Goal: Feedback & Contribution: Contribute content

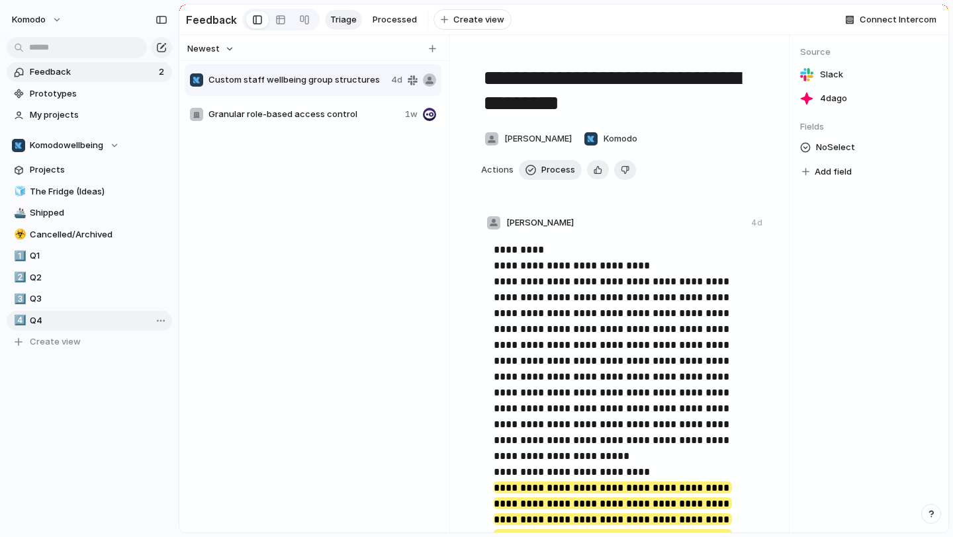
click at [28, 316] on link "4️⃣ Q4" at bounding box center [89, 321] width 165 height 20
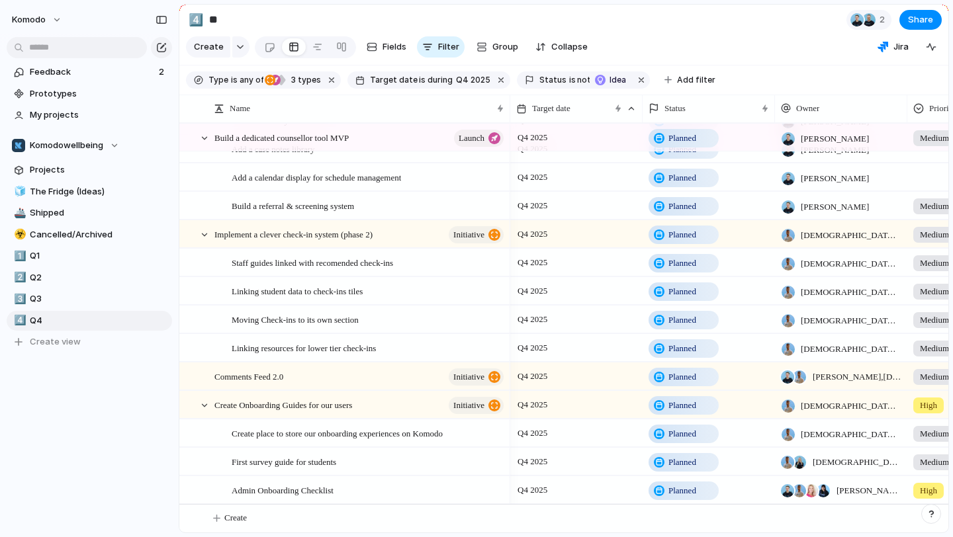
scroll to position [132, 0]
click at [690, 493] on span "Planned" at bounding box center [682, 490] width 28 height 13
click at [344, 486] on div "Idea Planned On track At risk Off track Paused Blocked Canceled Done" at bounding box center [476, 268] width 953 height 537
drag, startPoint x: 402, startPoint y: 489, endPoint x: 394, endPoint y: 471, distance: 19.8
click at [413, 494] on div "Admin Onboarding Checklist" at bounding box center [369, 490] width 274 height 27
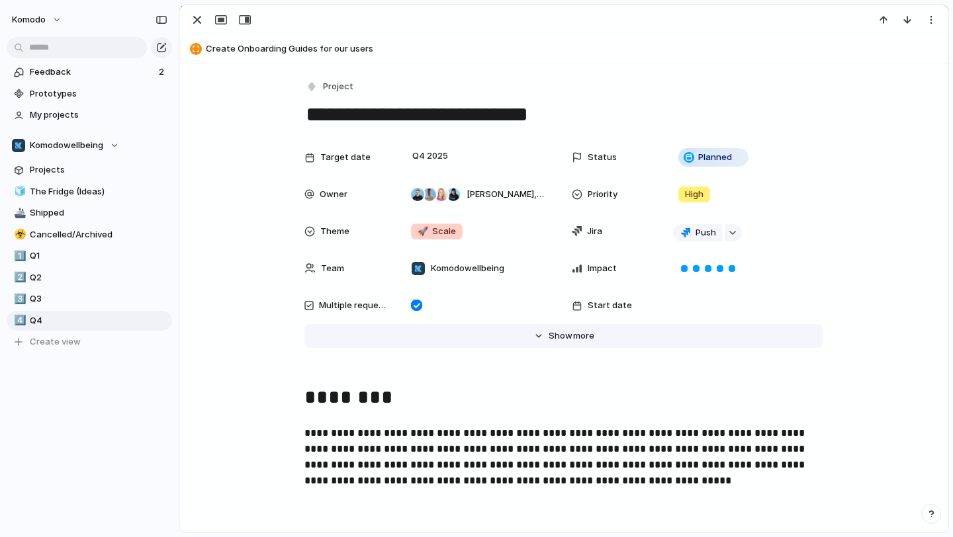
click at [532, 333] on button "Hide Show more" at bounding box center [563, 336] width 519 height 24
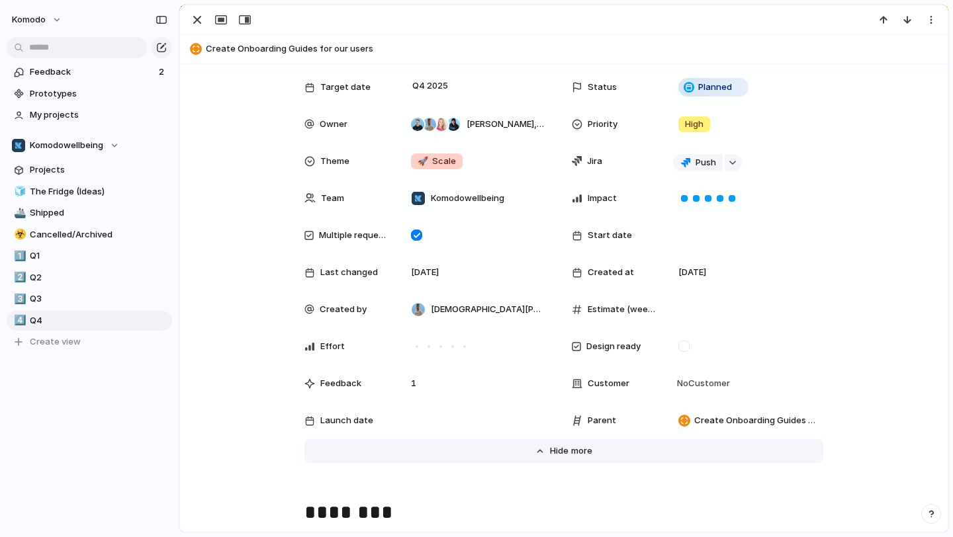
scroll to position [84, 0]
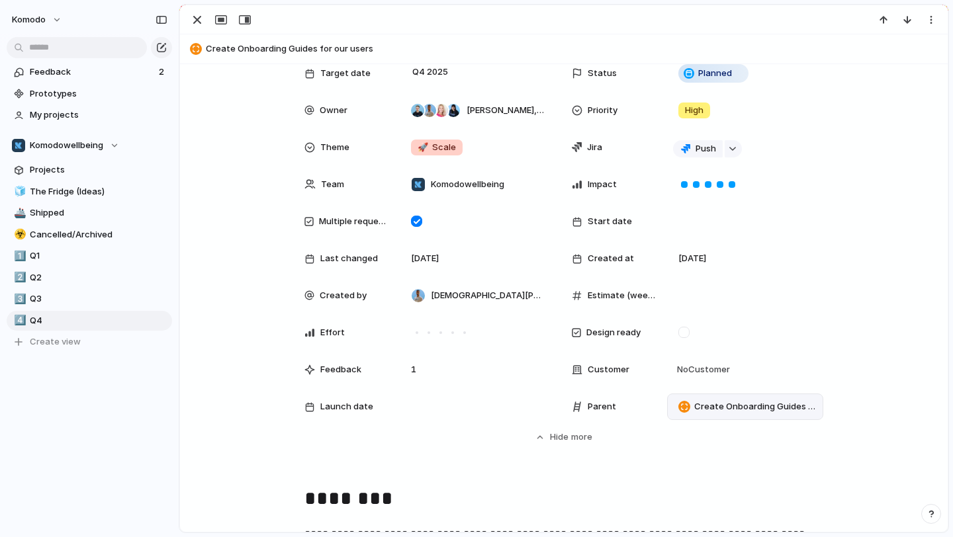
click at [743, 406] on span "Create Onboarding Guides for our users" at bounding box center [755, 406] width 123 height 13
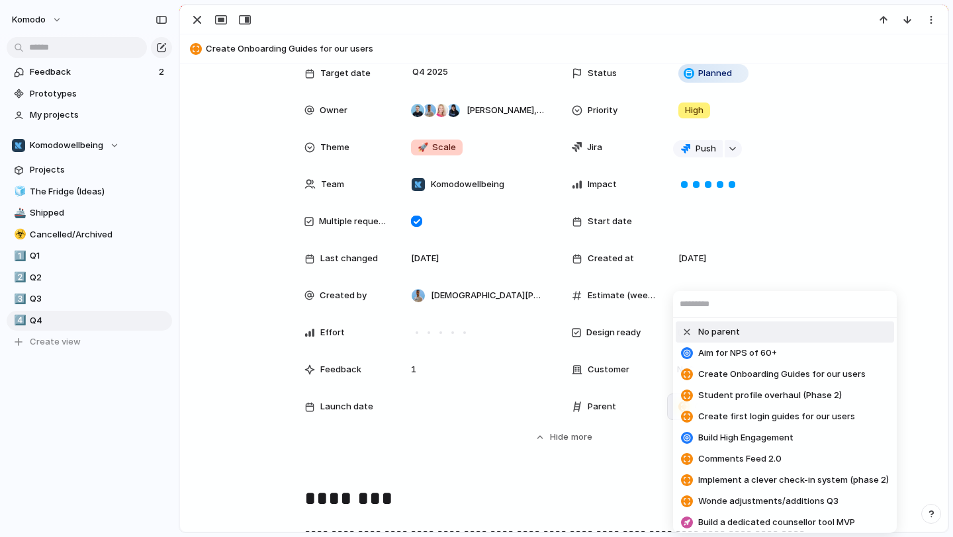
click at [748, 328] on li "No parent" at bounding box center [785, 332] width 218 height 21
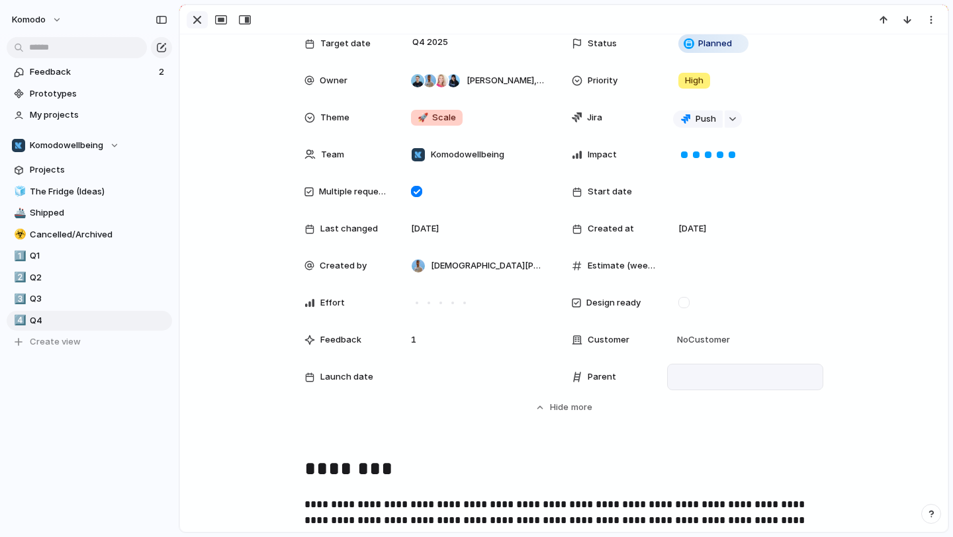
click at [193, 27] on div "button" at bounding box center [197, 20] width 16 height 16
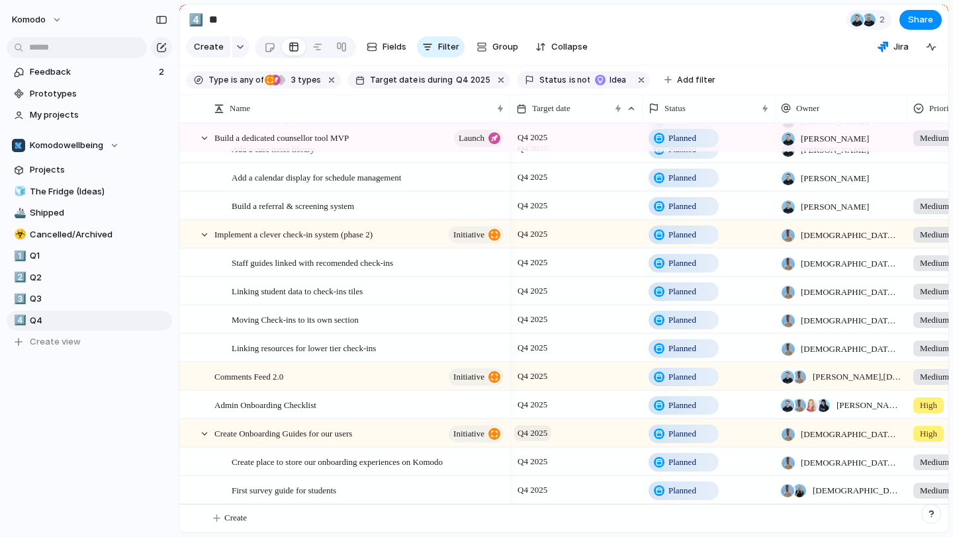
click at [541, 431] on span "Q4 2025" at bounding box center [532, 434] width 36 height 16
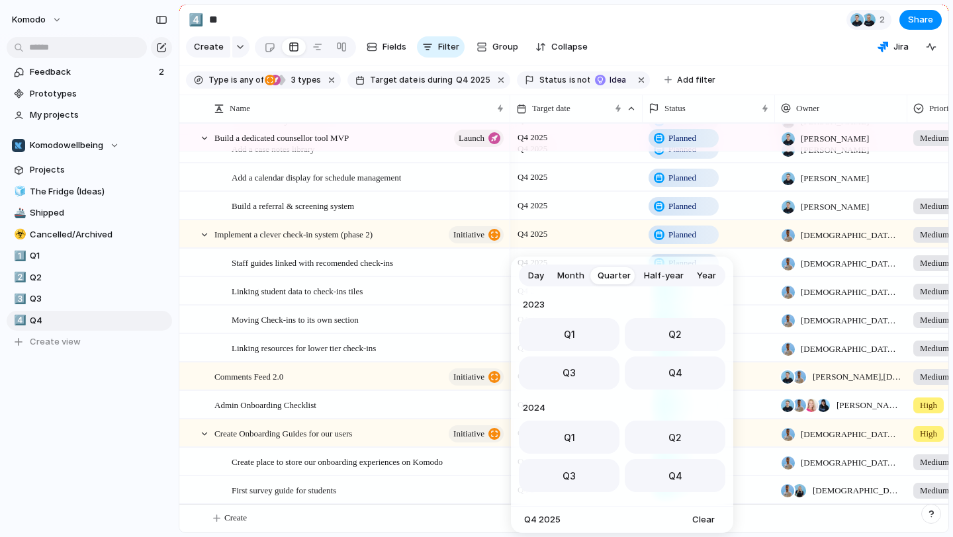
scroll to position [210, 0]
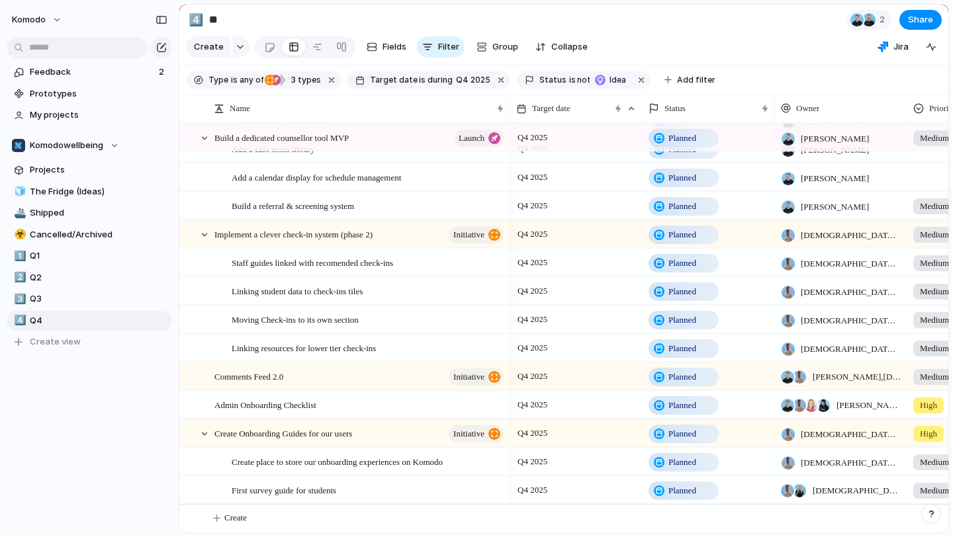
click at [379, 398] on div "Day Month Quarter Half-year Year 2023 Q1 Q2 Q3 Q4 2024 Q1 Q2 Q3 Q4 2025 Q1 Q2 Q…" at bounding box center [476, 268] width 953 height 537
click at [682, 430] on span "Planned" at bounding box center [682, 434] width 28 height 13
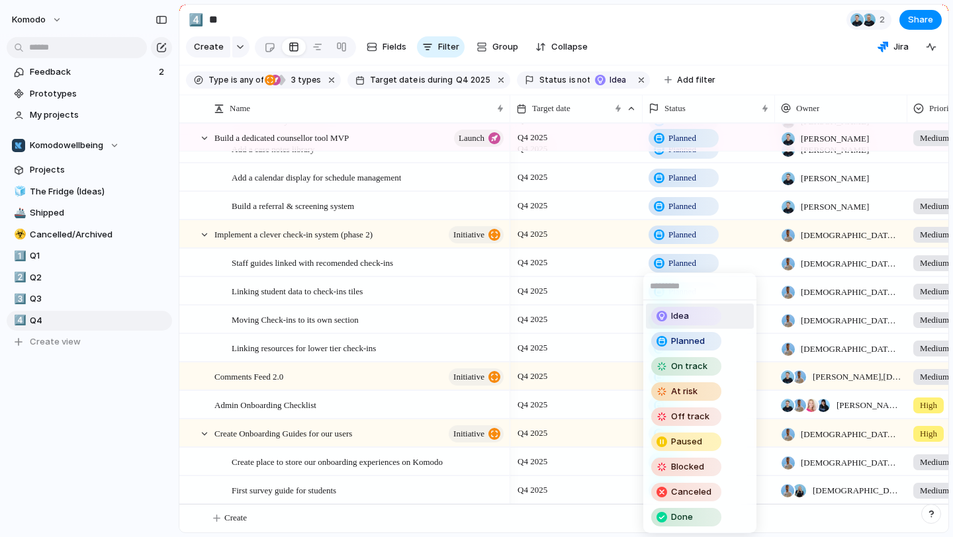
click at [703, 314] on div "Idea" at bounding box center [687, 316] width 68 height 16
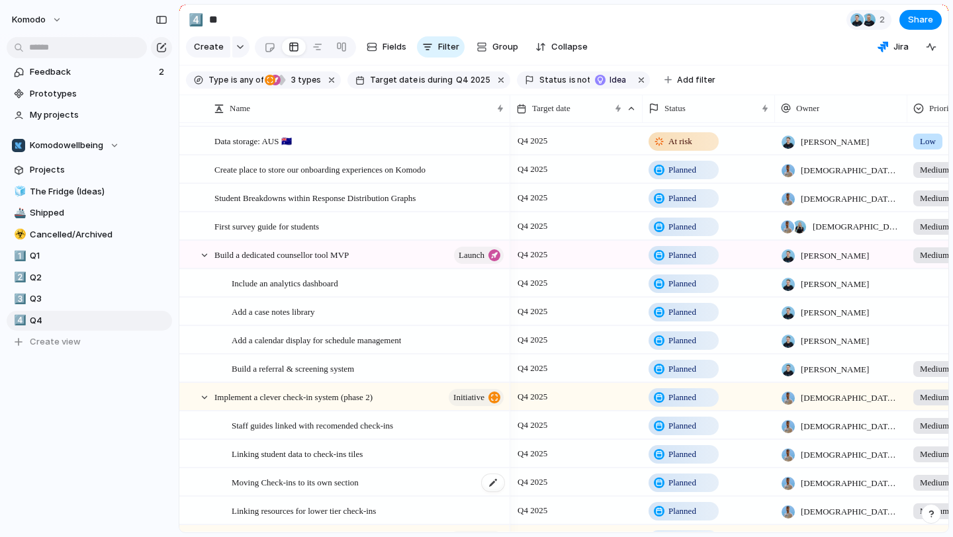
scroll to position [0, 0]
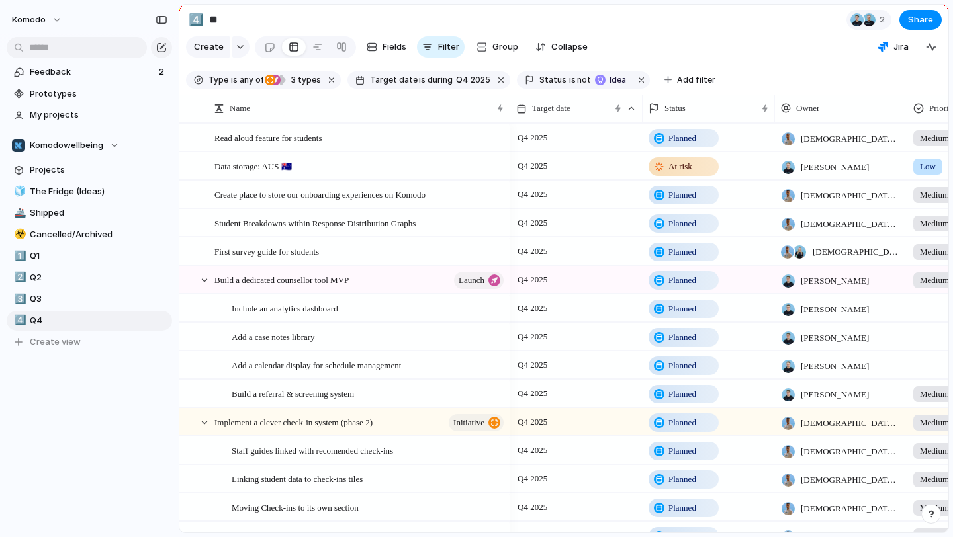
click at [693, 192] on span "Planned" at bounding box center [682, 195] width 28 height 13
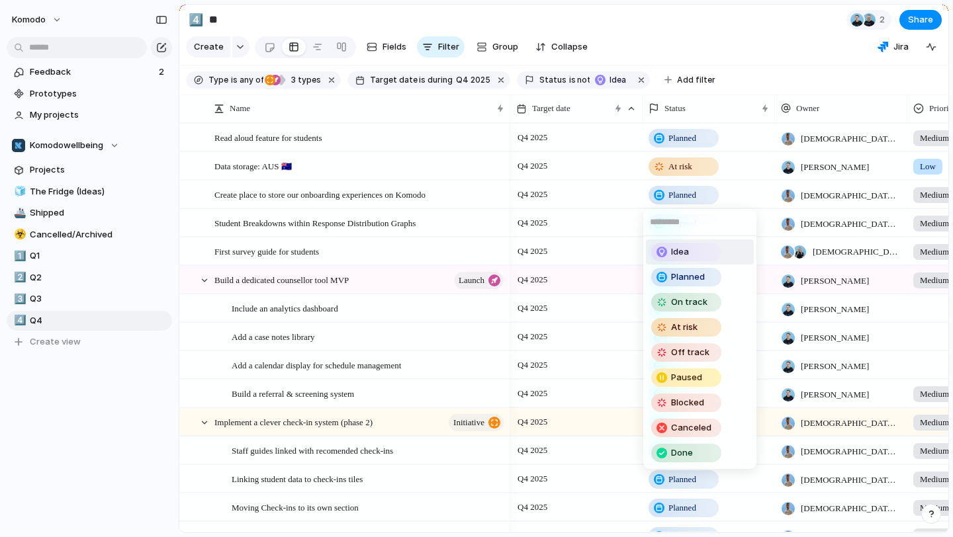
click at [705, 257] on div "Idea" at bounding box center [687, 252] width 68 height 16
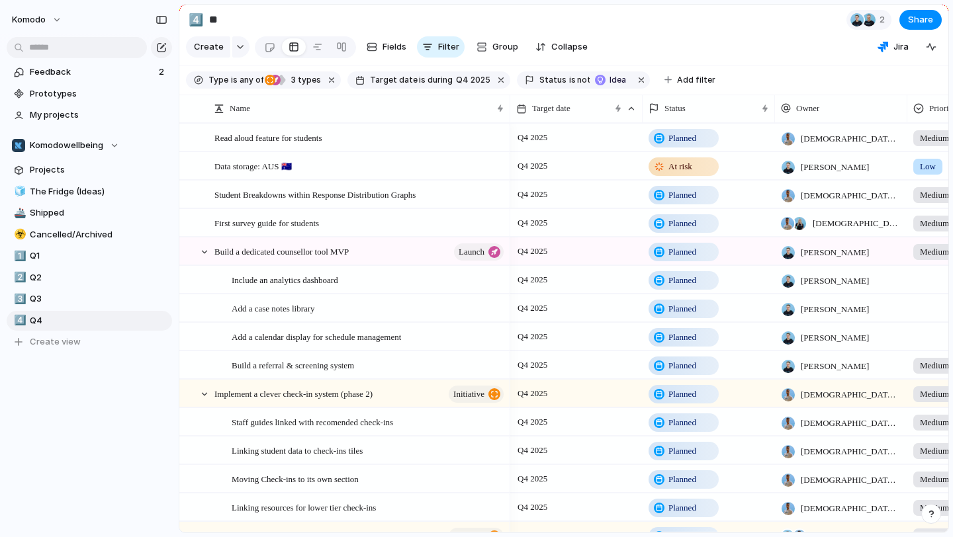
click at [690, 226] on span "Planned" at bounding box center [682, 223] width 28 height 13
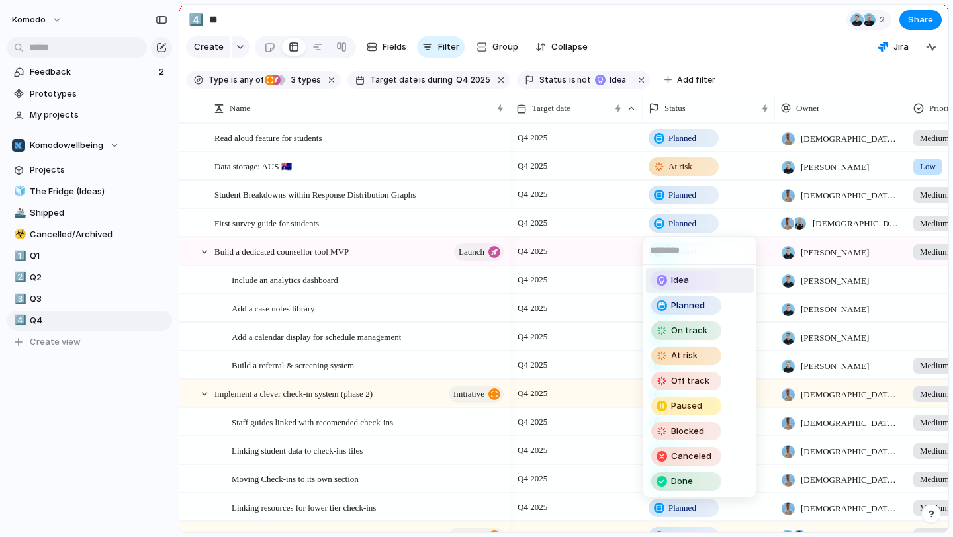
click at [696, 285] on div "Idea" at bounding box center [687, 281] width 68 height 16
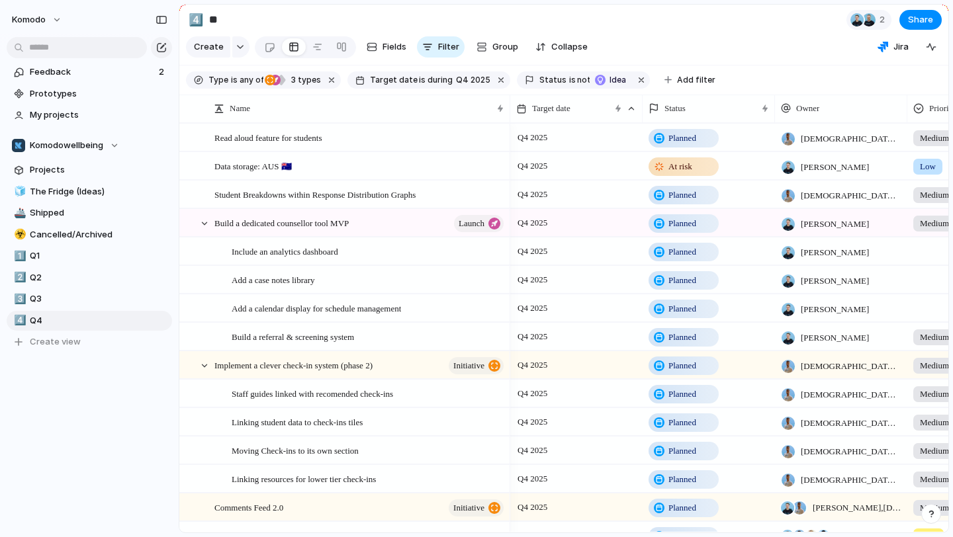
scroll to position [46, 0]
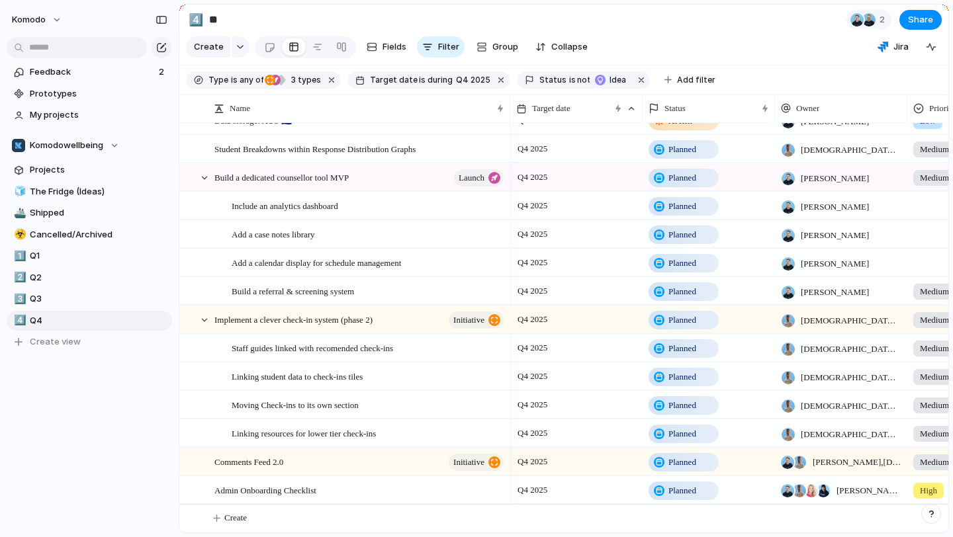
click at [707, 321] on div "Planned" at bounding box center [684, 320] width 68 height 16
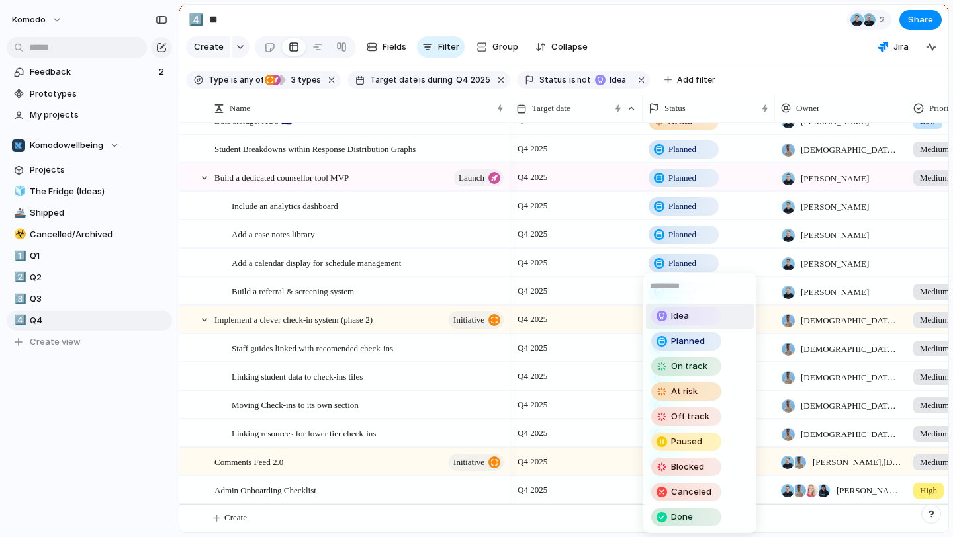
click at [699, 315] on div "Idea" at bounding box center [687, 316] width 68 height 16
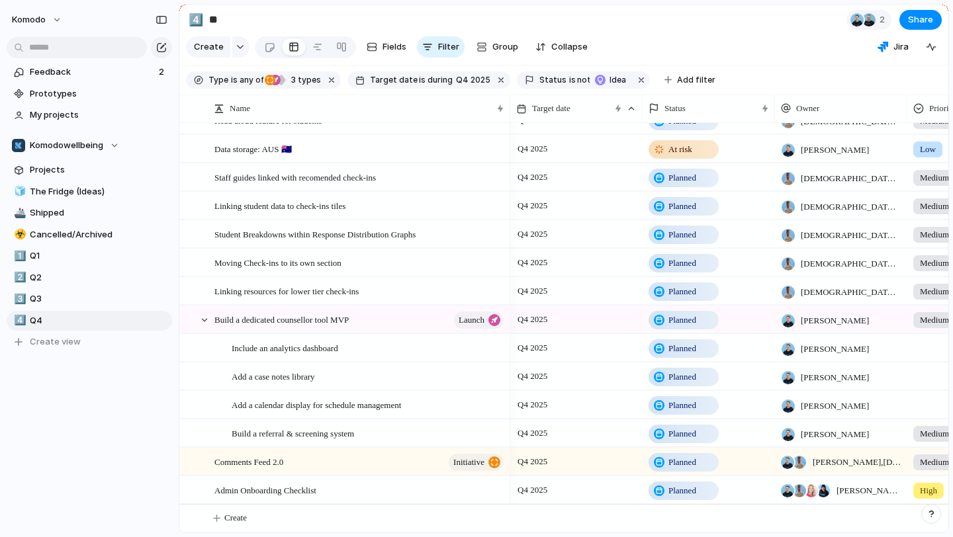
scroll to position [0, 0]
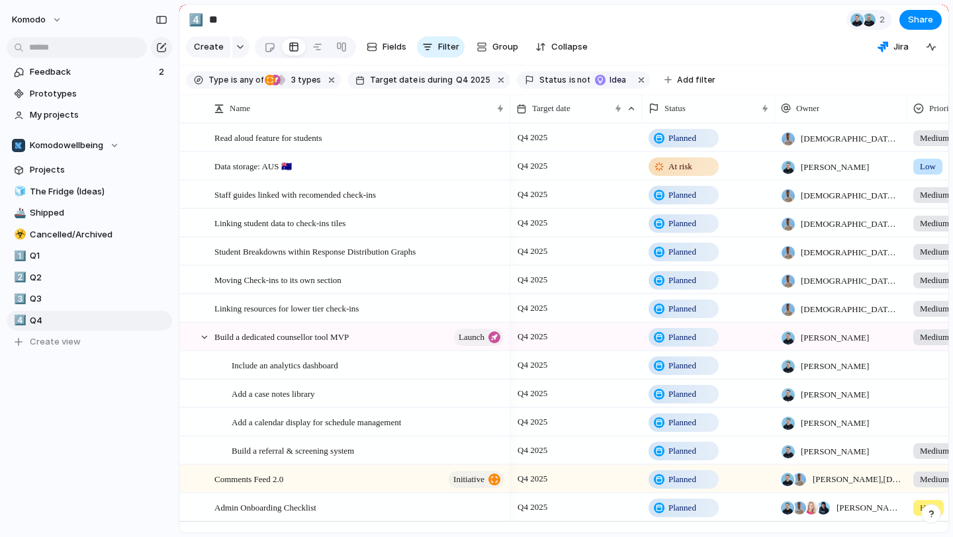
click at [701, 281] on div "Planned" at bounding box center [684, 281] width 68 height 16
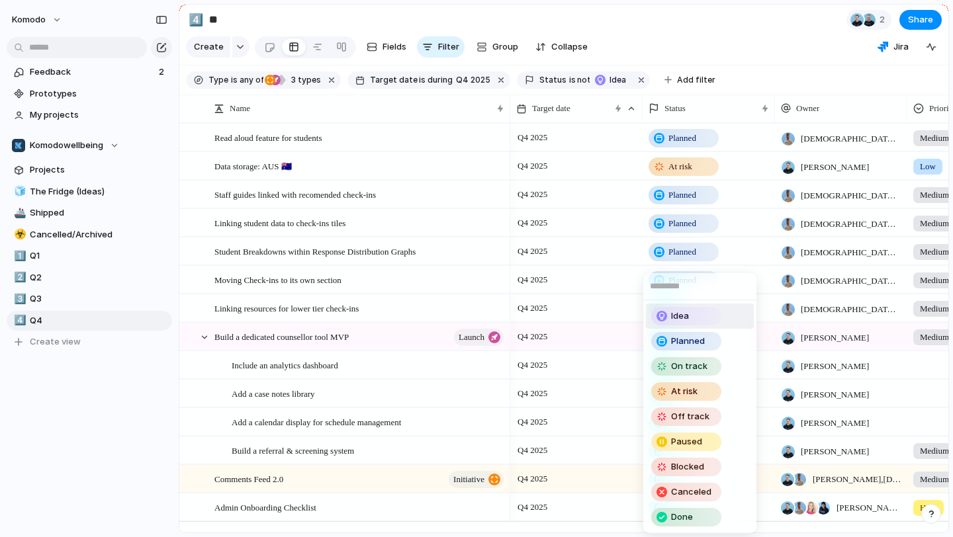
click at [700, 310] on div "Idea" at bounding box center [687, 316] width 68 height 16
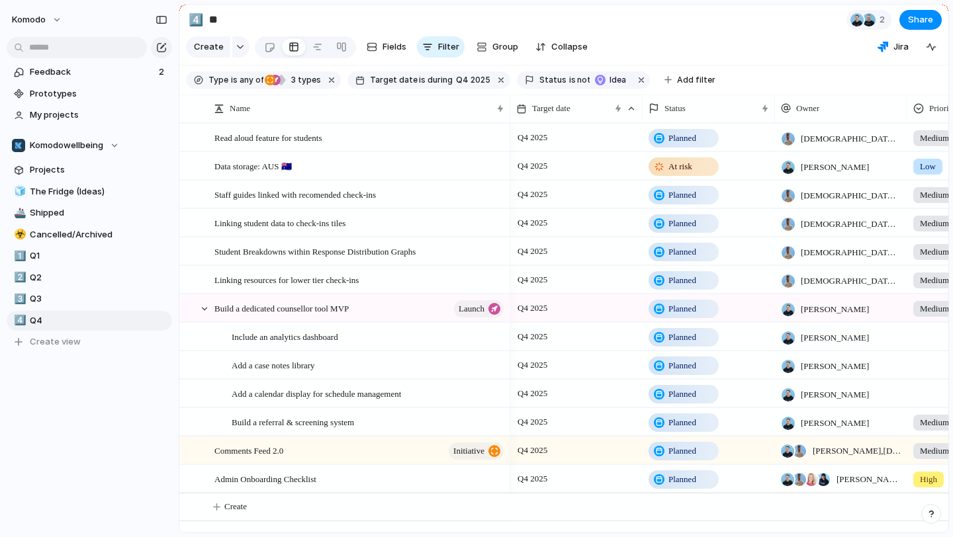
click at [686, 249] on span "Planned" at bounding box center [682, 252] width 28 height 13
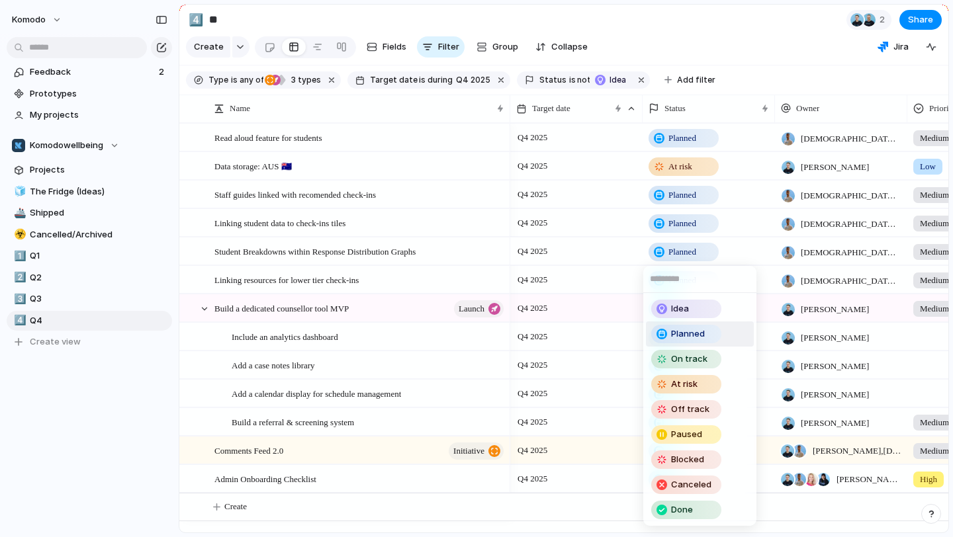
click at [686, 249] on div "Idea Planned On track At risk Off track Paused Blocked Canceled Done" at bounding box center [476, 268] width 953 height 537
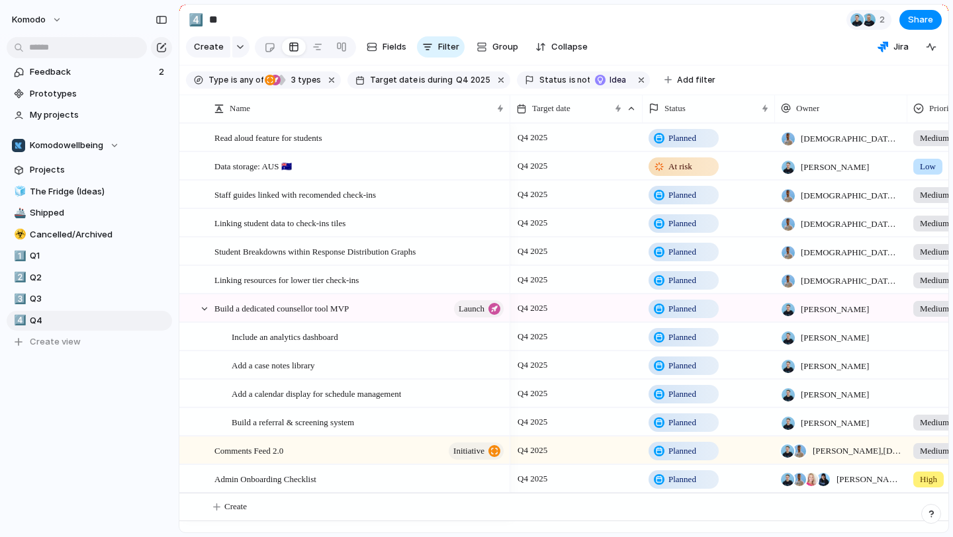
click at [689, 279] on span "Planned" at bounding box center [682, 280] width 28 height 13
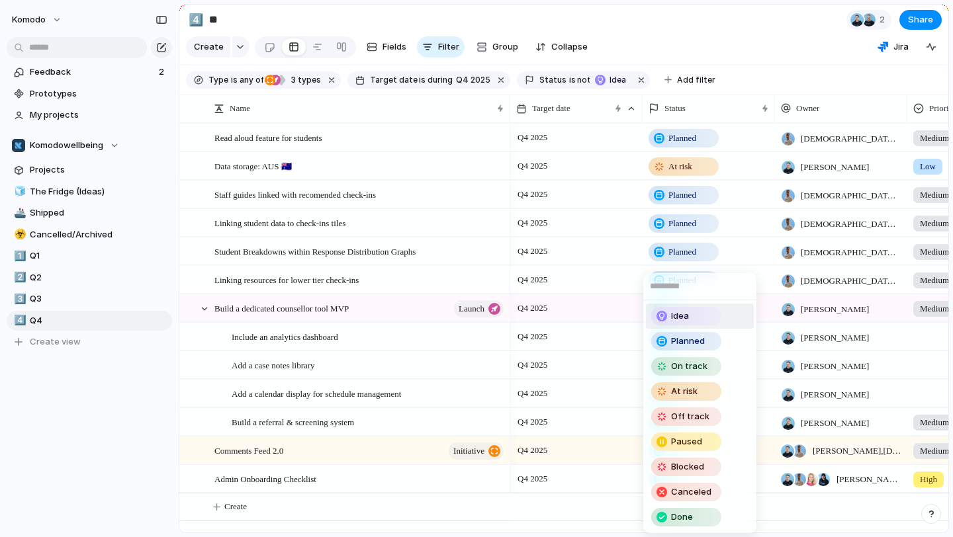
click at [688, 318] on span "Idea" at bounding box center [680, 316] width 18 height 13
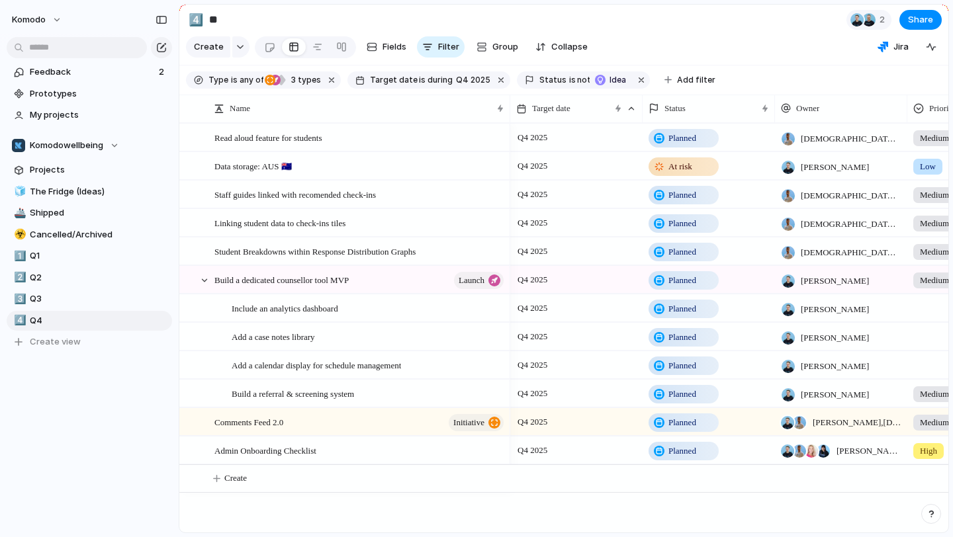
click at [686, 218] on span "Planned" at bounding box center [682, 223] width 28 height 13
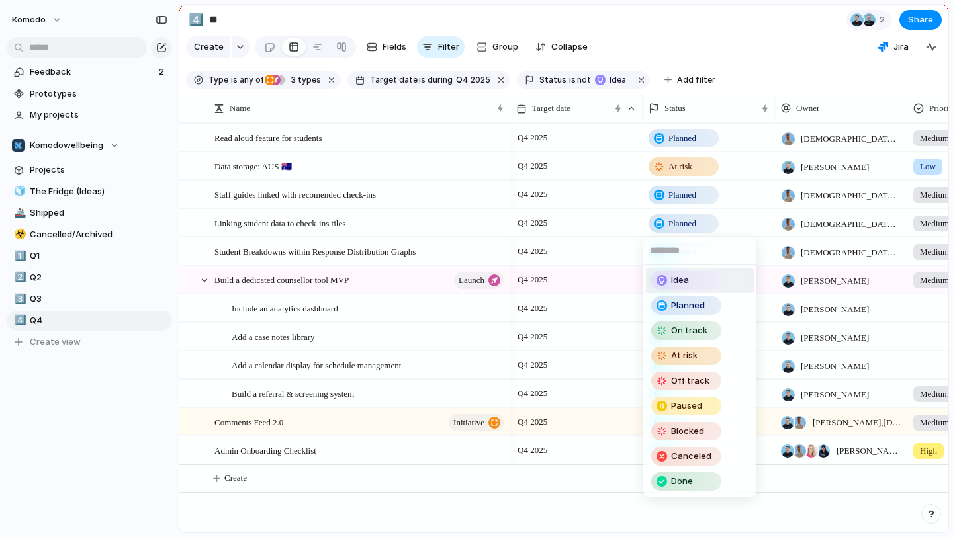
click at [687, 281] on span "Idea" at bounding box center [680, 280] width 18 height 13
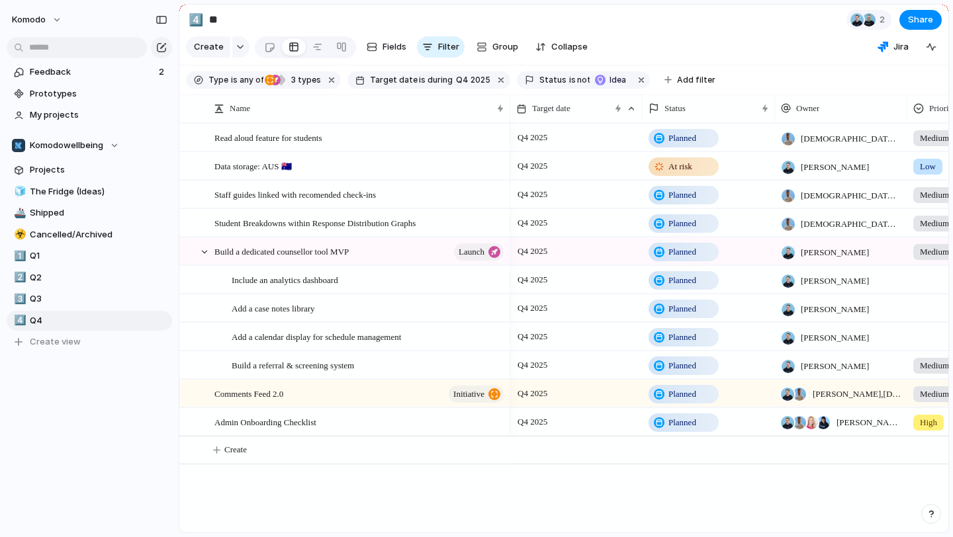
click at [687, 194] on span "Planned" at bounding box center [682, 195] width 28 height 13
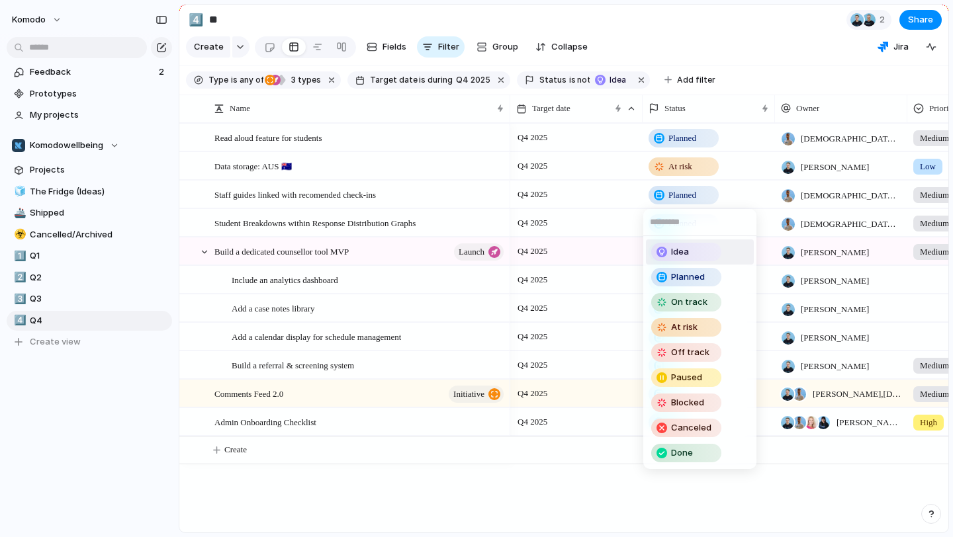
click at [705, 259] on div "Idea" at bounding box center [687, 252] width 68 height 16
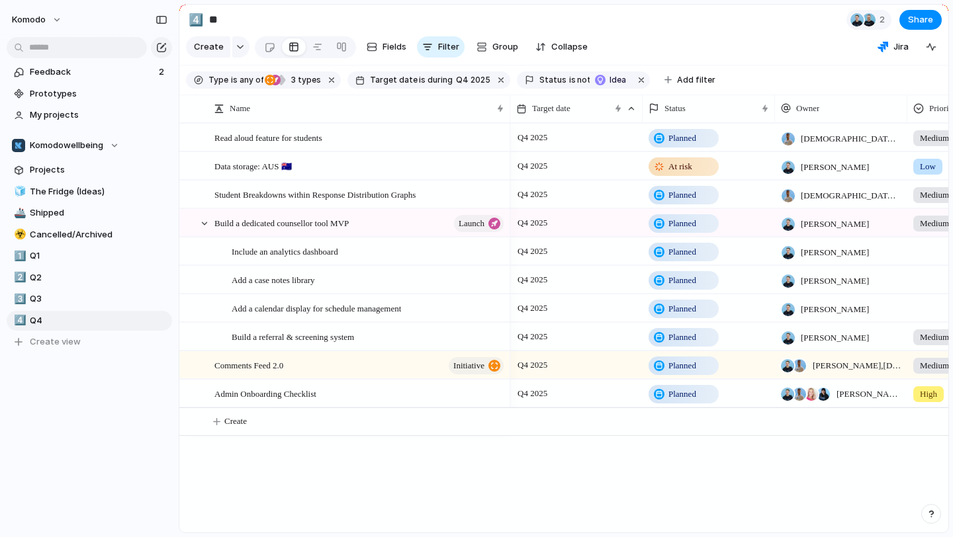
click at [696, 139] on span "Planned" at bounding box center [682, 138] width 28 height 13
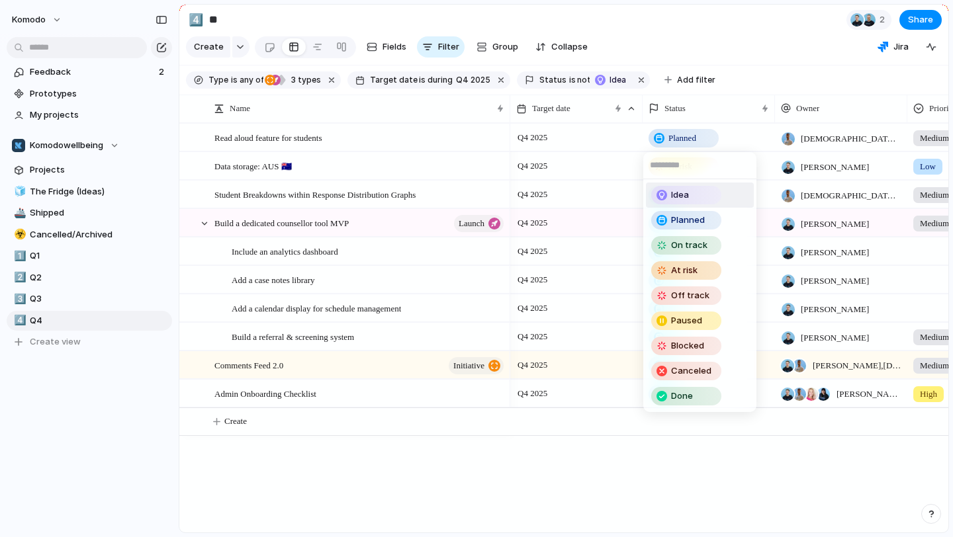
click at [691, 201] on div "Idea" at bounding box center [687, 195] width 68 height 16
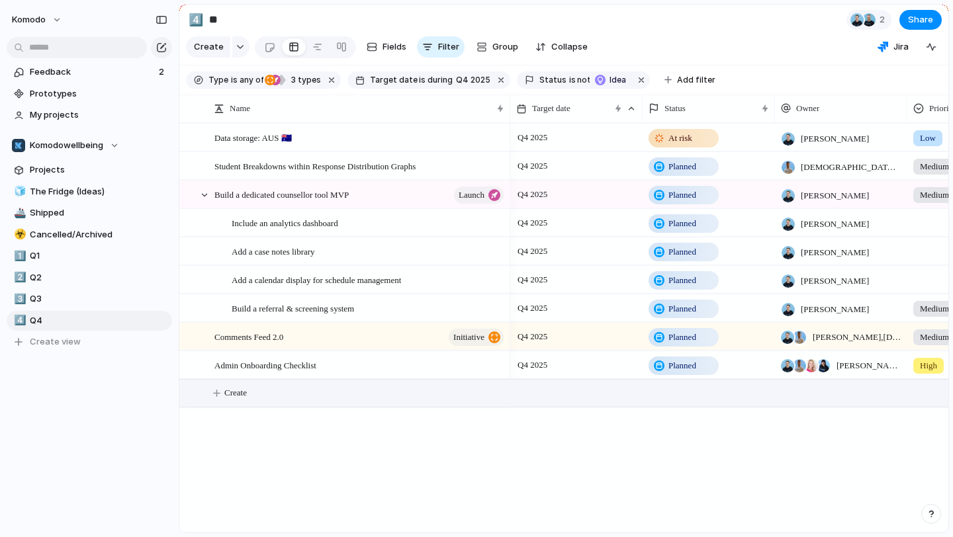
click at [218, 396] on button "Create" at bounding box center [581, 393] width 776 height 27
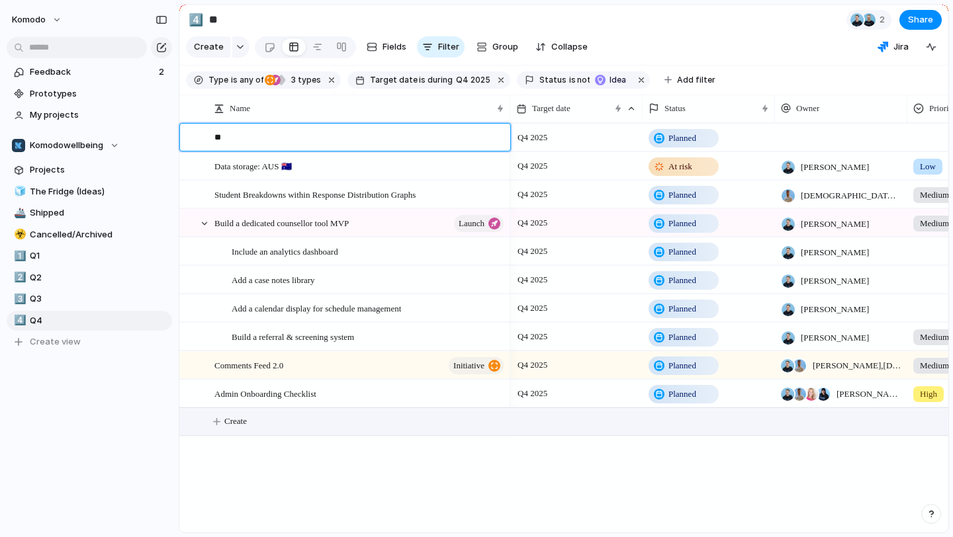
type textarea "*"
type textarea "**********"
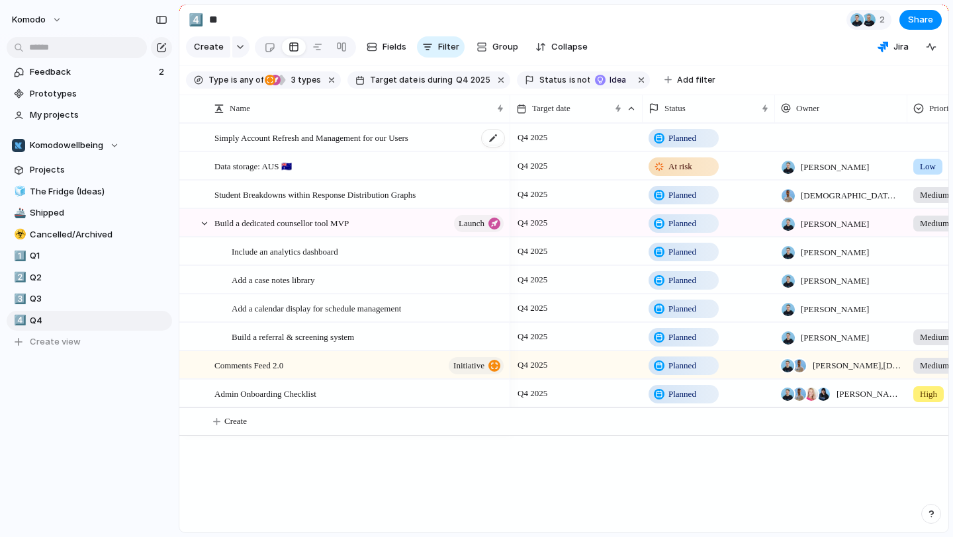
click at [449, 140] on div "Simply Account Refresh and Management for our Users" at bounding box center [359, 137] width 291 height 27
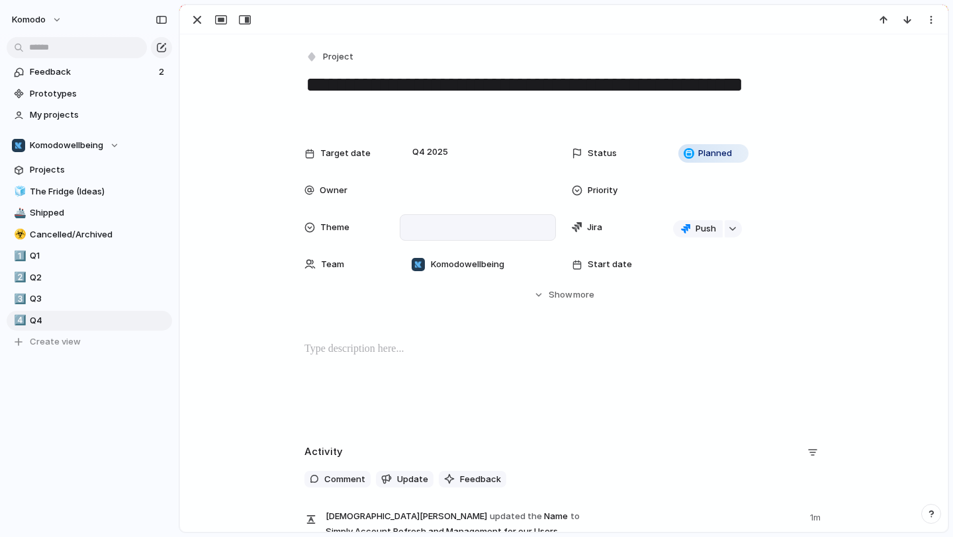
click at [445, 232] on div at bounding box center [478, 227] width 144 height 15
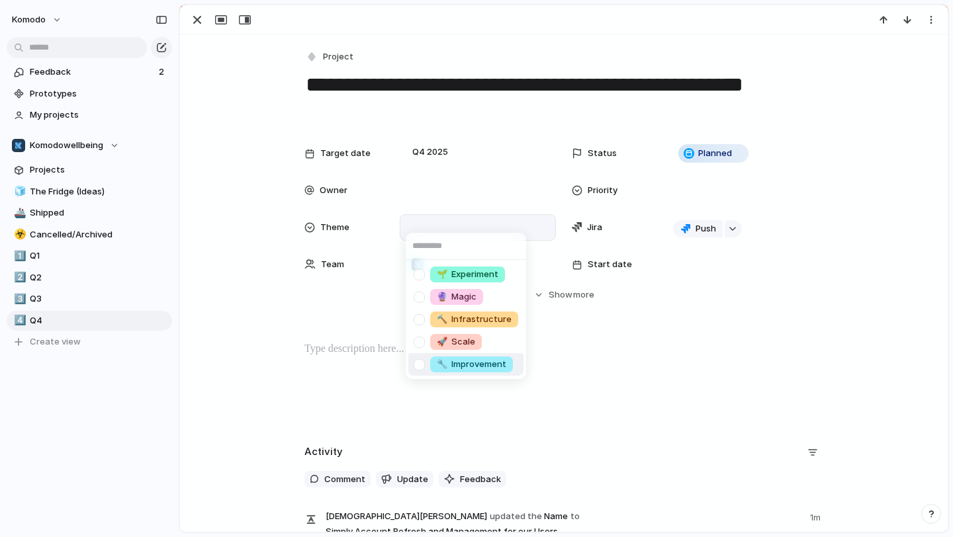
click at [499, 367] on span "🔧 Improvement" at bounding box center [471, 364] width 69 height 13
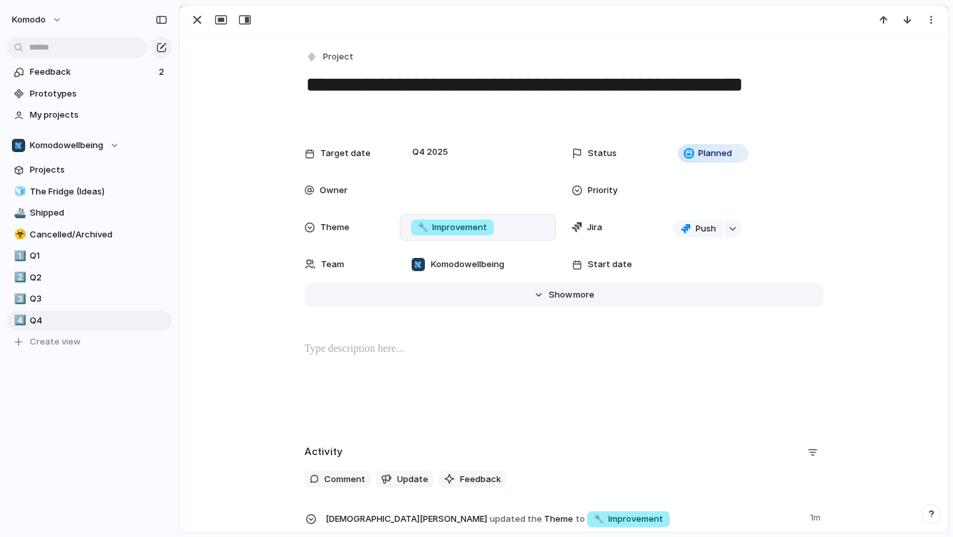
click at [547, 297] on button "Hide Show more" at bounding box center [563, 295] width 519 height 24
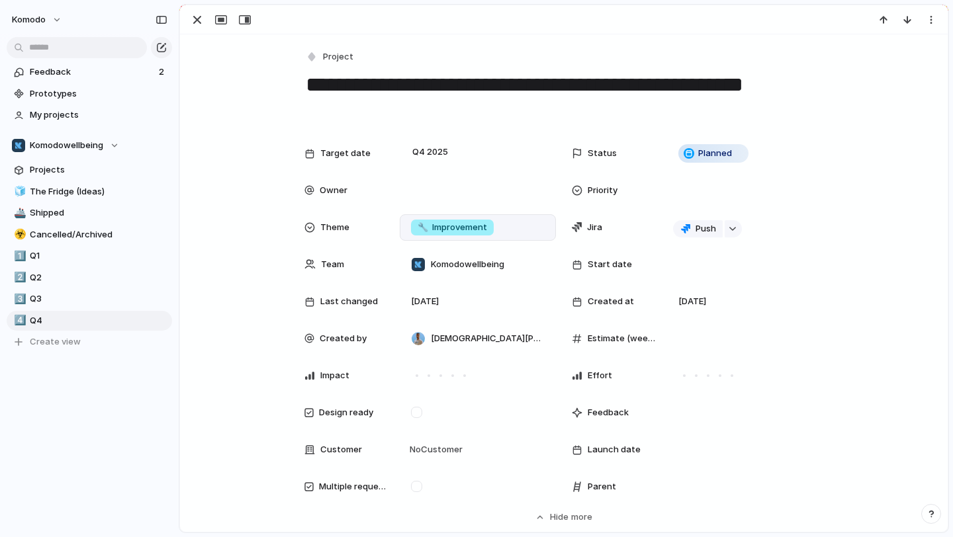
click at [667, 476] on div "Parent" at bounding box center [697, 487] width 251 height 26
click at [674, 487] on div at bounding box center [745, 487] width 144 height 15
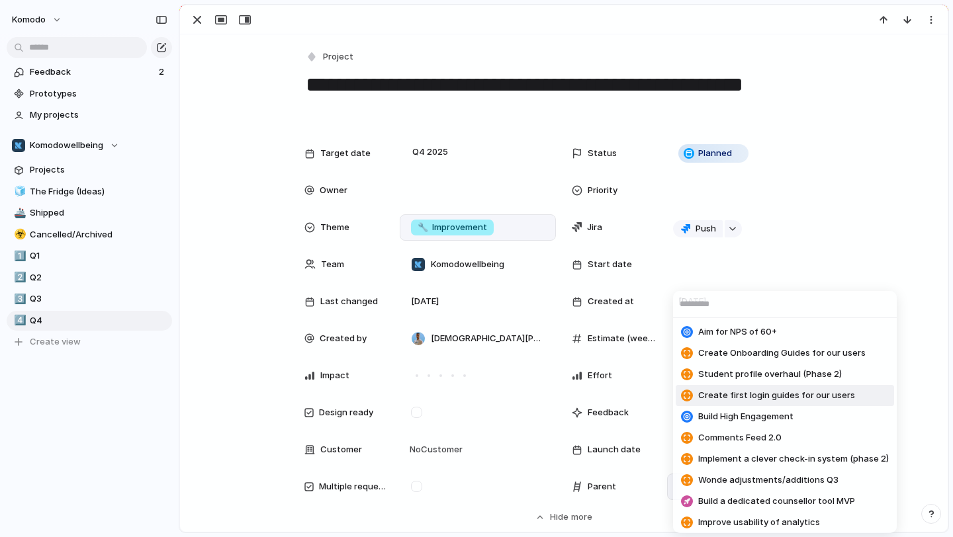
scroll to position [67, 0]
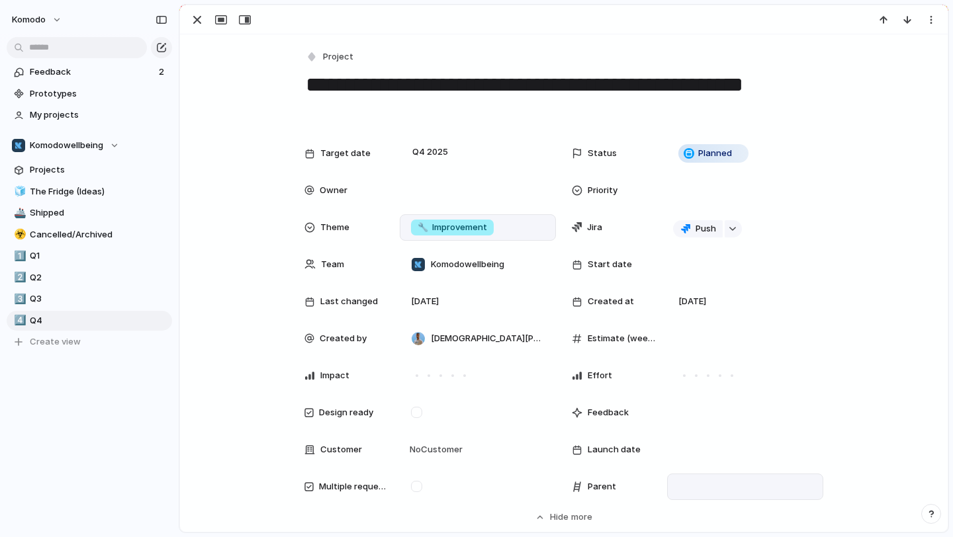
click at [198, 320] on div "Aim for NPS of 60+ Create Onboarding Guides for our users Student profile overh…" at bounding box center [476, 268] width 953 height 537
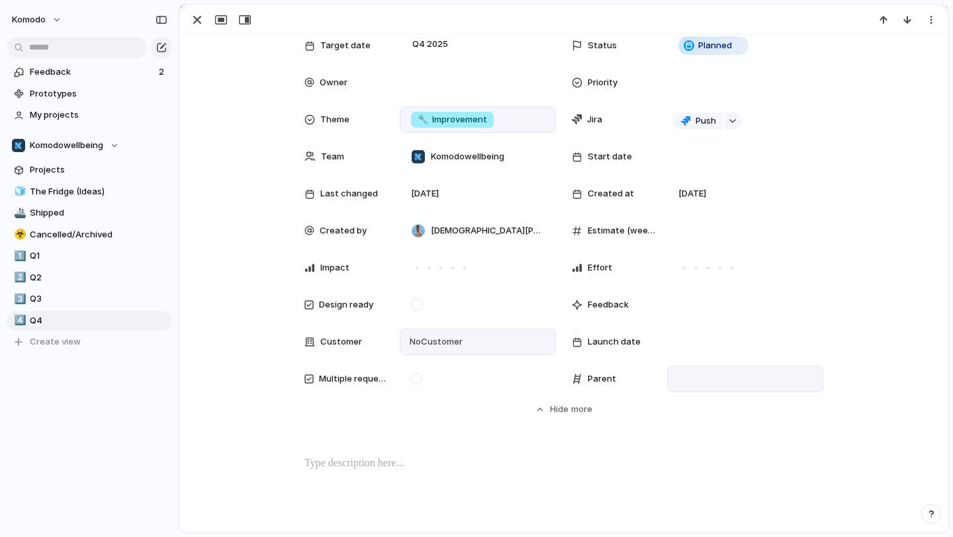
scroll to position [0, 0]
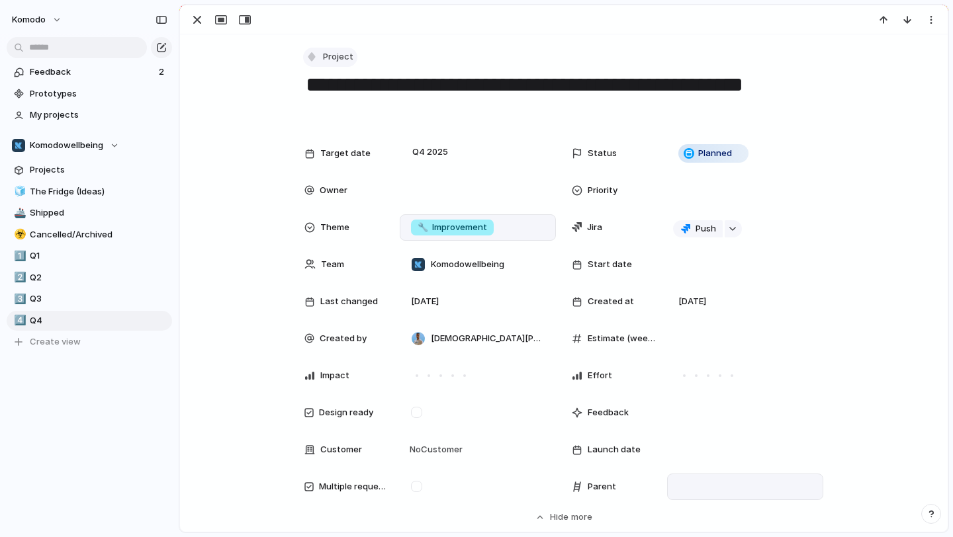
click at [338, 57] on span "Project" at bounding box center [338, 56] width 30 height 13
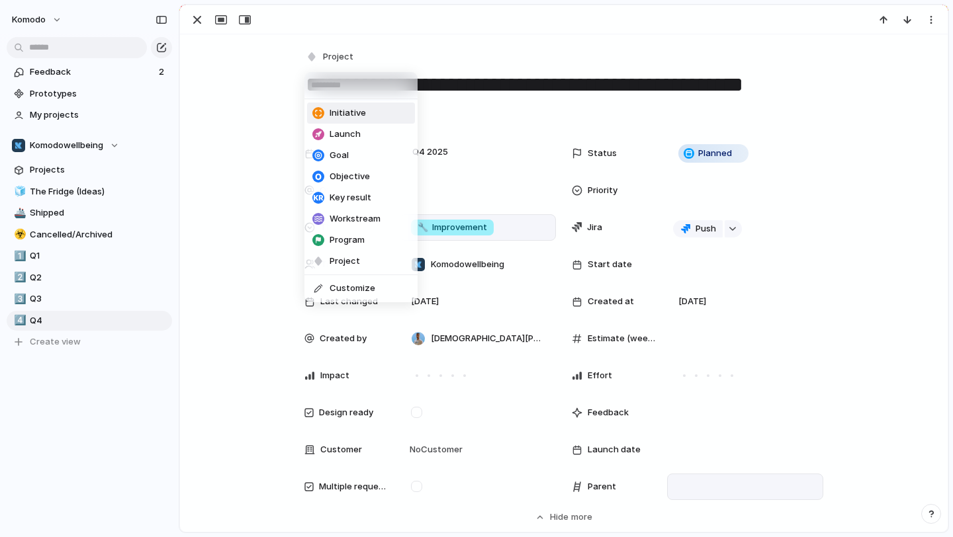
click at [340, 109] on span "Initiative" at bounding box center [348, 113] width 36 height 13
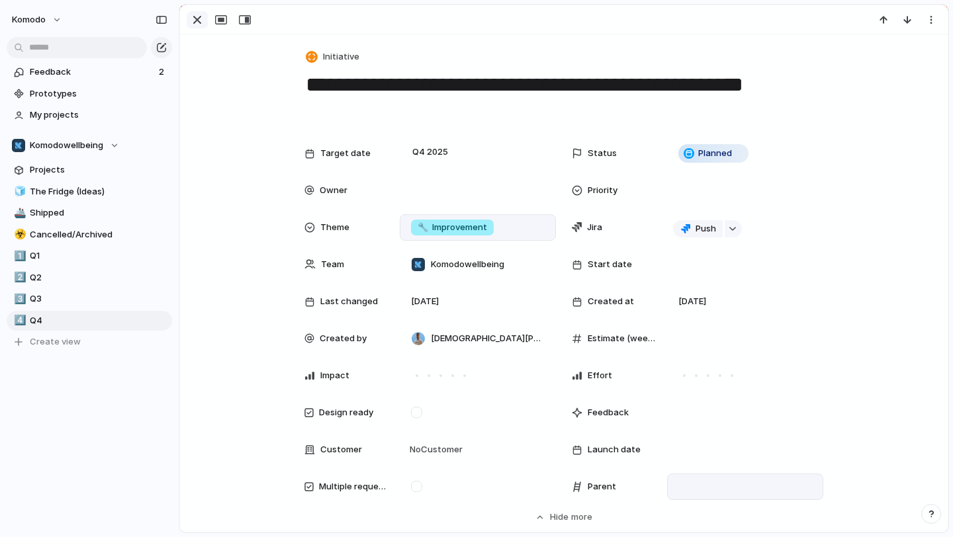
click at [193, 19] on div "button" at bounding box center [197, 20] width 16 height 16
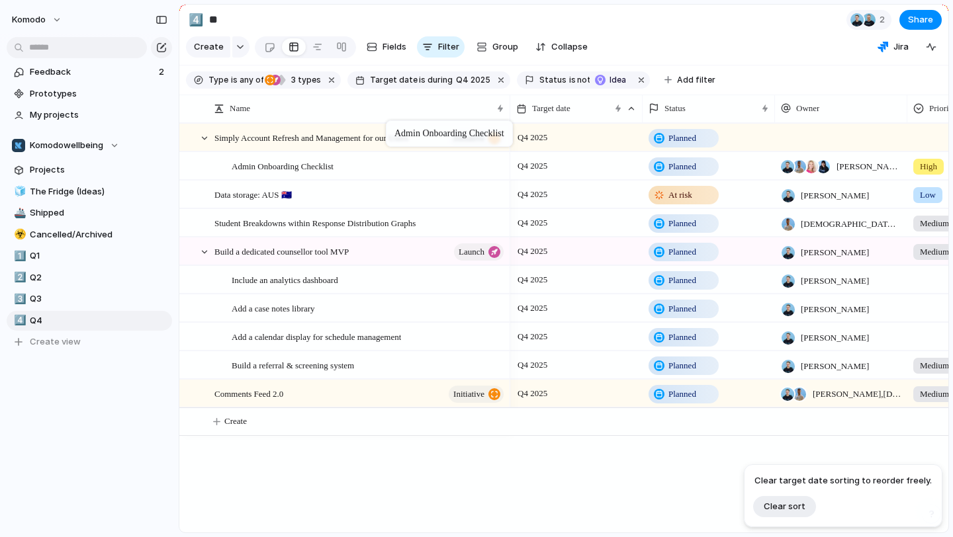
drag, startPoint x: 341, startPoint y: 396, endPoint x: 392, endPoint y: 124, distance: 276.1
click at [204, 136] on div at bounding box center [205, 138] width 12 height 12
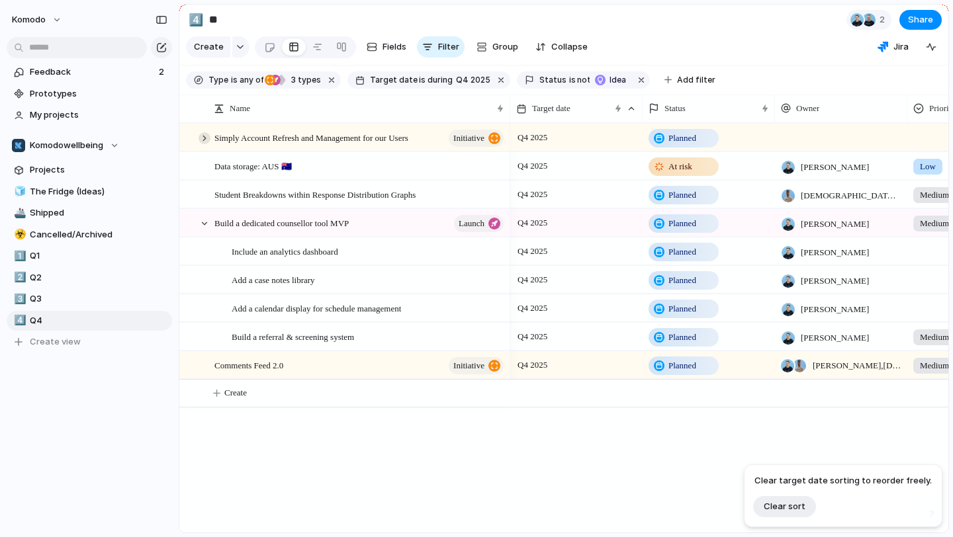
click at [204, 136] on div at bounding box center [205, 138] width 12 height 12
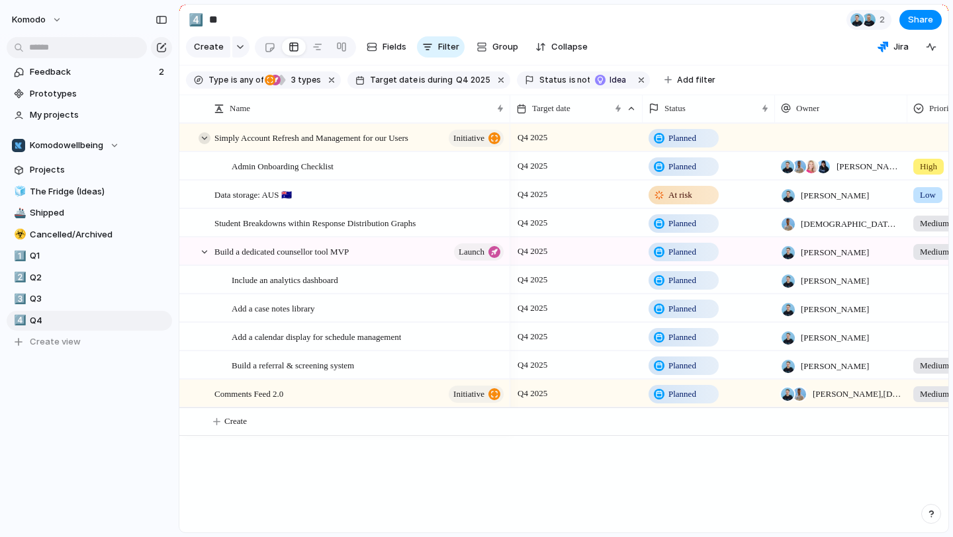
click at [204, 136] on div at bounding box center [205, 138] width 12 height 12
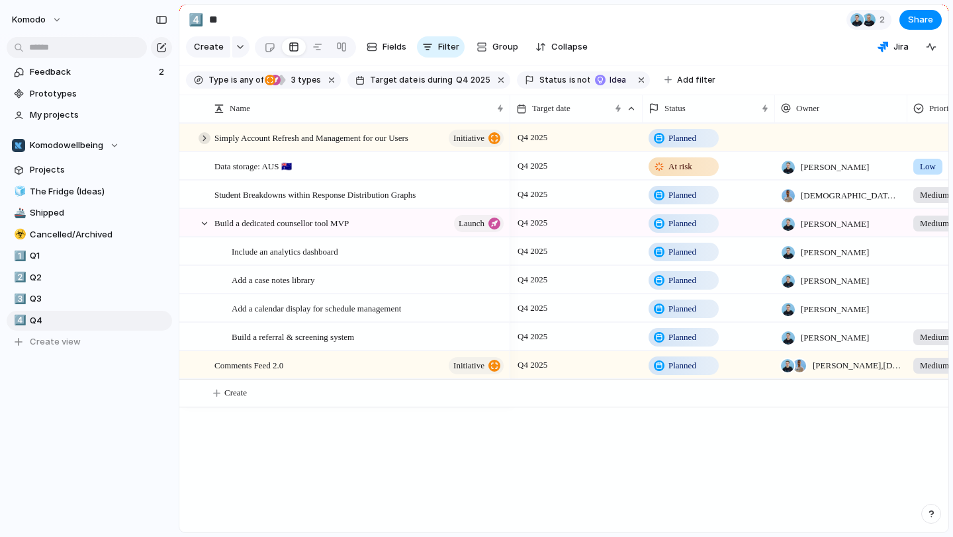
click at [204, 136] on div at bounding box center [205, 138] width 12 height 12
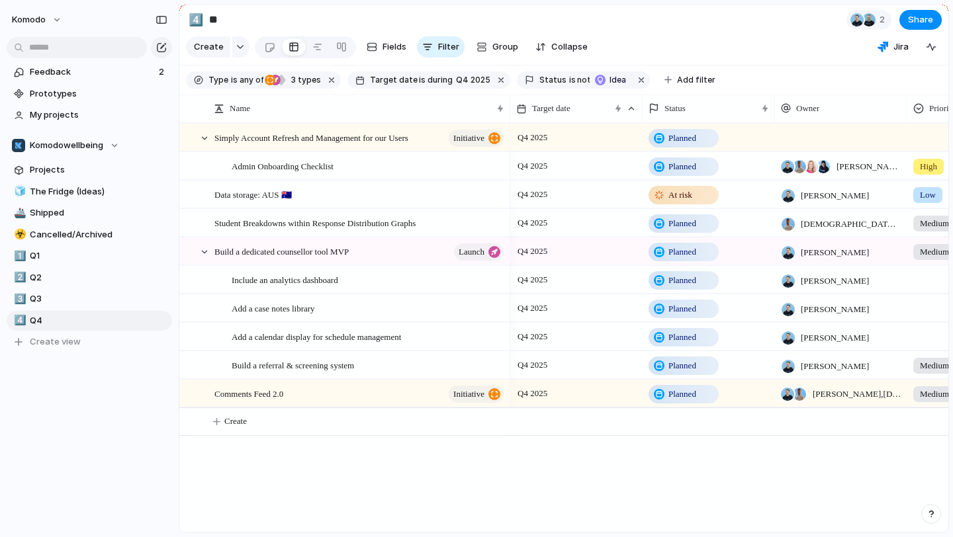
click at [780, 135] on div at bounding box center [841, 137] width 132 height 27
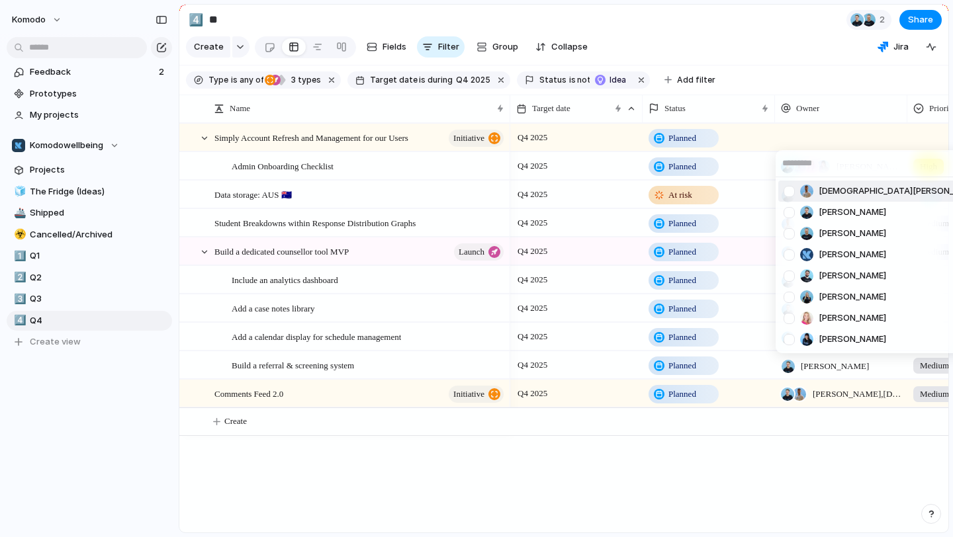
click at [751, 20] on div "Christian Dsouza Jack Wood Chris Bacon Murray Tait Zach Lang Ilia Lindsay Jessi…" at bounding box center [476, 268] width 953 height 537
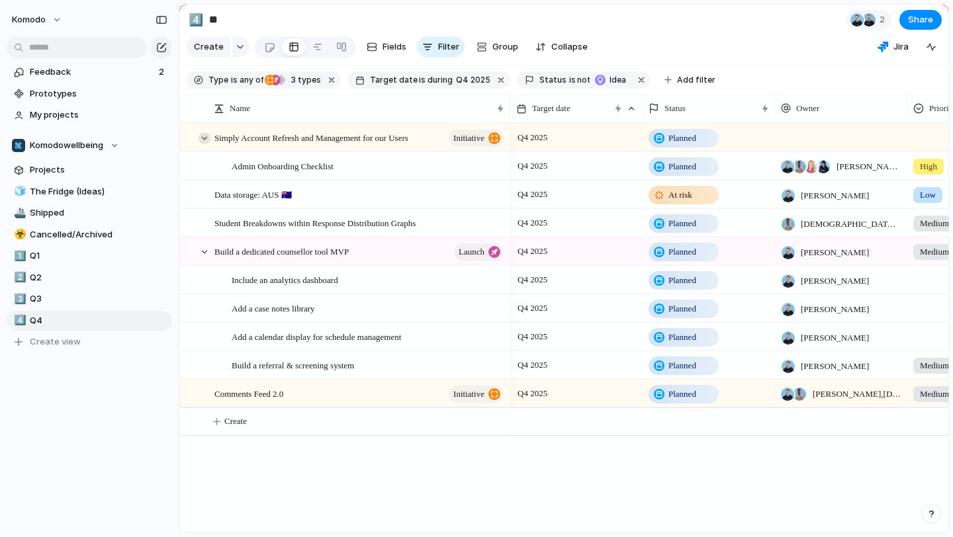
click at [203, 138] on div at bounding box center [205, 138] width 12 height 12
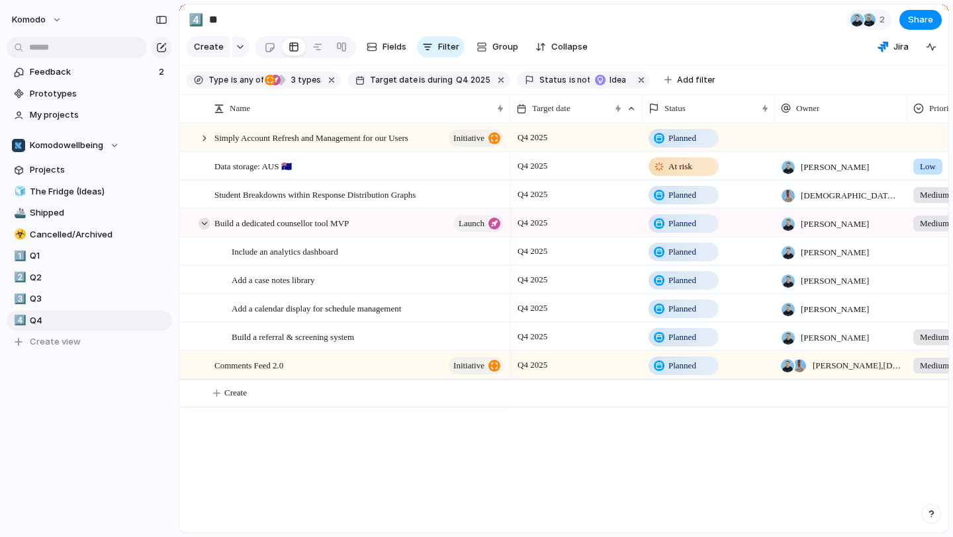
click at [203, 220] on div at bounding box center [205, 224] width 12 height 12
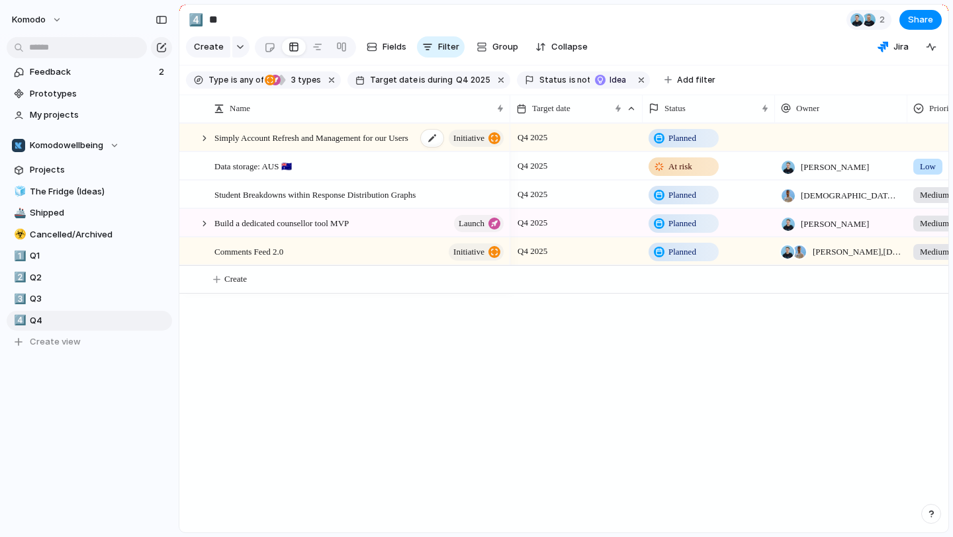
click at [375, 139] on span "Simply Account Refresh and Management for our Users" at bounding box center [311, 137] width 194 height 15
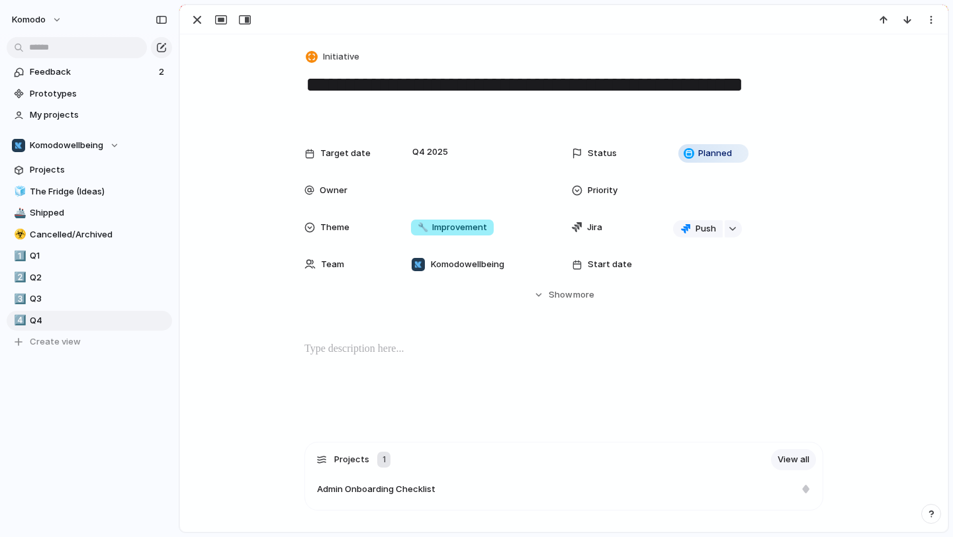
click at [418, 357] on p at bounding box center [563, 349] width 519 height 16
drag, startPoint x: 365, startPoint y: 349, endPoint x: 273, endPoint y: 347, distance: 92.0
click at [273, 347] on div "********" at bounding box center [564, 383] width 736 height 85
click at [284, 321] on button "Headings" at bounding box center [265, 322] width 67 height 21
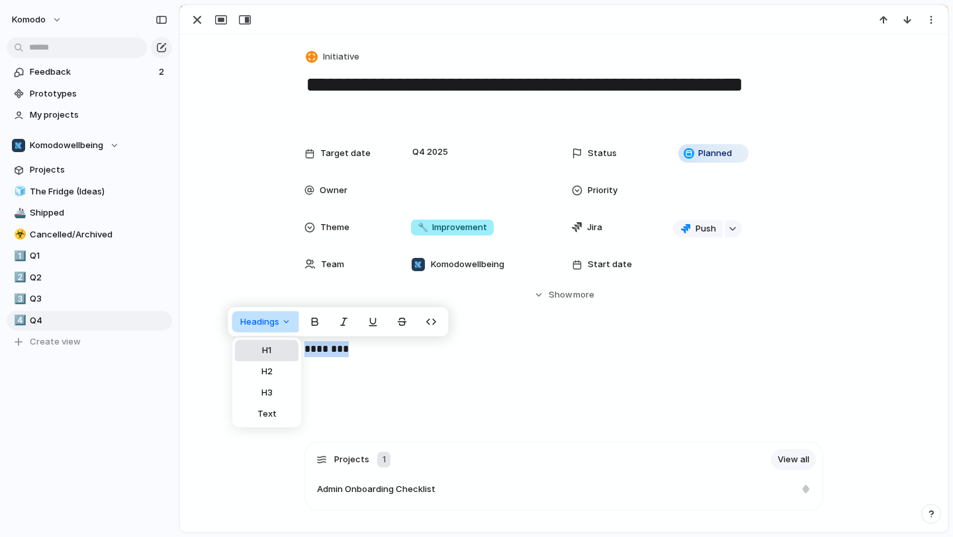
click at [276, 346] on button "H1" at bounding box center [267, 350] width 64 height 21
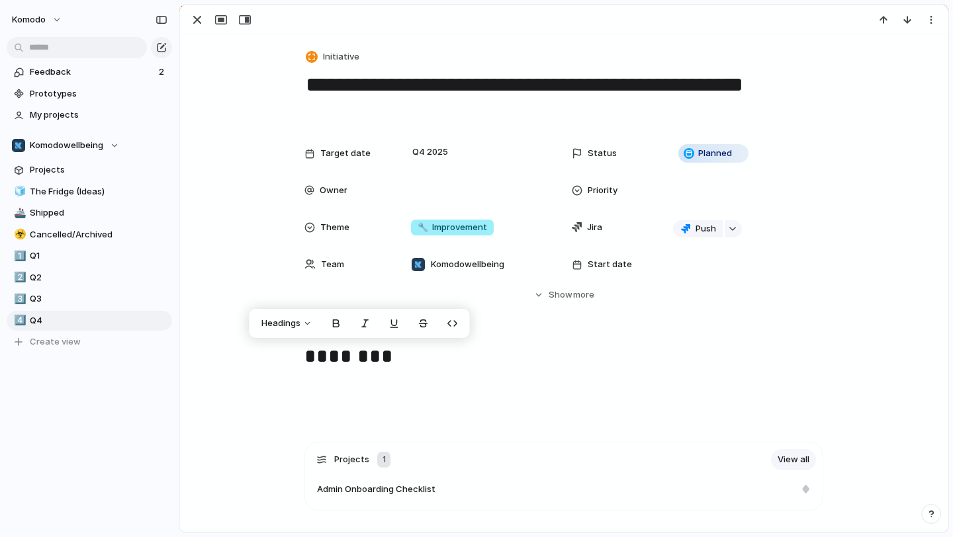
click at [406, 359] on h1 "********" at bounding box center [563, 357] width 519 height 32
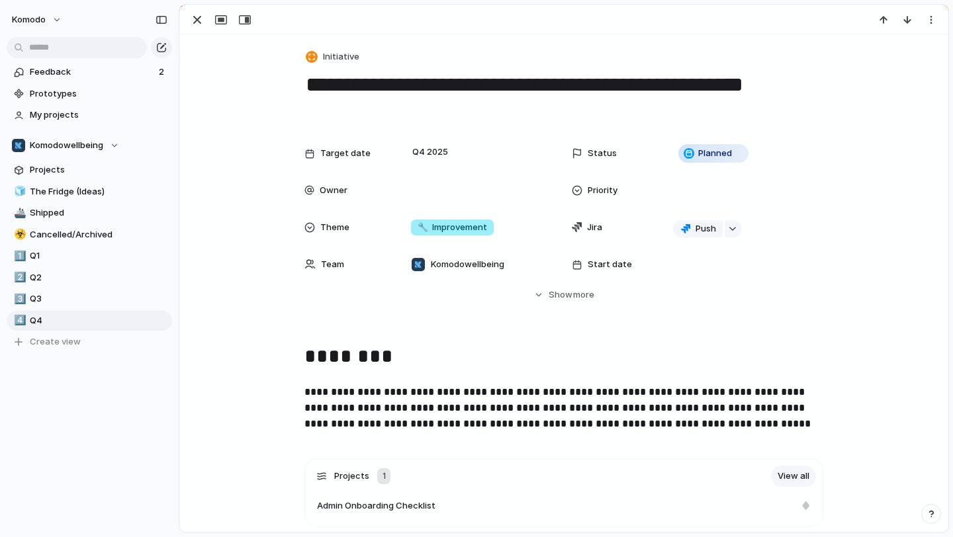
click at [635, 424] on p "**********" at bounding box center [563, 408] width 519 height 48
click at [705, 426] on p "**********" at bounding box center [563, 408] width 519 height 48
click at [721, 429] on p "**********" at bounding box center [563, 408] width 519 height 48
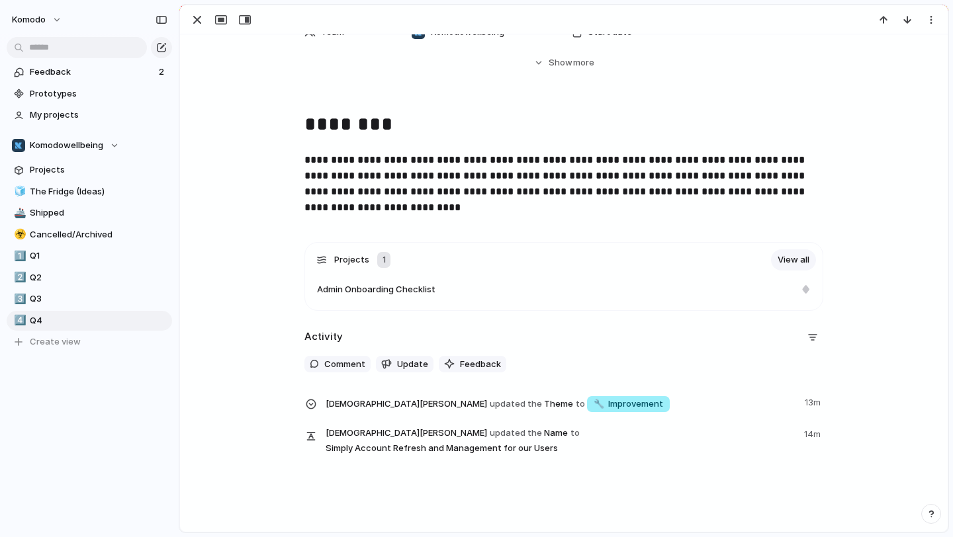
scroll to position [254, 0]
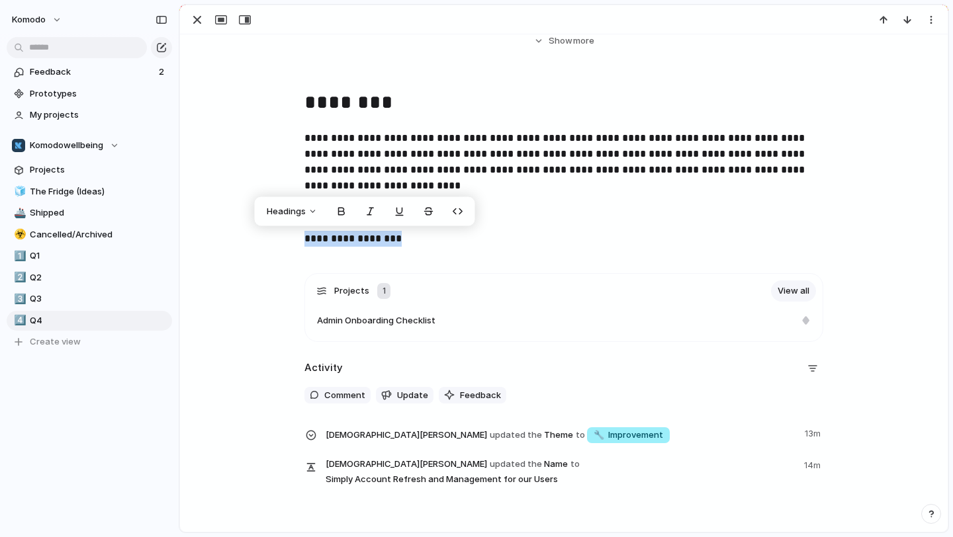
drag, startPoint x: 417, startPoint y: 238, endPoint x: 257, endPoint y: 236, distance: 159.5
click at [257, 236] on div "**********" at bounding box center [564, 172] width 736 height 170
click at [315, 214] on button "Headings" at bounding box center [292, 211] width 67 height 21
click at [300, 284] on button "H3" at bounding box center [293, 282] width 64 height 21
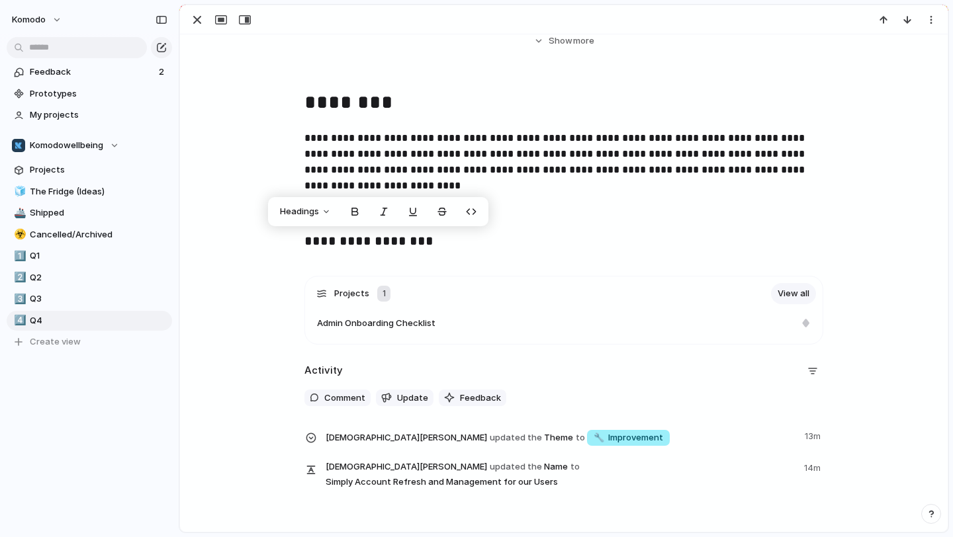
click at [455, 237] on h3 "**********" at bounding box center [563, 242] width 519 height 23
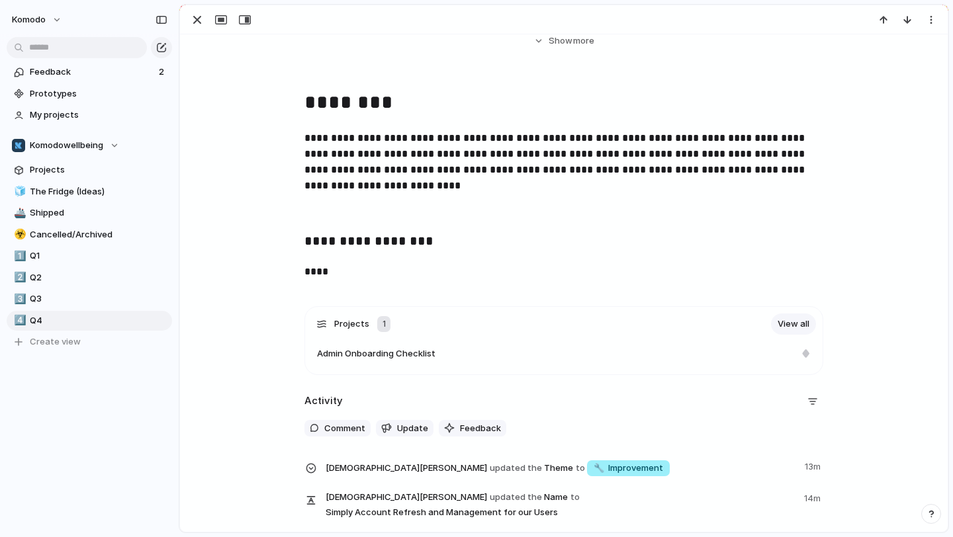
click at [397, 245] on h3 "**********" at bounding box center [563, 242] width 519 height 23
click at [350, 281] on div "**********" at bounding box center [564, 188] width 736 height 203
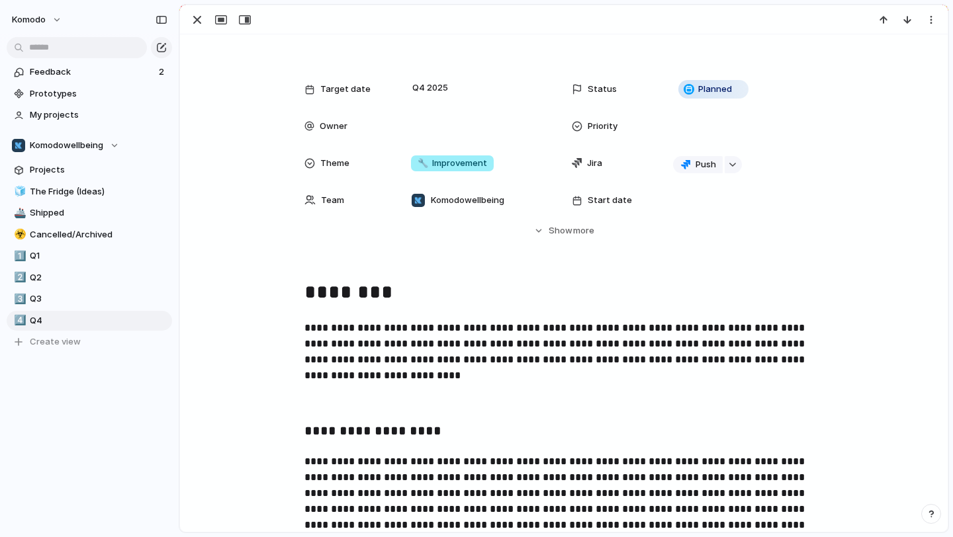
scroll to position [0, 0]
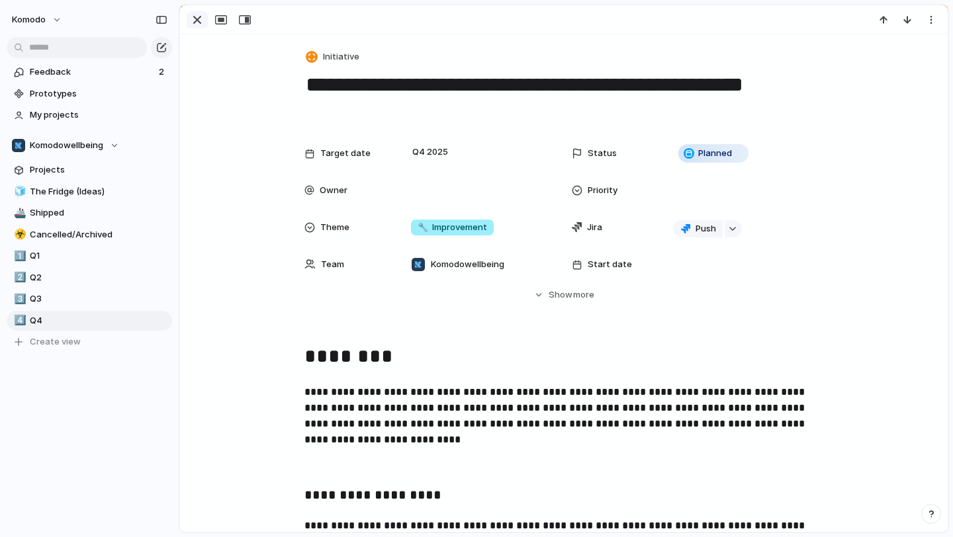
click at [201, 21] on div "button" at bounding box center [197, 20] width 16 height 16
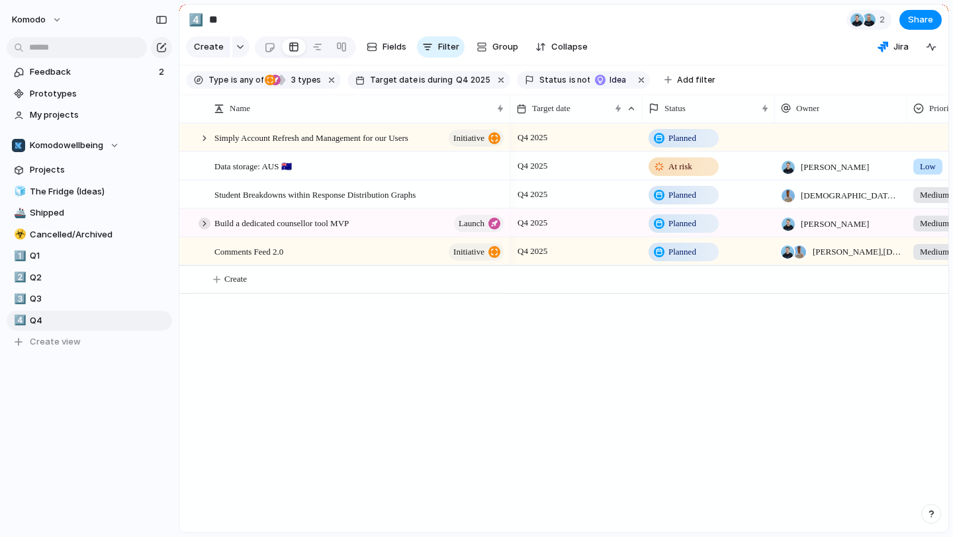
click at [204, 223] on div at bounding box center [205, 224] width 12 height 12
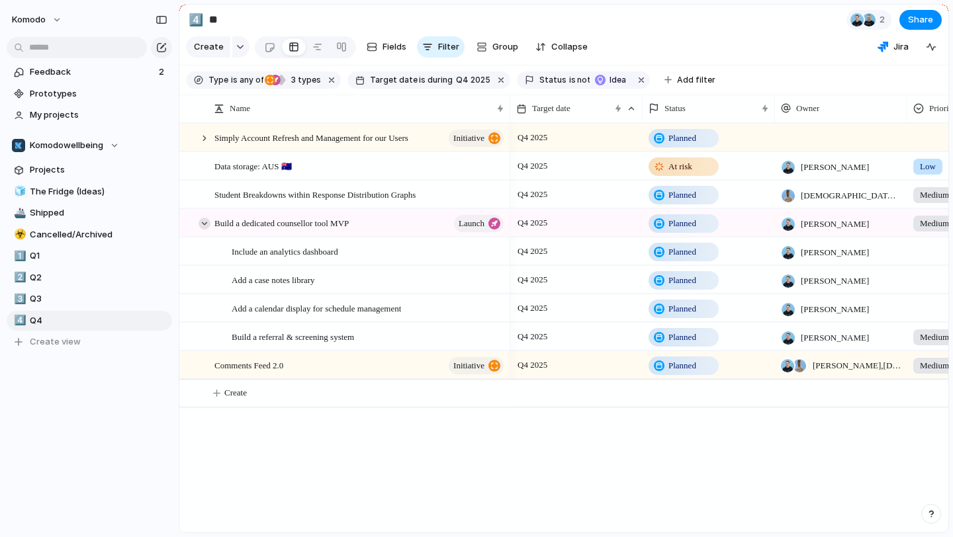
click at [204, 223] on div at bounding box center [205, 224] width 12 height 12
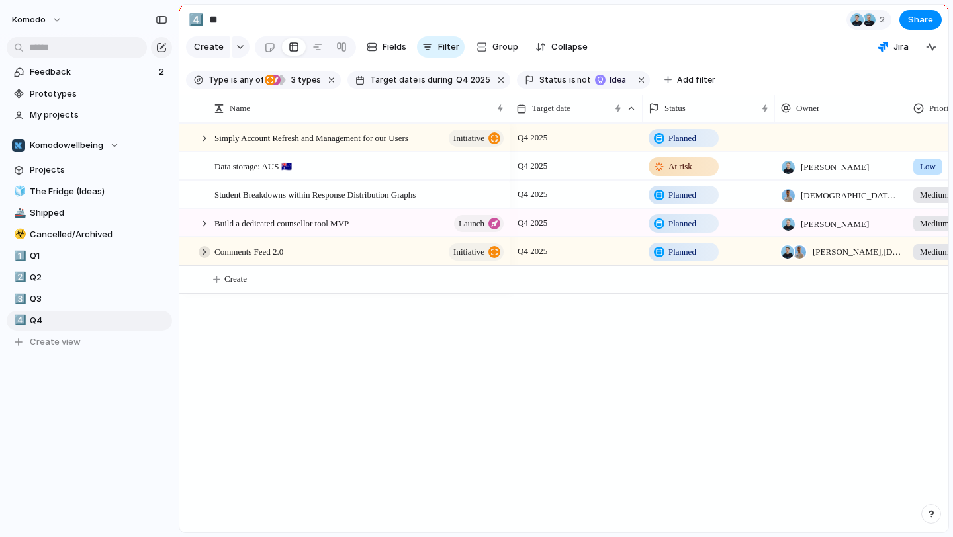
click at [205, 252] on div at bounding box center [205, 252] width 12 height 12
click at [338, 253] on div "Comments Feed 2.0 initiative" at bounding box center [359, 251] width 291 height 27
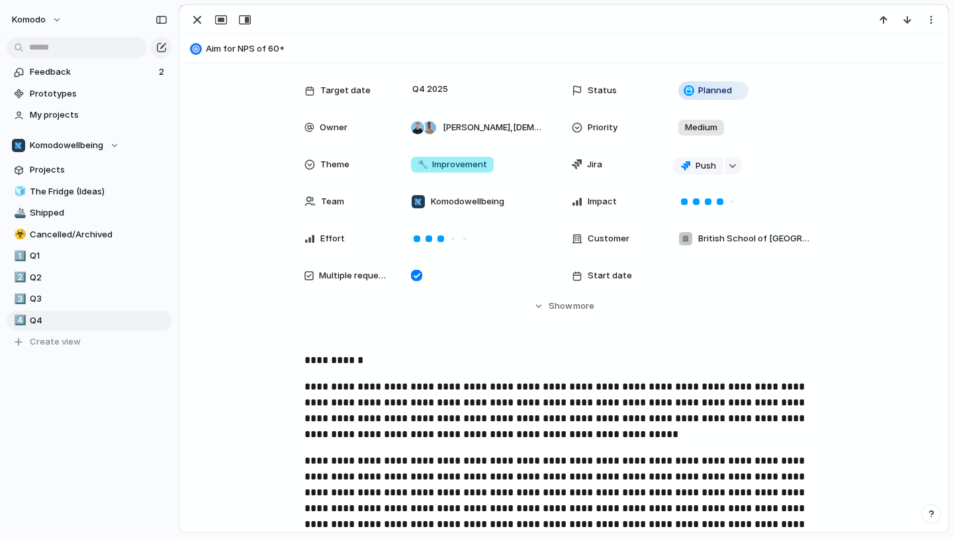
scroll to position [19, 0]
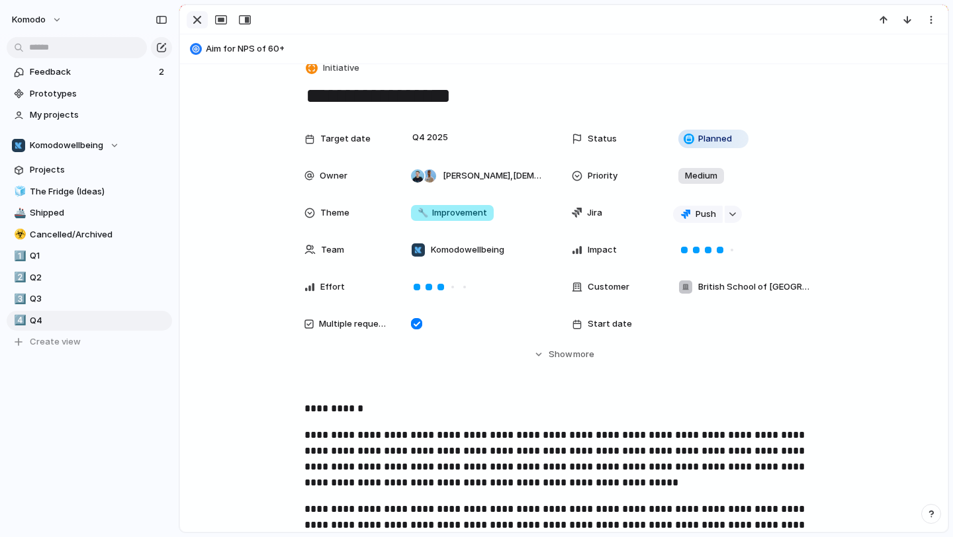
click at [198, 21] on div "button" at bounding box center [197, 20] width 16 height 16
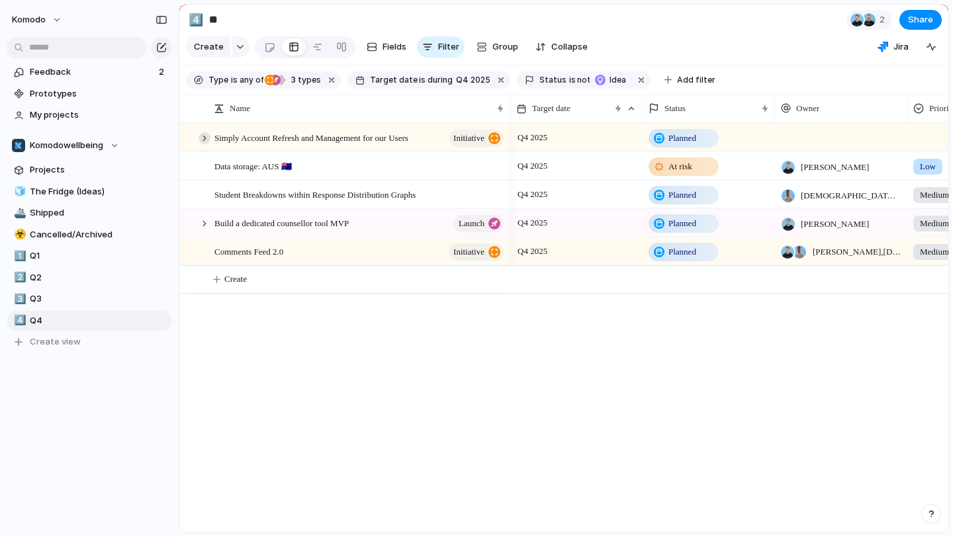
click at [203, 137] on div at bounding box center [205, 138] width 12 height 12
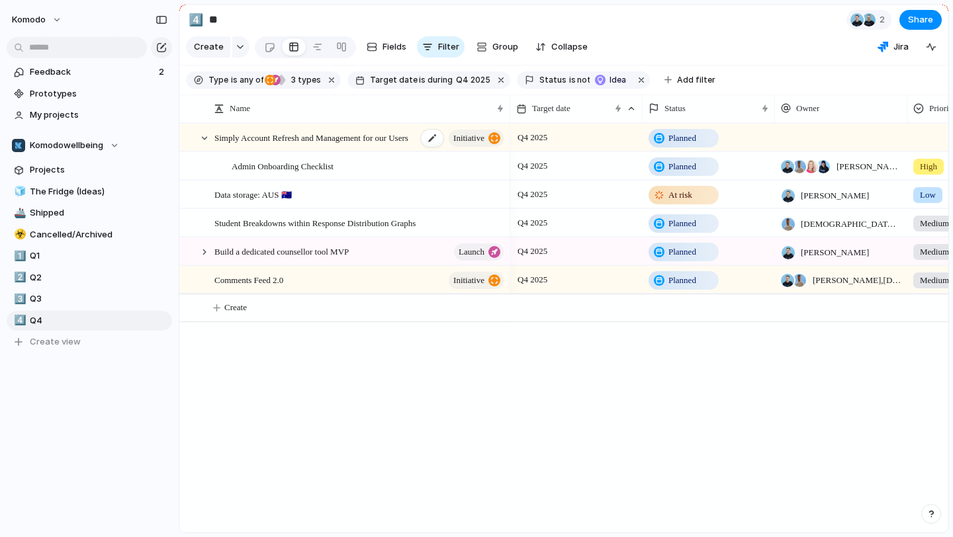
click at [244, 140] on span "Simply Account Refresh and Management for our Users" at bounding box center [311, 137] width 194 height 15
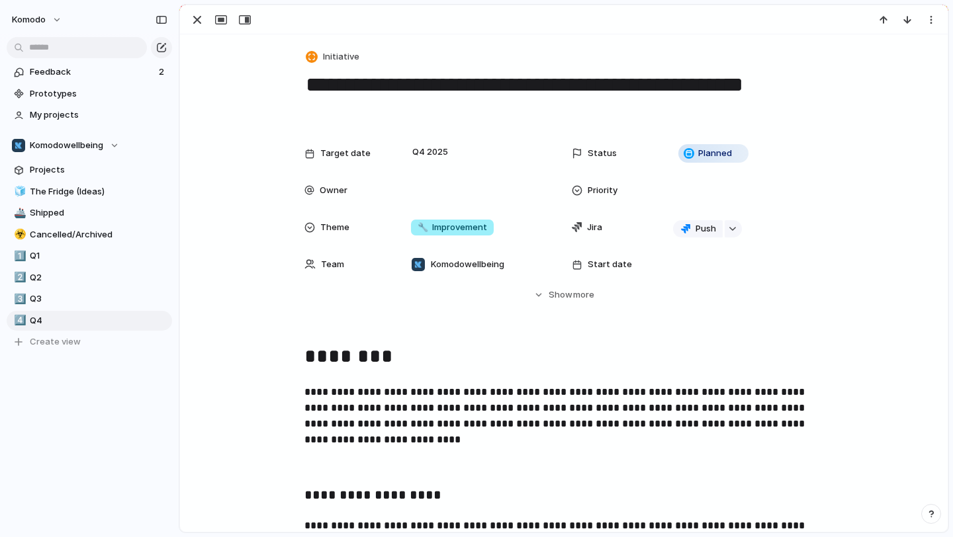
click at [362, 85] on textarea "**********" at bounding box center [563, 98] width 519 height 54
type textarea "**********"
click at [204, 21] on div "button" at bounding box center [197, 20] width 16 height 16
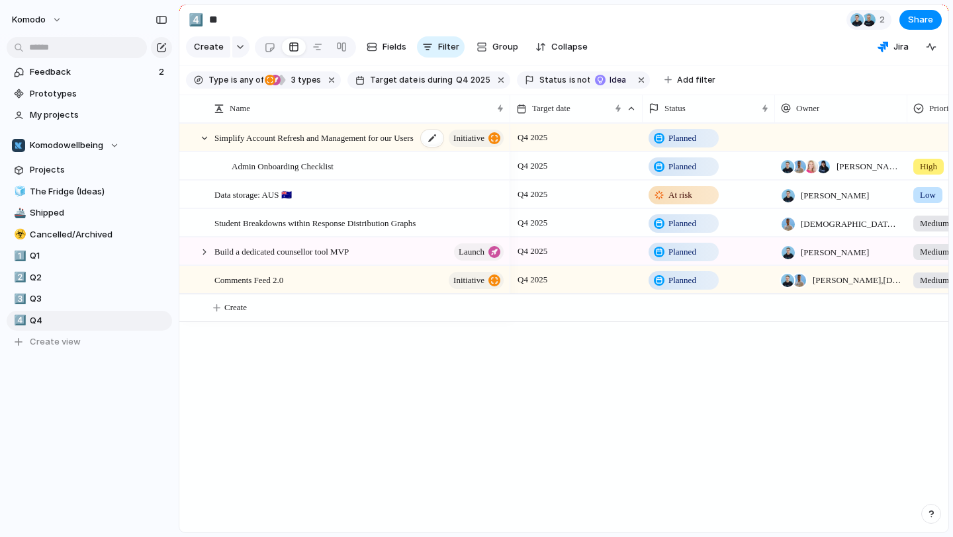
click at [347, 136] on span "Simplify Account Refresh and Management for our Users" at bounding box center [313, 137] width 199 height 15
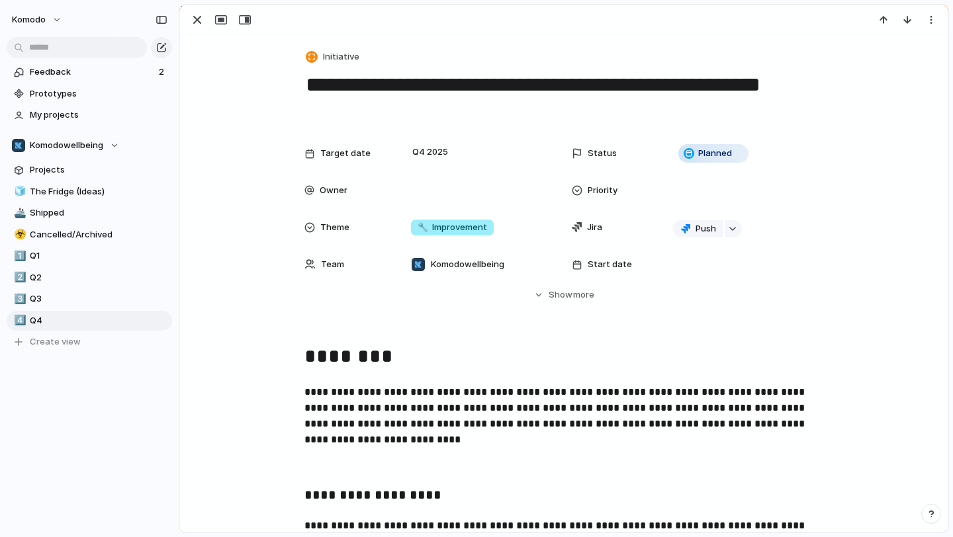
click at [590, 83] on textarea "**********" at bounding box center [563, 98] width 519 height 54
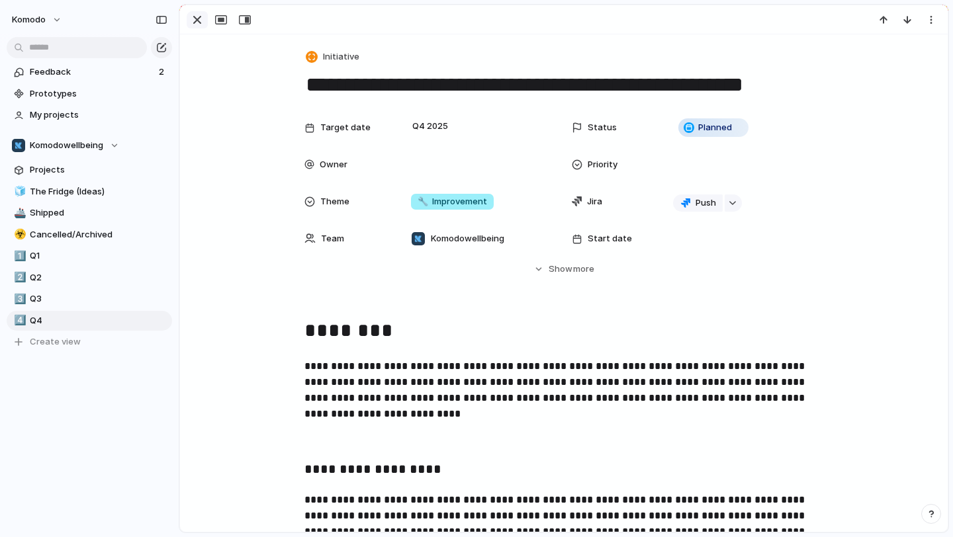
type textarea "**********"
click at [198, 17] on div "button" at bounding box center [197, 20] width 16 height 16
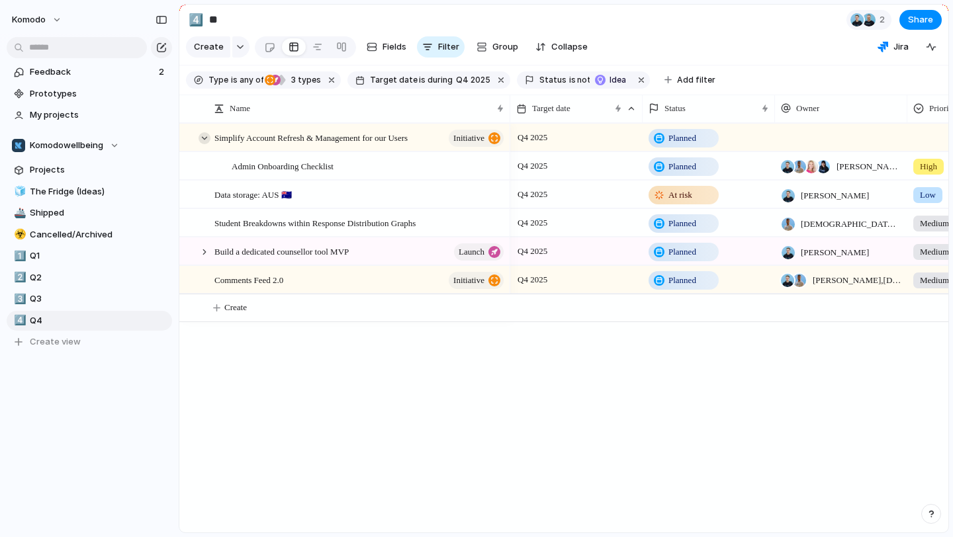
click at [204, 132] on div at bounding box center [205, 138] width 12 height 12
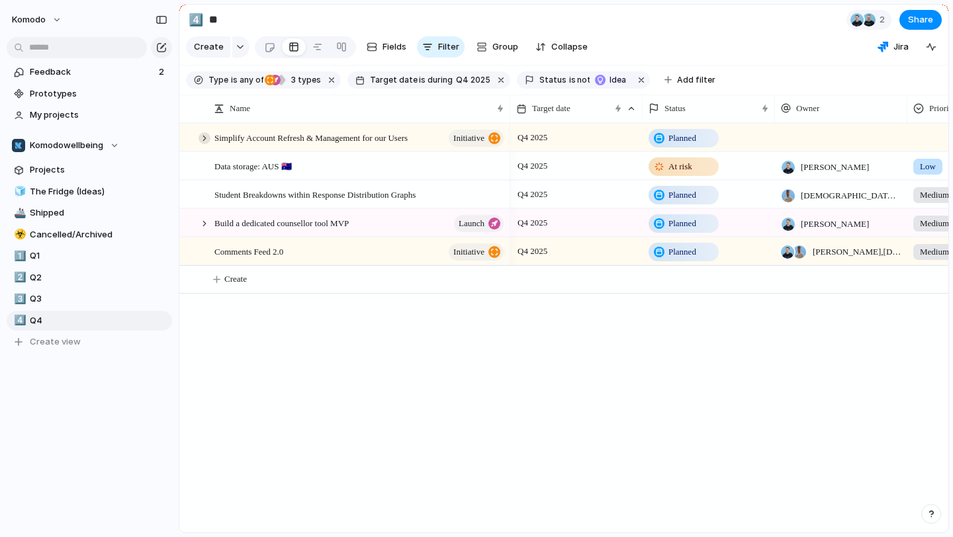
click at [204, 132] on div at bounding box center [205, 138] width 12 height 12
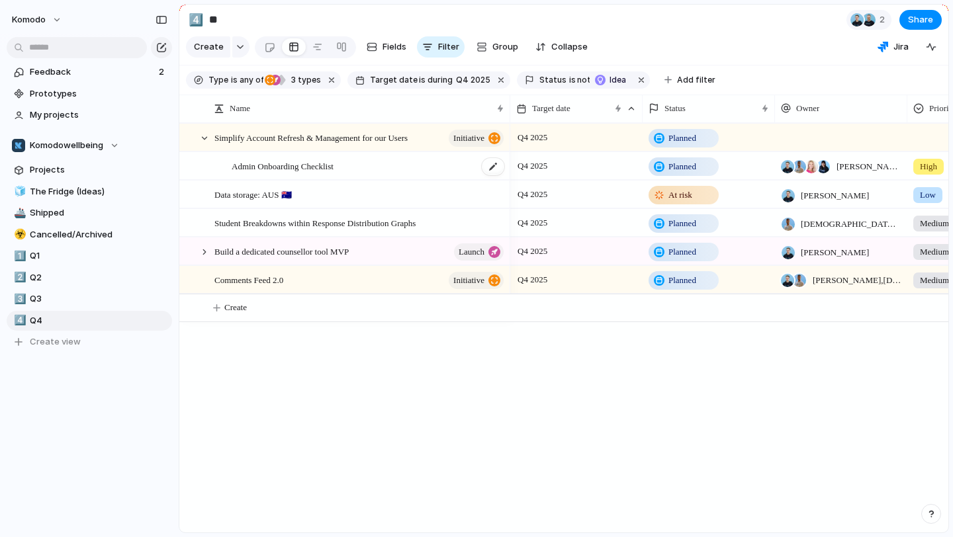
click at [386, 167] on div "Admin Onboarding Checklist" at bounding box center [369, 166] width 274 height 27
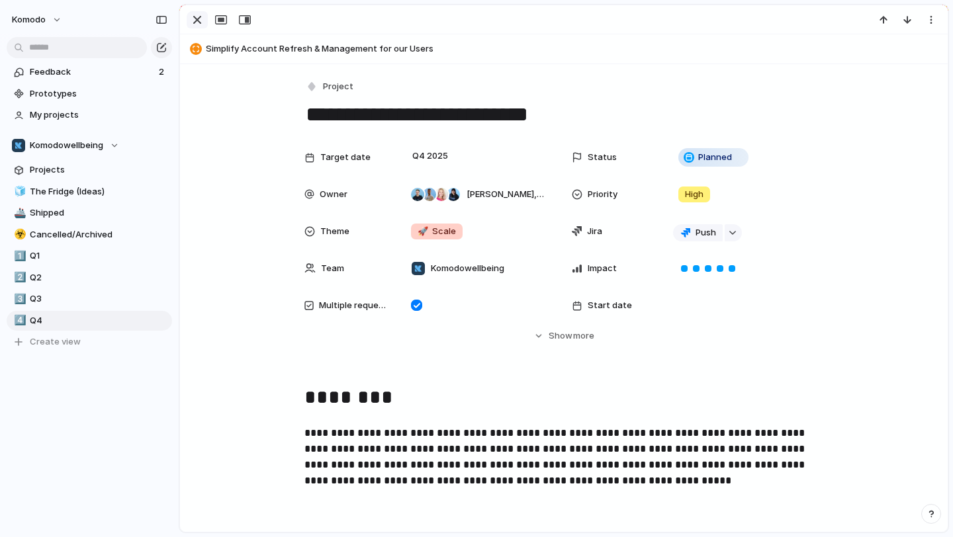
click at [197, 19] on div "button" at bounding box center [197, 20] width 16 height 16
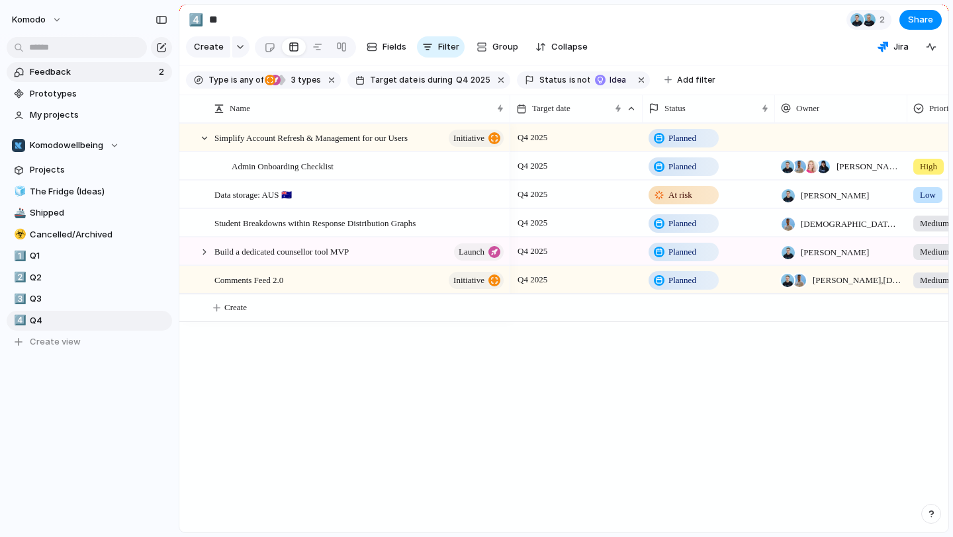
click at [109, 71] on span "Feedback" at bounding box center [92, 72] width 125 height 13
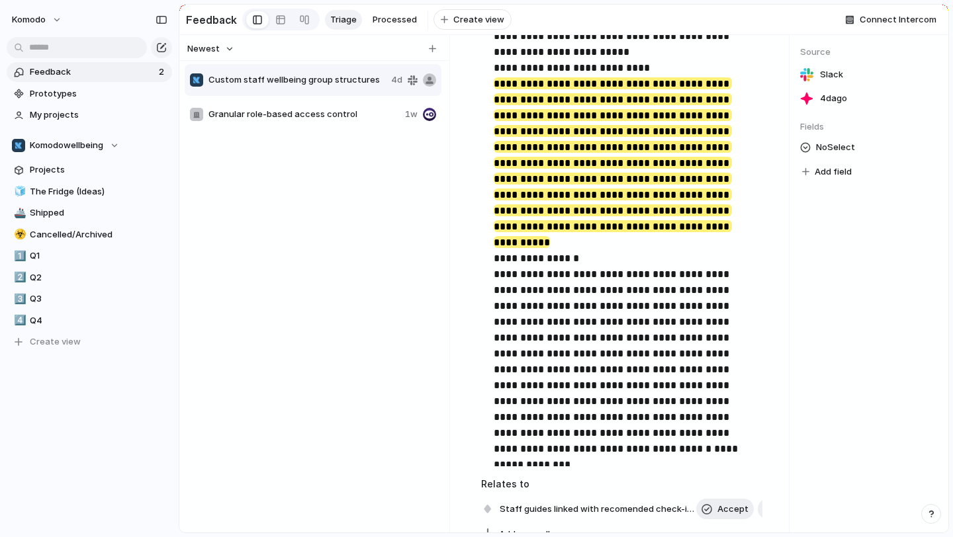
scroll to position [407, 0]
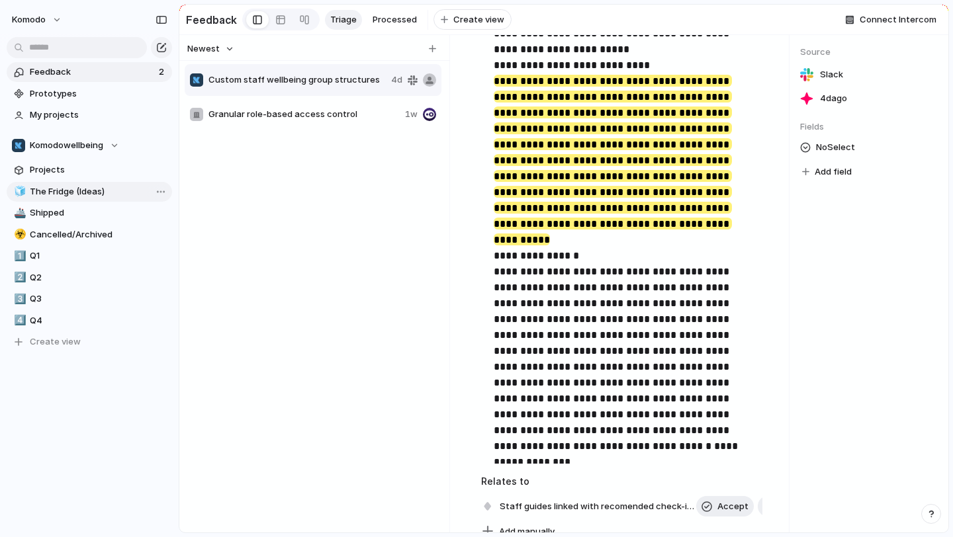
click at [79, 190] on span "The Fridge (Ideas)" at bounding box center [99, 191] width 138 height 13
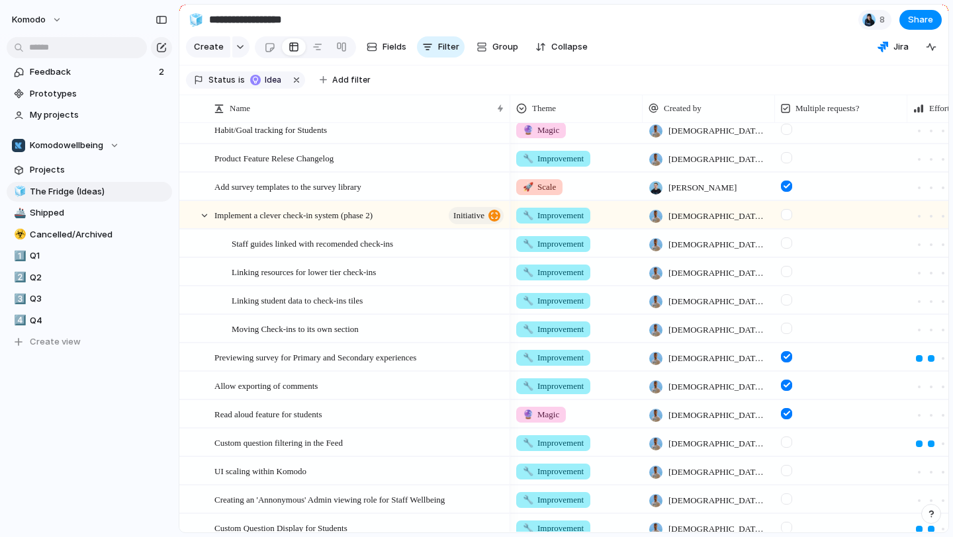
scroll to position [872, 0]
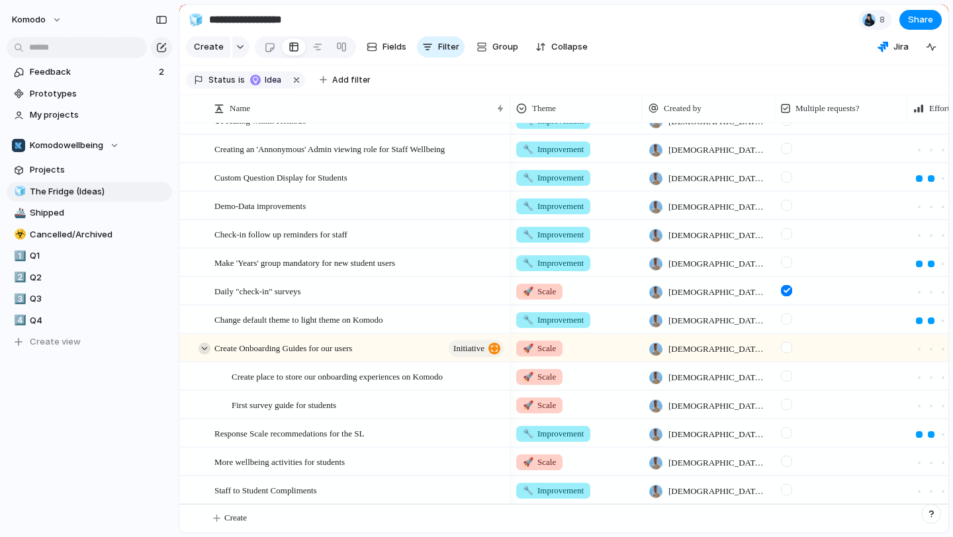
click at [205, 347] on div at bounding box center [205, 349] width 12 height 12
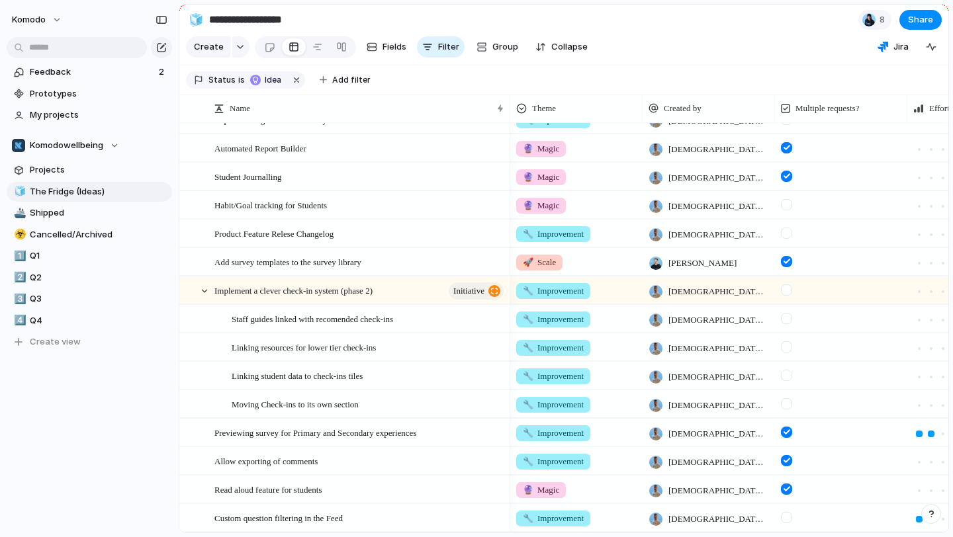
scroll to position [457, 0]
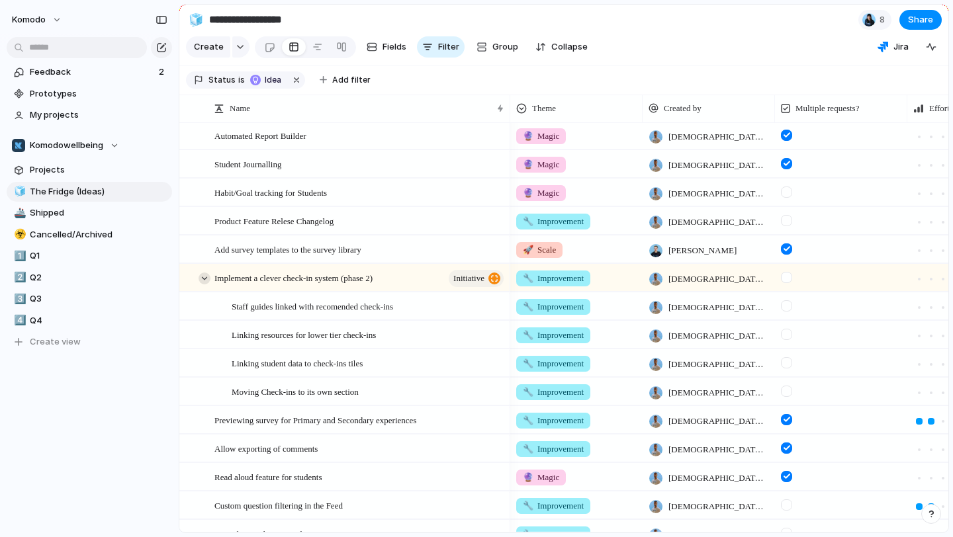
click at [204, 275] on div at bounding box center [205, 279] width 12 height 12
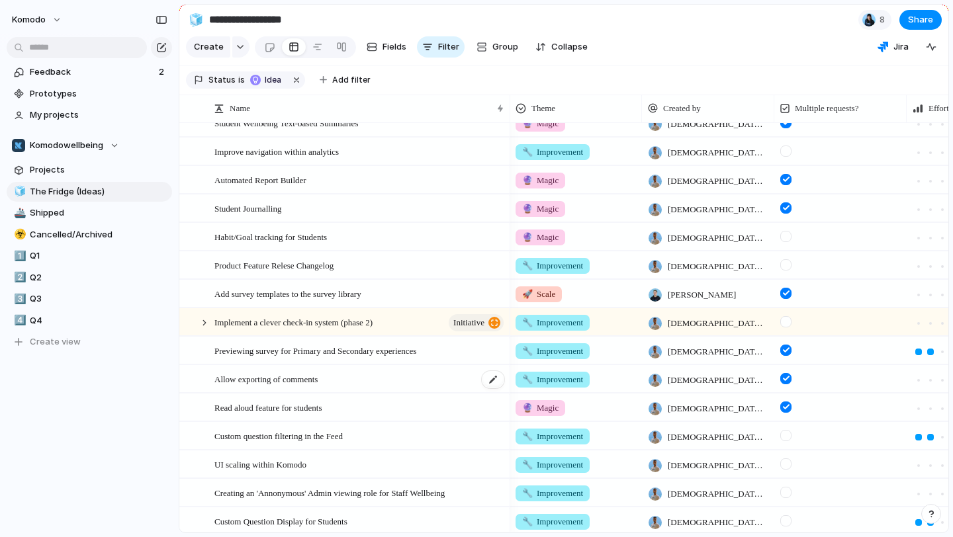
scroll to position [353, 0]
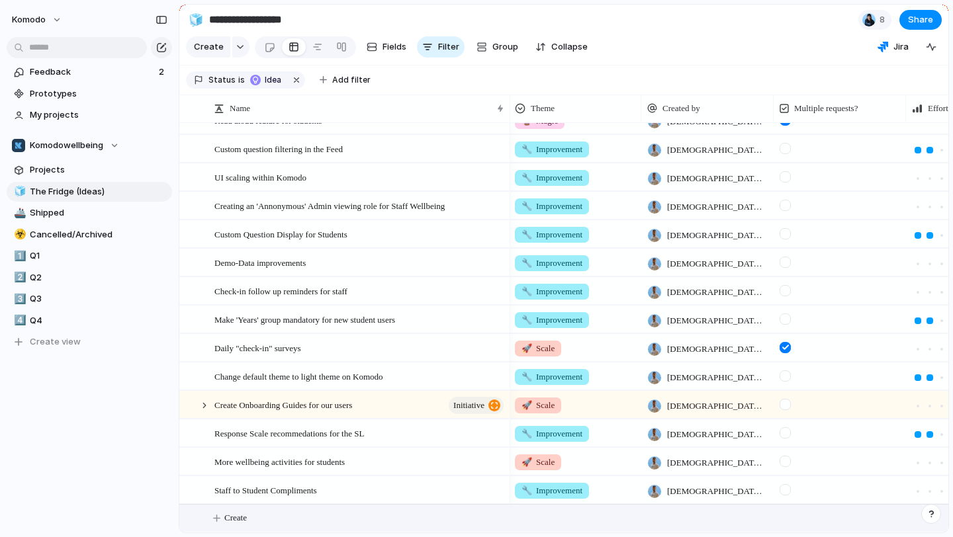
click at [247, 517] on span "Create" at bounding box center [235, 518] width 23 height 13
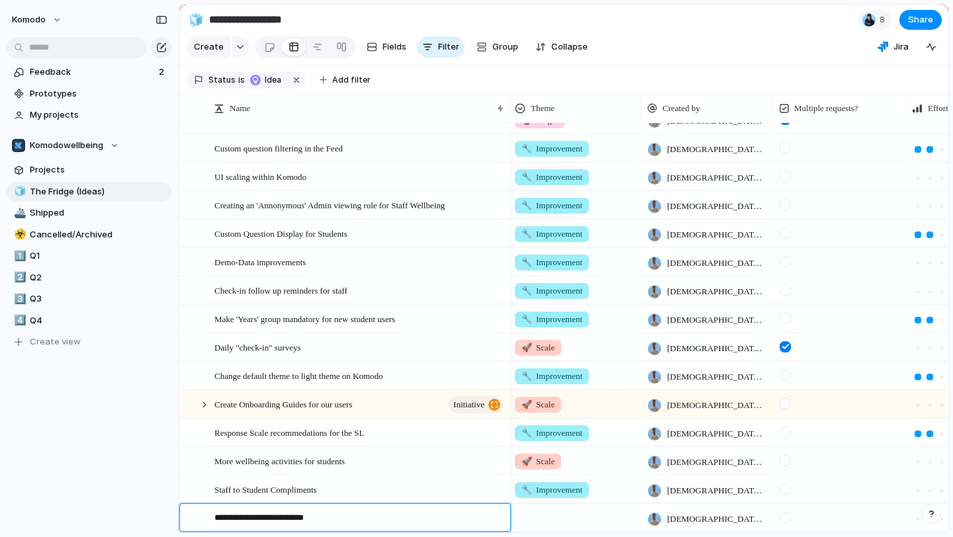
type textarea "**********"
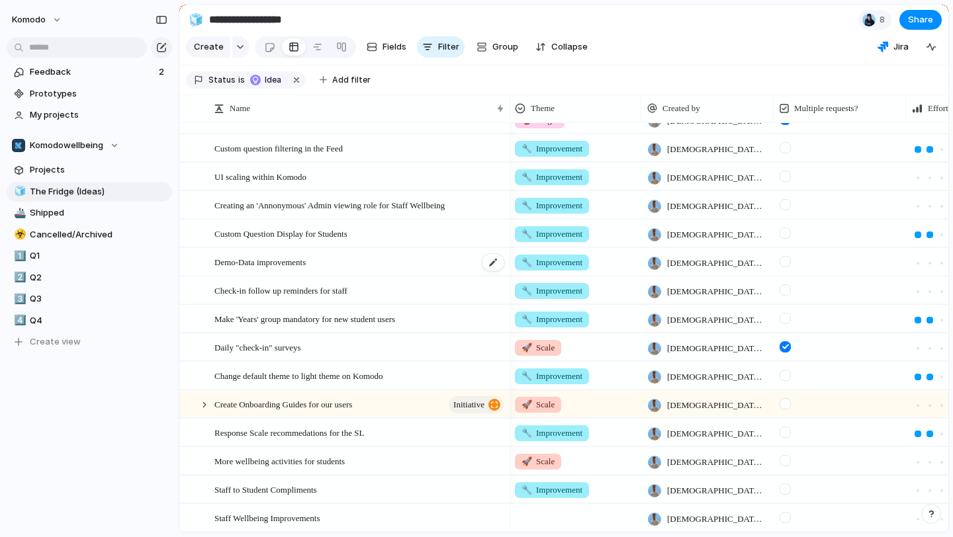
click at [392, 264] on div "Demo-Data improvements" at bounding box center [359, 262] width 291 height 27
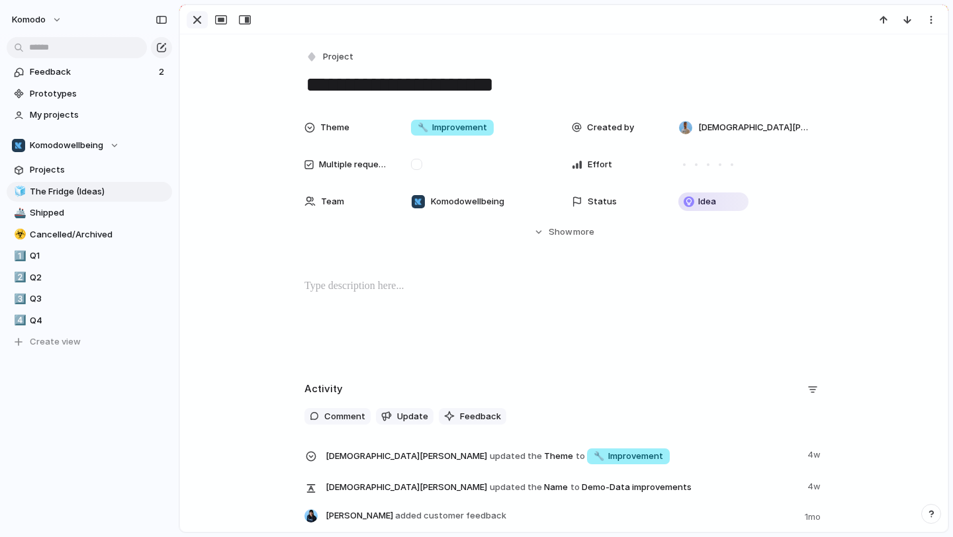
click at [193, 20] on div "button" at bounding box center [197, 20] width 16 height 16
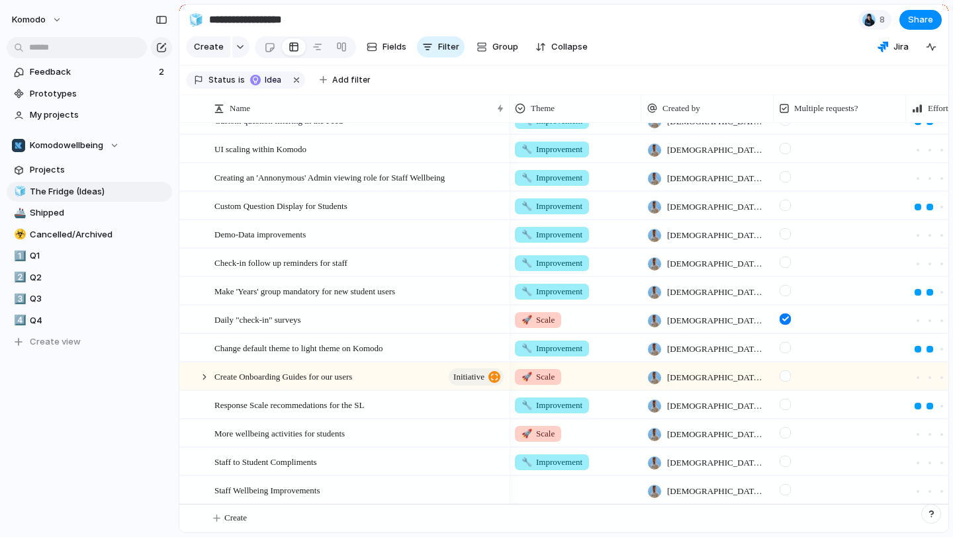
click at [355, 490] on div "Staff Wellbeing Improvements" at bounding box center [359, 490] width 291 height 27
click at [343, 487] on div "Staff Wellbeing Improvements" at bounding box center [359, 490] width 291 height 27
click at [281, 485] on span "Staff Wellbeing Improvements" at bounding box center [267, 489] width 106 height 15
click at [457, 486] on div "Staff Wellbeing Improvements" at bounding box center [359, 490] width 291 height 27
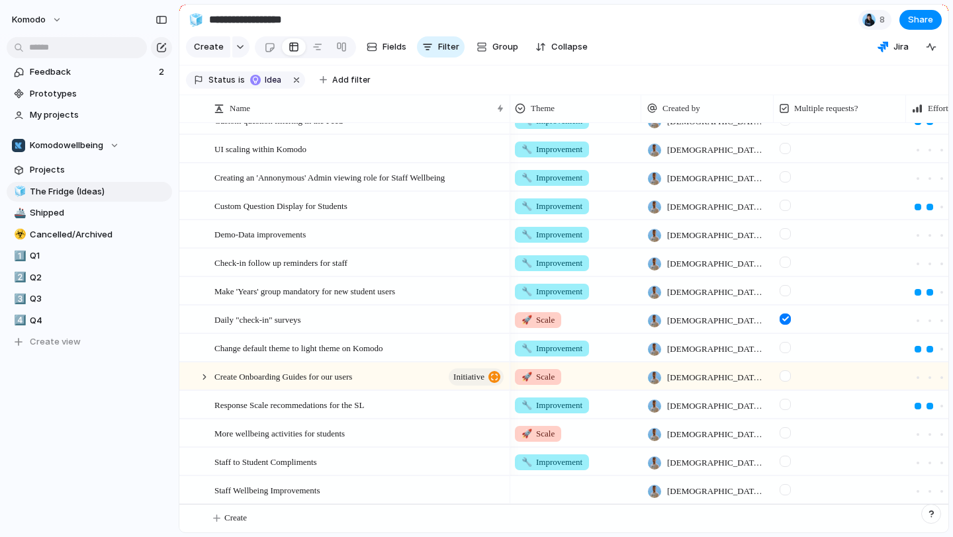
click at [457, 486] on div "Staff Wellbeing Improvements" at bounding box center [359, 490] width 291 height 27
click at [542, 492] on div at bounding box center [575, 489] width 132 height 27
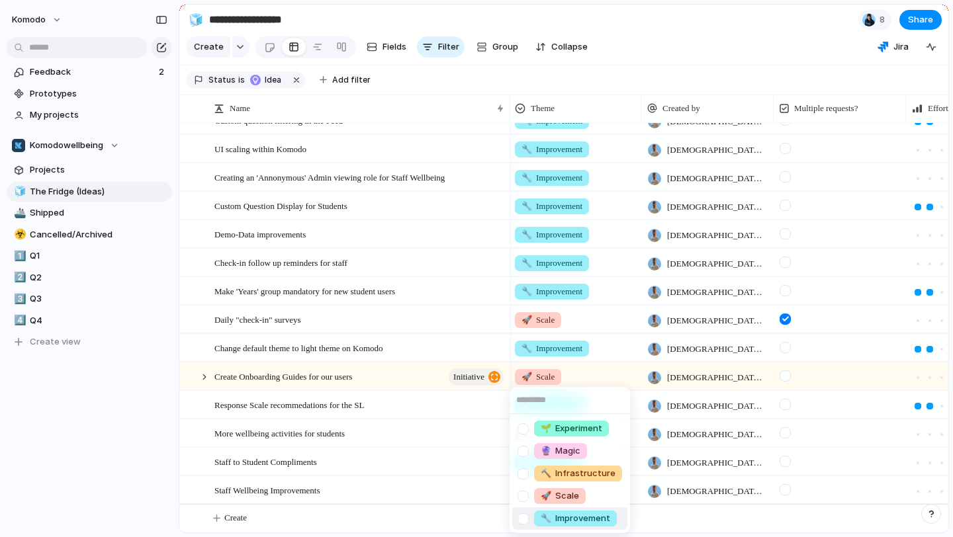
click at [588, 527] on li "🔧 Improvement" at bounding box center [569, 519] width 115 height 23
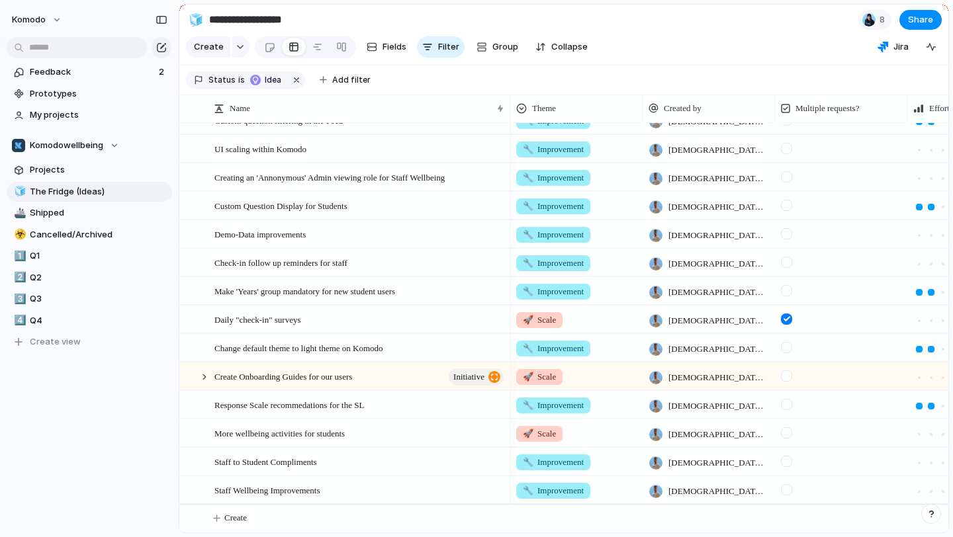
click at [787, 492] on div at bounding box center [786, 489] width 11 height 11
click at [442, 488] on div "Staff Wellbeing Improvements" at bounding box center [359, 490] width 291 height 27
click at [353, 493] on div "Staff Wellbeing Improvements" at bounding box center [359, 490] width 291 height 27
click at [580, 484] on span "🔧 Improvement" at bounding box center [553, 490] width 61 height 13
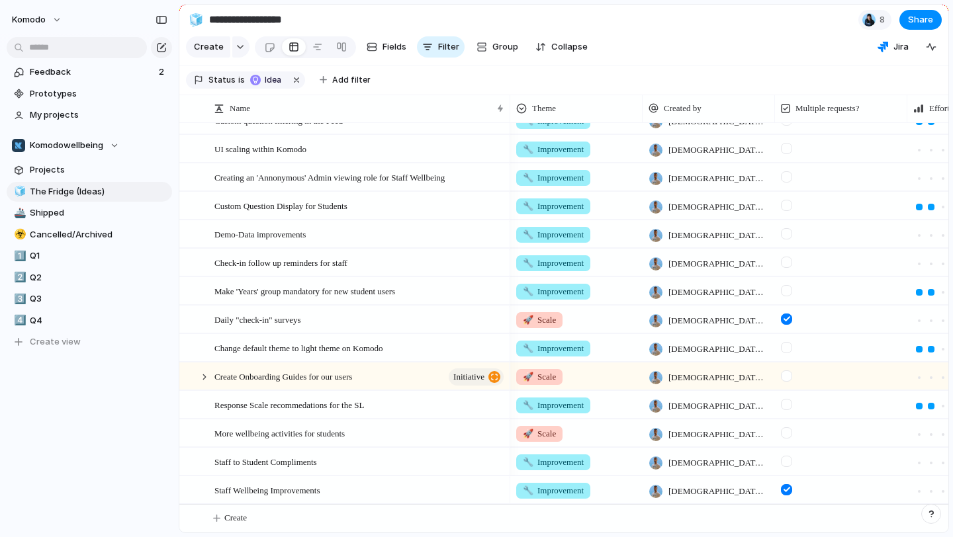
click at [416, 482] on div "🌱 Experiment 🔮 Magic 🔨 Infrastructure 🚀 Scale 🔧 Improvement" at bounding box center [476, 268] width 953 height 537
click at [264, 488] on span "Staff Wellbeing Improvements" at bounding box center [267, 489] width 106 height 15
click at [214, 486] on div at bounding box center [198, 490] width 36 height 27
click at [422, 492] on div "Staff Wellbeing Improvements" at bounding box center [359, 490] width 291 height 27
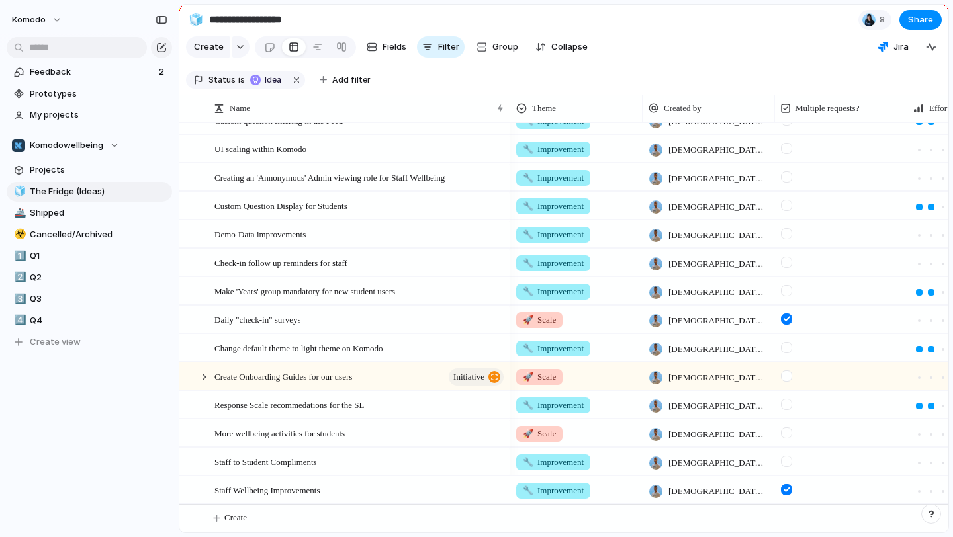
click at [422, 492] on div "Staff Wellbeing Improvements" at bounding box center [359, 490] width 291 height 27
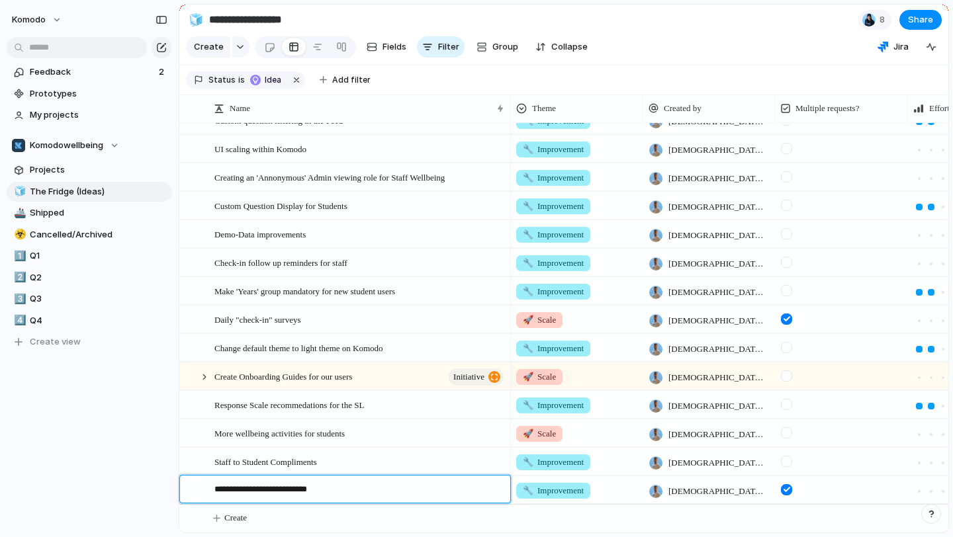
click at [422, 492] on textarea "**********" at bounding box center [357, 491] width 287 height 17
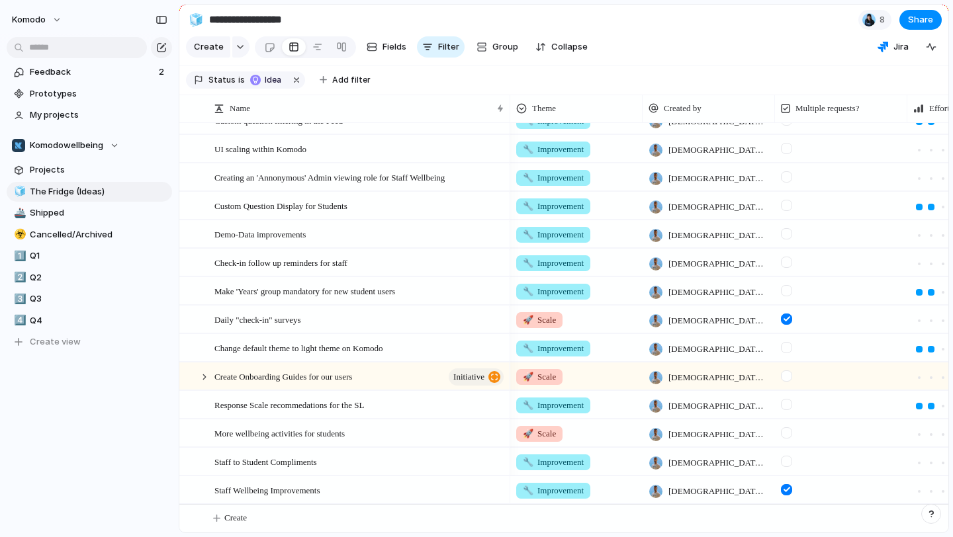
click at [320, 487] on span "Staff Wellbeing Improvements" at bounding box center [267, 489] width 106 height 15
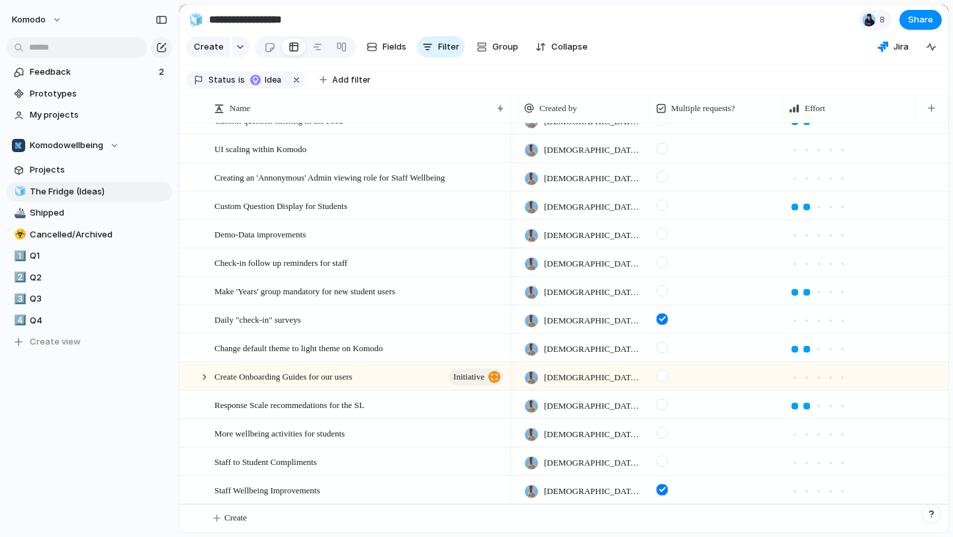
click at [716, 488] on div at bounding box center [717, 489] width 132 height 27
click at [345, 488] on div "Staff Wellbeing Improvements" at bounding box center [359, 490] width 291 height 27
click at [320, 488] on span "Staff Wellbeing Improvements" at bounding box center [267, 489] width 106 height 15
click at [320, 489] on span "Staff Wellbeing Improvements" at bounding box center [267, 489] width 106 height 15
click at [336, 462] on div "Staff to Student Compliments" at bounding box center [359, 462] width 291 height 27
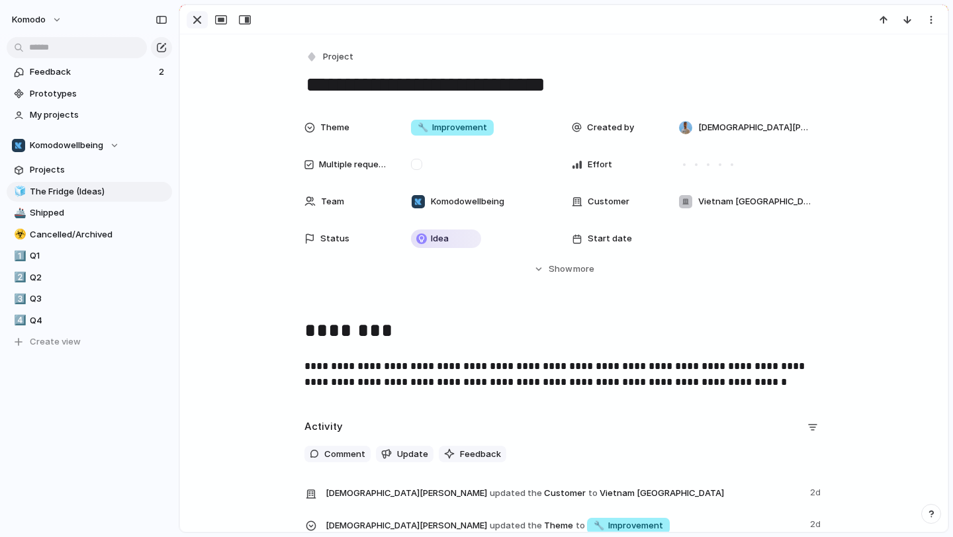
click at [197, 19] on div "button" at bounding box center [197, 20] width 16 height 16
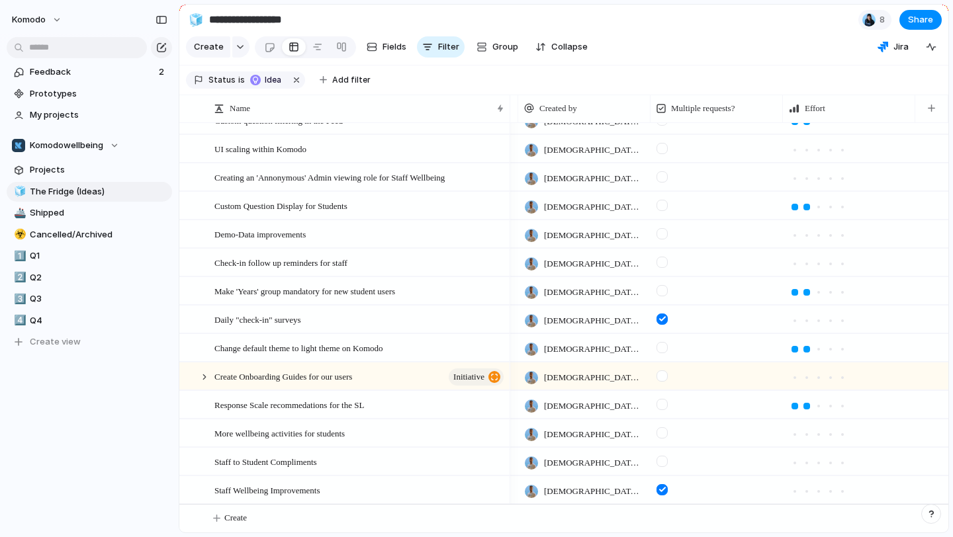
click at [320, 490] on span "Staff Wellbeing Improvements" at bounding box center [267, 489] width 106 height 15
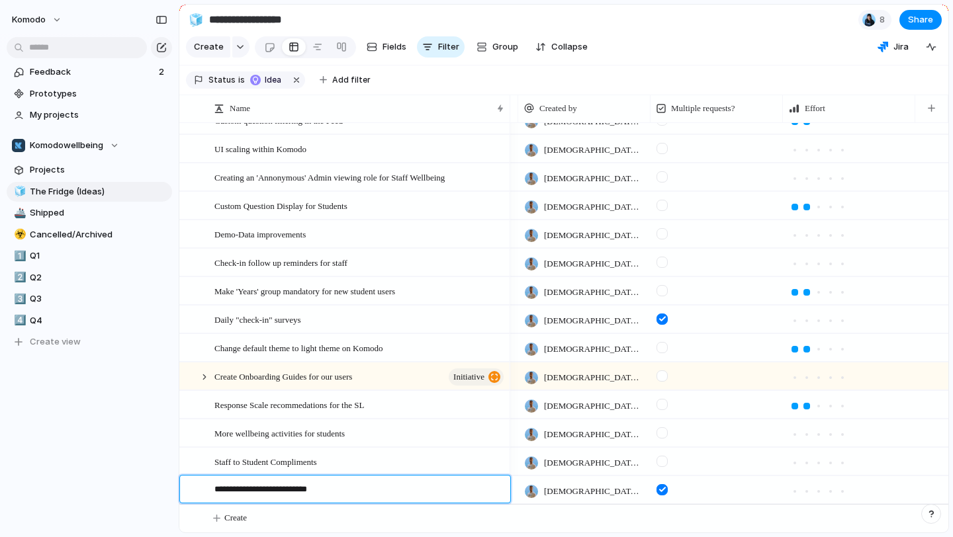
click at [336, 490] on textarea "**********" at bounding box center [357, 491] width 287 height 17
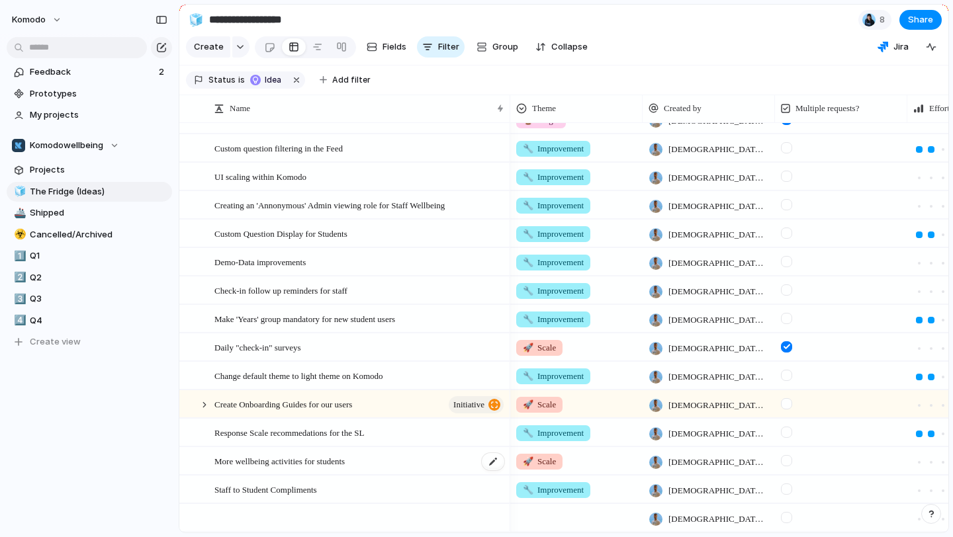
scroll to position [729, 0]
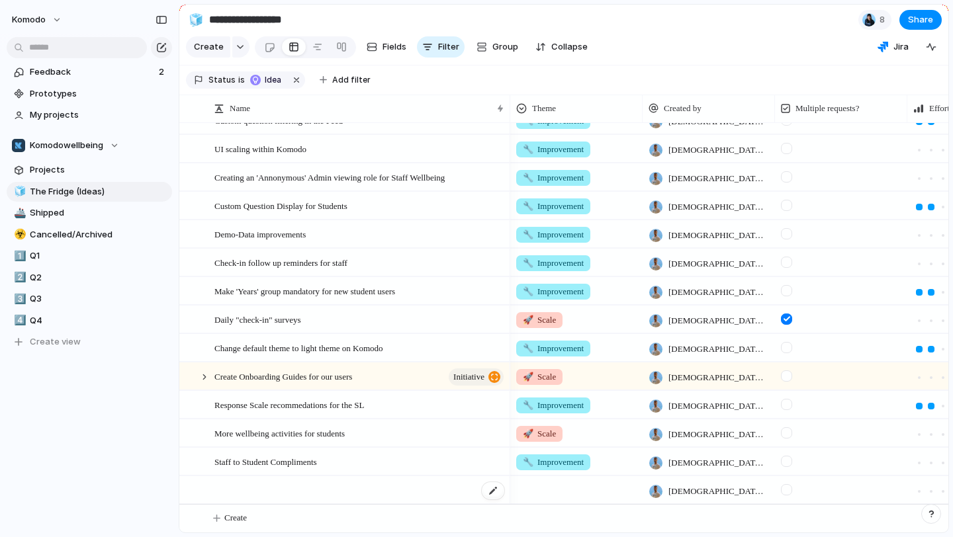
click at [296, 492] on div at bounding box center [359, 490] width 291 height 27
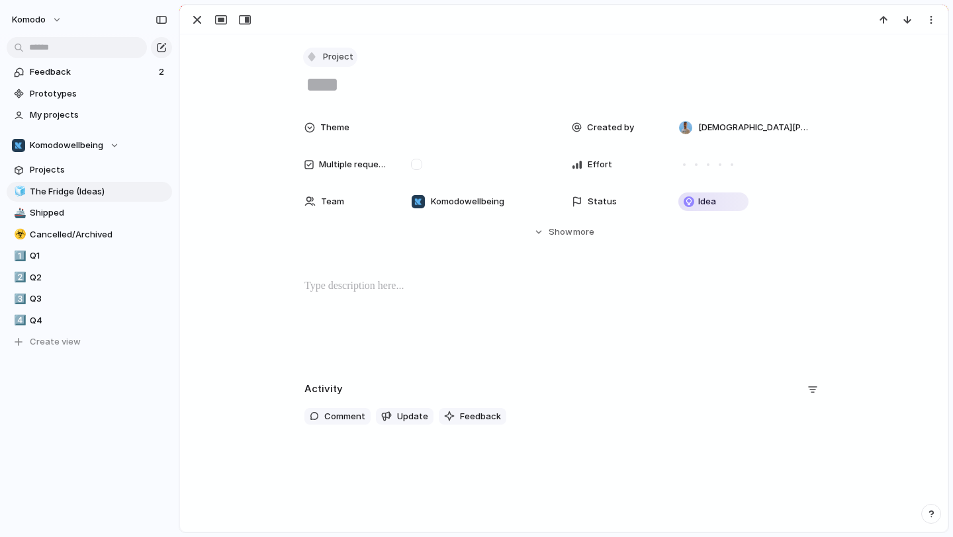
click at [343, 62] on span "Project" at bounding box center [338, 56] width 30 height 13
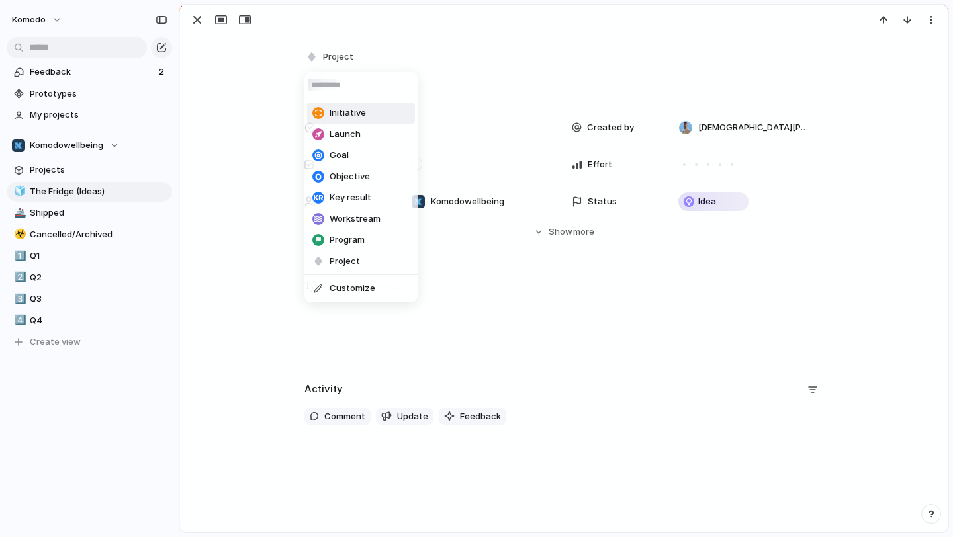
click at [353, 111] on span "Initiative" at bounding box center [348, 113] width 36 height 13
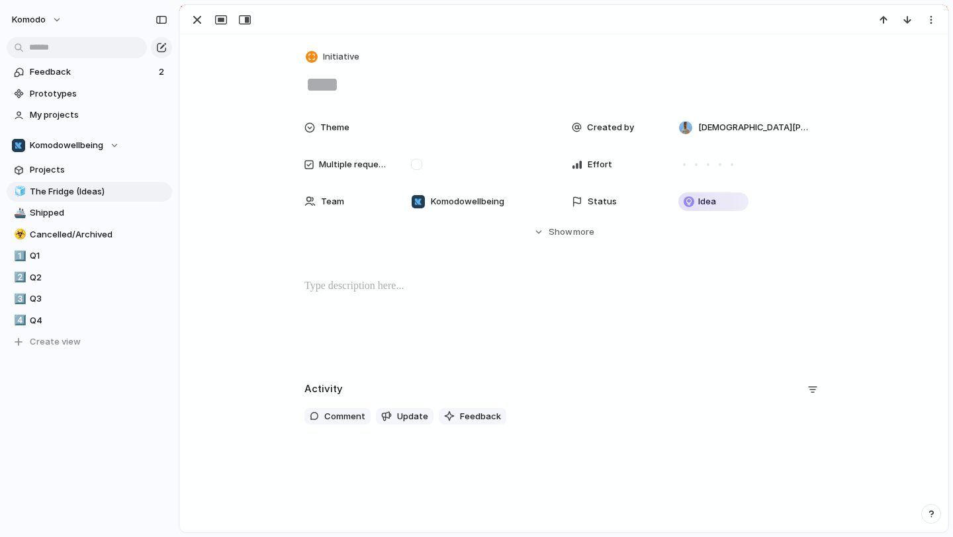
click at [365, 89] on textarea at bounding box center [563, 85] width 519 height 28
type textarea "**********"
click at [249, 124] on div "Theme Created by Christian Dsouza Multiple requests? Effort Team Komodowellbein…" at bounding box center [564, 176] width 736 height 124
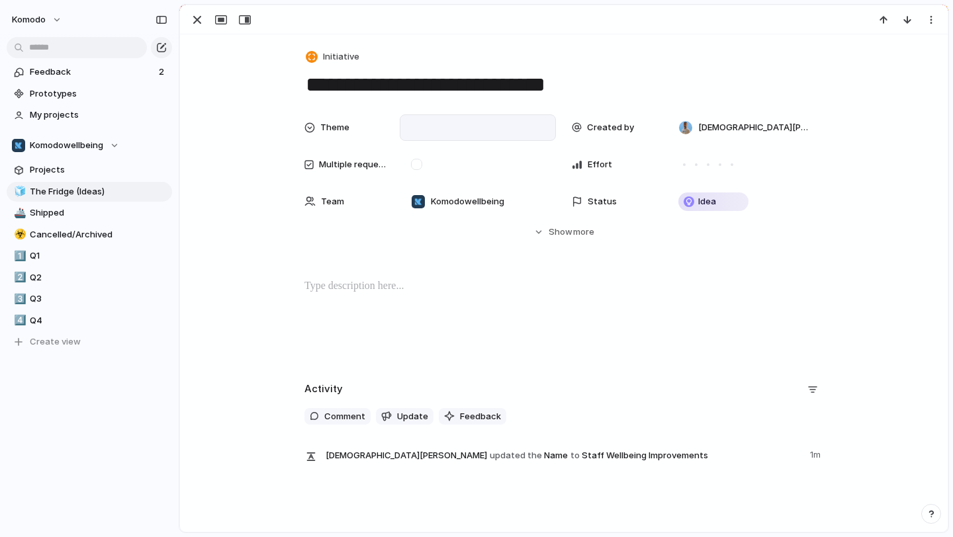
click at [414, 130] on div at bounding box center [478, 127] width 144 height 15
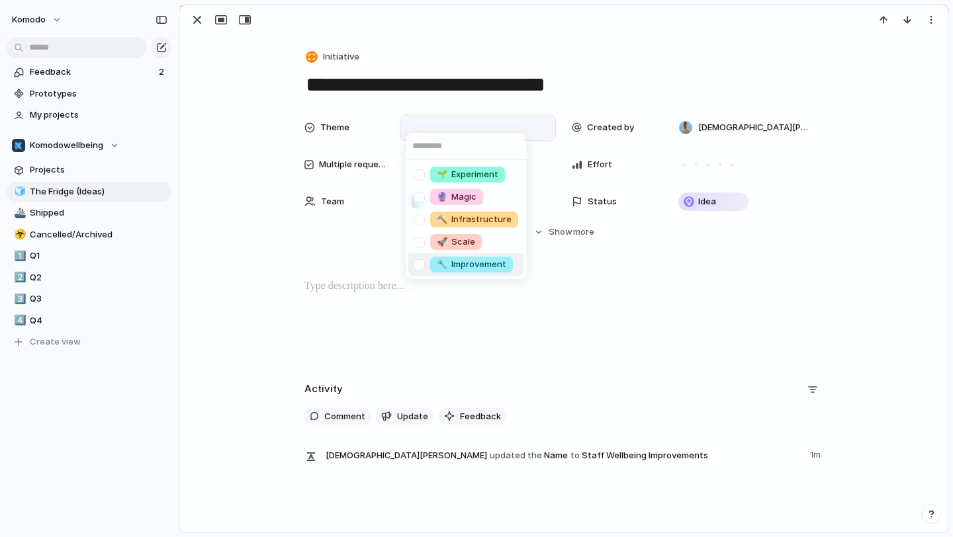
click at [478, 267] on span "🔧 Improvement" at bounding box center [471, 264] width 69 height 13
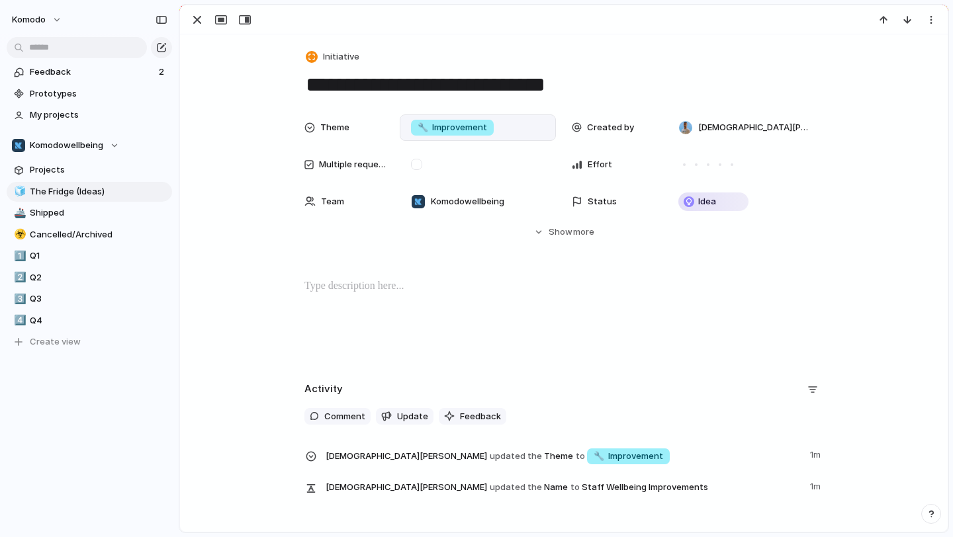
click at [506, 123] on div "🔧 Improvement" at bounding box center [478, 127] width 144 height 15
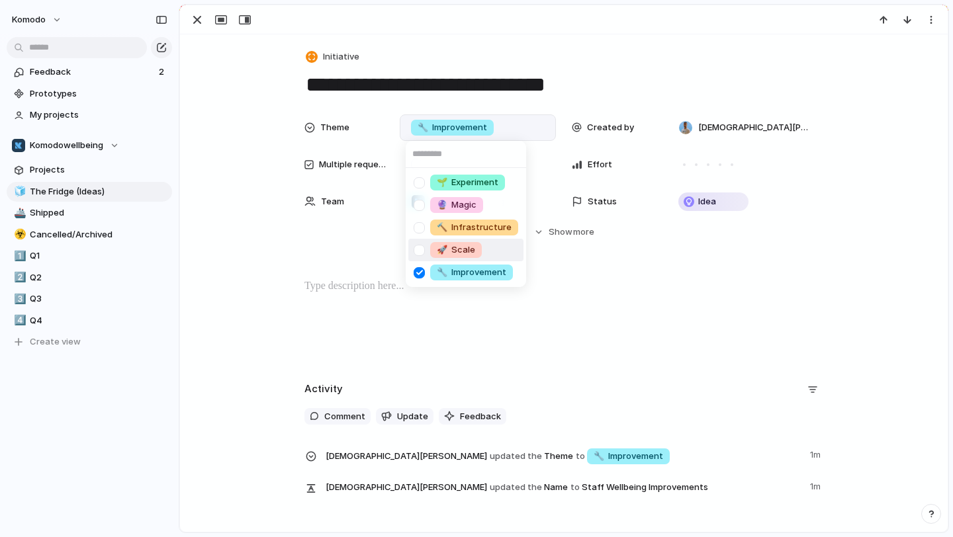
click at [488, 251] on li "🚀 Scale" at bounding box center [465, 250] width 115 height 23
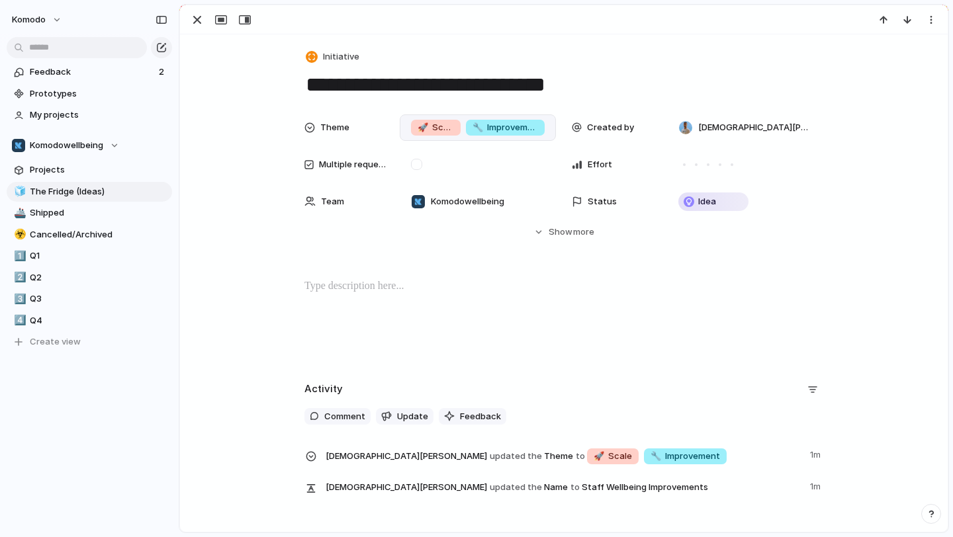
click at [516, 121] on span "🔧 Improvement" at bounding box center [506, 127] width 66 height 13
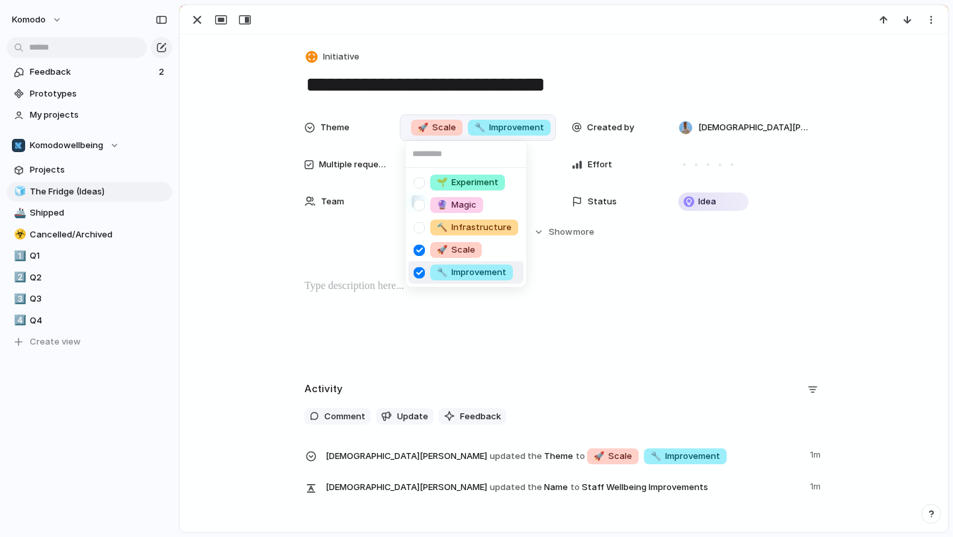
click at [249, 220] on div "🌱 Experiment 🔮 Magic 🔨 Infrastructure 🚀 Scale 🔧 Improvement" at bounding box center [476, 268] width 953 height 537
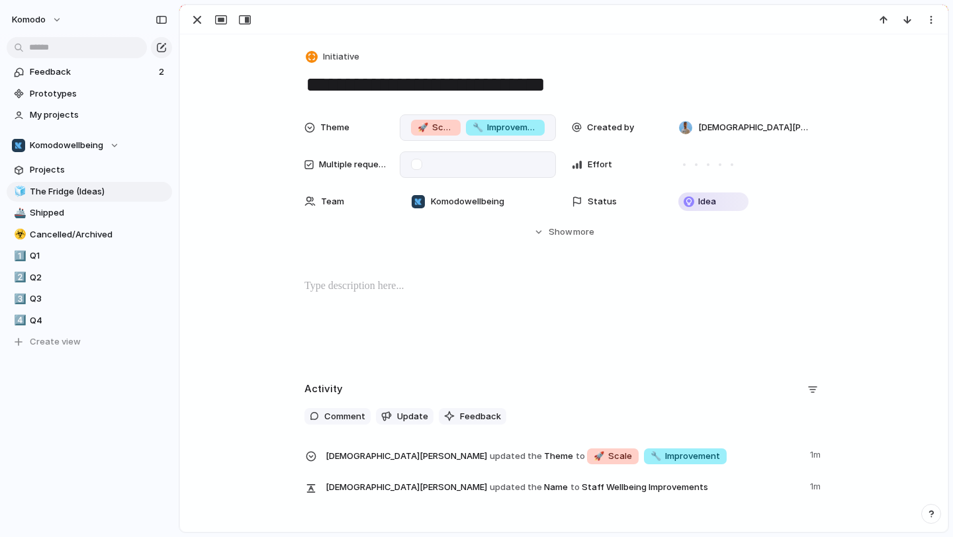
click at [419, 167] on div at bounding box center [416, 164] width 11 height 11
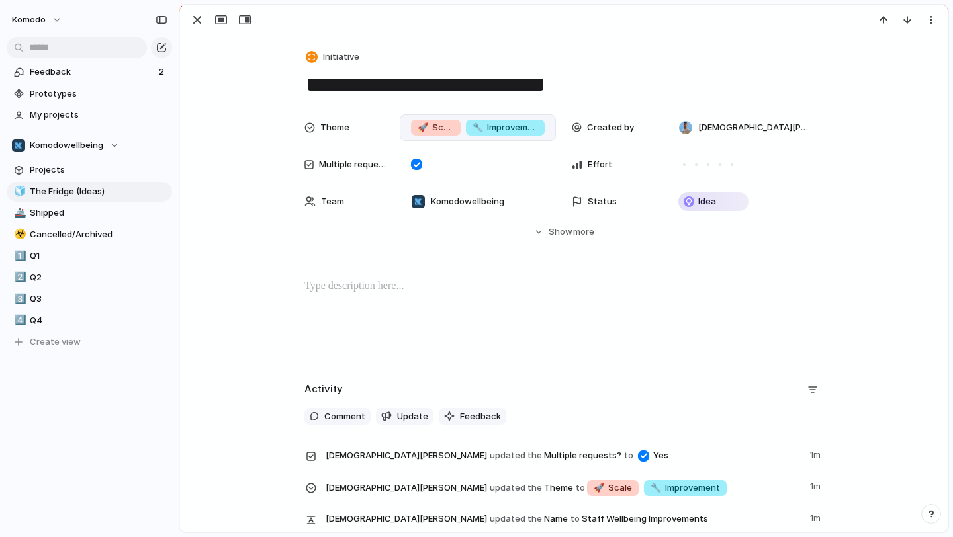
click at [386, 291] on p at bounding box center [563, 287] width 519 height 16
drag, startPoint x: 362, startPoint y: 283, endPoint x: 304, endPoint y: 285, distance: 58.3
click at [304, 285] on p "********" at bounding box center [563, 287] width 519 height 16
click at [296, 260] on button "Headings" at bounding box center [265, 259] width 67 height 21
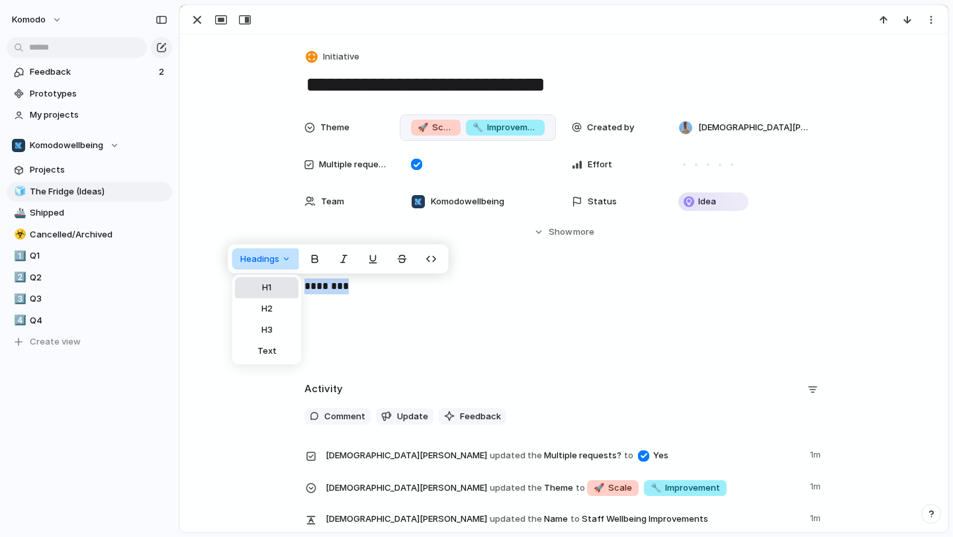
click at [279, 284] on button "H1" at bounding box center [267, 287] width 64 height 21
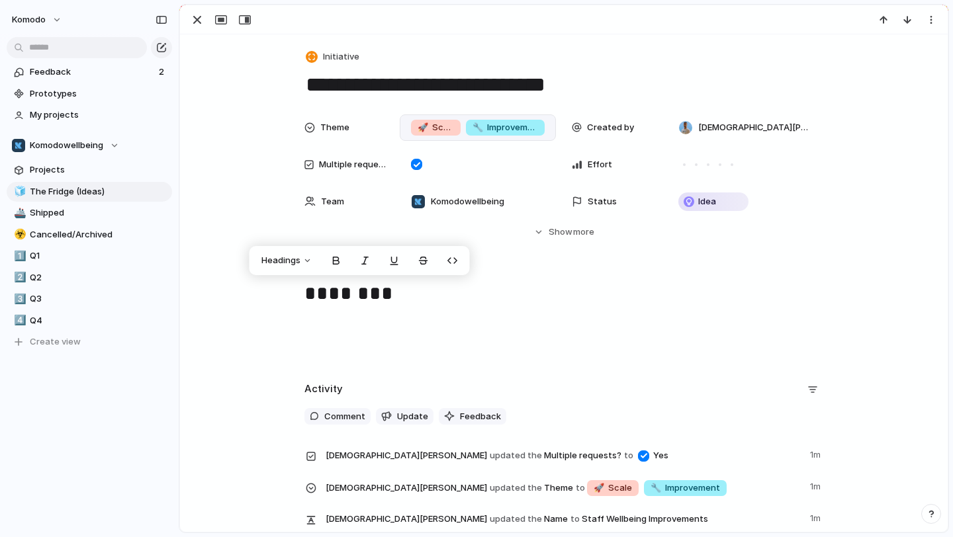
click at [403, 300] on h1 "********" at bounding box center [563, 295] width 519 height 32
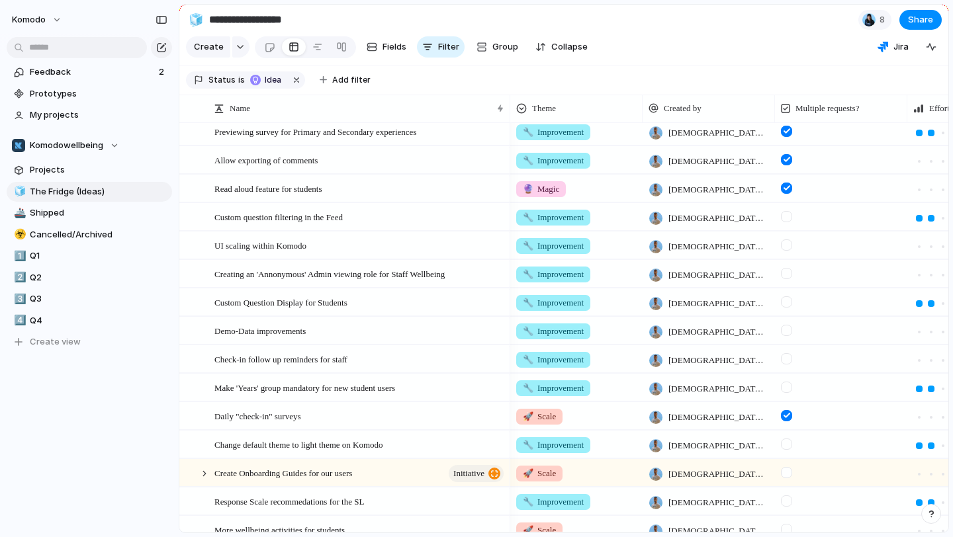
scroll to position [729, 0]
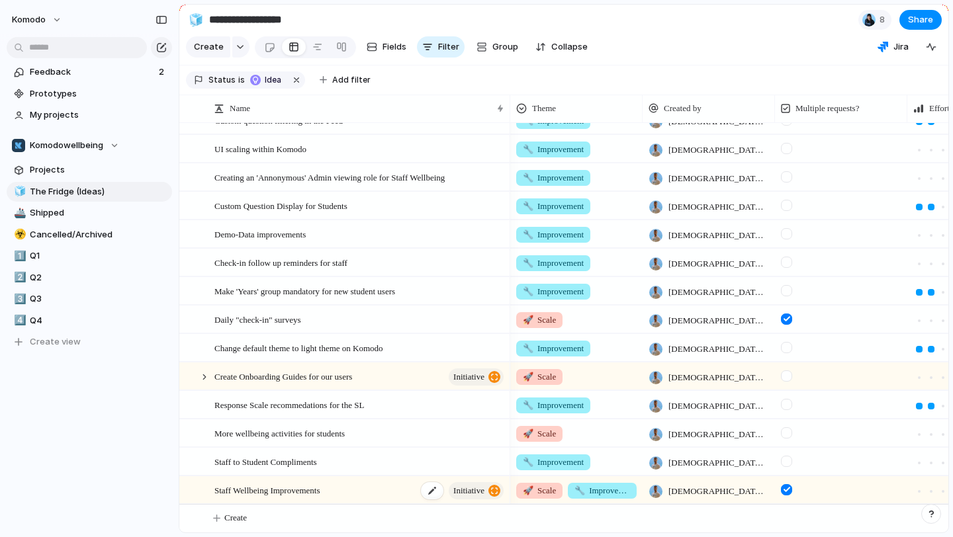
click at [355, 490] on div "Staff Wellbeing Improvements initiative" at bounding box center [359, 490] width 291 height 27
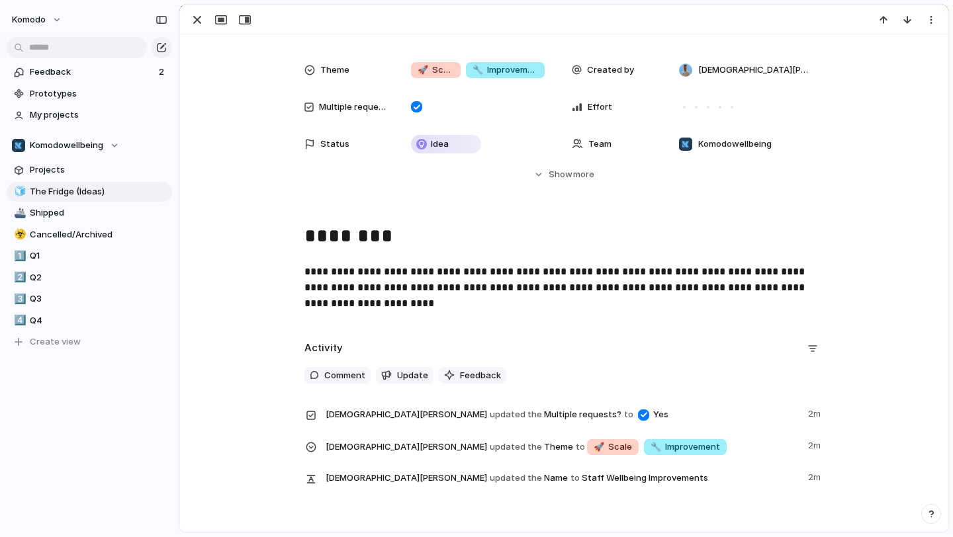
scroll to position [122, 0]
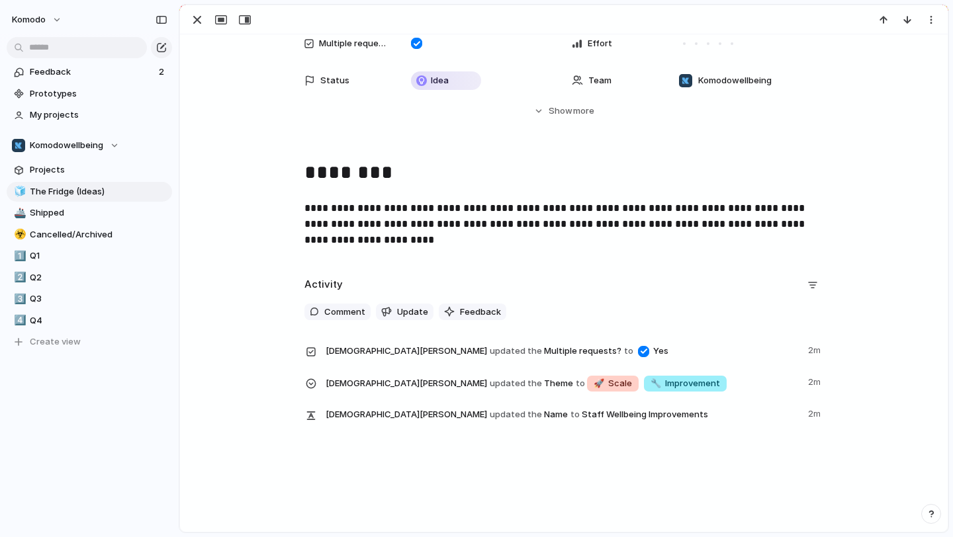
click at [418, 242] on p "**********" at bounding box center [563, 225] width 519 height 48
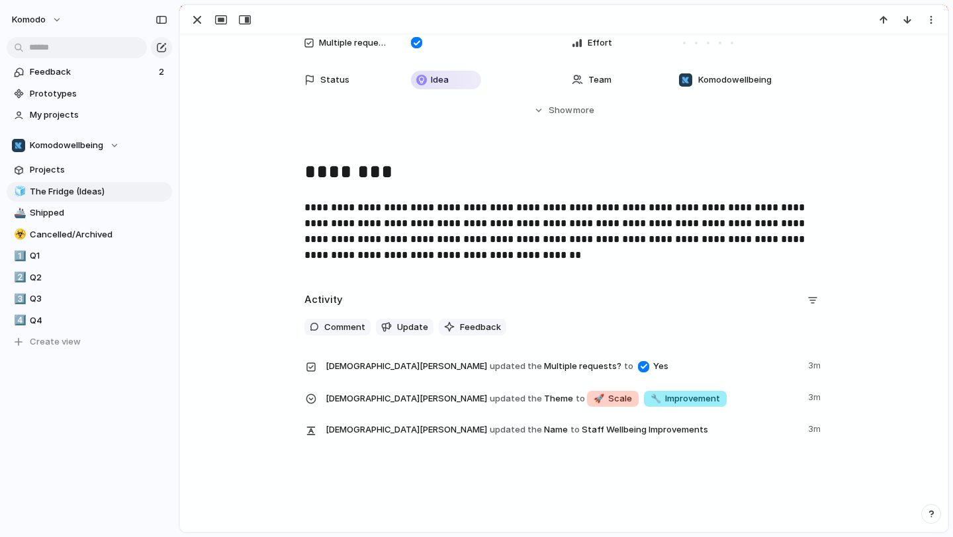
click at [529, 263] on div "**********" at bounding box center [564, 215] width 736 height 117
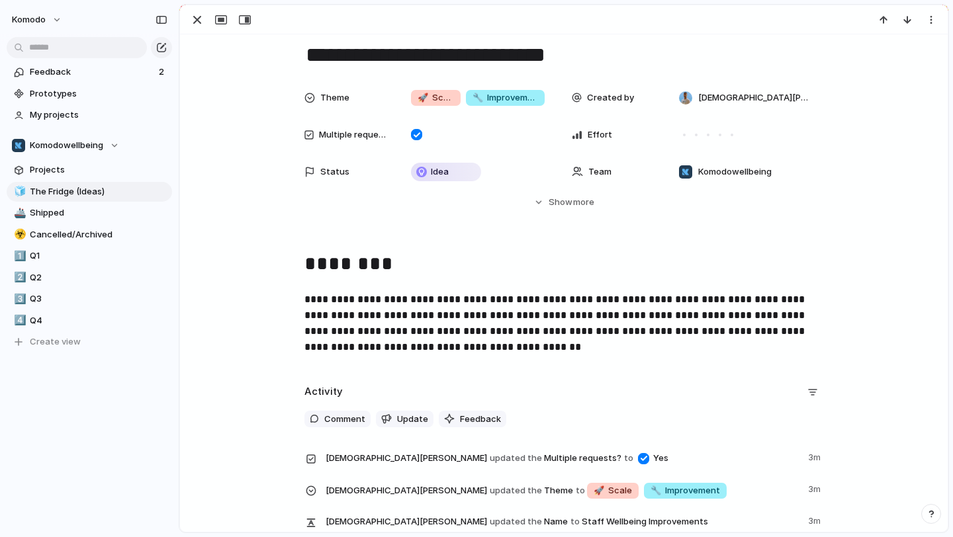
scroll to position [28, 0]
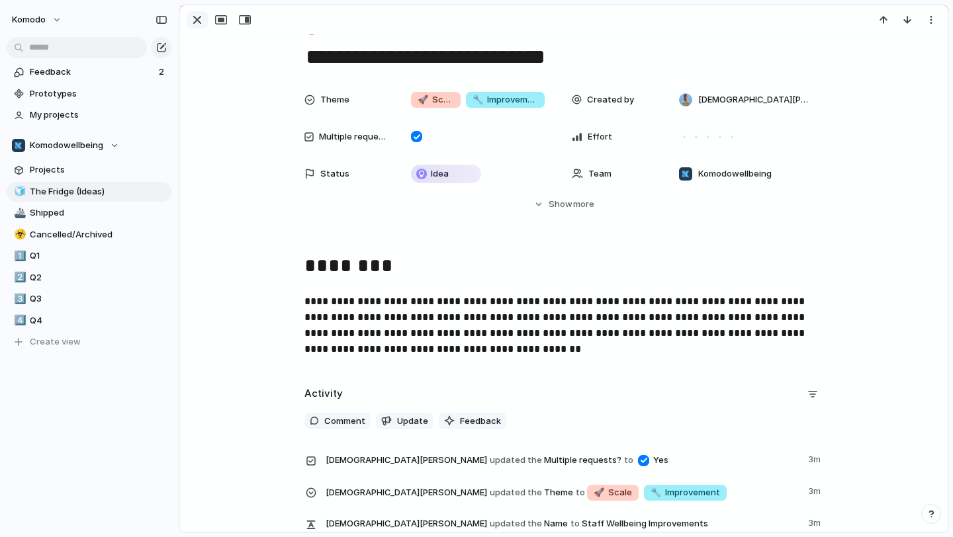
click at [203, 19] on div "button" at bounding box center [197, 20] width 16 height 16
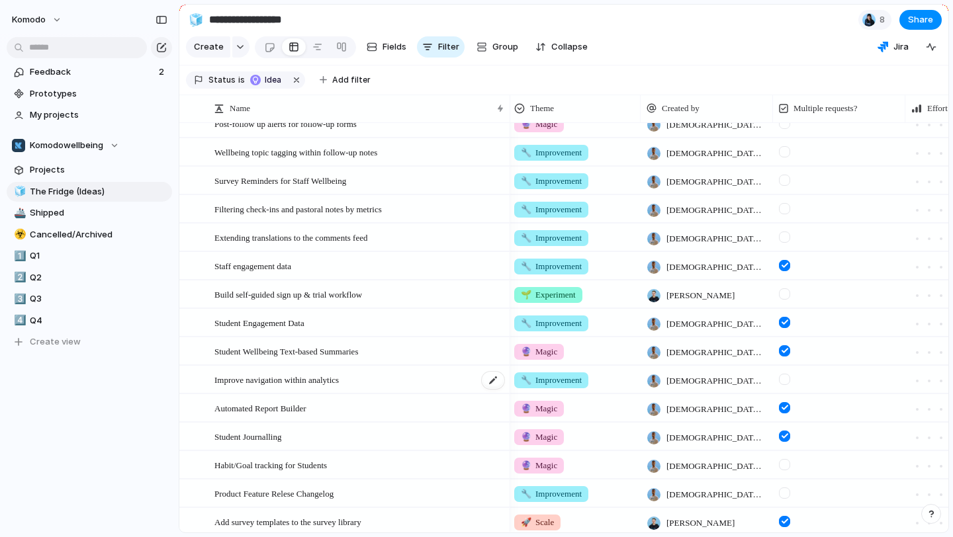
click at [412, 381] on div "Improve navigation within analytics" at bounding box center [359, 380] width 291 height 27
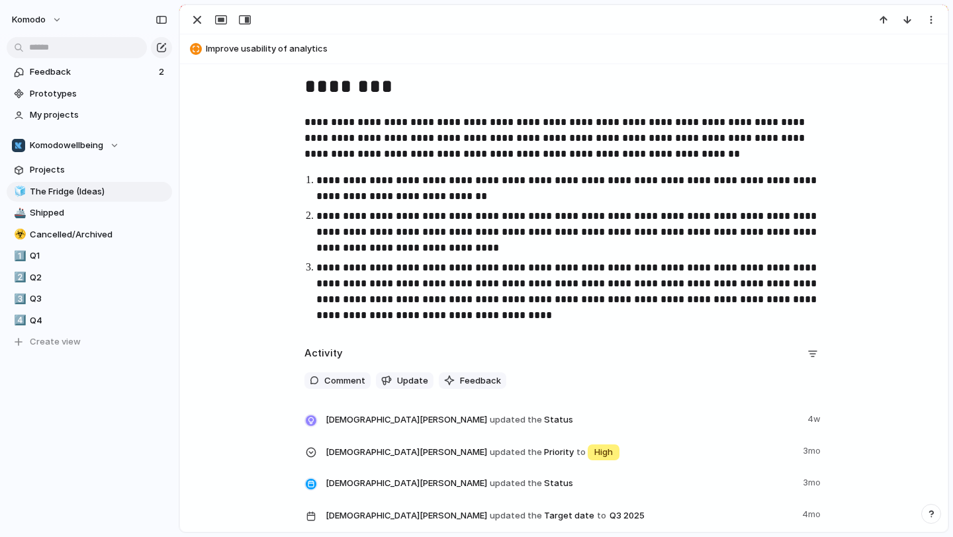
scroll to position [310, 0]
click at [197, 14] on div "button" at bounding box center [197, 20] width 16 height 16
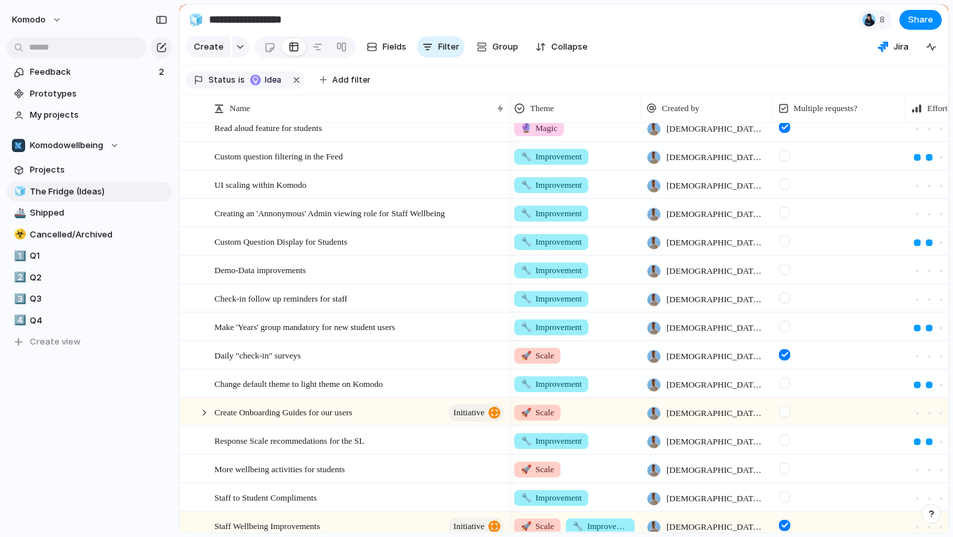
scroll to position [729, 0]
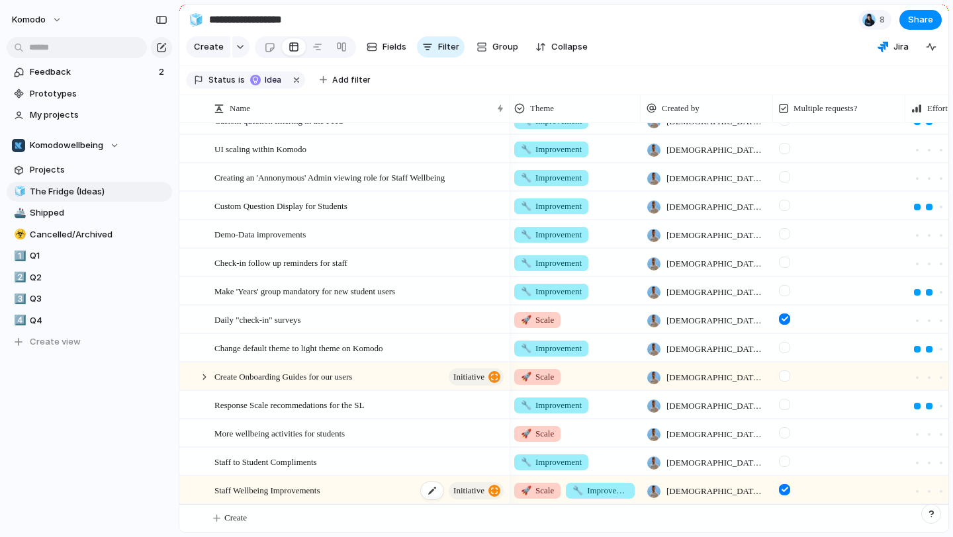
click at [394, 488] on div "Staff Wellbeing Improvements initiative" at bounding box center [359, 490] width 291 height 27
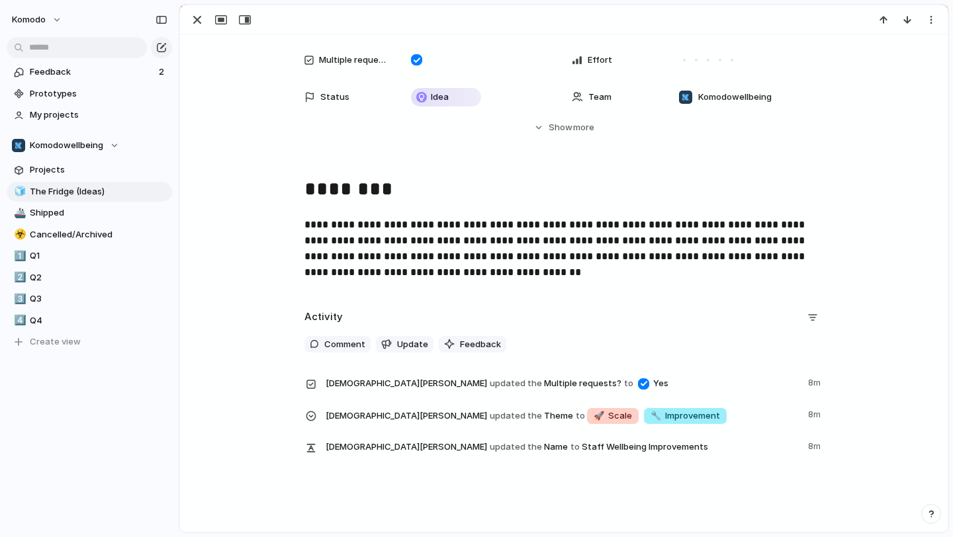
scroll to position [138, 0]
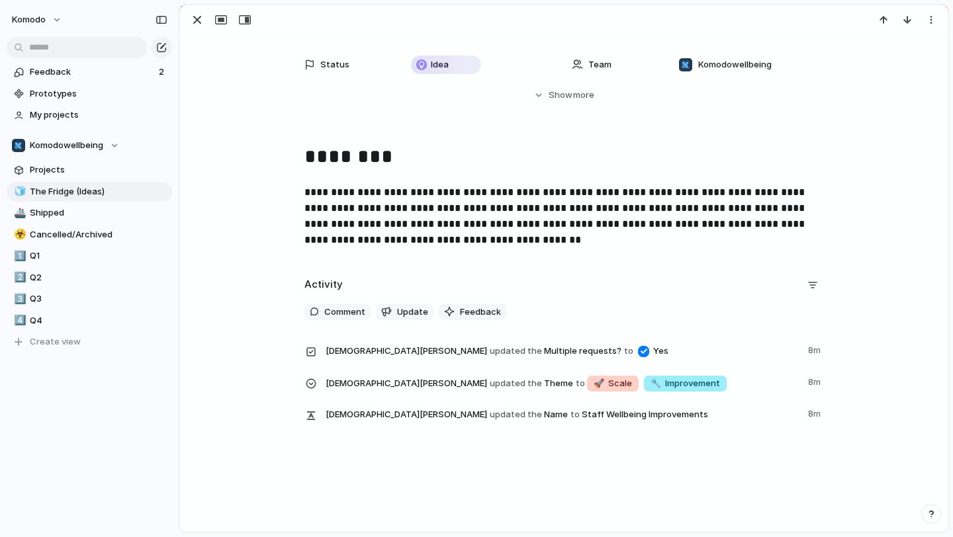
click at [513, 239] on p "**********" at bounding box center [563, 217] width 519 height 64
click at [195, 18] on div "button" at bounding box center [197, 20] width 16 height 16
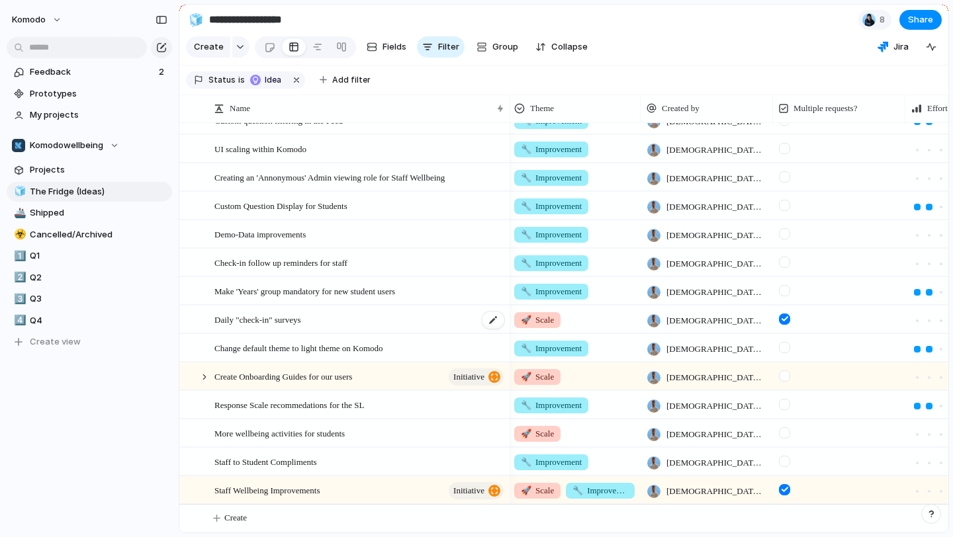
scroll to position [716, 0]
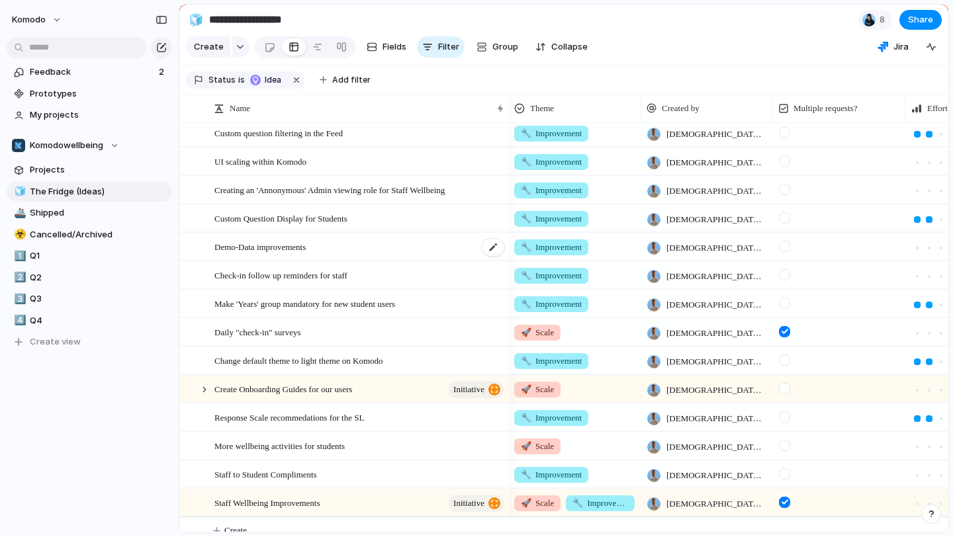
click at [370, 244] on div "Demo-Data improvements" at bounding box center [359, 247] width 291 height 27
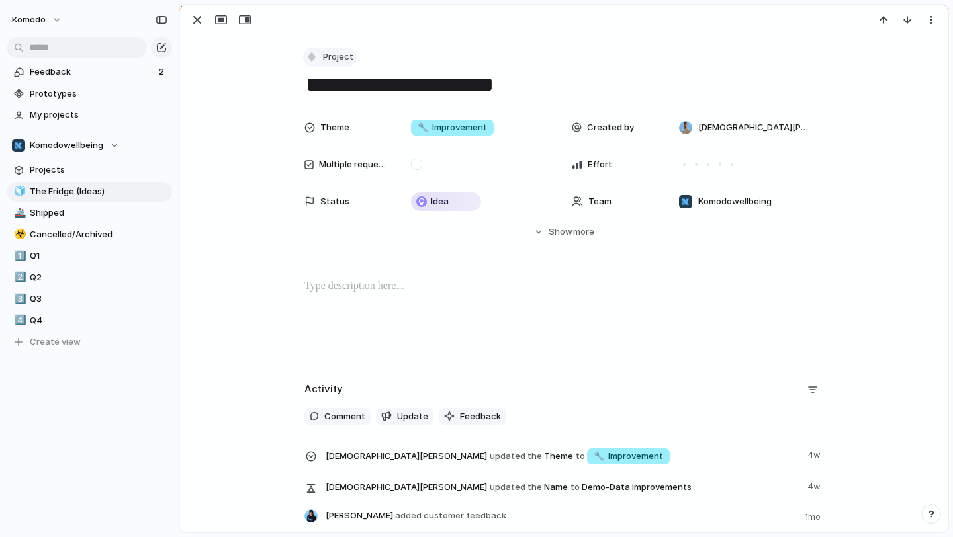
click at [339, 56] on span "Project" at bounding box center [338, 56] width 30 height 13
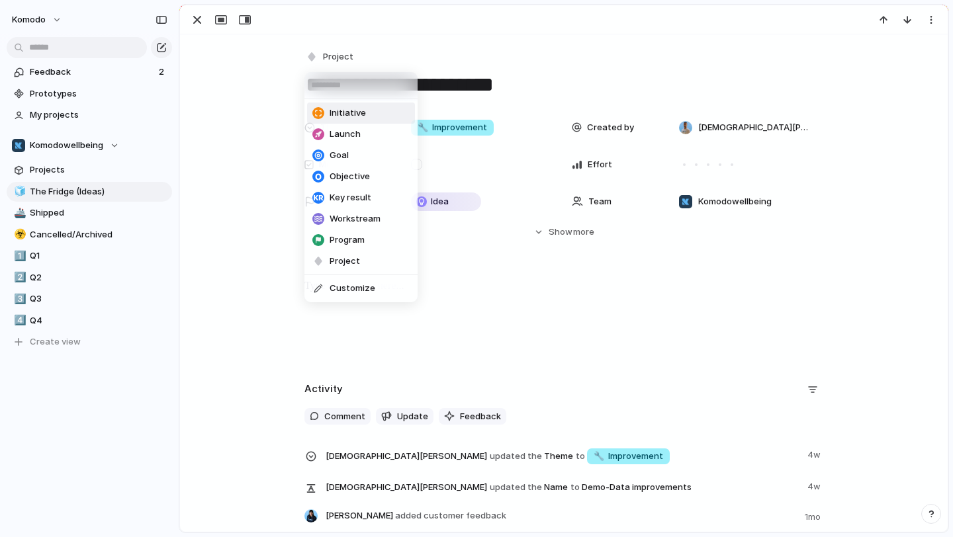
click at [344, 114] on span "Initiative" at bounding box center [348, 113] width 36 height 13
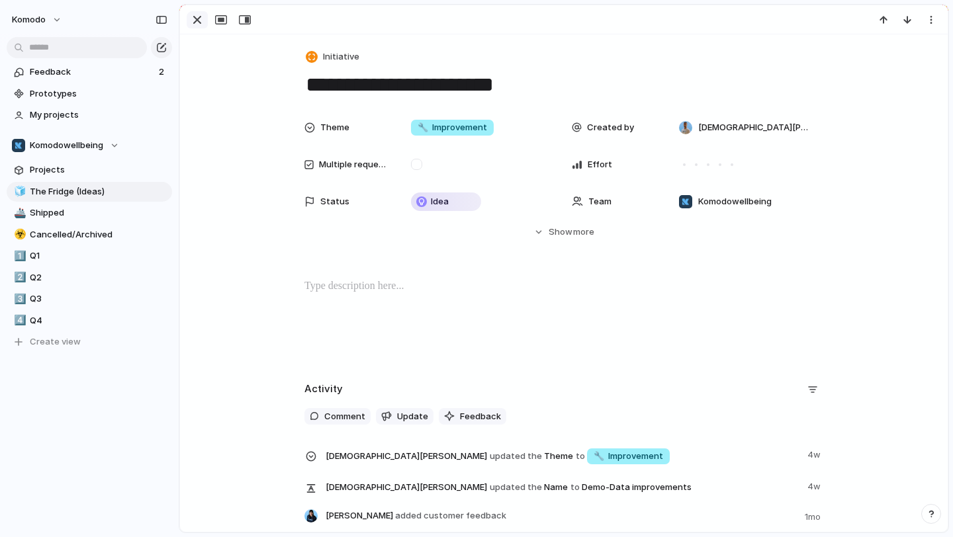
click at [203, 23] on div "button" at bounding box center [197, 20] width 16 height 16
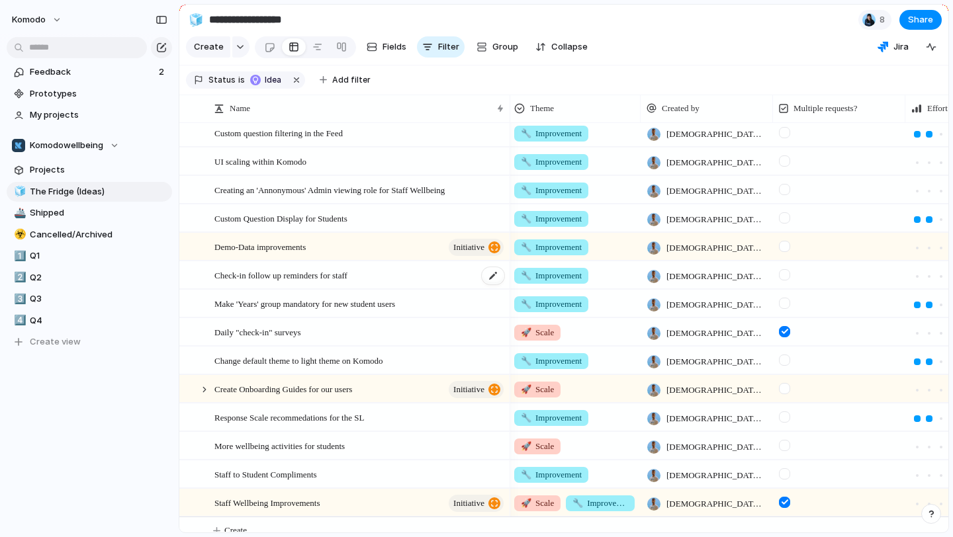
scroll to position [729, 0]
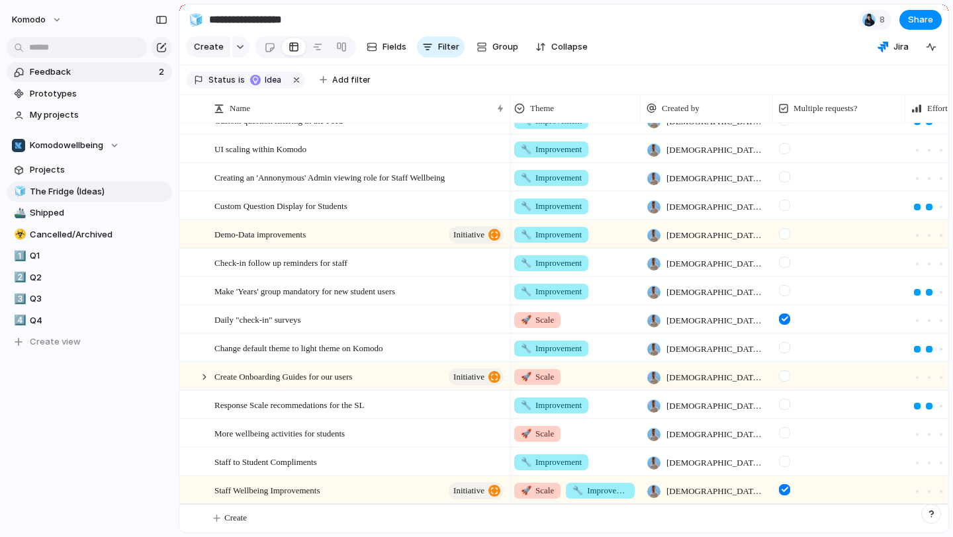
click at [111, 62] on link "Feedback 2" at bounding box center [89, 72] width 165 height 20
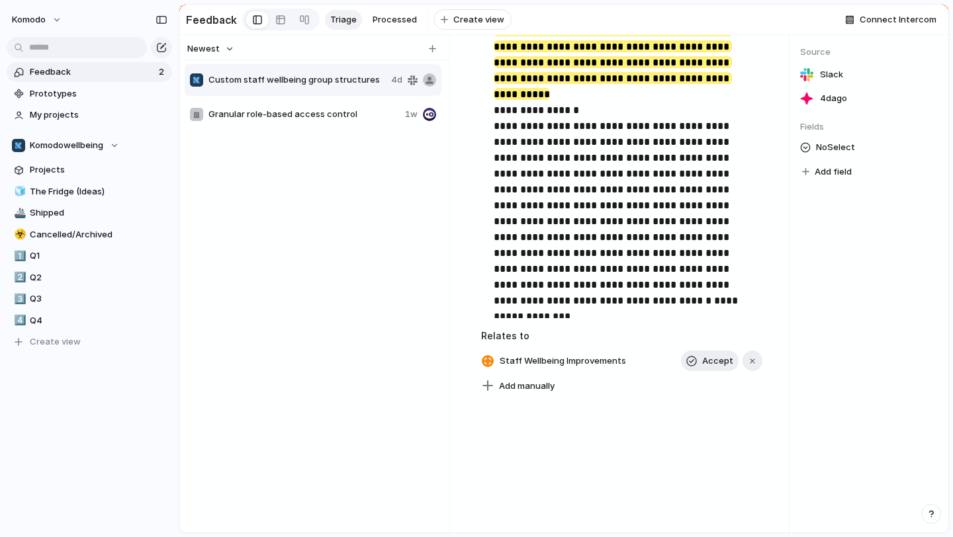
scroll to position [588, 0]
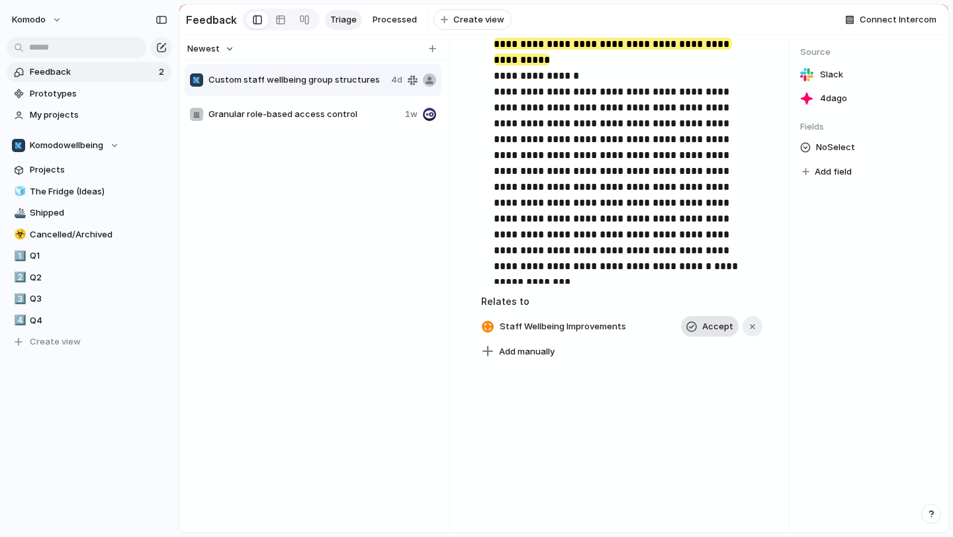
click at [709, 322] on span "Accept" at bounding box center [717, 326] width 31 height 13
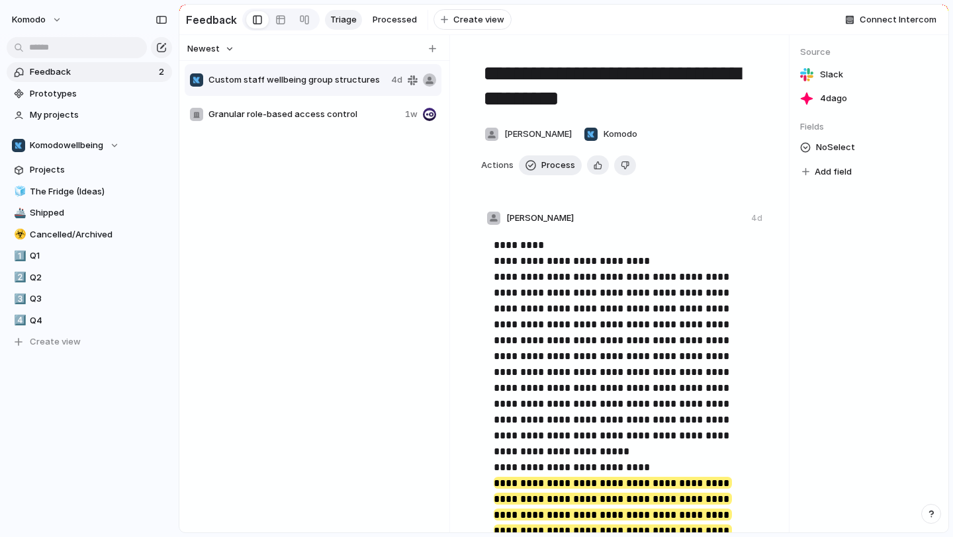
scroll to position [0, 0]
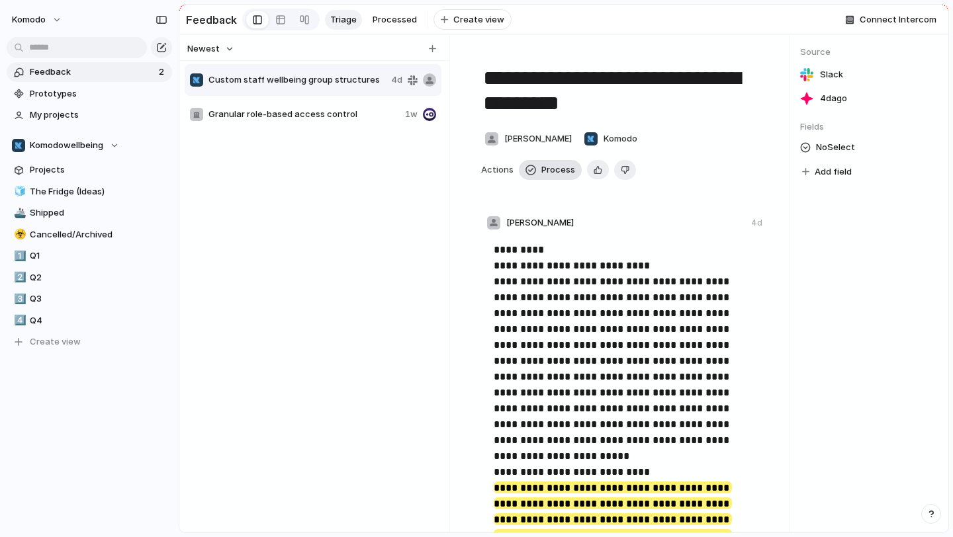
click at [562, 169] on span "Process" at bounding box center [558, 169] width 34 height 13
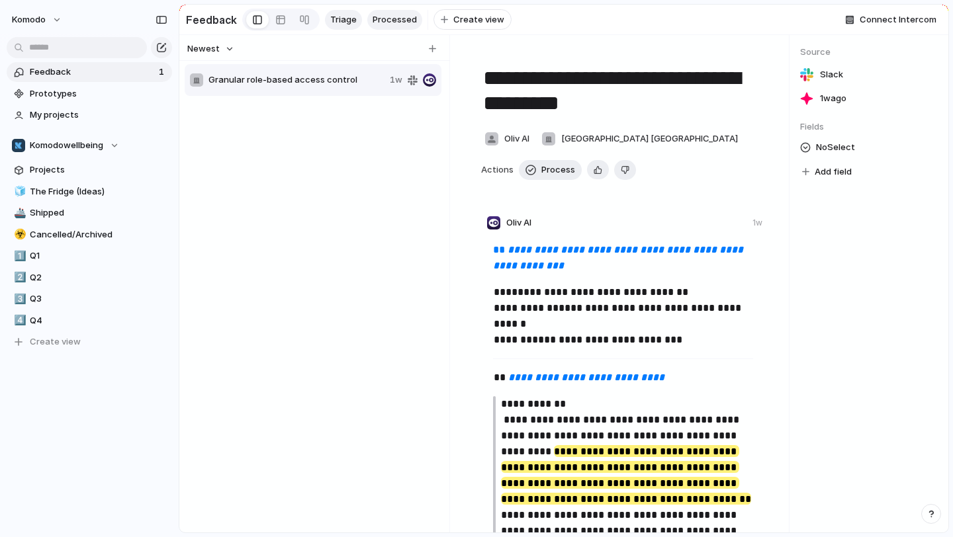
click at [397, 21] on span "Processed" at bounding box center [395, 19] width 44 height 13
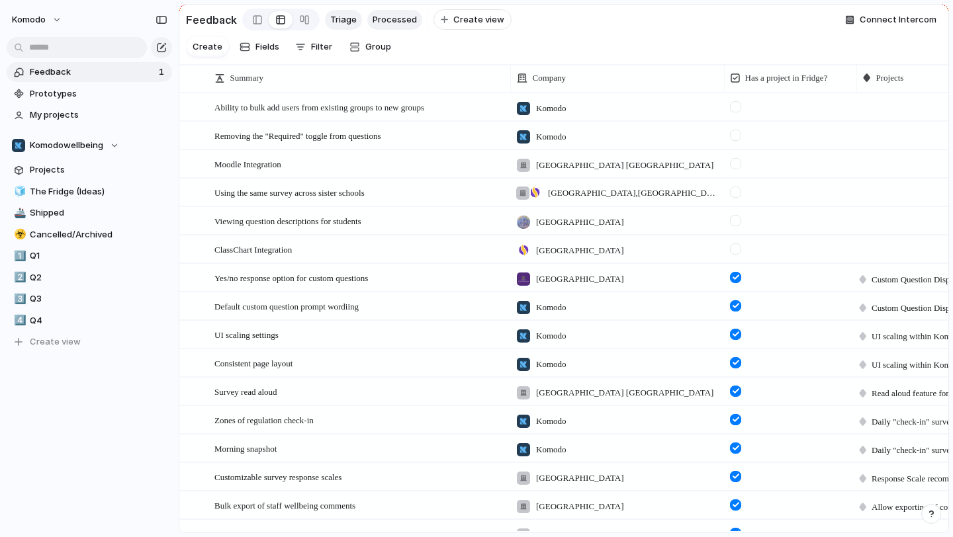
click at [338, 17] on span "Triage" at bounding box center [343, 19] width 26 height 13
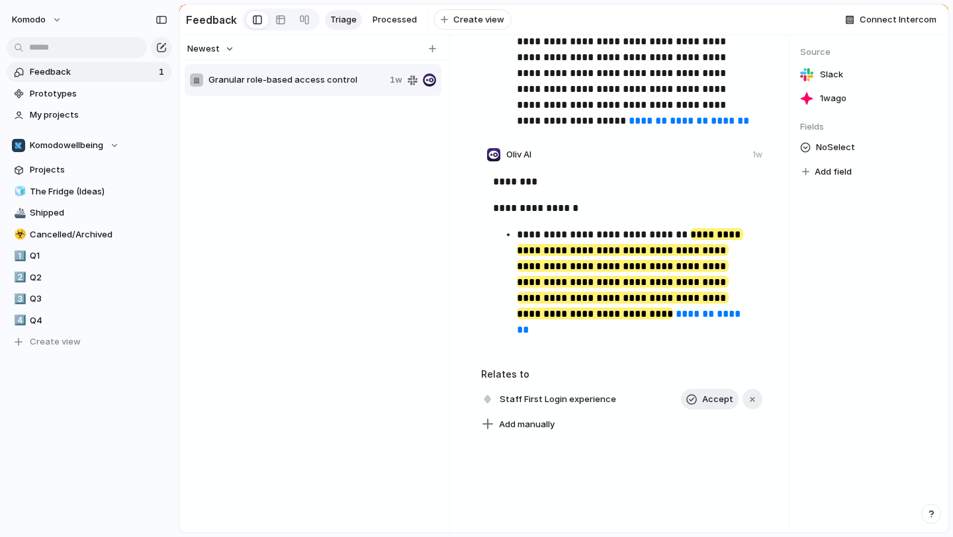
scroll to position [2774, 0]
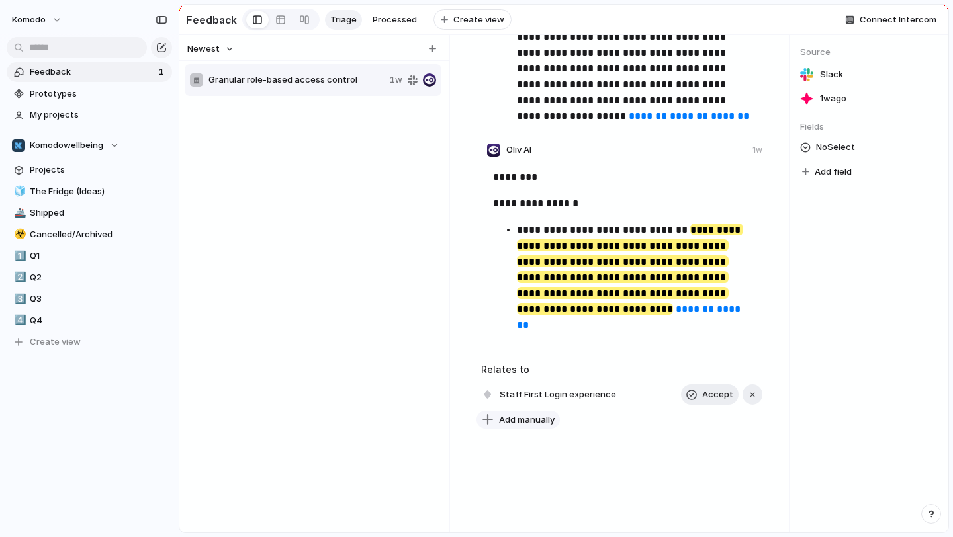
click at [490, 414] on div "button" at bounding box center [488, 420] width 12 height 12
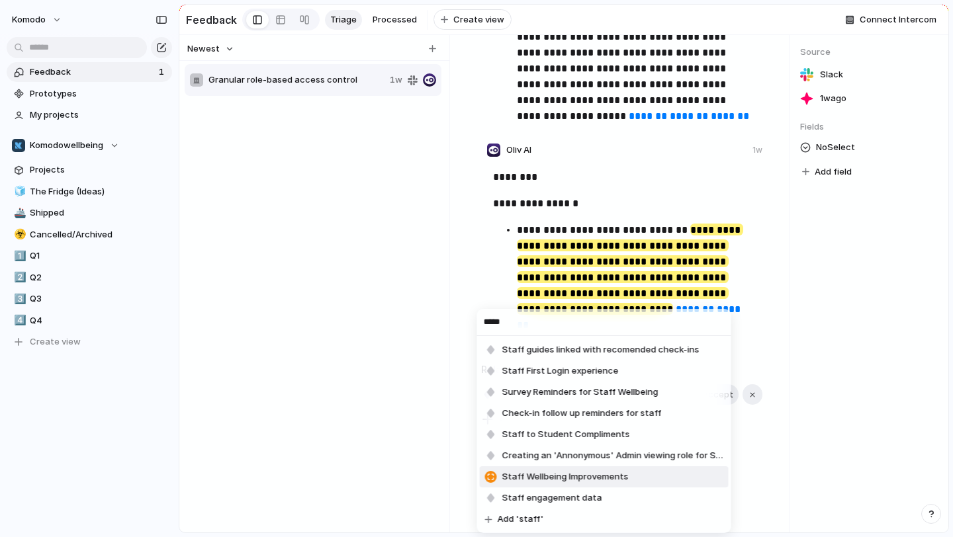
type input "*****"
click at [594, 480] on span "Staff Wellbeing Improvements" at bounding box center [565, 477] width 126 height 13
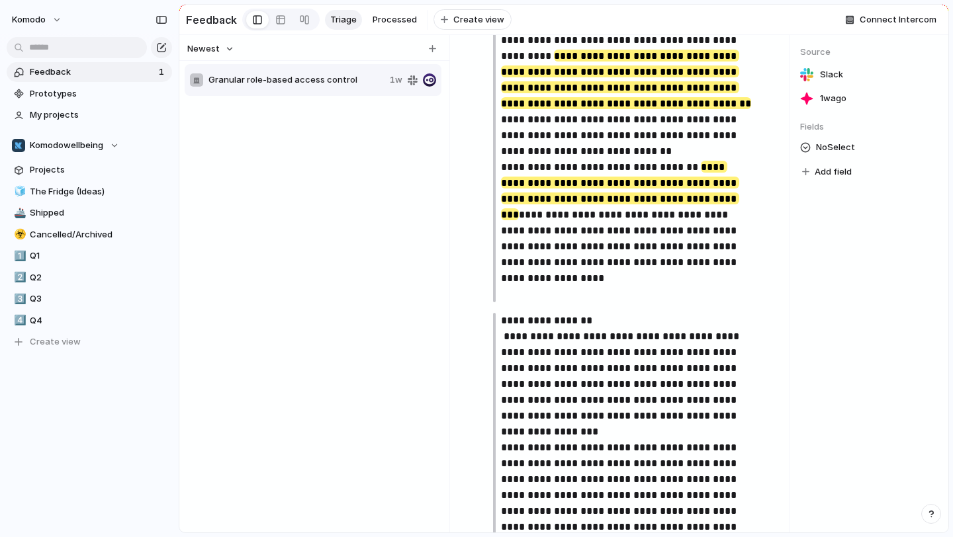
scroll to position [0, 0]
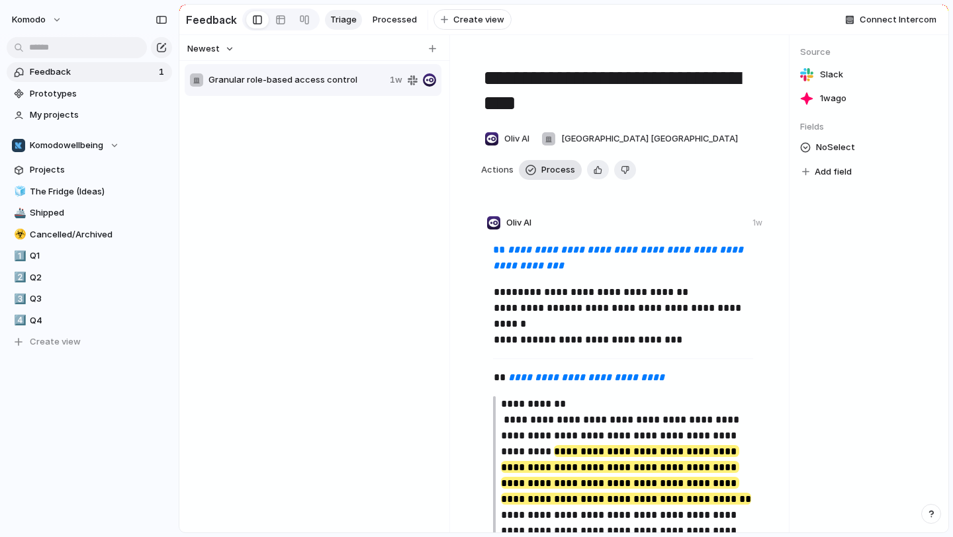
click at [561, 168] on span "Process" at bounding box center [558, 169] width 34 height 13
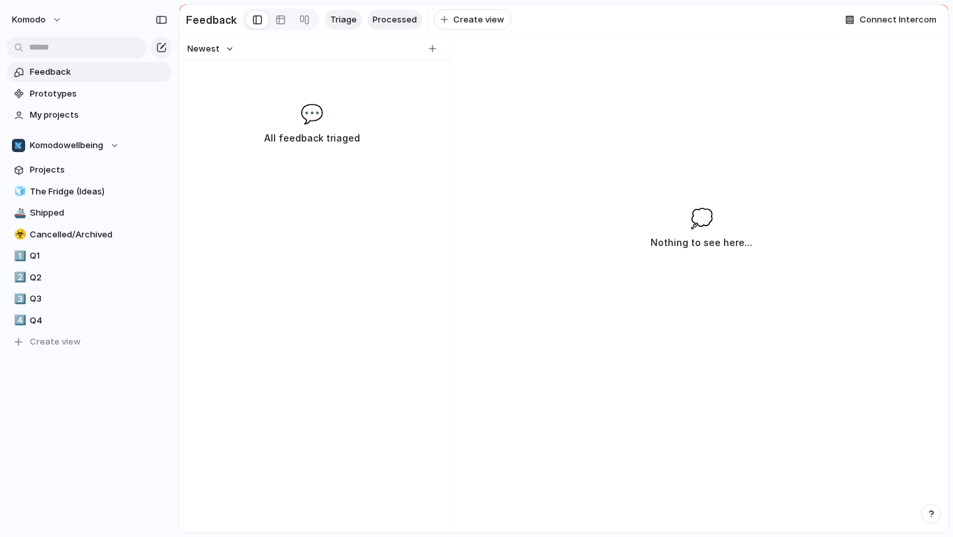
click at [390, 21] on span "Processed" at bounding box center [395, 19] width 44 height 13
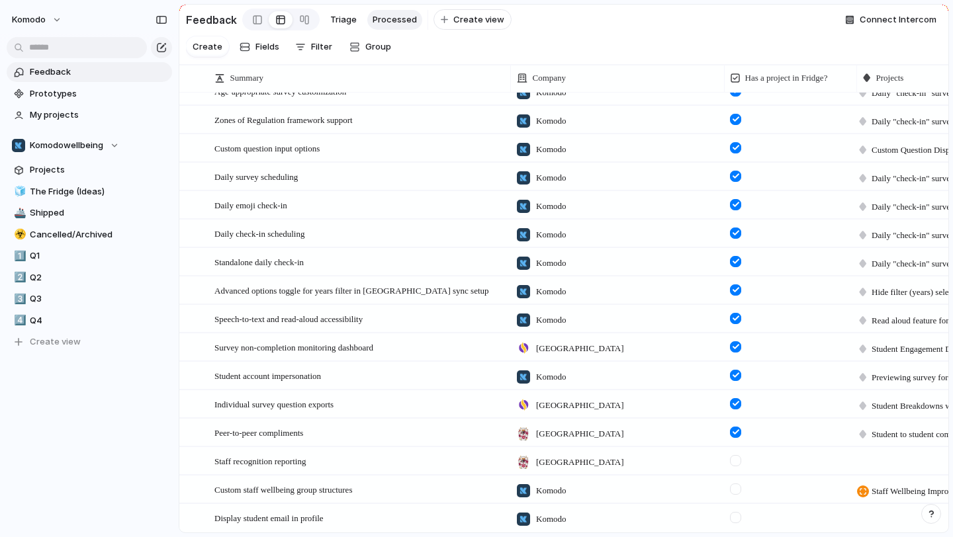
click at [737, 489] on div at bounding box center [735, 489] width 11 height 11
click at [657, 463] on div "[GEOGRAPHIC_DATA]" at bounding box center [617, 459] width 212 height 22
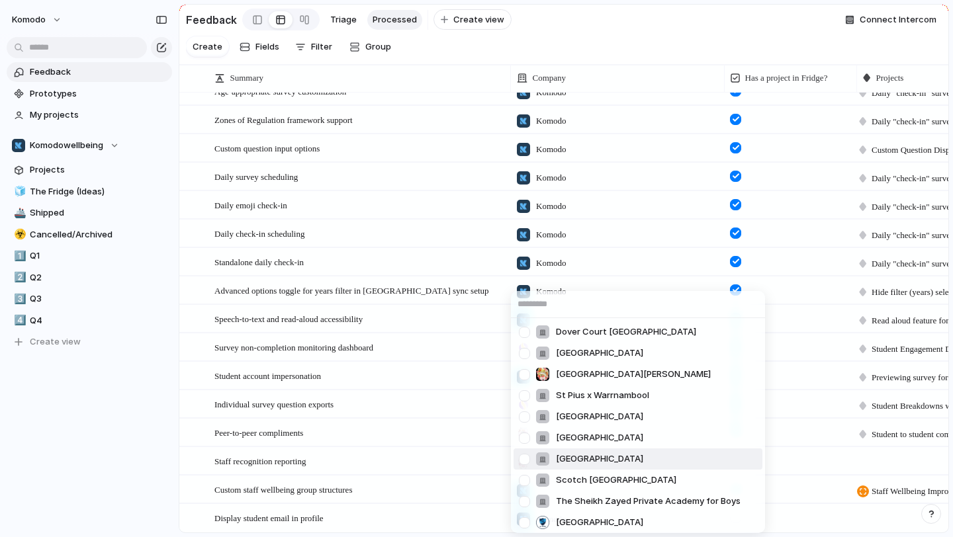
click at [400, 462] on div "Dover Court Singapore Avenues World School Shanghai St Andrews College St Pius …" at bounding box center [476, 268] width 953 height 537
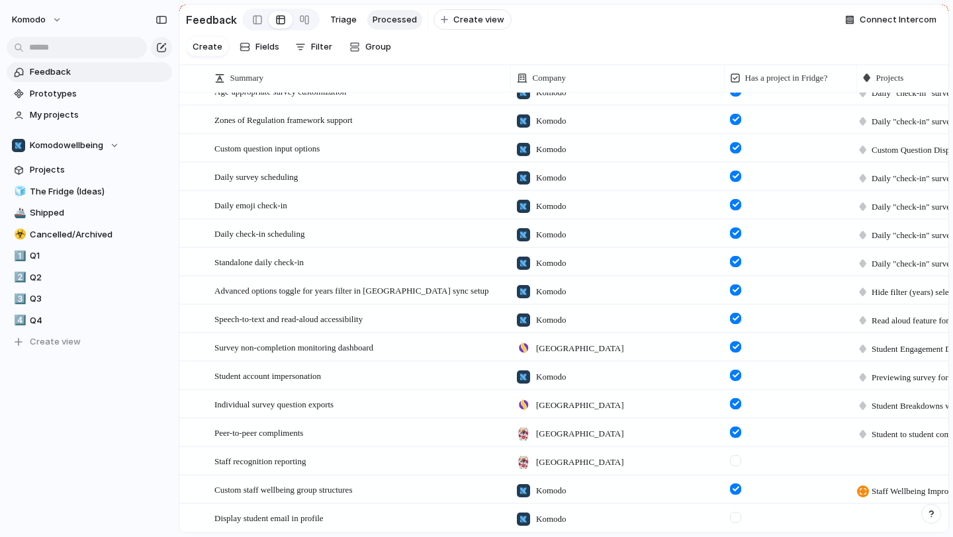
click at [400, 462] on div "Staff recognition reporting Open" at bounding box center [359, 462] width 291 height 28
click at [487, 459] on span "Open" at bounding box center [487, 461] width 19 height 13
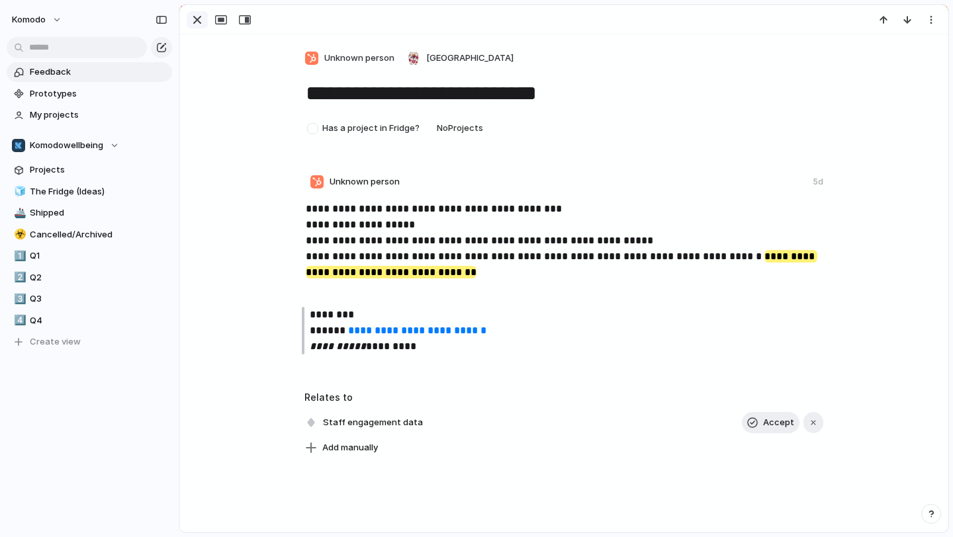
click at [197, 17] on div "button" at bounding box center [197, 20] width 16 height 16
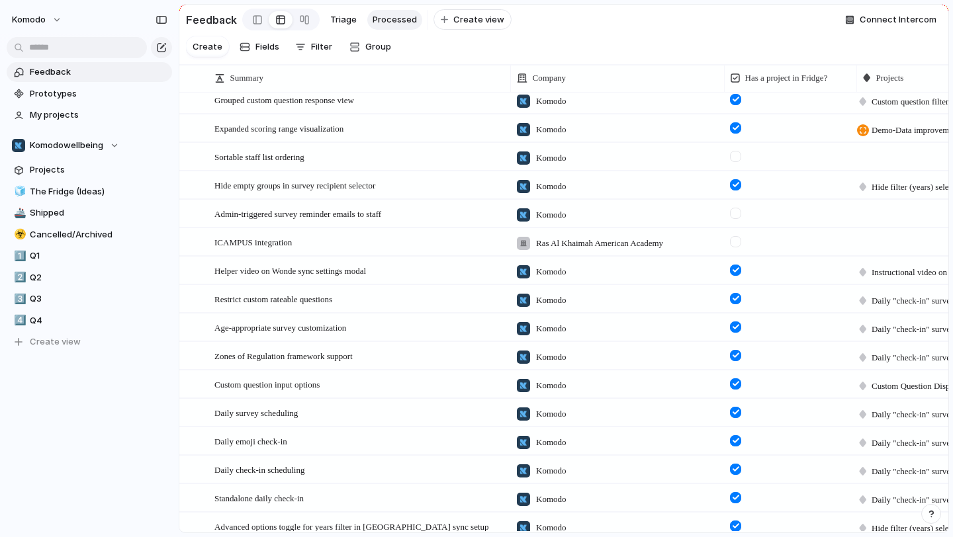
scroll to position [1159, 0]
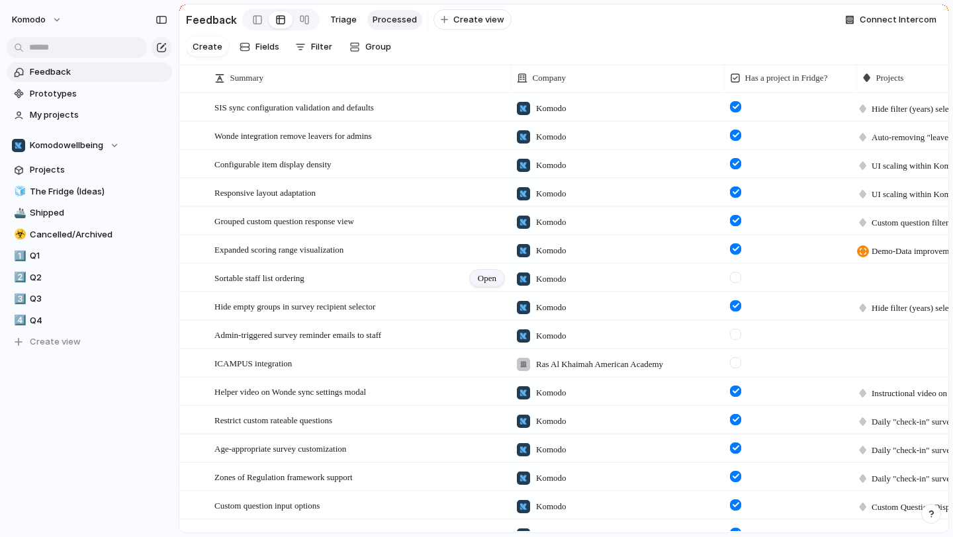
click at [494, 280] on span "Open" at bounding box center [487, 278] width 19 height 13
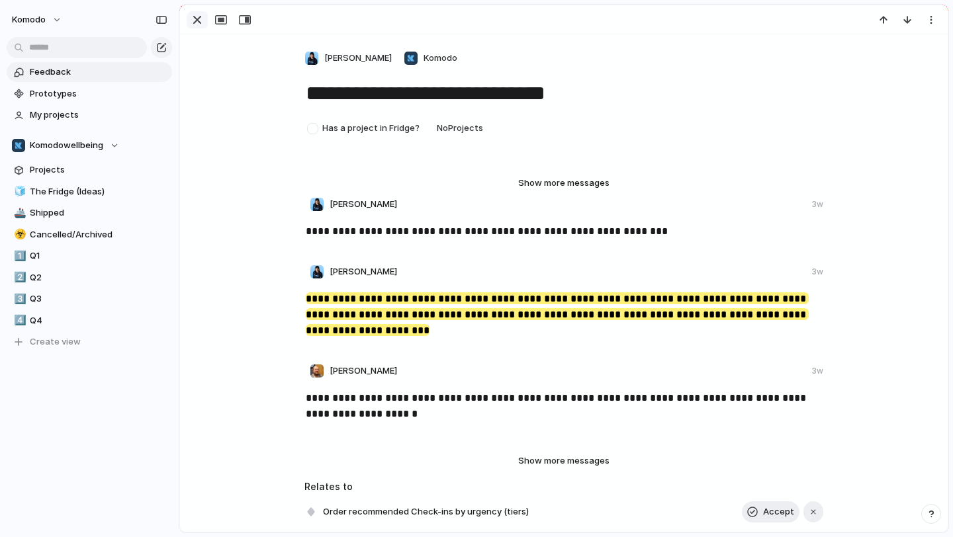
click at [200, 24] on div "button" at bounding box center [197, 20] width 16 height 16
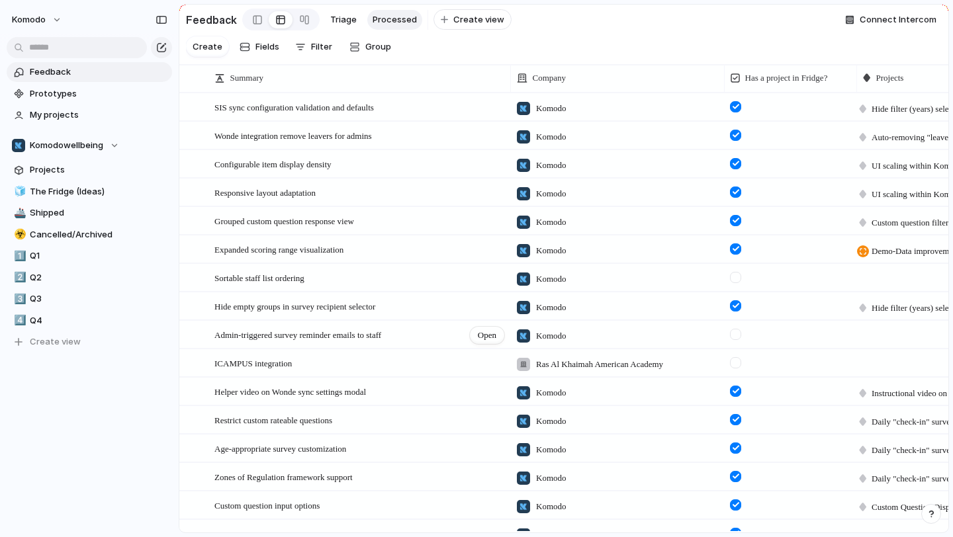
click at [444, 338] on div "Admin-triggered survey reminder emails to staff Open" at bounding box center [359, 336] width 291 height 28
click at [494, 336] on span "Open" at bounding box center [487, 335] width 19 height 13
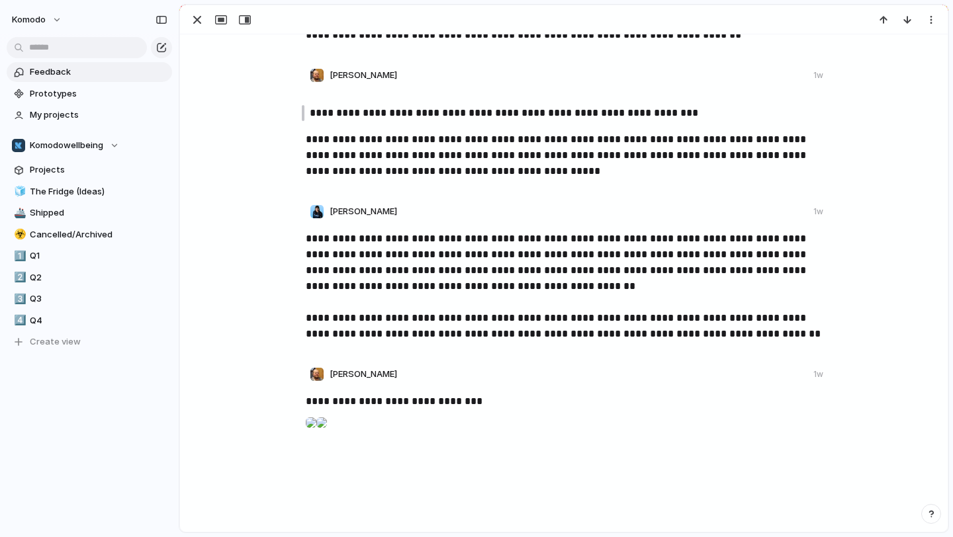
scroll to position [244, 0]
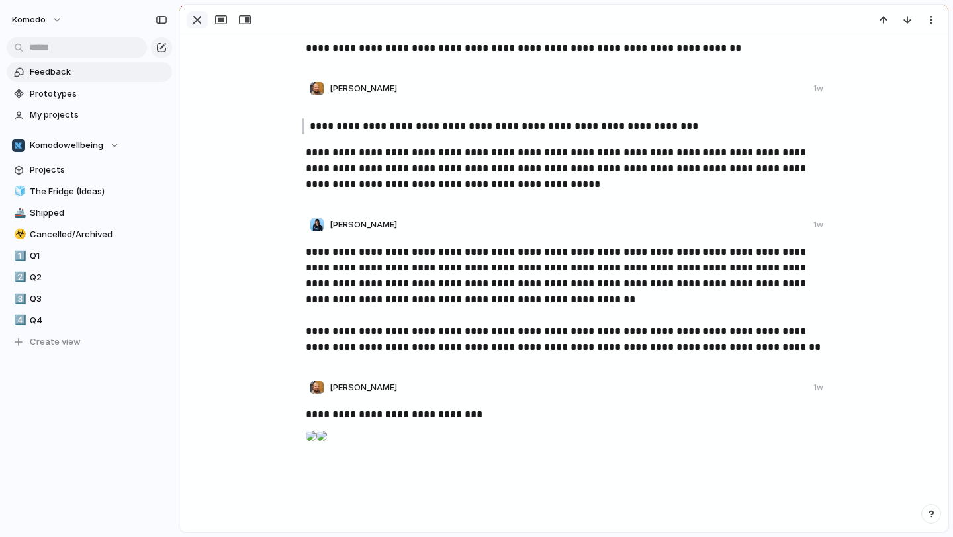
click at [198, 23] on div "button" at bounding box center [197, 20] width 16 height 16
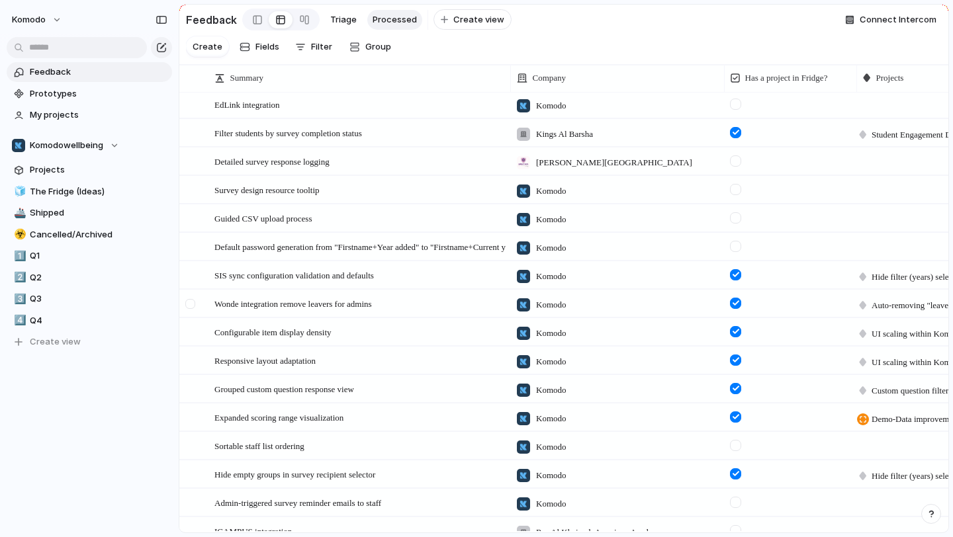
scroll to position [912, 0]
click at [487, 224] on span "Open" at bounding box center [487, 220] width 19 height 13
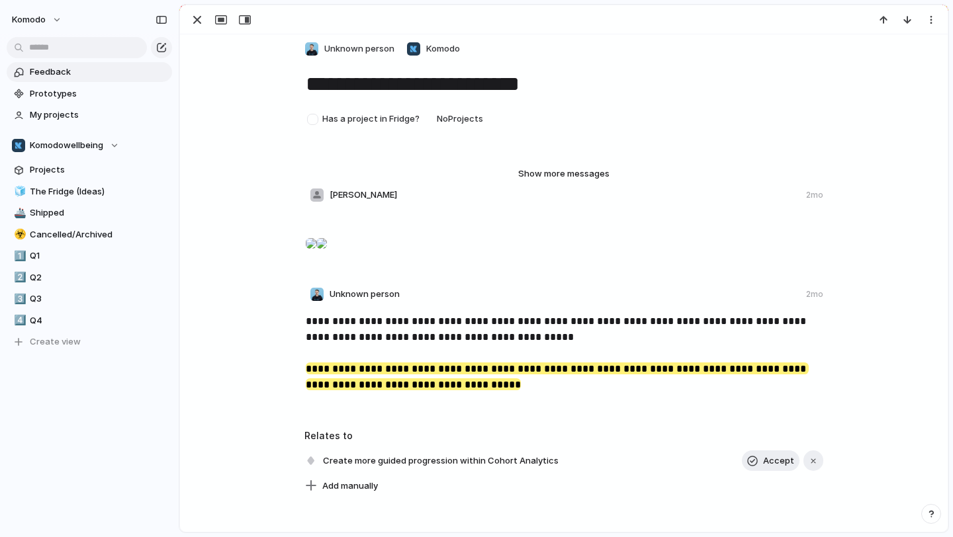
scroll to position [38, 0]
click at [197, 22] on div "button" at bounding box center [197, 20] width 16 height 16
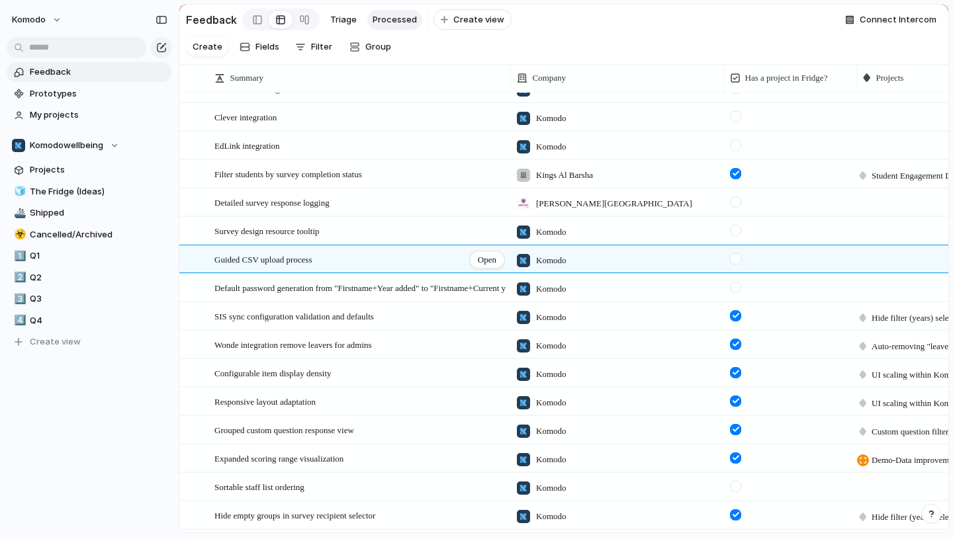
scroll to position [870, 0]
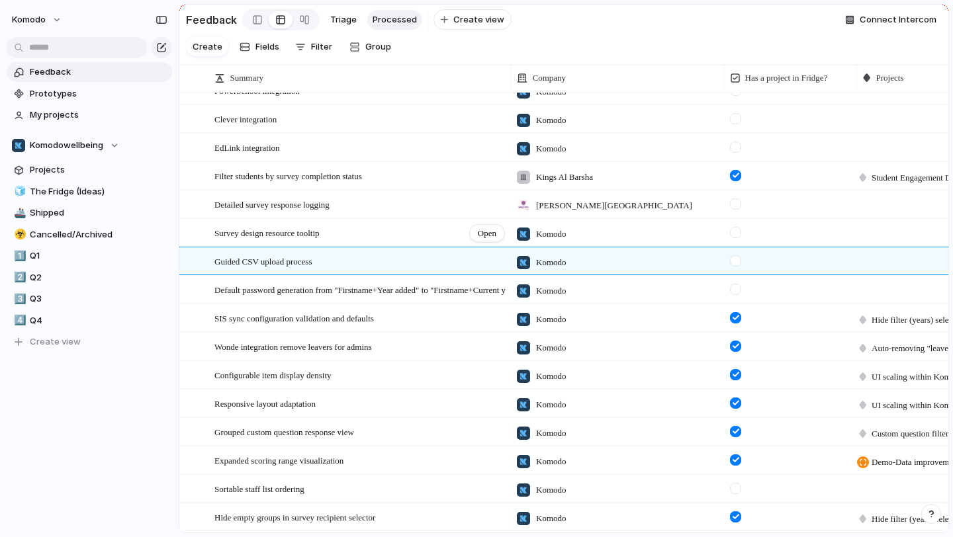
click at [364, 229] on div "Survey design resource tooltip Open" at bounding box center [359, 234] width 291 height 28
click at [195, 232] on div at bounding box center [188, 233] width 17 height 28
click at [420, 228] on div "Open in new tab Copy link Duplicate view Rename view Delete view" at bounding box center [476, 268] width 953 height 537
click at [485, 230] on span "Open" at bounding box center [487, 233] width 19 height 13
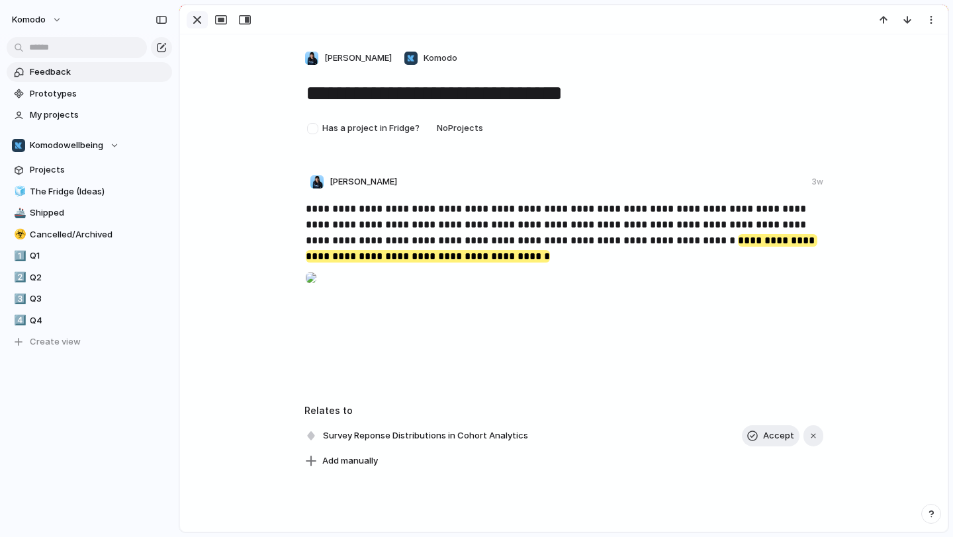
click at [192, 20] on div "button" at bounding box center [197, 20] width 16 height 16
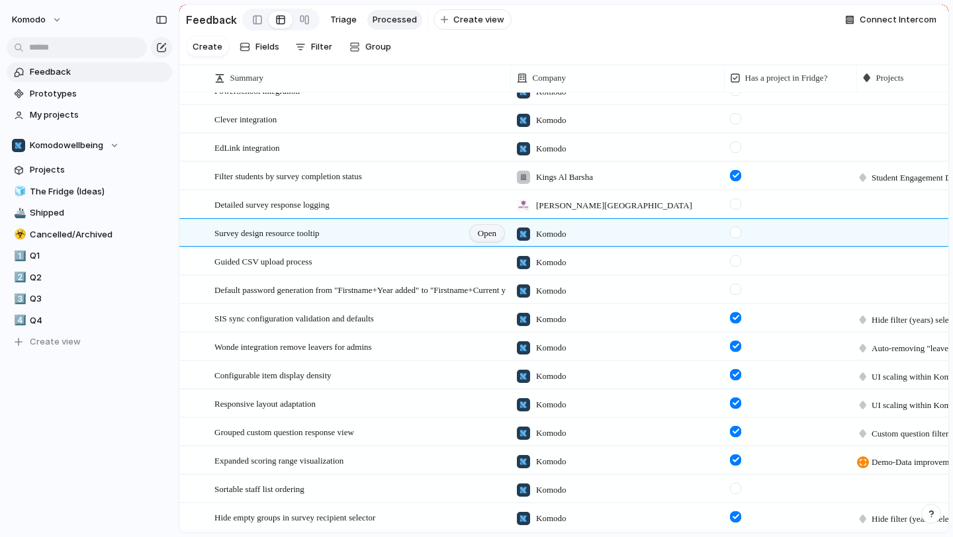
click at [499, 236] on div "Open" at bounding box center [487, 233] width 34 height 17
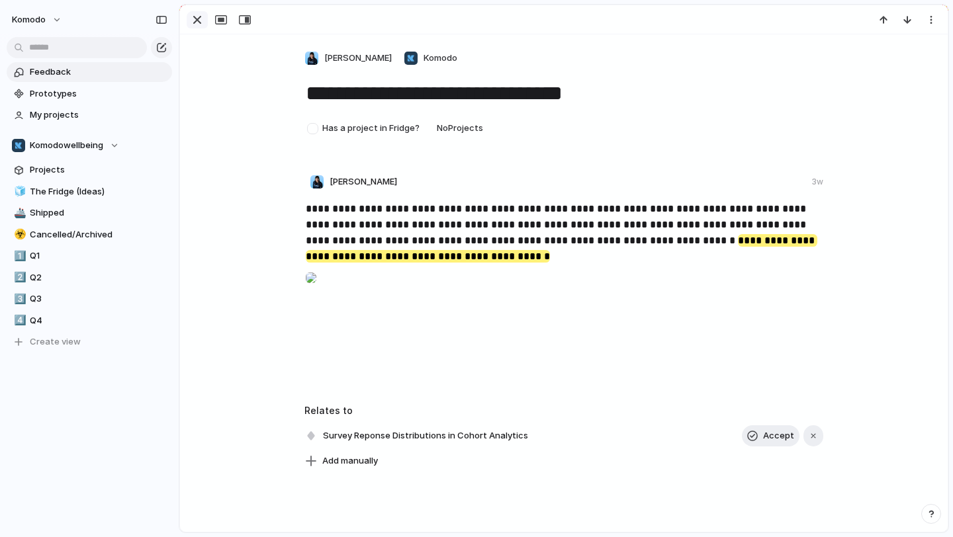
click at [191, 22] on div "button" at bounding box center [197, 20] width 16 height 16
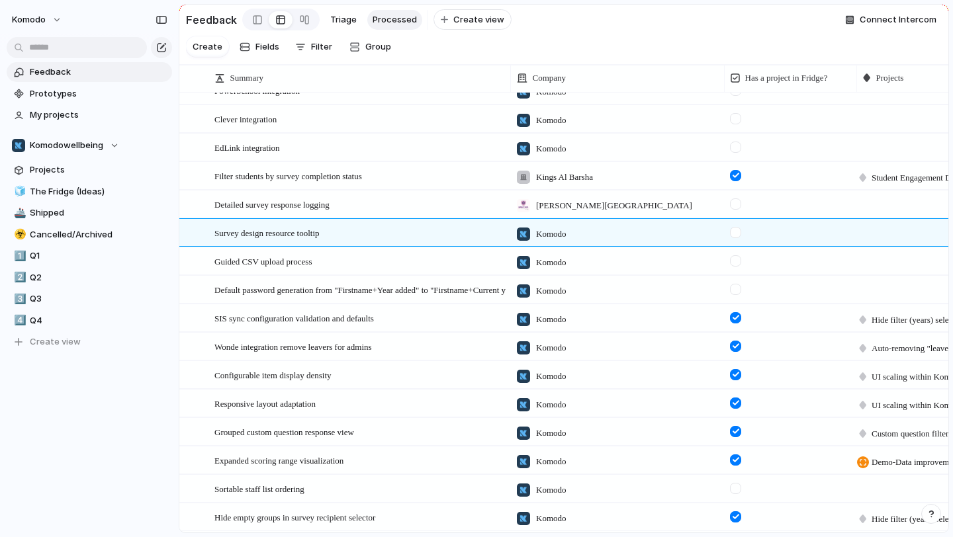
click at [872, 242] on div at bounding box center [922, 231] width 131 height 23
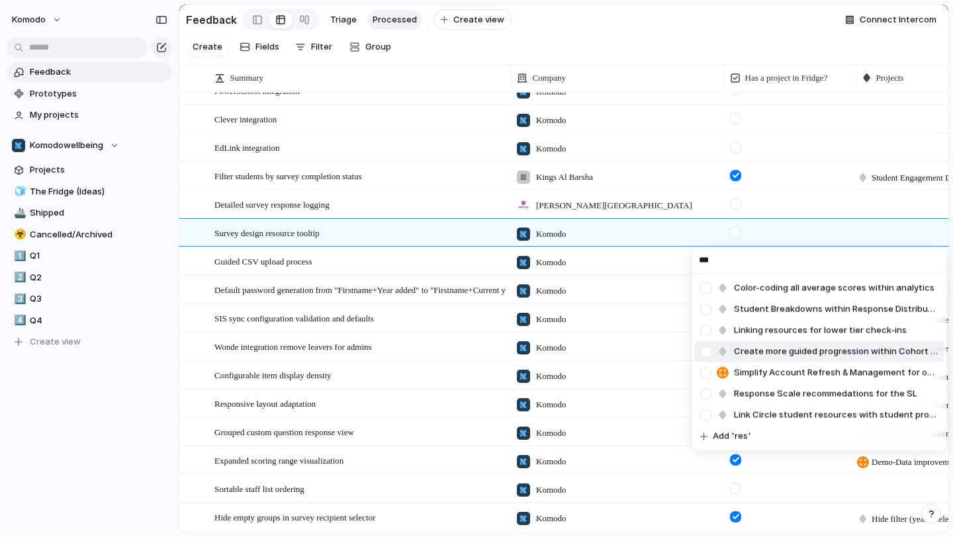
type input "***"
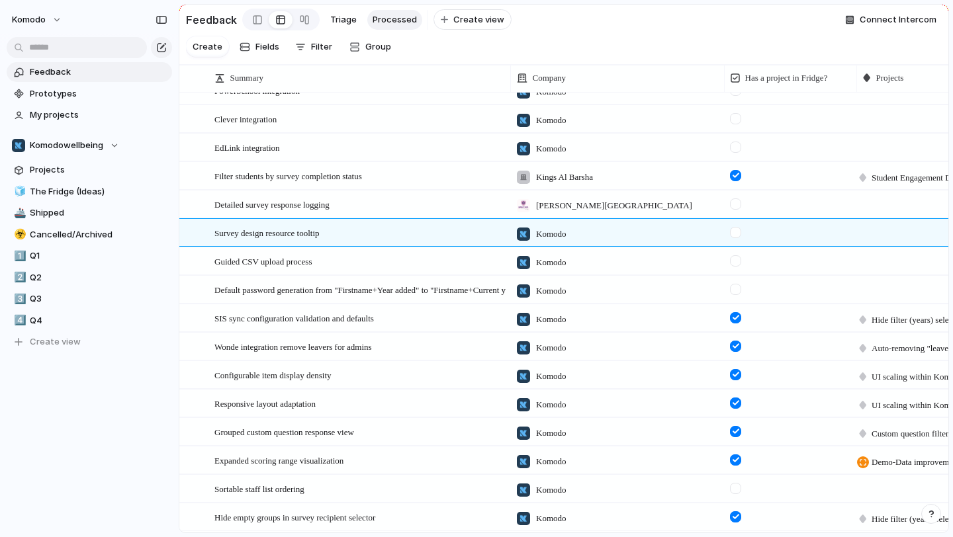
click at [87, 234] on div "*** Color-coding all average scores within analytics Student Breakdowns within …" at bounding box center [476, 268] width 953 height 537
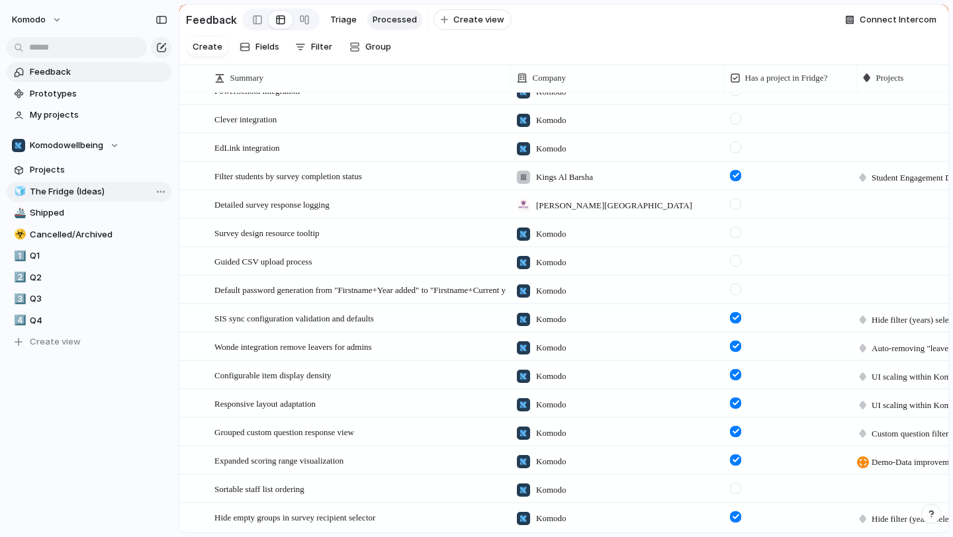
click at [97, 197] on span "The Fridge (Ideas)" at bounding box center [99, 191] width 138 height 13
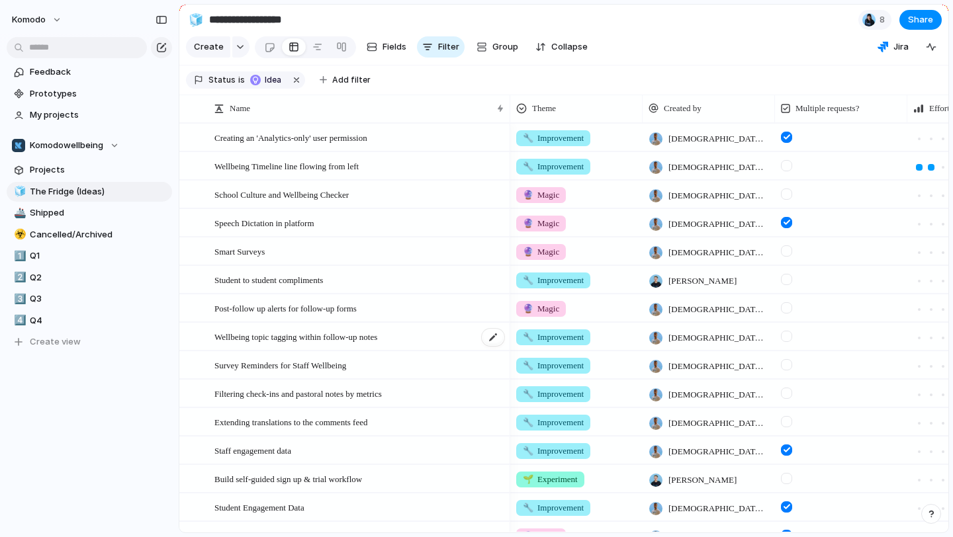
scroll to position [729, 0]
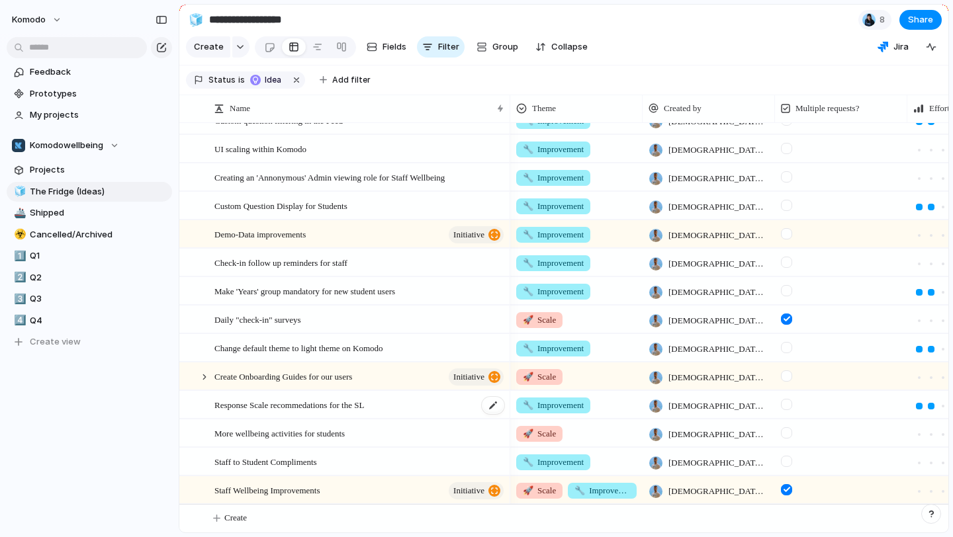
click at [411, 398] on div "Response Scale recommedations for the SL" at bounding box center [359, 405] width 291 height 27
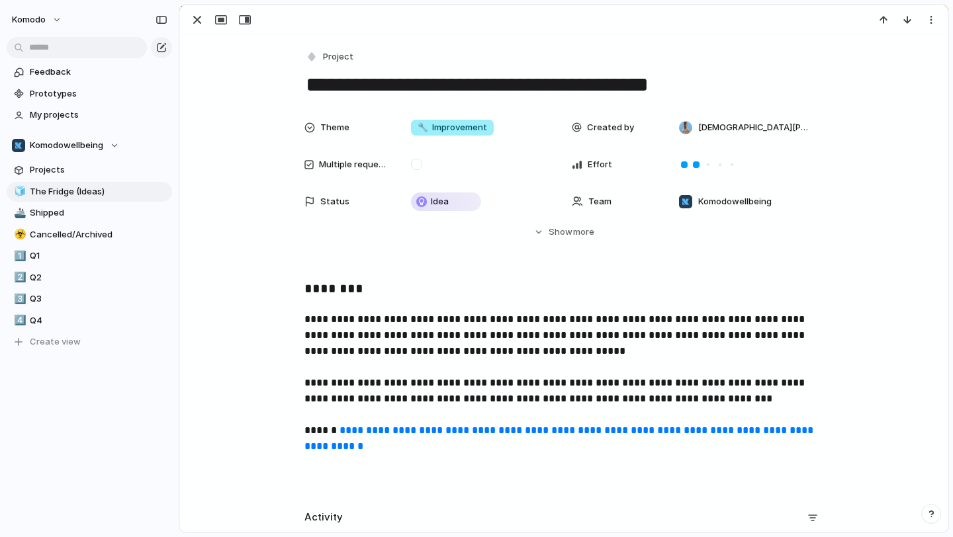
drag, startPoint x: 686, startPoint y: 86, endPoint x: 311, endPoint y: 84, distance: 375.2
click at [311, 84] on textarea "**********" at bounding box center [563, 85] width 519 height 28
click at [545, 85] on textarea "**********" at bounding box center [563, 85] width 519 height 28
click at [655, 84] on textarea "**********" at bounding box center [563, 85] width 519 height 28
click at [623, 83] on textarea "**********" at bounding box center [563, 85] width 519 height 28
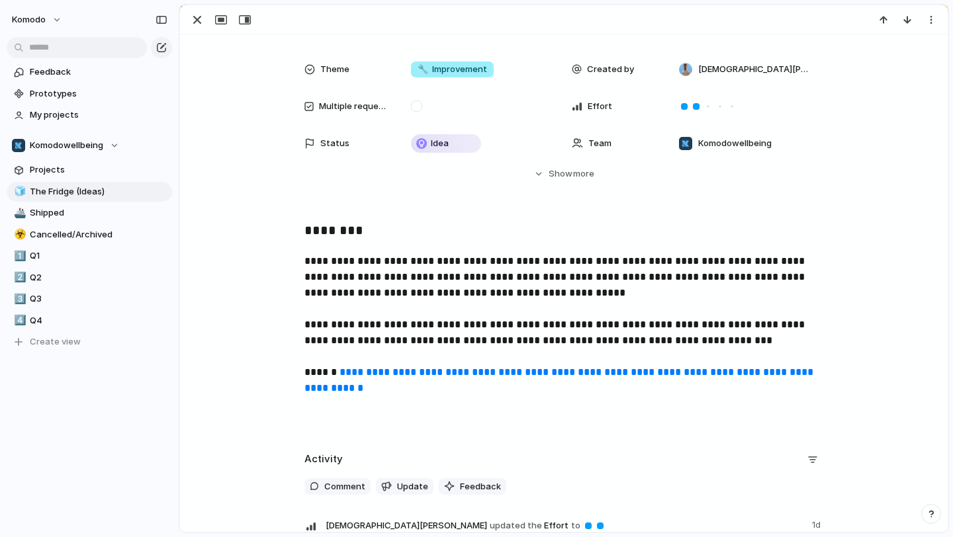
scroll to position [73, 0]
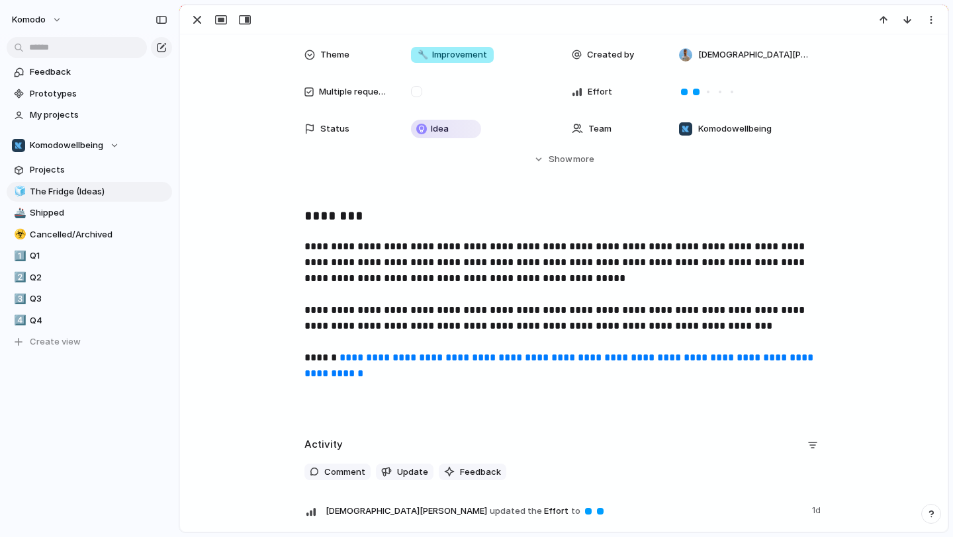
type textarea "**********"
click at [375, 218] on h3 "********" at bounding box center [563, 217] width 519 height 23
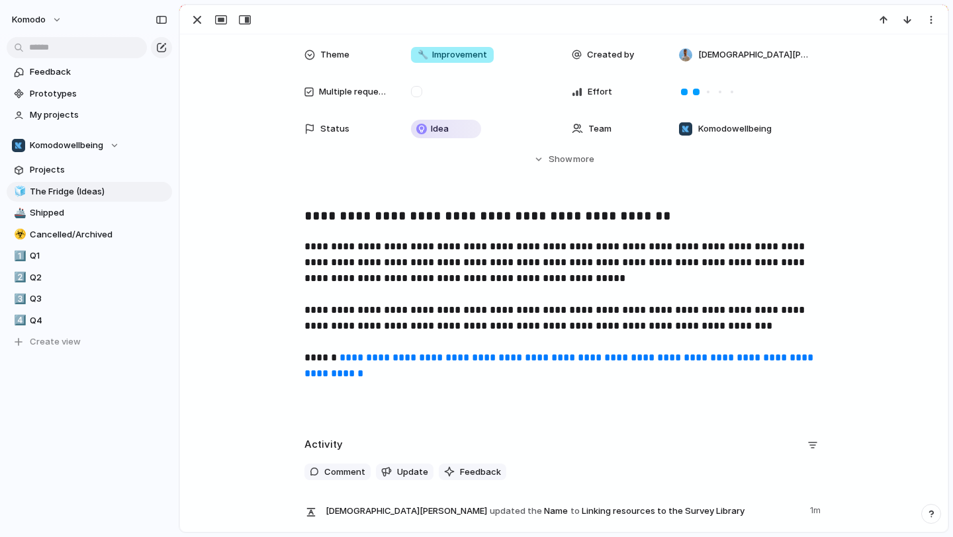
click at [438, 381] on p "**********" at bounding box center [563, 310] width 519 height 143
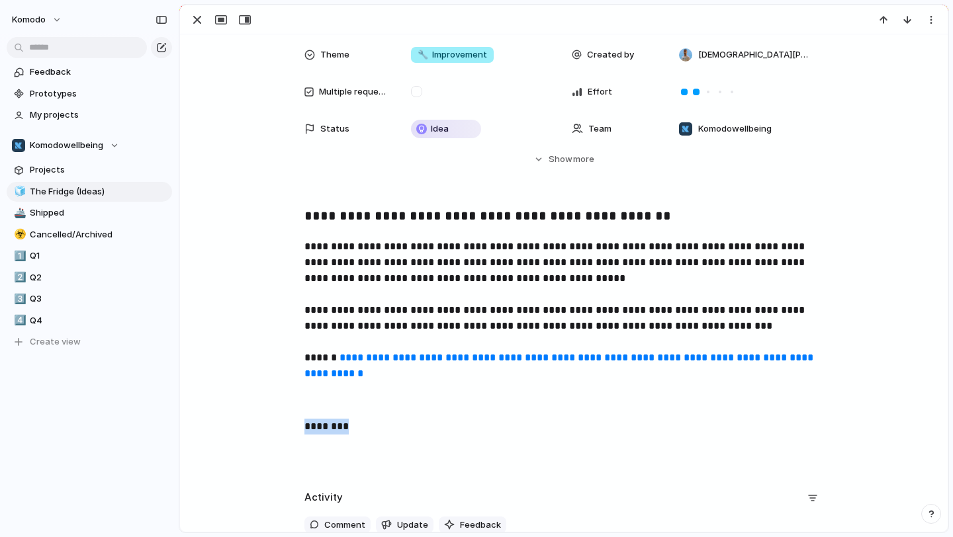
drag, startPoint x: 362, startPoint y: 430, endPoint x: 285, endPoint y: 417, distance: 77.9
click at [285, 417] on div "**********" at bounding box center [564, 339] width 736 height 266
click at [278, 400] on span "Headings" at bounding box center [259, 399] width 39 height 13
click at [278, 479] on button "H3" at bounding box center [267, 470] width 64 height 21
click at [398, 432] on h3 "********" at bounding box center [563, 430] width 519 height 23
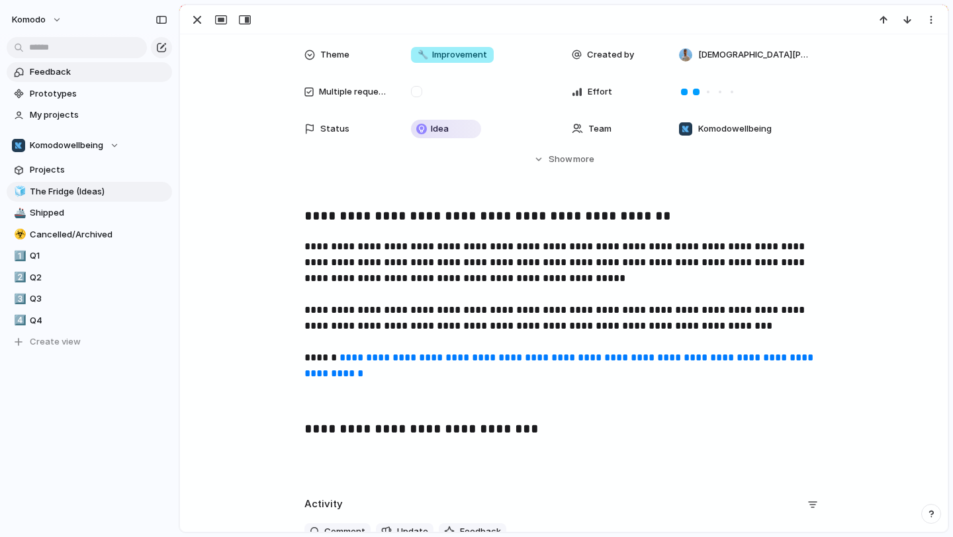
click at [94, 78] on span "Feedback" at bounding box center [99, 72] width 138 height 13
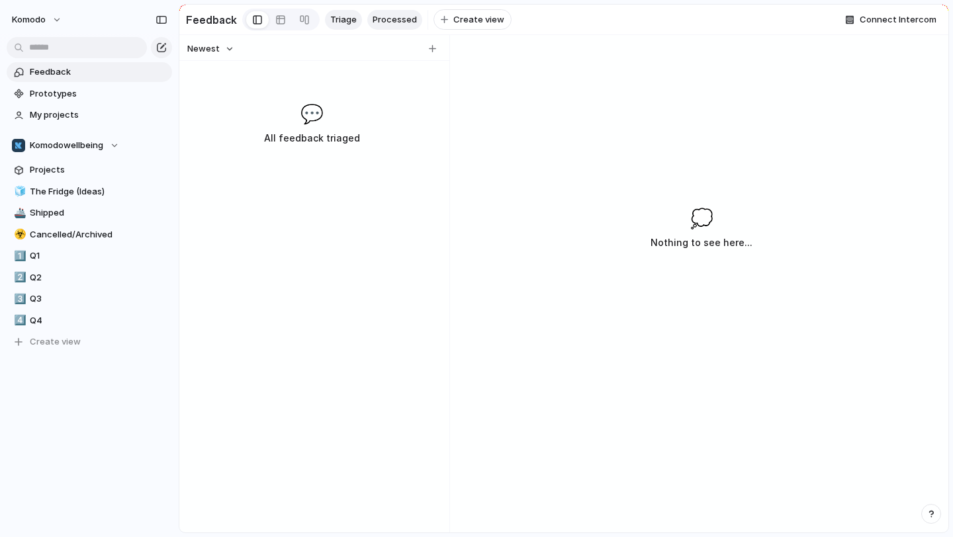
click at [396, 16] on span "Processed" at bounding box center [395, 19] width 44 height 13
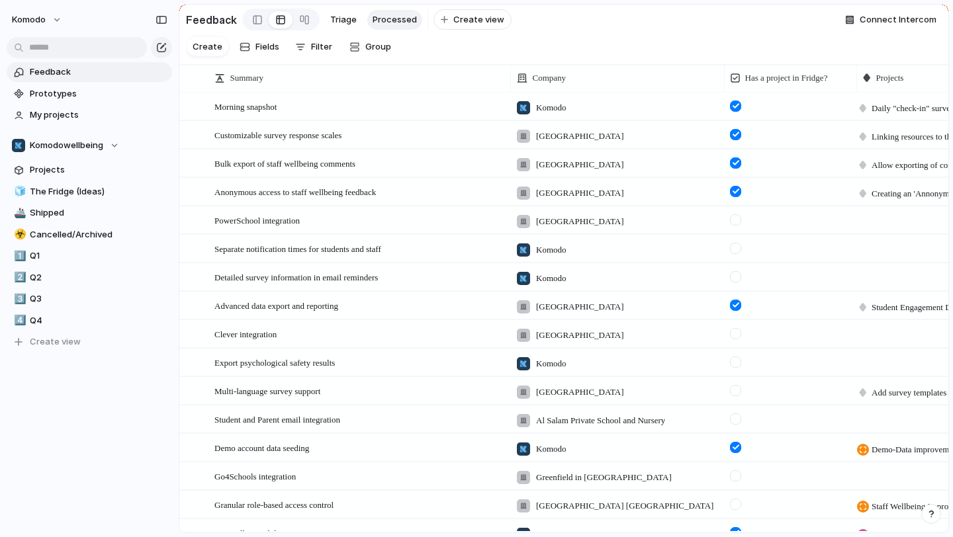
scroll to position [352, 0]
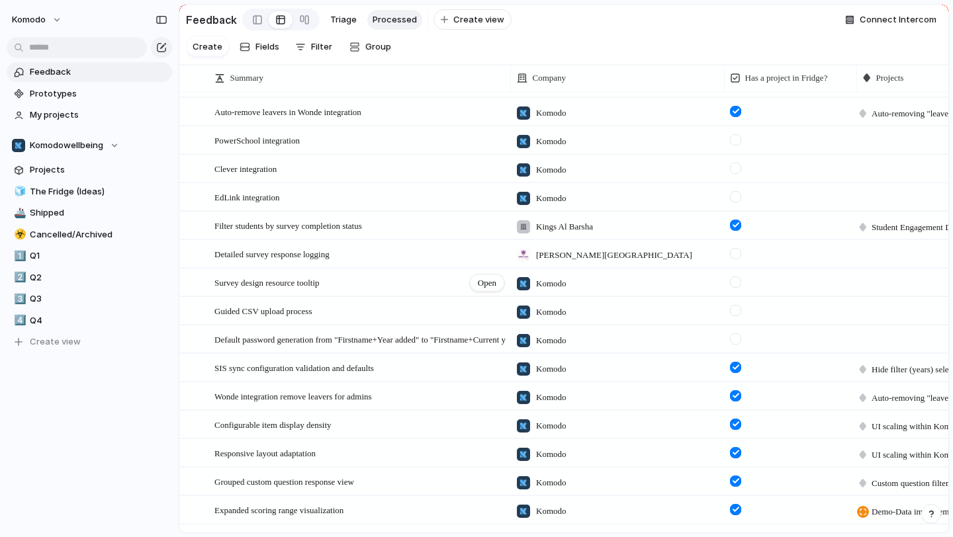
click at [376, 281] on div "Survey design resource tooltip Open" at bounding box center [359, 283] width 291 height 28
click at [485, 282] on span "Open" at bounding box center [487, 283] width 19 height 13
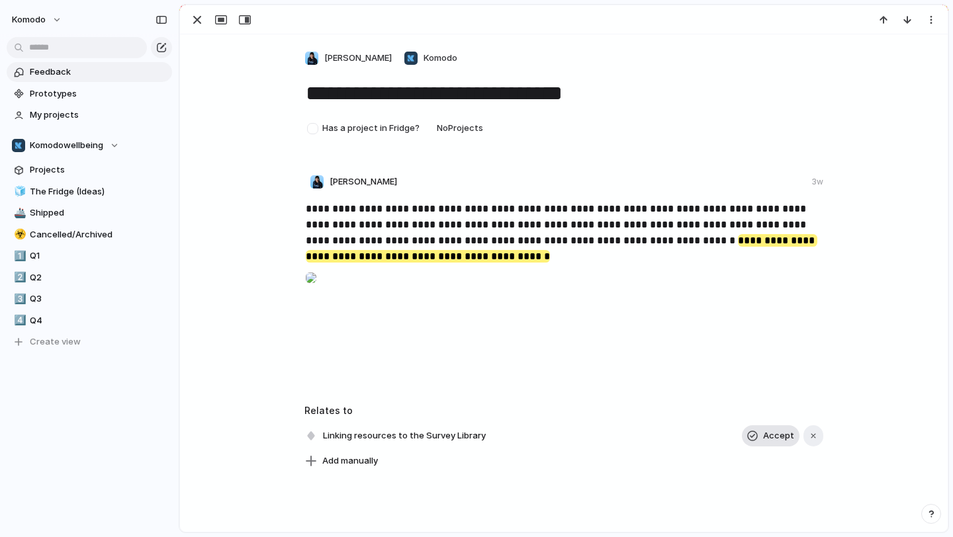
click at [764, 433] on button "Accept" at bounding box center [771, 436] width 58 height 21
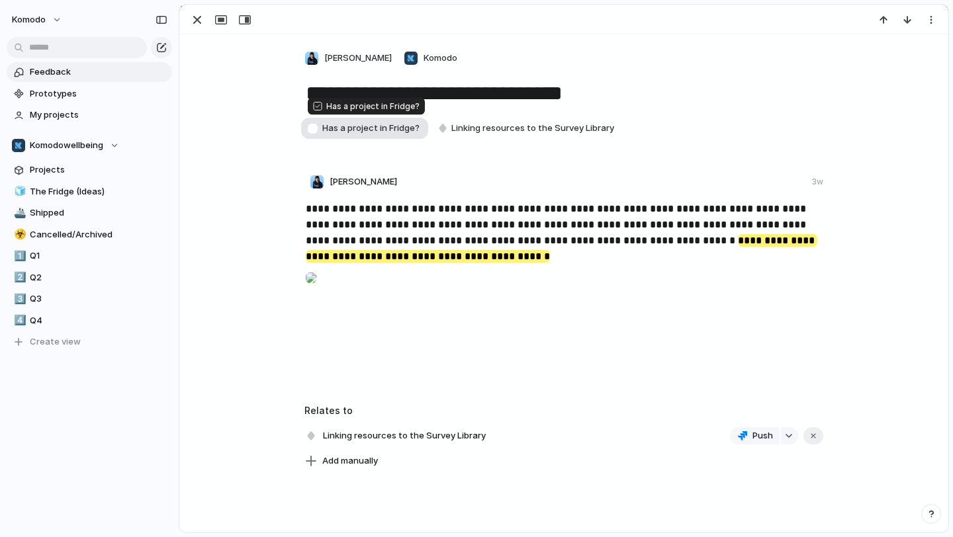
click at [312, 127] on div "button" at bounding box center [312, 128] width 11 height 11
click at [316, 283] on div at bounding box center [311, 278] width 11 height 26
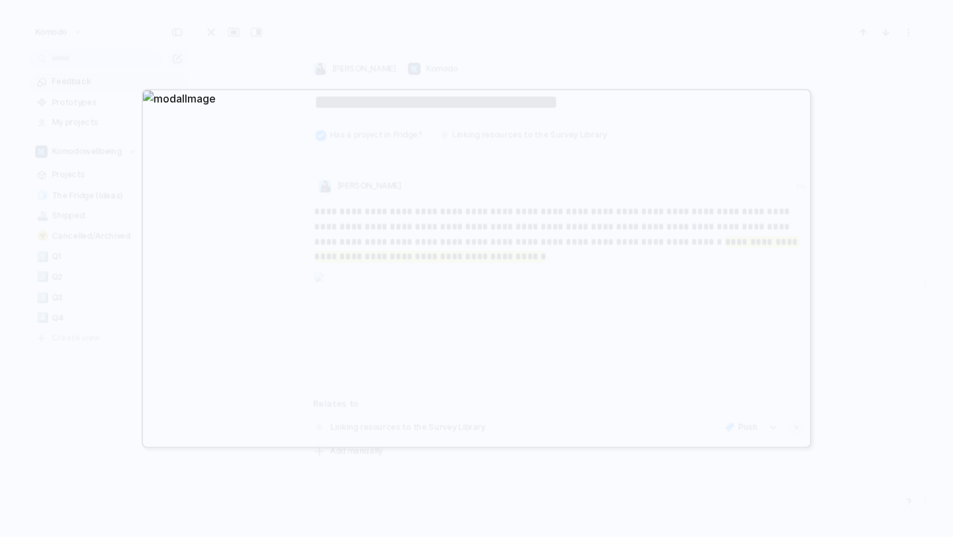
click at [136, 201] on div at bounding box center [476, 268] width 953 height 537
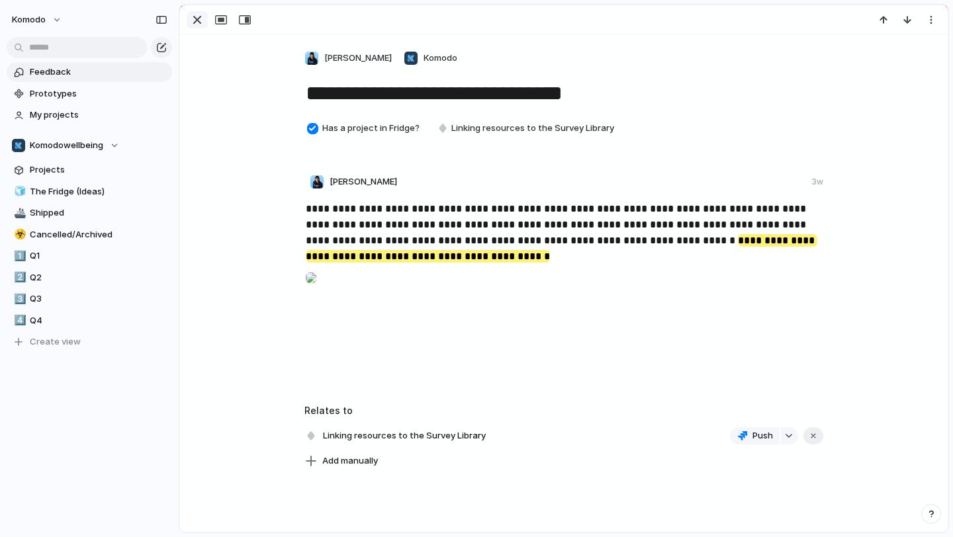
click at [197, 20] on div "button" at bounding box center [197, 20] width 16 height 16
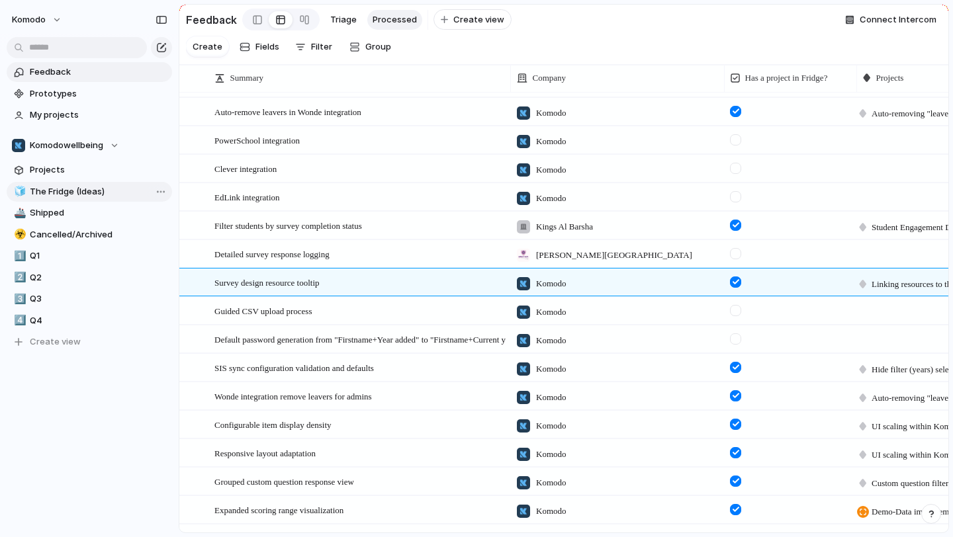
click at [54, 197] on span "The Fridge (Ideas)" at bounding box center [99, 191] width 138 height 13
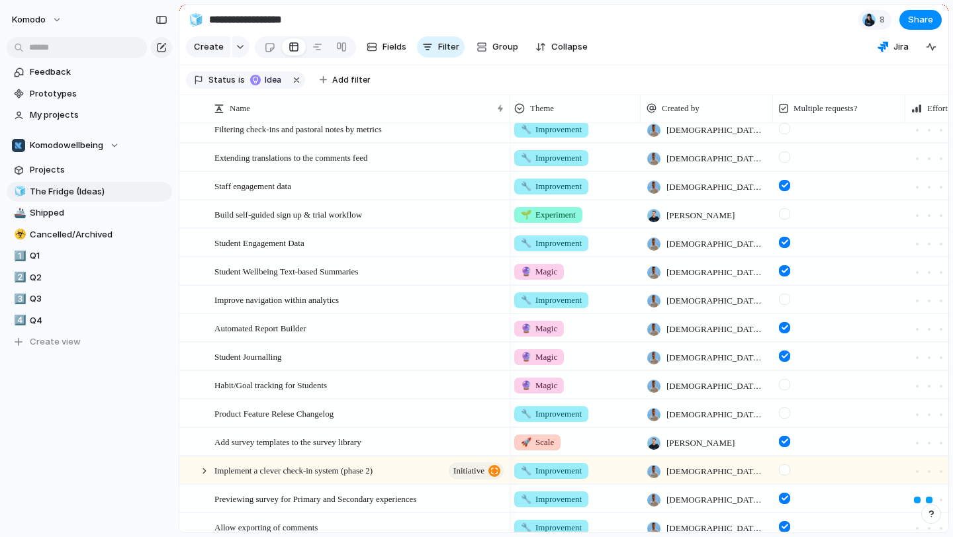
scroll to position [140, 0]
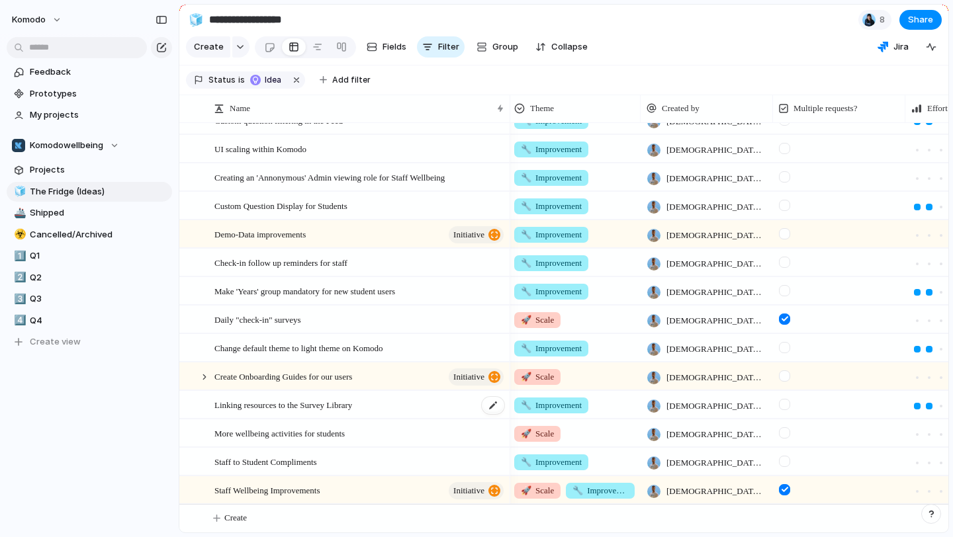
click at [429, 409] on div "Linking resources to the Survey Library" at bounding box center [359, 405] width 291 height 27
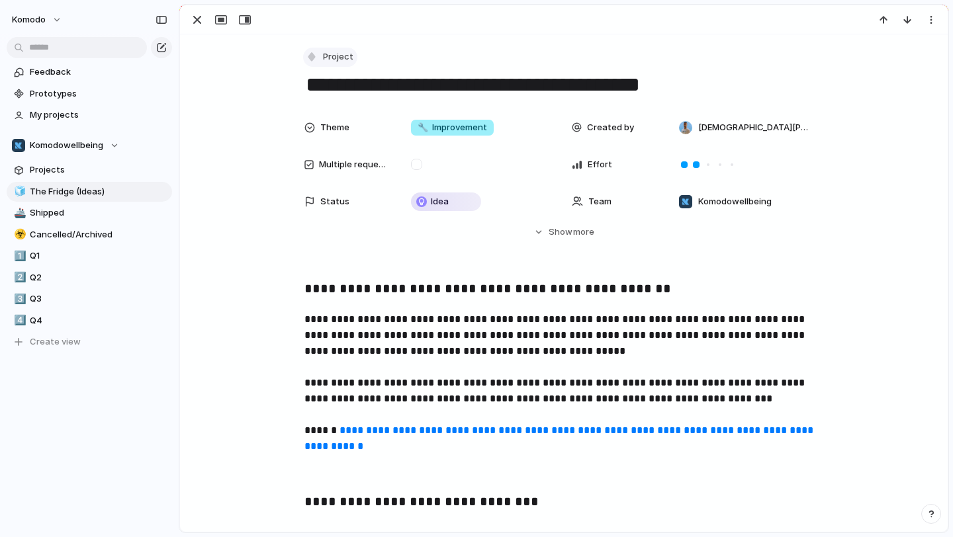
click at [343, 56] on span "Project" at bounding box center [338, 56] width 30 height 13
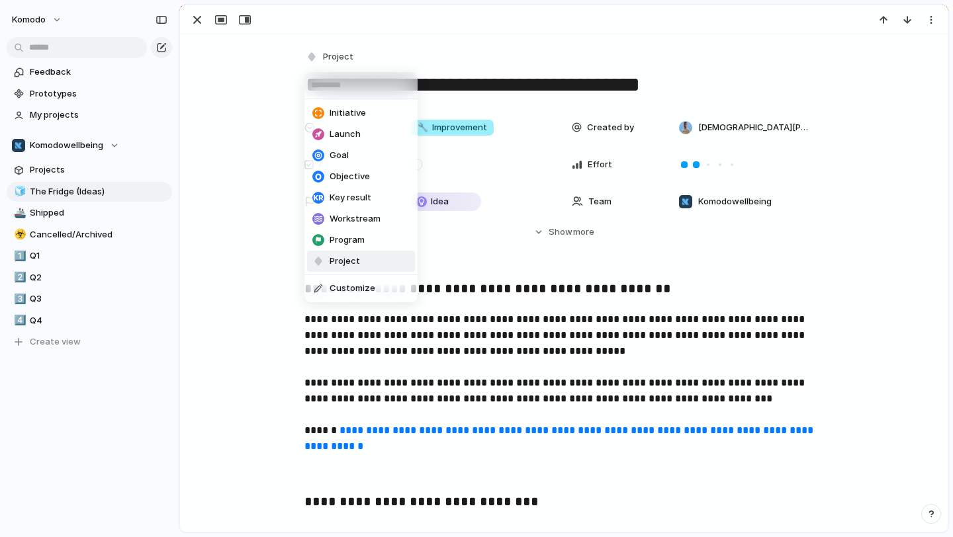
click at [343, 109] on span "Initiative" at bounding box center [348, 113] width 36 height 13
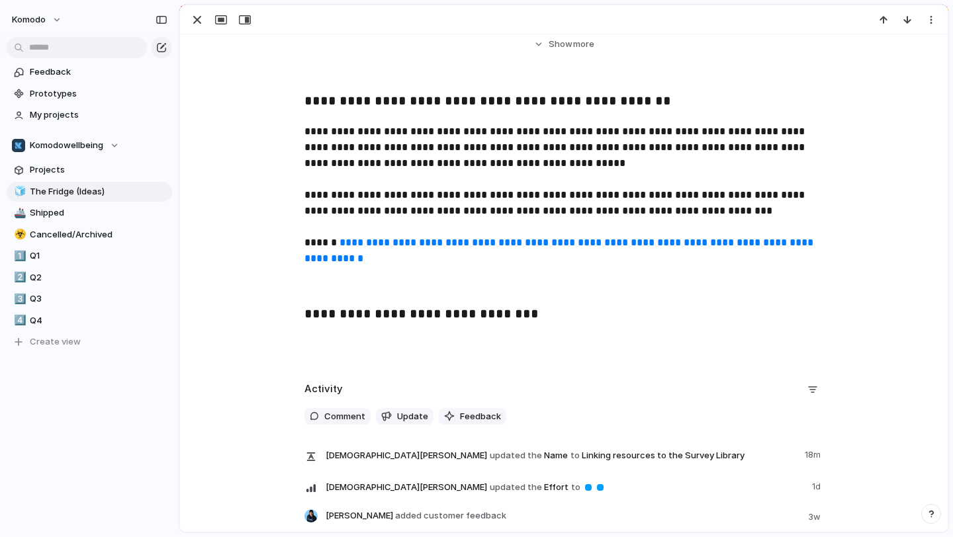
click at [538, 330] on div "**********" at bounding box center [564, 227] width 736 height 273
click at [534, 328] on div "**********" at bounding box center [564, 227] width 736 height 273
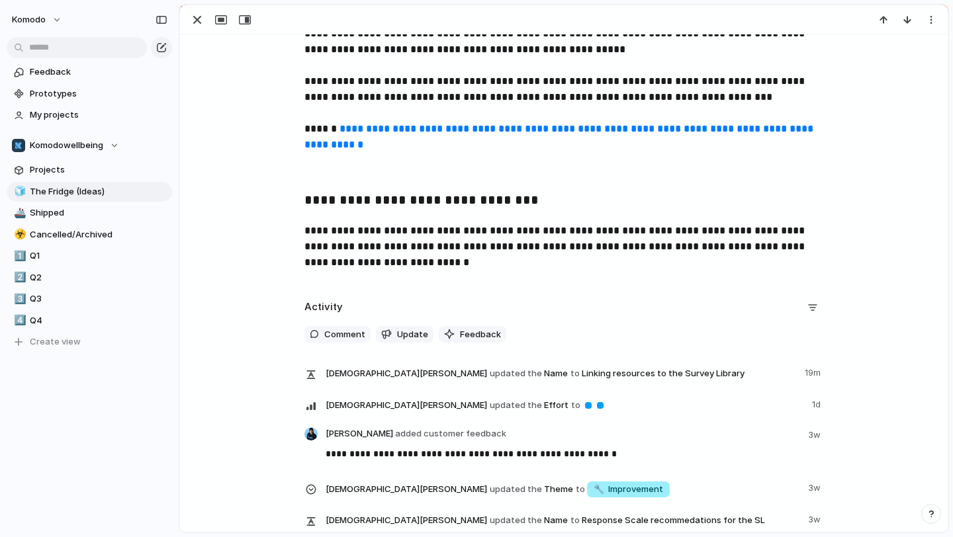
scroll to position [336, 0]
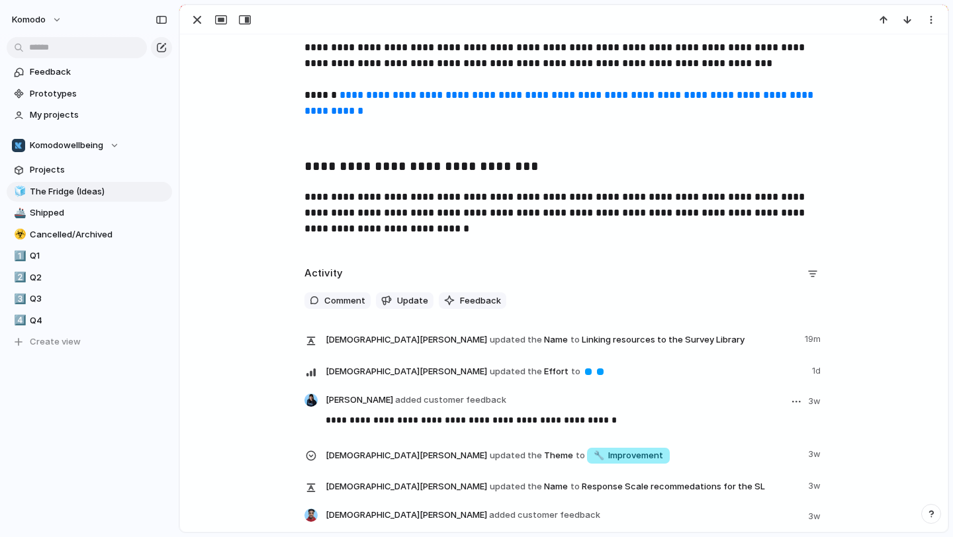
click at [362, 406] on span "Aisha Khan added customer feedback" at bounding box center [416, 400] width 181 height 13
click at [361, 423] on p "**********" at bounding box center [575, 420] width 498 height 16
click at [469, 304] on span "Feedback" at bounding box center [480, 300] width 41 height 13
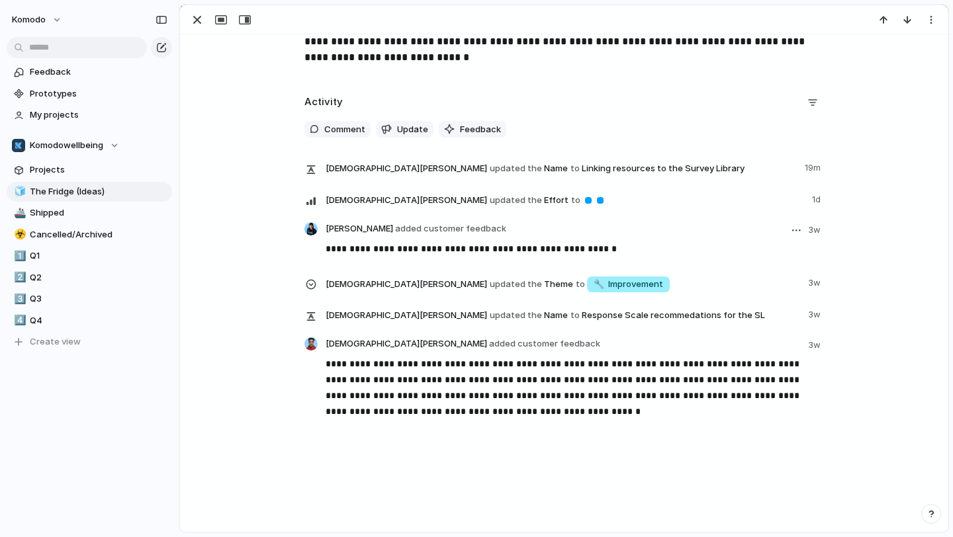
scroll to position [508, 0]
click at [498, 249] on p "**********" at bounding box center [575, 249] width 498 height 16
click at [799, 228] on button "button" at bounding box center [796, 230] width 16 height 16
click at [376, 228] on div "Edit Reassign Delete" at bounding box center [476, 268] width 953 height 537
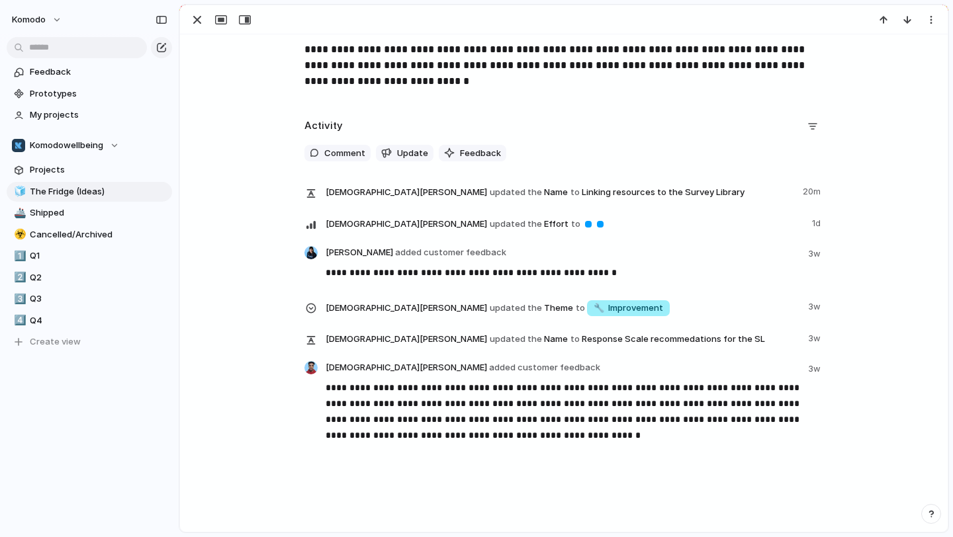
scroll to position [0, 0]
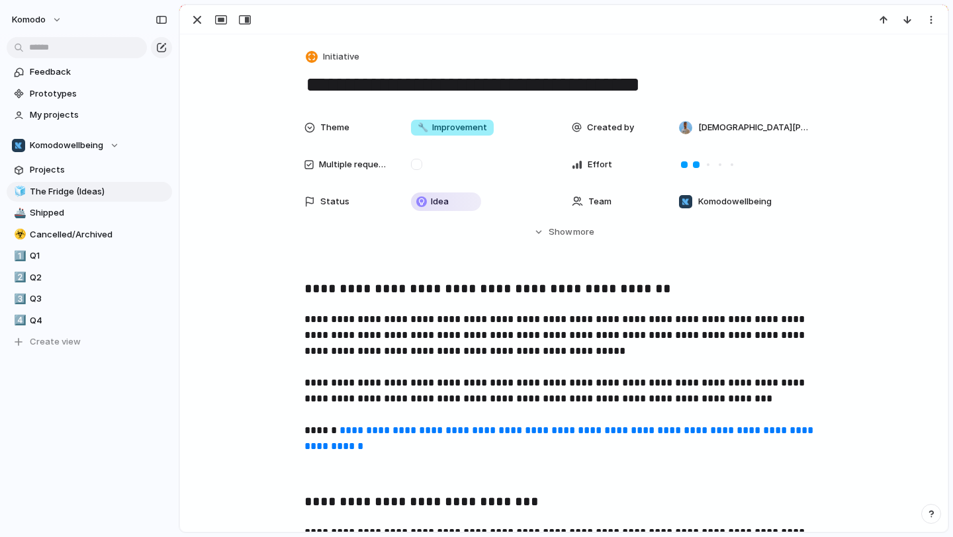
click at [223, 275] on div "**********" at bounding box center [564, 488] width 768 height 909
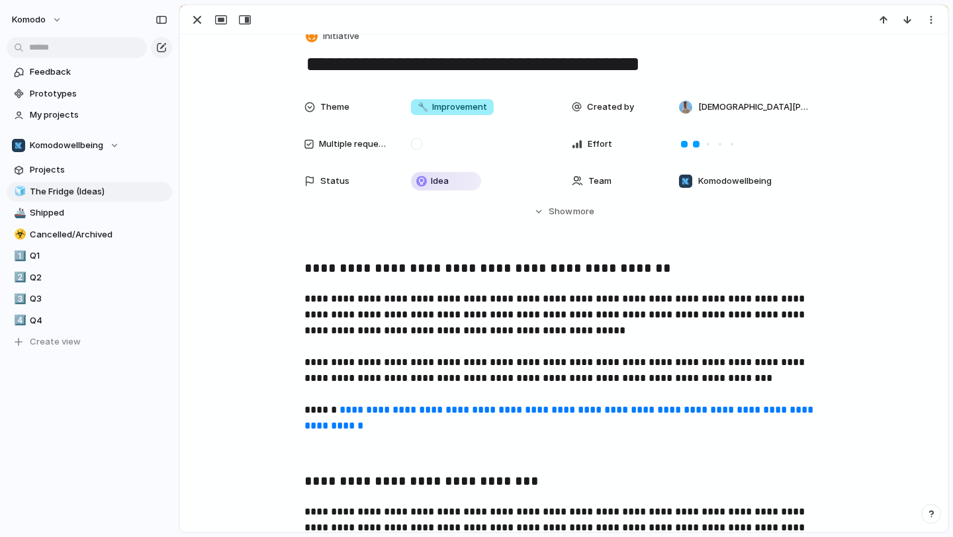
scroll to position [24, 0]
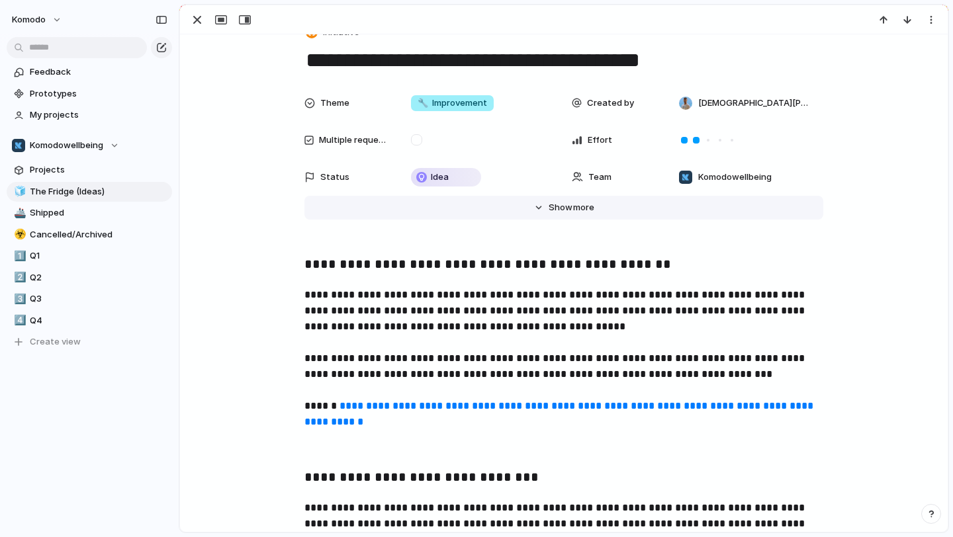
click at [536, 214] on button "Hide Show more" at bounding box center [563, 208] width 519 height 24
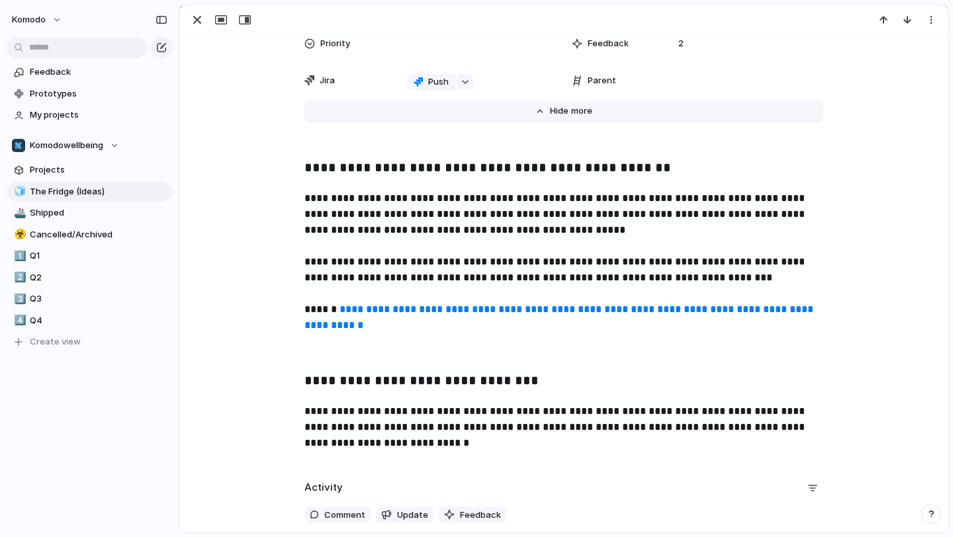
scroll to position [767, 0]
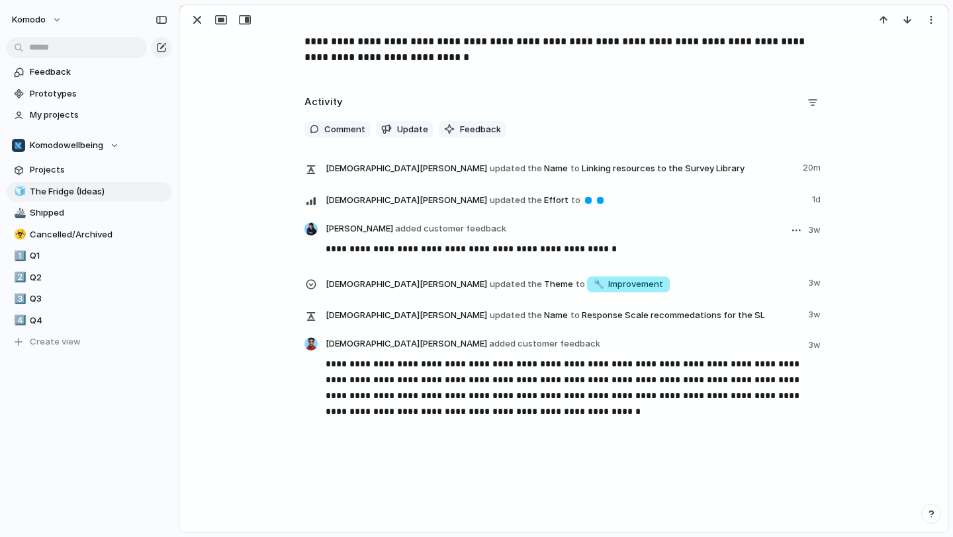
click at [455, 246] on p "**********" at bounding box center [575, 249] width 498 height 16
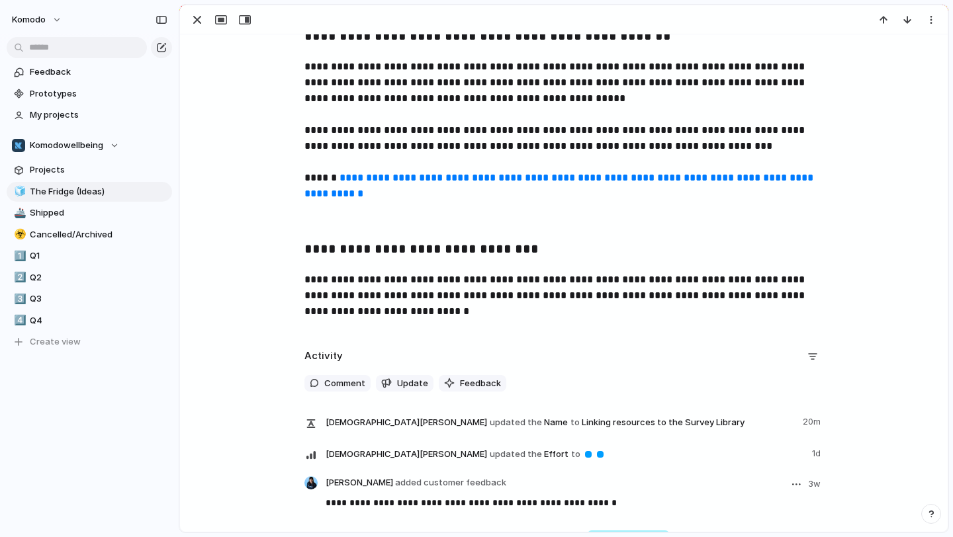
scroll to position [506, 0]
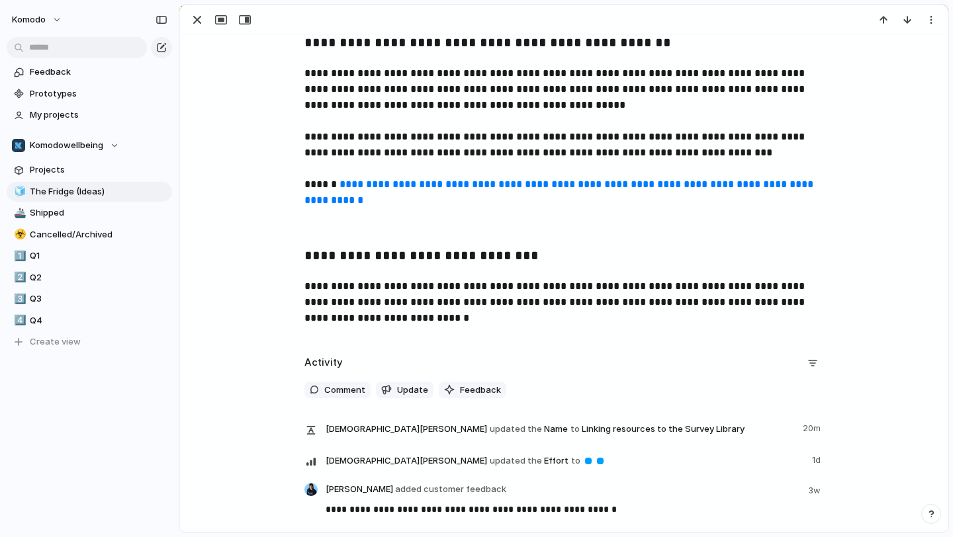
click at [479, 324] on p "**********" at bounding box center [563, 303] width 519 height 48
drag, startPoint x: 765, startPoint y: 302, endPoint x: 743, endPoint y: 302, distance: 22.5
click at [743, 302] on p "**********" at bounding box center [563, 303] width 519 height 48
click at [380, 319] on p "**********" at bounding box center [563, 303] width 519 height 48
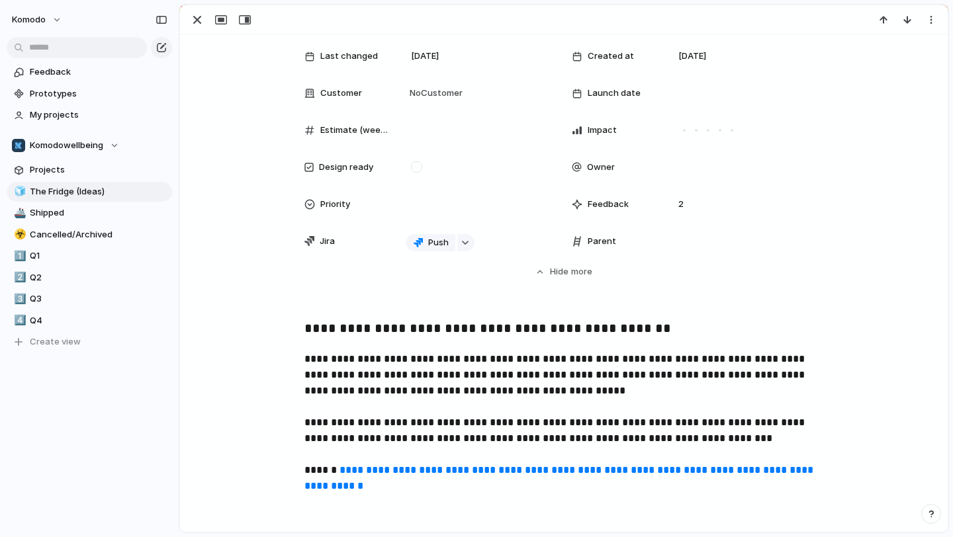
scroll to position [0, 0]
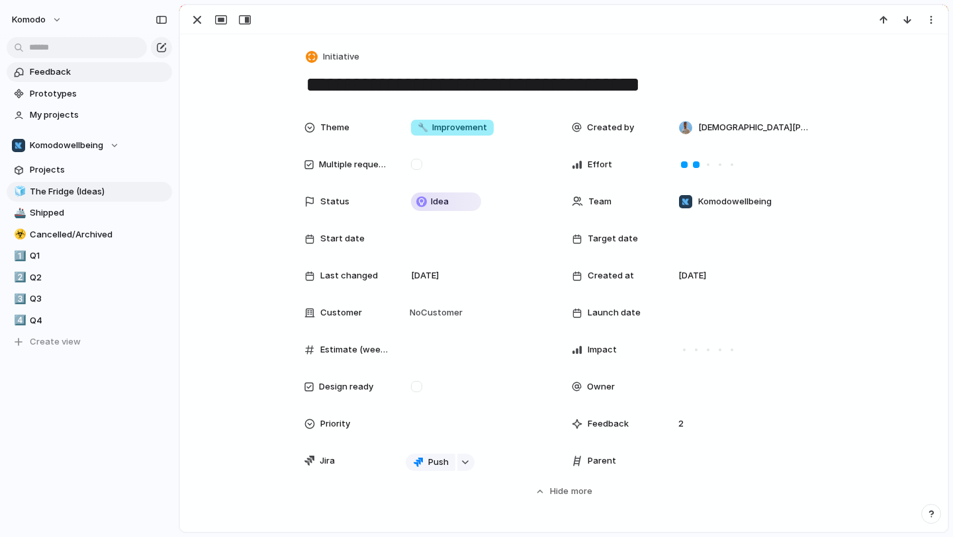
click at [106, 73] on span "Feedback" at bounding box center [99, 72] width 138 height 13
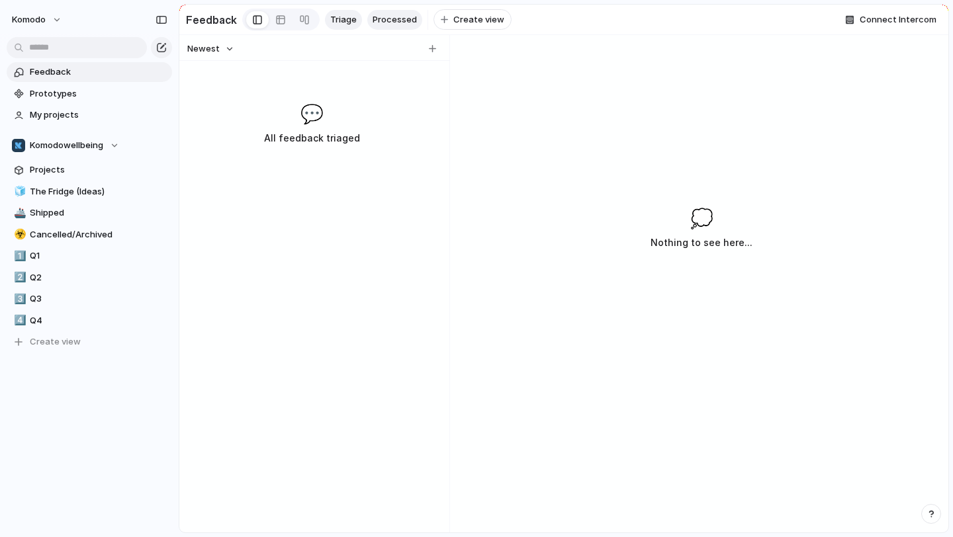
click at [390, 20] on span "Processed" at bounding box center [395, 19] width 44 height 13
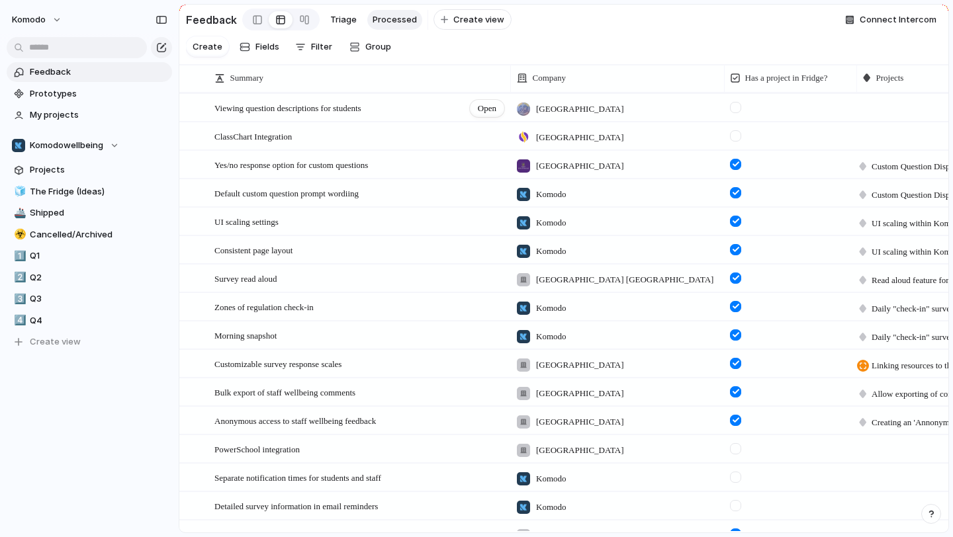
scroll to position [148, 0]
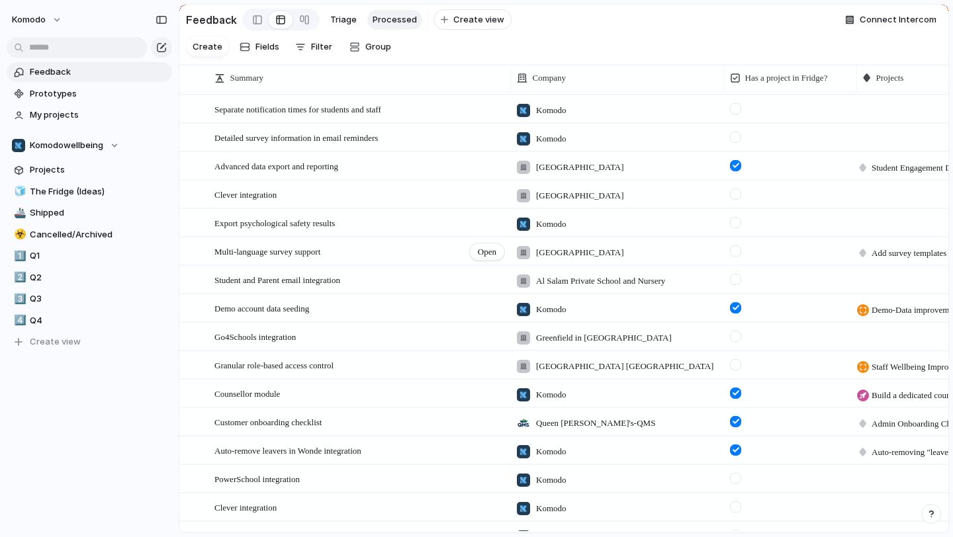
click at [424, 252] on div "Multi-language survey support Open" at bounding box center [359, 252] width 291 height 28
click at [487, 246] on span "Open" at bounding box center [487, 252] width 19 height 13
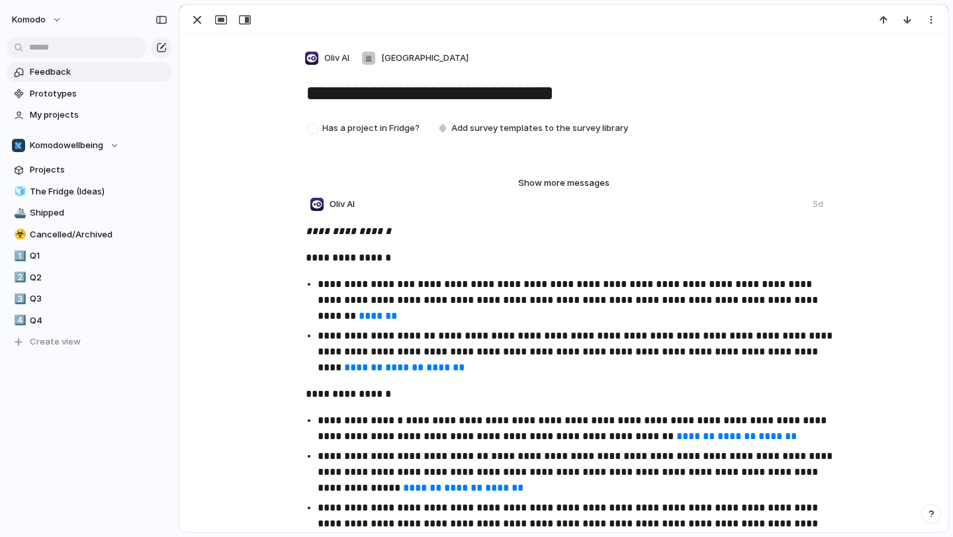
drag, startPoint x: 621, startPoint y: 97, endPoint x: 244, endPoint y: 82, distance: 378.2
type textarea "**********"
click at [195, 18] on div "button" at bounding box center [197, 20] width 16 height 16
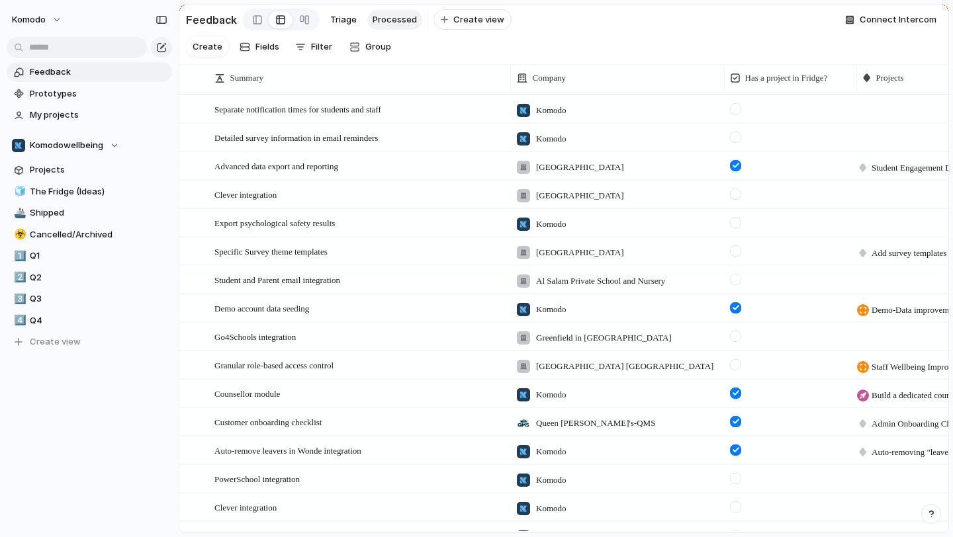
click at [739, 251] on div at bounding box center [735, 251] width 11 height 11
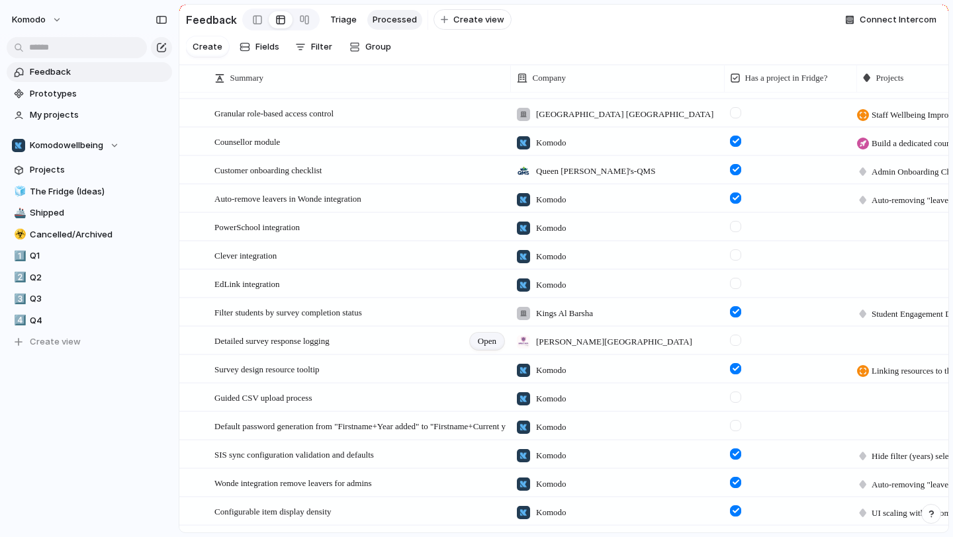
click at [490, 345] on span "Open" at bounding box center [487, 341] width 19 height 13
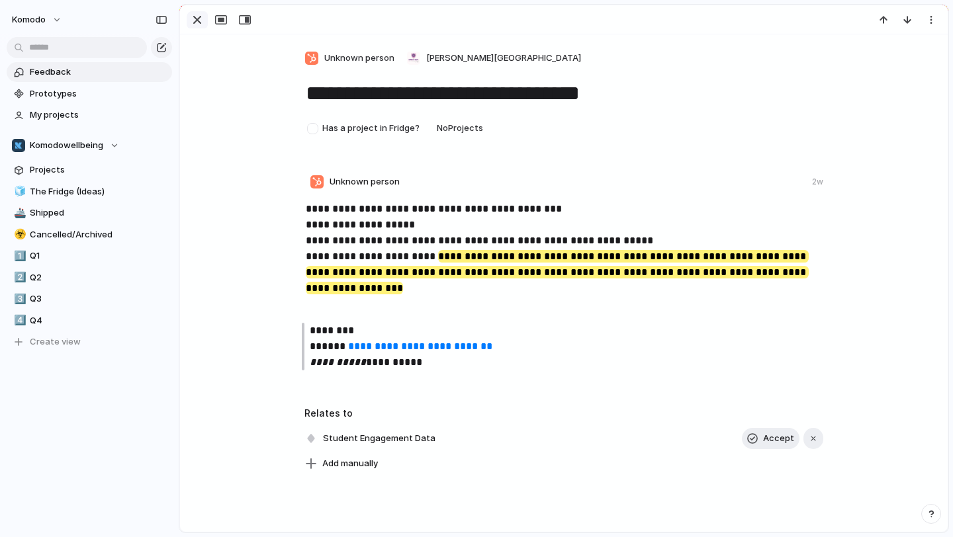
click at [199, 16] on div "button" at bounding box center [197, 20] width 16 height 16
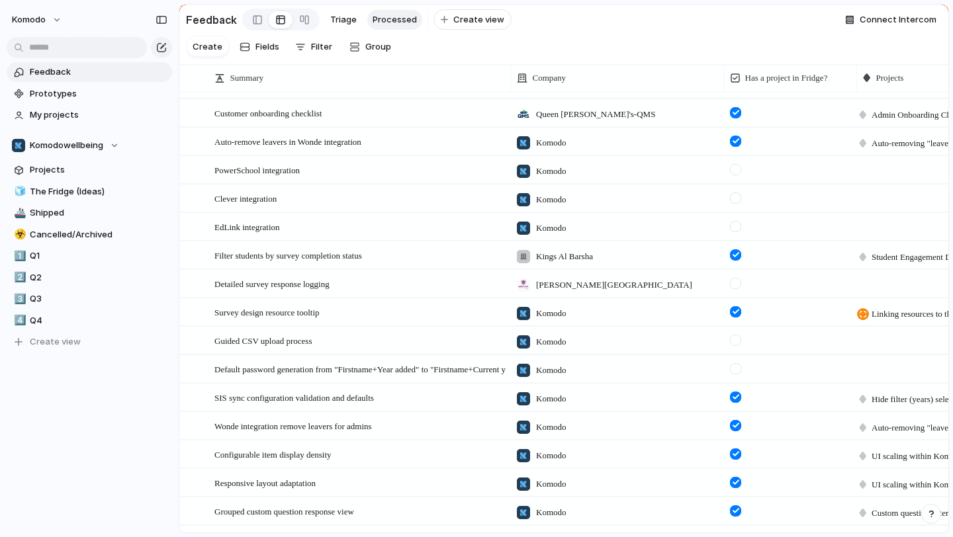
click at [891, 343] on div at bounding box center [922, 339] width 131 height 23
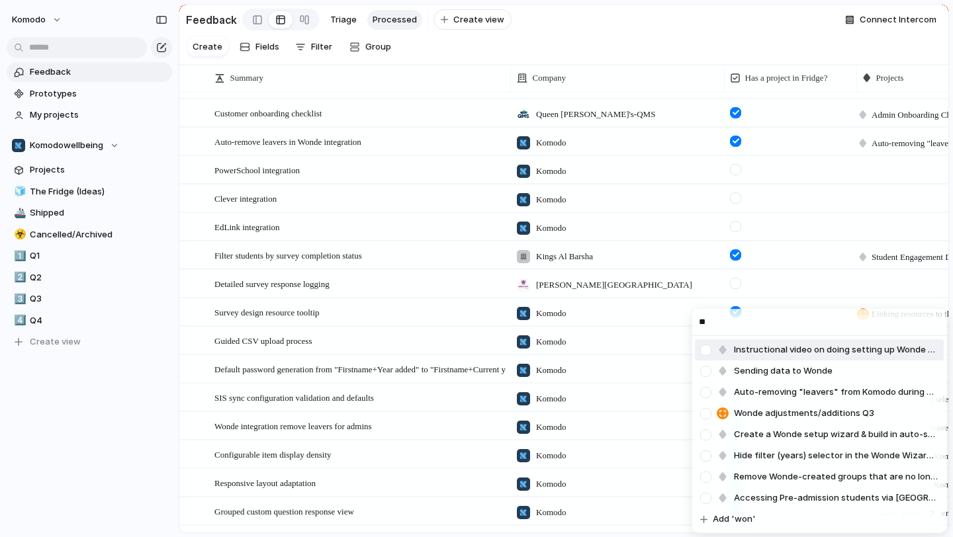
type input "*"
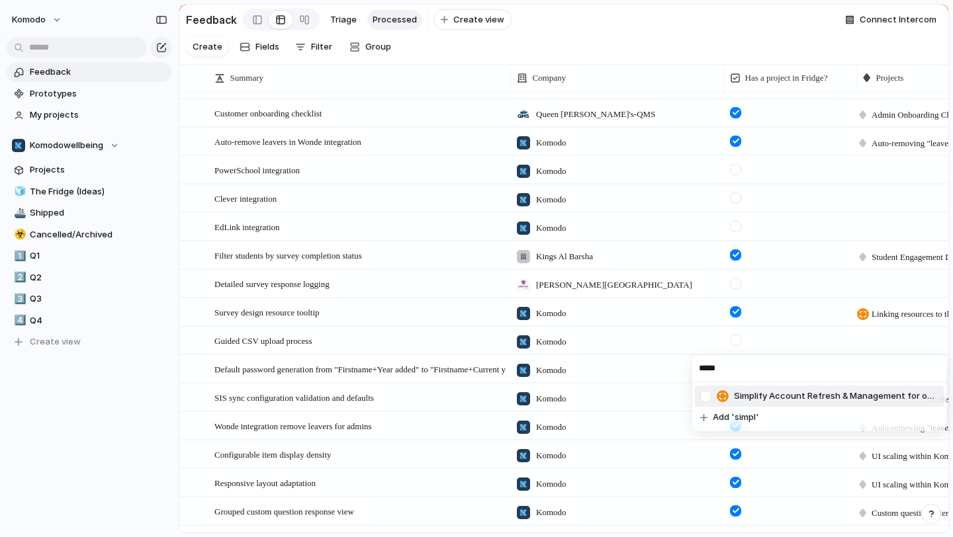
type input "*****"
click at [778, 396] on span "Simplify Account Refresh & Management for our Users" at bounding box center [836, 396] width 204 height 13
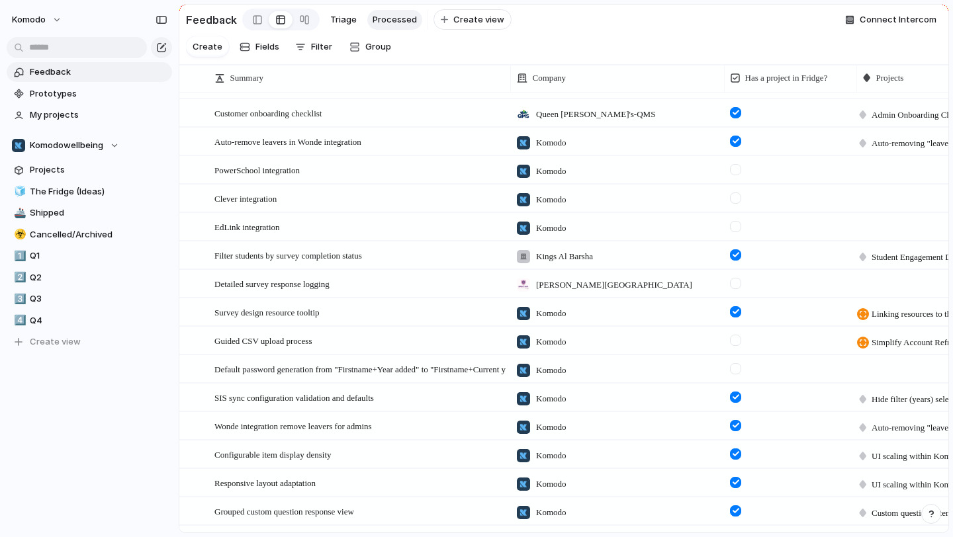
click at [735, 338] on div at bounding box center [735, 340] width 11 height 11
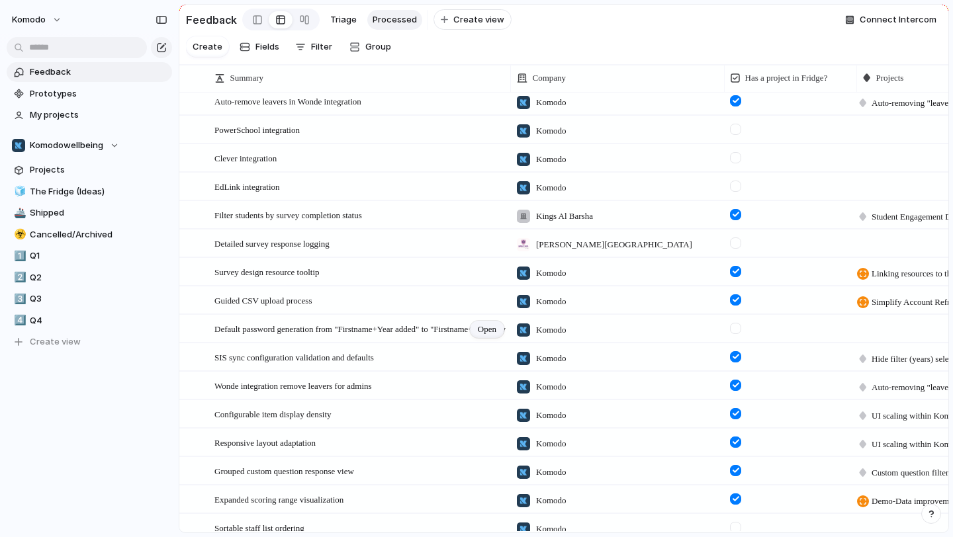
click at [486, 334] on span "Open" at bounding box center [487, 329] width 19 height 13
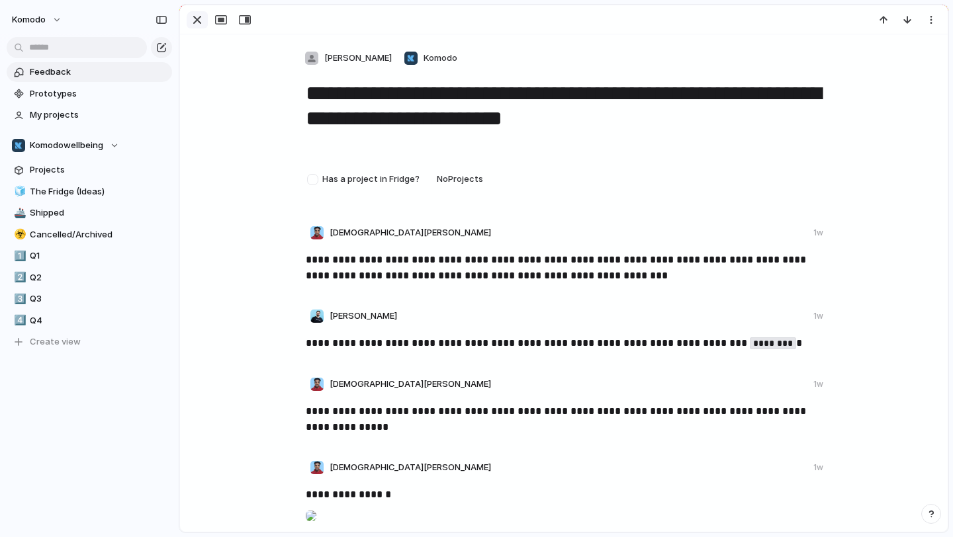
click at [189, 16] on div "button" at bounding box center [197, 20] width 16 height 16
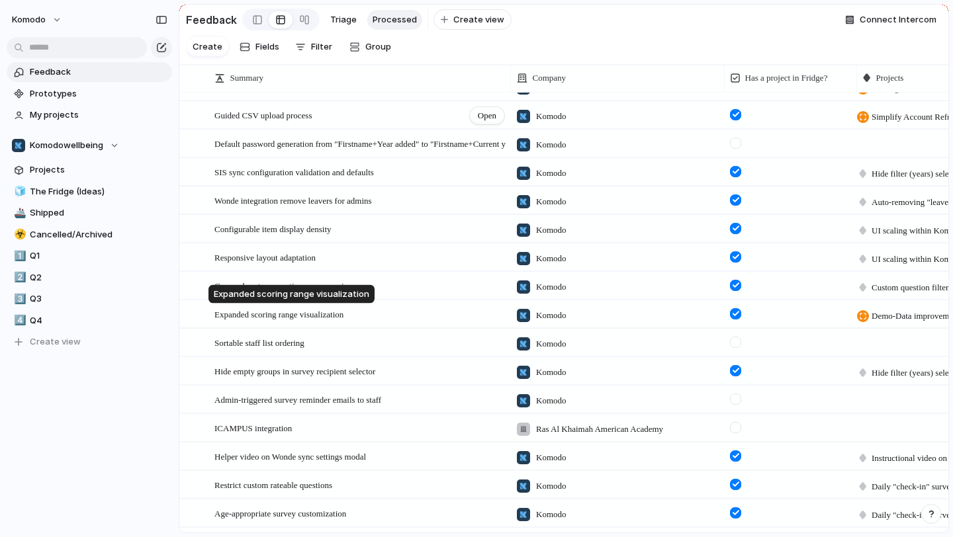
scroll to position [1063, 0]
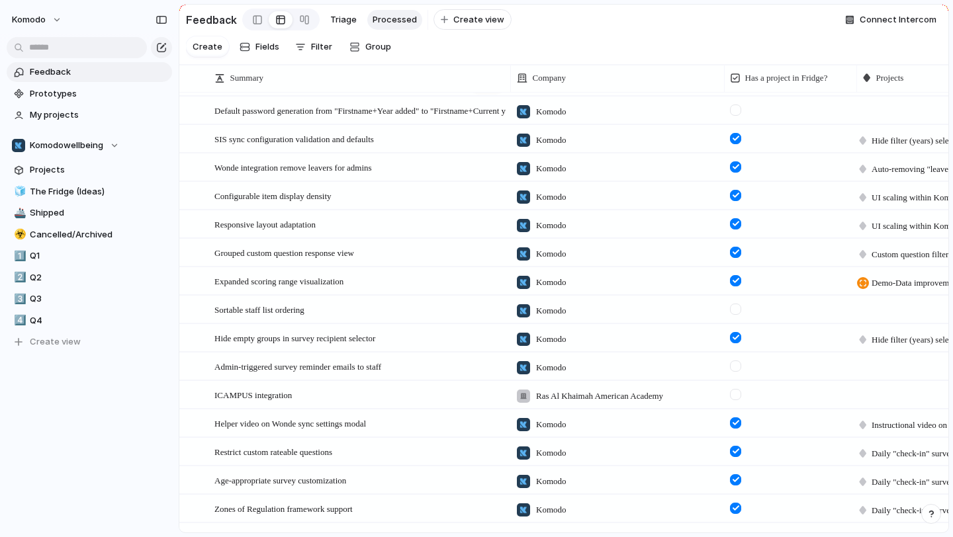
click at [367, 309] on div "Sortable staff list ordering Open" at bounding box center [359, 310] width 291 height 28
click at [184, 308] on div at bounding box center [188, 310] width 17 height 28
click at [488, 306] on span "Open" at bounding box center [487, 310] width 19 height 13
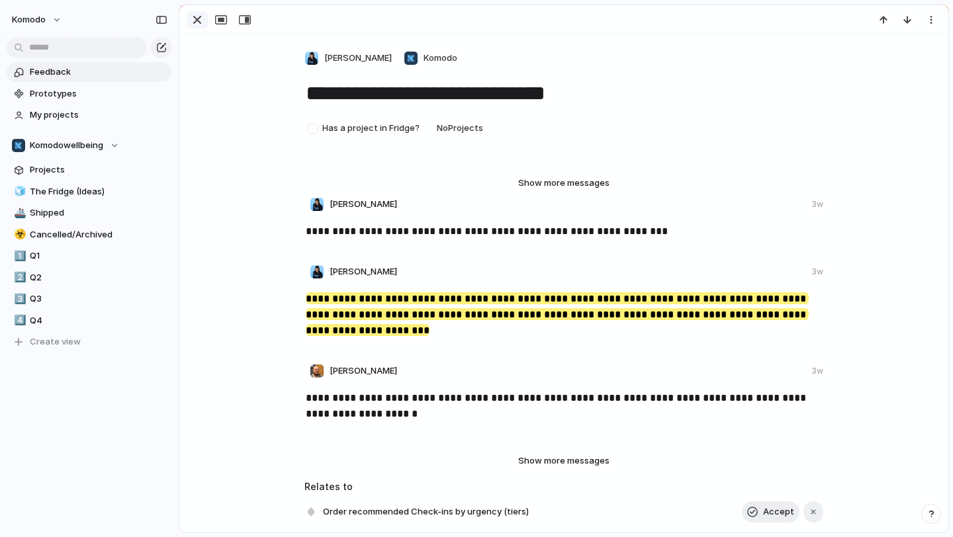
click at [191, 26] on div "button" at bounding box center [197, 20] width 16 height 16
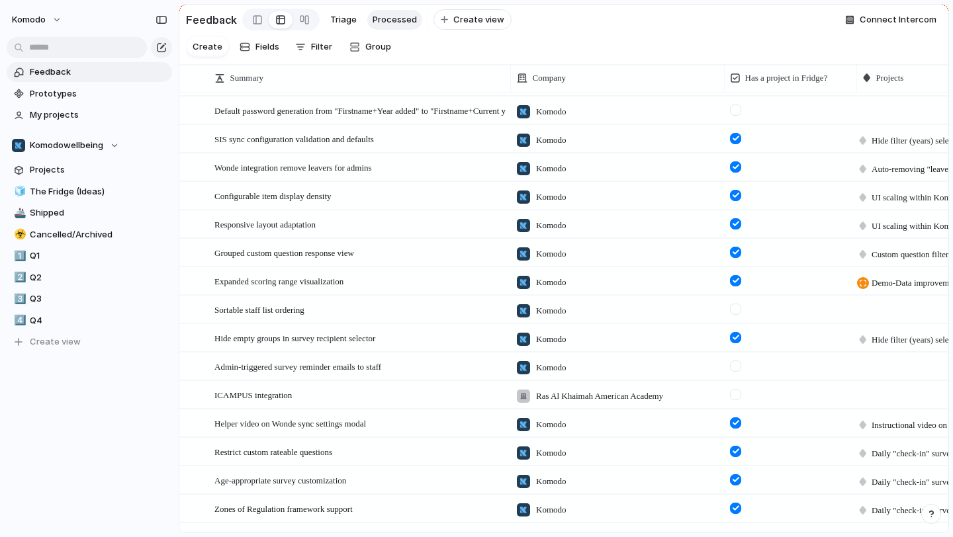
click at [739, 310] on div at bounding box center [735, 309] width 11 height 11
click at [870, 313] on div at bounding box center [922, 307] width 131 height 23
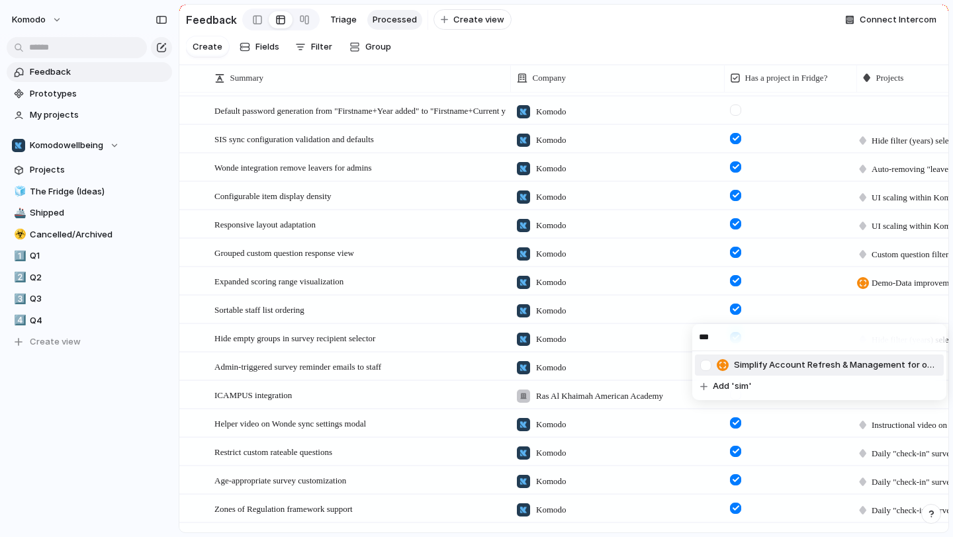
type input "***"
click at [852, 369] on span "Simplify Account Refresh & Management for our Users" at bounding box center [836, 365] width 204 height 13
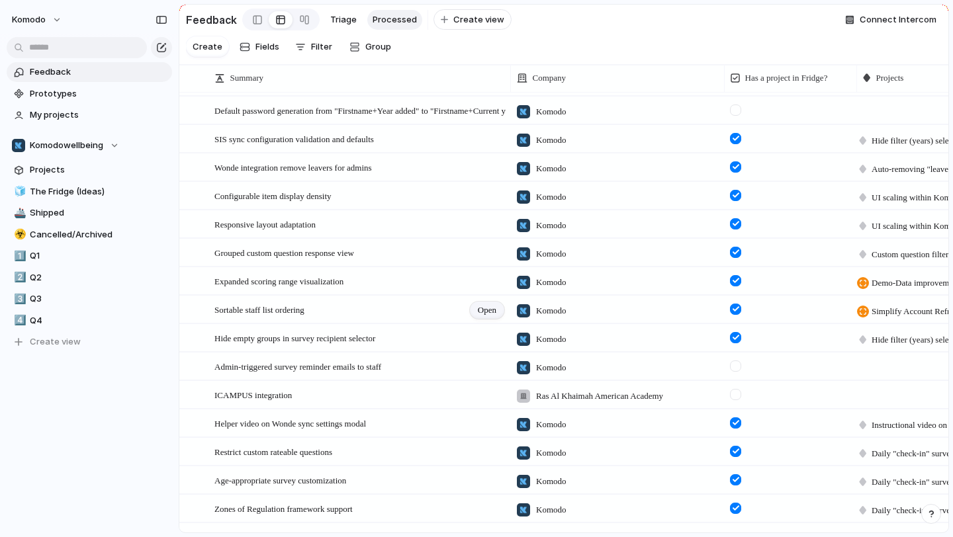
click at [484, 310] on span "Open" at bounding box center [487, 310] width 19 height 13
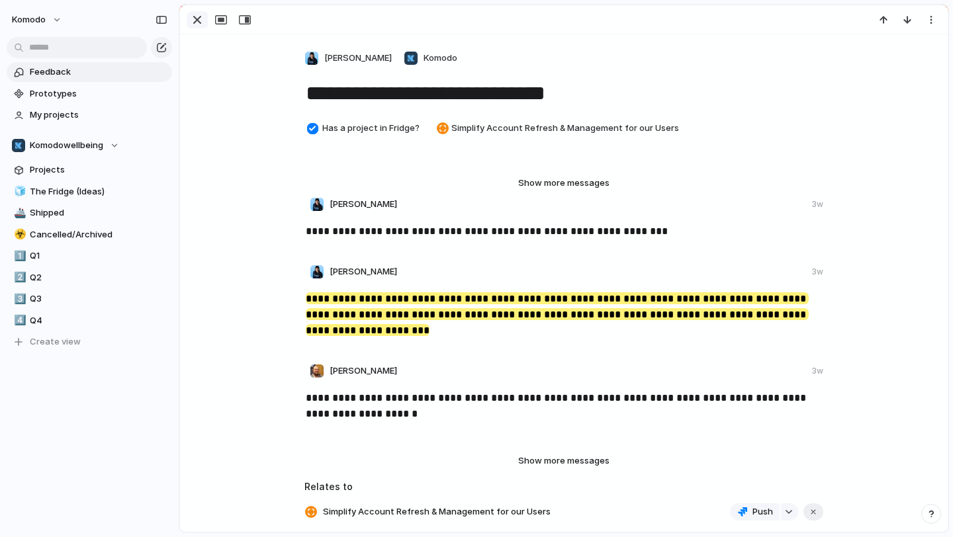
click at [200, 23] on div "button" at bounding box center [197, 20] width 16 height 16
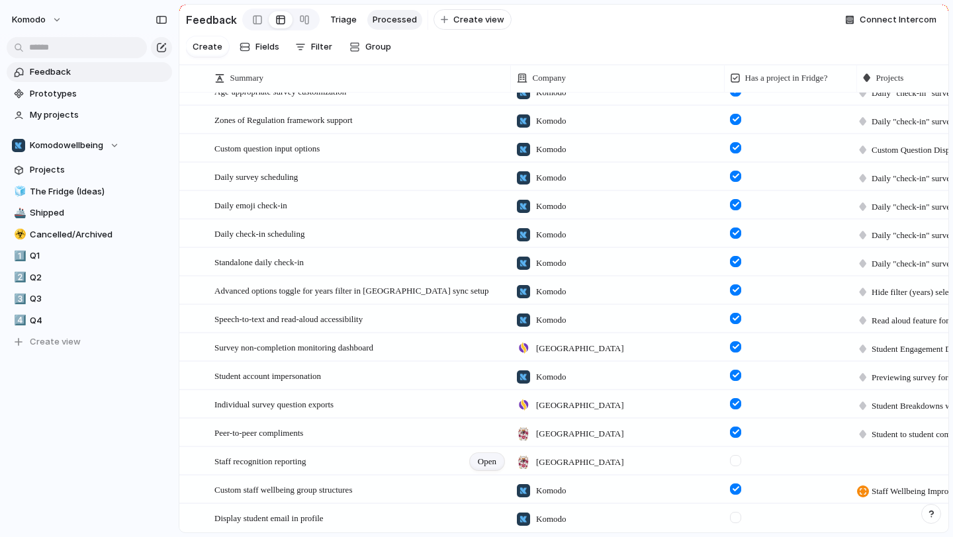
click at [490, 463] on span "Open" at bounding box center [487, 461] width 19 height 13
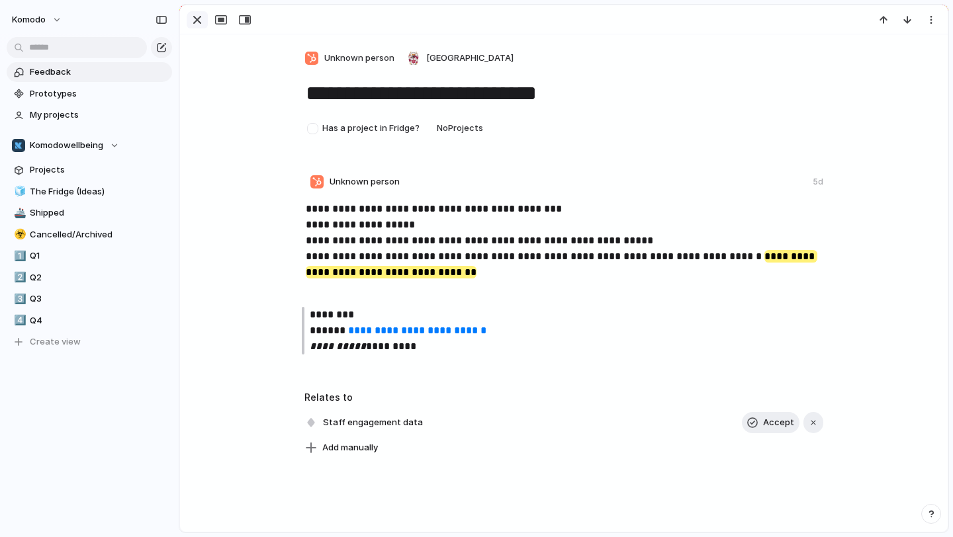
click at [201, 17] on div "button" at bounding box center [197, 20] width 16 height 16
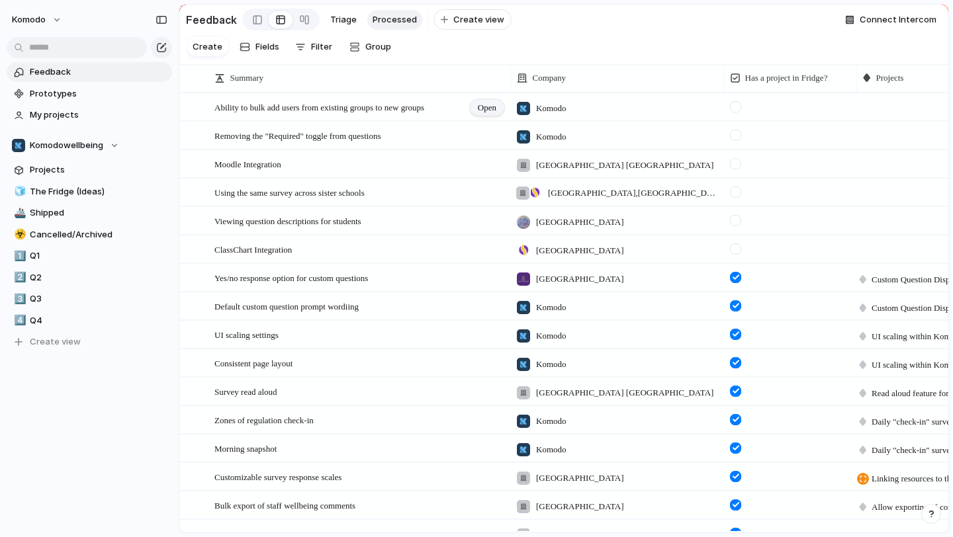
click at [490, 107] on span "Open" at bounding box center [487, 107] width 19 height 13
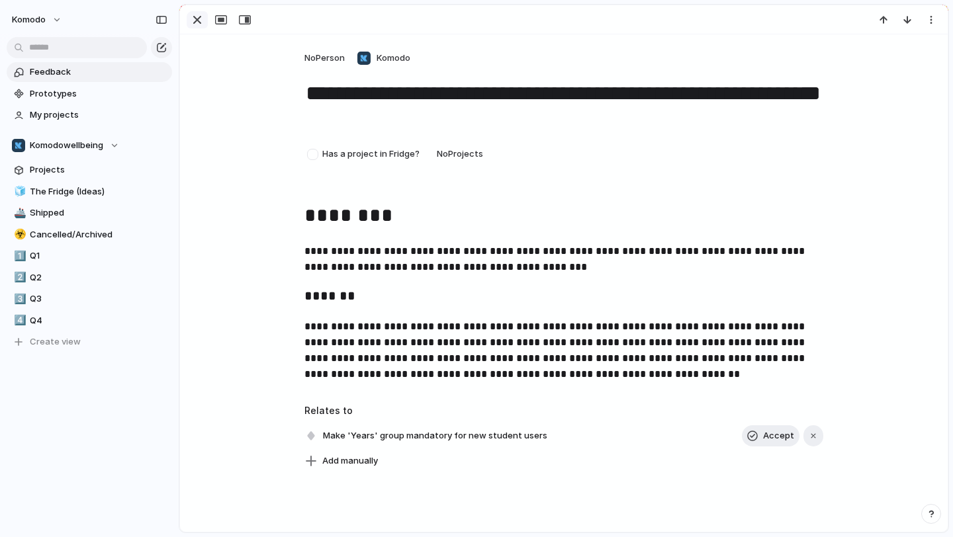
click at [195, 21] on div "button" at bounding box center [197, 20] width 16 height 16
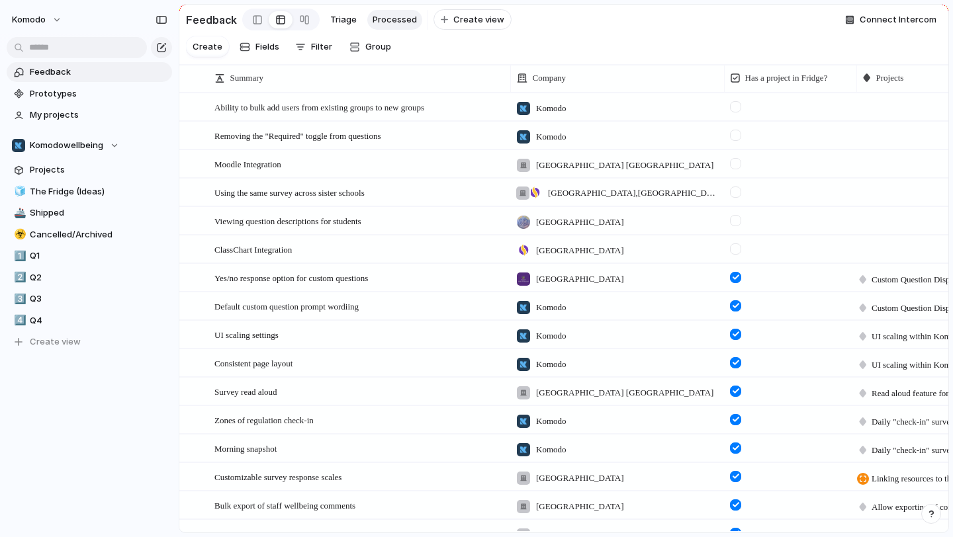
click at [885, 112] on div at bounding box center [922, 105] width 131 height 23
type input "*****"
click at [829, 157] on span "Simplify Account Refresh & Management for our Users" at bounding box center [836, 162] width 204 height 13
click at [736, 109] on div at bounding box center [735, 106] width 11 height 11
click at [480, 132] on span "Open" at bounding box center [487, 136] width 19 height 13
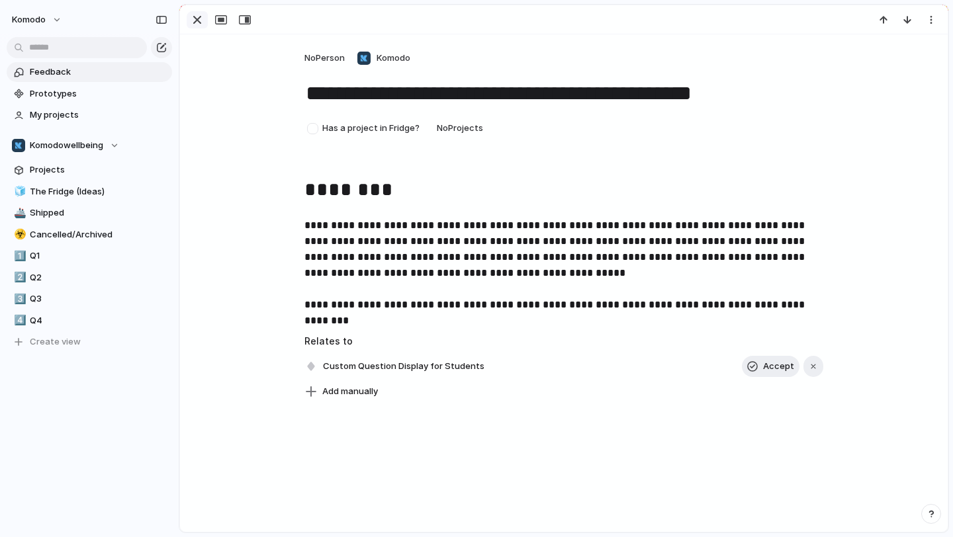
click at [203, 19] on div "button" at bounding box center [197, 20] width 16 height 16
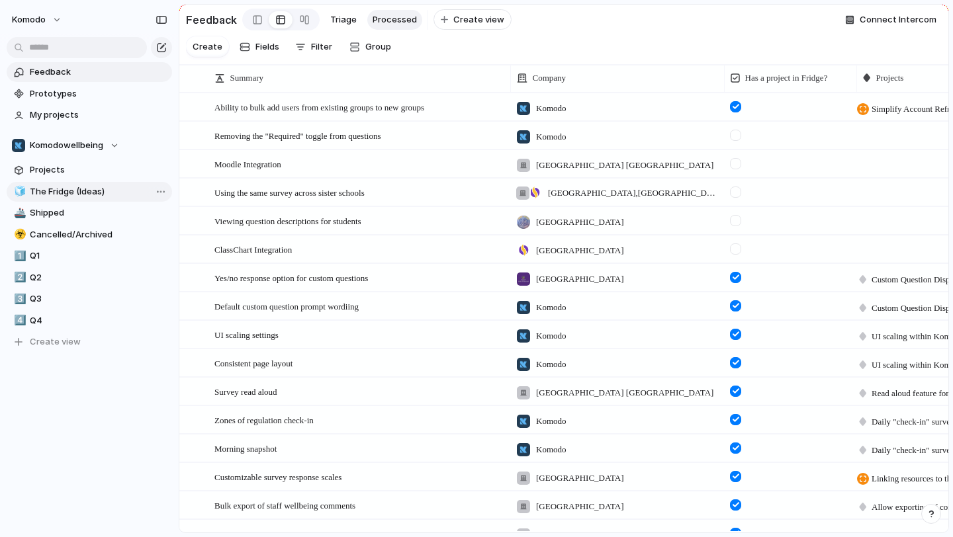
click at [111, 193] on div "🧊 The Fridge (Ideas) 🚢 Shipped ☣️ Cancelled/Archived 1️⃣ Q1 2️⃣ Q2 3️⃣ Q3 4️⃣ Q…" at bounding box center [89, 267] width 165 height 171
click at [428, 133] on div "Removing the "Required" toggle from questions Open" at bounding box center [359, 136] width 291 height 28
click at [190, 142] on div at bounding box center [188, 136] width 17 height 28
click at [490, 134] on span "Open" at bounding box center [487, 136] width 19 height 13
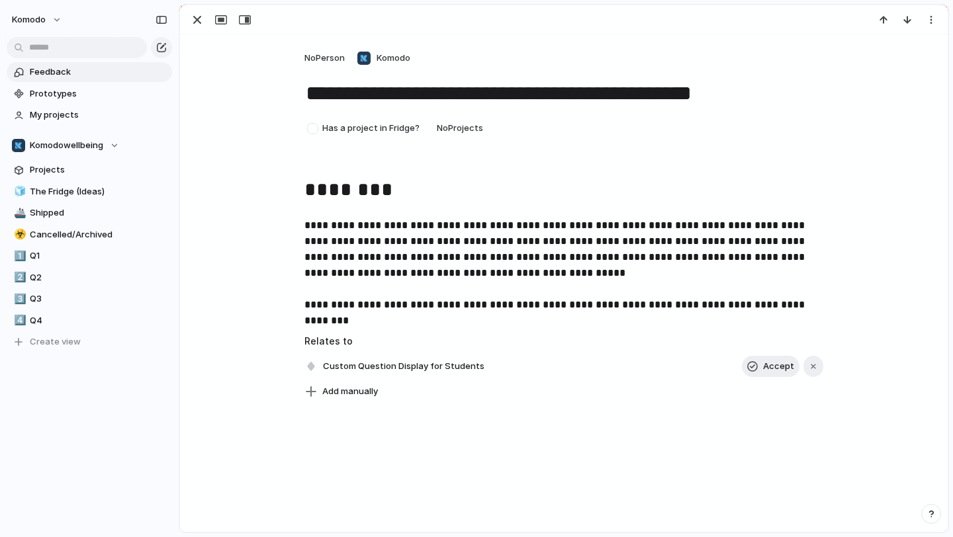
click at [602, 312] on p "**********" at bounding box center [563, 265] width 519 height 95
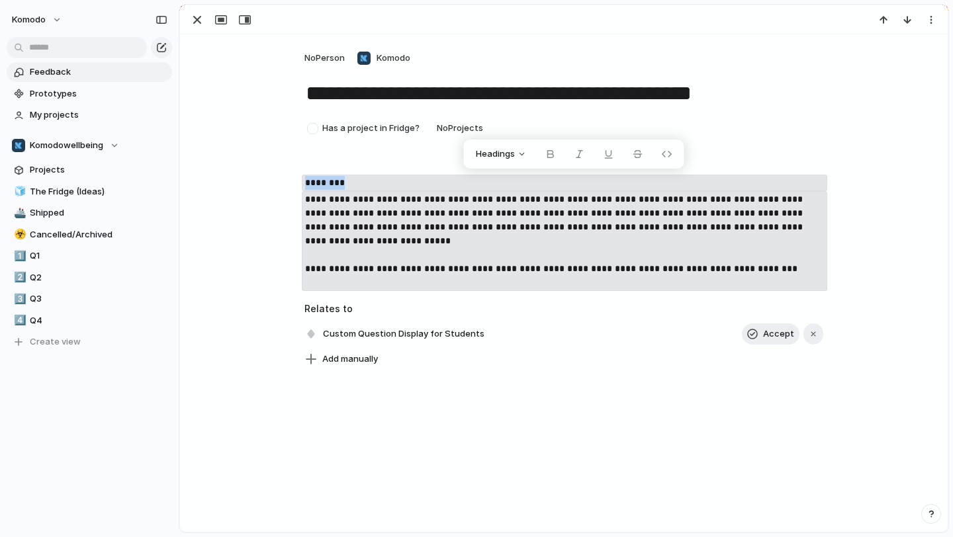
click at [283, 251] on div "**********" at bounding box center [564, 233] width 736 height 116
click at [264, 163] on div "**********" at bounding box center [564, 201] width 768 height 334
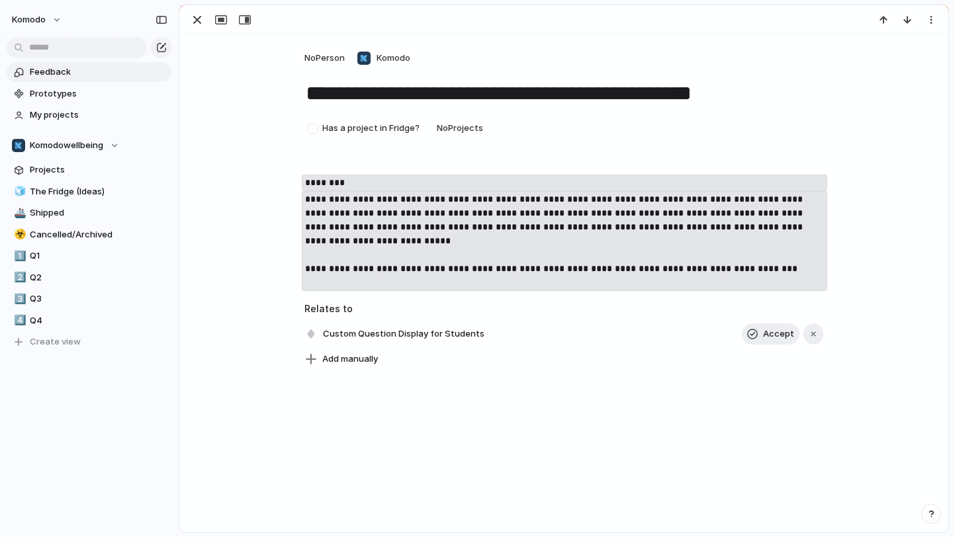
click at [359, 204] on code "**********" at bounding box center [564, 241] width 525 height 100
click at [371, 182] on code "********" at bounding box center [564, 183] width 525 height 17
copy code "********"
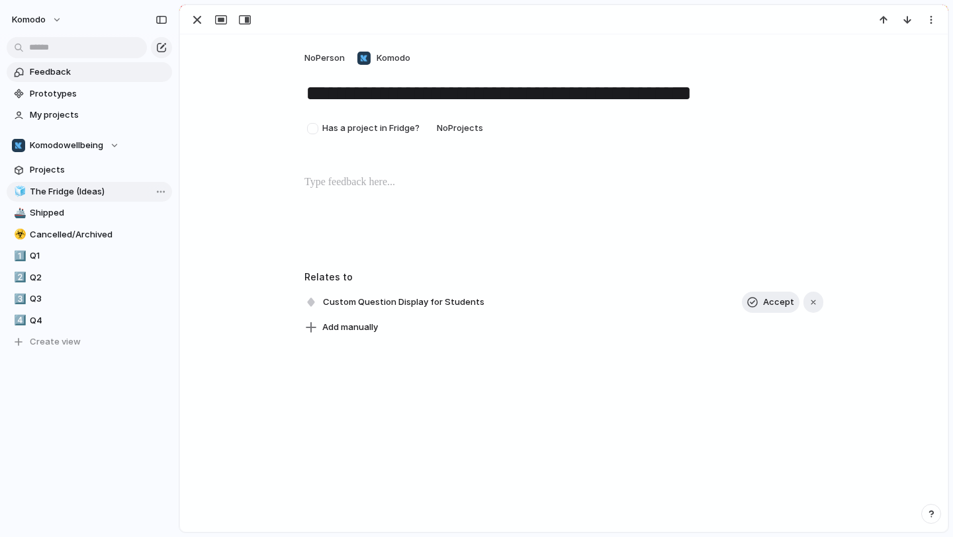
click at [83, 193] on span "The Fridge (Ideas)" at bounding box center [99, 191] width 138 height 13
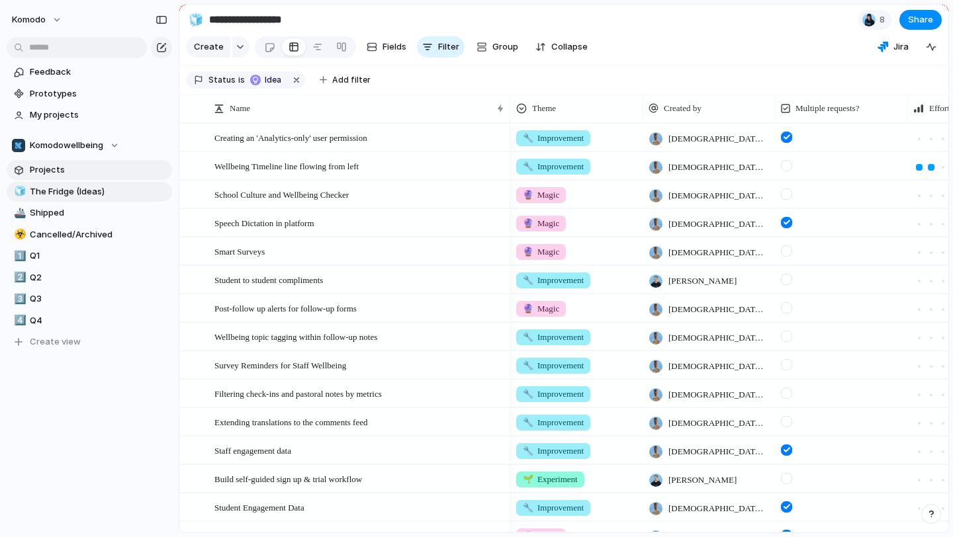
click at [84, 174] on span "Projects" at bounding box center [99, 169] width 138 height 13
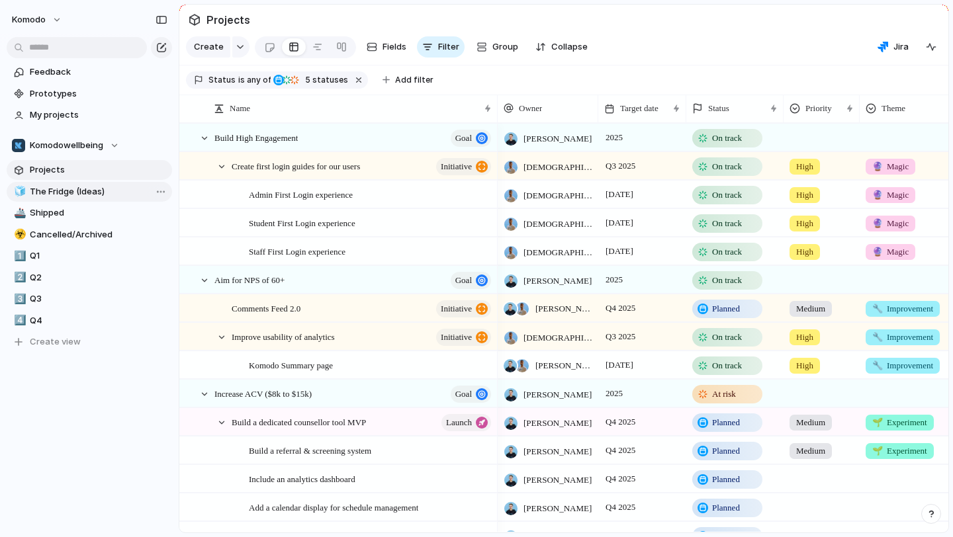
click at [89, 199] on link "🧊 The Fridge (Ideas)" at bounding box center [89, 192] width 165 height 20
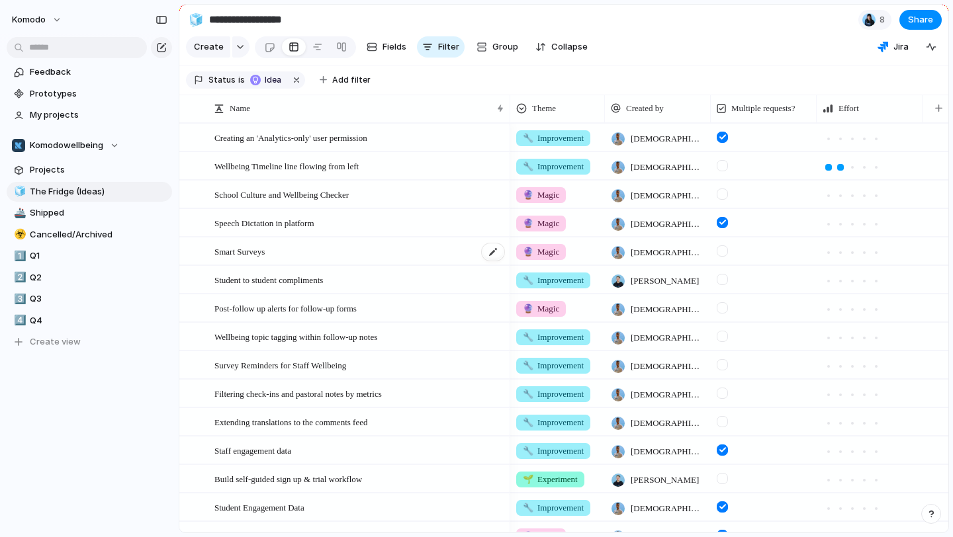
scroll to position [729, 0]
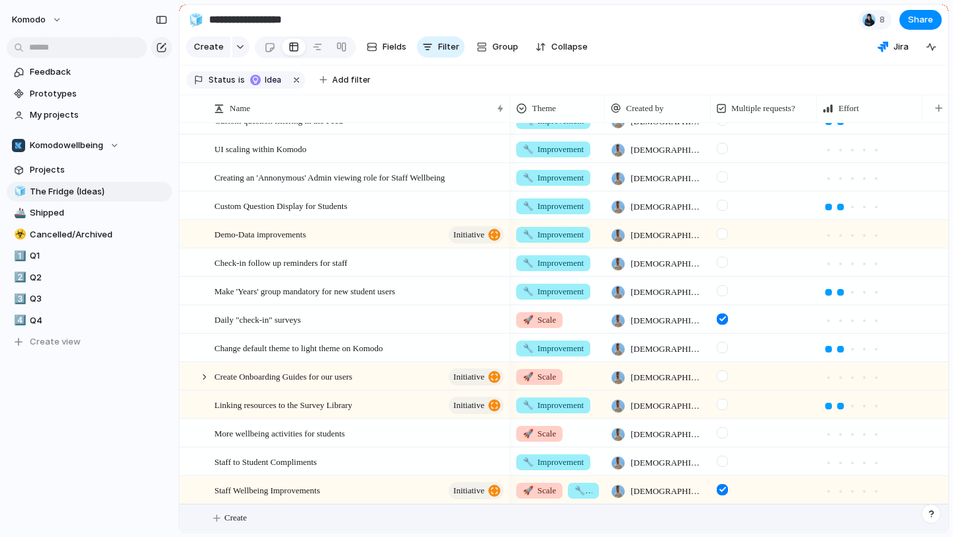
click at [228, 513] on span "Create" at bounding box center [235, 518] width 23 height 13
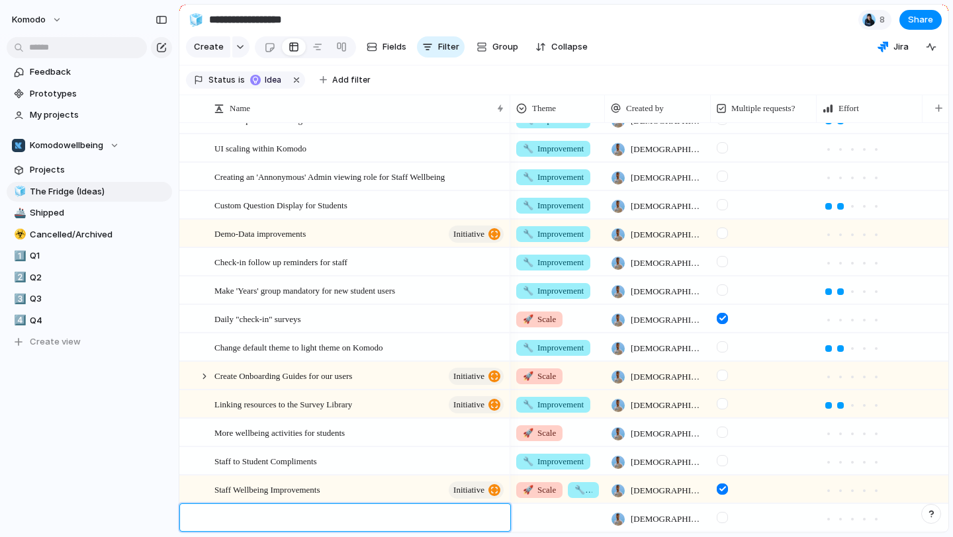
type textarea "**********"
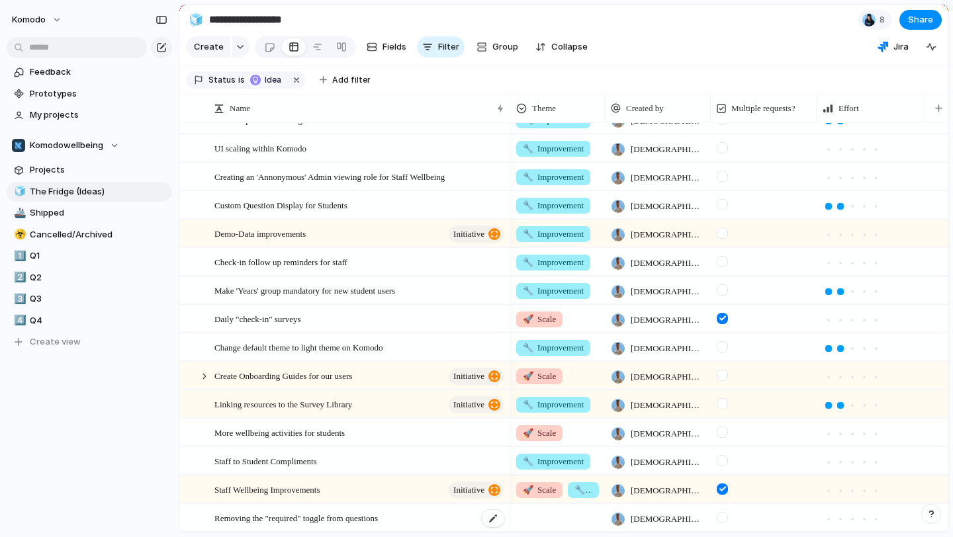
click at [428, 521] on div "Removing the "required" toggle from questions" at bounding box center [359, 518] width 291 height 27
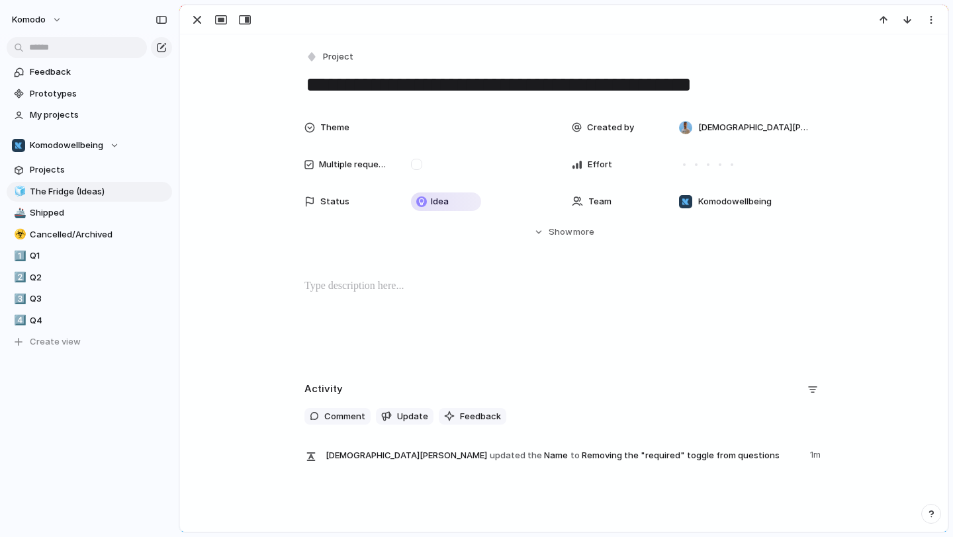
click at [450, 308] on div at bounding box center [564, 321] width 736 height 85
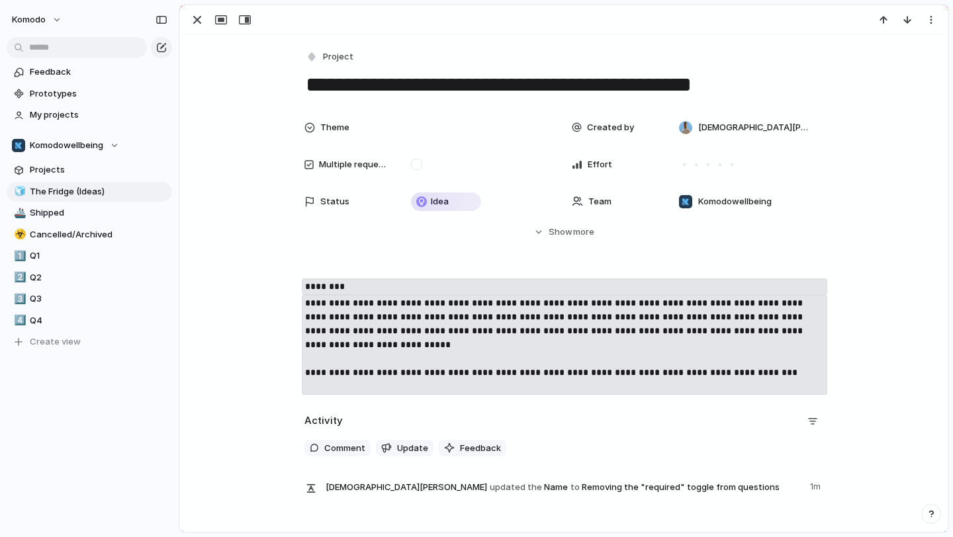
click at [405, 318] on code "**********" at bounding box center [564, 345] width 525 height 100
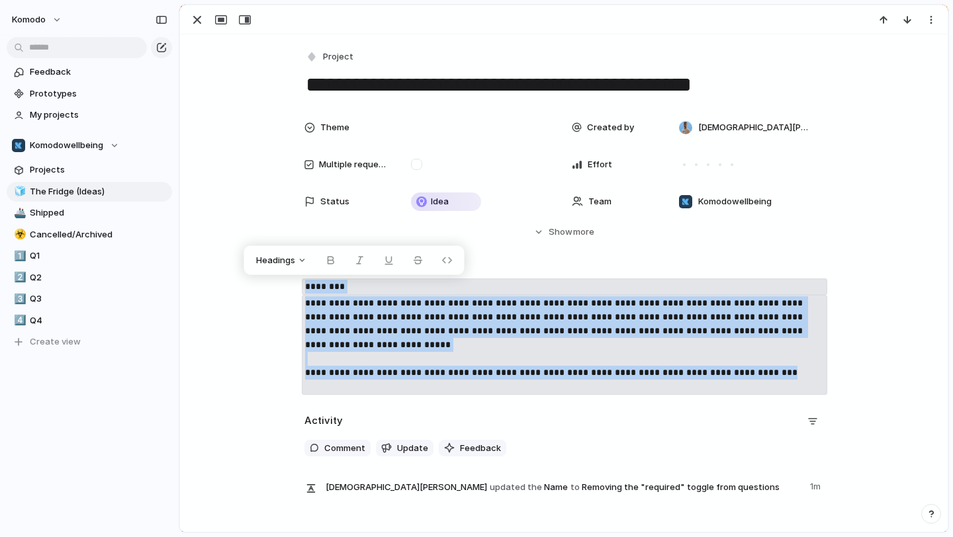
drag, startPoint x: 393, startPoint y: 390, endPoint x: 292, endPoint y: 282, distance: 147.9
click at [292, 282] on div "**********" at bounding box center [564, 337] width 736 height 116
click at [302, 261] on button "Headings" at bounding box center [281, 260] width 67 height 21
click at [299, 355] on button "Text" at bounding box center [283, 352] width 64 height 21
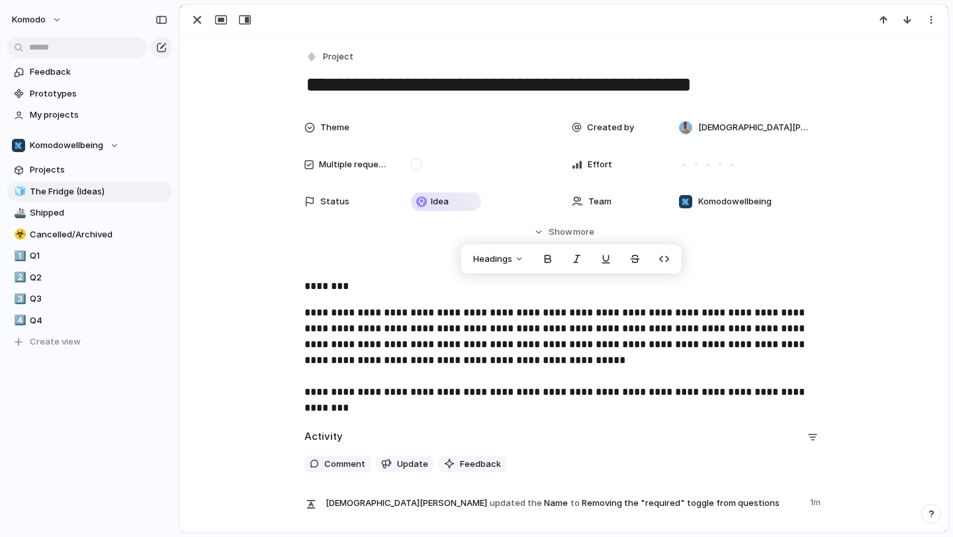
click at [283, 359] on div "**********" at bounding box center [564, 345] width 736 height 132
drag, startPoint x: 370, startPoint y: 287, endPoint x: 318, endPoint y: 284, distance: 52.4
click at [318, 284] on p "********" at bounding box center [563, 287] width 519 height 16
click at [377, 279] on p "********" at bounding box center [563, 287] width 519 height 16
drag, startPoint x: 377, startPoint y: 289, endPoint x: 289, endPoint y: 289, distance: 87.4
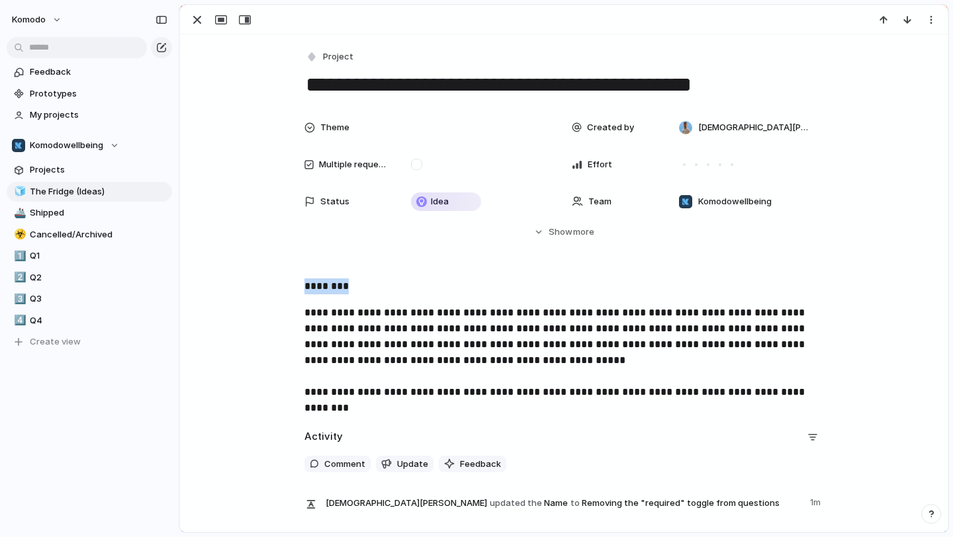
click at [289, 289] on div "**********" at bounding box center [564, 345] width 736 height 132
click at [285, 259] on button "Headings" at bounding box center [265, 259] width 67 height 21
click at [279, 291] on button "H1" at bounding box center [267, 287] width 64 height 21
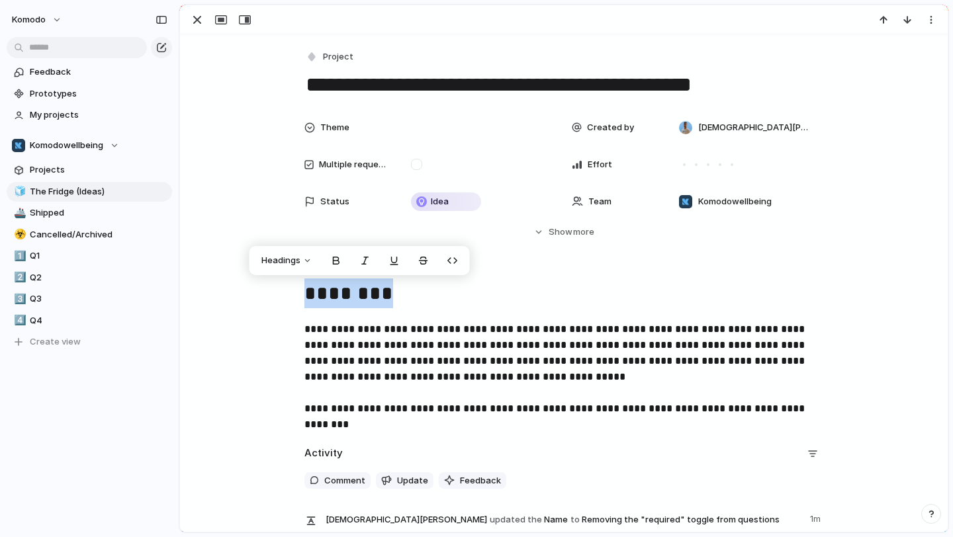
click at [471, 304] on h1 "********" at bounding box center [563, 295] width 519 height 32
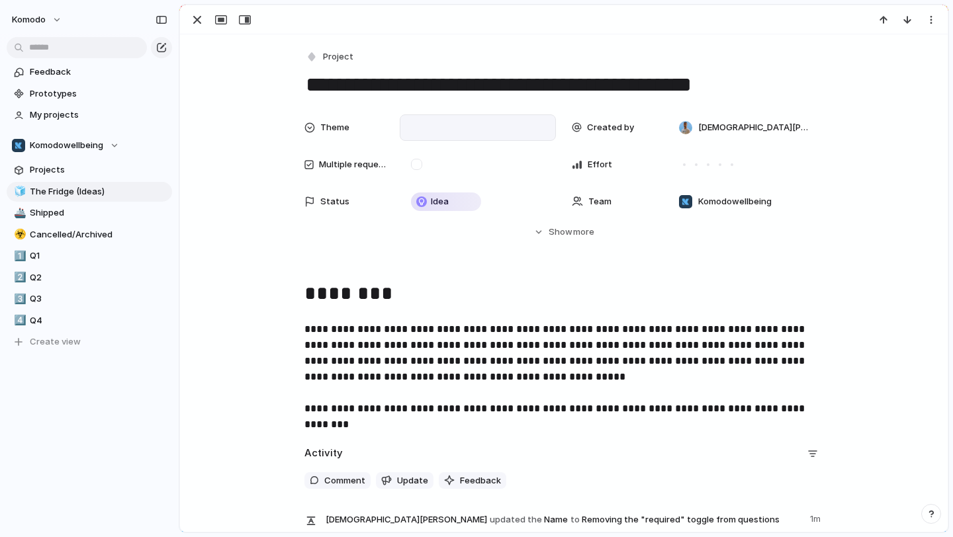
click at [451, 130] on div at bounding box center [478, 127] width 144 height 15
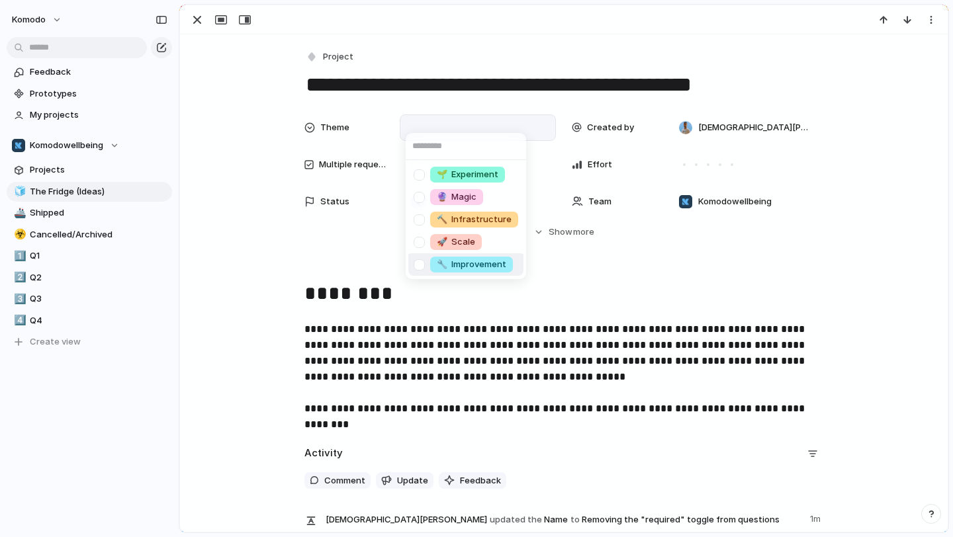
click at [479, 267] on span "🔧 Improvement" at bounding box center [471, 264] width 69 height 13
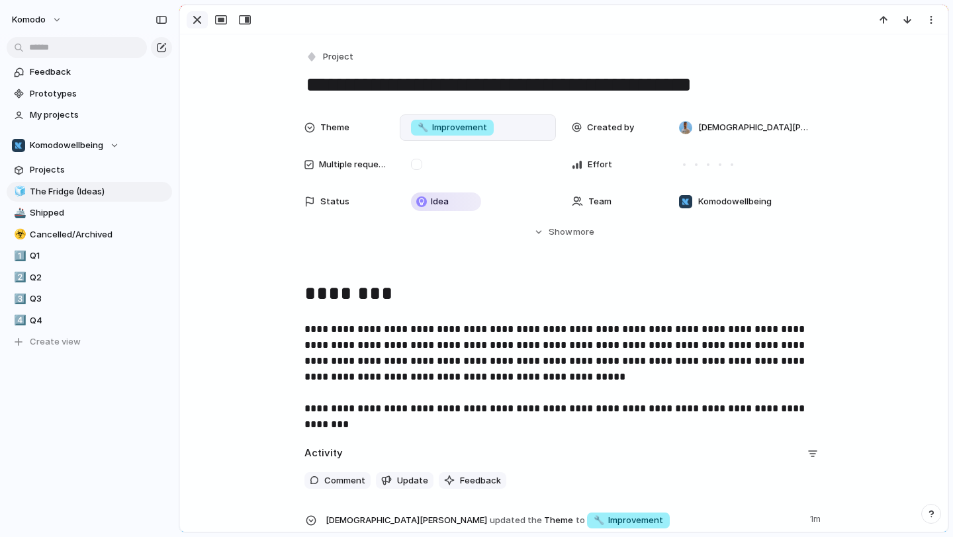
click at [197, 24] on div "button" at bounding box center [197, 20] width 16 height 16
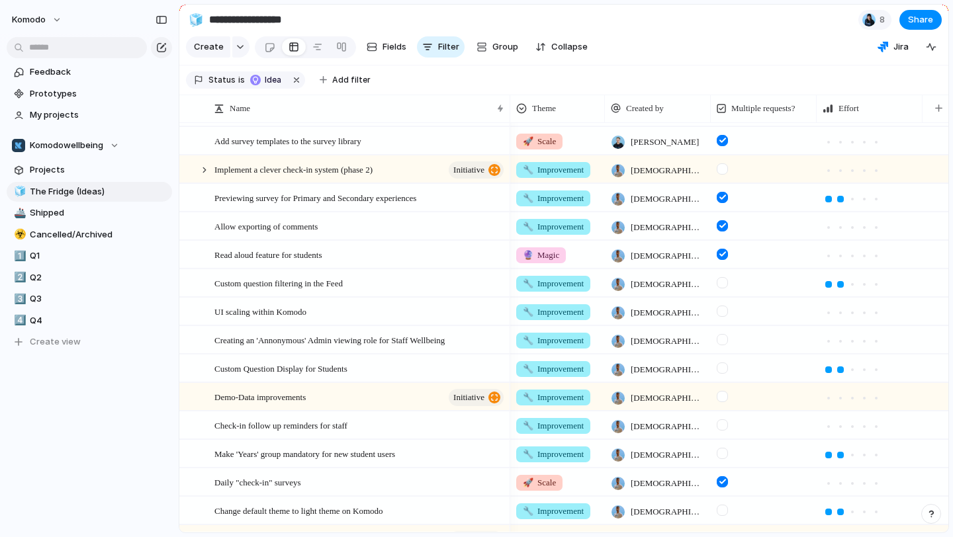
scroll to position [758, 0]
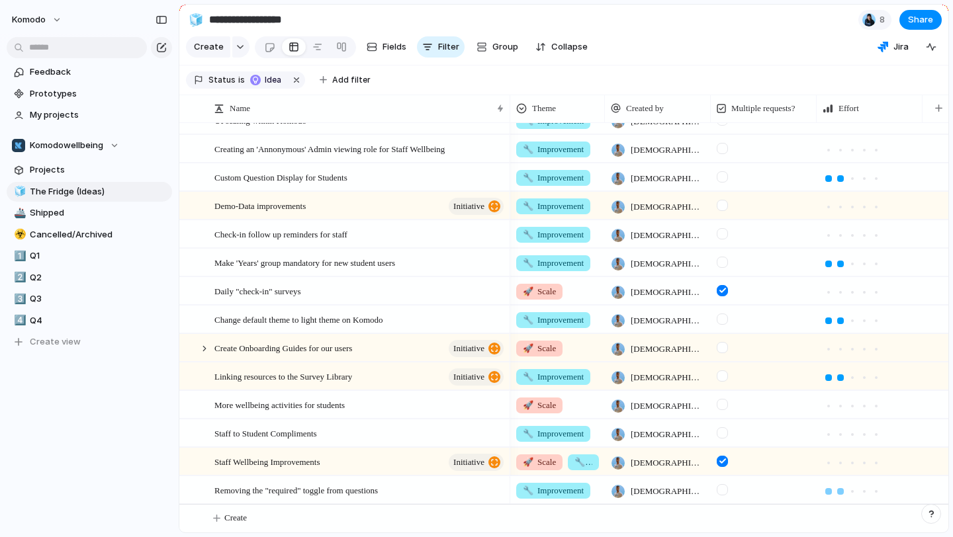
click at [840, 489] on div at bounding box center [840, 491] width 7 height 7
click at [830, 494] on div at bounding box center [829, 492] width 12 height 12
click at [842, 489] on div at bounding box center [840, 491] width 7 height 7
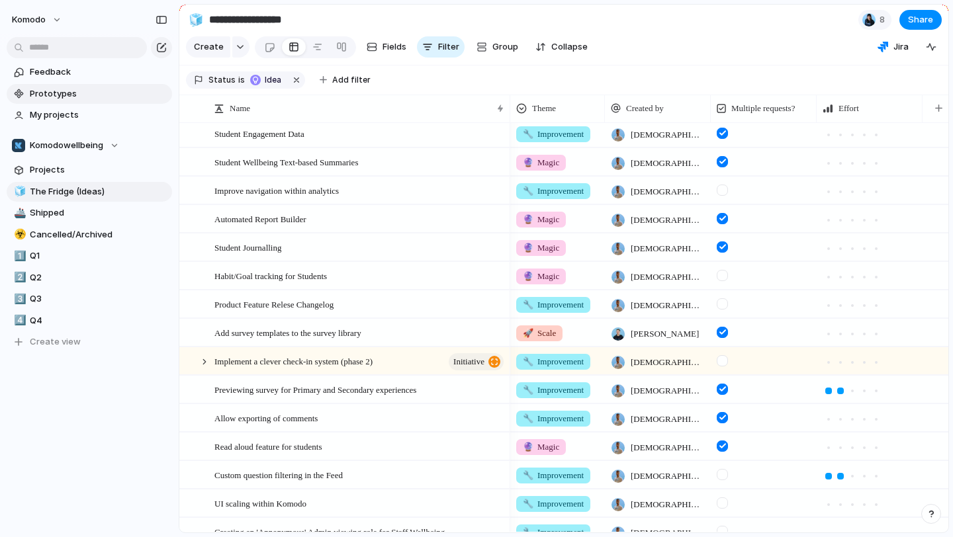
click at [78, 90] on span "Prototypes" at bounding box center [99, 93] width 138 height 13
click at [75, 79] on link "Feedback" at bounding box center [89, 72] width 165 height 20
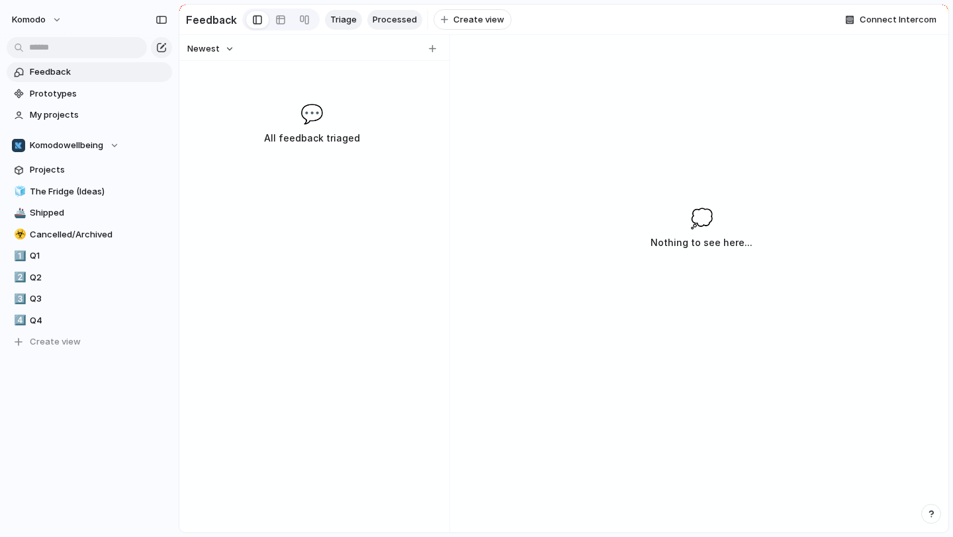
click at [386, 13] on span "Processed" at bounding box center [395, 19] width 44 height 13
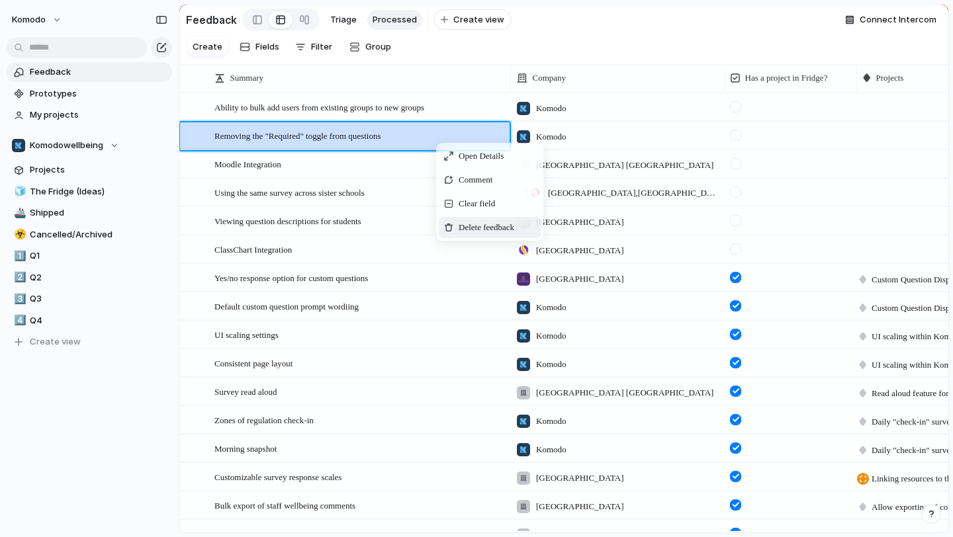
click at [476, 226] on span "Delete feedback" at bounding box center [487, 227] width 56 height 13
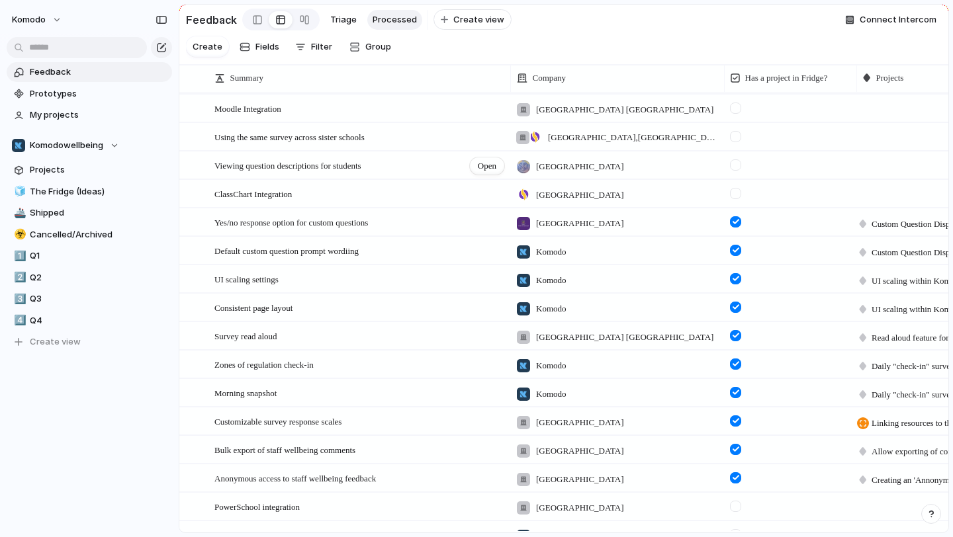
click at [430, 172] on div "Viewing question descriptions for students Open" at bounding box center [359, 166] width 291 height 28
click at [483, 169] on span "Open" at bounding box center [487, 165] width 19 height 13
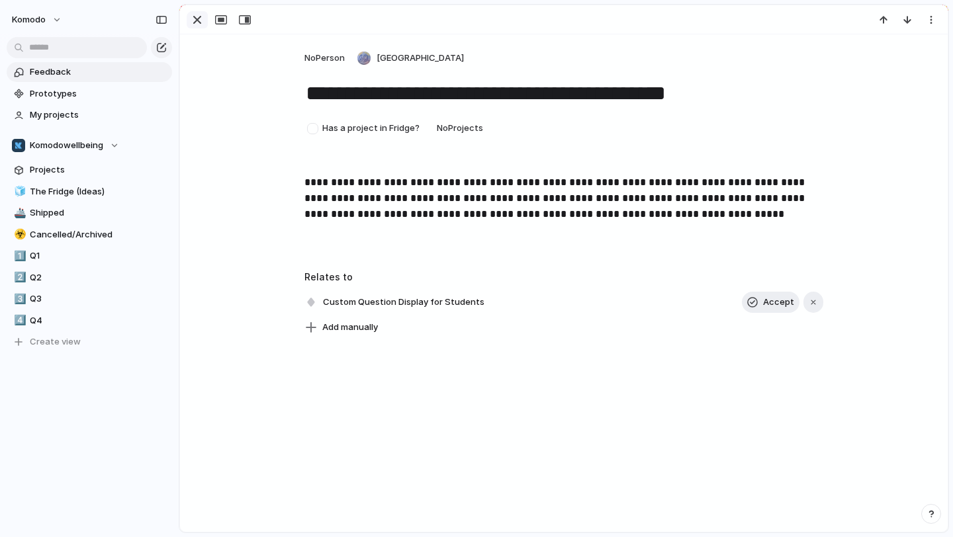
click at [195, 24] on div "button" at bounding box center [197, 20] width 16 height 16
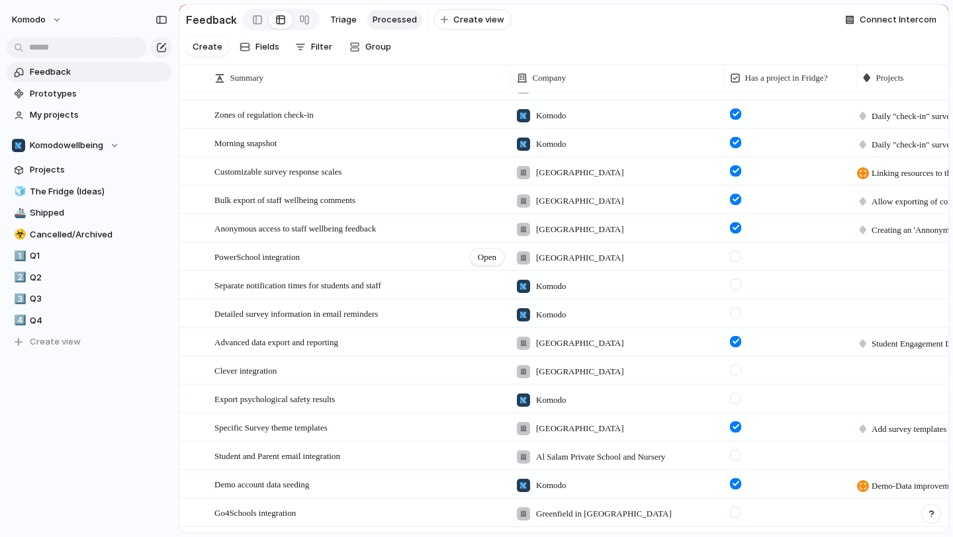
scroll to position [282, 0]
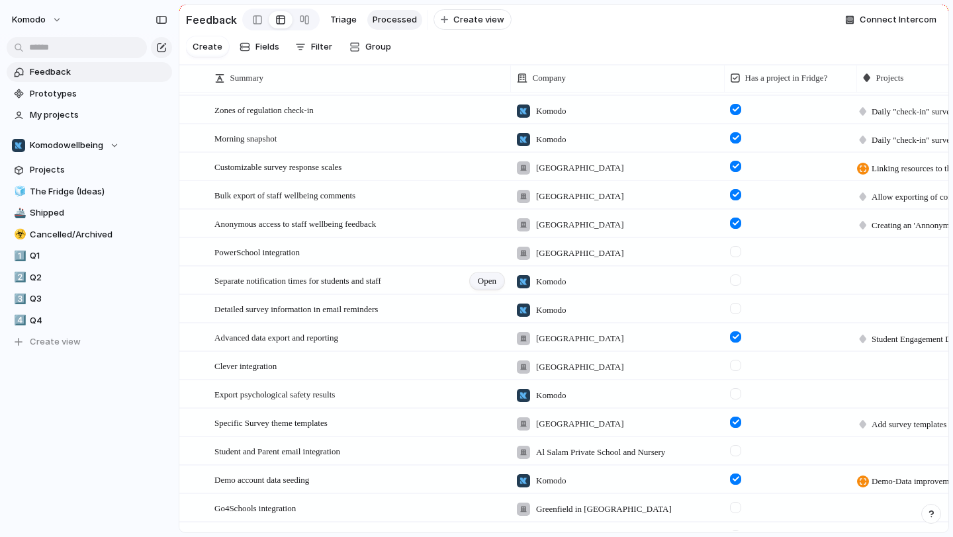
click at [478, 278] on span "Open" at bounding box center [487, 281] width 19 height 13
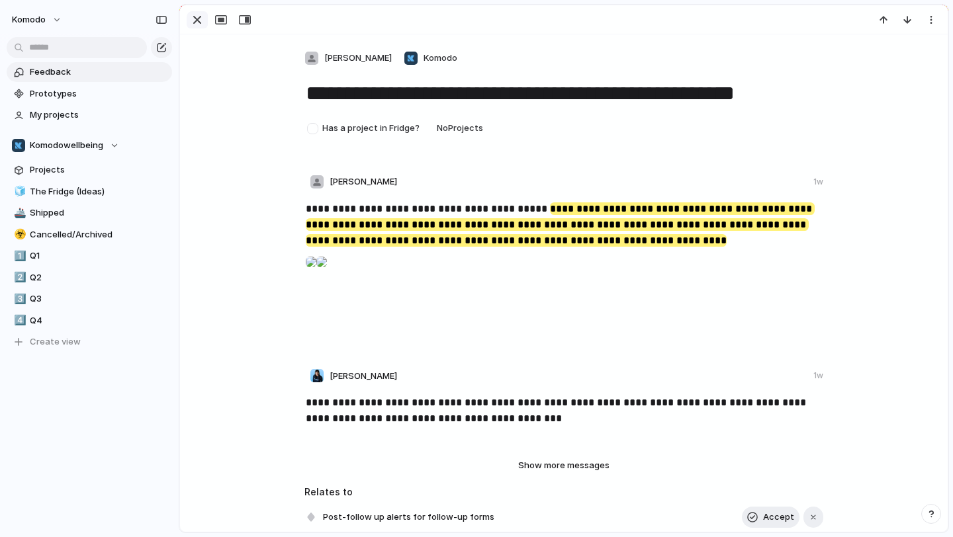
click at [197, 24] on div "button" at bounding box center [197, 20] width 16 height 16
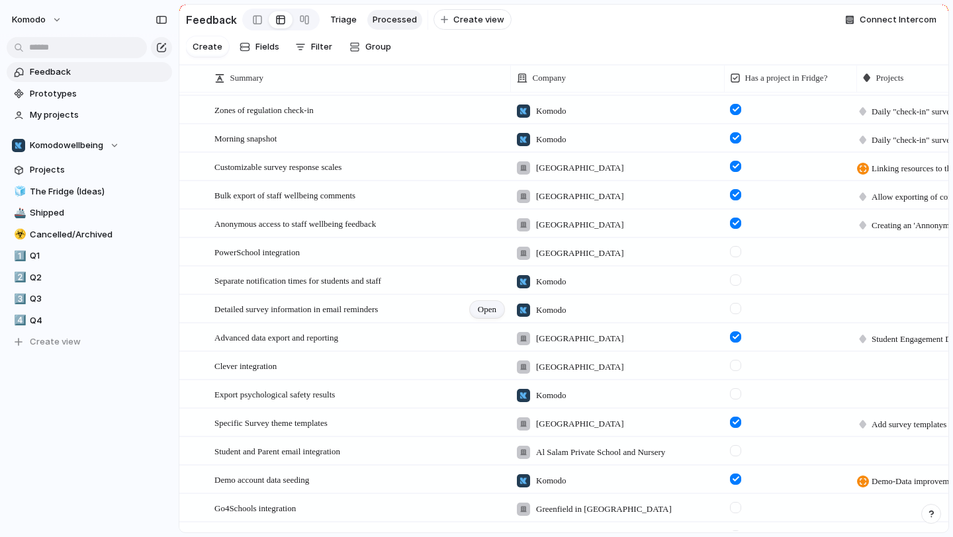
click at [488, 310] on span "Open" at bounding box center [487, 309] width 19 height 13
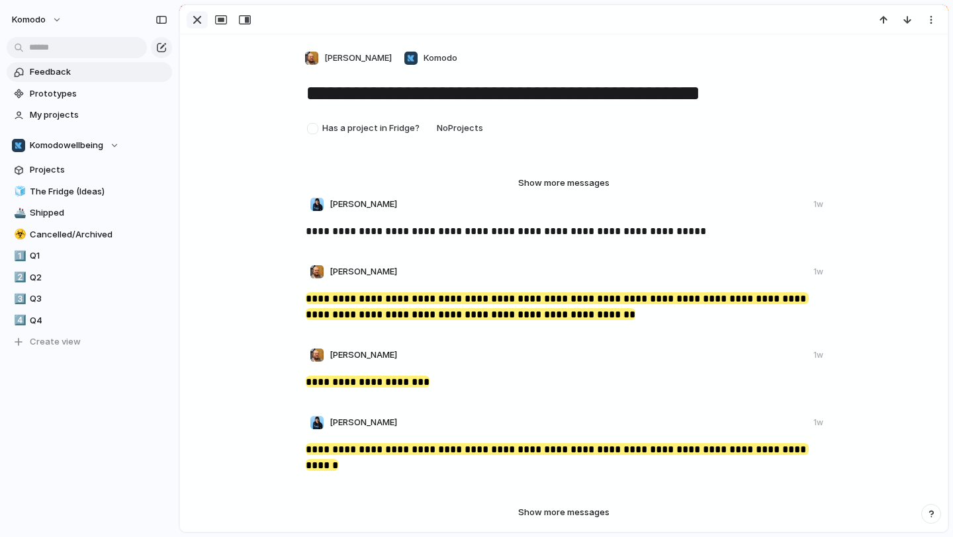
click at [195, 21] on div "button" at bounding box center [197, 20] width 16 height 16
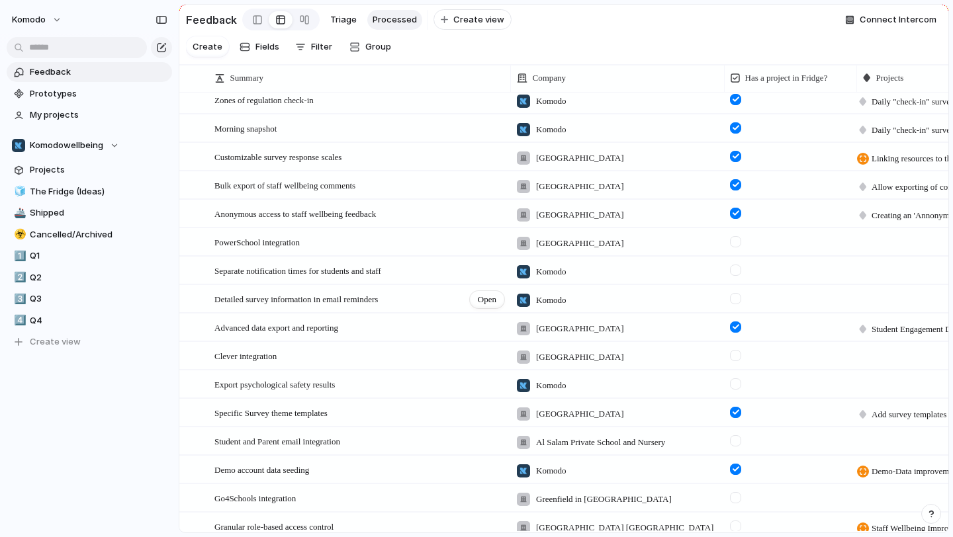
scroll to position [301, 0]
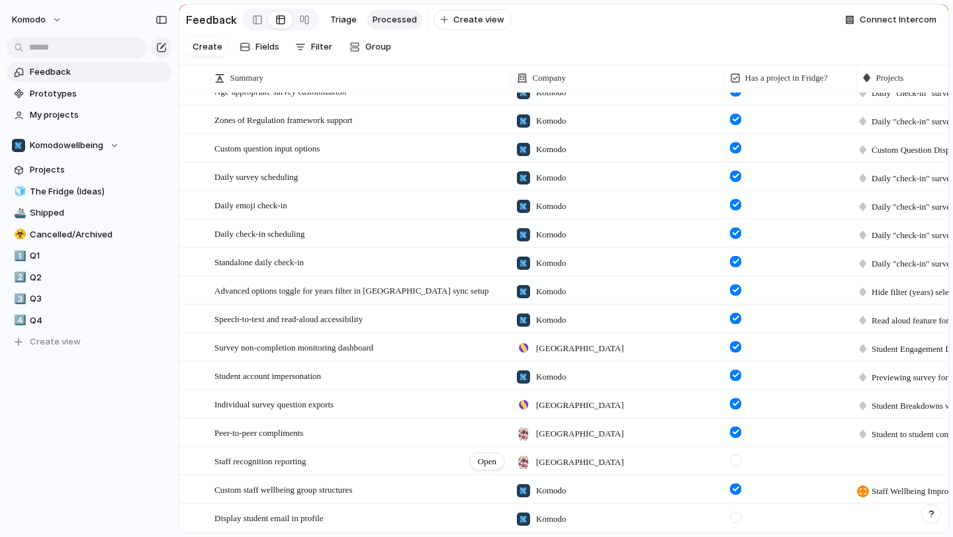
click at [434, 460] on div "Staff recognition reporting Open" at bounding box center [359, 462] width 291 height 28
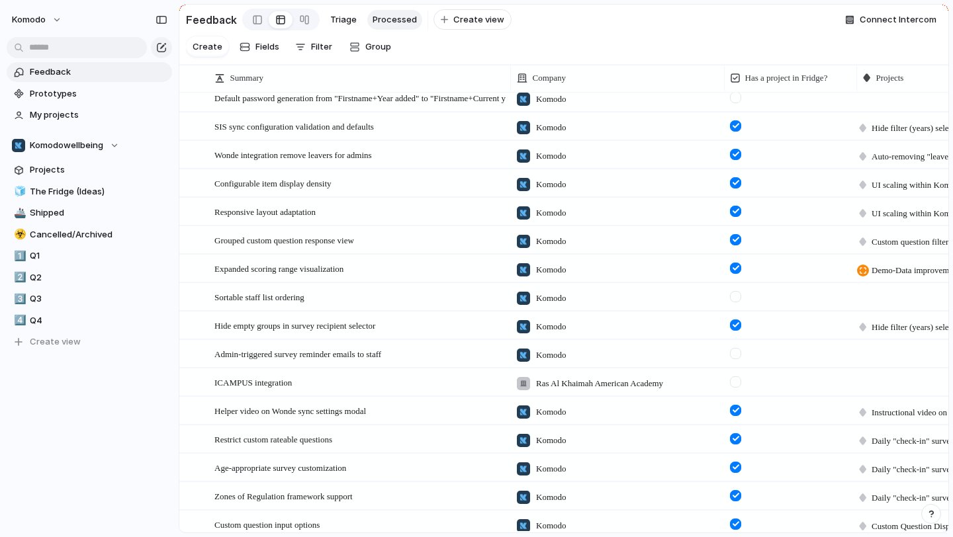
scroll to position [1038, 0]
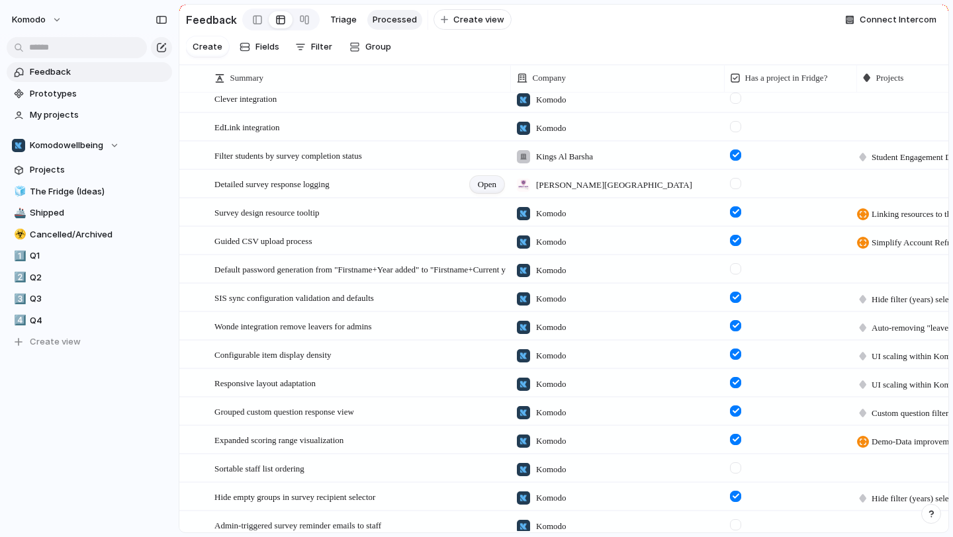
click at [475, 184] on div "Open" at bounding box center [487, 184] width 34 height 17
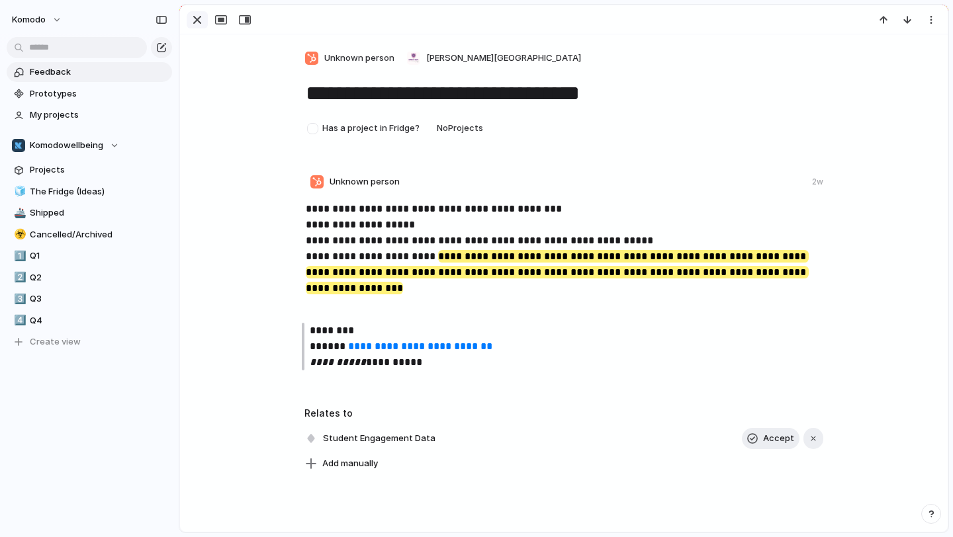
click at [199, 21] on div "button" at bounding box center [197, 20] width 16 height 16
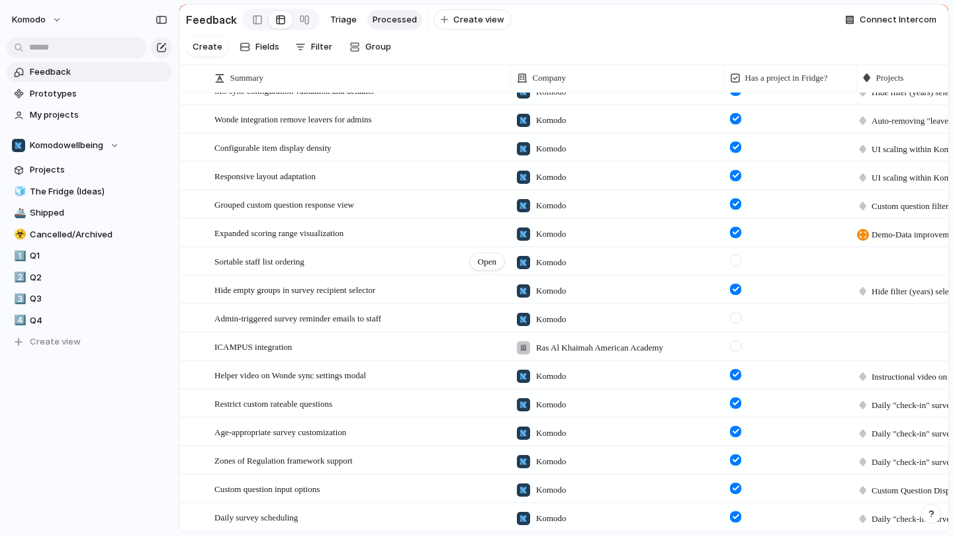
click at [435, 257] on div "Sortable staff list ordering Open" at bounding box center [359, 262] width 291 height 28
click at [478, 262] on span "Open" at bounding box center [487, 261] width 19 height 13
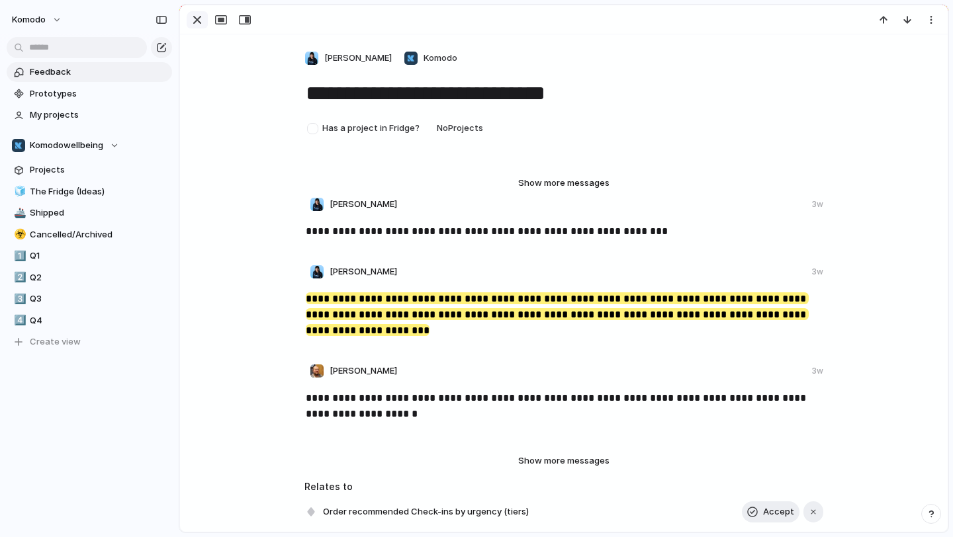
click at [193, 21] on div "button" at bounding box center [197, 20] width 16 height 16
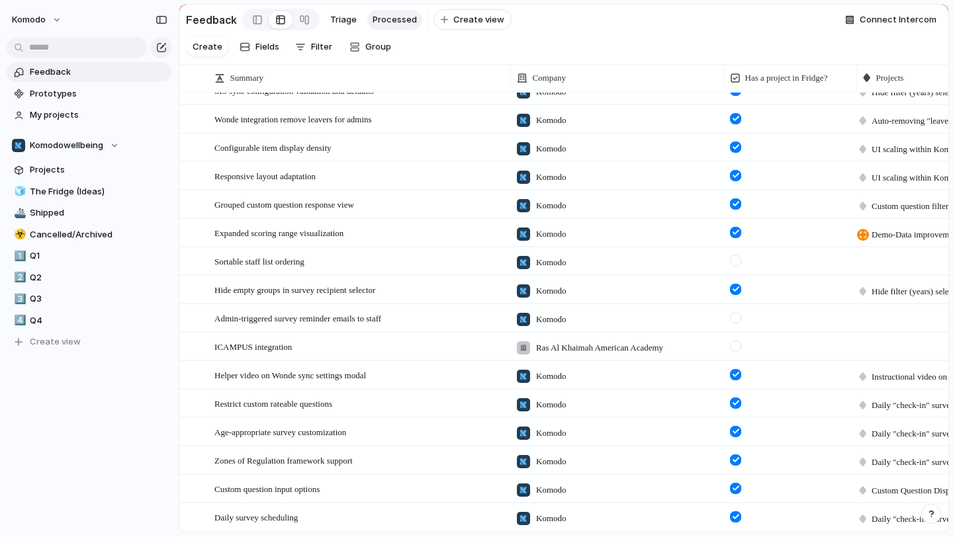
click at [737, 262] on div at bounding box center [735, 260] width 11 height 11
click at [905, 259] on div at bounding box center [922, 259] width 131 height 23
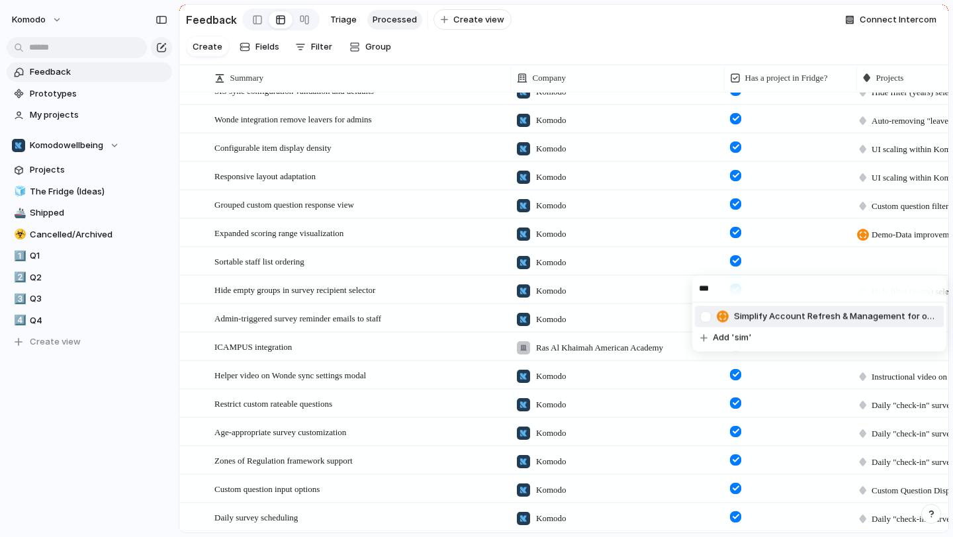
type input "***"
click at [850, 322] on span "Simplify Account Refresh & Management for our Users" at bounding box center [836, 316] width 204 height 13
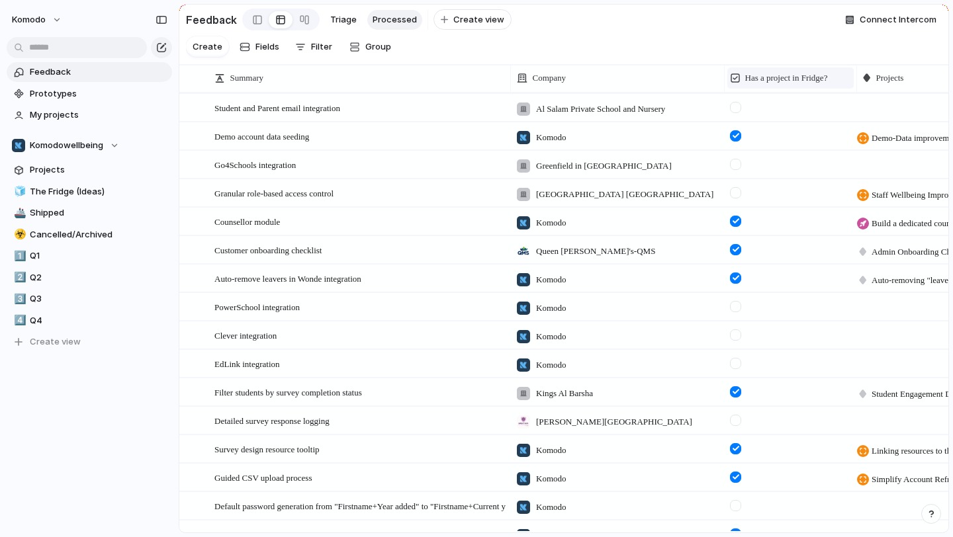
click at [780, 79] on span "Has a project in Fridge?" at bounding box center [786, 77] width 83 height 13
click at [314, 48] on span "Filter" at bounding box center [321, 46] width 21 height 13
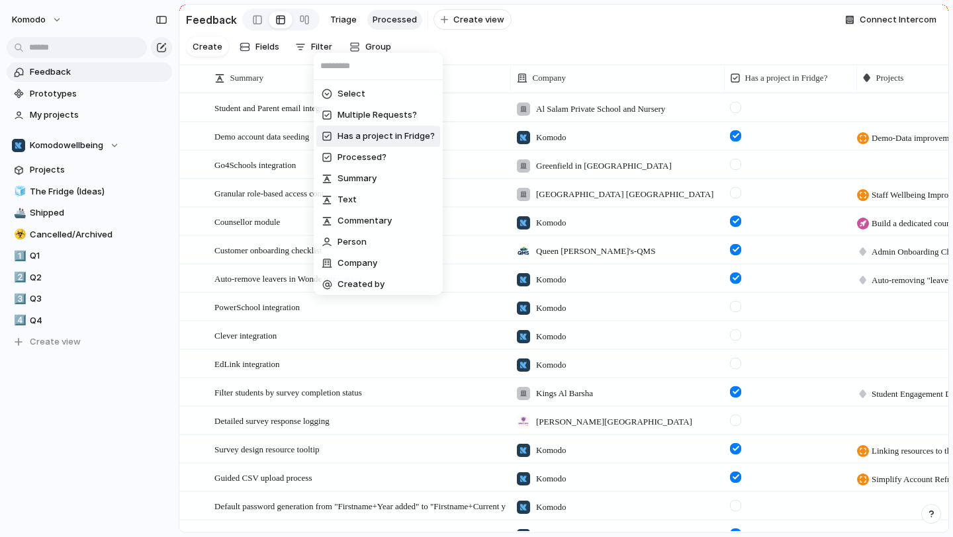
click at [393, 134] on span "Has a project in Fridge?" at bounding box center [386, 136] width 97 height 13
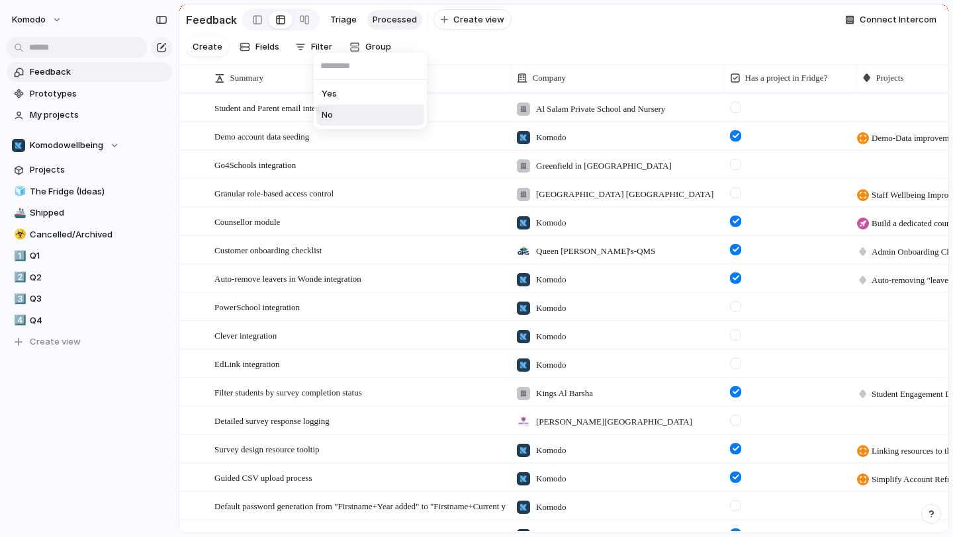
click at [371, 112] on li "No" at bounding box center [370, 115] width 108 height 21
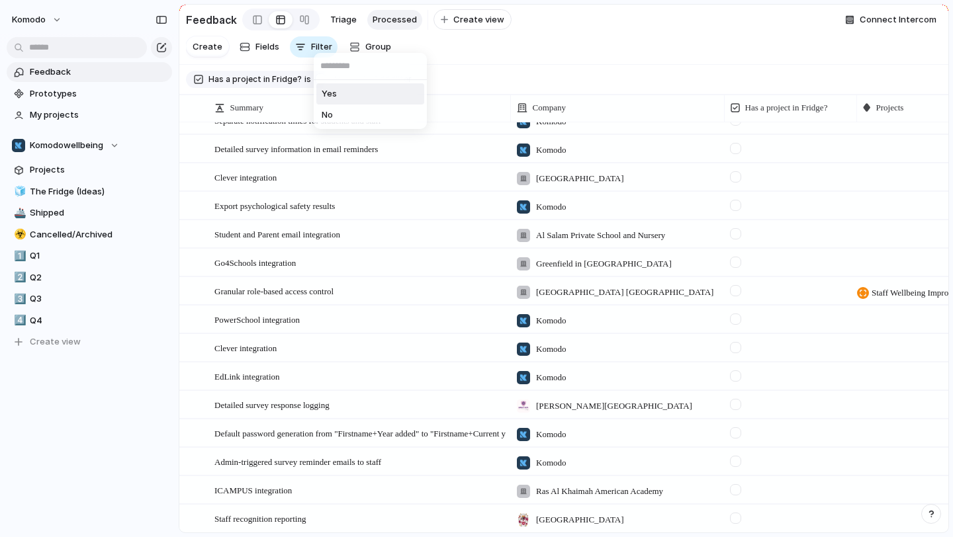
click at [617, 23] on div "Yes No" at bounding box center [476, 268] width 953 height 537
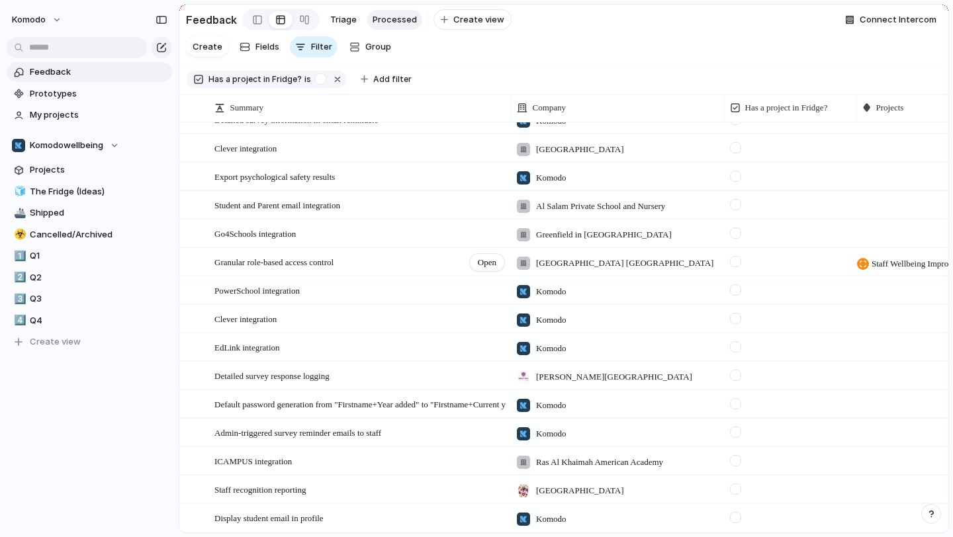
click at [393, 271] on div "Granular role-based access control Open" at bounding box center [359, 263] width 291 height 28
click at [482, 266] on span "Open" at bounding box center [487, 262] width 19 height 13
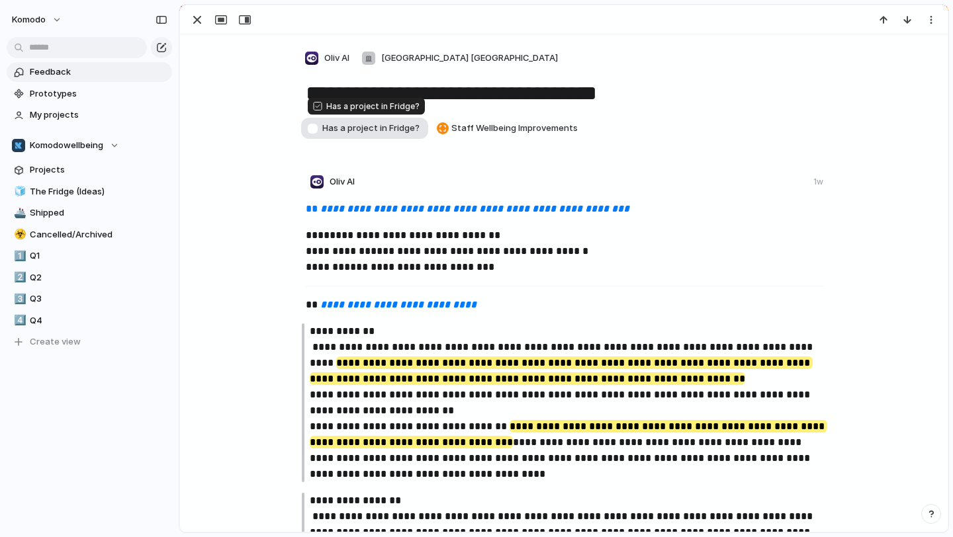
click at [317, 130] on div "button" at bounding box center [312, 128] width 11 height 11
click at [193, 23] on div "button" at bounding box center [197, 20] width 16 height 16
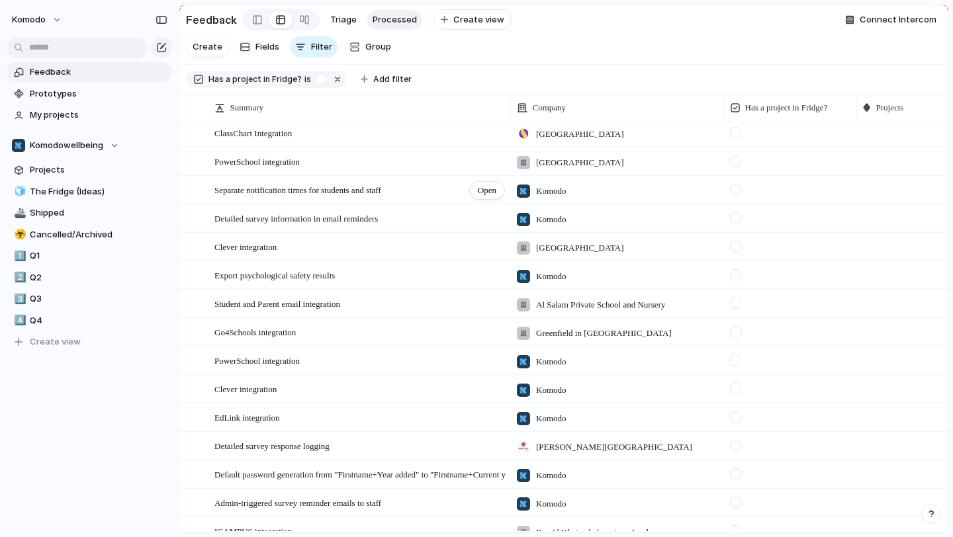
scroll to position [128, 0]
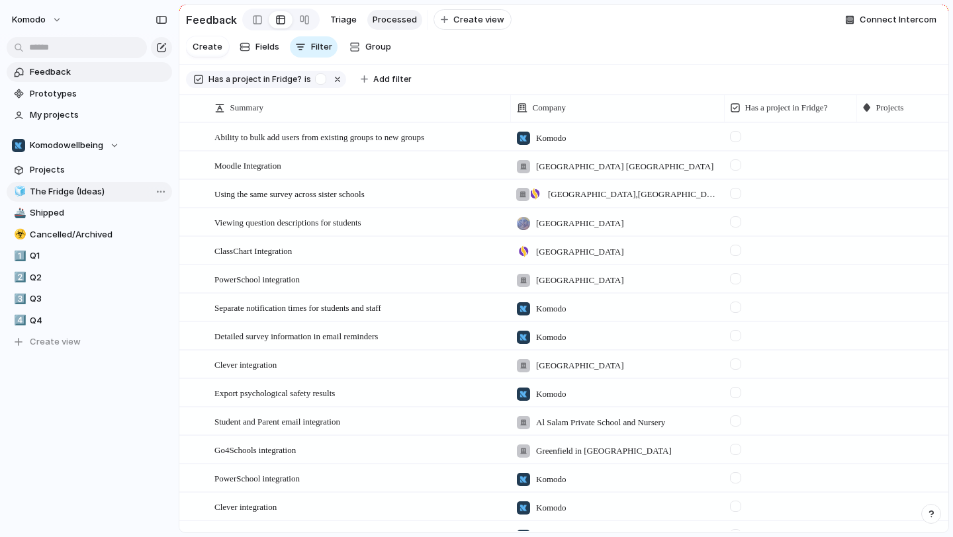
click at [91, 195] on span "The Fridge (Ideas)" at bounding box center [99, 191] width 138 height 13
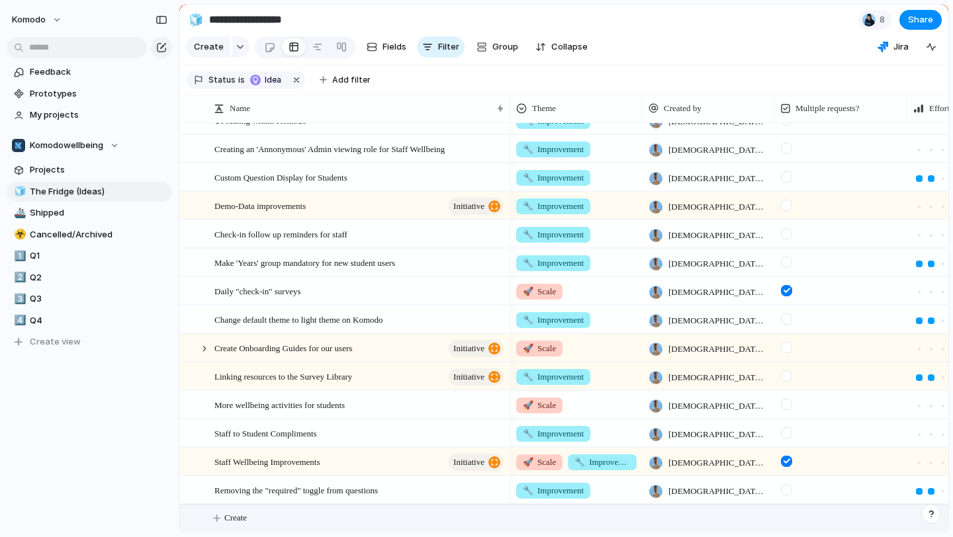
click at [214, 523] on button "Create" at bounding box center [581, 518] width 776 height 27
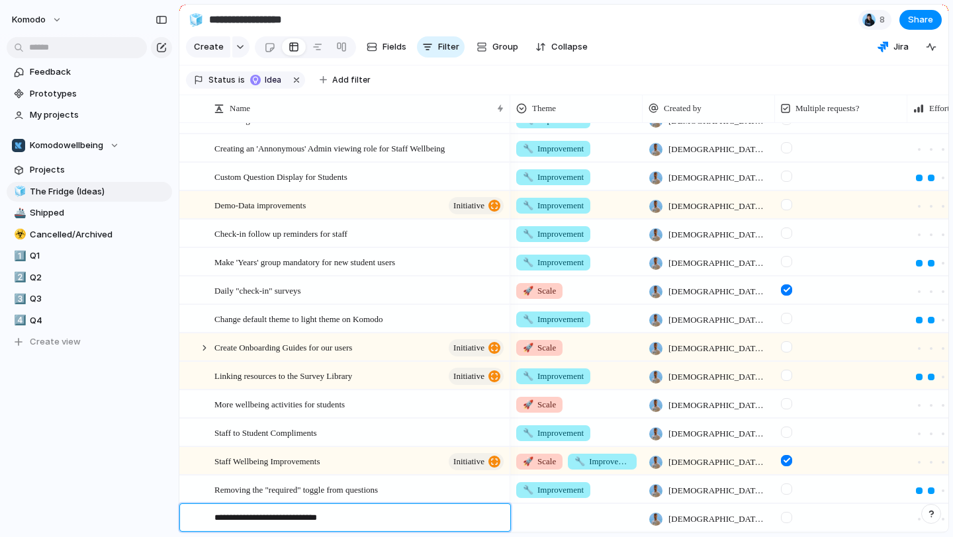
type textarea "**********"
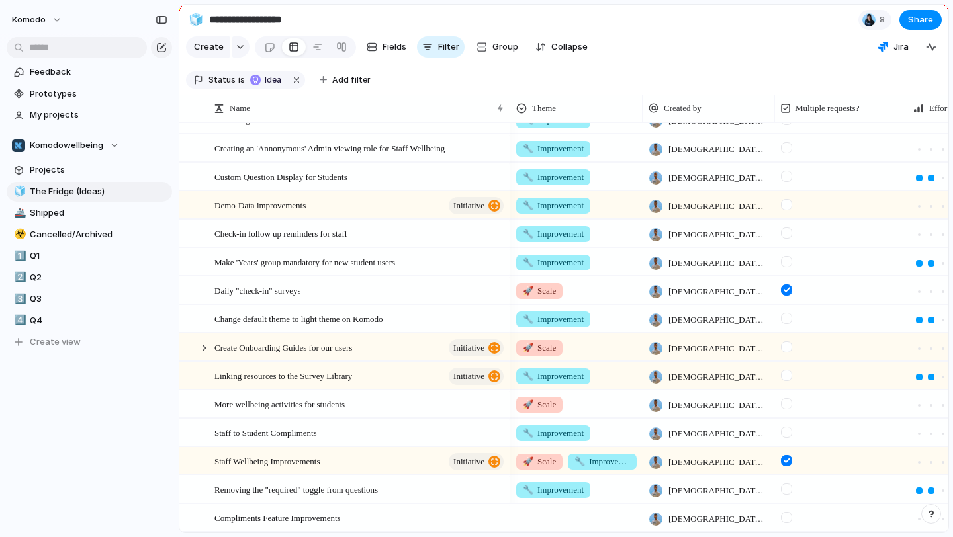
click at [563, 519] on div at bounding box center [576, 516] width 131 height 22
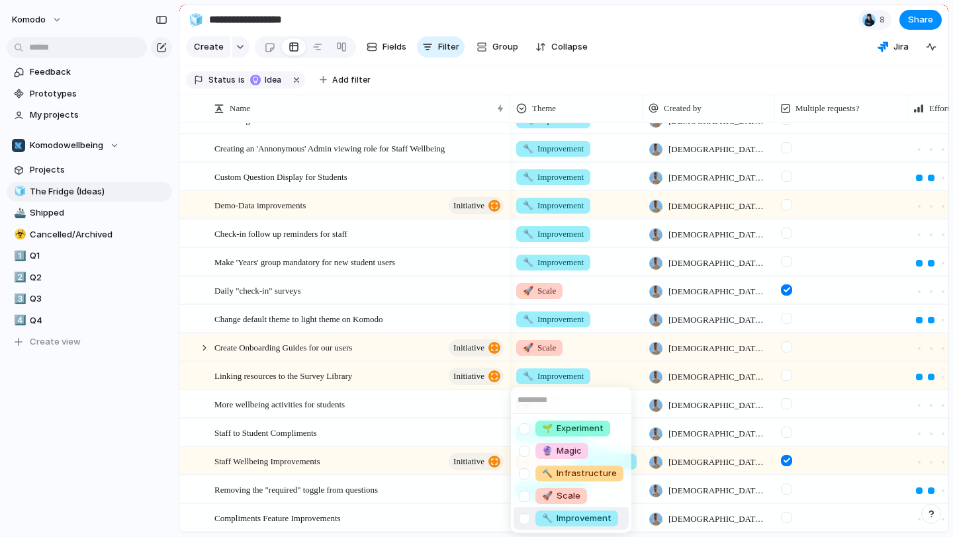
click at [574, 513] on span "🔧 Improvement" at bounding box center [576, 518] width 69 height 13
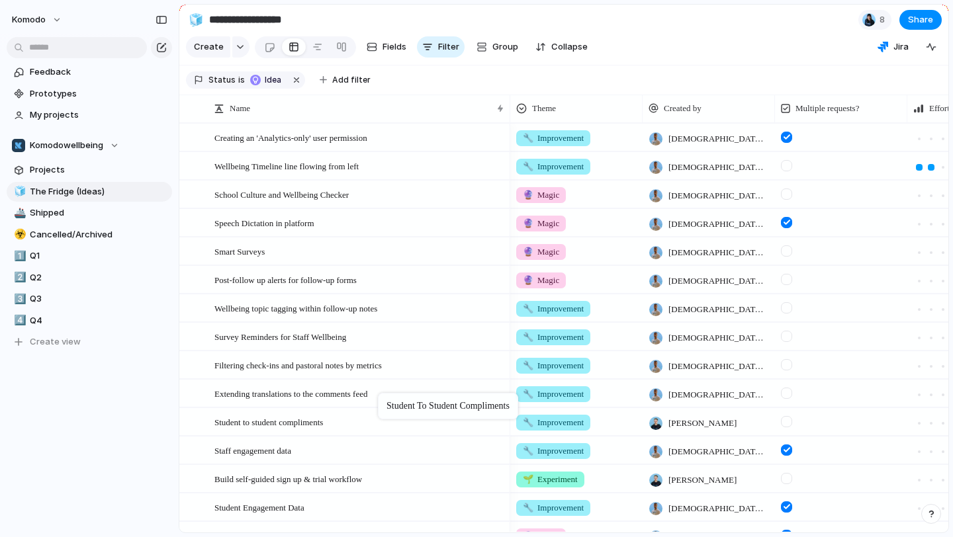
drag, startPoint x: 345, startPoint y: 283, endPoint x: 384, endPoint y: 396, distance: 119.7
click at [372, 416] on div "Student to student compliments" at bounding box center [359, 422] width 291 height 27
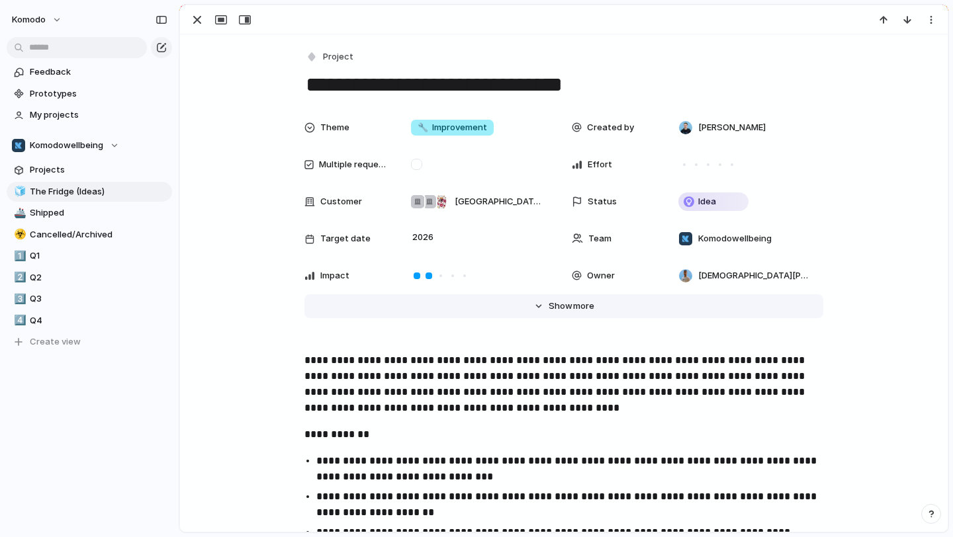
click at [547, 299] on button "Hide Show more" at bounding box center [563, 306] width 519 height 24
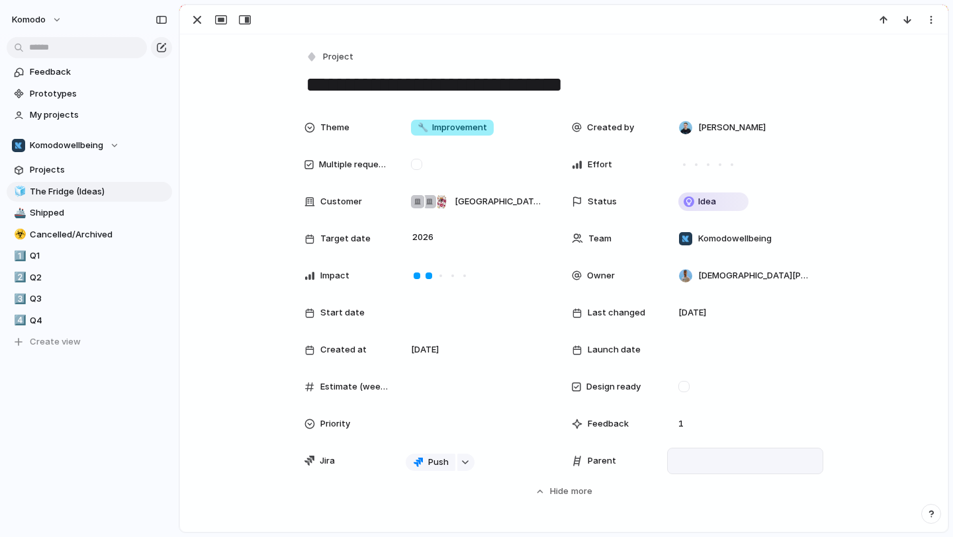
drag, startPoint x: 705, startPoint y: 416, endPoint x: 705, endPoint y: 453, distance: 37.7
click at [705, 453] on div "Theme 🔧 Improvement Created by Jack Wood Multiple requests? Effort Customer Saf…" at bounding box center [563, 294] width 519 height 360
click at [705, 454] on div at bounding box center [745, 461] width 144 height 15
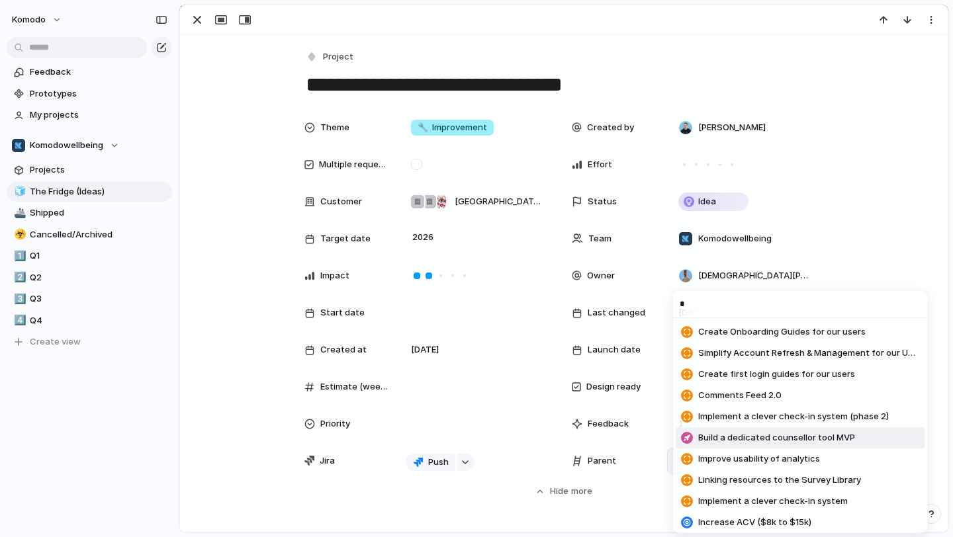
scroll to position [3, 0]
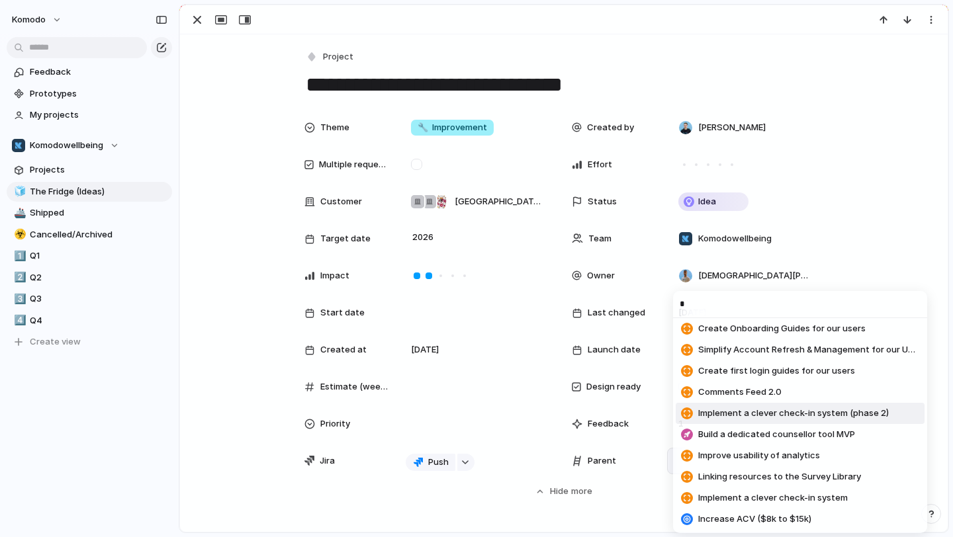
type input "*"
click at [239, 267] on div "* Create Onboarding Guides for our users Simplify Account Refresh & Management …" at bounding box center [476, 268] width 953 height 537
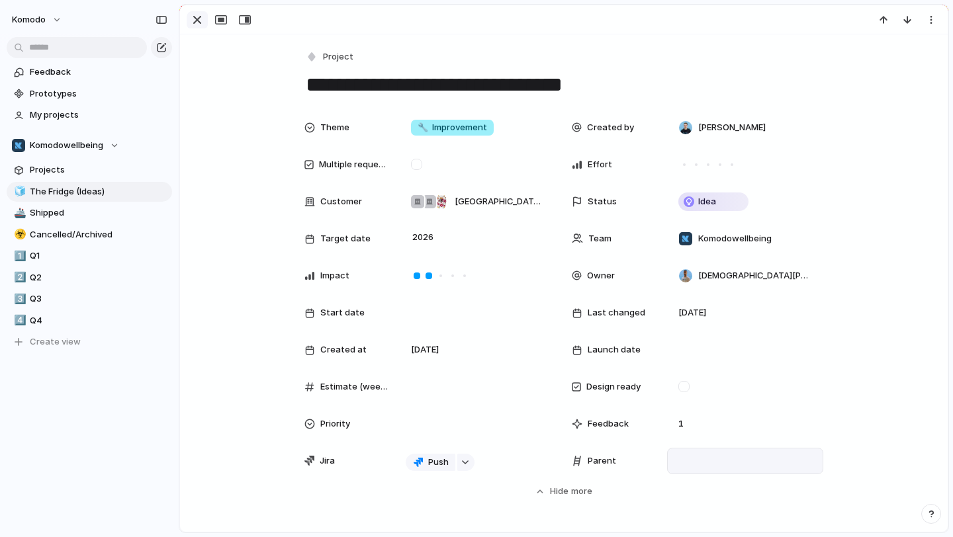
click at [198, 22] on div "button" at bounding box center [197, 20] width 16 height 16
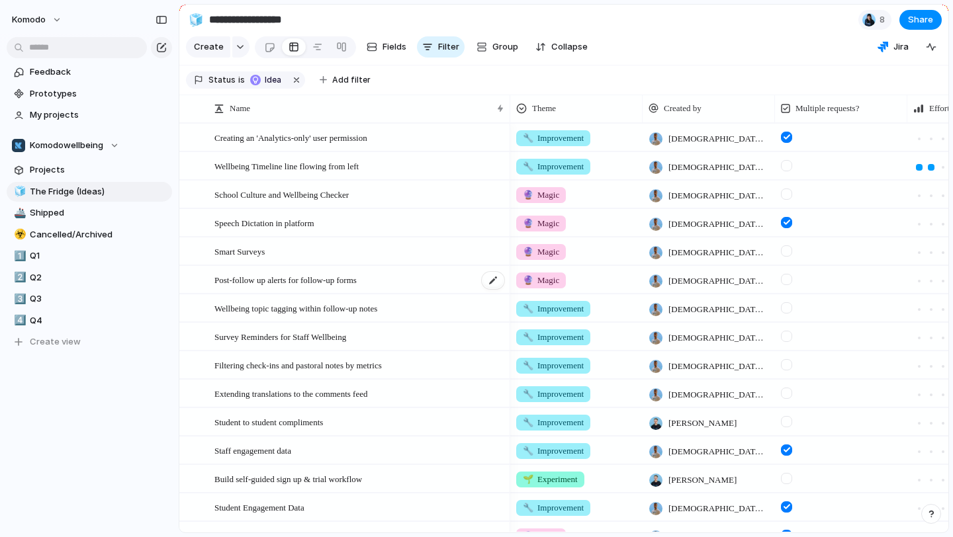
scroll to position [786, 0]
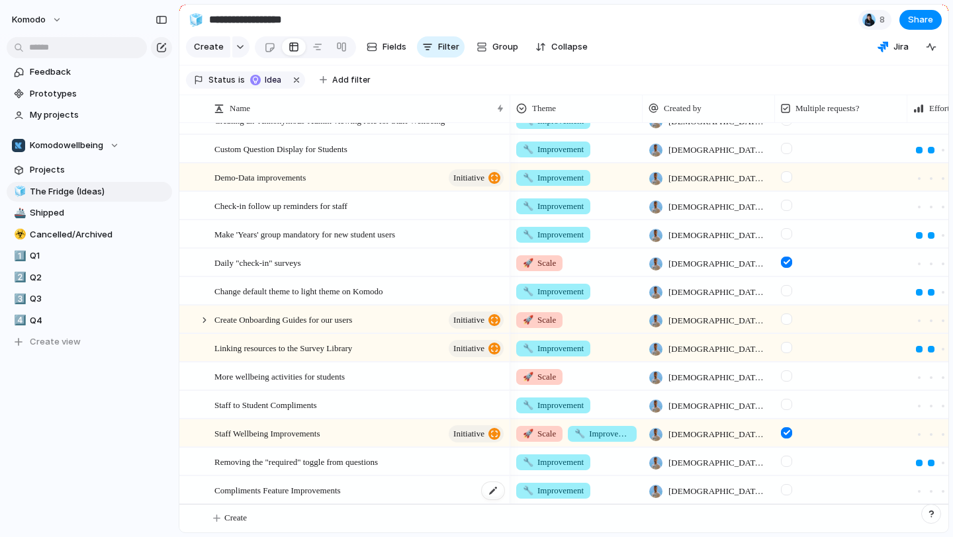
click at [417, 488] on div "Compliments Feature Improvements" at bounding box center [359, 490] width 291 height 27
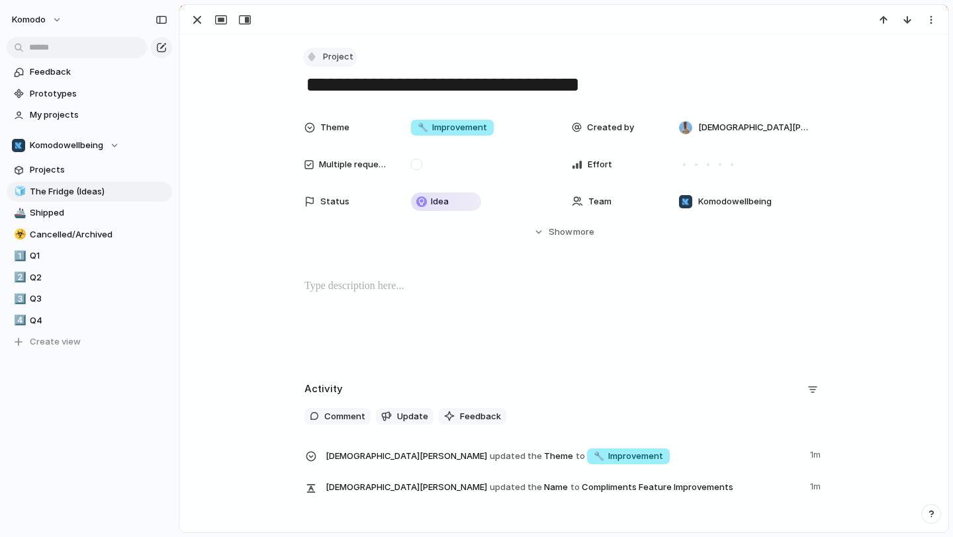
click at [336, 53] on span "Project" at bounding box center [338, 56] width 30 height 13
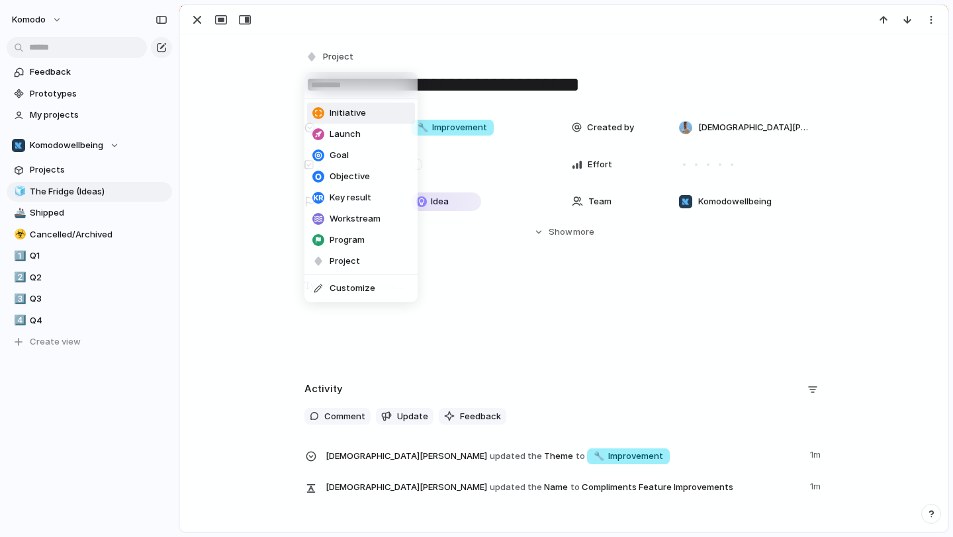
click at [334, 113] on span "Initiative" at bounding box center [348, 113] width 36 height 13
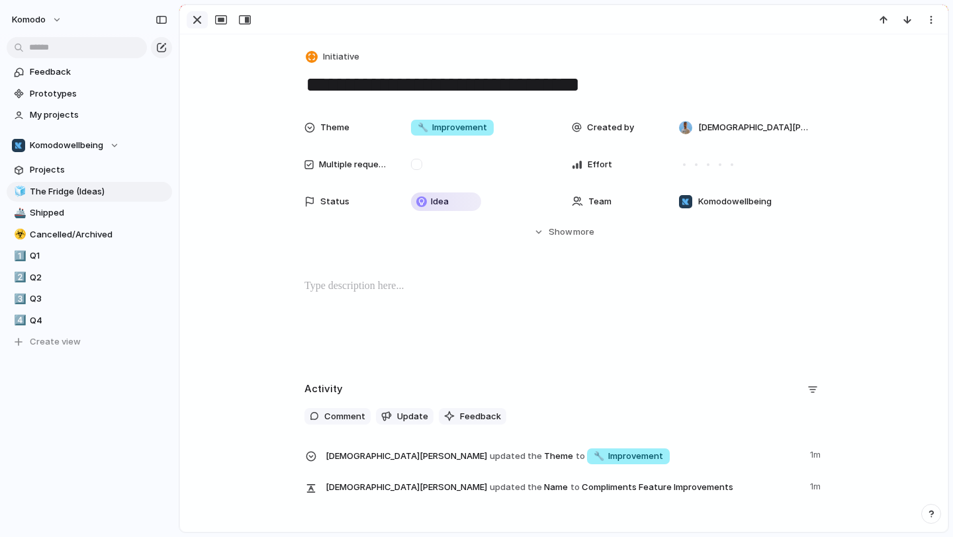
click at [204, 23] on div "button" at bounding box center [197, 20] width 16 height 16
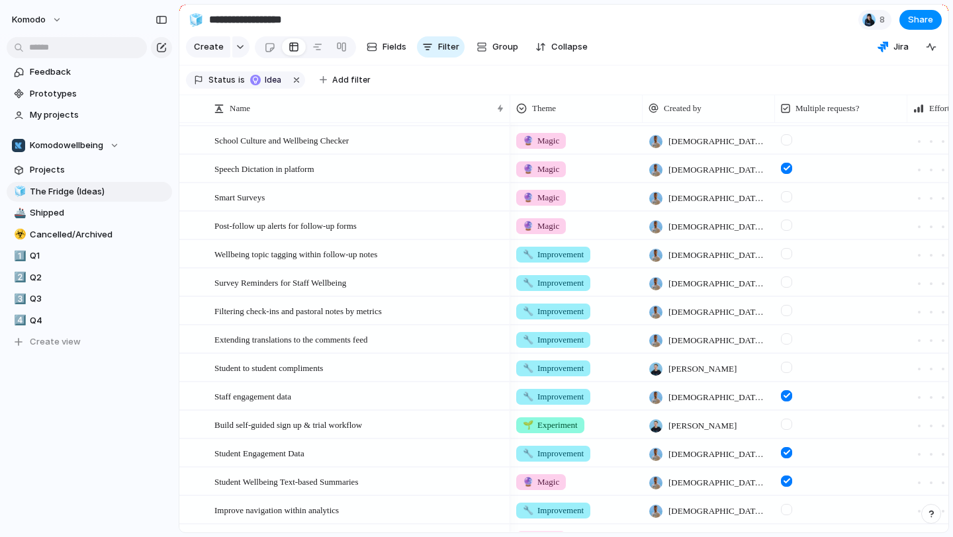
scroll to position [56, 0]
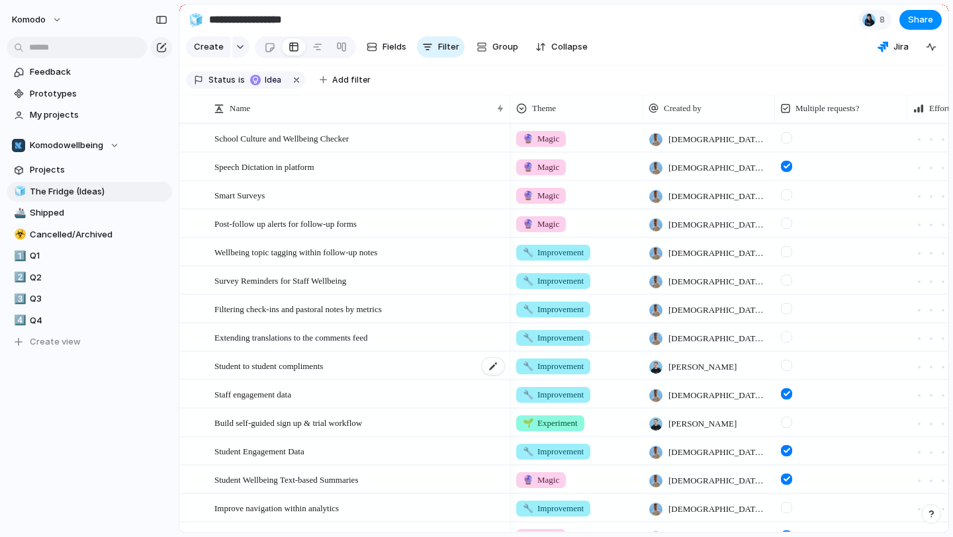
click at [367, 379] on div "Student to student compliments" at bounding box center [359, 366] width 291 height 27
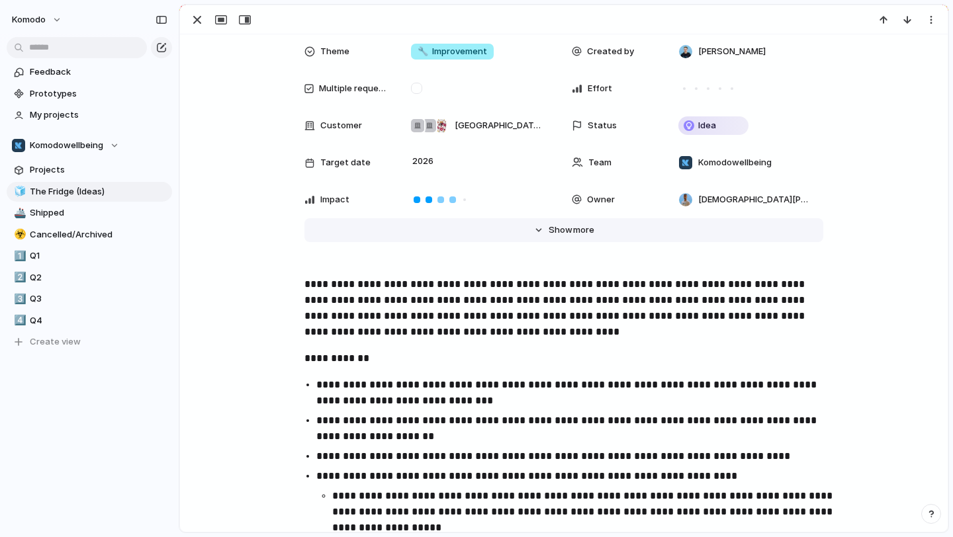
scroll to position [81, 0]
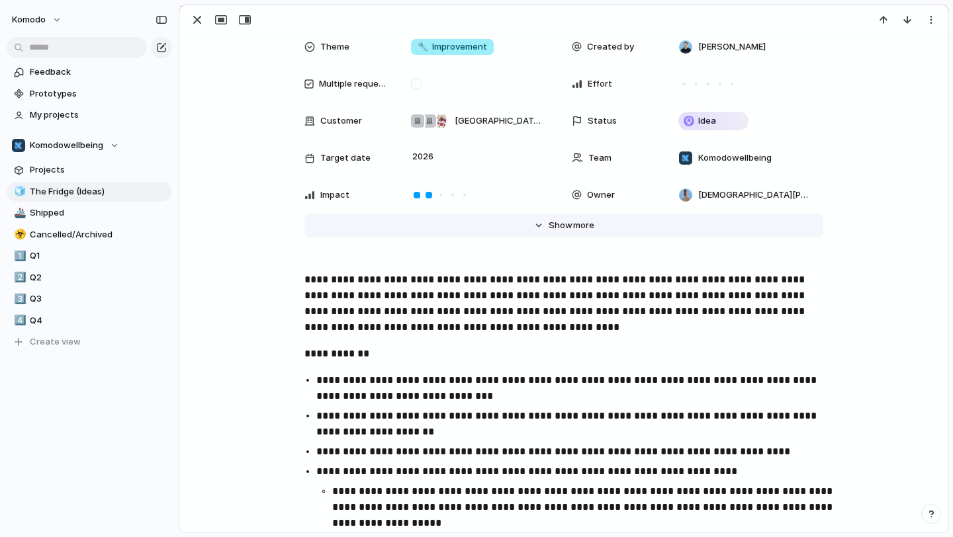
click at [545, 216] on button "Hide Show more" at bounding box center [563, 226] width 519 height 24
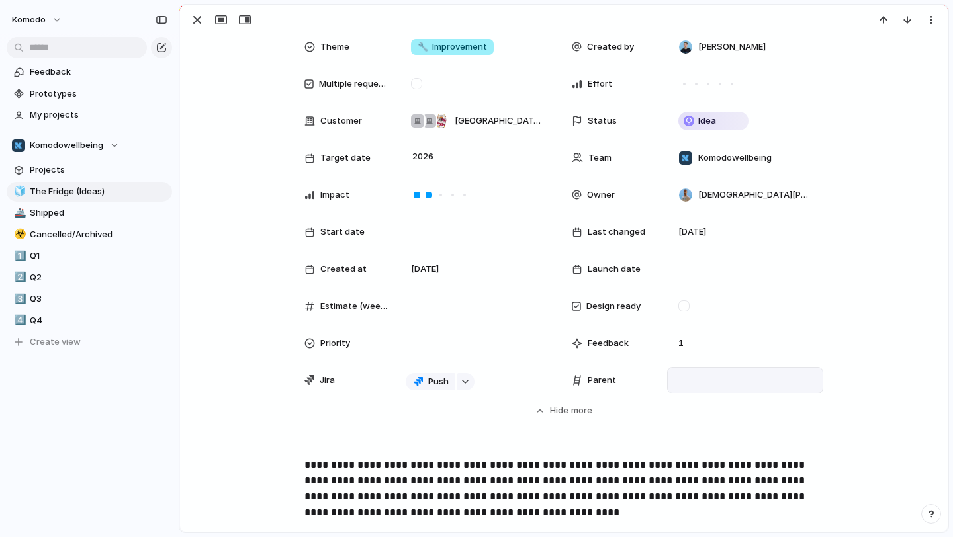
click at [705, 377] on div at bounding box center [745, 380] width 144 height 15
type input "***"
click at [791, 442] on span "Compliments Feature Improvements" at bounding box center [774, 447] width 152 height 13
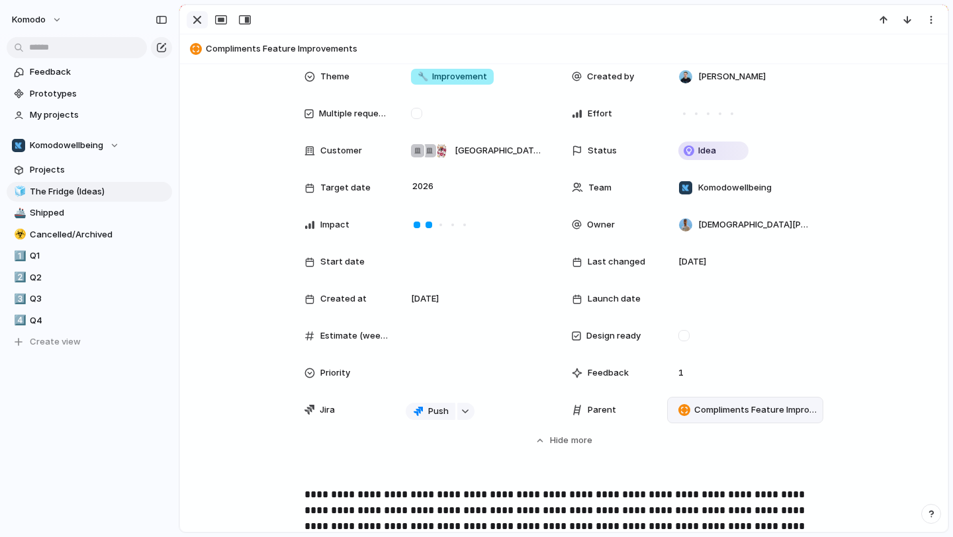
click at [201, 16] on div "button" at bounding box center [197, 20] width 16 height 16
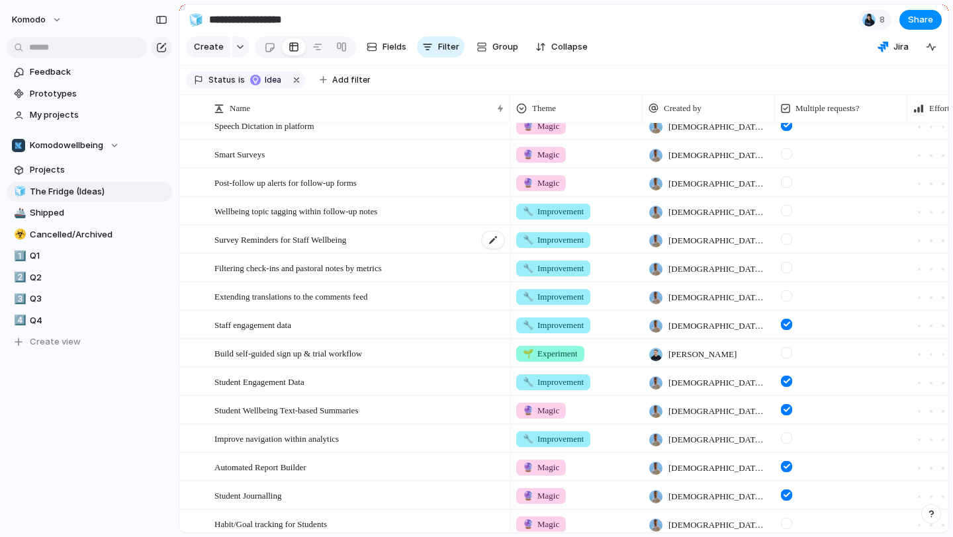
scroll to position [109, 0]
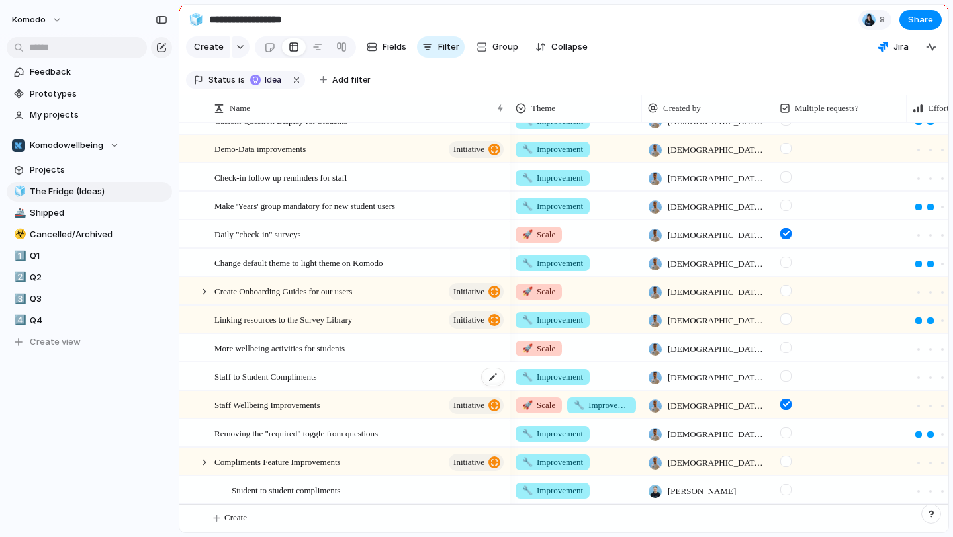
click at [373, 379] on div "Staff to Student Compliments" at bounding box center [359, 376] width 291 height 27
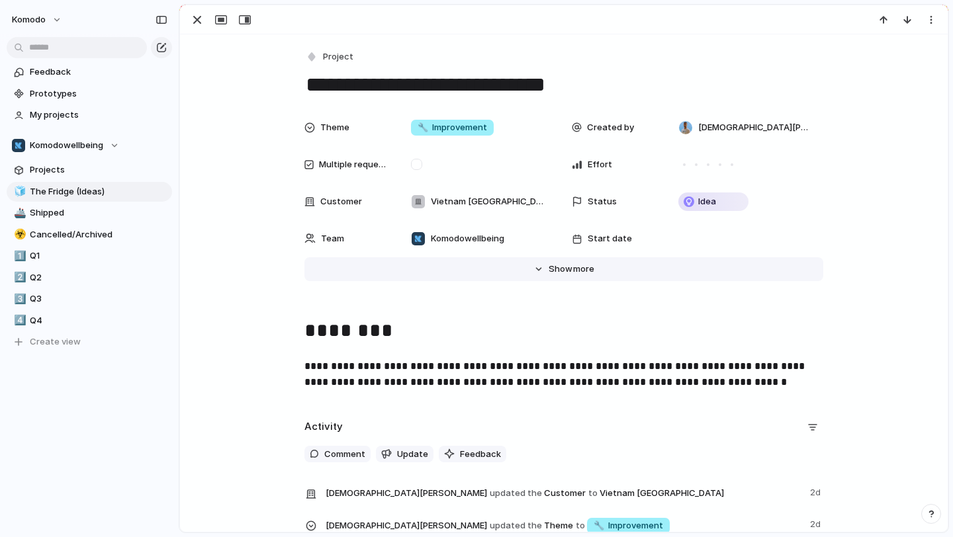
scroll to position [0, 1]
click at [526, 266] on button "Hide Show more" at bounding box center [563, 269] width 519 height 24
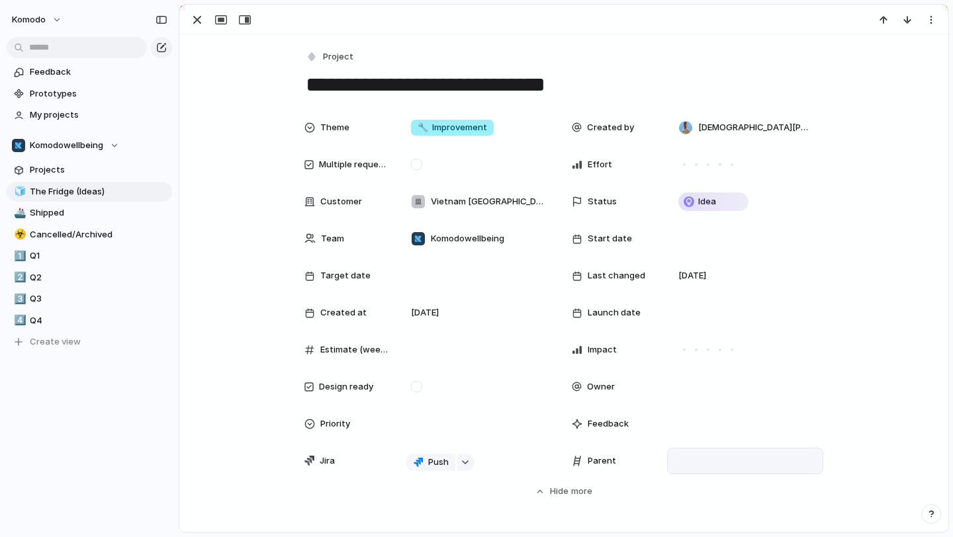
click at [688, 457] on div at bounding box center [745, 461] width 144 height 15
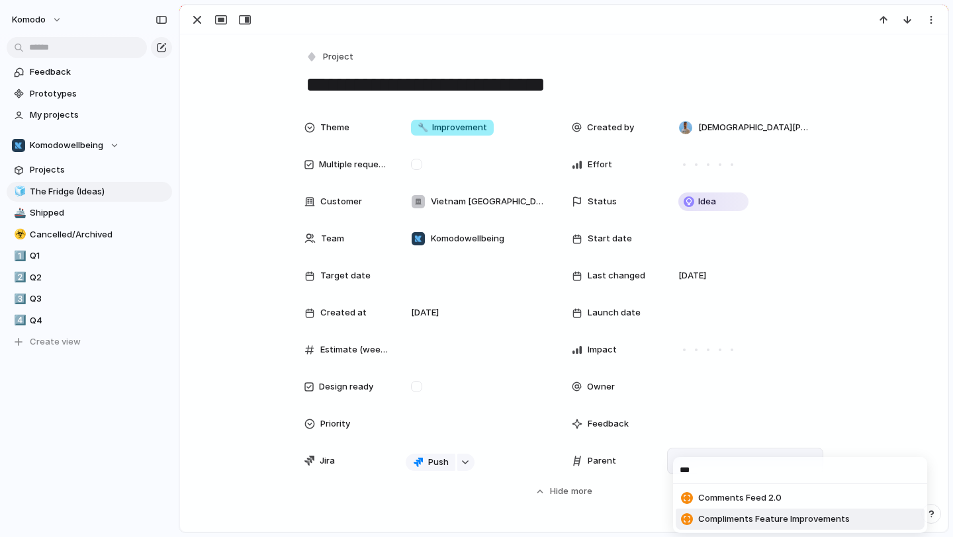
type input "***"
click at [760, 528] on li "Compliments Feature Improvements" at bounding box center [800, 519] width 249 height 21
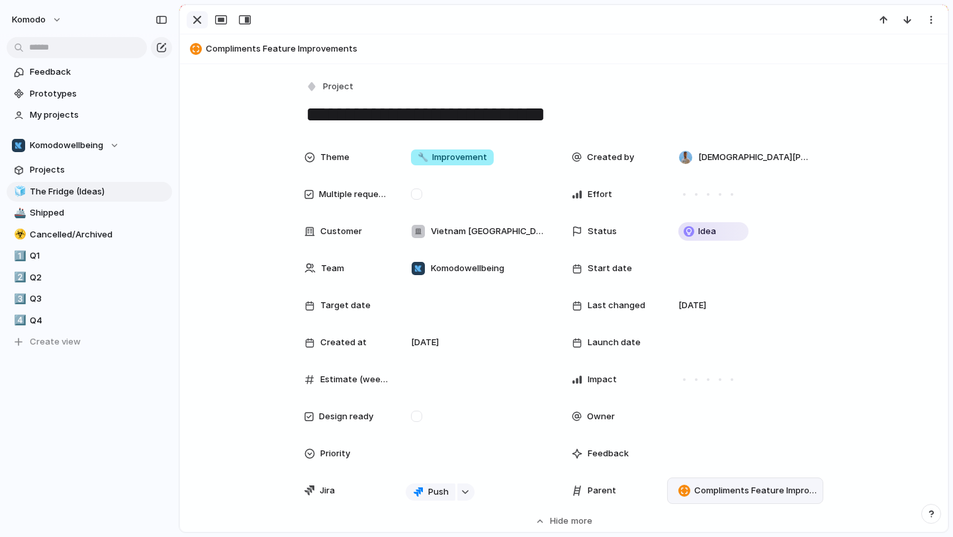
click at [197, 20] on div "button" at bounding box center [197, 20] width 16 height 16
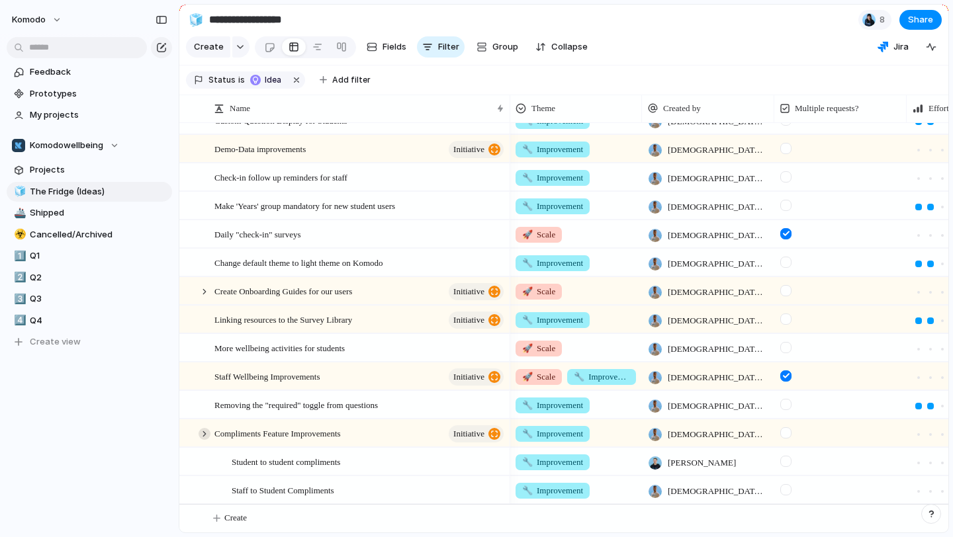
click at [201, 433] on div at bounding box center [205, 434] width 12 height 12
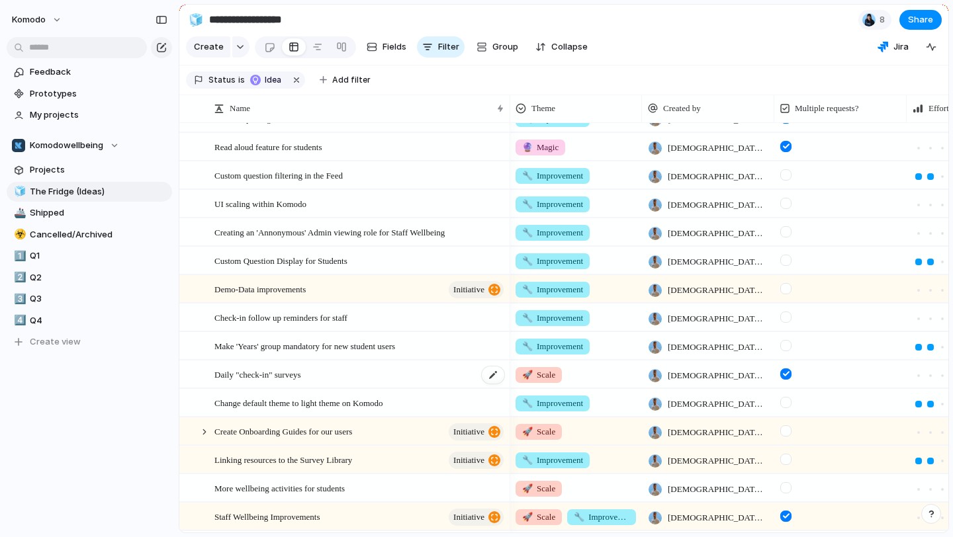
scroll to position [623, 0]
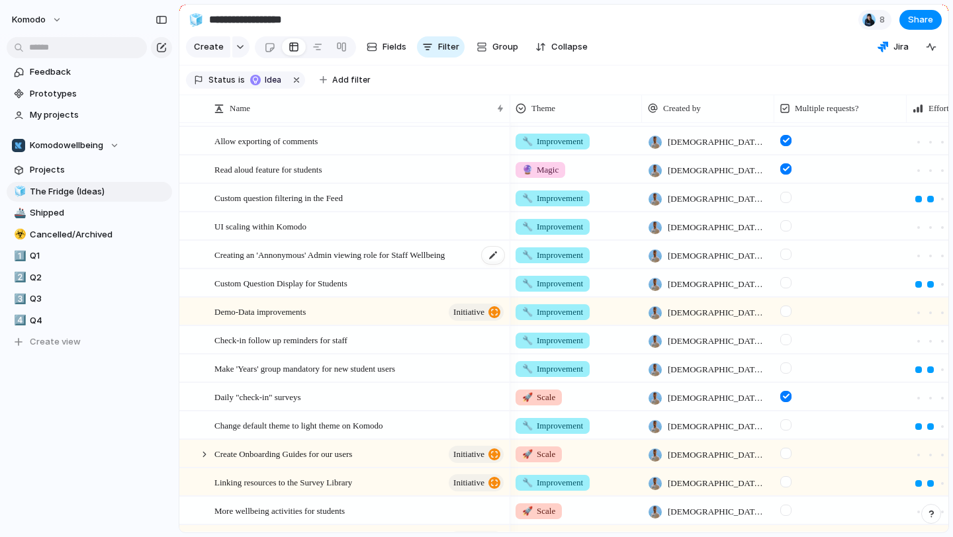
click at [405, 247] on span "Creating an 'Annonymous' Admin viewing role for Staff Wellbeing" at bounding box center [329, 254] width 230 height 15
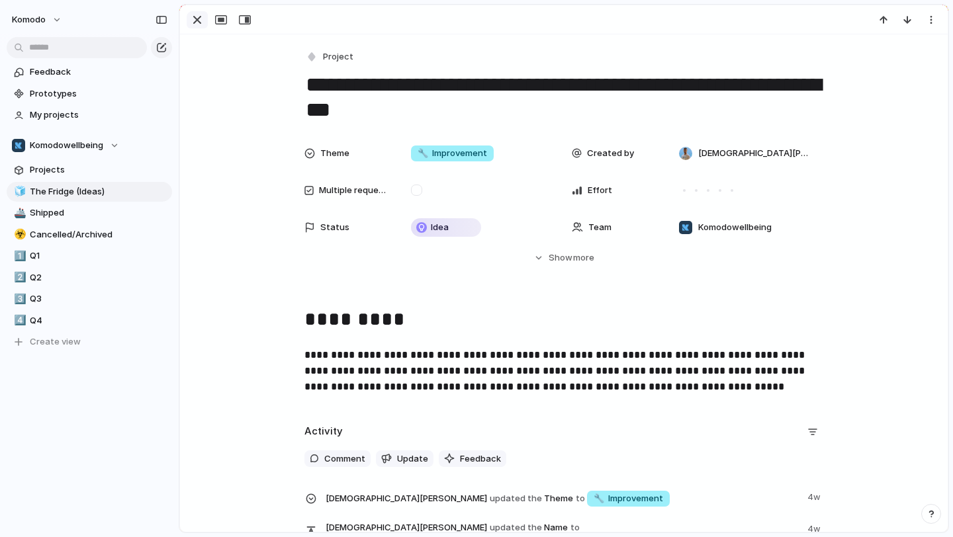
click at [201, 17] on div "button" at bounding box center [197, 20] width 16 height 16
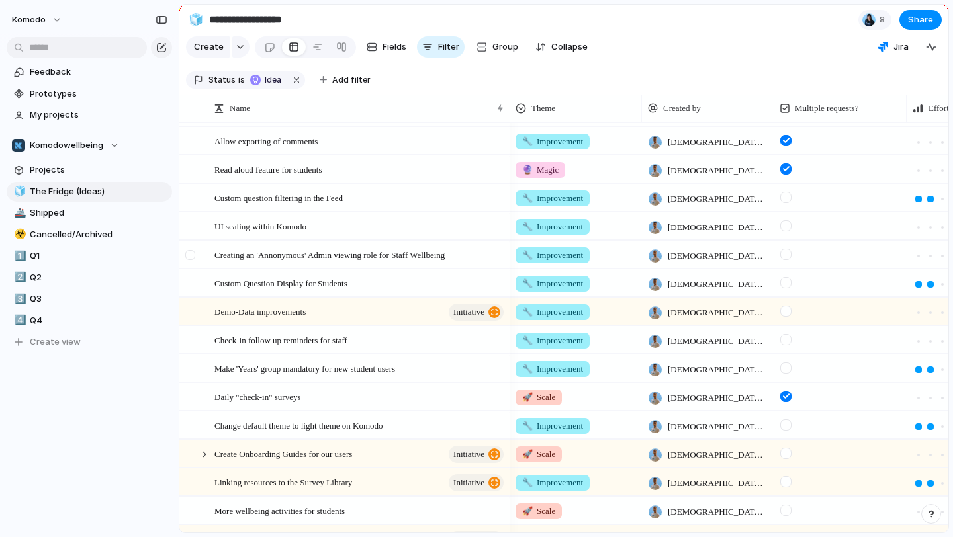
click at [208, 253] on div at bounding box center [198, 255] width 36 height 27
click at [267, 253] on span "Creating an 'Annonymous' Admin viewing role for Staff Wellbeing" at bounding box center [329, 254] width 230 height 15
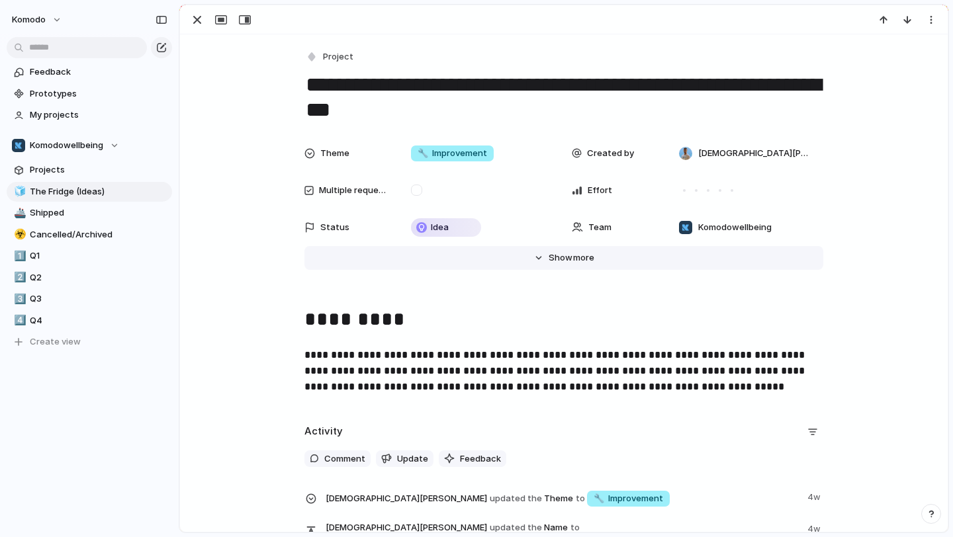
click at [544, 253] on button "Hide Show more" at bounding box center [563, 258] width 519 height 24
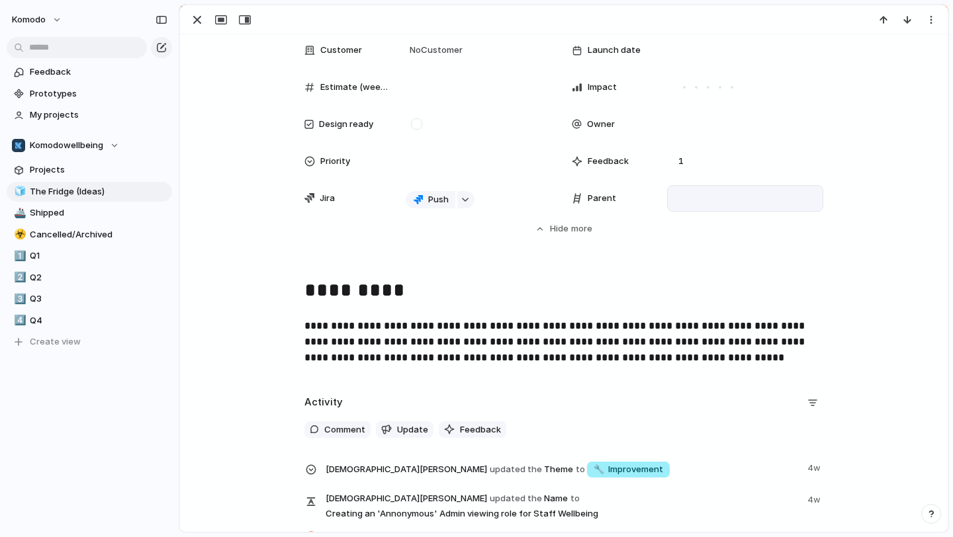
scroll to position [278, 0]
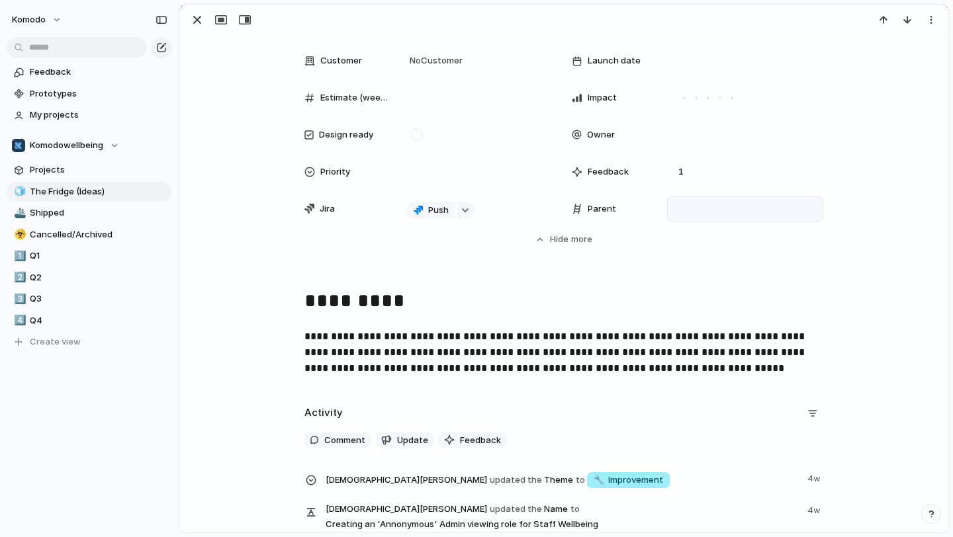
click at [702, 202] on div at bounding box center [745, 209] width 144 height 15
type input "***"
click at [778, 257] on span "Staff Wellbeing Improvements" at bounding box center [761, 255] width 126 height 13
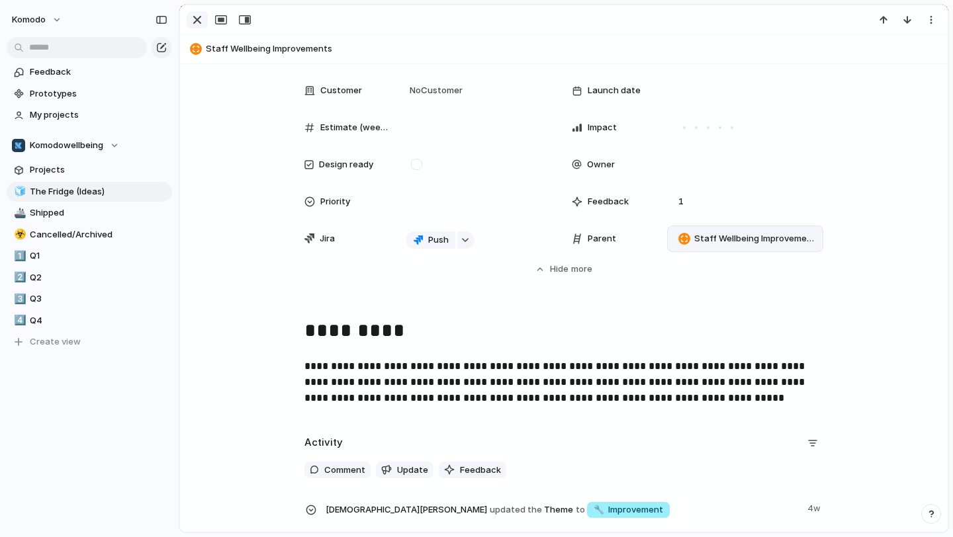
click at [194, 26] on div "button" at bounding box center [197, 20] width 16 height 16
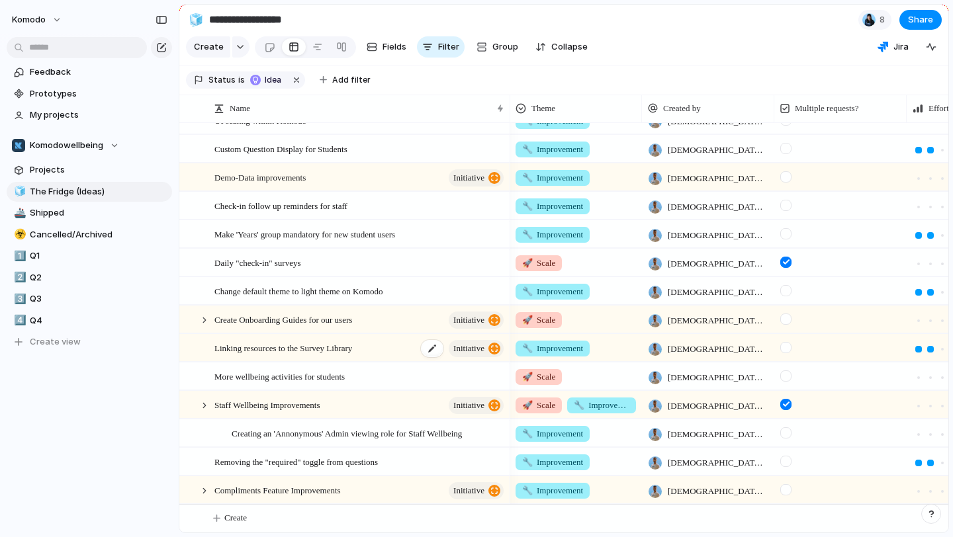
scroll to position [729, 0]
click at [206, 402] on div at bounding box center [205, 406] width 12 height 12
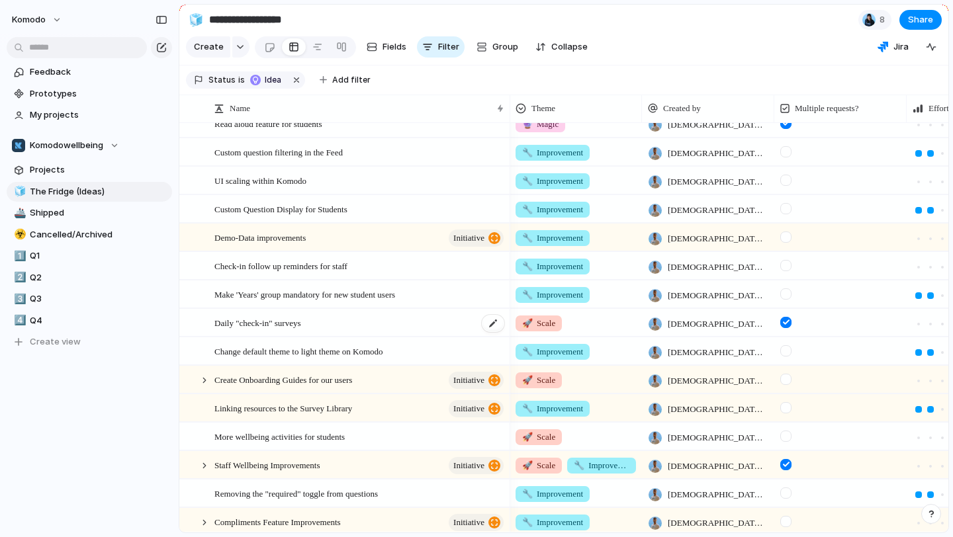
scroll to position [0, 0]
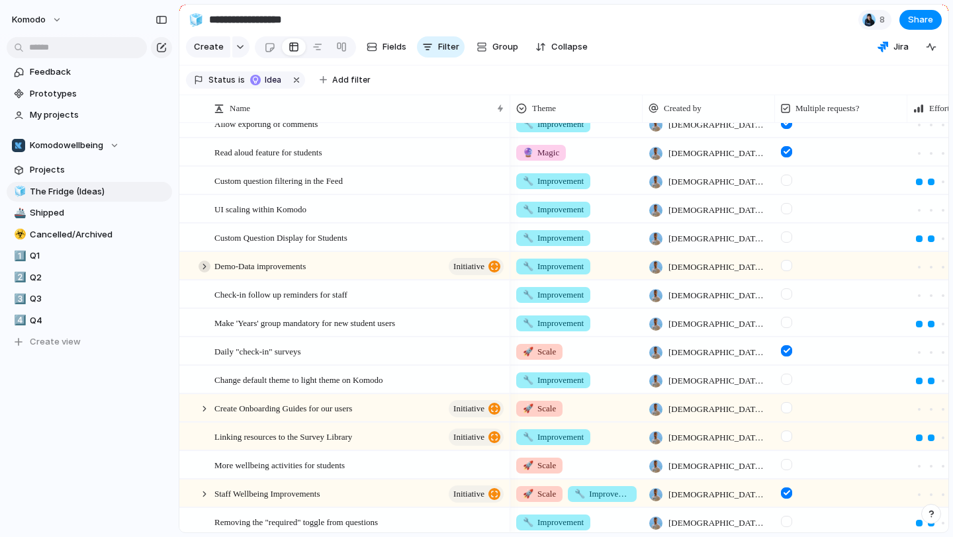
click at [205, 263] on div at bounding box center [205, 267] width 12 height 12
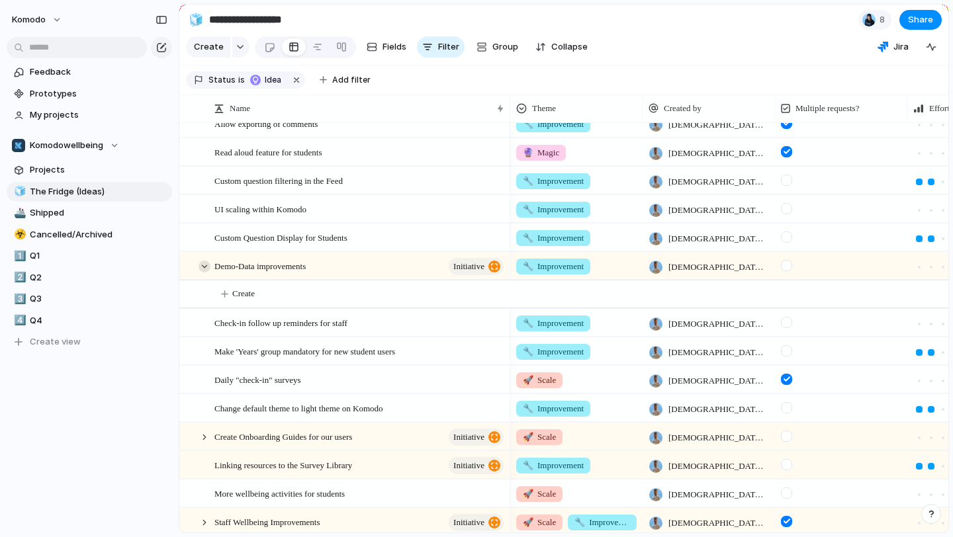
click at [205, 263] on div at bounding box center [205, 267] width 12 height 12
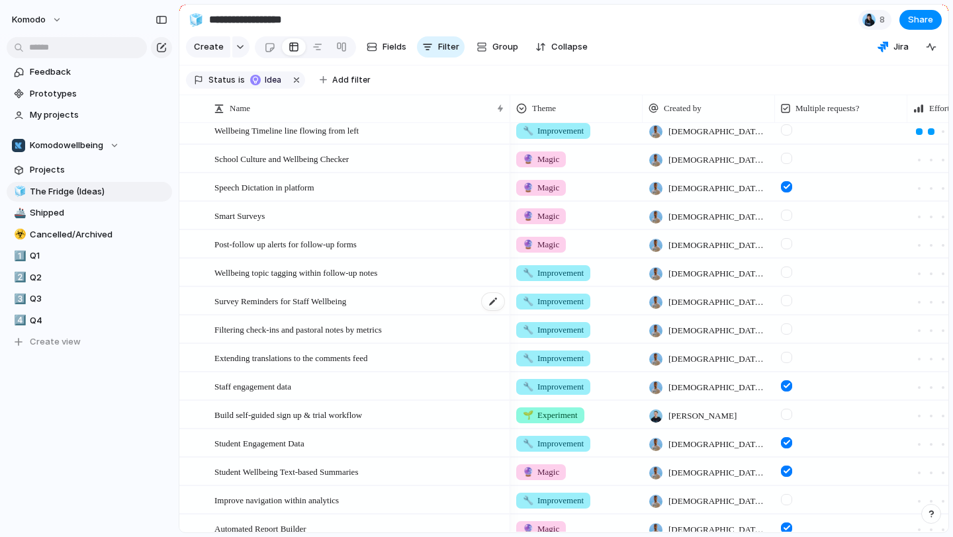
click at [425, 297] on div "Survey Reminders for Staff Wellbeing" at bounding box center [359, 301] width 291 height 27
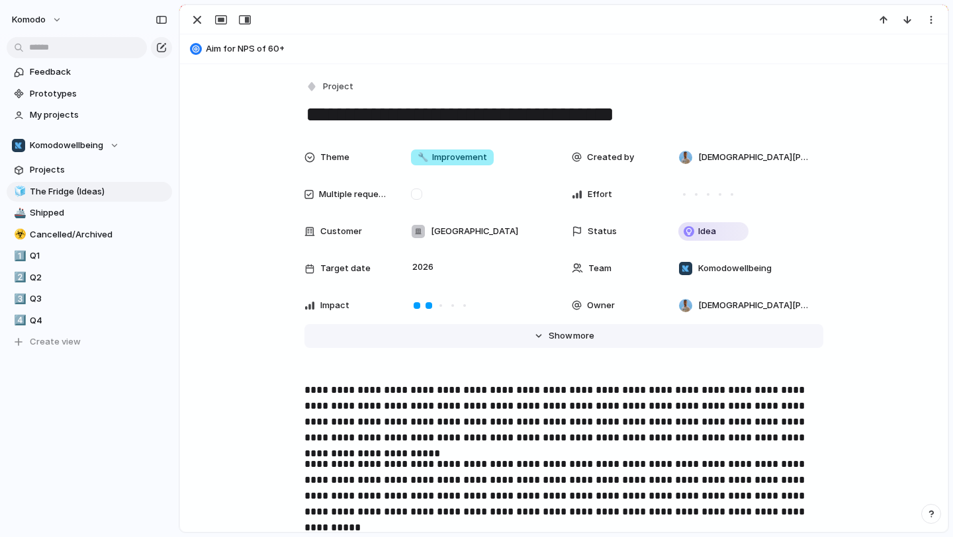
click at [525, 339] on button "Hide Show more" at bounding box center [563, 336] width 519 height 24
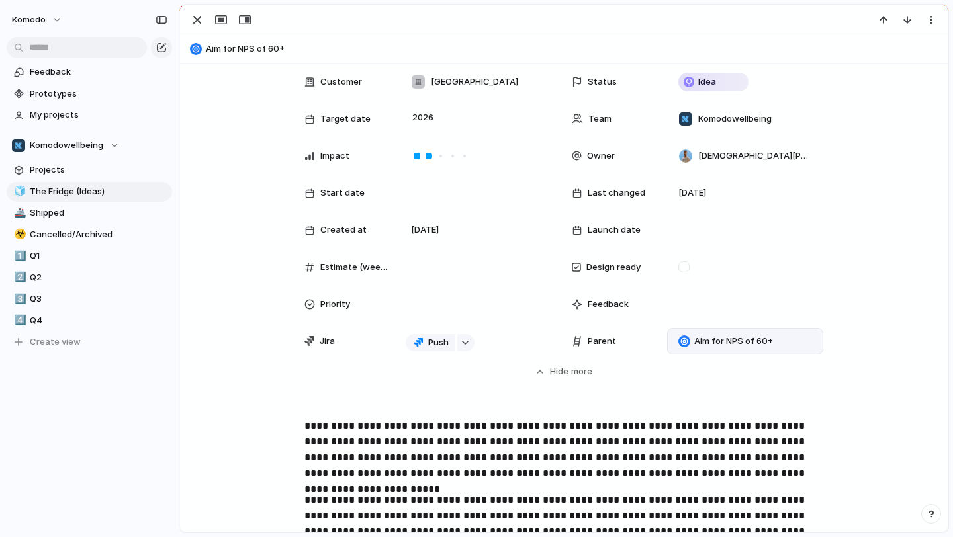
click at [713, 339] on span "Aim for NPS of 60+" at bounding box center [733, 341] width 79 height 13
type input "***"
click at [760, 397] on span "Staff Wellbeing Improvements" at bounding box center [761, 394] width 126 height 13
click at [200, 19] on div "button" at bounding box center [197, 20] width 16 height 16
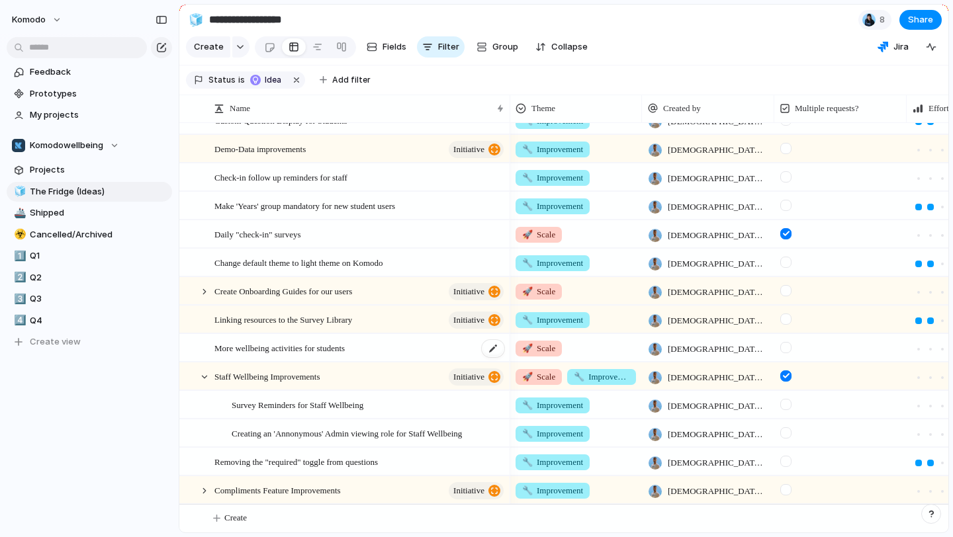
click at [387, 349] on div "More wellbeing activities for students" at bounding box center [359, 348] width 291 height 27
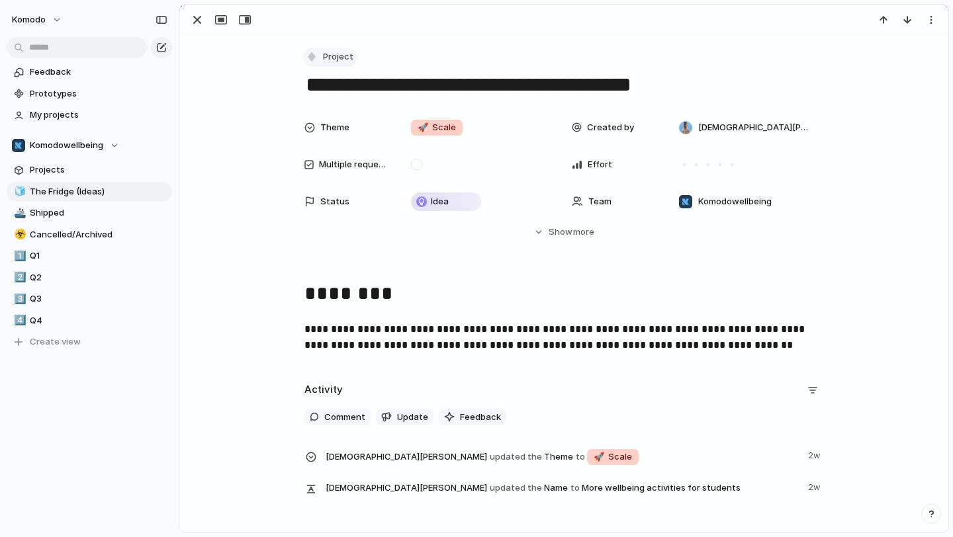
click at [336, 58] on span "Project" at bounding box center [338, 56] width 30 height 13
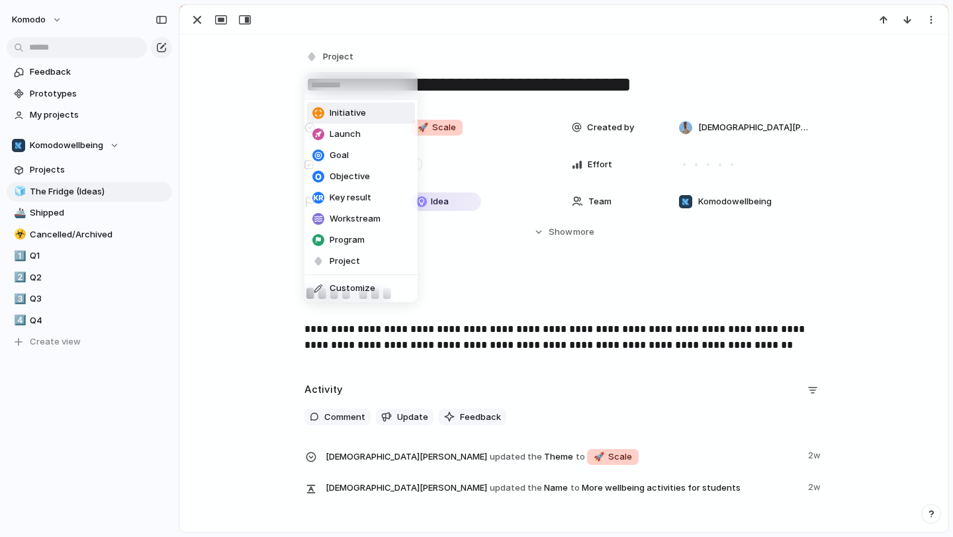
click at [349, 121] on li "Initiative" at bounding box center [361, 113] width 108 height 21
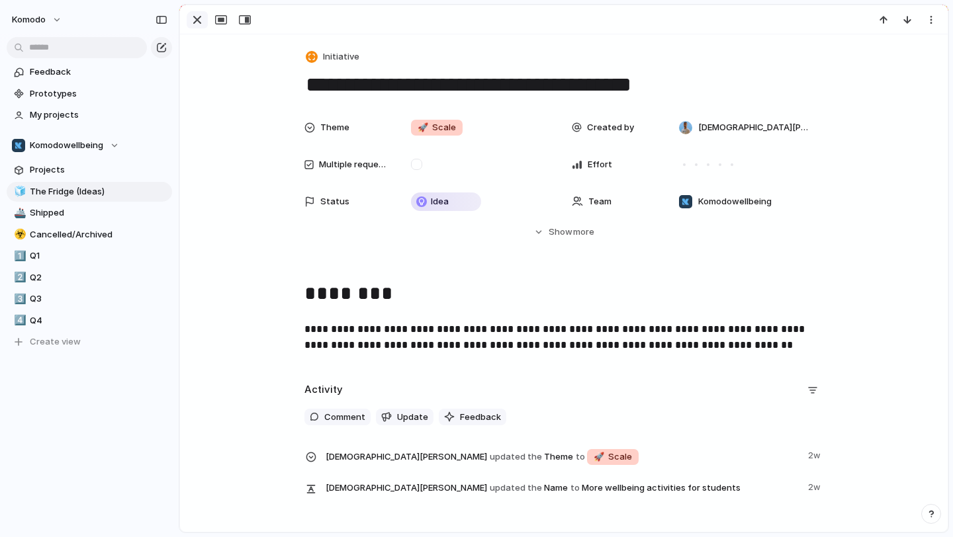
click at [195, 27] on div "button" at bounding box center [197, 20] width 16 height 16
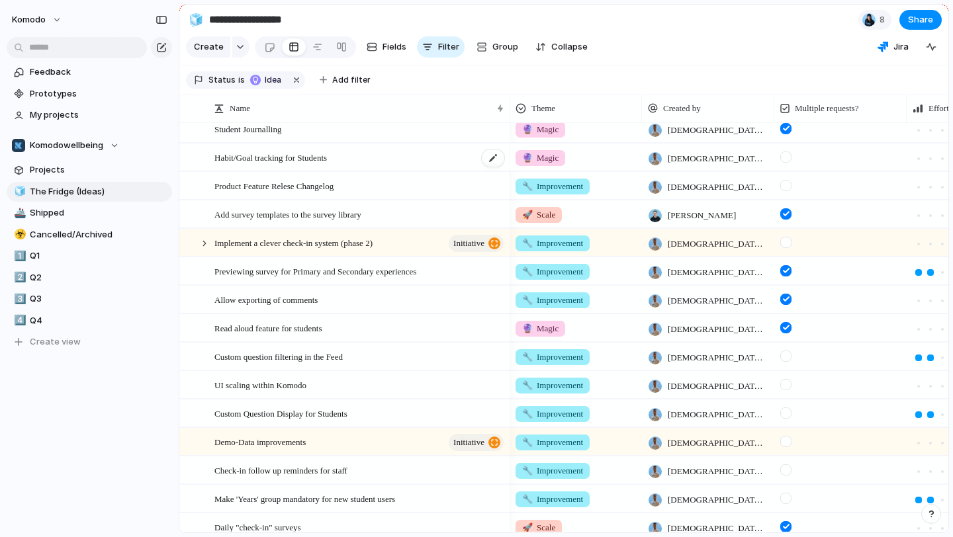
click at [369, 163] on div "Habit/Goal tracking for Students" at bounding box center [359, 157] width 291 height 27
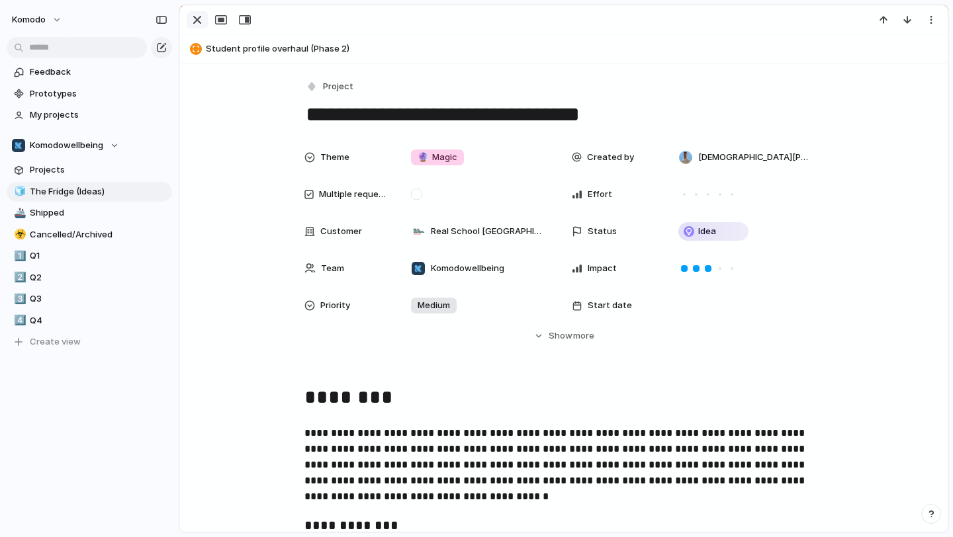
click at [198, 23] on div "button" at bounding box center [197, 20] width 16 height 16
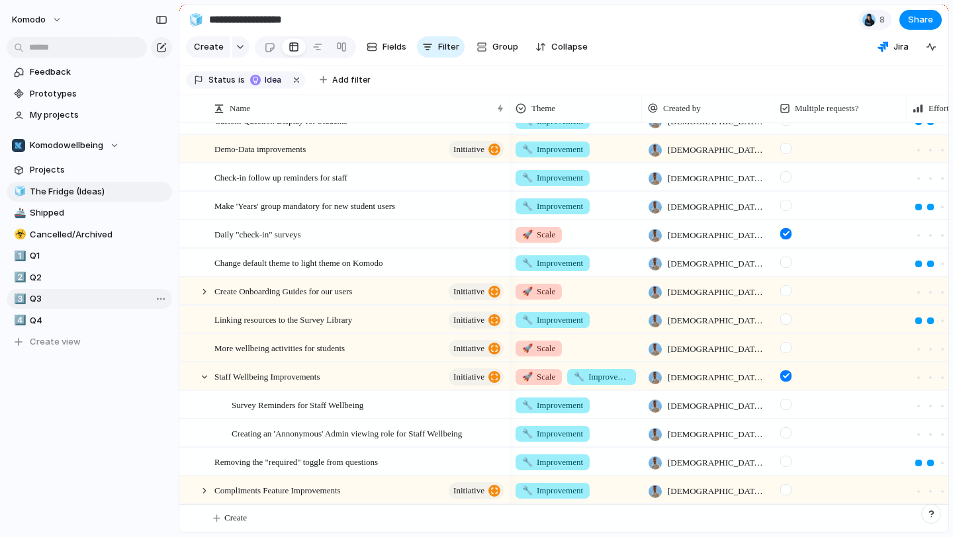
click at [29, 299] on link "3️⃣ Q3" at bounding box center [89, 299] width 165 height 20
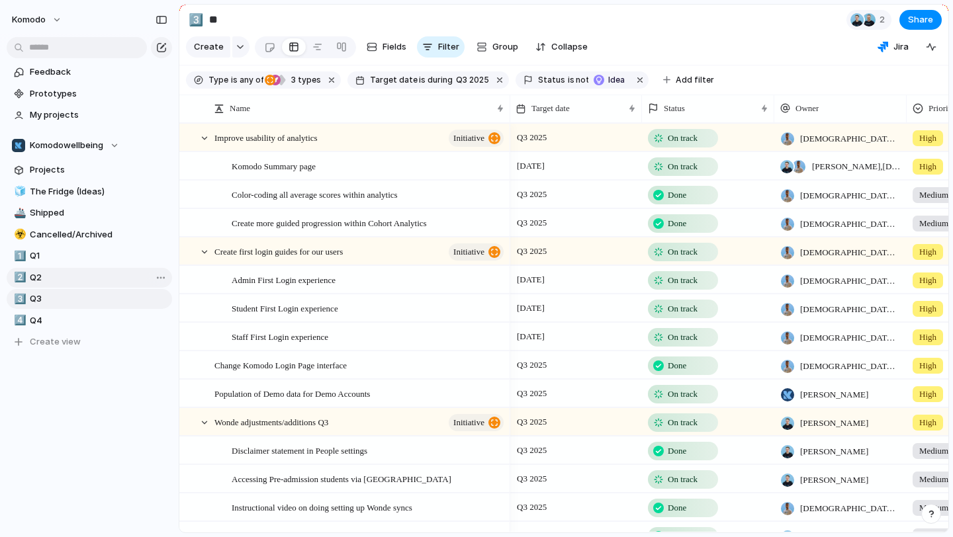
click at [66, 281] on span "Q2" at bounding box center [99, 277] width 138 height 13
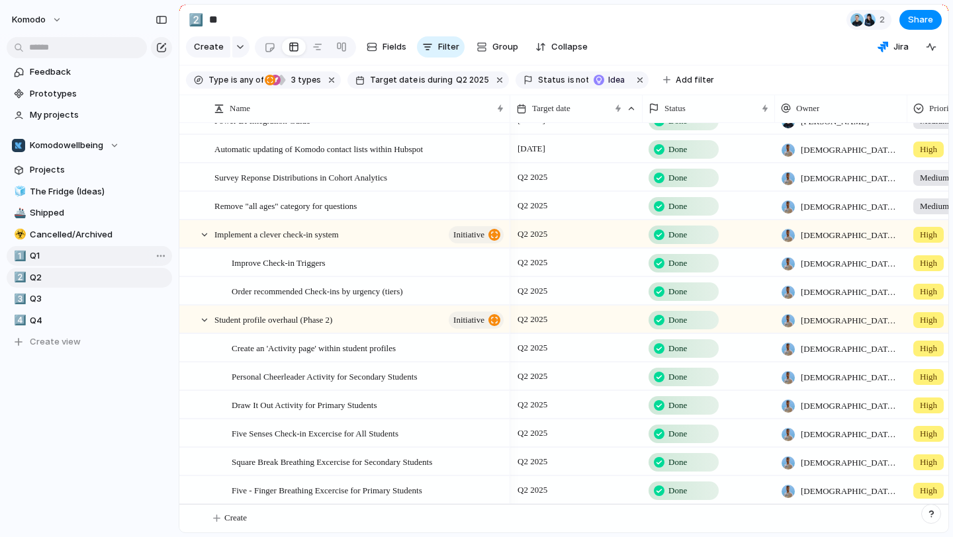
click at [70, 254] on span "Q1" at bounding box center [99, 255] width 138 height 13
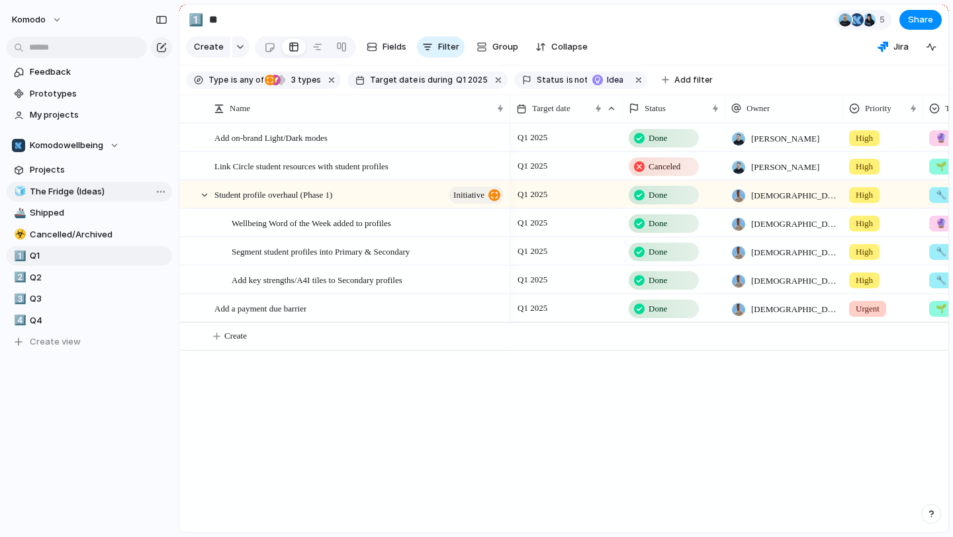
click at [85, 190] on span "The Fridge (Ideas)" at bounding box center [99, 191] width 138 height 13
type input "**********"
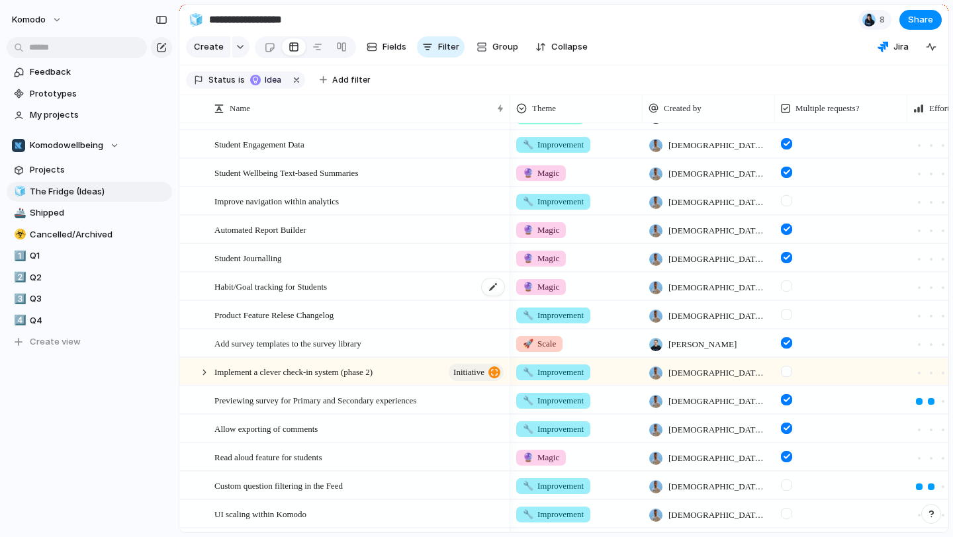
click at [386, 293] on div "Habit/Goal tracking for Students" at bounding box center [359, 286] width 291 height 27
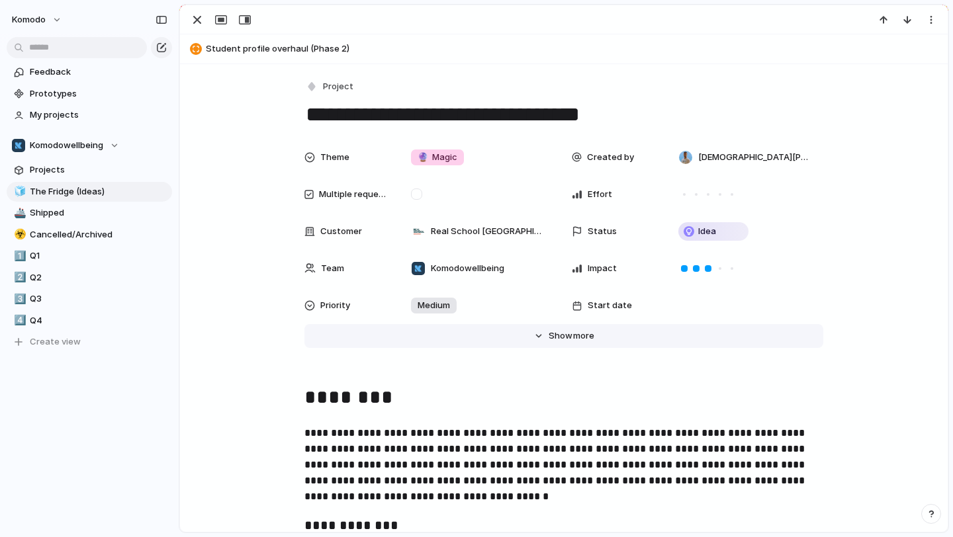
click at [592, 335] on span "more" at bounding box center [583, 336] width 21 height 13
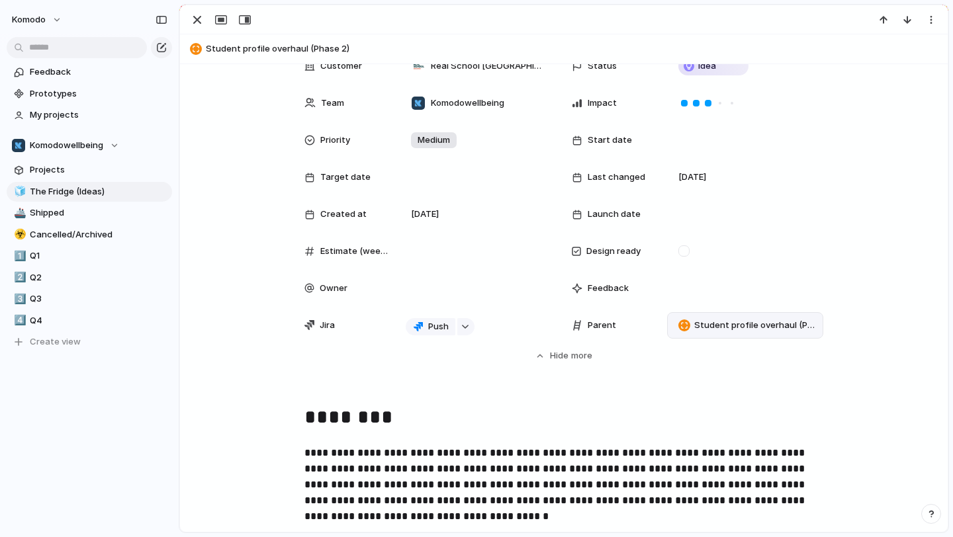
click at [706, 321] on span "Student profile overhaul (Phase 2)" at bounding box center [755, 325] width 123 height 13
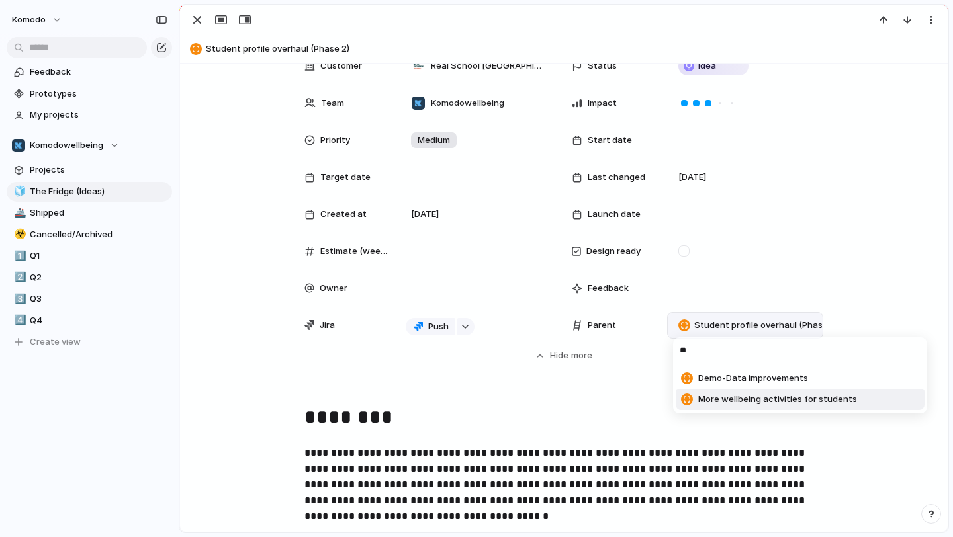
type input "**"
click at [752, 407] on li "More wellbeing activities for students" at bounding box center [800, 399] width 249 height 21
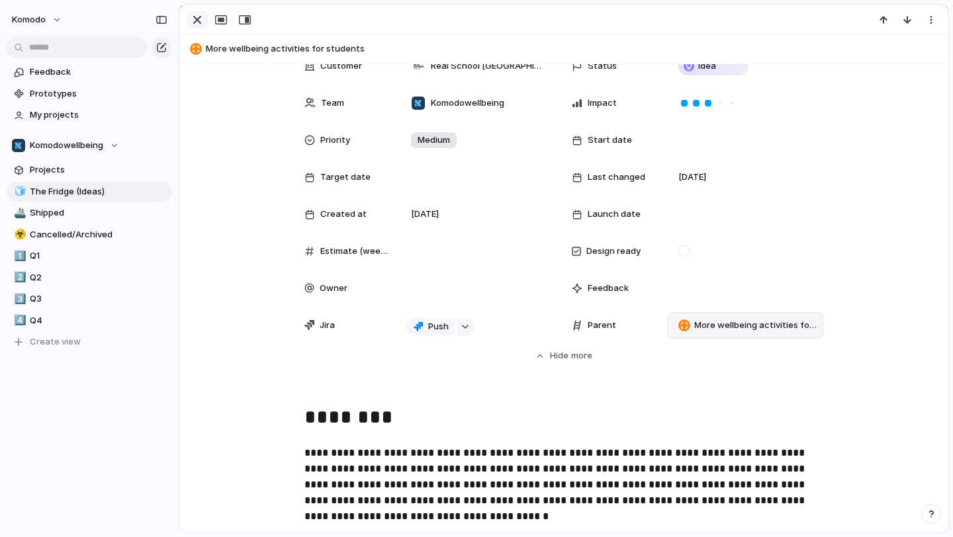
click at [203, 24] on div "button" at bounding box center [197, 20] width 16 height 16
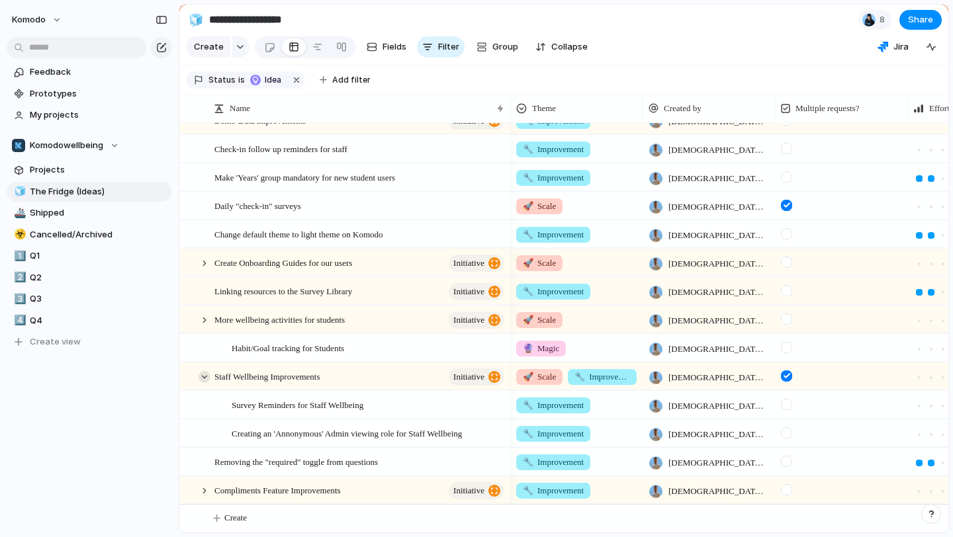
click at [205, 372] on div at bounding box center [205, 377] width 12 height 12
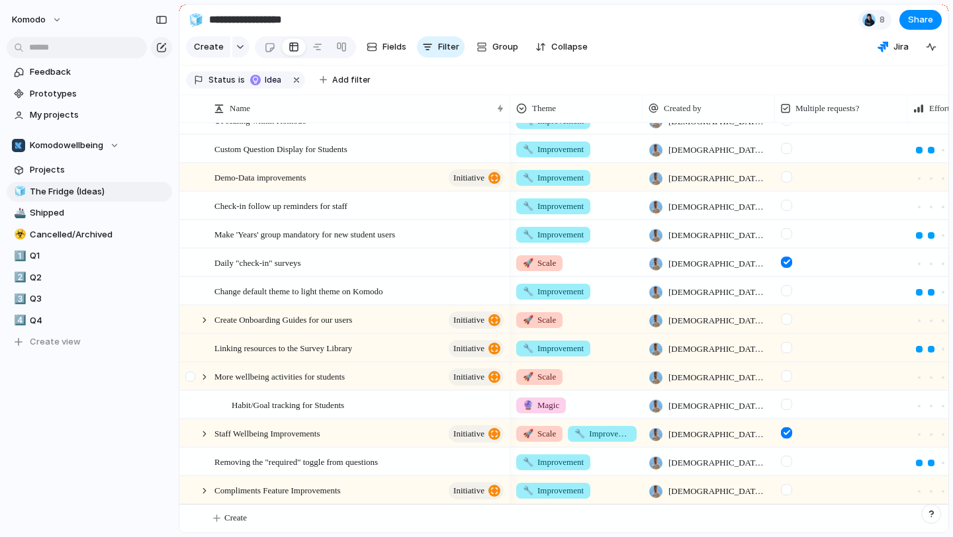
click at [200, 369] on div at bounding box center [192, 381] width 24 height 36
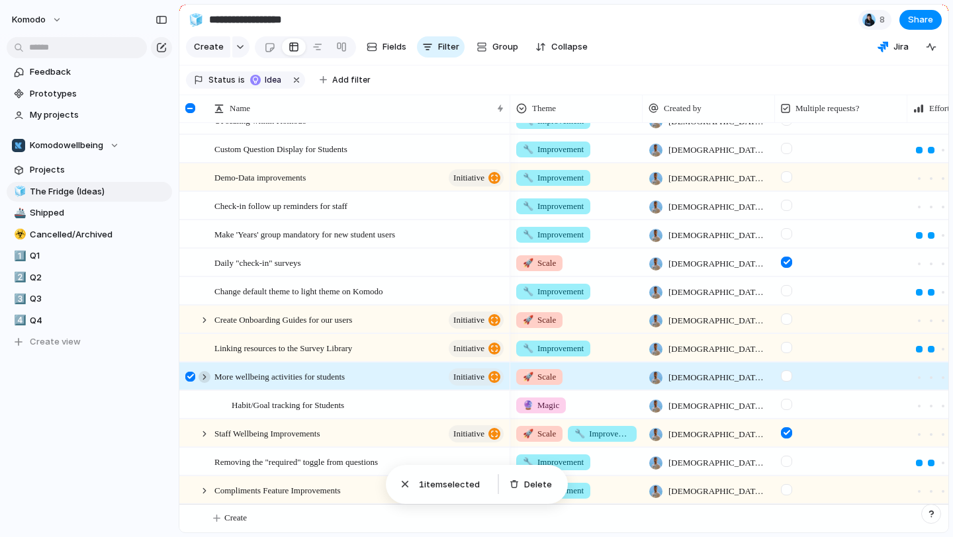
click at [203, 375] on div at bounding box center [205, 377] width 12 height 12
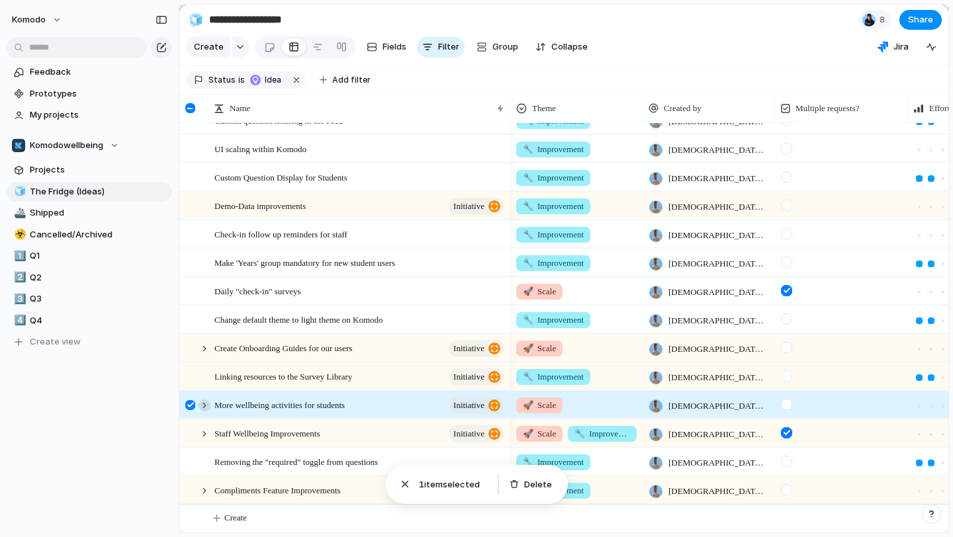
click at [204, 401] on div at bounding box center [205, 406] width 12 height 12
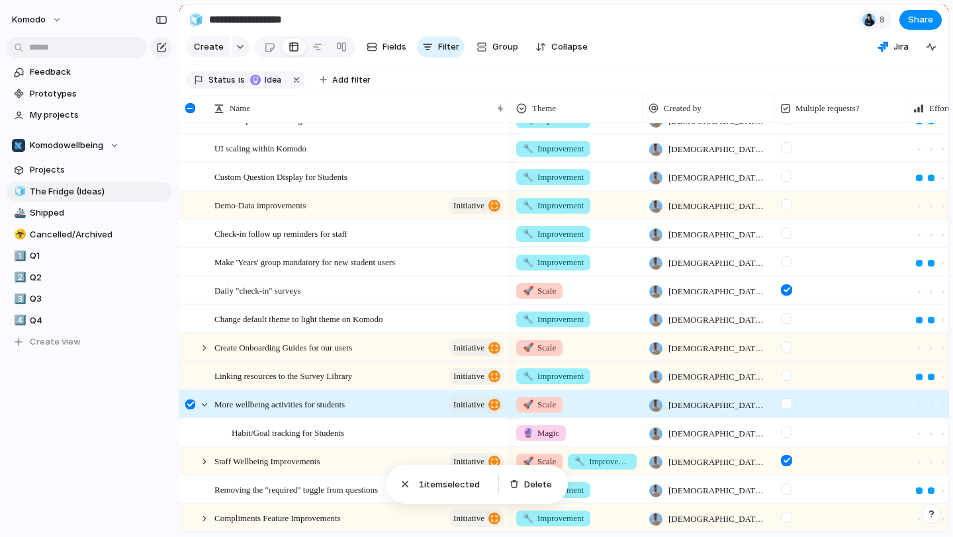
click at [190, 406] on div at bounding box center [190, 405] width 10 height 10
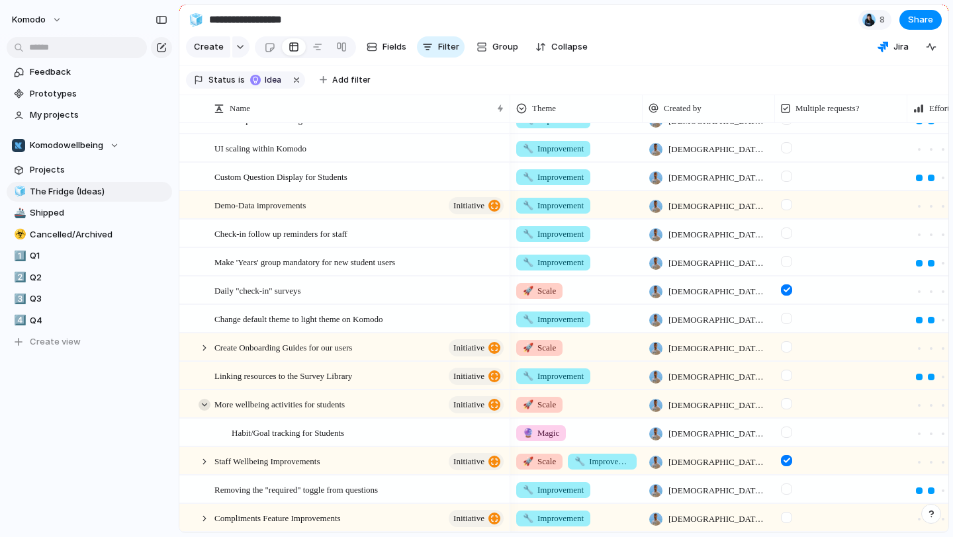
click at [204, 403] on div at bounding box center [205, 405] width 12 height 12
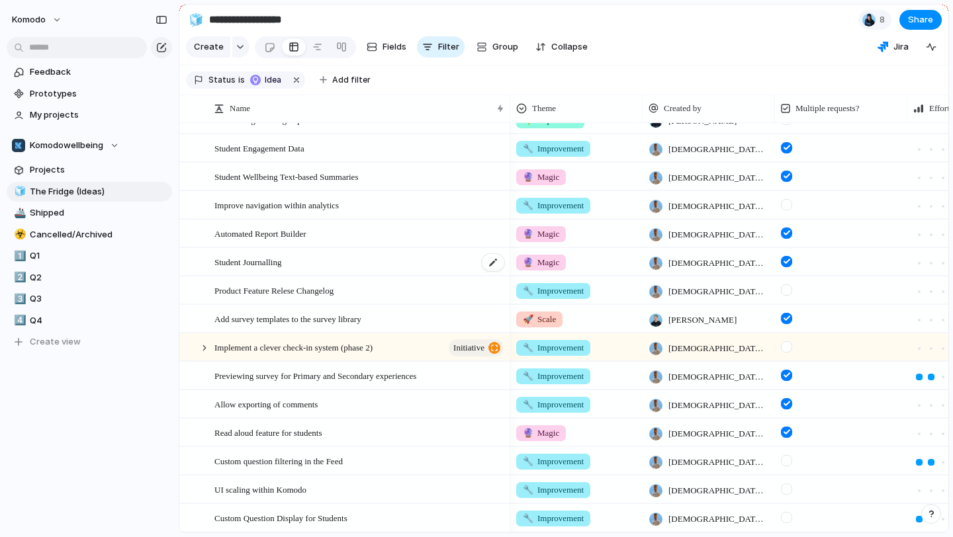
click at [362, 253] on div "Student Journalling" at bounding box center [359, 262] width 291 height 27
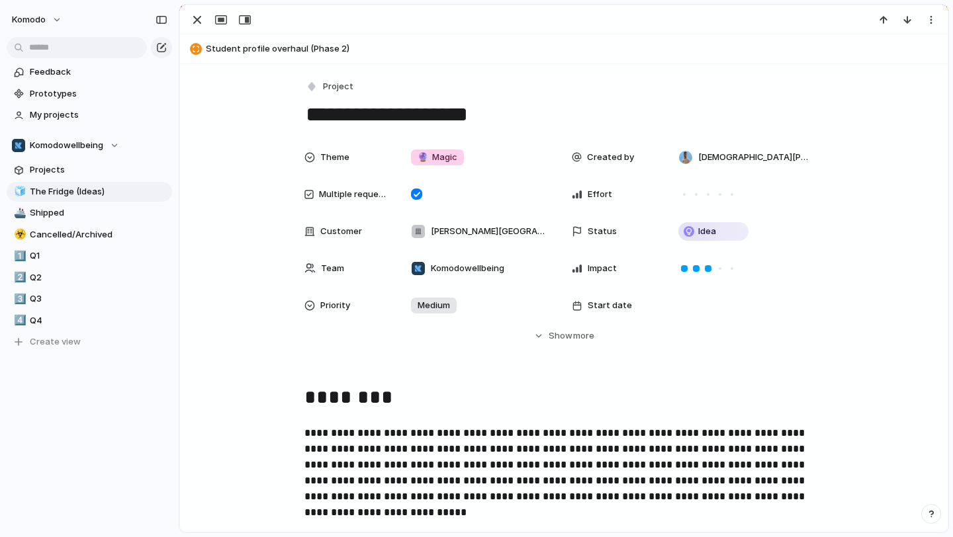
click at [244, 44] on span "Student profile overhaul (Phase 2)" at bounding box center [574, 48] width 736 height 13
type textarea "**********"
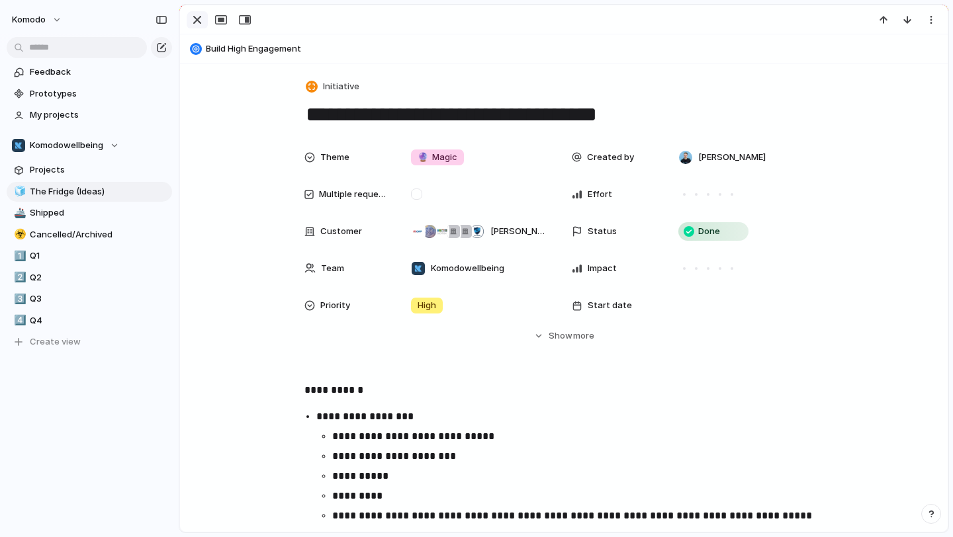
click at [191, 13] on div "button" at bounding box center [197, 20] width 16 height 16
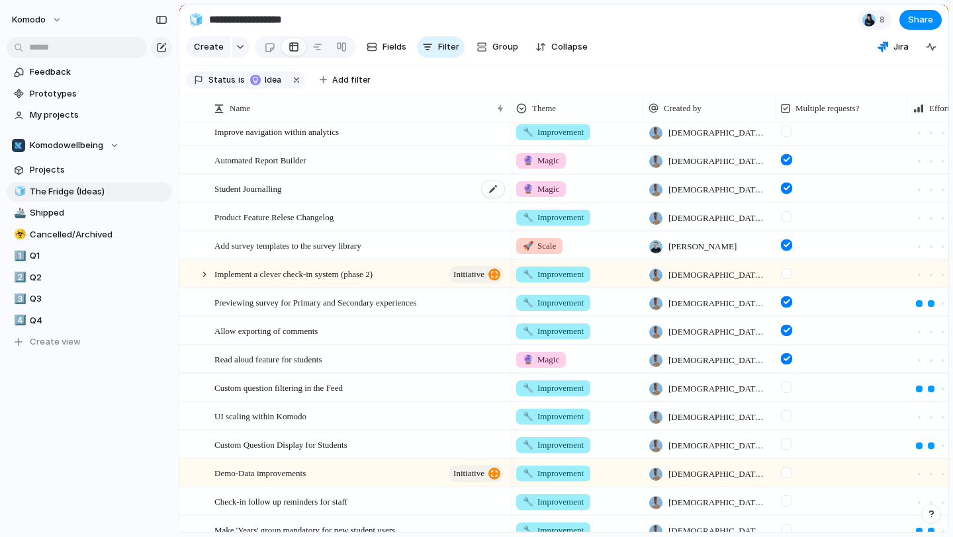
click at [385, 191] on div "Student Journalling" at bounding box center [359, 188] width 291 height 27
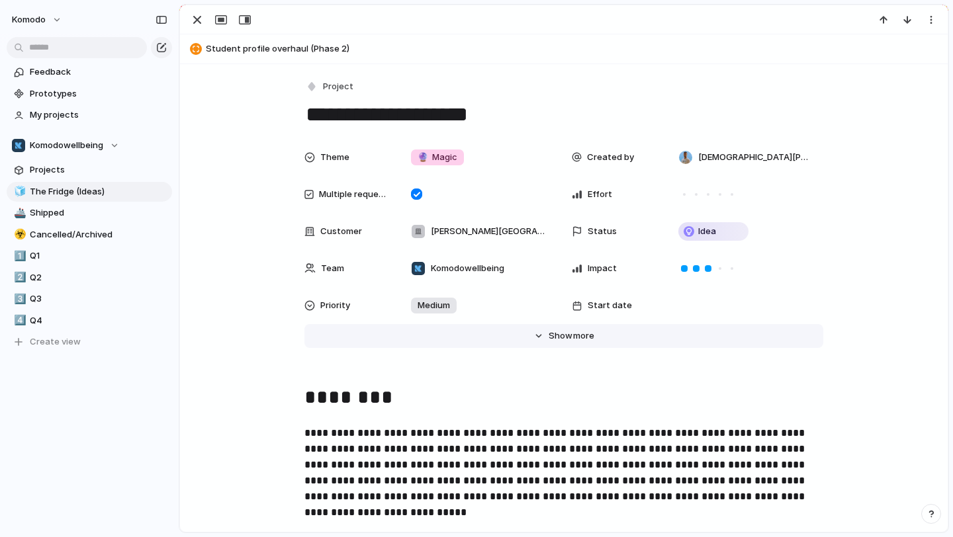
click at [555, 334] on span "Show" at bounding box center [561, 336] width 24 height 13
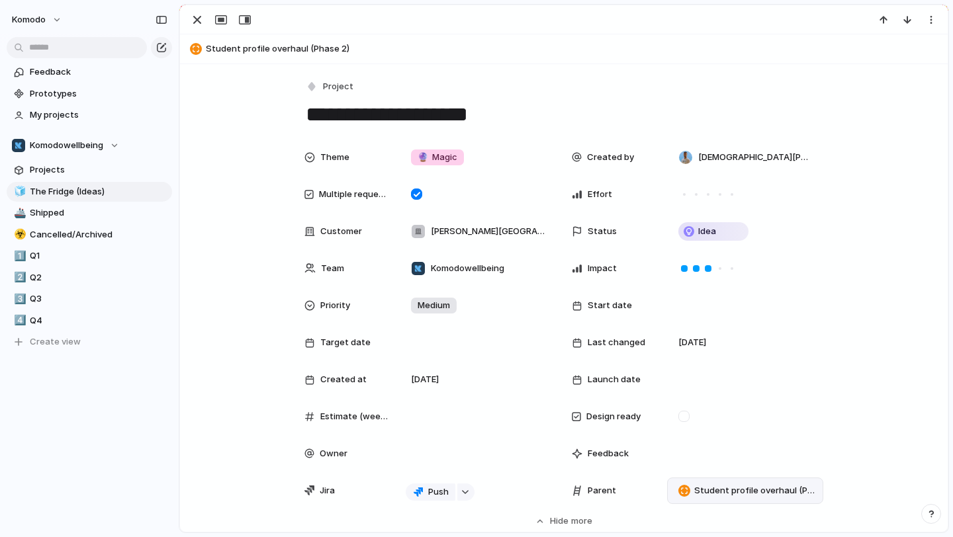
click at [705, 484] on span "Student profile overhaul (Phase 2)" at bounding box center [755, 490] width 123 height 13
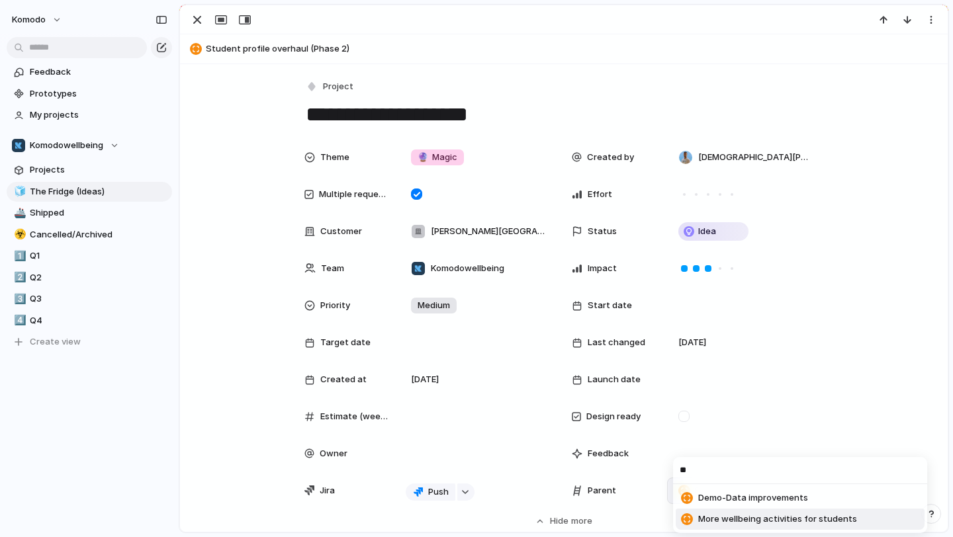
type input "**"
click at [735, 518] on span "More wellbeing activities for students" at bounding box center [777, 519] width 159 height 13
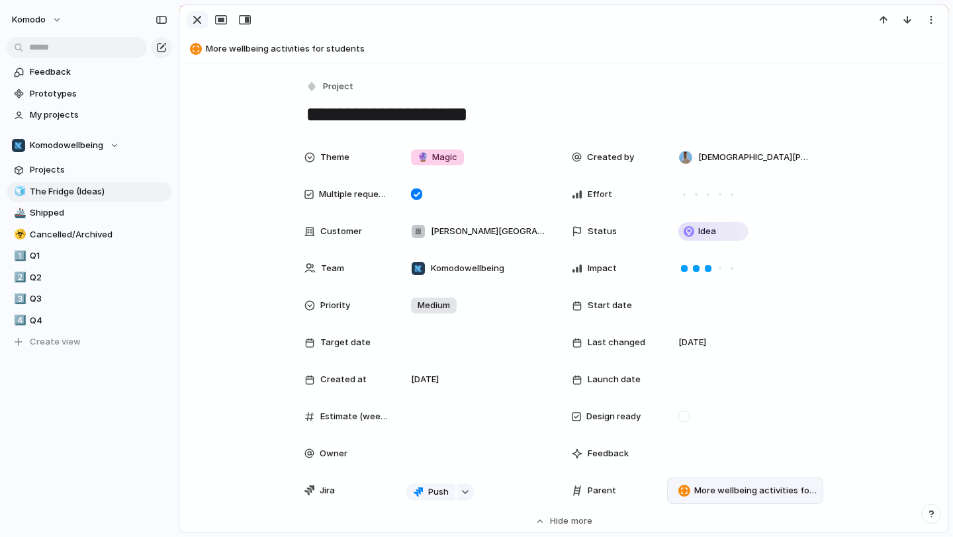
click at [199, 26] on div "button" at bounding box center [197, 20] width 16 height 16
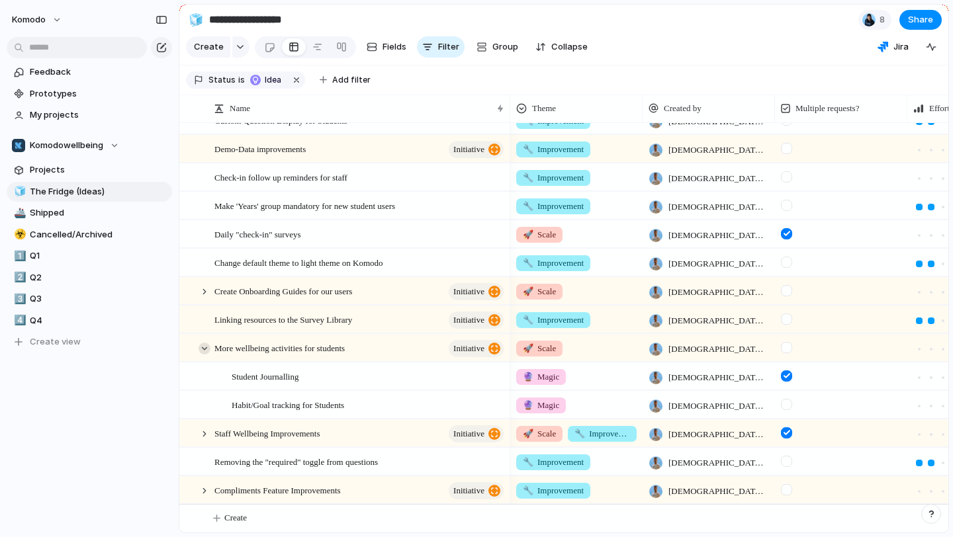
click at [204, 347] on div at bounding box center [205, 349] width 12 height 12
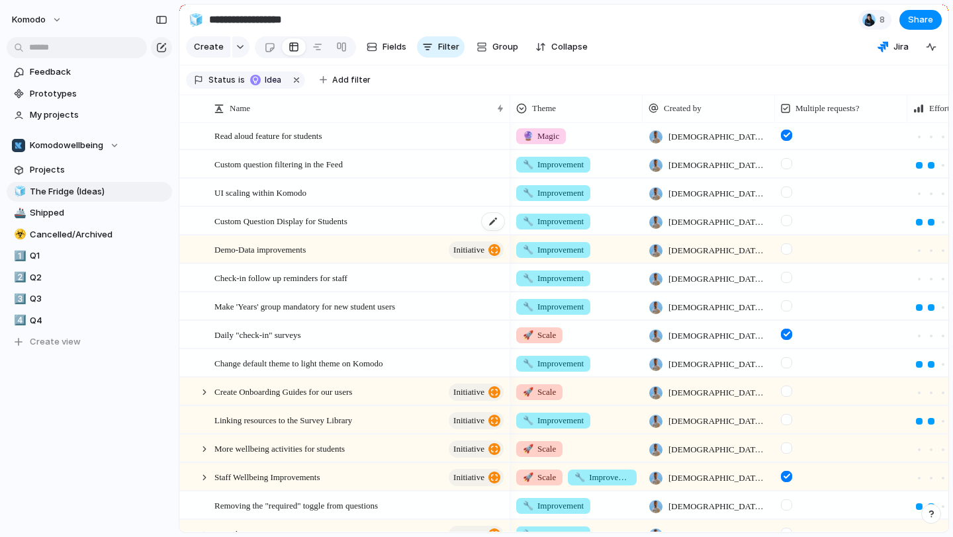
click at [397, 226] on div "Custom Question Display for Students" at bounding box center [359, 221] width 291 height 27
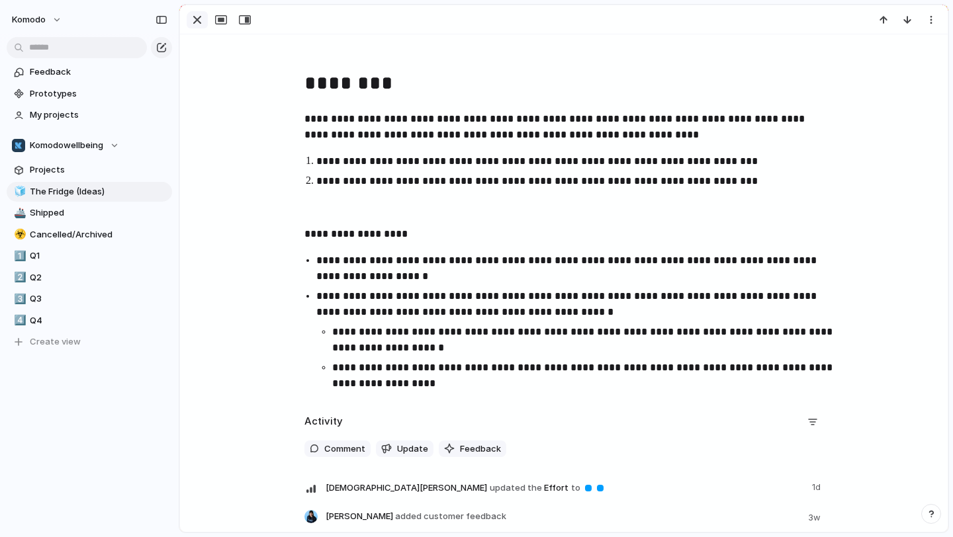
click at [199, 23] on div "button" at bounding box center [197, 20] width 16 height 16
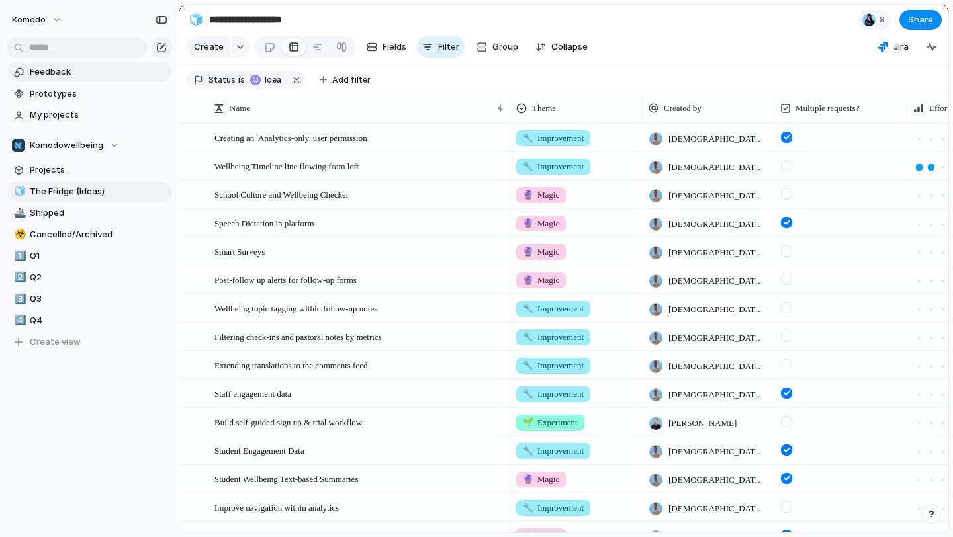
click at [83, 73] on span "Feedback" at bounding box center [99, 72] width 138 height 13
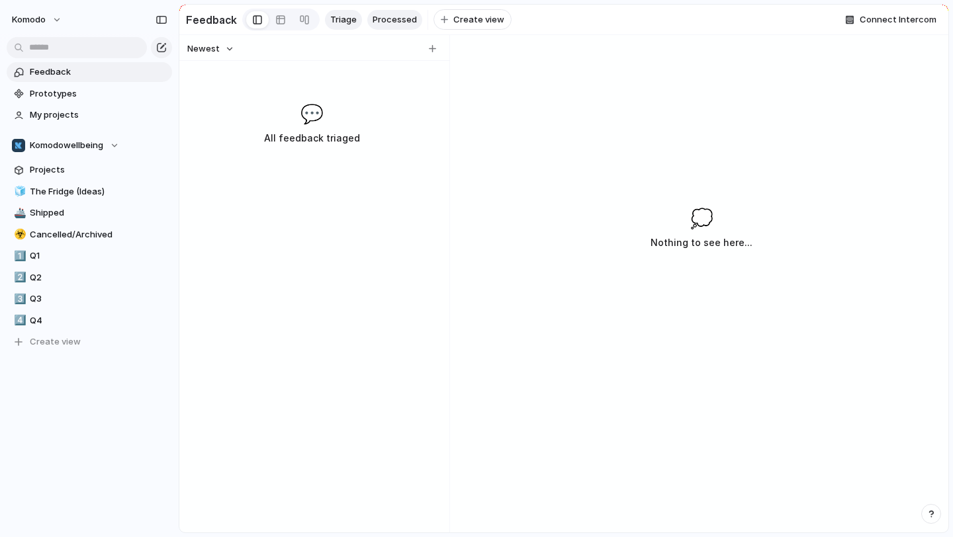
click at [398, 21] on span "Processed" at bounding box center [395, 19] width 44 height 13
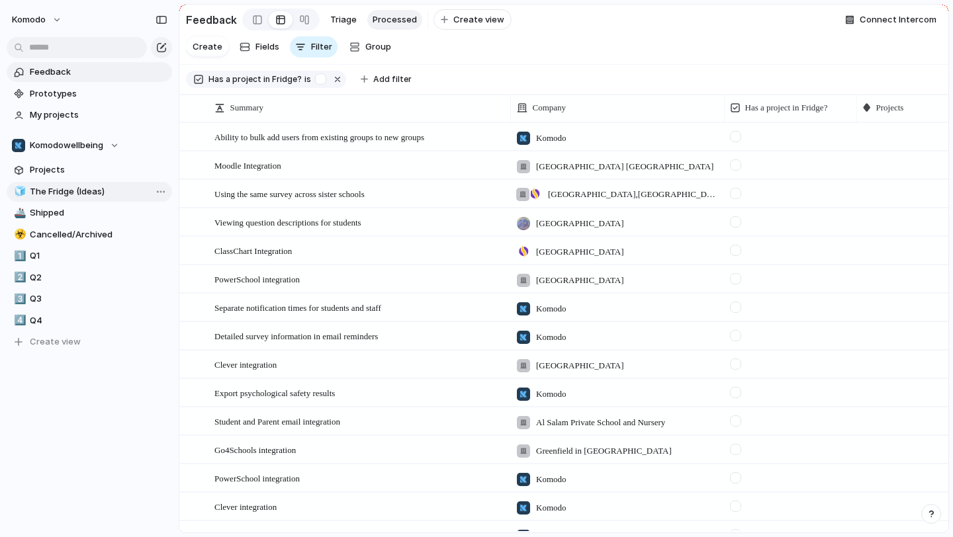
click at [94, 197] on span "The Fridge (Ideas)" at bounding box center [99, 191] width 138 height 13
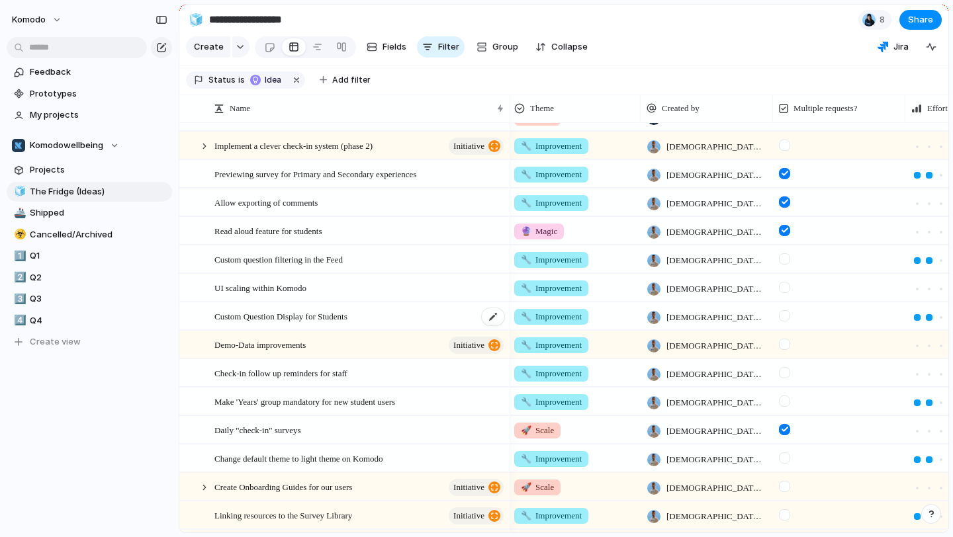
click at [394, 320] on div "Custom Question Display for Students" at bounding box center [359, 316] width 291 height 27
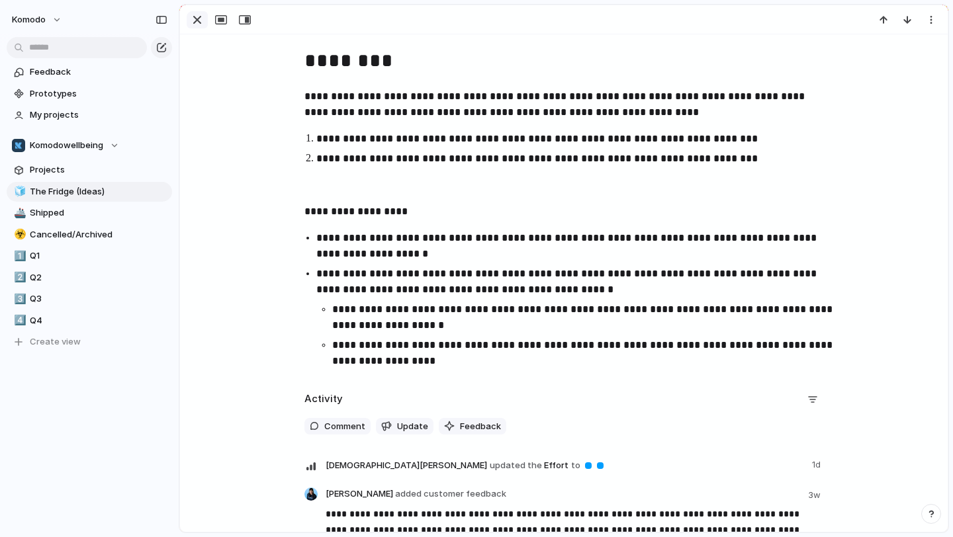
click at [198, 24] on div "button" at bounding box center [197, 20] width 16 height 16
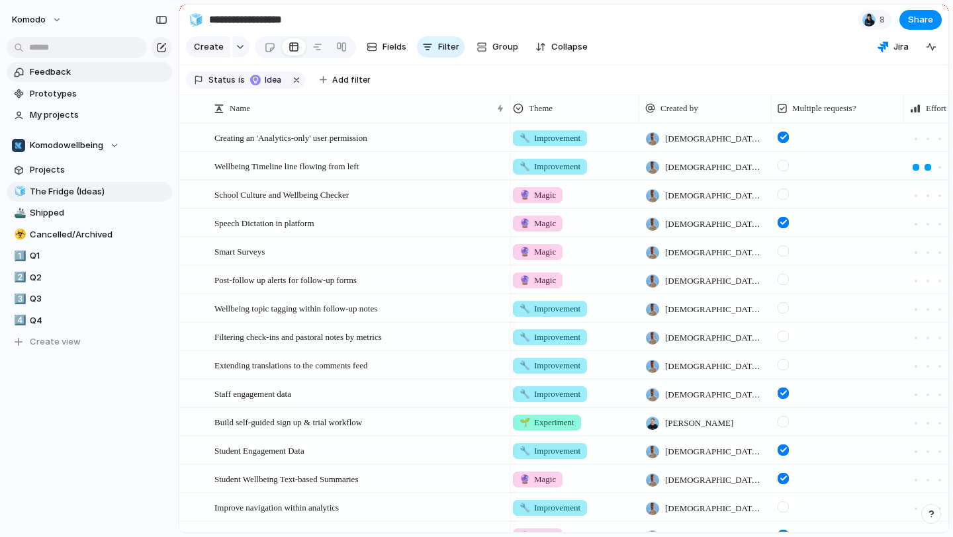
click at [96, 69] on span "Feedback" at bounding box center [99, 72] width 138 height 13
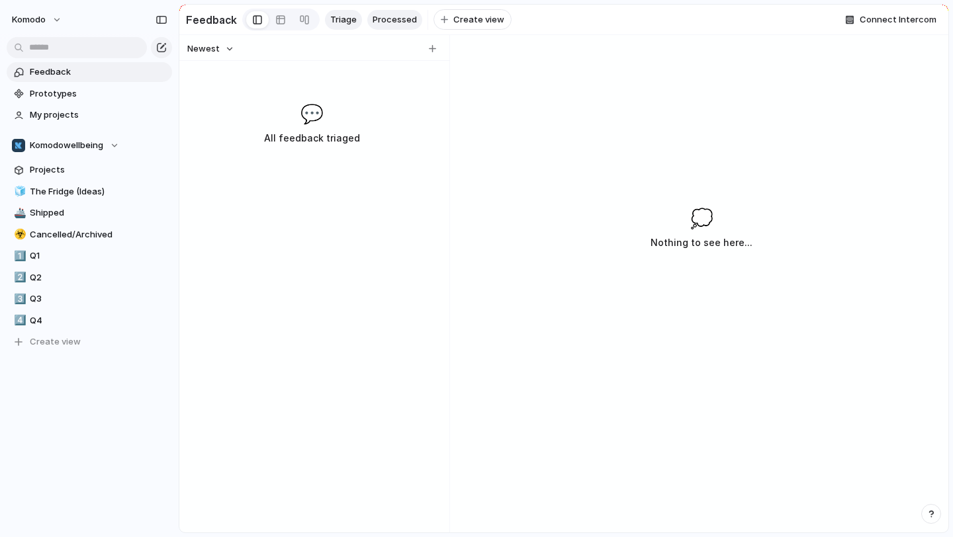
click at [400, 19] on span "Processed" at bounding box center [395, 19] width 44 height 13
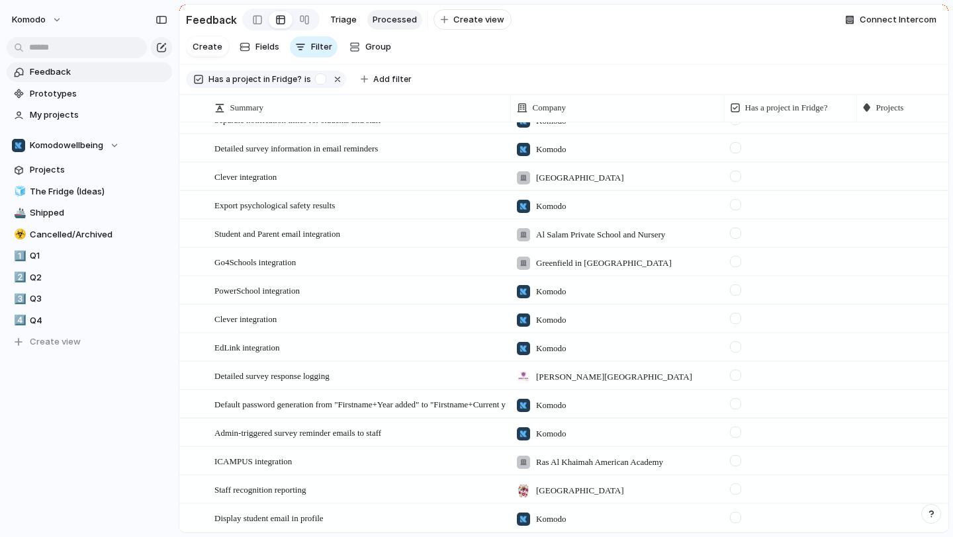
click at [739, 490] on div at bounding box center [735, 489] width 11 height 11
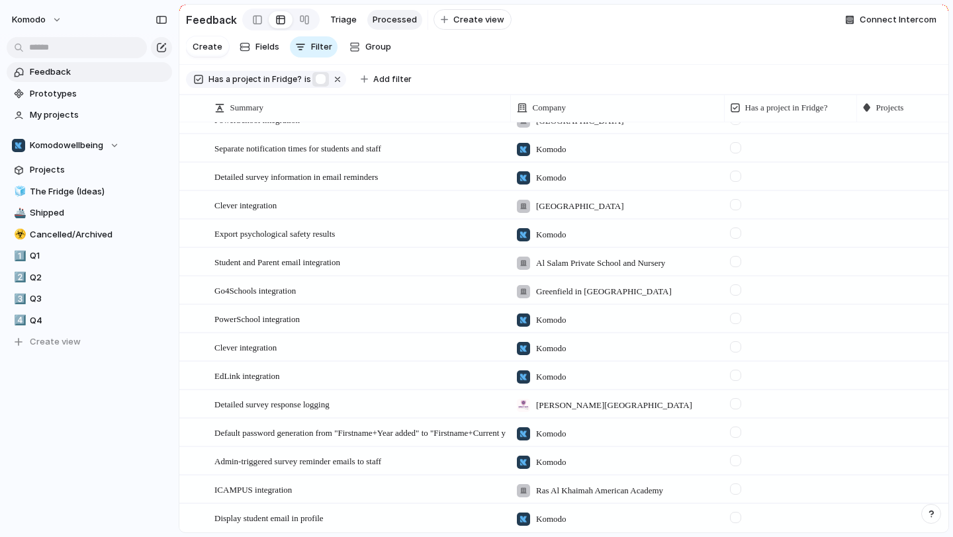
click at [316, 81] on div "button" at bounding box center [320, 78] width 11 height 11
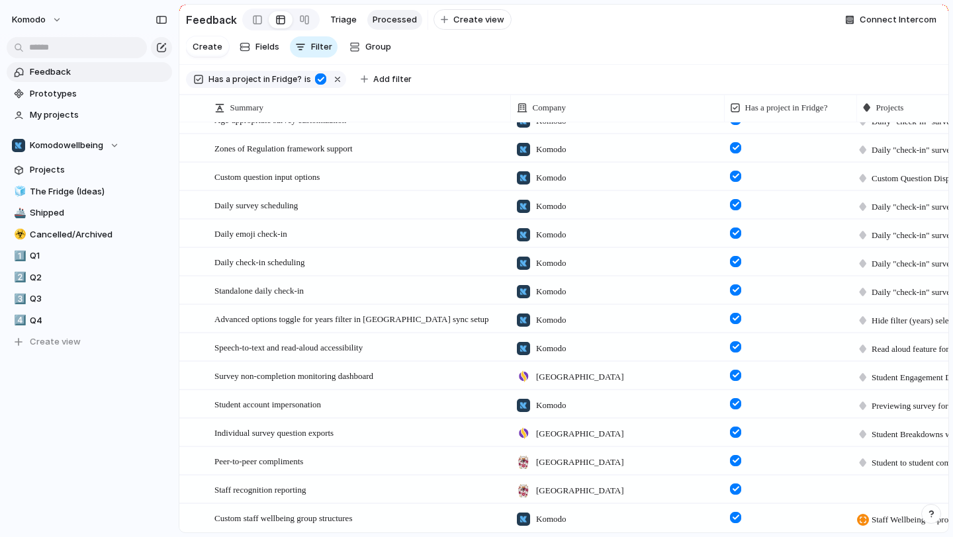
click at [742, 493] on form at bounding box center [736, 485] width 22 height 19
click at [738, 487] on div at bounding box center [735, 489] width 11 height 11
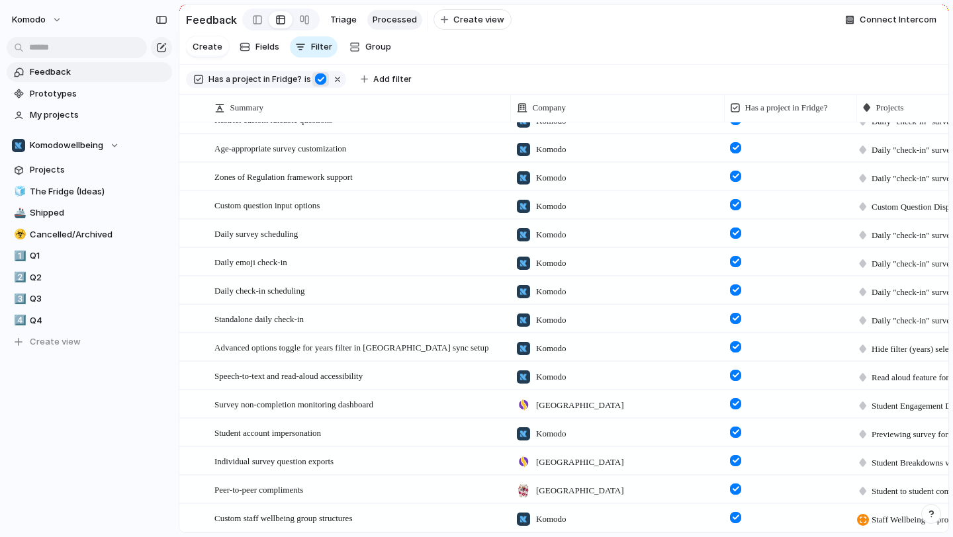
click at [317, 76] on div "button" at bounding box center [320, 78] width 11 height 11
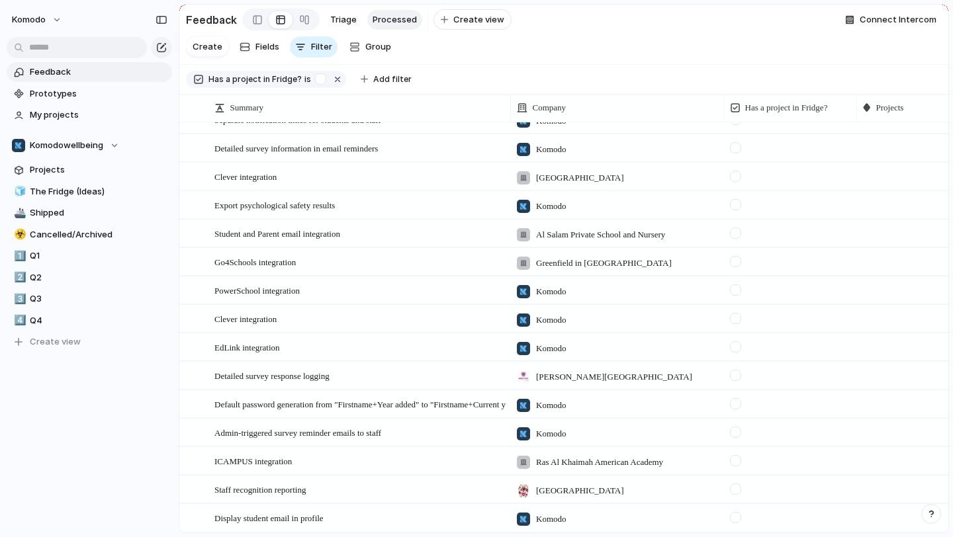
click at [680, 494] on div "[GEOGRAPHIC_DATA]" at bounding box center [617, 487] width 212 height 22
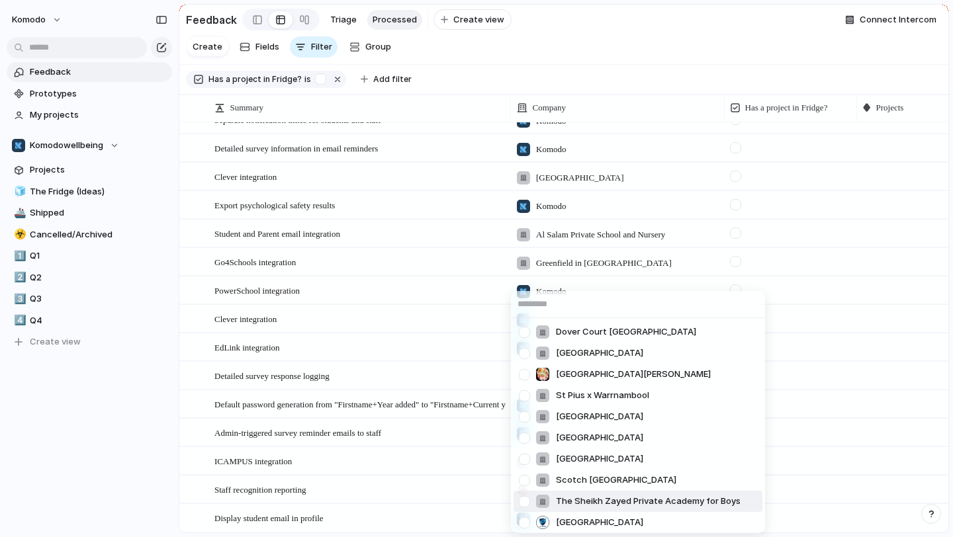
click at [406, 491] on div "Dover Court Singapore Avenues World School Shanghai St Andrews College St Pius …" at bounding box center [476, 268] width 953 height 537
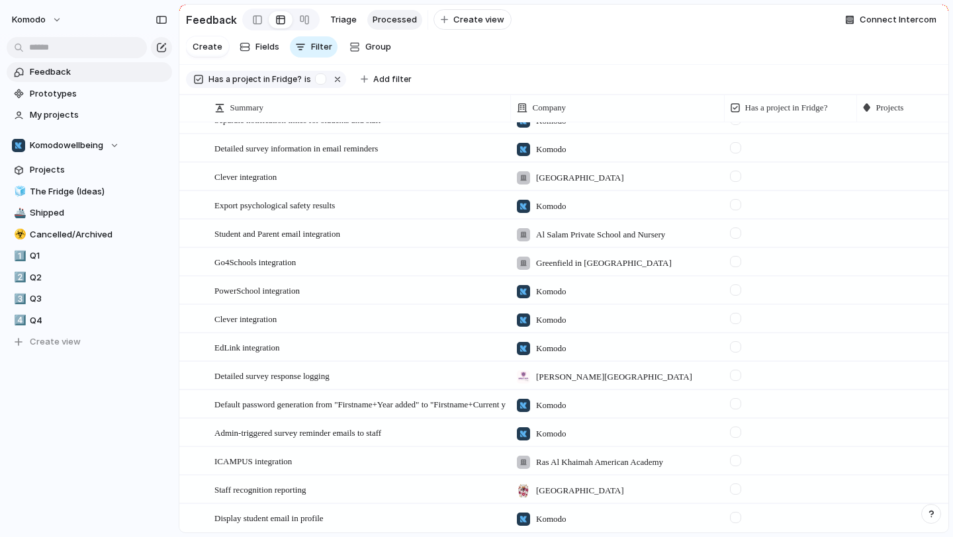
click at [406, 491] on div "Staff recognition reporting Open" at bounding box center [359, 490] width 291 height 28
click at [491, 490] on span "Open" at bounding box center [487, 490] width 19 height 13
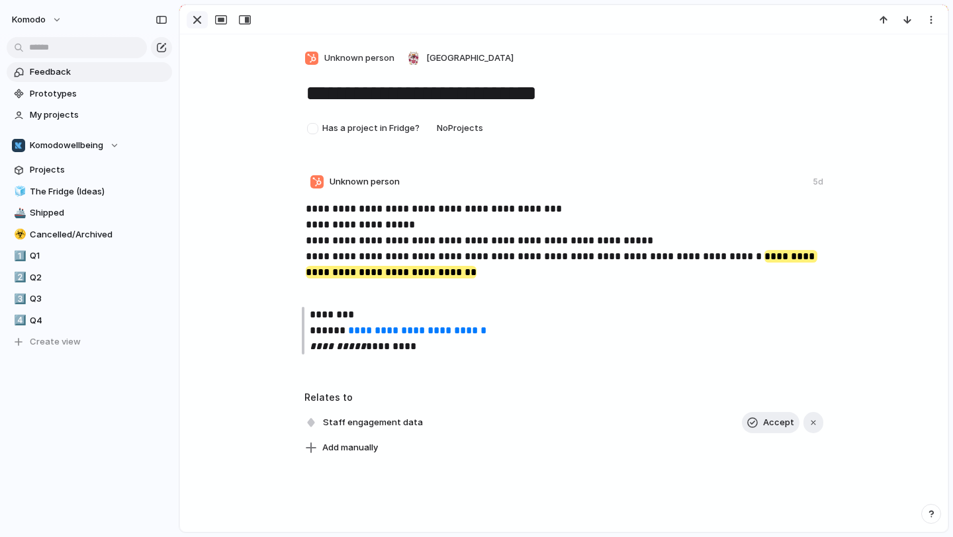
click at [198, 27] on div "button" at bounding box center [197, 20] width 16 height 16
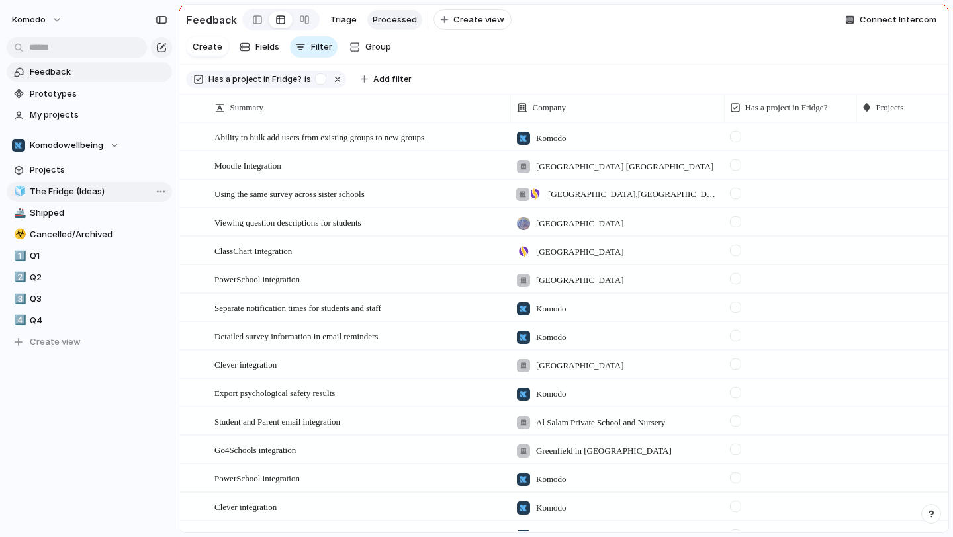
click at [66, 189] on span "The Fridge (Ideas)" at bounding box center [99, 191] width 138 height 13
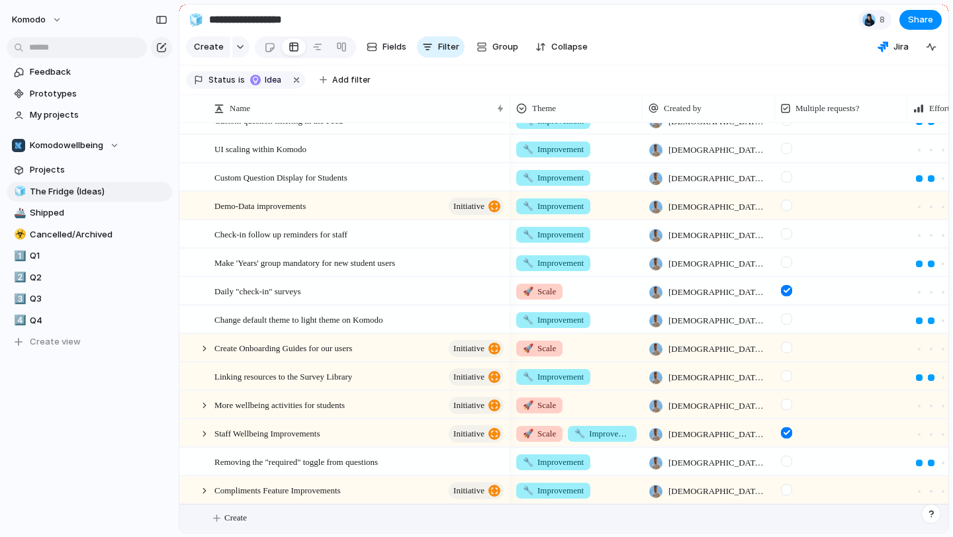
click at [227, 514] on span "Create" at bounding box center [235, 518] width 23 height 13
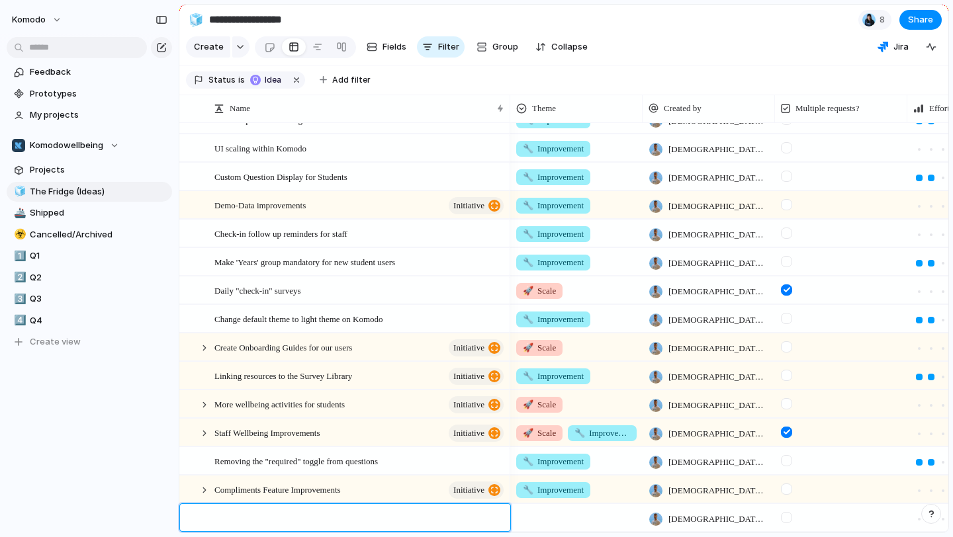
type textarea "*"
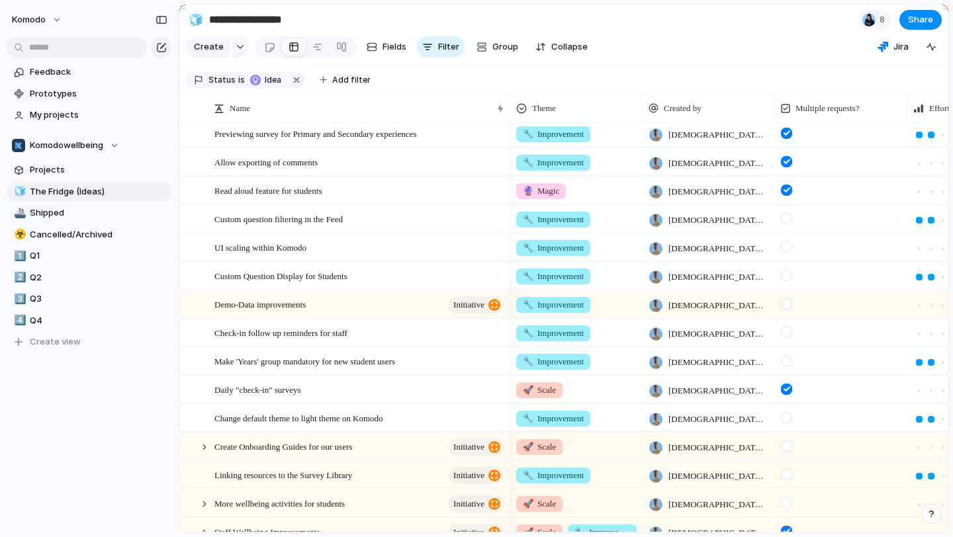
scroll to position [455, 0]
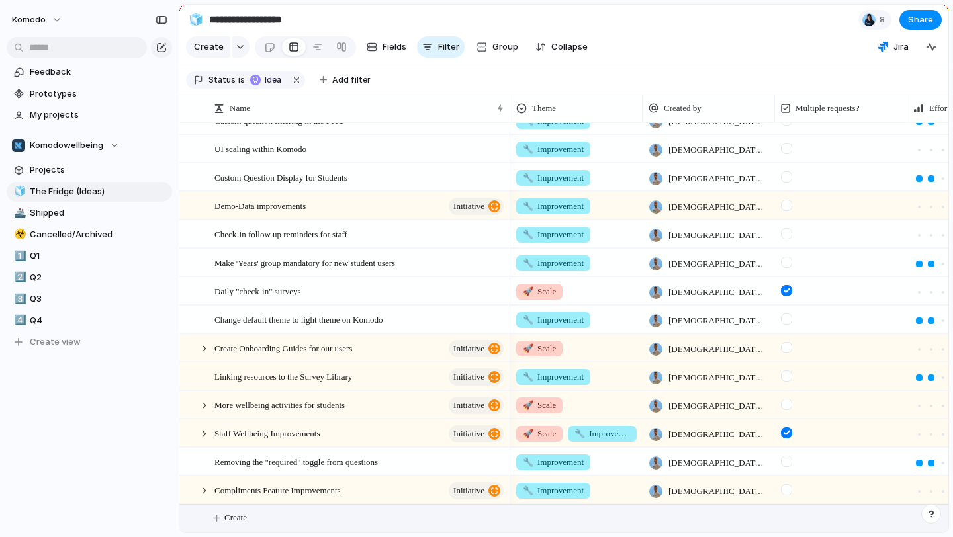
click at [245, 520] on span "Create" at bounding box center [235, 518] width 23 height 13
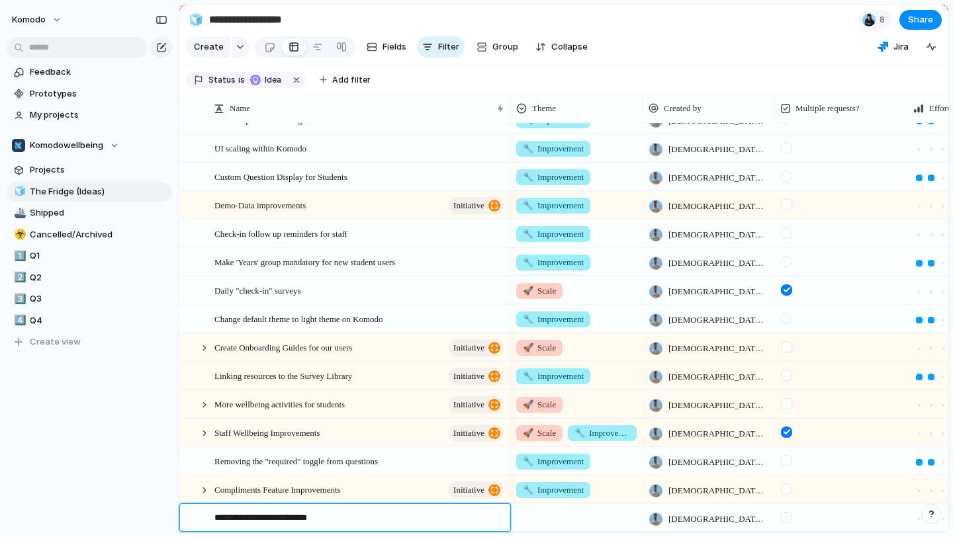
type textarea "**********"
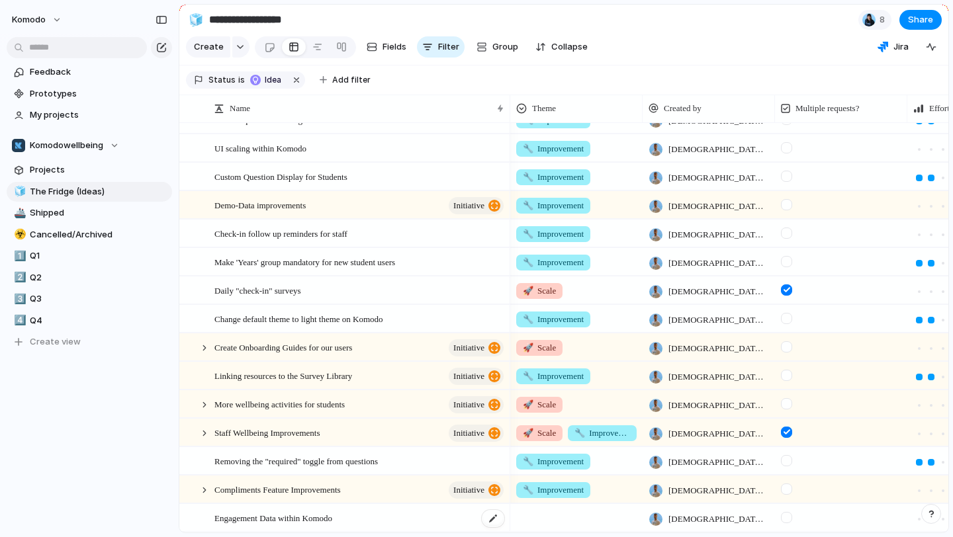
click at [396, 527] on div "Engagement Data within Komodo" at bounding box center [359, 518] width 291 height 27
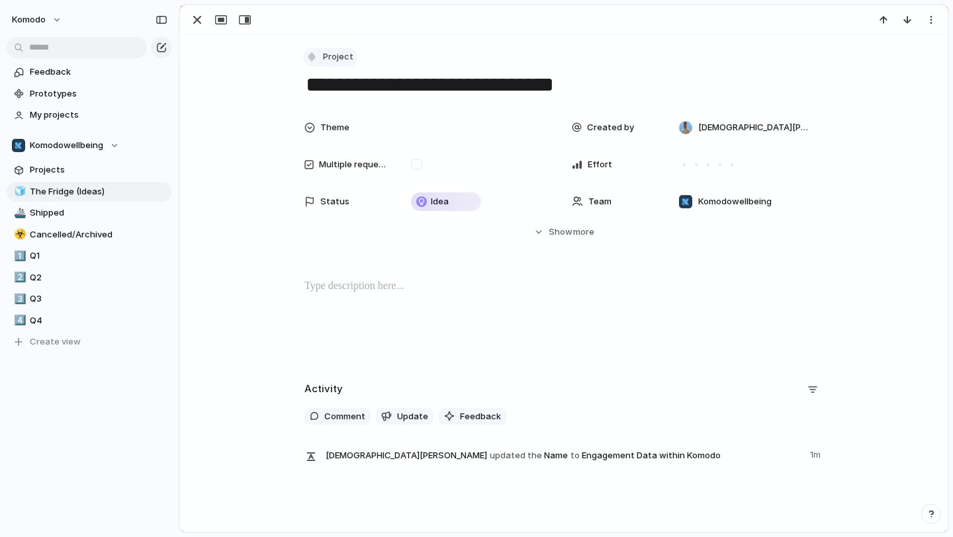
click at [340, 60] on span "Project" at bounding box center [338, 56] width 30 height 13
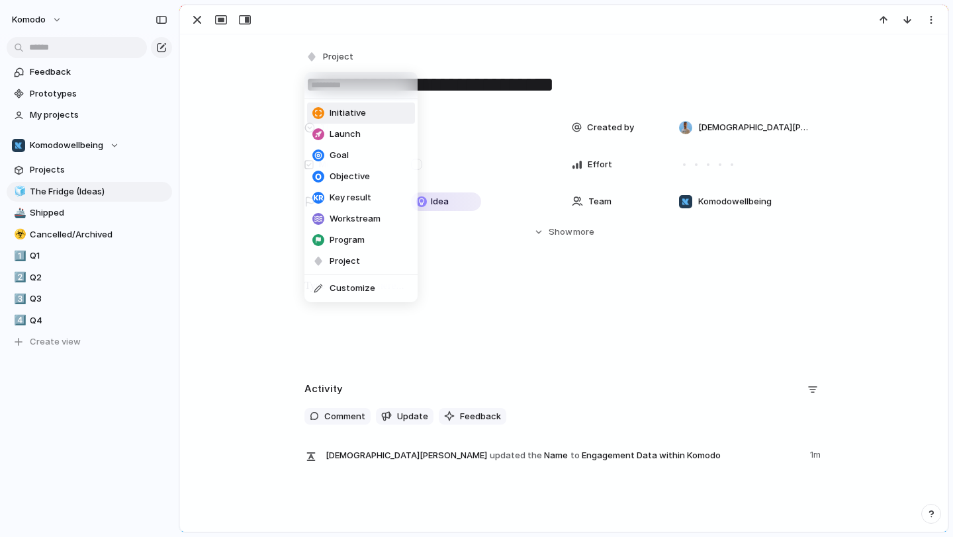
click at [356, 113] on span "Initiative" at bounding box center [348, 113] width 36 height 13
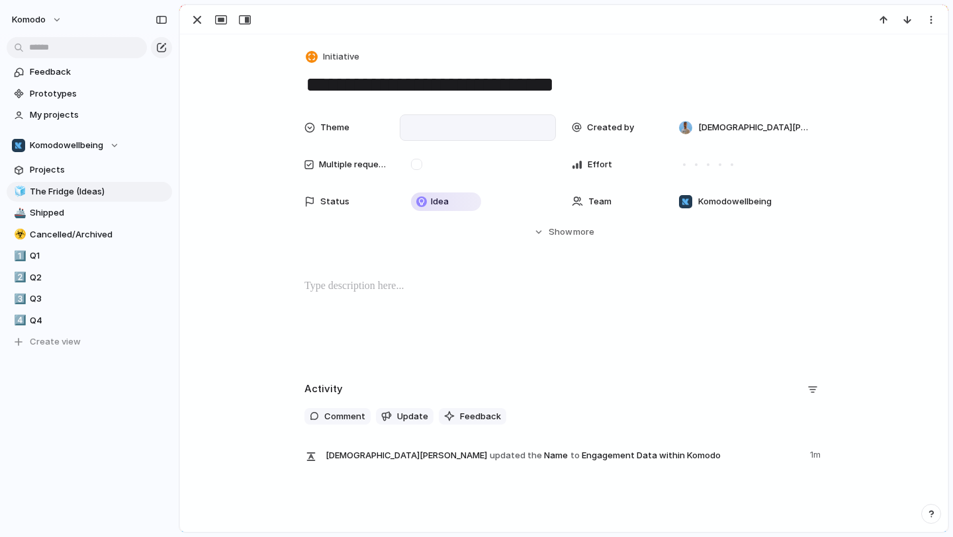
click at [425, 122] on div at bounding box center [478, 127] width 144 height 15
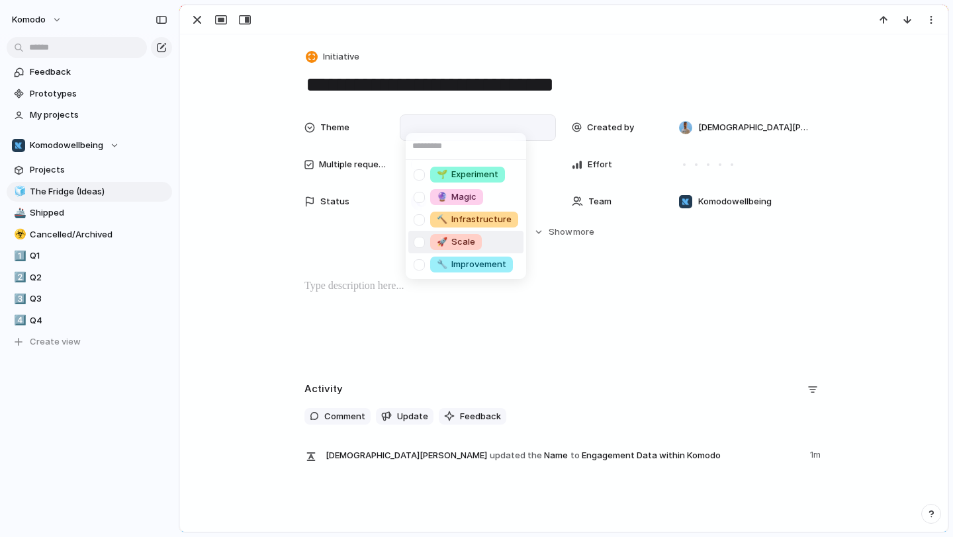
click at [489, 244] on li "🚀 Scale" at bounding box center [465, 242] width 115 height 23
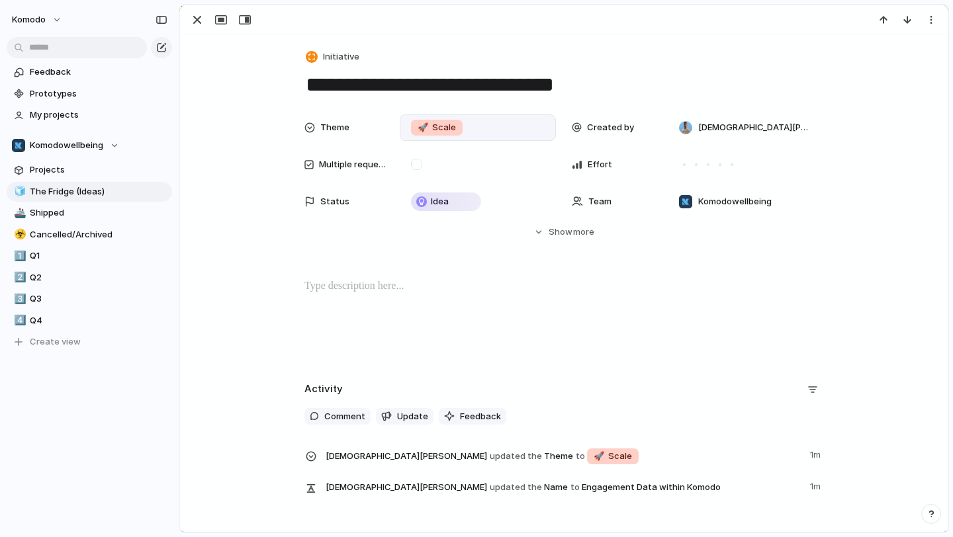
click at [199, 30] on div at bounding box center [564, 19] width 768 height 29
click at [196, 13] on div "button" at bounding box center [197, 20] width 16 height 16
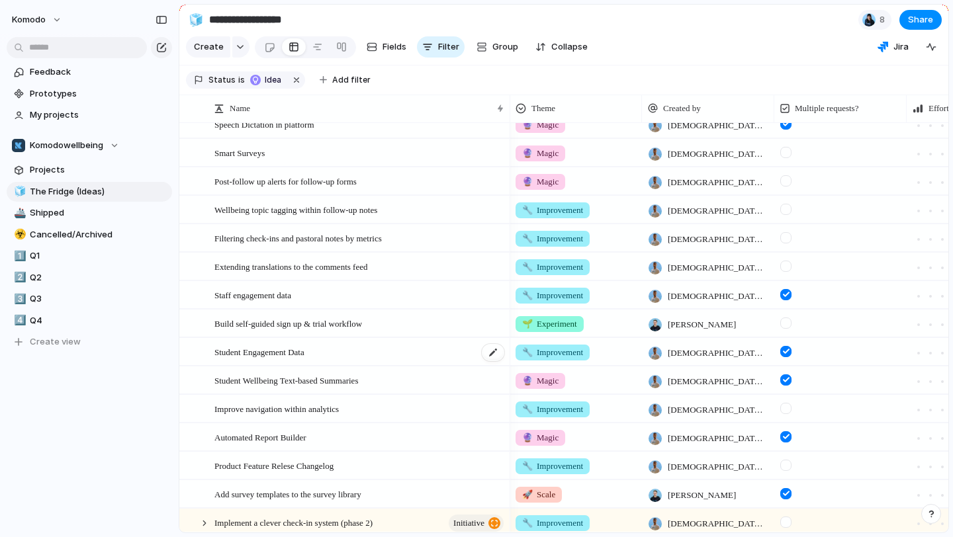
click at [381, 349] on div "Student Engagement Data" at bounding box center [359, 352] width 291 height 27
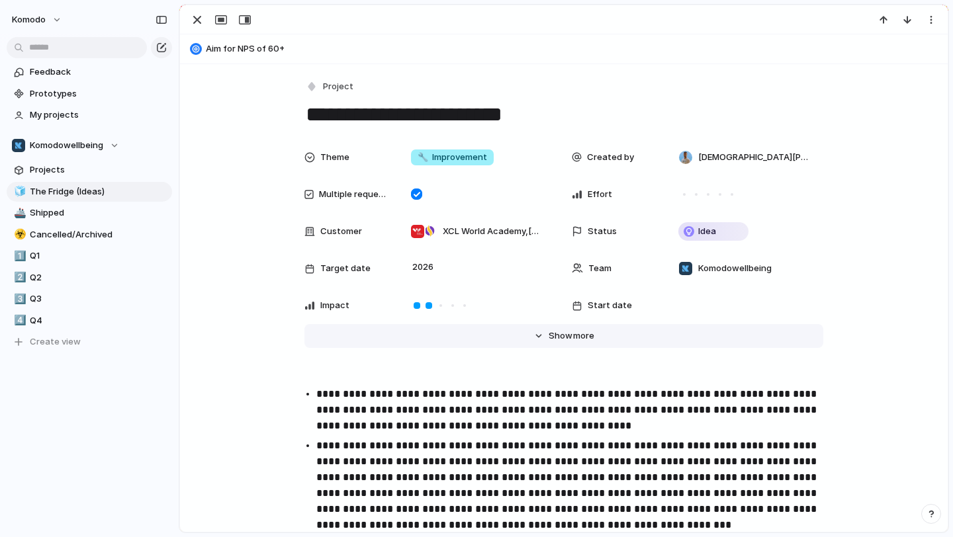
click at [580, 334] on span "more" at bounding box center [583, 336] width 21 height 13
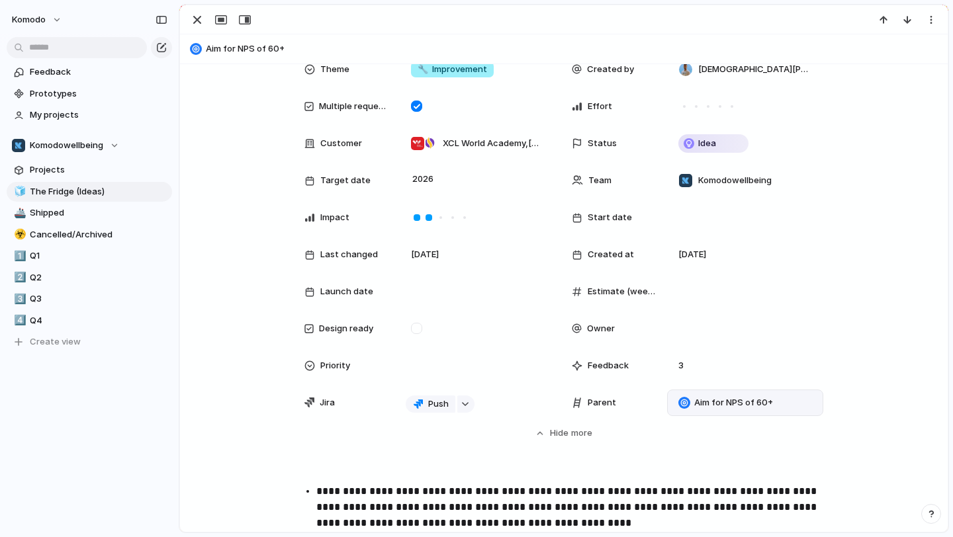
click at [732, 402] on span "Aim for NPS of 60+" at bounding box center [733, 402] width 79 height 13
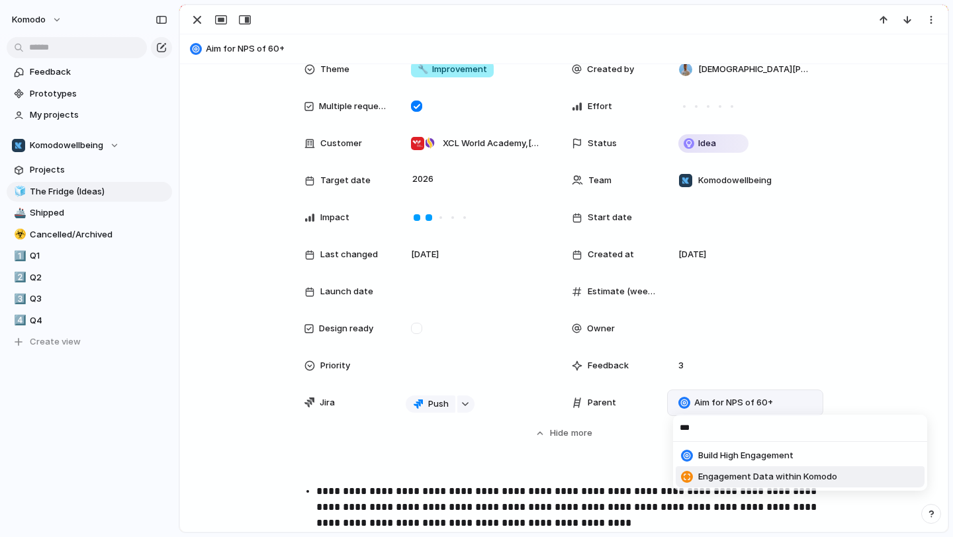
type input "***"
click at [758, 482] on span "Engagement Data within Komodo" at bounding box center [767, 477] width 139 height 13
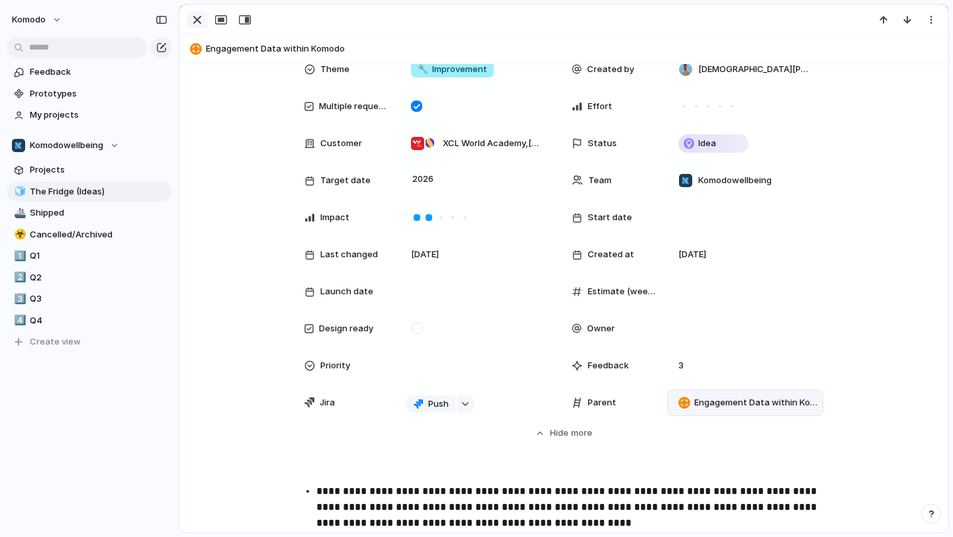
click at [197, 17] on div "button" at bounding box center [197, 20] width 16 height 16
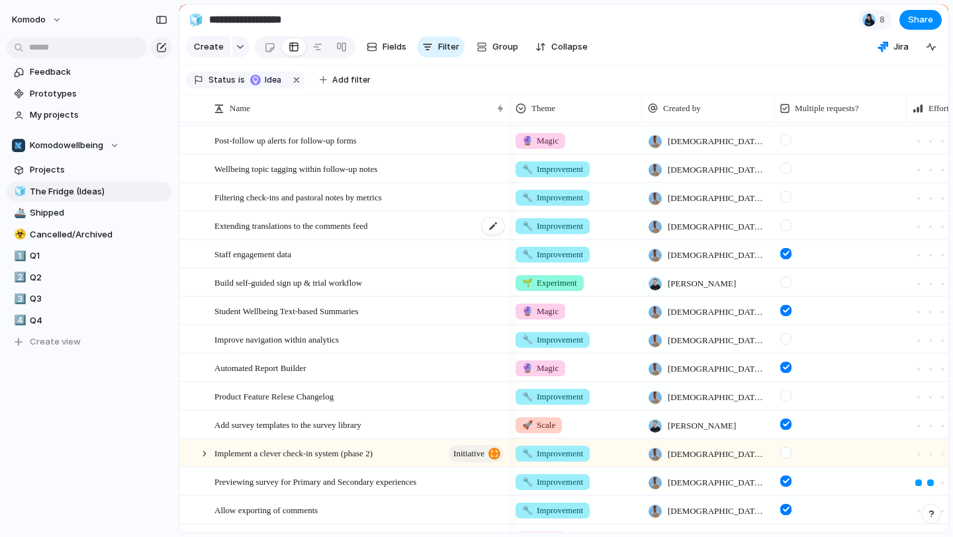
click at [368, 252] on div "Staff engagement data" at bounding box center [359, 254] width 291 height 27
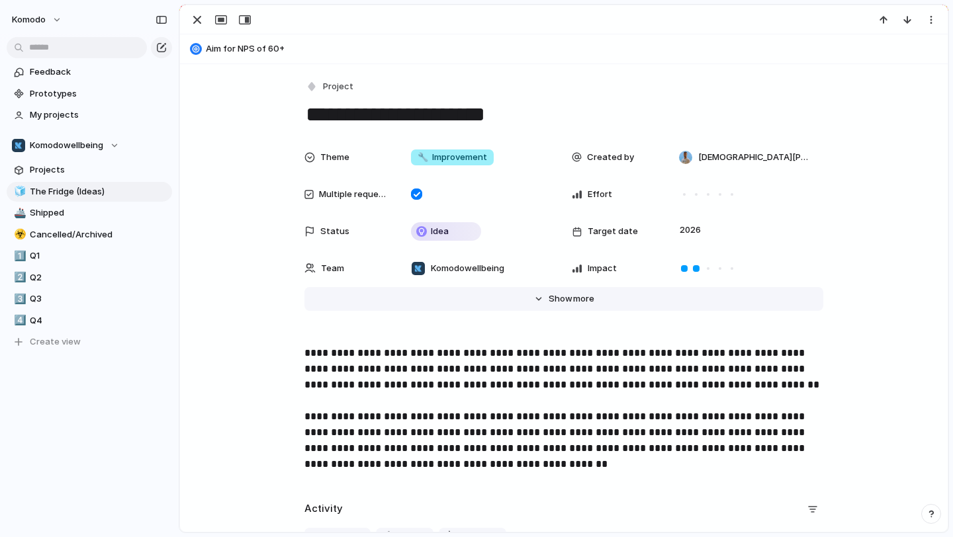
click at [538, 300] on button "Hide Show more" at bounding box center [563, 299] width 519 height 24
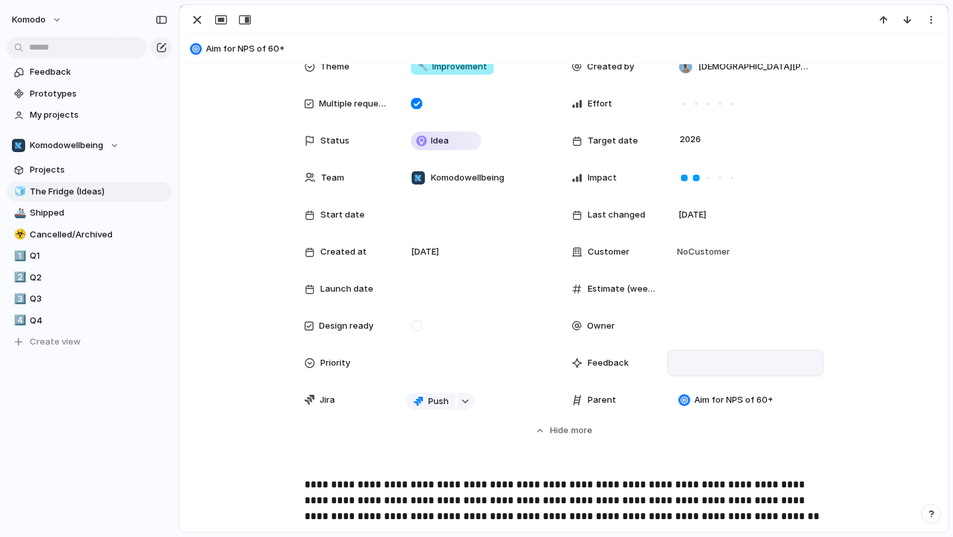
click at [719, 351] on div at bounding box center [745, 363] width 156 height 26
click at [720, 393] on div "Aim for NPS of 60+" at bounding box center [745, 400] width 144 height 15
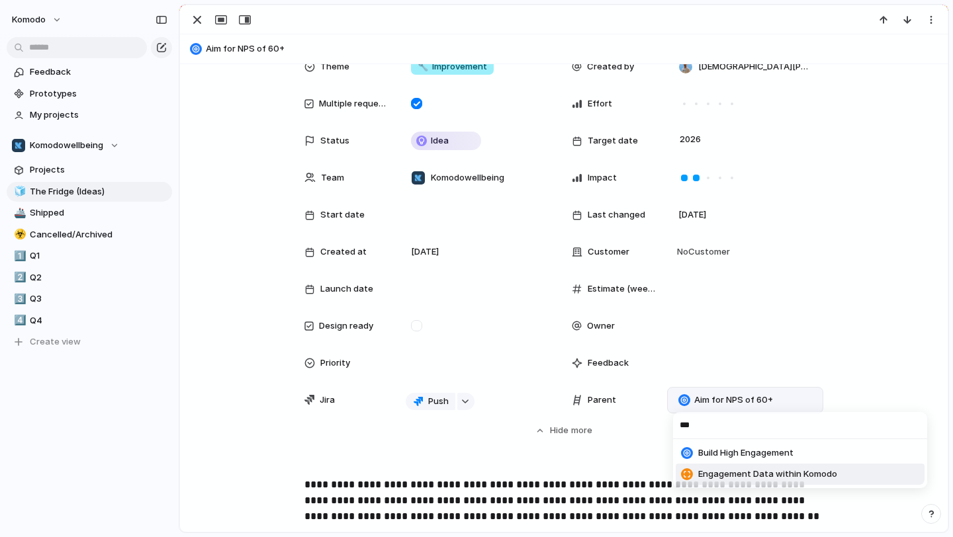
type input "***"
click at [752, 474] on span "Engagement Data within Komodo" at bounding box center [767, 474] width 139 height 13
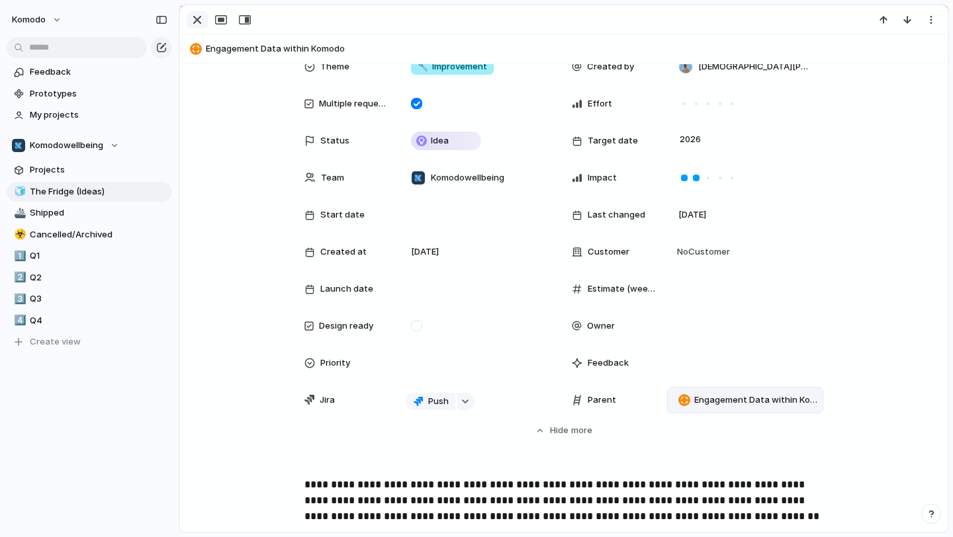
click at [201, 21] on div "button" at bounding box center [197, 20] width 16 height 16
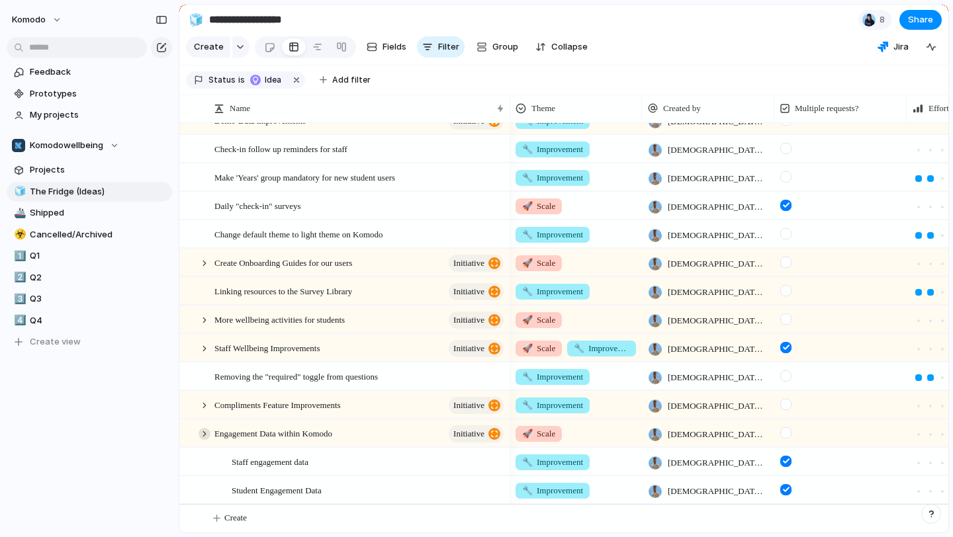
click at [203, 431] on div at bounding box center [205, 434] width 12 height 12
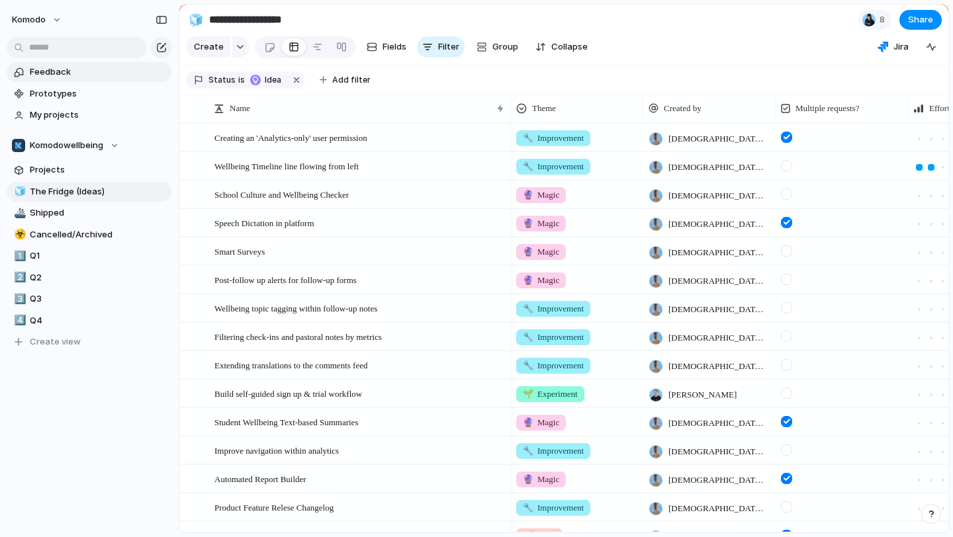
click at [99, 70] on span "Feedback" at bounding box center [99, 72] width 138 height 13
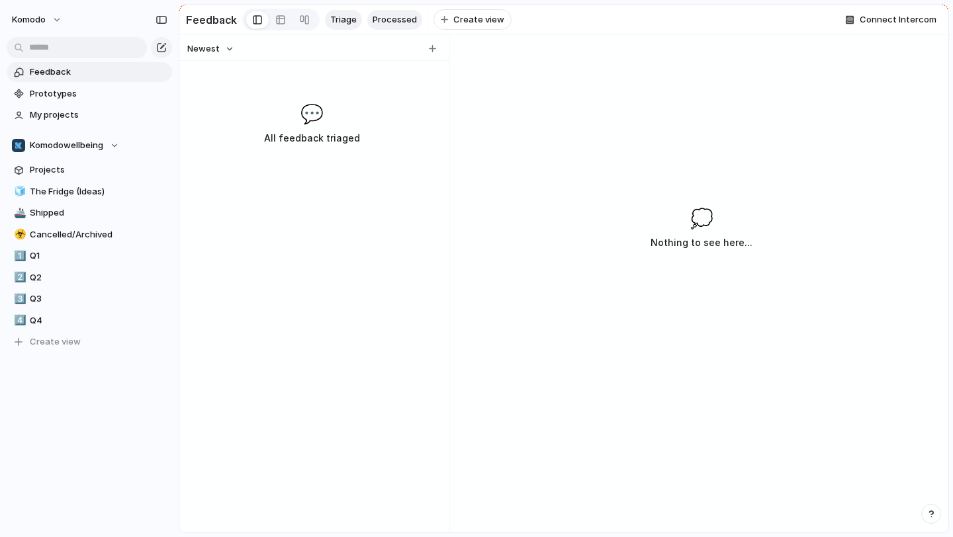
click at [385, 25] on span "Processed" at bounding box center [395, 19] width 44 height 13
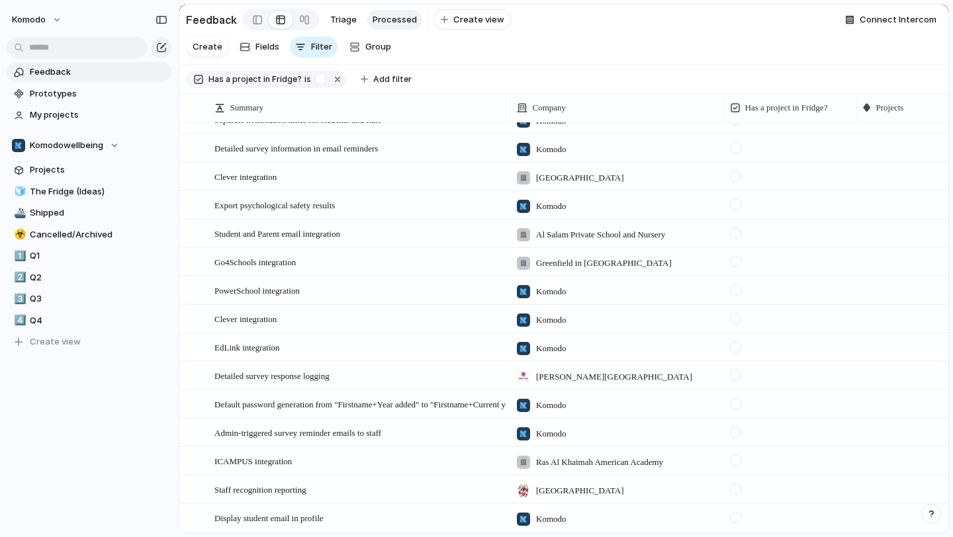
click at [835, 486] on div at bounding box center [790, 485] width 131 height 19
click at [862, 487] on div at bounding box center [922, 487] width 131 height 23
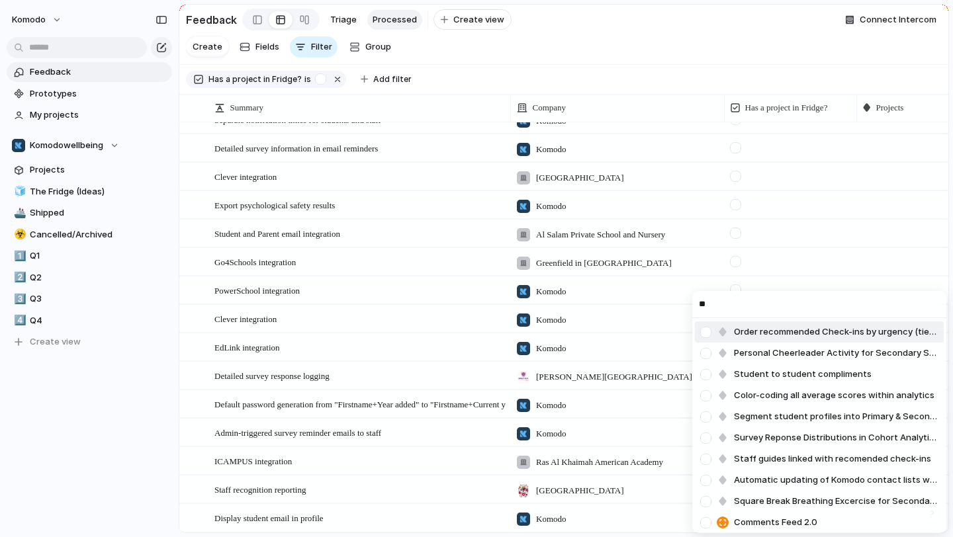
type input "*"
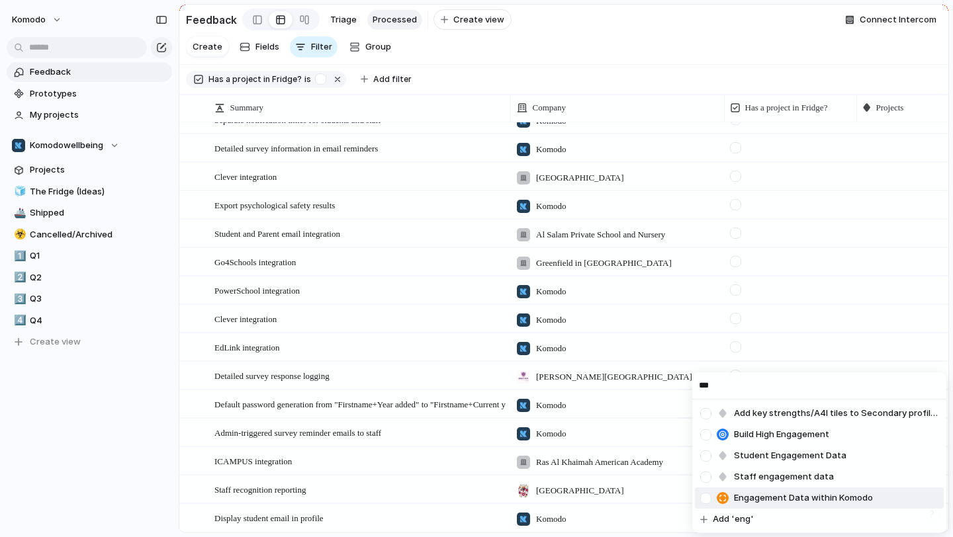
type input "***"
click at [873, 492] on li "Engagement Data within Komodo" at bounding box center [819, 498] width 249 height 21
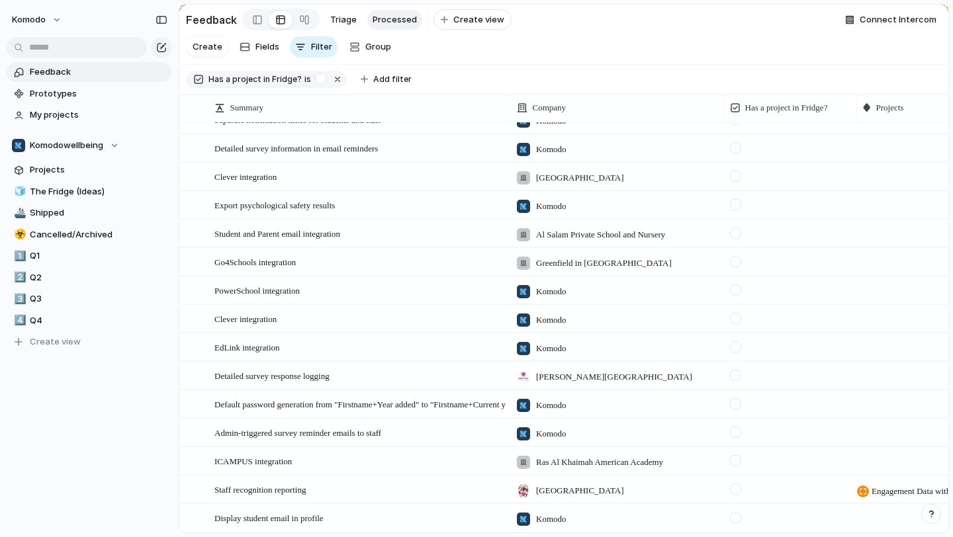
click at [735, 489] on div at bounding box center [735, 489] width 11 height 11
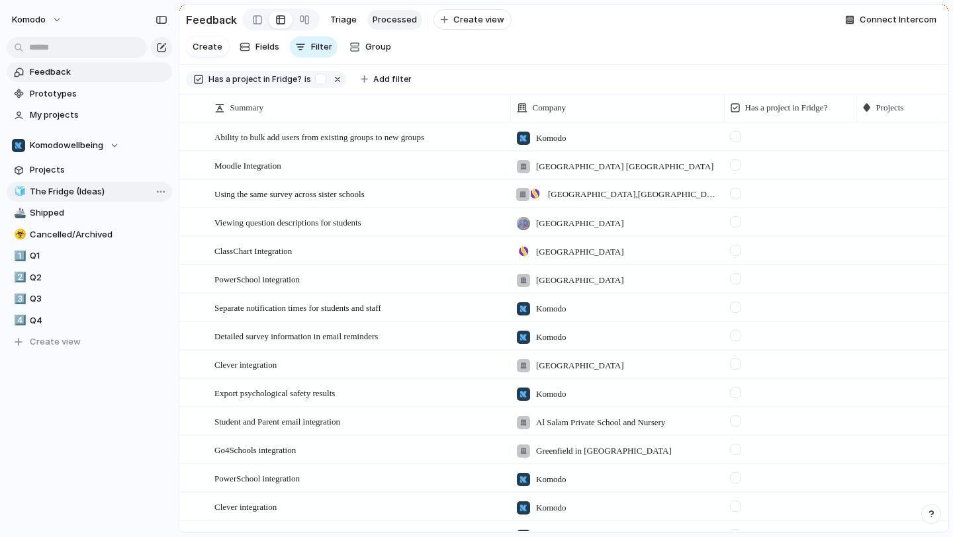
click at [98, 191] on span "The Fridge (Ideas)" at bounding box center [99, 191] width 138 height 13
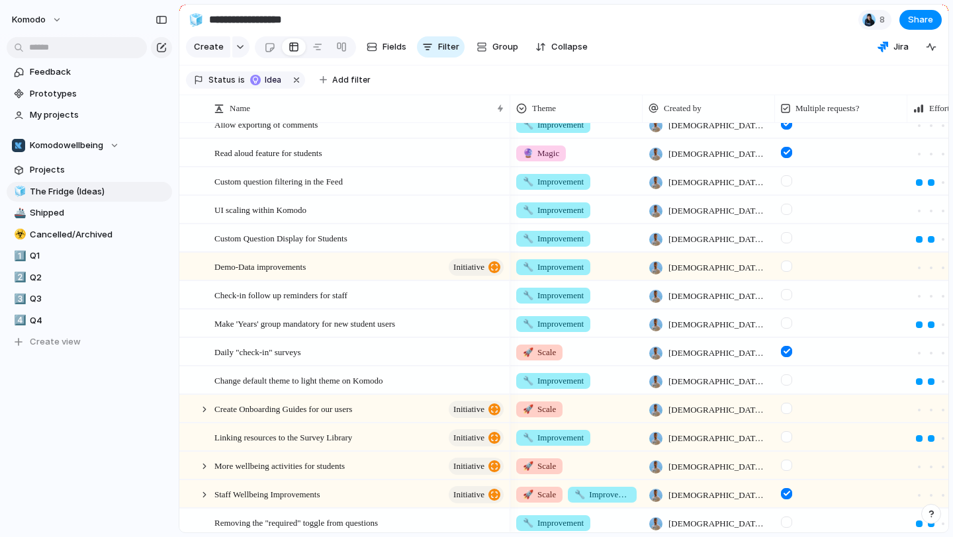
scroll to position [587, 0]
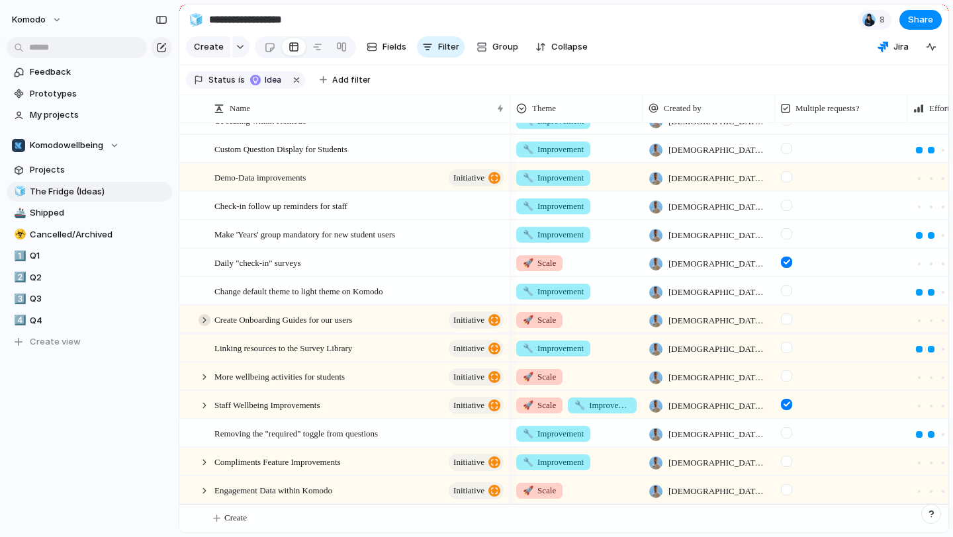
click at [203, 317] on div at bounding box center [205, 320] width 12 height 12
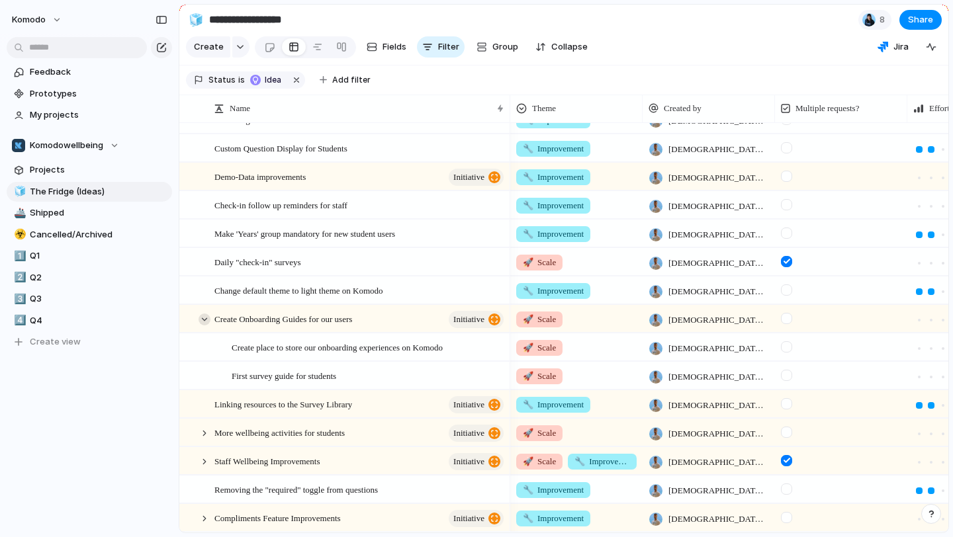
click at [203, 317] on div at bounding box center [205, 320] width 12 height 12
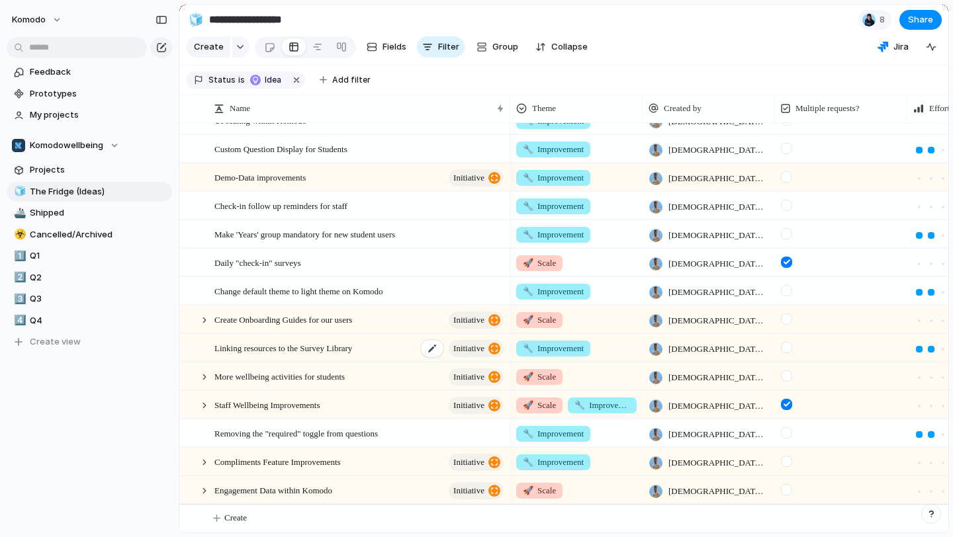
click at [395, 354] on div "Linking resources to the Survey Library initiative" at bounding box center [359, 348] width 291 height 27
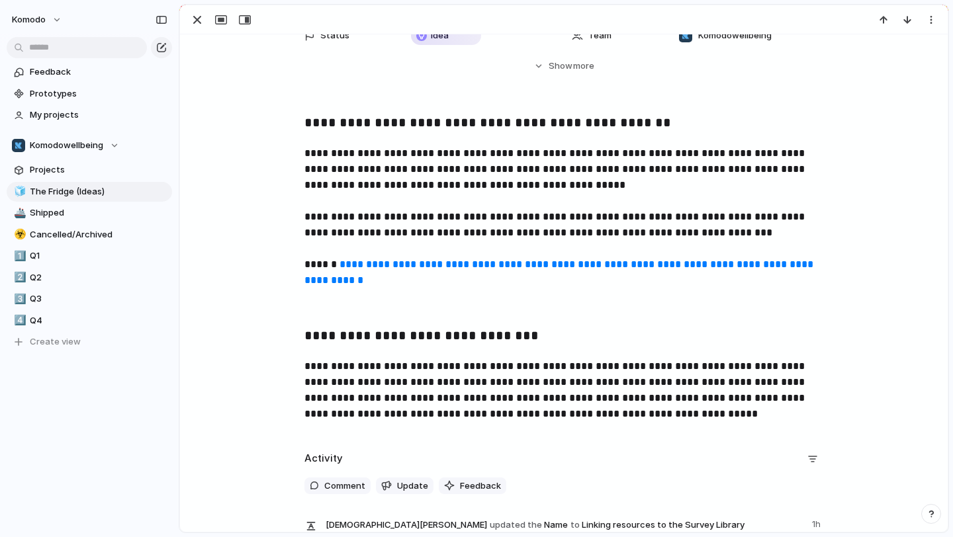
scroll to position [186, 0]
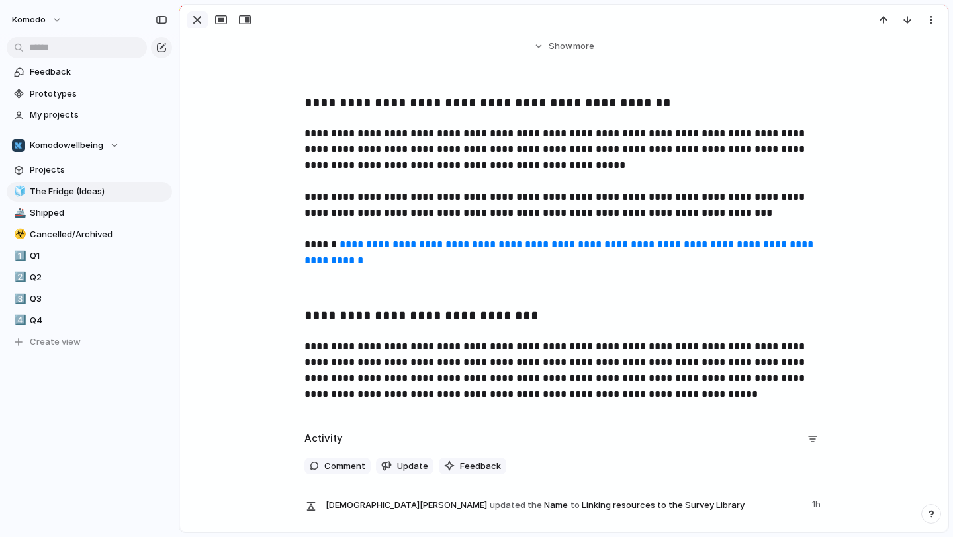
click at [200, 25] on div "button" at bounding box center [197, 20] width 16 height 16
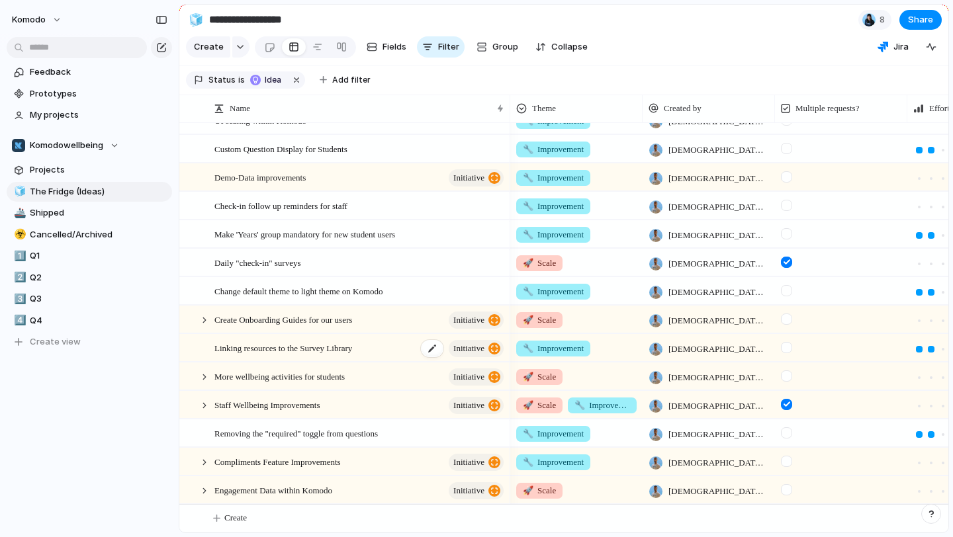
click at [390, 349] on div "Linking resources to the Survey Library initiative" at bounding box center [359, 348] width 291 height 27
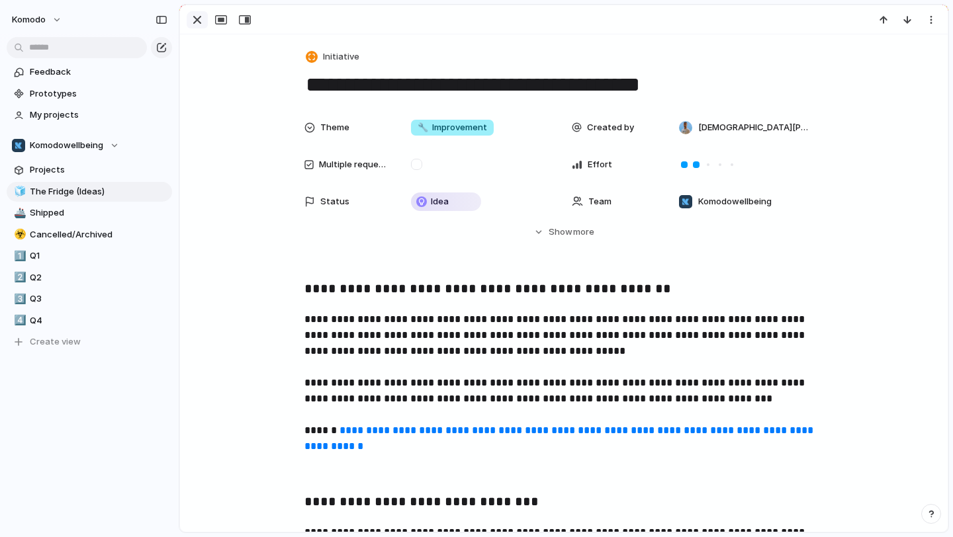
click at [199, 23] on div "button" at bounding box center [197, 20] width 16 height 16
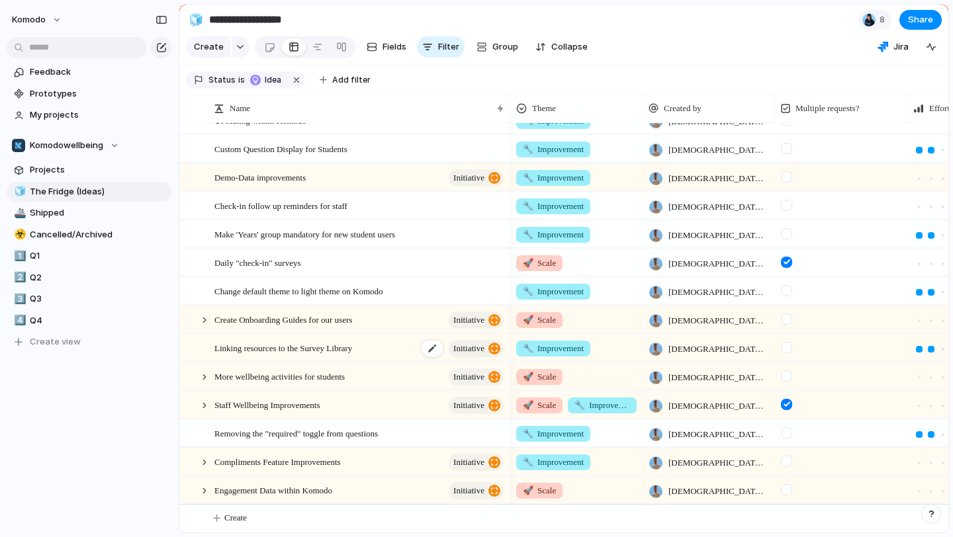
click at [384, 349] on div "Linking resources to the Survey Library initiative" at bounding box center [359, 348] width 291 height 27
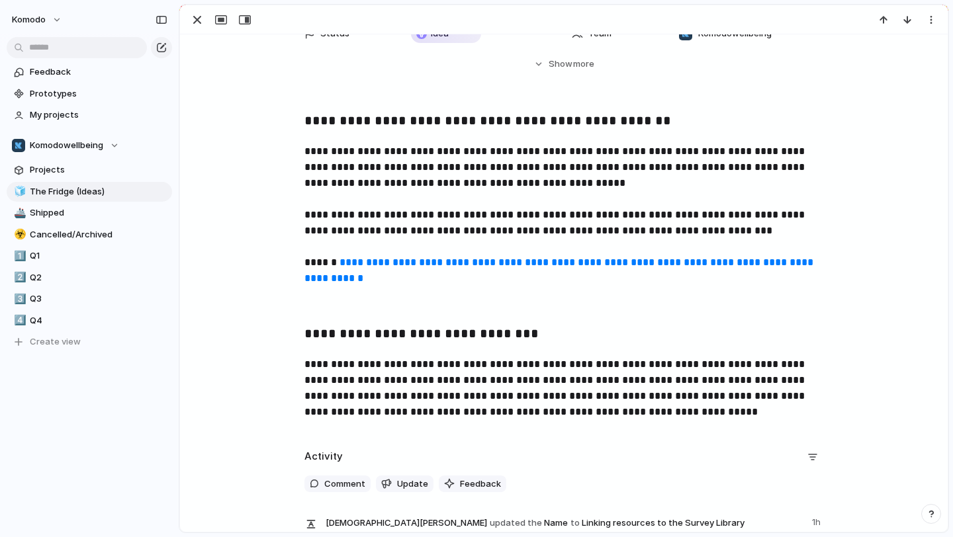
scroll to position [169, 0]
drag, startPoint x: 468, startPoint y: 335, endPoint x: 379, endPoint y: 332, distance: 89.4
click at [379, 332] on h3 "**********" at bounding box center [563, 334] width 519 height 23
click at [547, 367] on p "**********" at bounding box center [563, 388] width 519 height 64
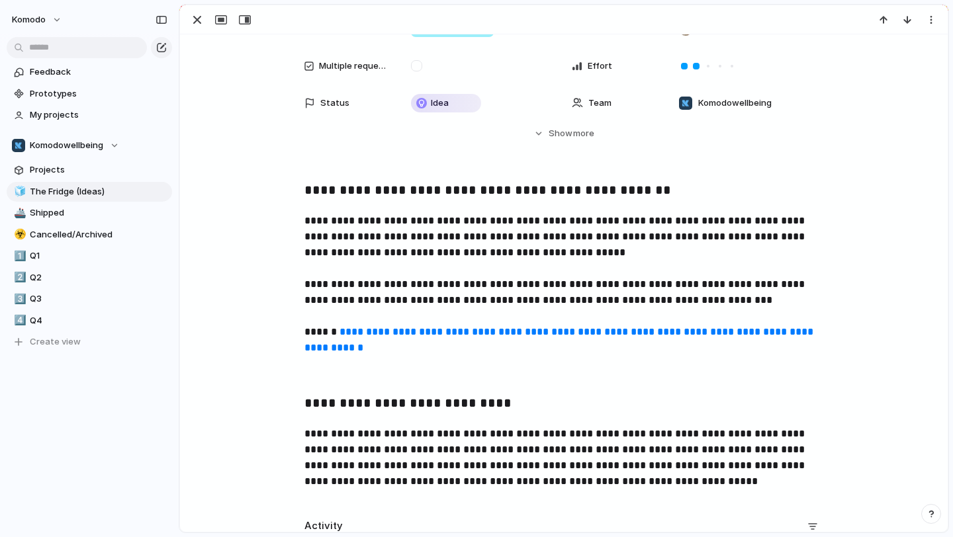
scroll to position [0, 0]
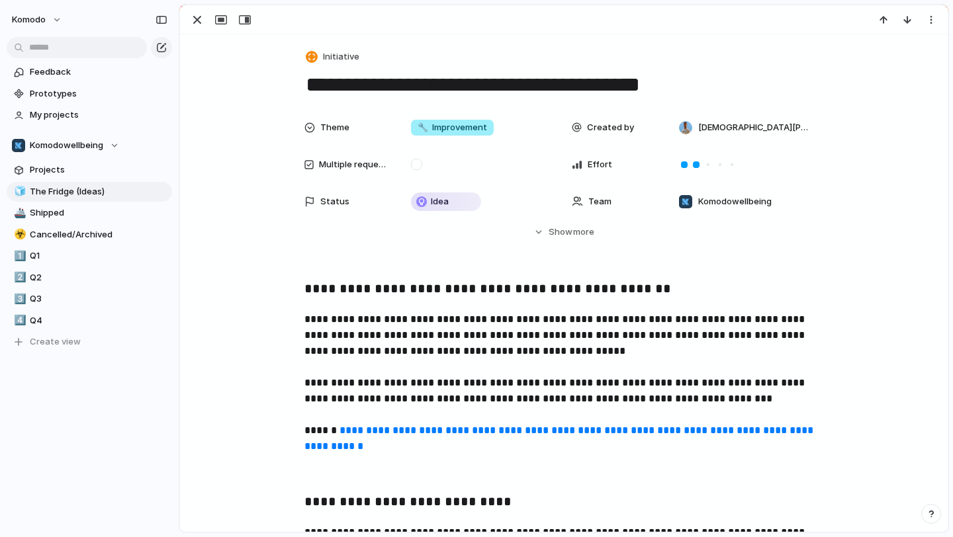
drag, startPoint x: 668, startPoint y: 89, endPoint x: 479, endPoint y: 79, distance: 189.5
click at [479, 79] on textarea "**********" at bounding box center [563, 85] width 519 height 28
type textarea "**********"
click at [197, 24] on div "button" at bounding box center [197, 20] width 16 height 16
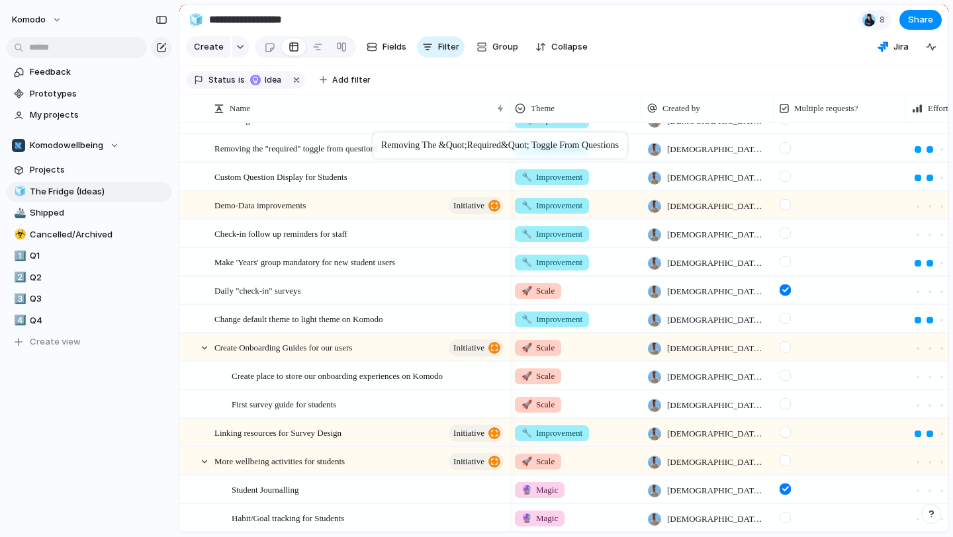
scroll to position [561, 0]
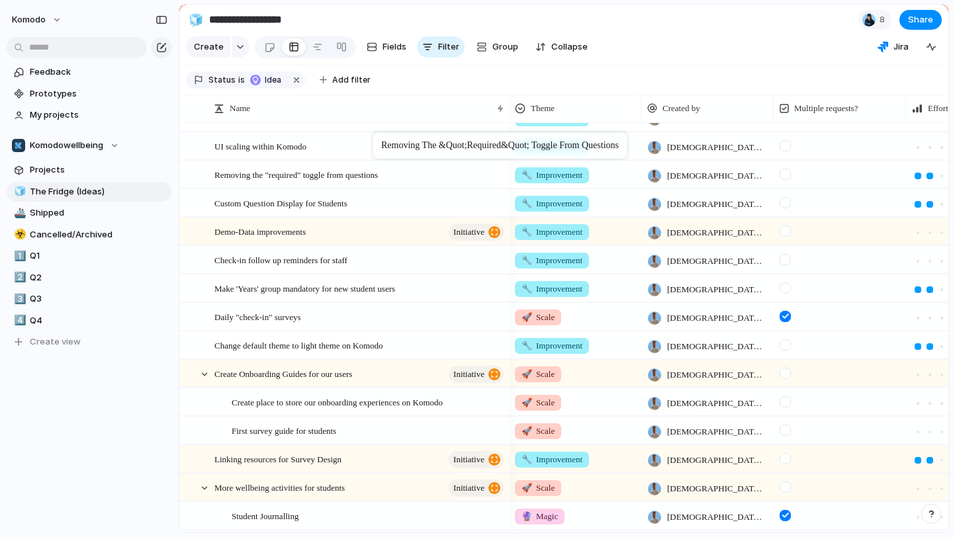
drag, startPoint x: 408, startPoint y: 435, endPoint x: 379, endPoint y: 135, distance: 301.1
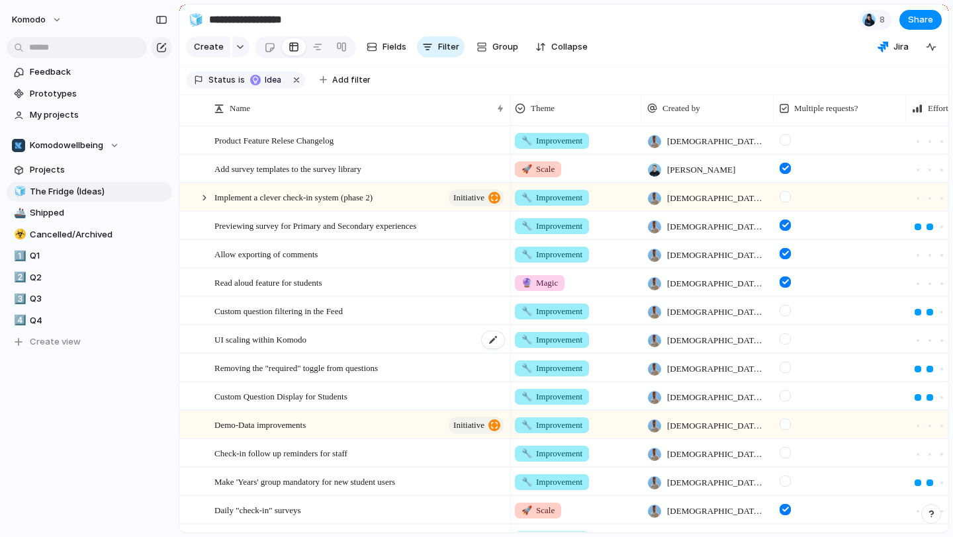
scroll to position [344, 0]
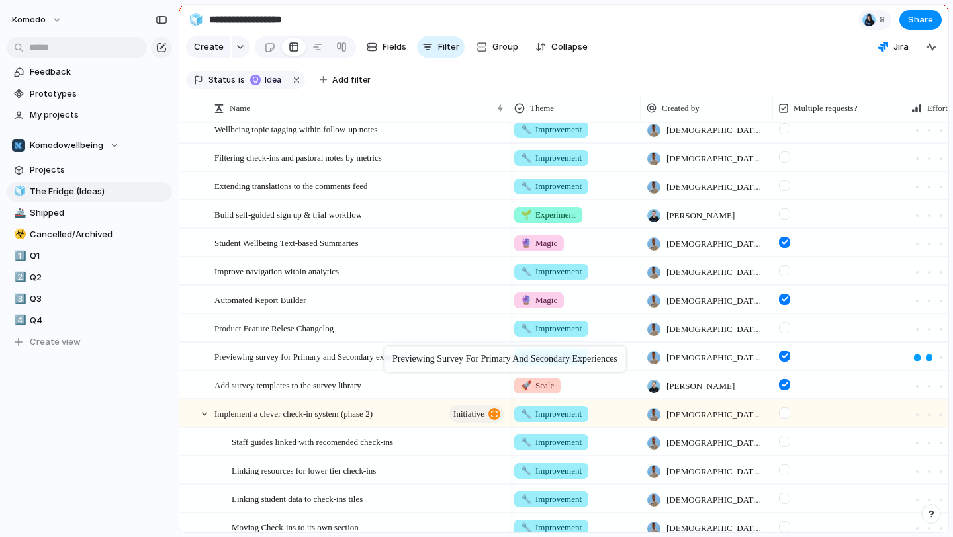
drag, startPoint x: 391, startPoint y: 424, endPoint x: 390, endPoint y: 349, distance: 74.8
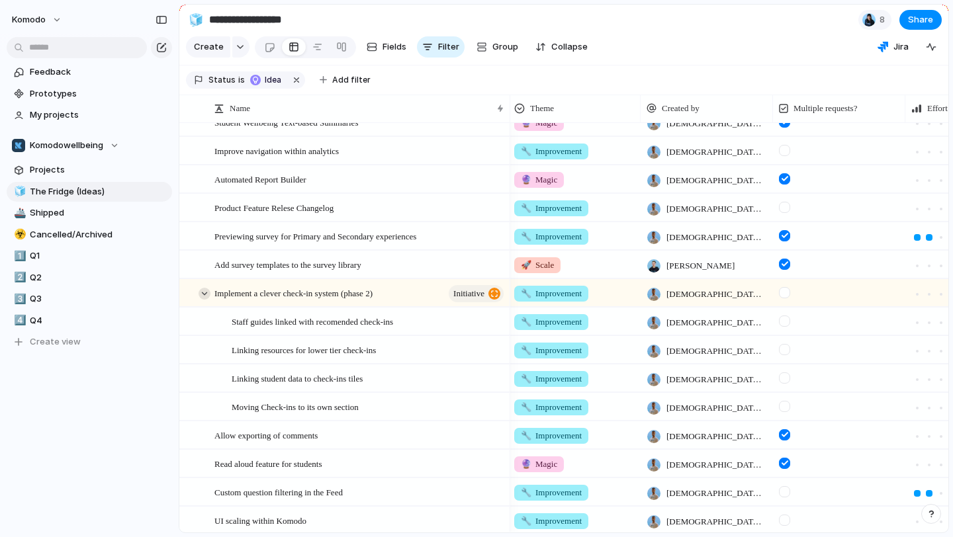
click at [206, 291] on div at bounding box center [205, 294] width 12 height 12
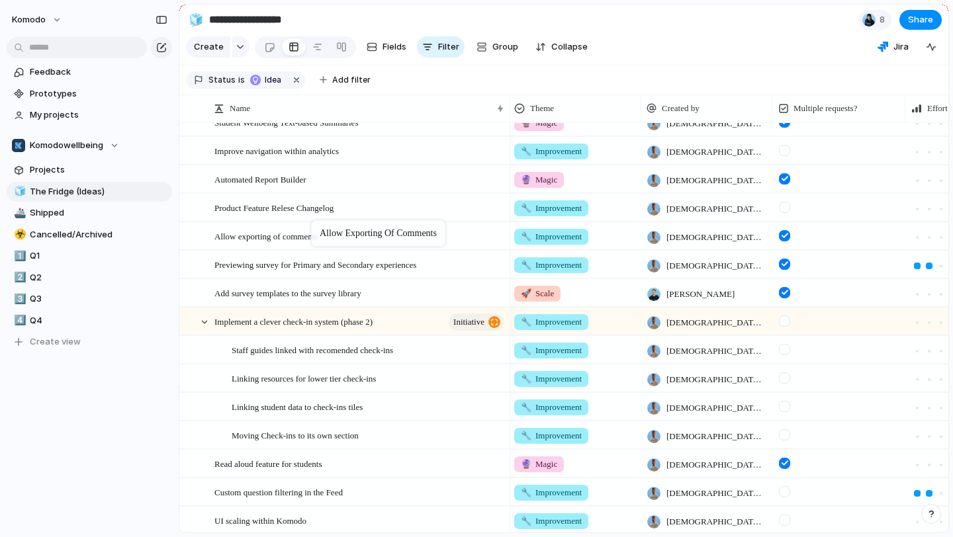
drag, startPoint x: 318, startPoint y: 327, endPoint x: 318, endPoint y: 223, distance: 103.9
click at [200, 323] on div at bounding box center [205, 322] width 12 height 12
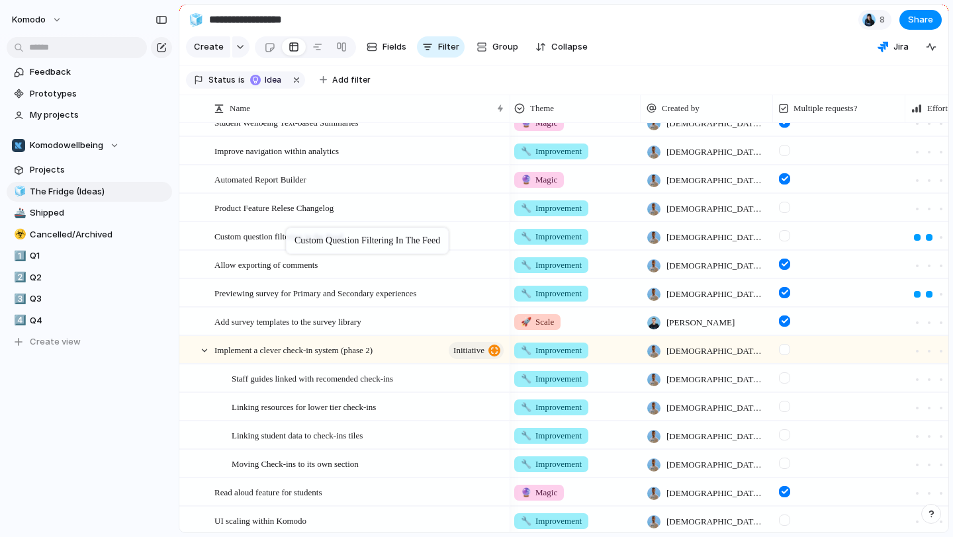
drag, startPoint x: 293, startPoint y: 373, endPoint x: 293, endPoint y: 230, distance: 142.9
click at [201, 349] on div at bounding box center [205, 351] width 12 height 12
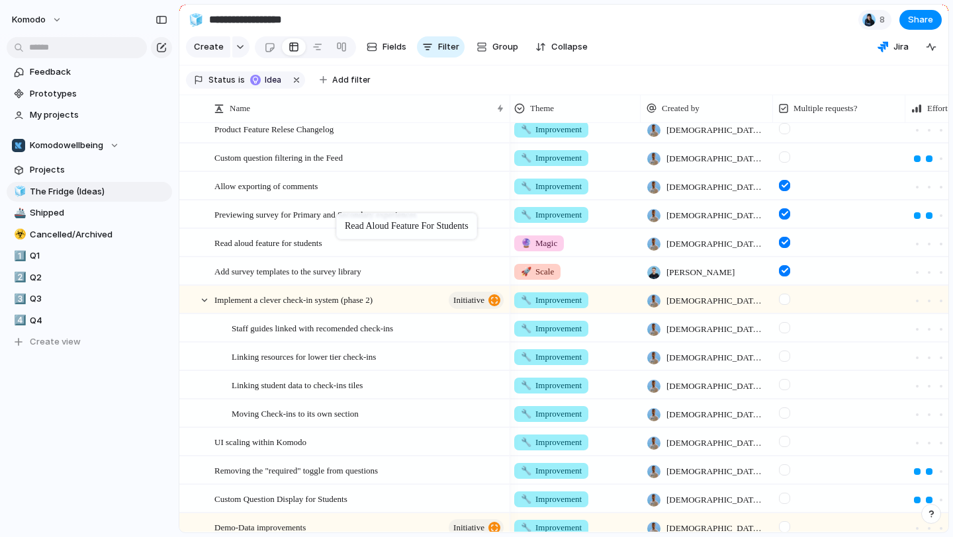
drag, startPoint x: 343, startPoint y: 303, endPoint x: 343, endPoint y: 216, distance: 87.4
click at [203, 300] on div at bounding box center [205, 300] width 12 height 12
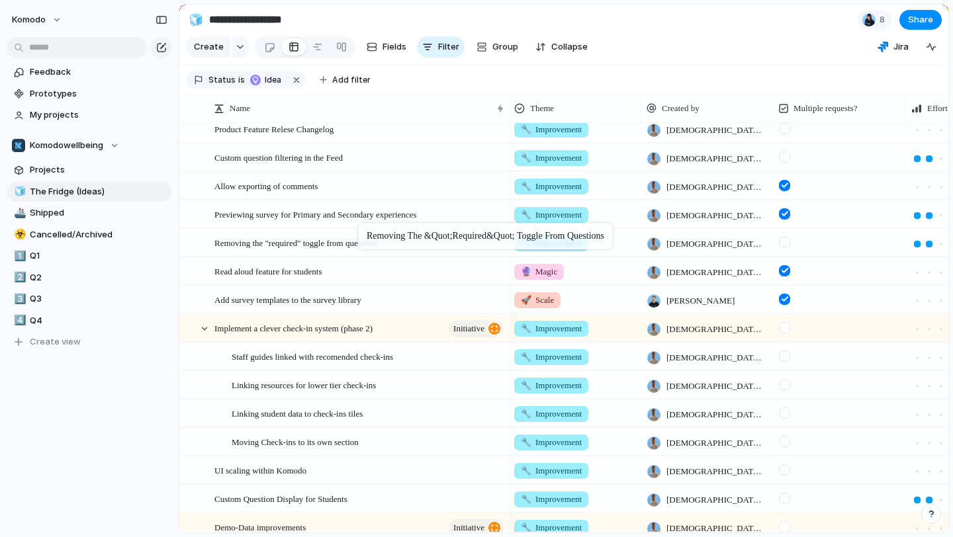
drag, startPoint x: 359, startPoint y: 342, endPoint x: 367, endPoint y: 204, distance: 138.5
click at [205, 325] on div at bounding box center [205, 329] width 12 height 12
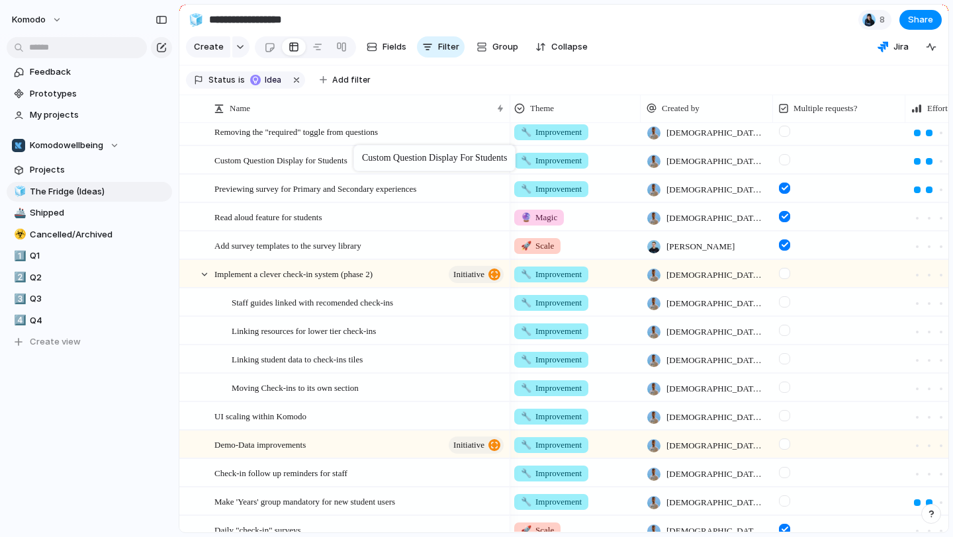
drag, startPoint x: 355, startPoint y: 301, endPoint x: 360, endPoint y: 148, distance: 153.6
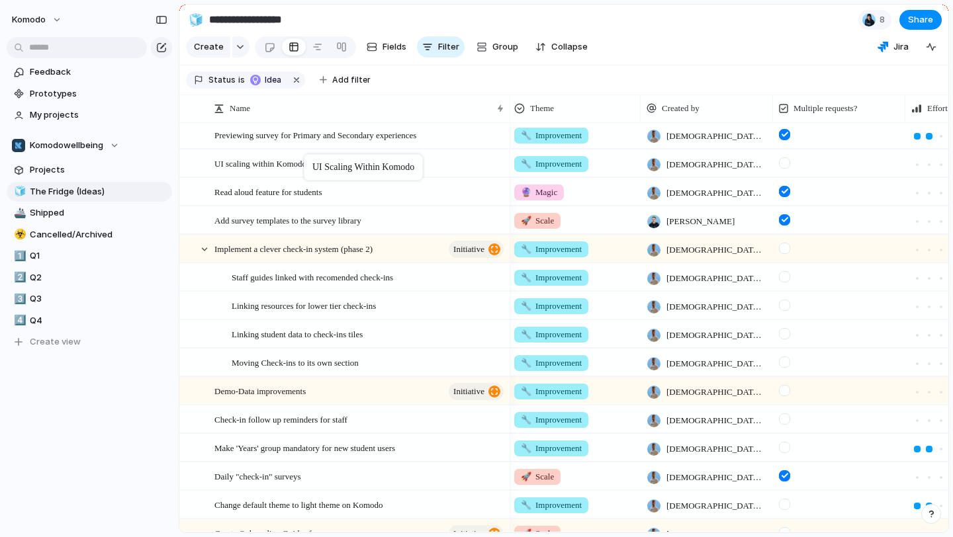
drag, startPoint x: 306, startPoint y: 363, endPoint x: 310, endPoint y: 157, distance: 206.5
click at [206, 251] on div at bounding box center [205, 250] width 12 height 12
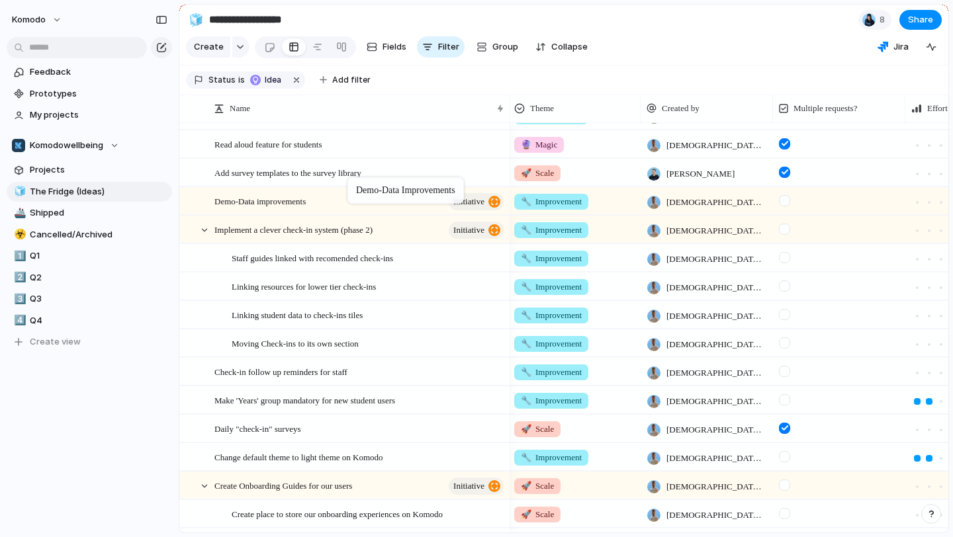
drag, startPoint x: 351, startPoint y: 240, endPoint x: 354, endPoint y: 180, distance: 59.6
click at [206, 230] on div at bounding box center [205, 230] width 12 height 12
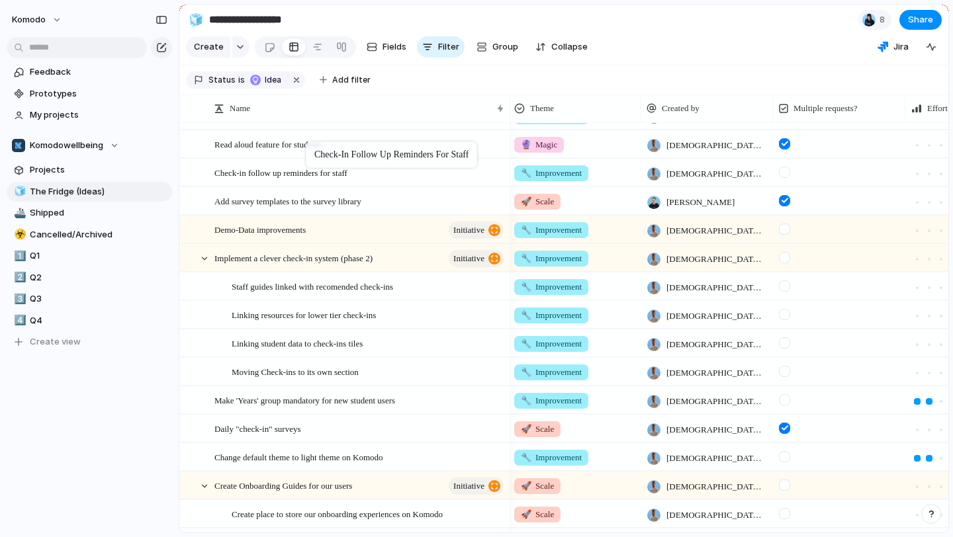
drag, startPoint x: 308, startPoint y: 261, endPoint x: 312, endPoint y: 144, distance: 116.6
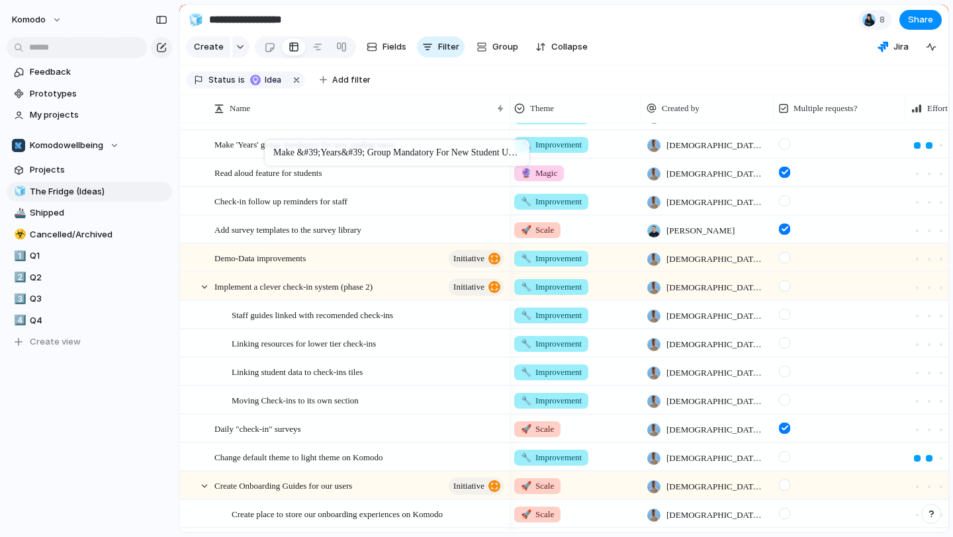
drag, startPoint x: 244, startPoint y: 398, endPoint x: 271, endPoint y: 142, distance: 257.6
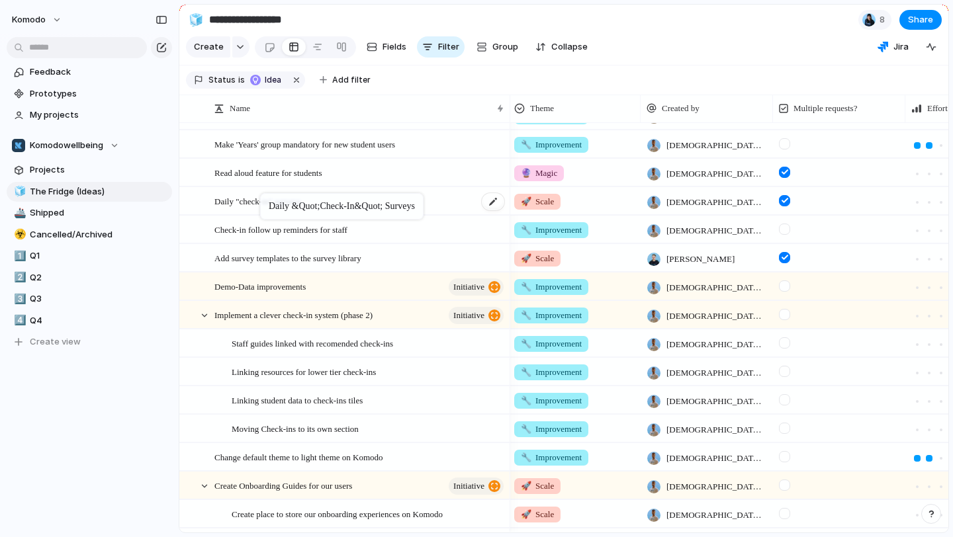
drag, startPoint x: 257, startPoint y: 433, endPoint x: 267, endPoint y: 197, distance: 236.4
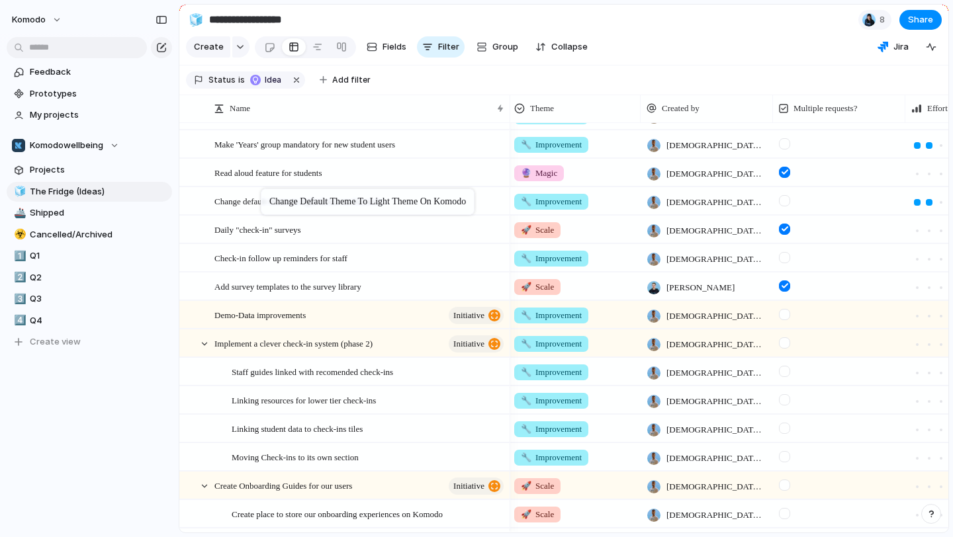
drag, startPoint x: 255, startPoint y: 457, endPoint x: 268, endPoint y: 189, distance: 268.3
click at [201, 344] on div at bounding box center [205, 344] width 12 height 12
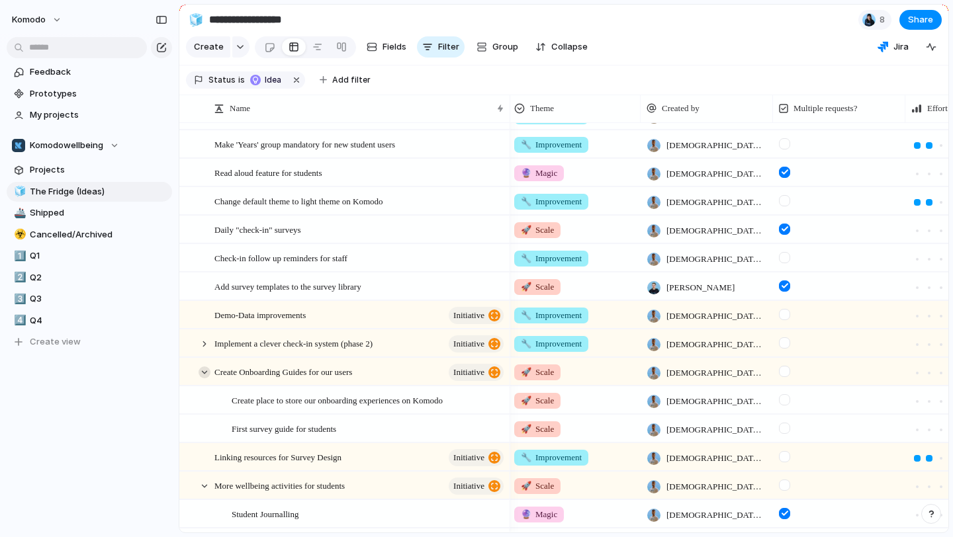
click at [202, 369] on div at bounding box center [205, 373] width 12 height 12
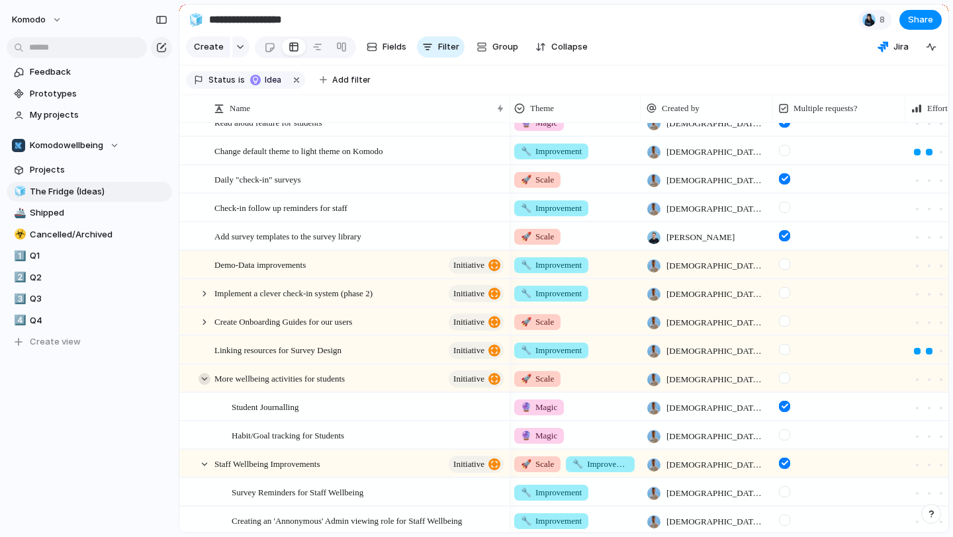
click at [204, 374] on div at bounding box center [205, 379] width 12 height 12
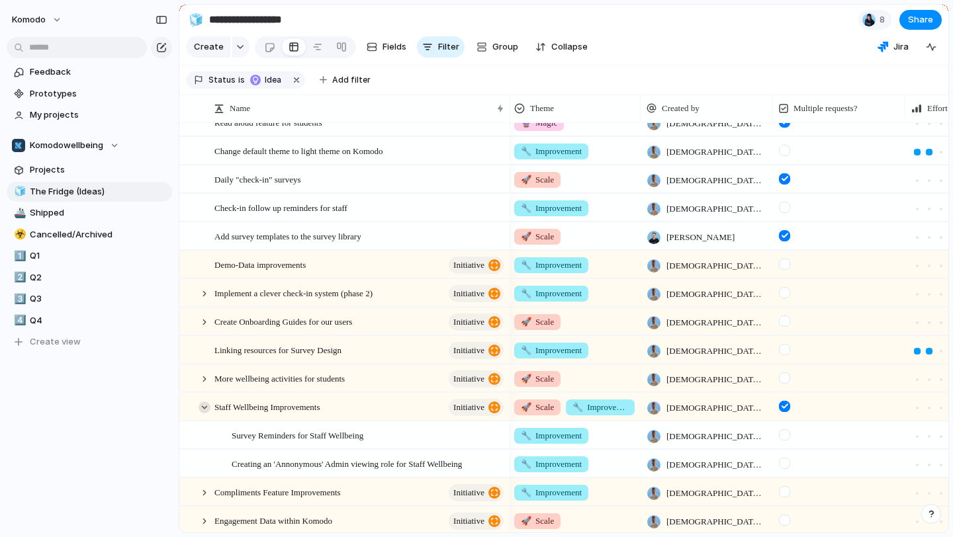
click at [209, 409] on div at bounding box center [205, 408] width 12 height 12
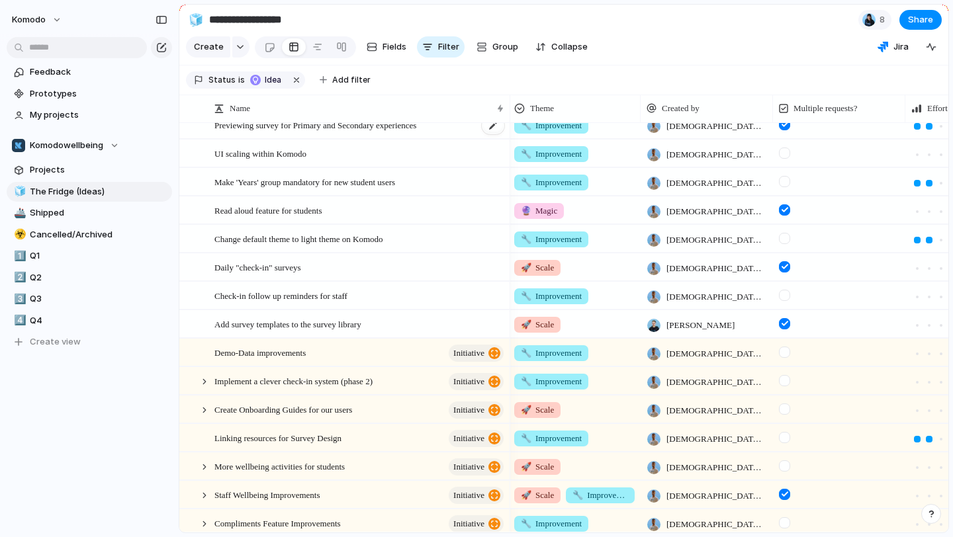
scroll to position [587, 0]
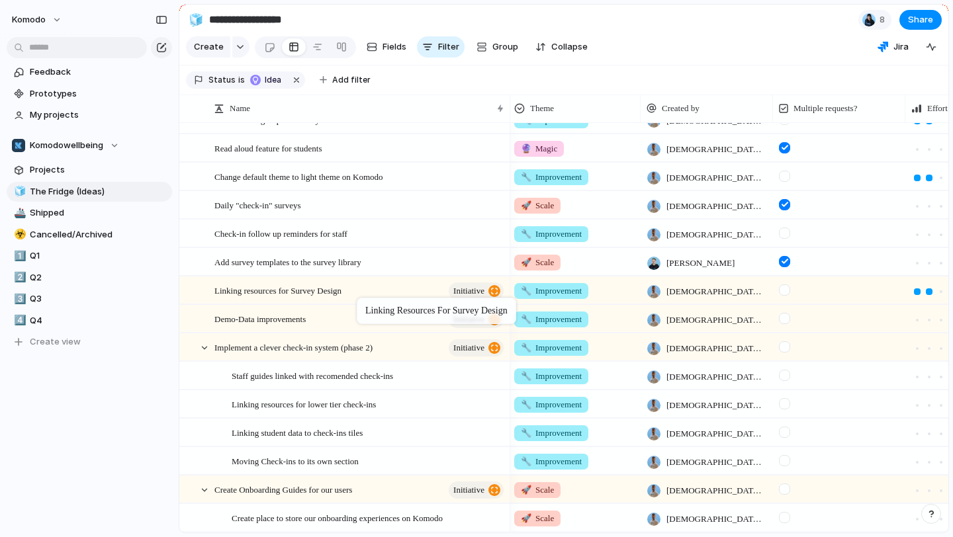
drag, startPoint x: 370, startPoint y: 375, endPoint x: 363, endPoint y: 300, distance: 75.1
click at [208, 349] on div at bounding box center [205, 348] width 12 height 12
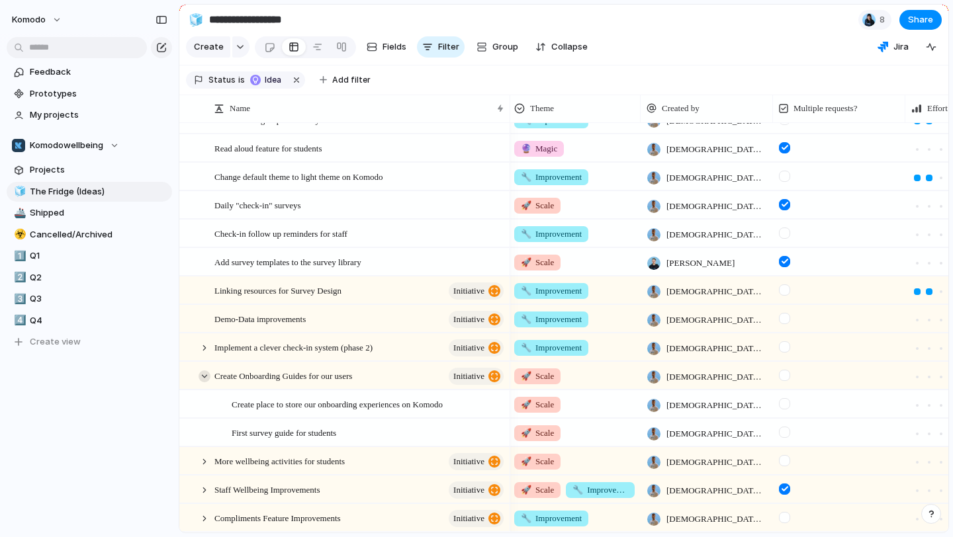
click at [208, 375] on div at bounding box center [205, 377] width 12 height 12
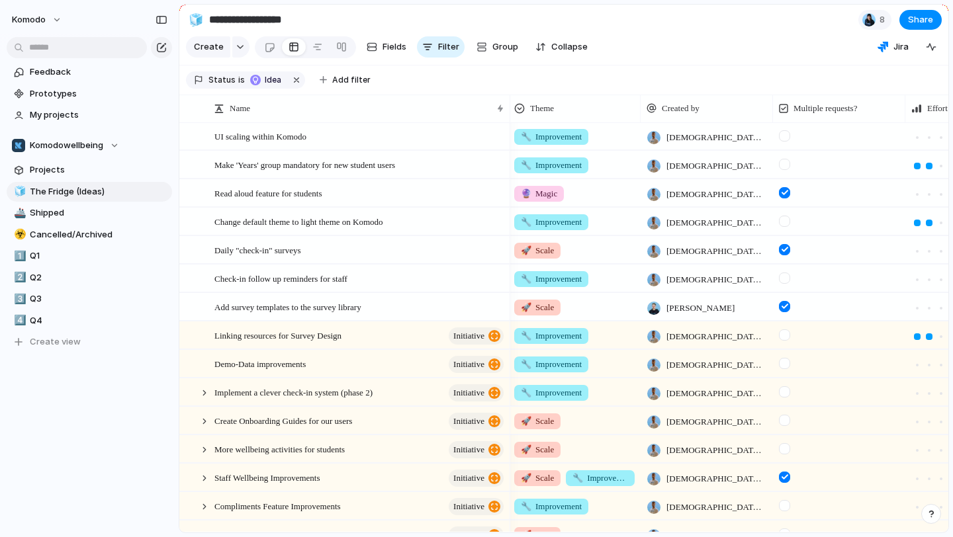
scroll to position [541, 0]
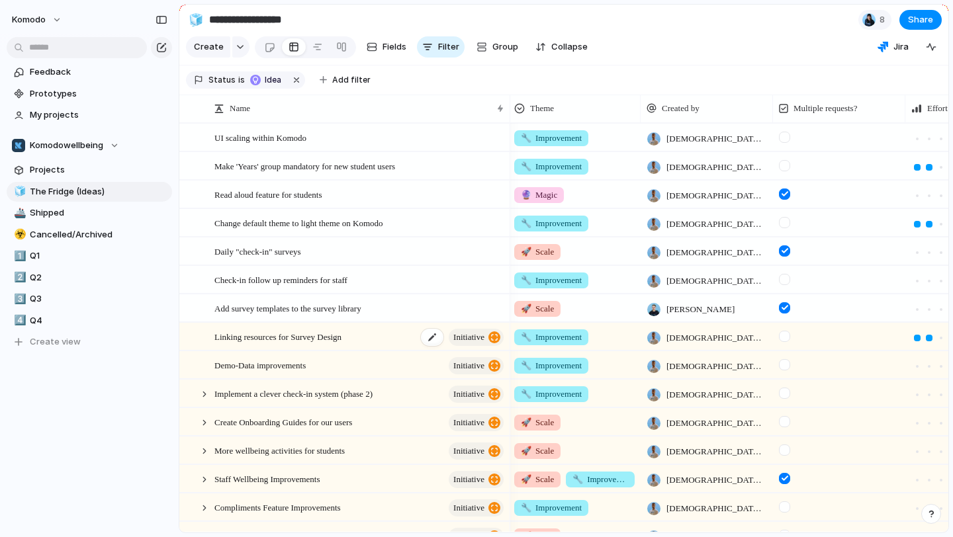
click at [392, 338] on div "Linking resources for Survey Design initiative" at bounding box center [359, 337] width 291 height 27
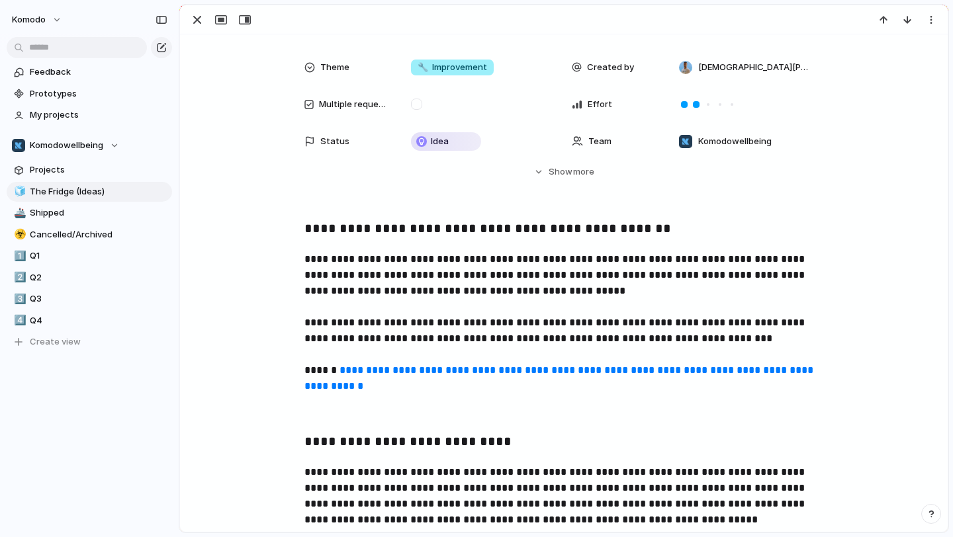
scroll to position [54, 0]
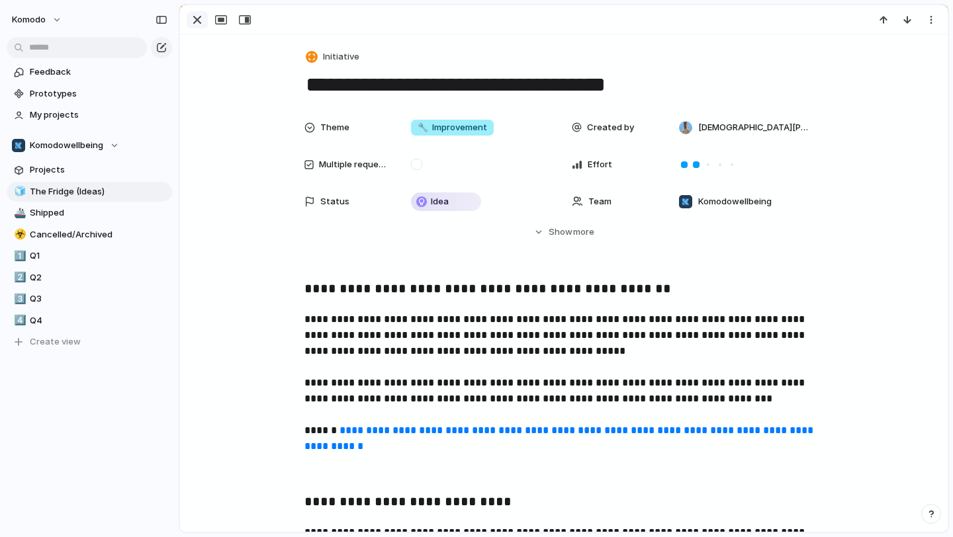
click at [193, 18] on div "button" at bounding box center [197, 20] width 16 height 16
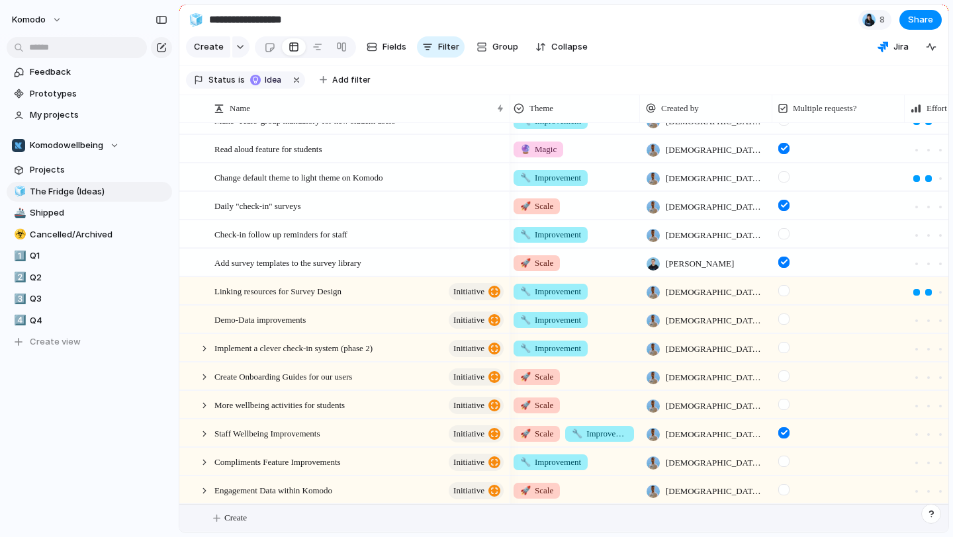
click at [221, 519] on button "Create" at bounding box center [581, 518] width 776 height 27
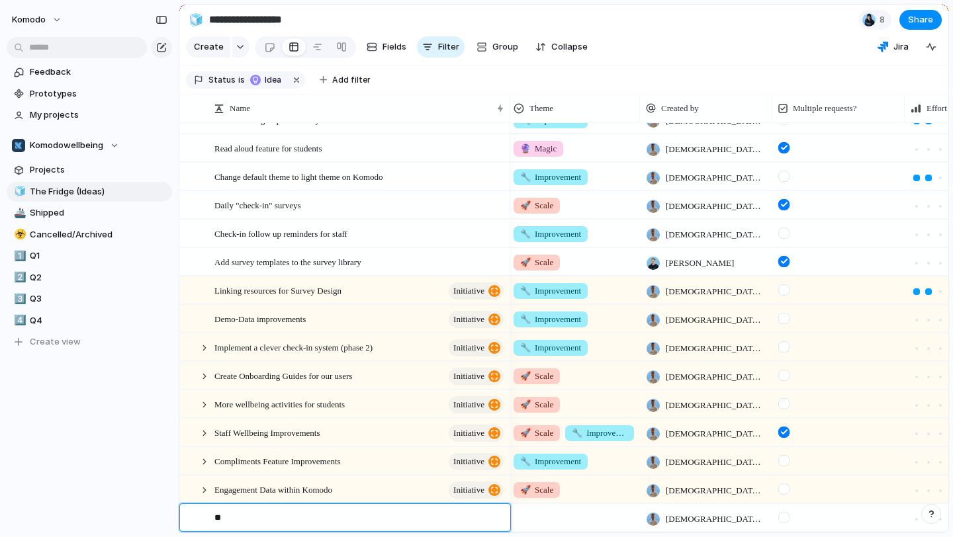
type textarea "*"
type textarea "**********"
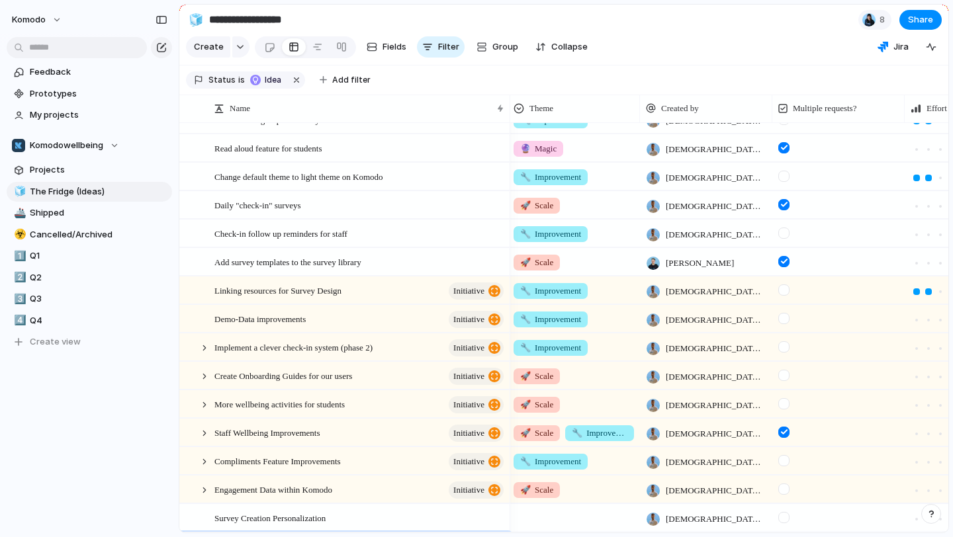
scroll to position [615, 0]
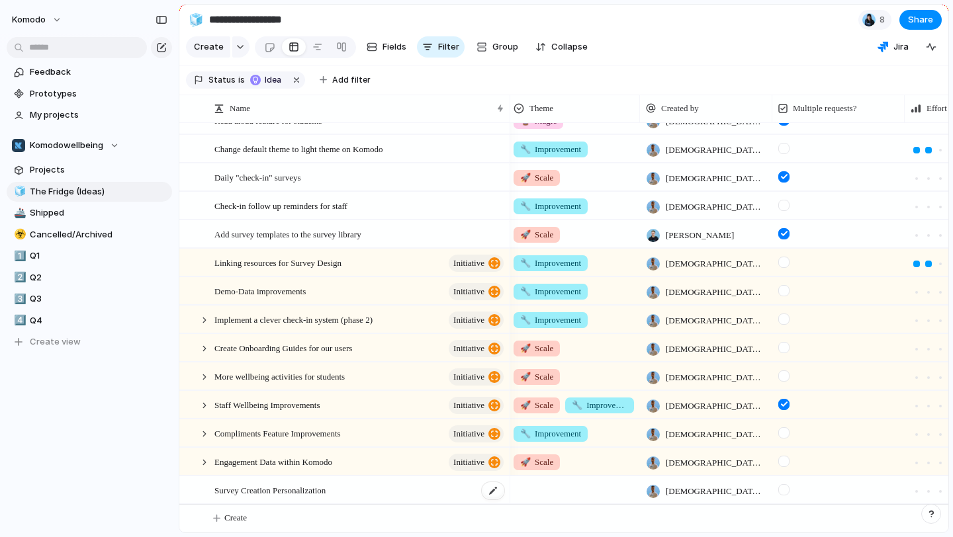
click at [437, 492] on div "Survey Creation Personalization" at bounding box center [359, 490] width 291 height 27
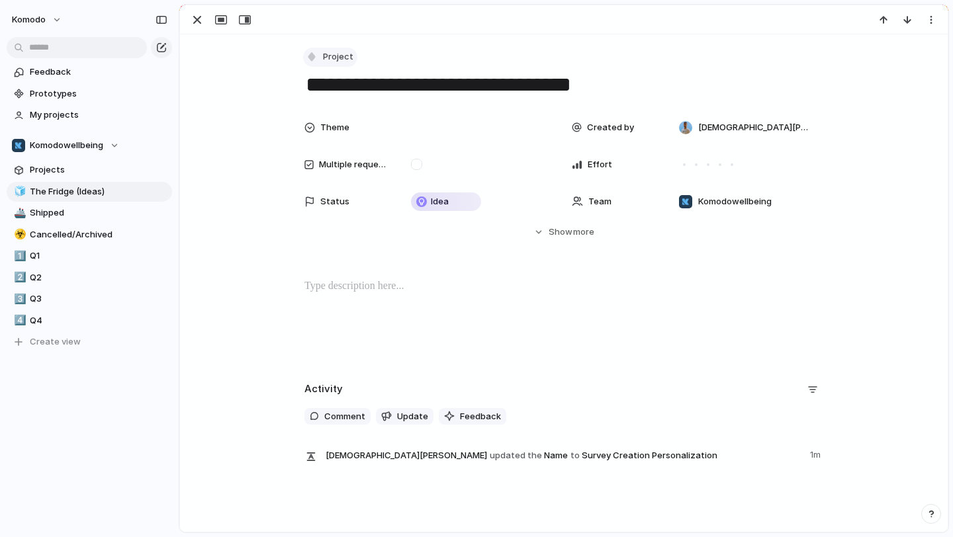
click at [339, 62] on span "Project" at bounding box center [338, 56] width 30 height 13
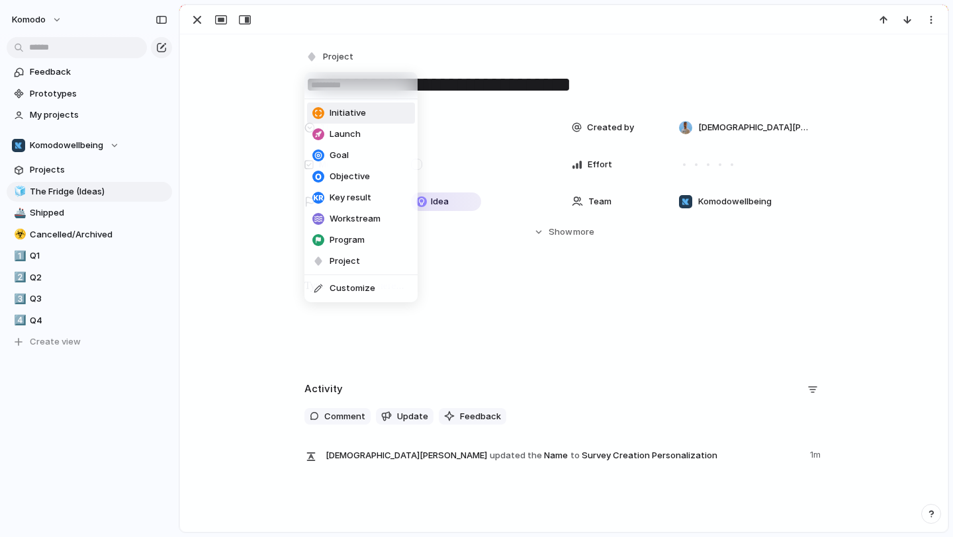
click at [353, 111] on span "Initiative" at bounding box center [348, 113] width 36 height 13
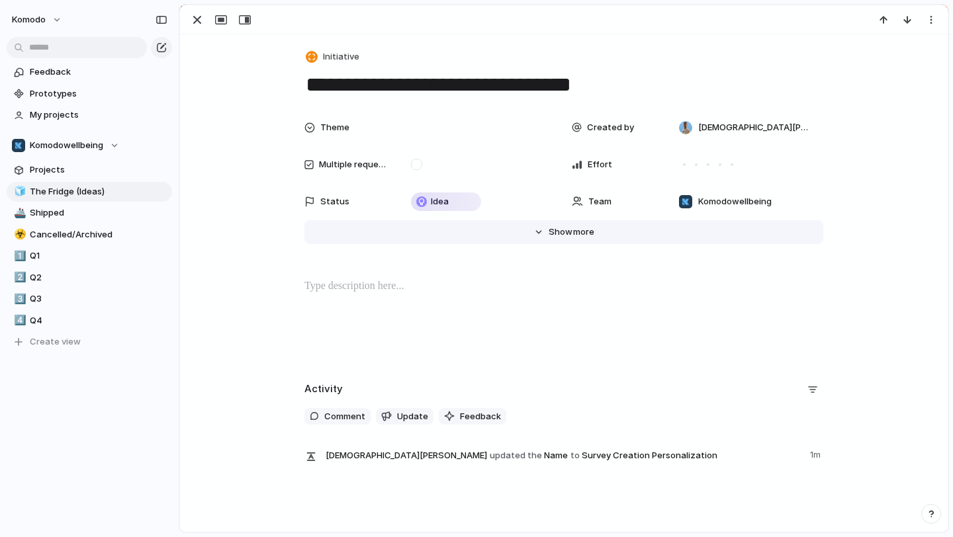
click at [558, 225] on button "Hide Show more" at bounding box center [563, 232] width 519 height 24
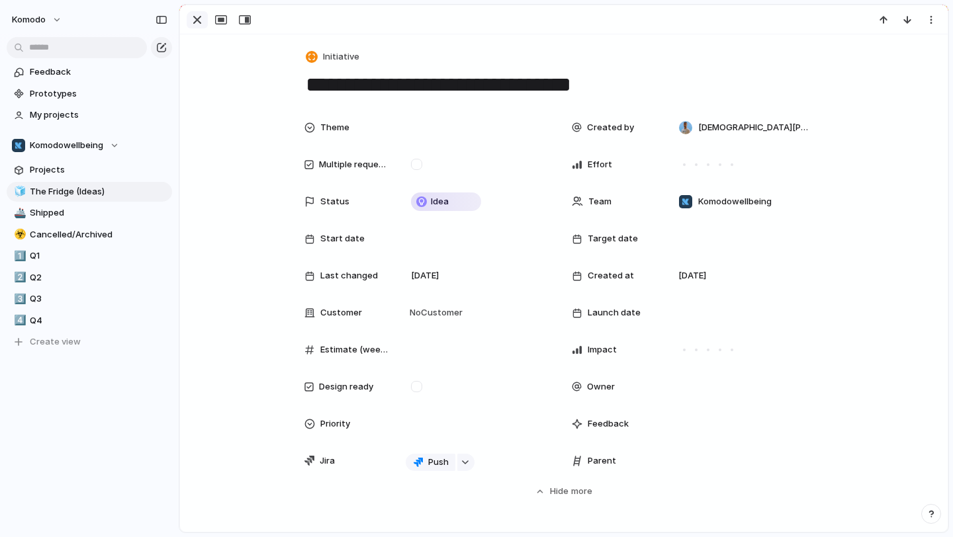
click at [195, 21] on div "button" at bounding box center [197, 20] width 16 height 16
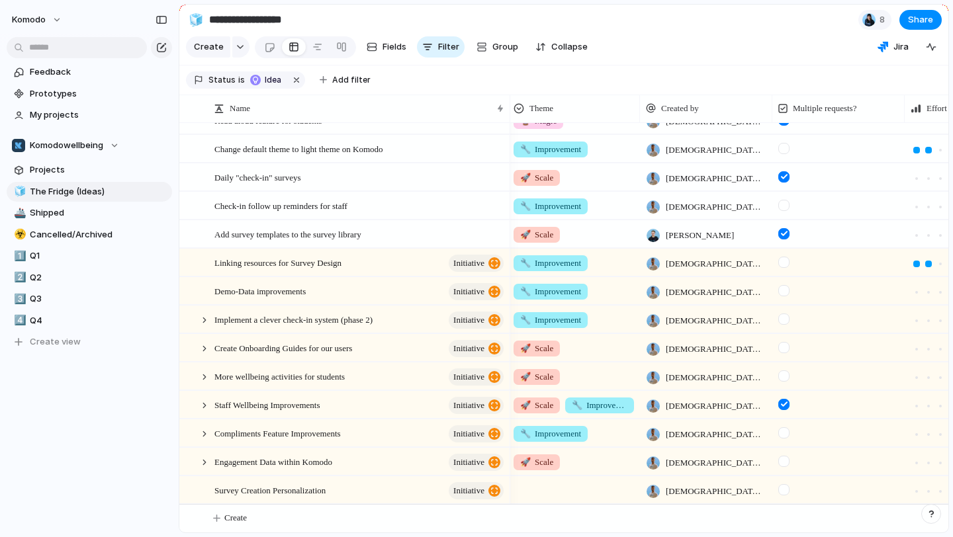
click at [560, 488] on div at bounding box center [573, 488] width 131 height 22
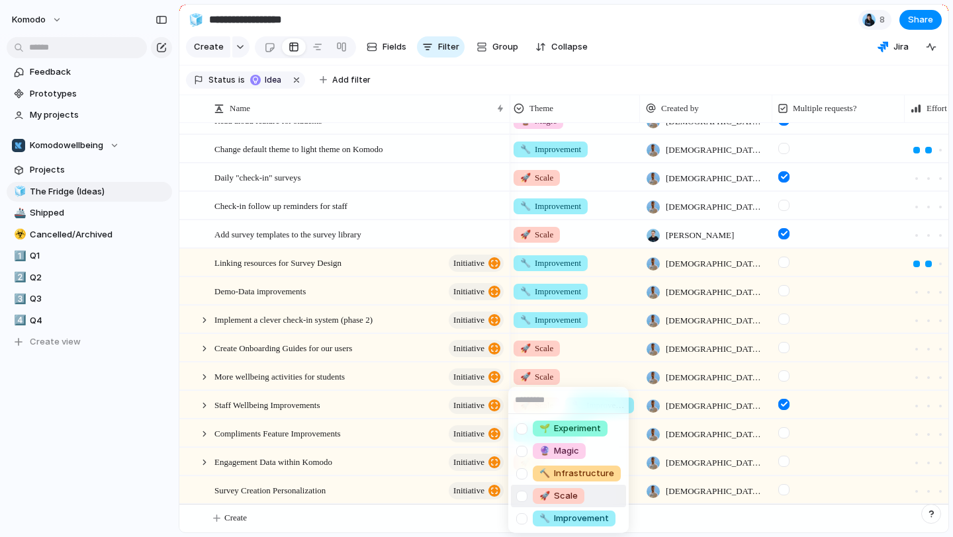
click at [570, 492] on span "🚀 Scale" at bounding box center [558, 496] width 38 height 13
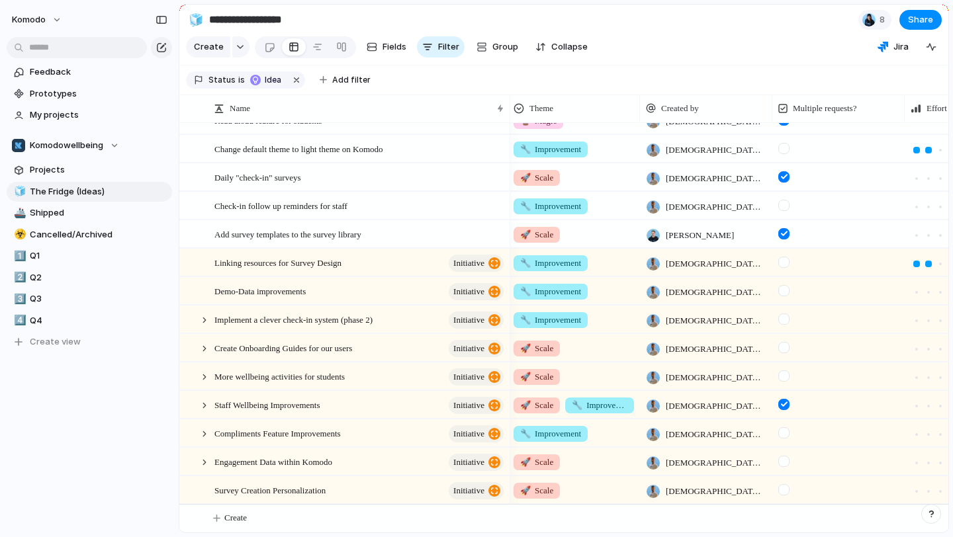
click at [570, 492] on div "🚀 Scale" at bounding box center [573, 488] width 131 height 22
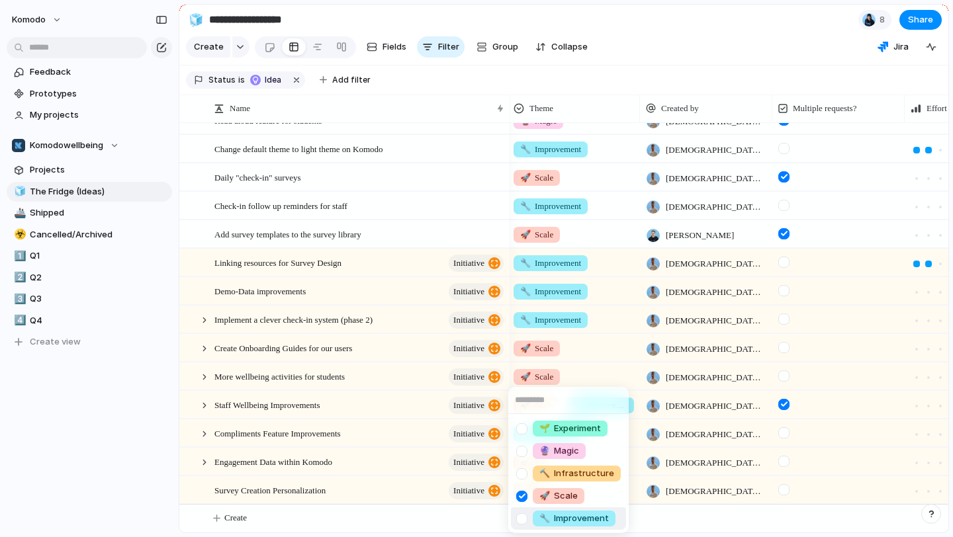
click at [572, 519] on span "🔧 Improvement" at bounding box center [573, 518] width 69 height 13
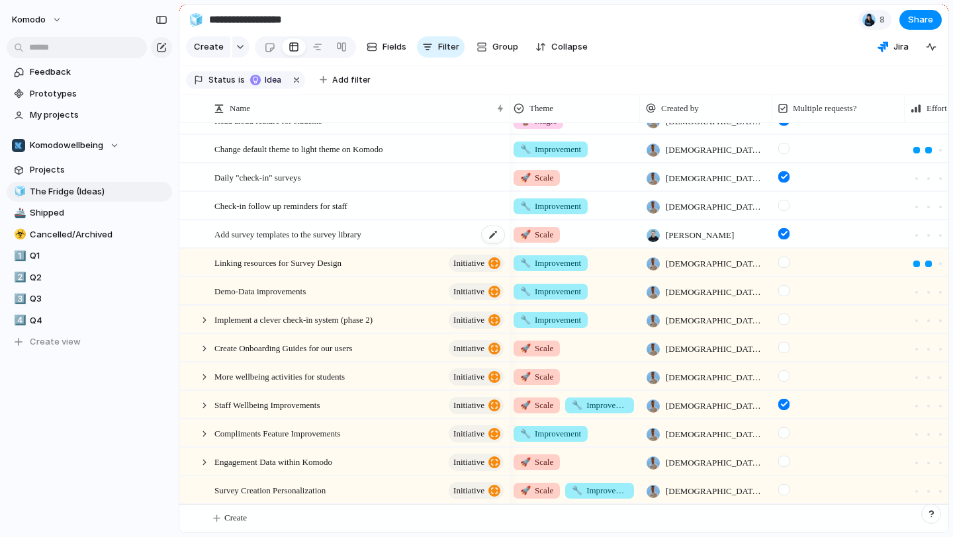
click at [396, 231] on div "Add survey templates to the survey library" at bounding box center [359, 234] width 291 height 27
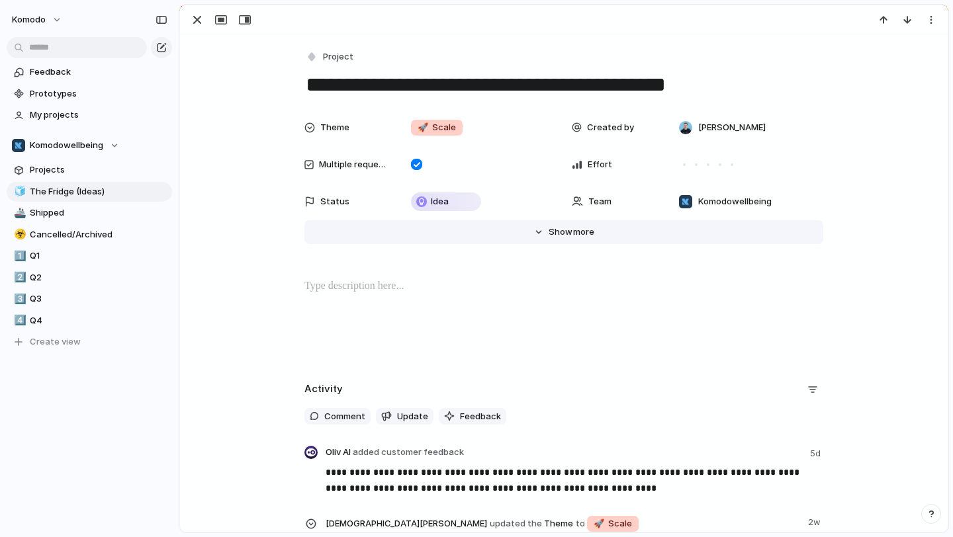
click at [543, 232] on button "Hide Show more" at bounding box center [563, 232] width 519 height 24
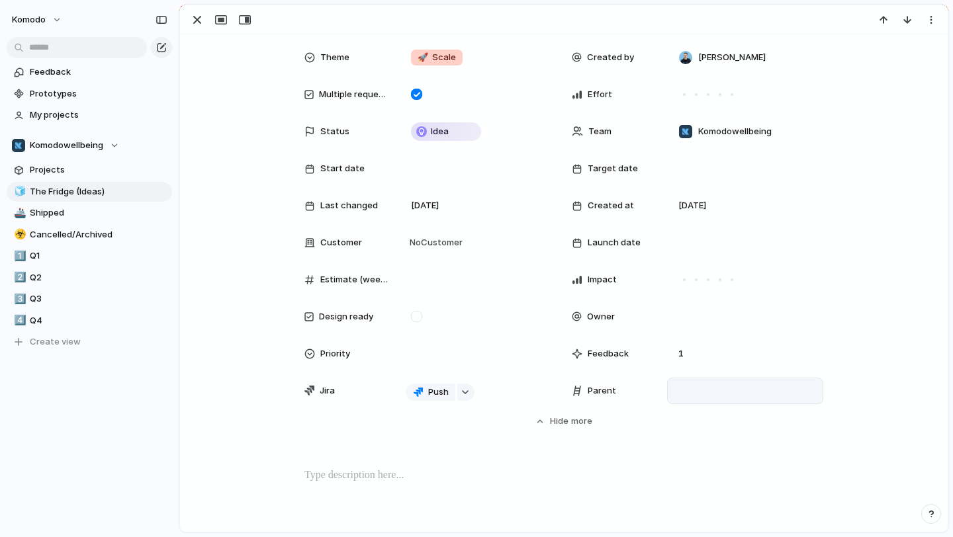
scroll to position [72, 0]
click at [697, 390] on div at bounding box center [745, 389] width 144 height 15
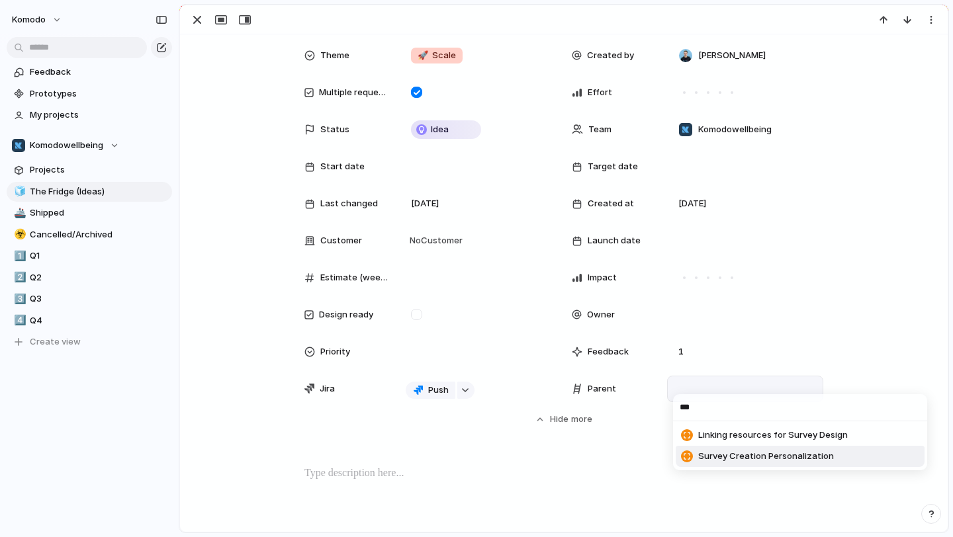
type input "***"
click at [807, 455] on span "Survey Creation Personalization" at bounding box center [766, 456] width 136 height 13
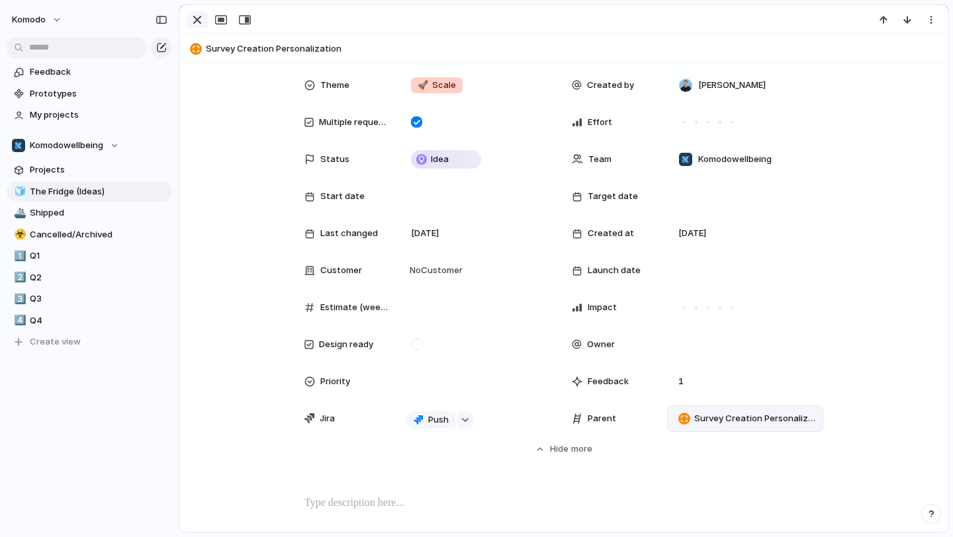
click at [199, 21] on div "button" at bounding box center [197, 20] width 16 height 16
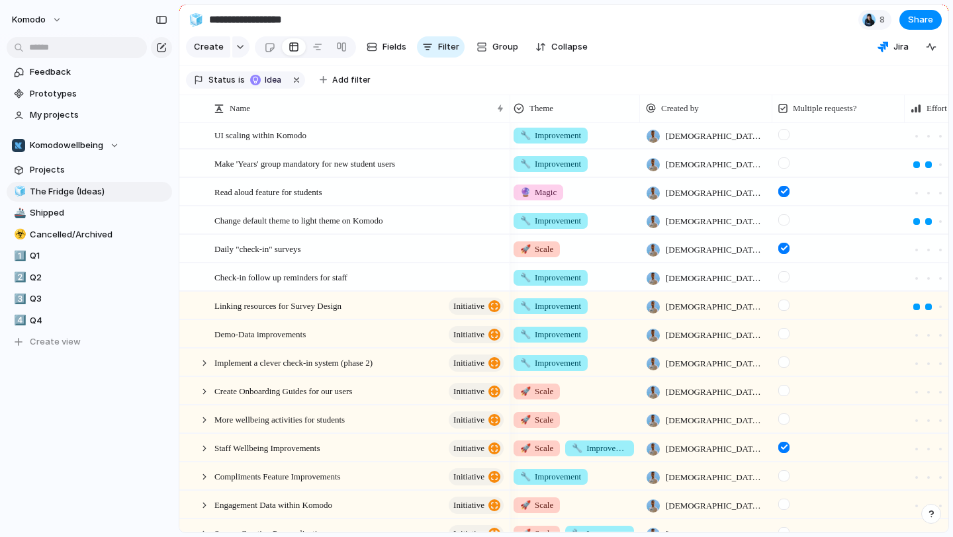
scroll to position [520, 0]
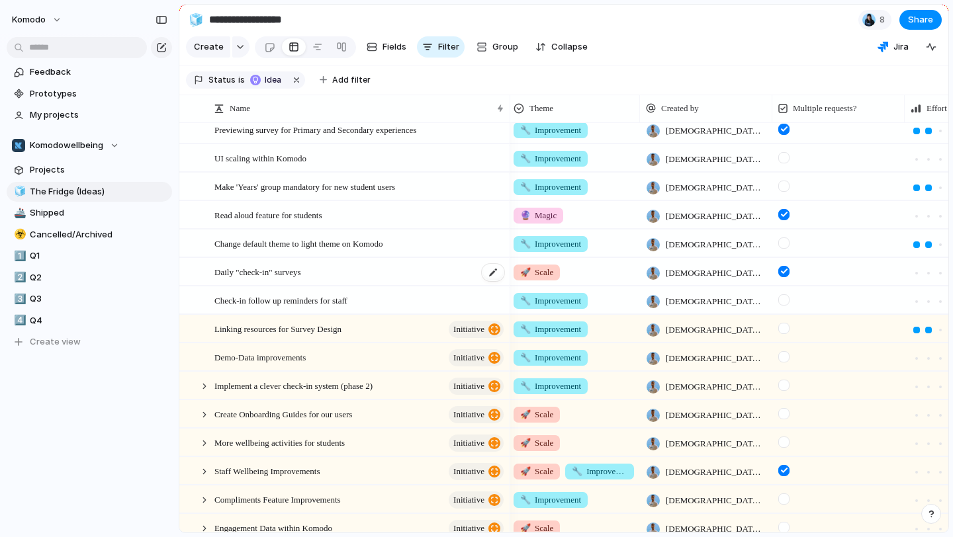
click at [347, 267] on div "Daily "check-in" surveys" at bounding box center [359, 272] width 291 height 27
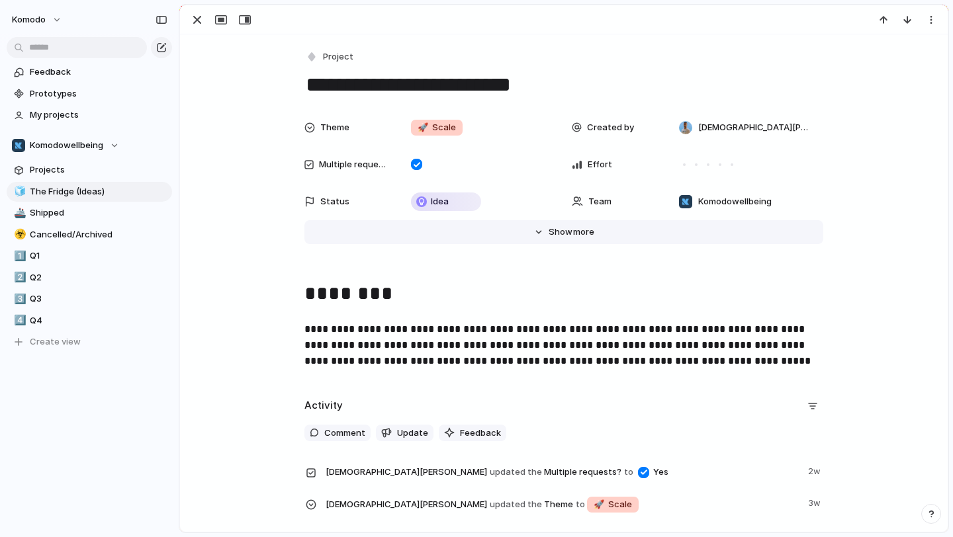
click at [614, 238] on button "Hide Show more" at bounding box center [563, 232] width 519 height 24
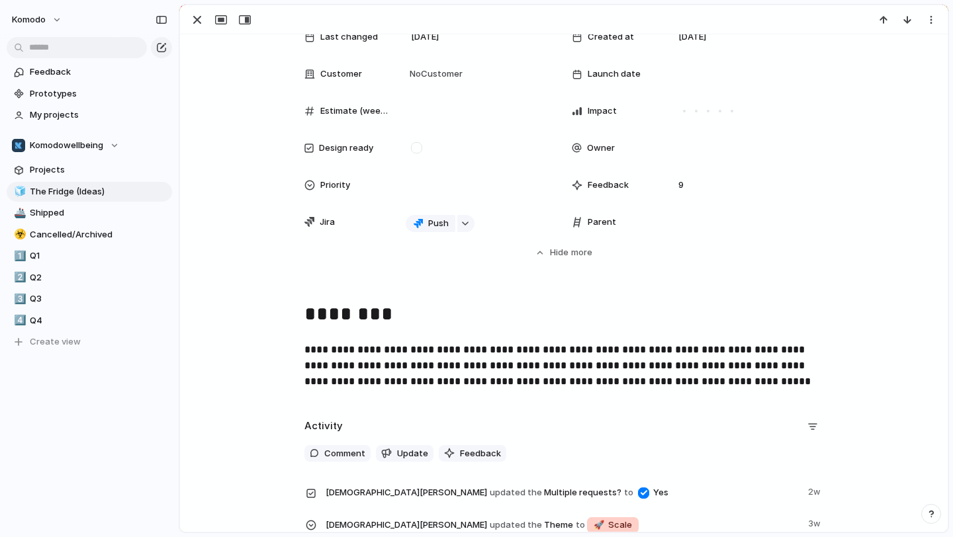
scroll to position [208, 0]
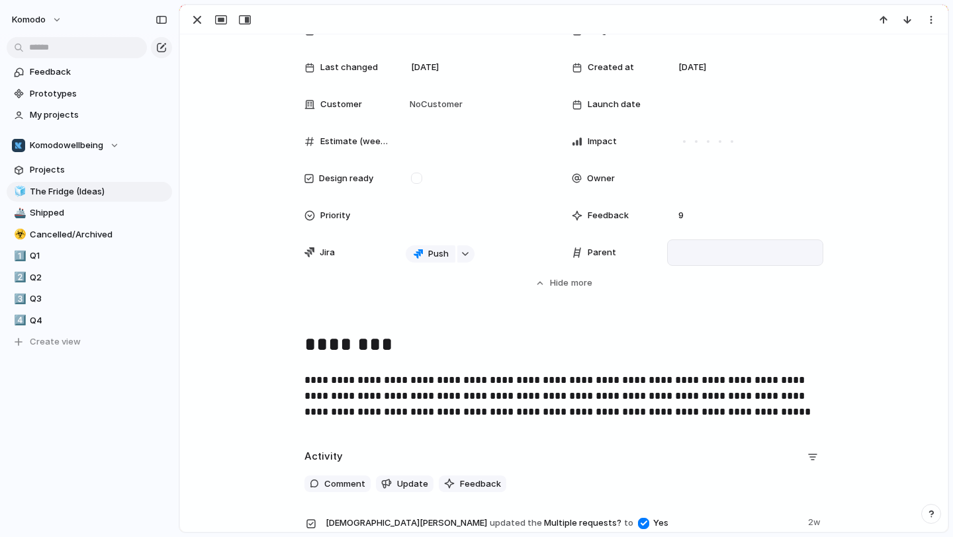
click at [692, 260] on div at bounding box center [745, 253] width 156 height 26
click at [694, 254] on div at bounding box center [745, 253] width 144 height 15
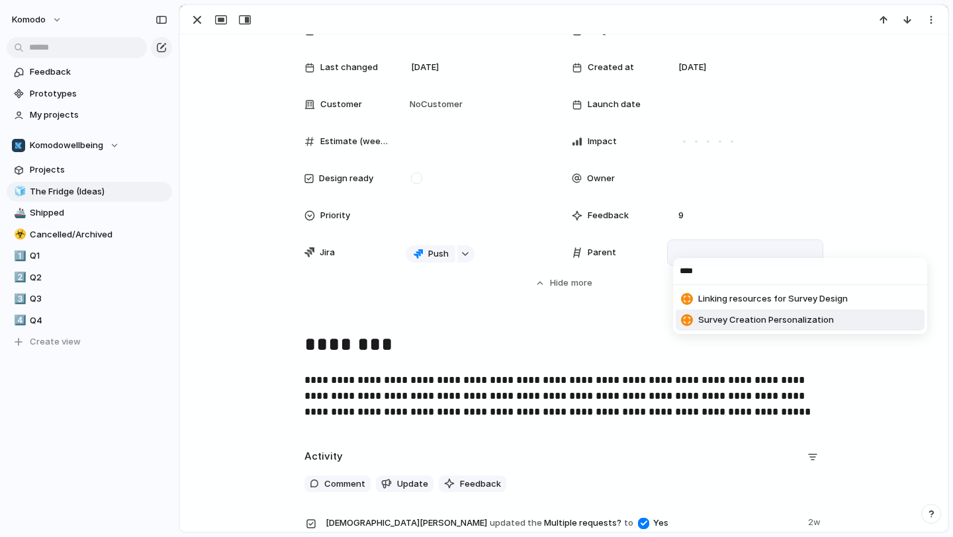
type input "****"
click at [751, 319] on span "Survey Creation Personalization" at bounding box center [766, 320] width 136 height 13
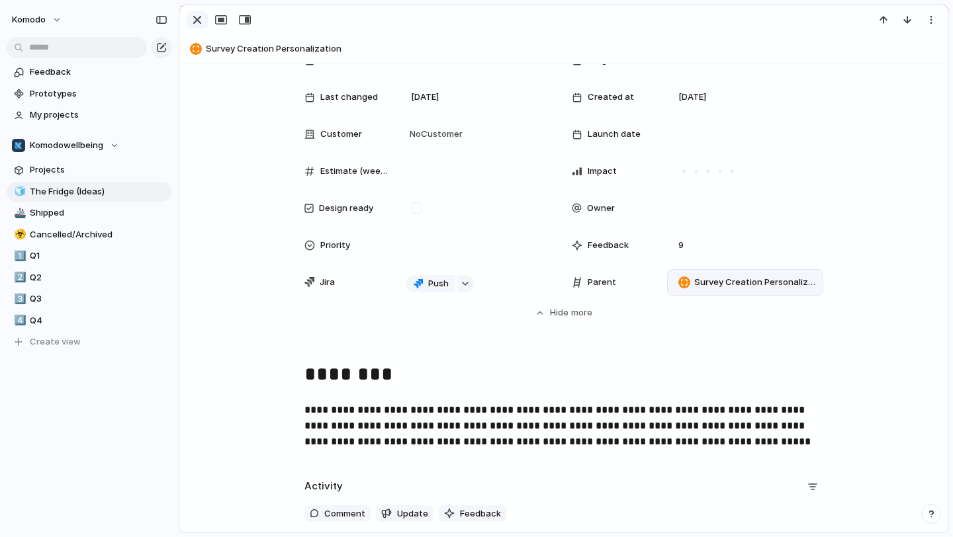
click at [194, 16] on div "button" at bounding box center [197, 20] width 16 height 16
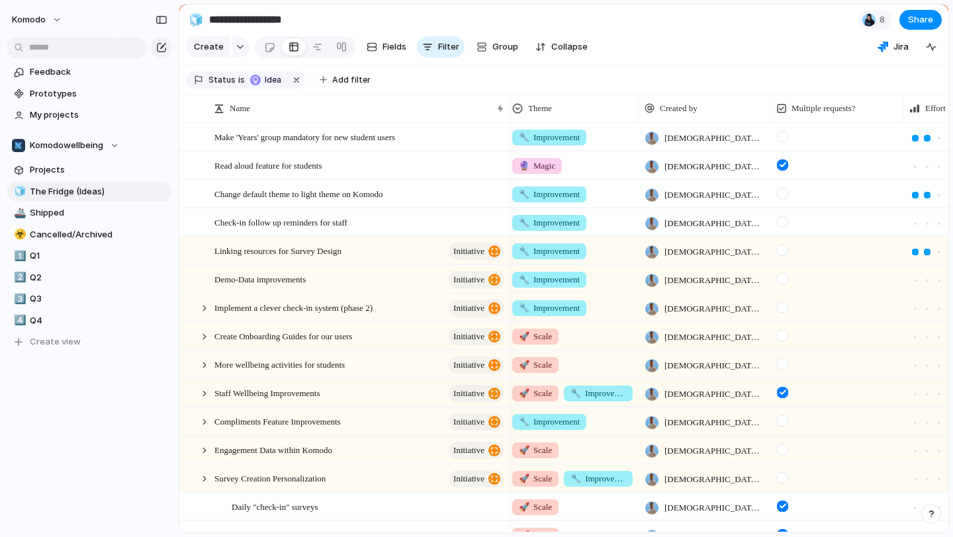
scroll to position [535, 0]
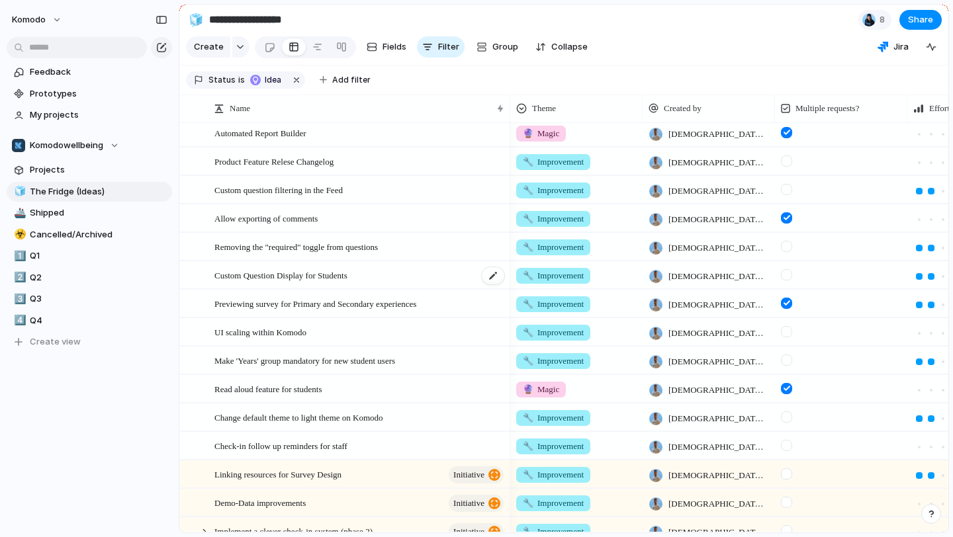
click at [416, 278] on div "Custom Question Display for Students" at bounding box center [359, 275] width 291 height 27
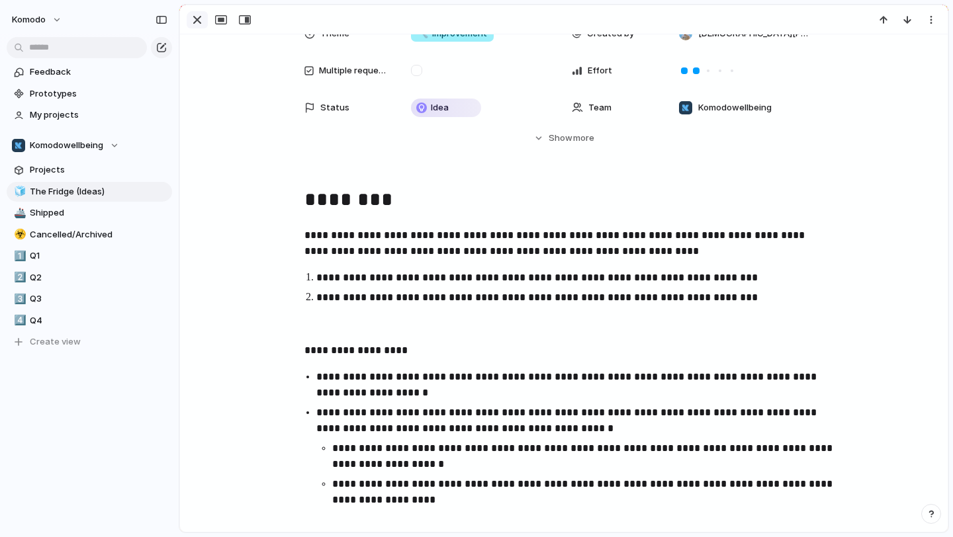
click at [195, 23] on div "button" at bounding box center [197, 20] width 16 height 16
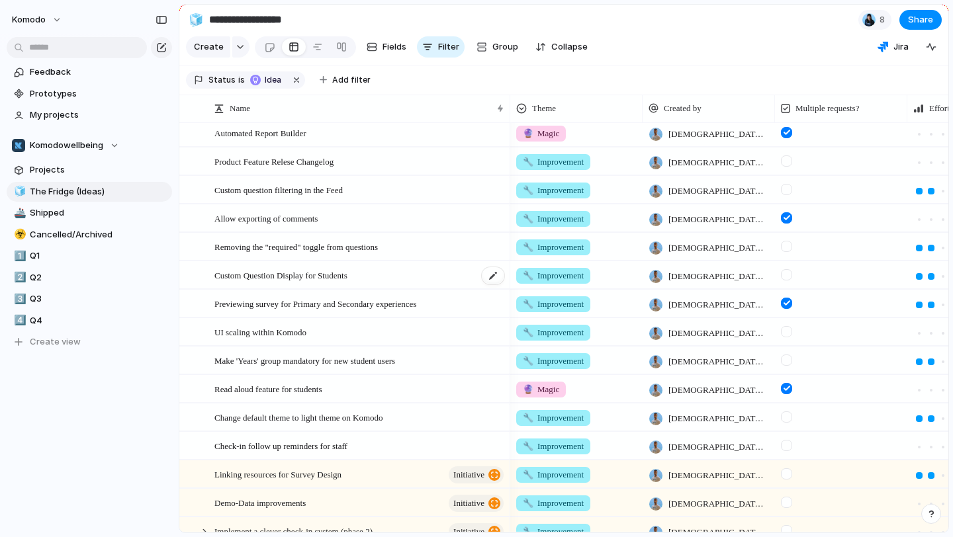
click at [451, 281] on div "Custom Question Display for Students" at bounding box center [359, 275] width 291 height 27
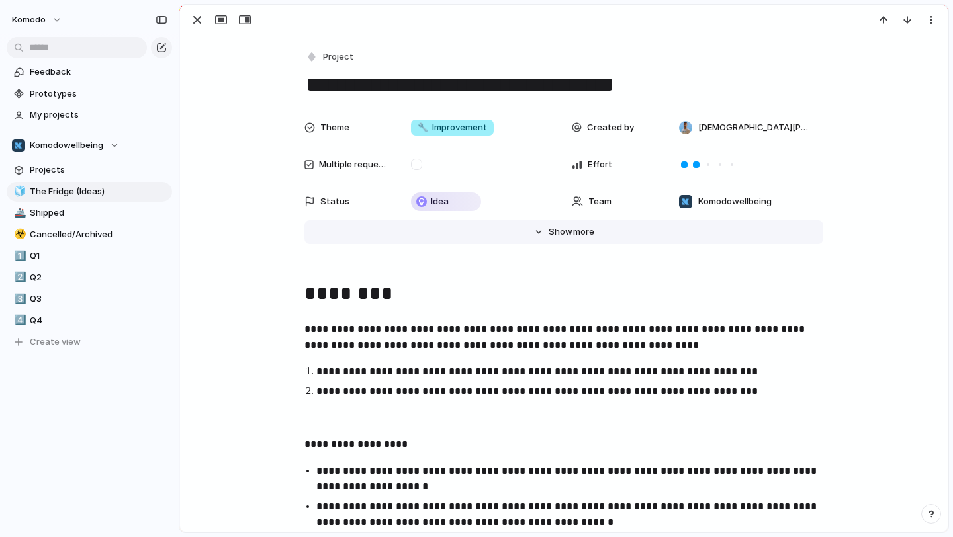
click at [723, 234] on button "Hide Show more" at bounding box center [563, 232] width 519 height 24
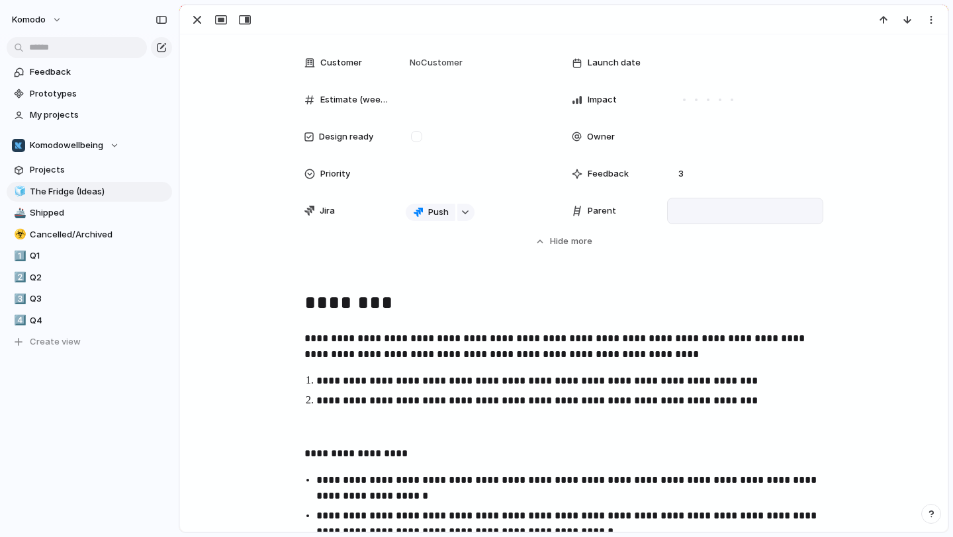
click at [687, 218] on div at bounding box center [745, 211] width 156 height 26
click at [694, 215] on div at bounding box center [745, 211] width 144 height 15
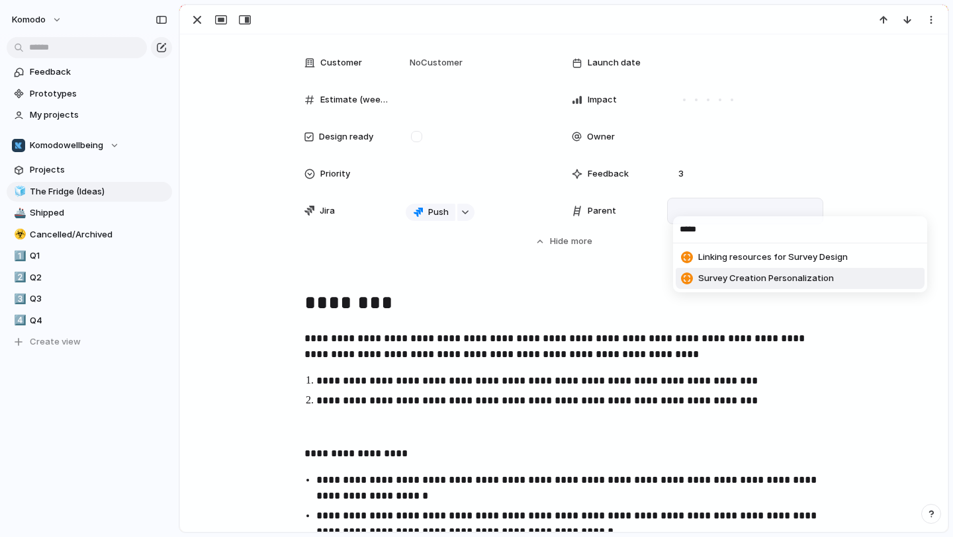
type input "*****"
click at [797, 281] on span "Survey Creation Personalization" at bounding box center [766, 278] width 136 height 13
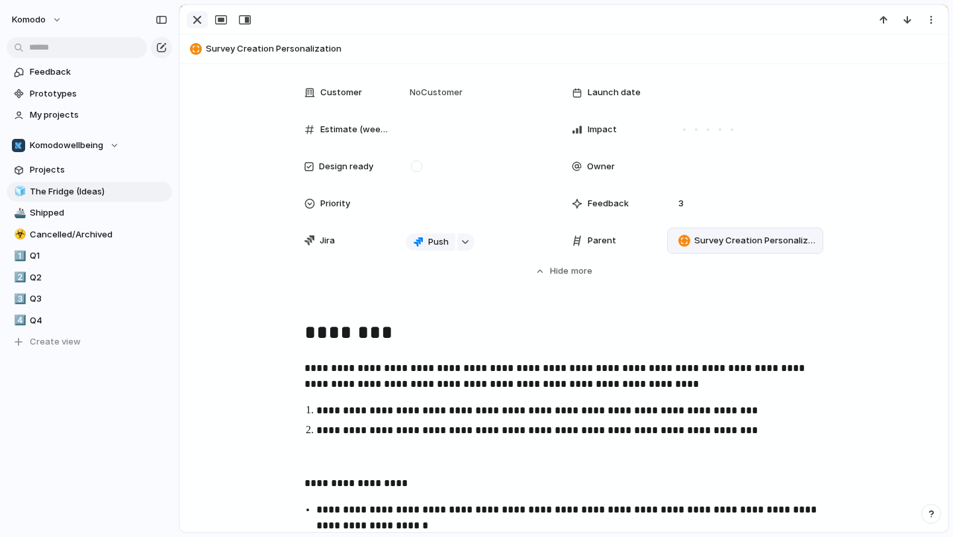
click at [200, 17] on div "button" at bounding box center [197, 20] width 16 height 16
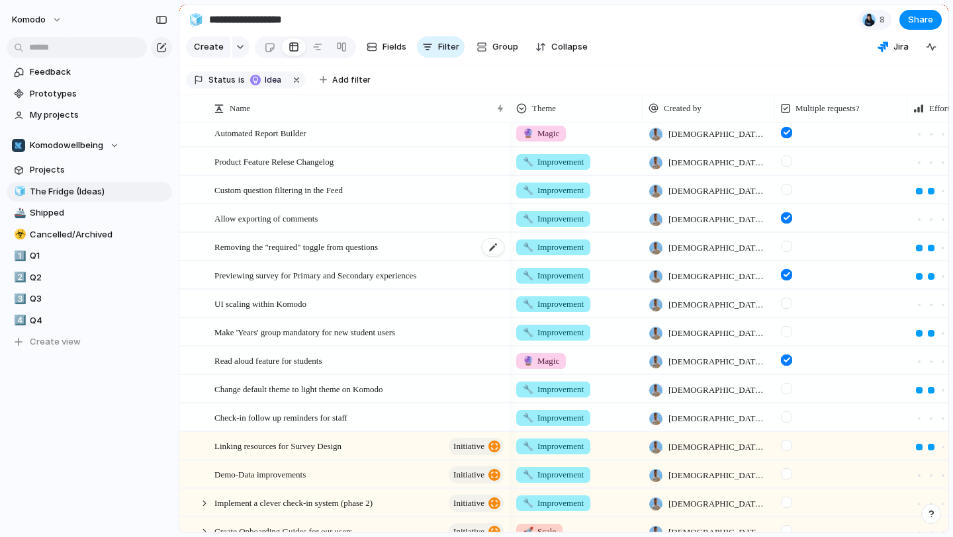
click at [429, 253] on div "Removing the "required" toggle from questions" at bounding box center [359, 247] width 291 height 27
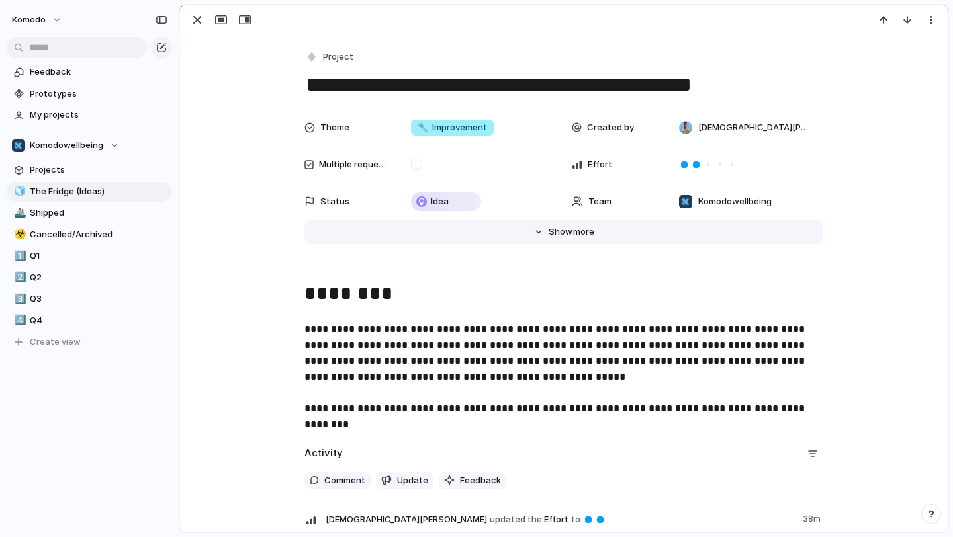
click at [535, 226] on button "Hide Show more" at bounding box center [563, 232] width 519 height 24
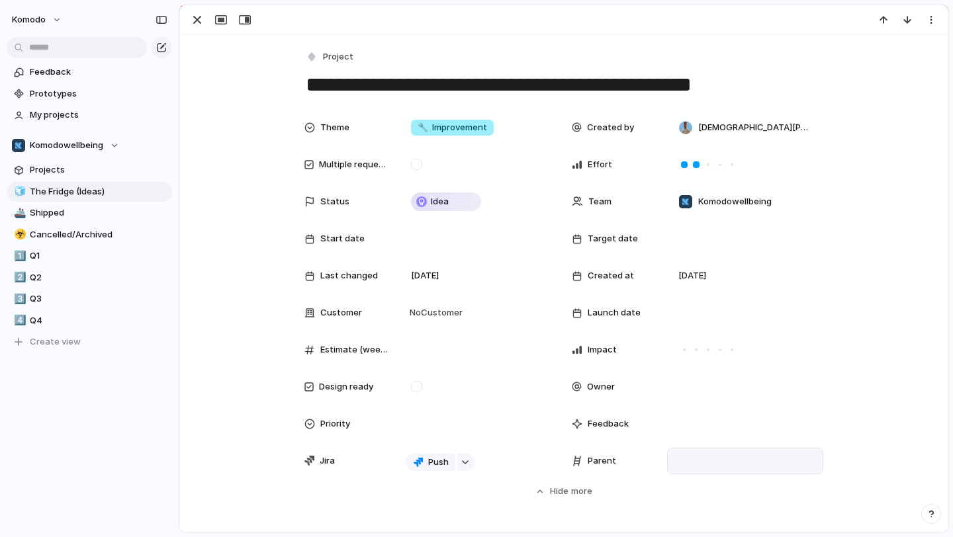
click at [692, 453] on div at bounding box center [745, 461] width 156 height 26
click at [697, 459] on div at bounding box center [745, 461] width 144 height 15
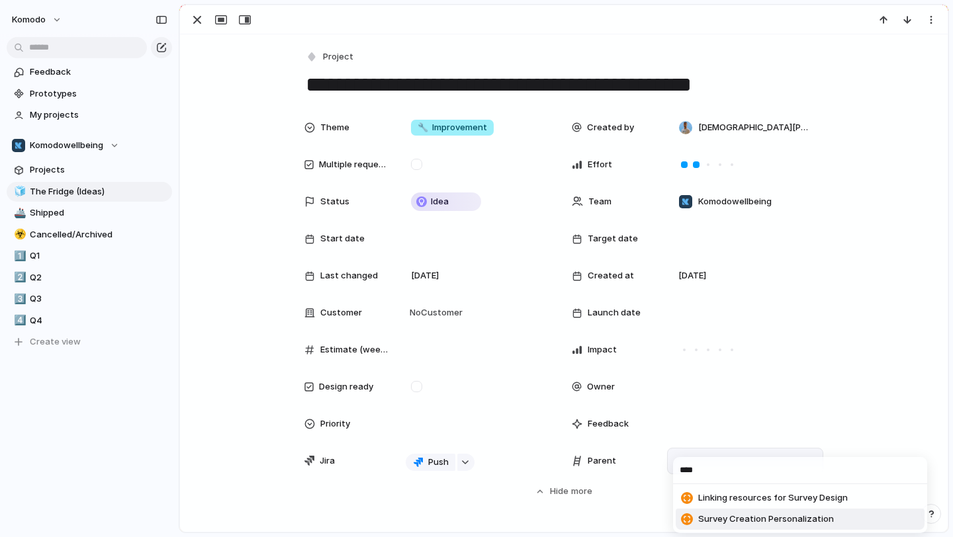
type input "****"
click at [746, 532] on ul "Linking resources for Survey Design Survey Creation Personalization" at bounding box center [800, 508] width 254 height 49
click at [752, 522] on span "Survey Creation Personalization" at bounding box center [766, 519] width 136 height 13
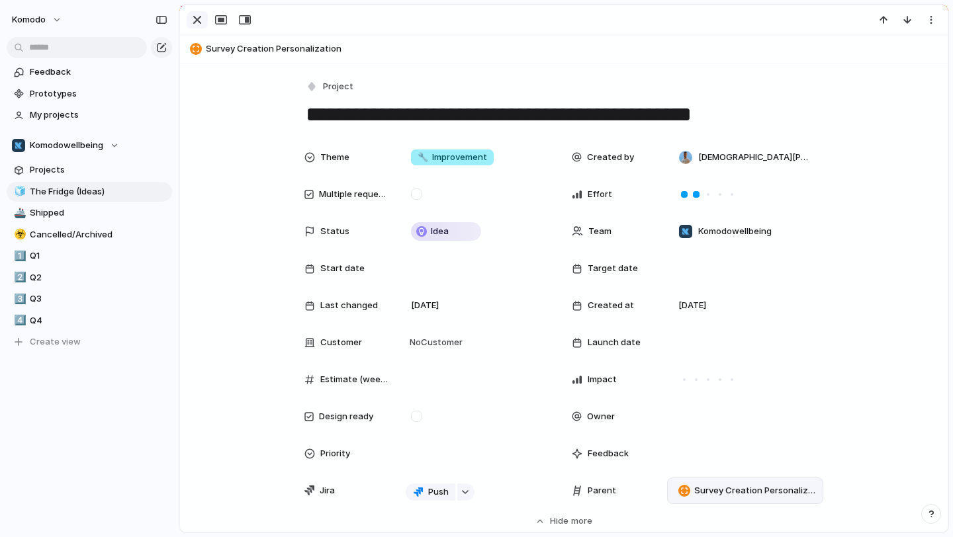
click at [198, 20] on div "button" at bounding box center [197, 20] width 16 height 16
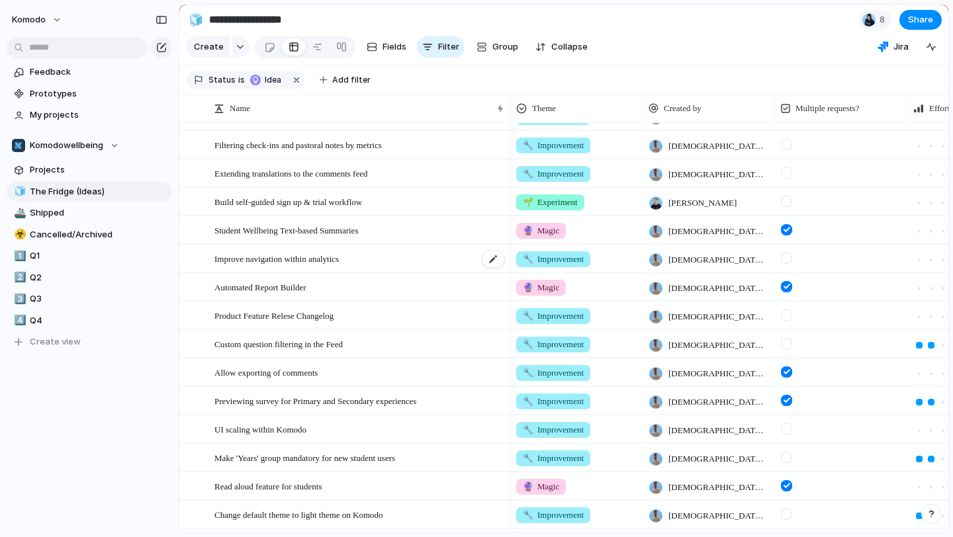
scroll to position [199, 0]
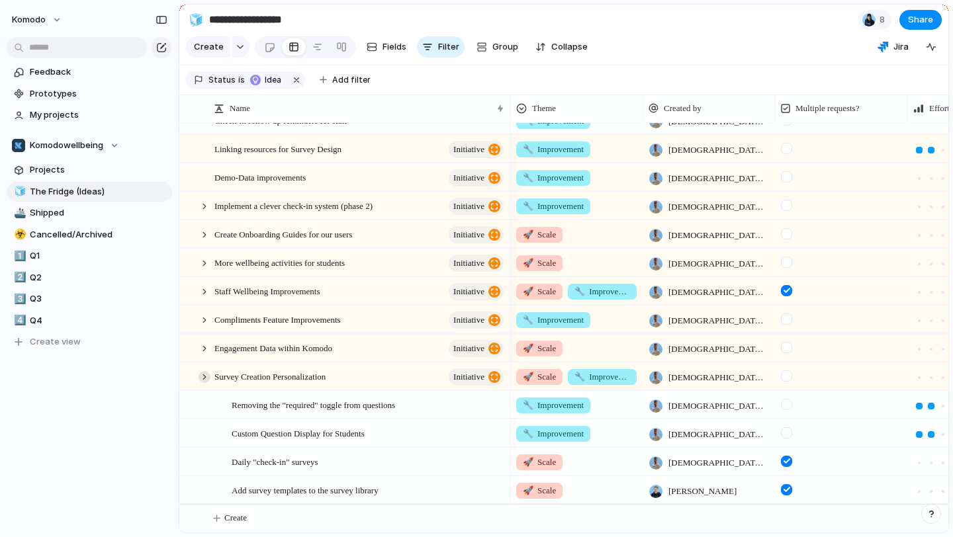
click at [202, 374] on div at bounding box center [205, 377] width 12 height 12
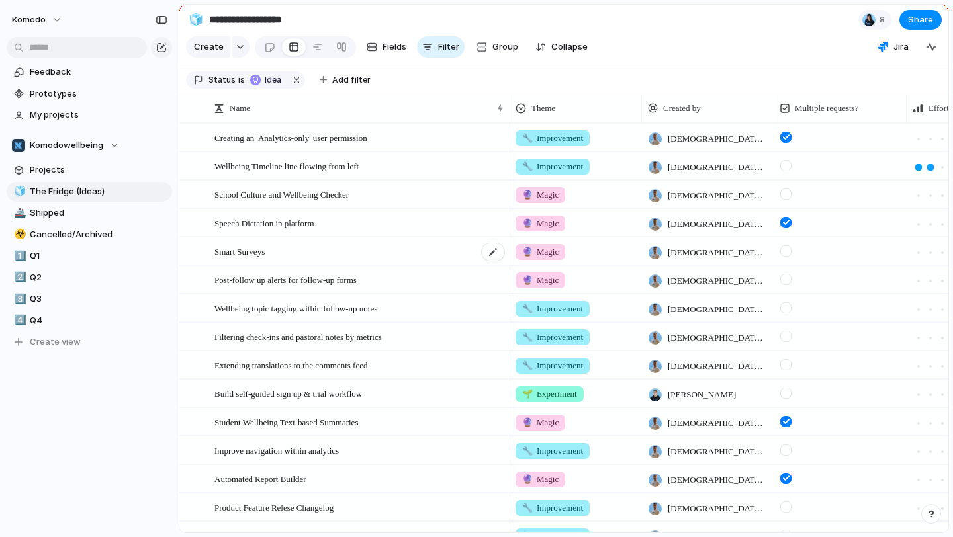
click at [416, 261] on div "Smart Surveys" at bounding box center [359, 251] width 291 height 27
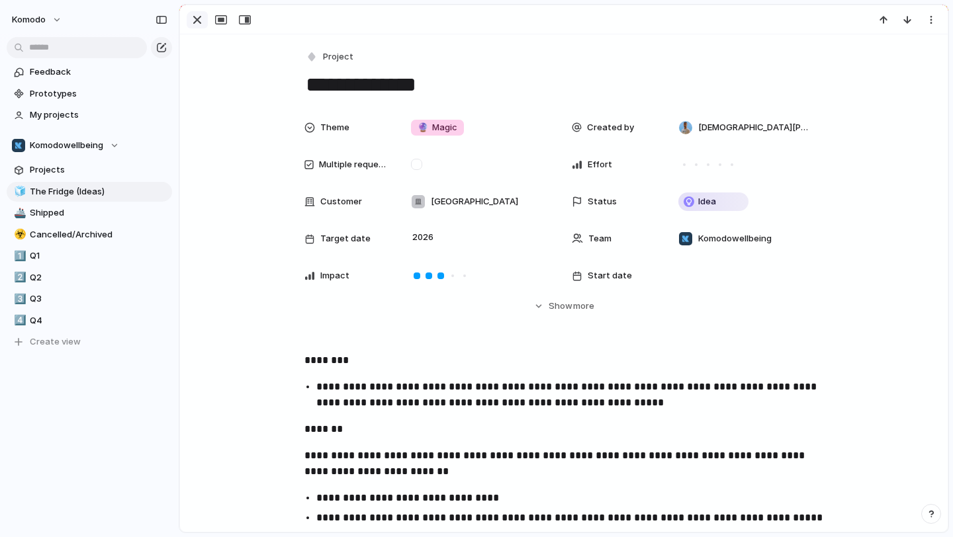
click at [195, 23] on div "button" at bounding box center [197, 20] width 16 height 16
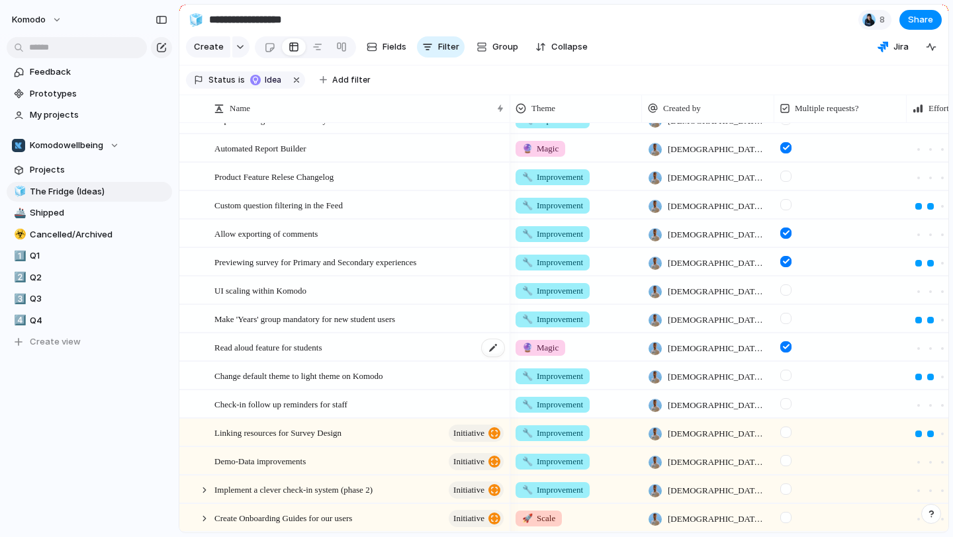
scroll to position [502, 0]
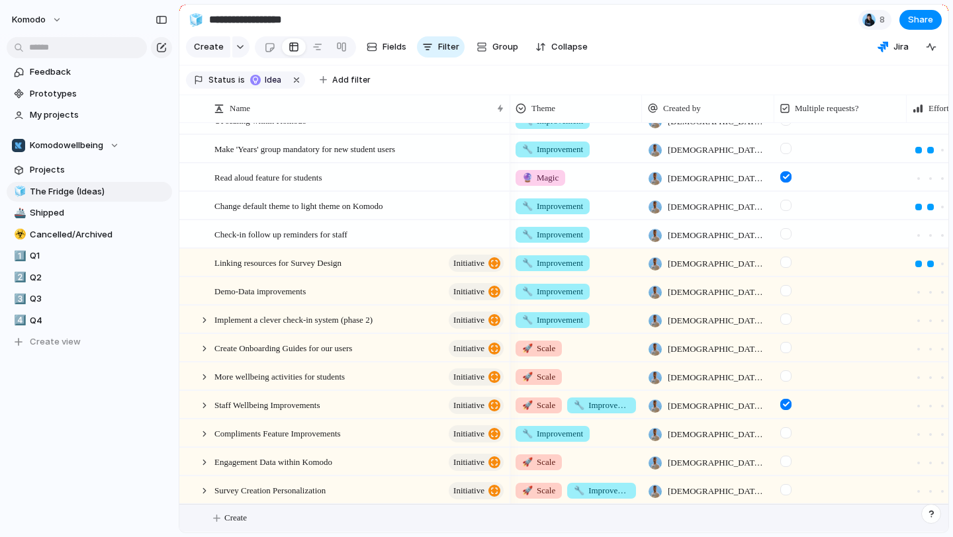
click at [242, 512] on span "Create" at bounding box center [235, 518] width 23 height 13
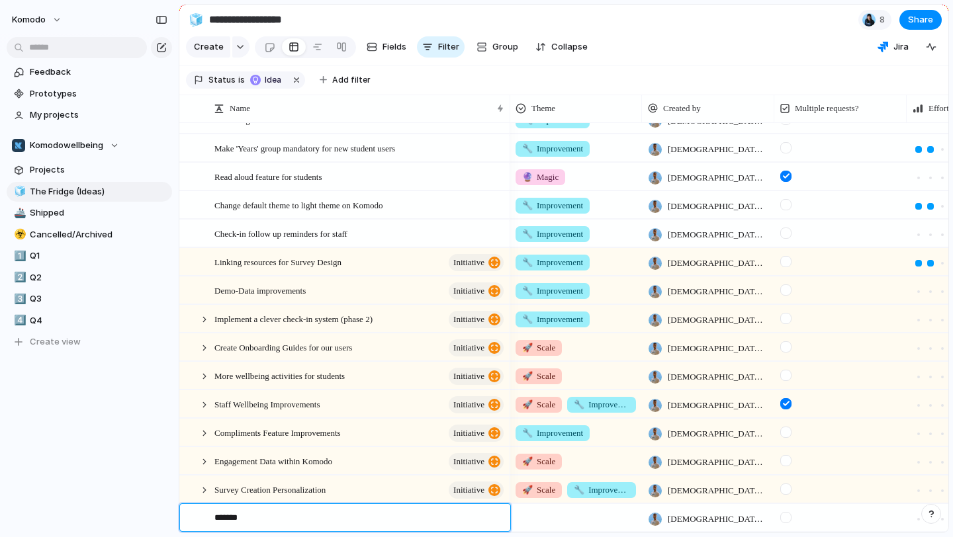
type textarea "********"
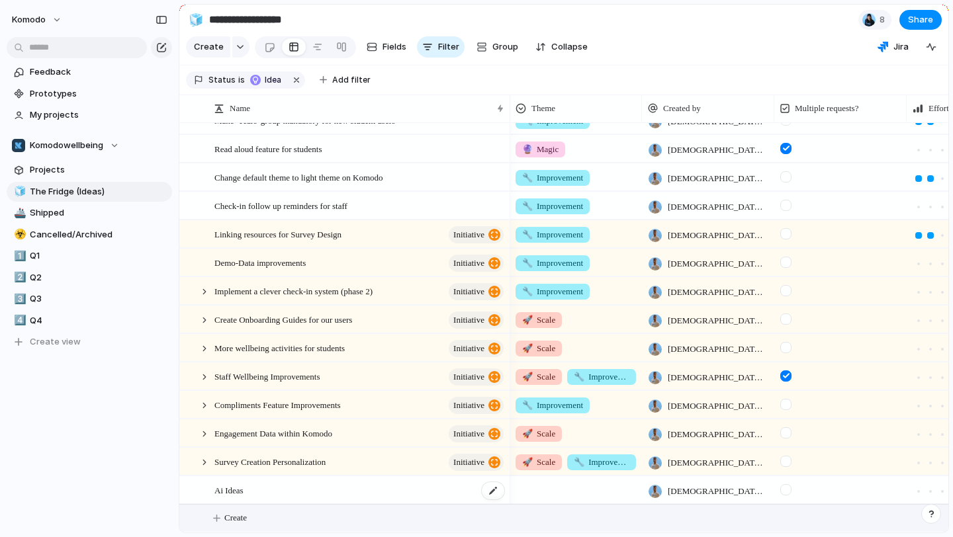
click at [294, 483] on div "Ai Ideas" at bounding box center [359, 490] width 291 height 27
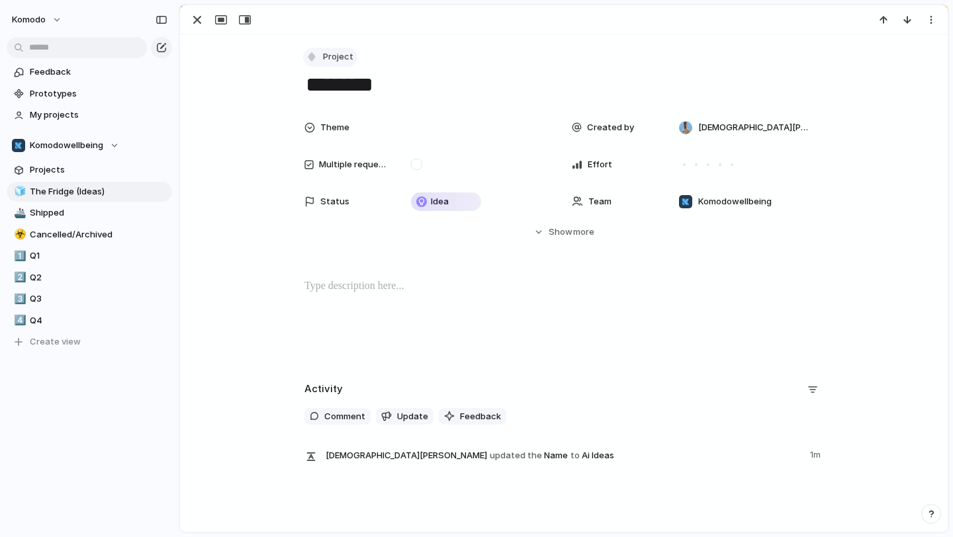
click at [328, 58] on span "Project" at bounding box center [338, 56] width 30 height 13
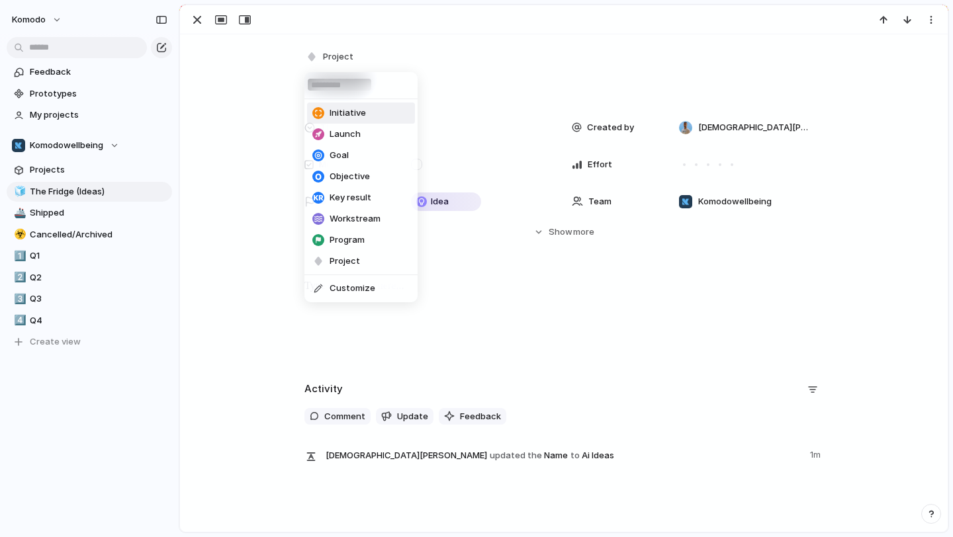
click at [339, 105] on li "Initiative" at bounding box center [361, 113] width 108 height 21
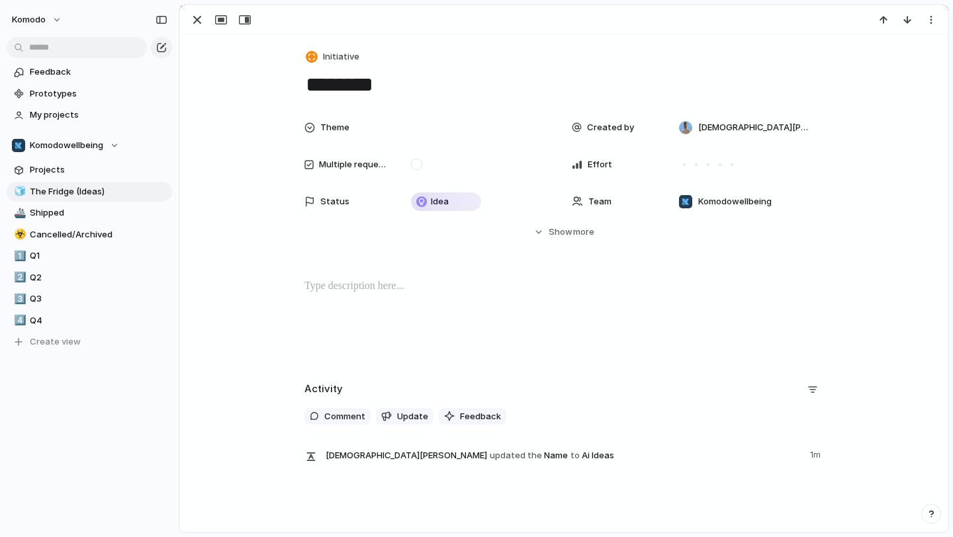
click at [386, 283] on p at bounding box center [563, 287] width 519 height 16
click at [439, 122] on div at bounding box center [478, 127] width 144 height 15
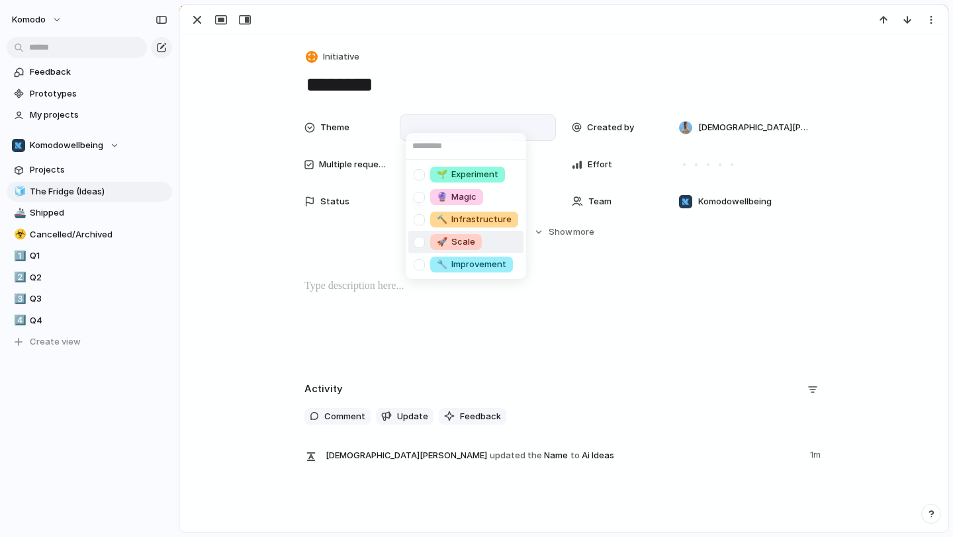
click at [481, 249] on li "🚀 Scale" at bounding box center [465, 242] width 115 height 23
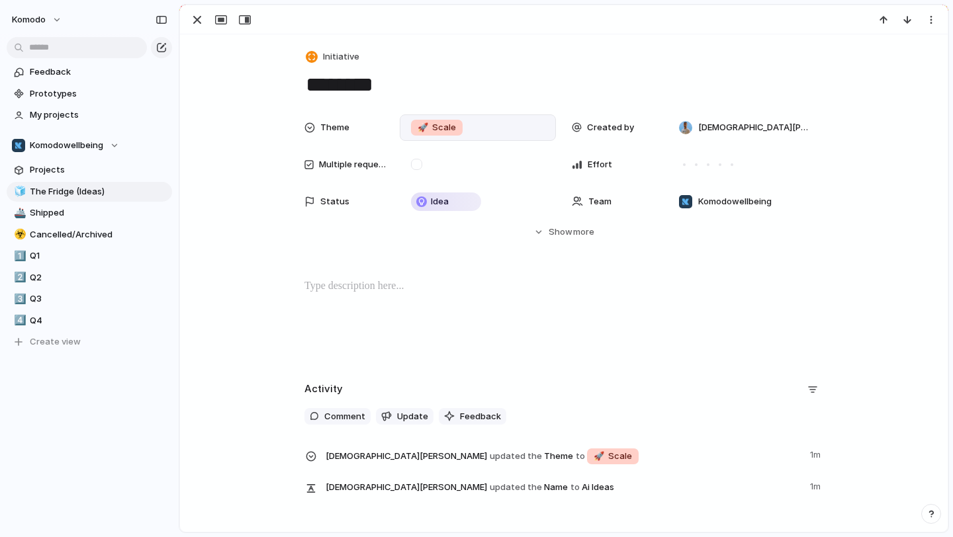
click at [436, 289] on p at bounding box center [563, 287] width 519 height 16
drag, startPoint x: 361, startPoint y: 295, endPoint x: 281, endPoint y: 291, distance: 79.5
click at [281, 291] on div "********" at bounding box center [564, 321] width 736 height 85
click at [291, 253] on button "Headings" at bounding box center [265, 259] width 67 height 21
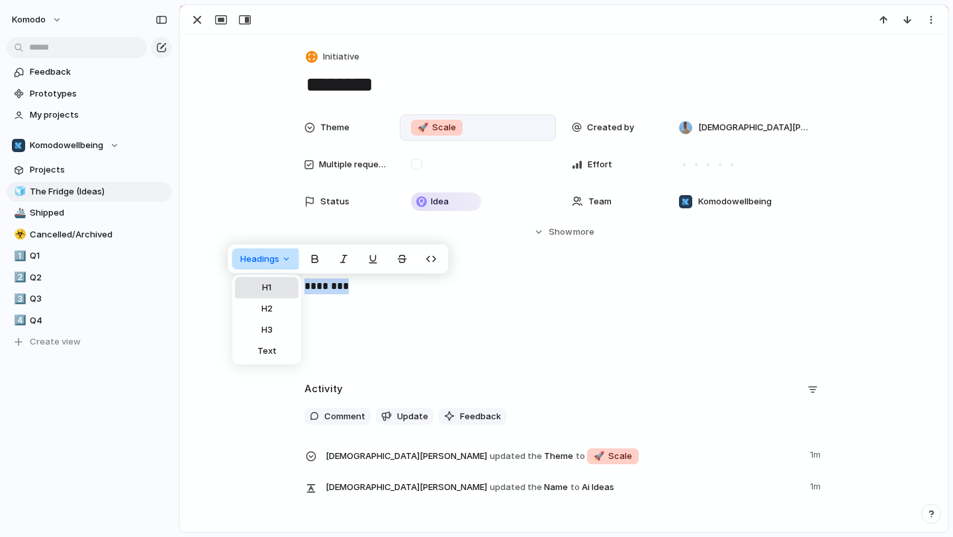
click at [266, 291] on span "H1" at bounding box center [266, 287] width 9 height 13
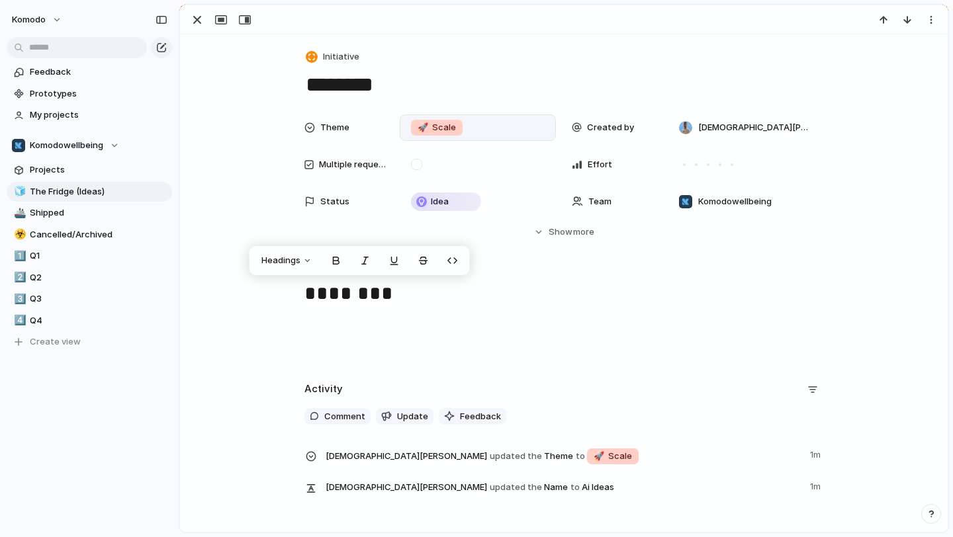
click at [422, 297] on h1 "********" at bounding box center [563, 295] width 519 height 32
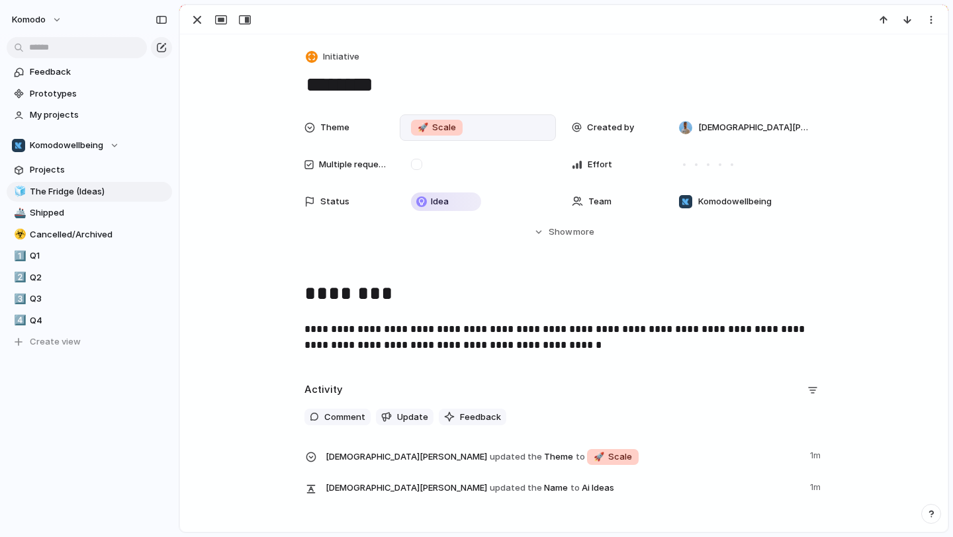
click at [322, 87] on textarea "********" at bounding box center [563, 85] width 519 height 28
type textarea "********"
click at [781, 128] on div "[DEMOGRAPHIC_DATA][PERSON_NAME]" at bounding box center [745, 127] width 156 height 26
click at [745, 123] on span "[DEMOGRAPHIC_DATA][PERSON_NAME]" at bounding box center [755, 127] width 114 height 13
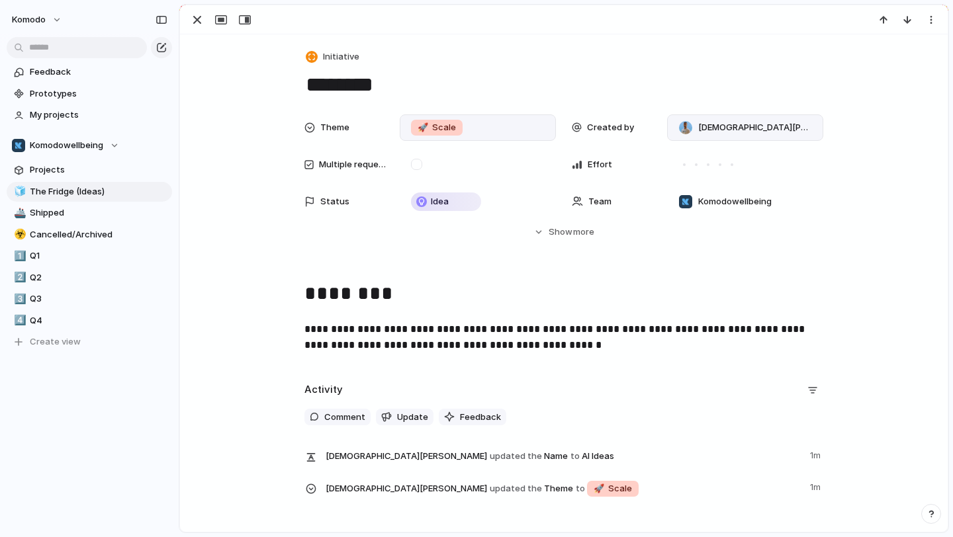
click at [693, 129] on div "[DEMOGRAPHIC_DATA][PERSON_NAME]" at bounding box center [745, 127] width 144 height 15
click at [193, 17] on div "button" at bounding box center [197, 20] width 16 height 16
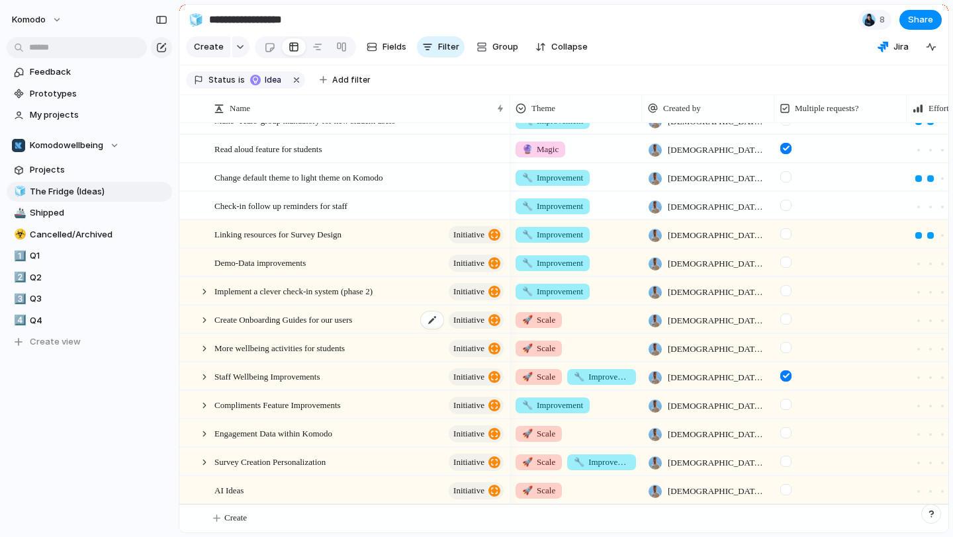
scroll to position [530, 0]
click at [727, 489] on span "[DEMOGRAPHIC_DATA][PERSON_NAME]" at bounding box center [718, 491] width 101 height 13
click at [709, 488] on span "[DEMOGRAPHIC_DATA][PERSON_NAME]" at bounding box center [718, 491] width 101 height 13
click at [672, 492] on span "[DEMOGRAPHIC_DATA][PERSON_NAME]" at bounding box center [718, 491] width 101 height 13
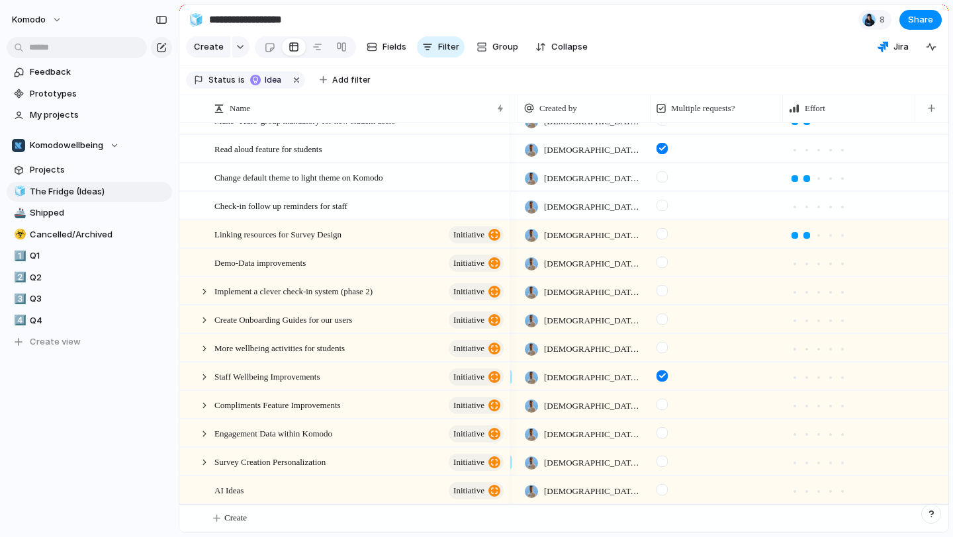
scroll to position [0, 0]
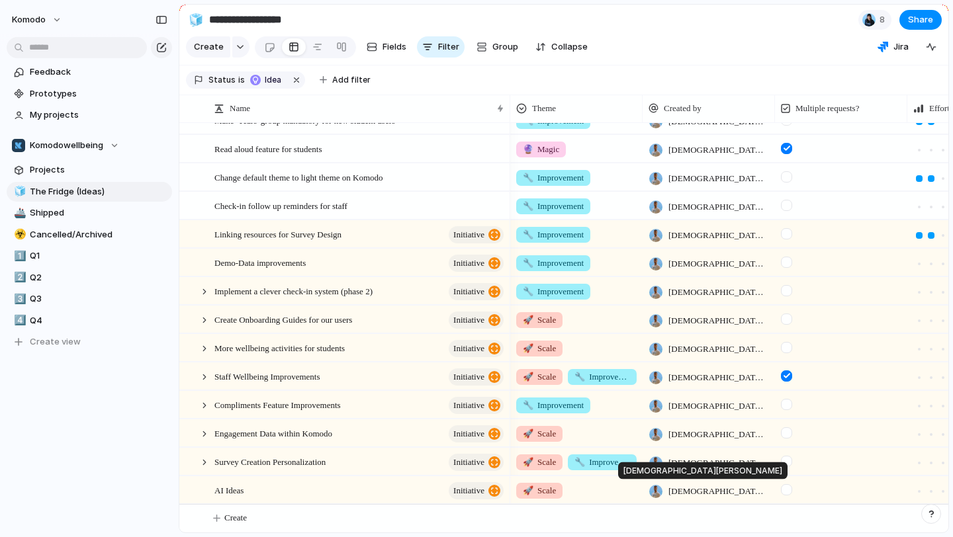
click at [655, 493] on div at bounding box center [655, 491] width 13 height 13
click at [699, 485] on span "[DEMOGRAPHIC_DATA][PERSON_NAME]" at bounding box center [718, 491] width 101 height 13
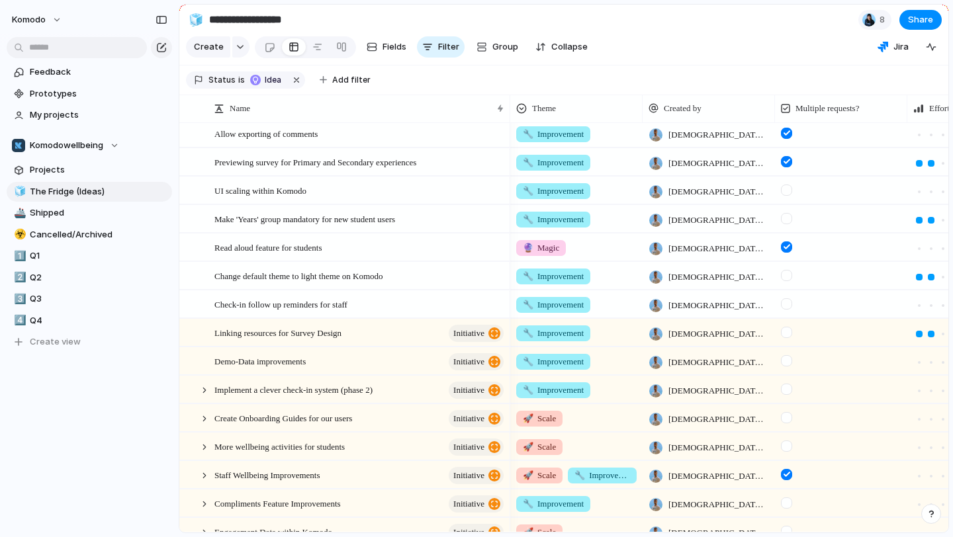
scroll to position [384, 0]
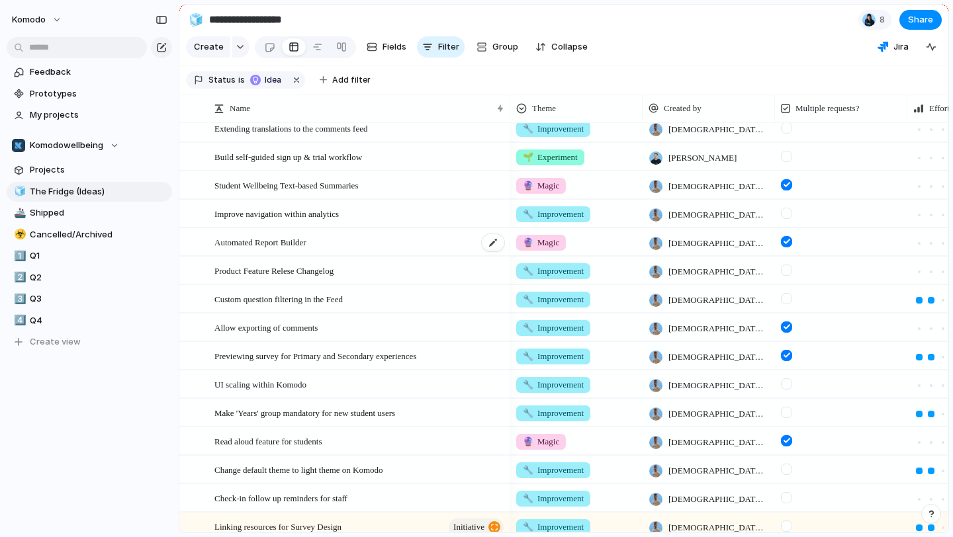
click at [372, 249] on div "Automated Report Builder" at bounding box center [359, 242] width 291 height 27
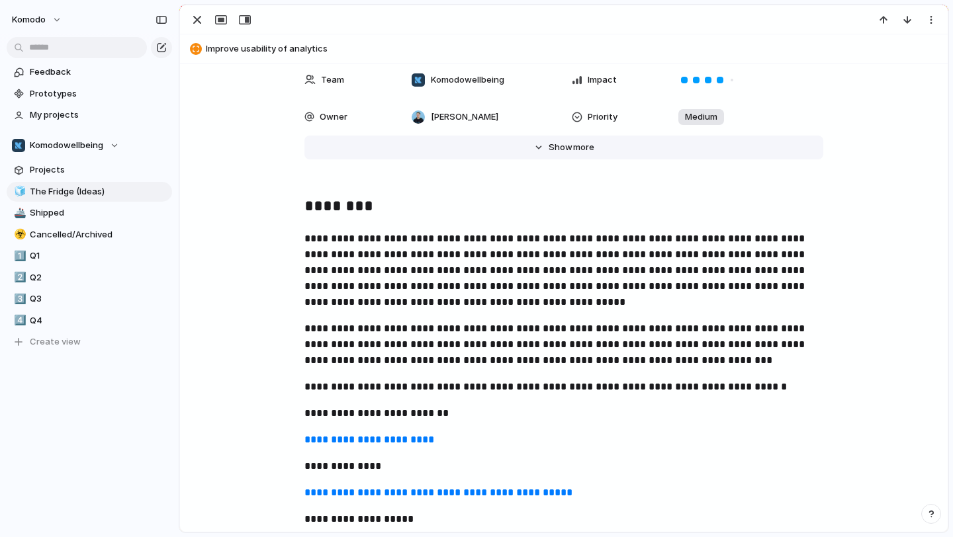
click at [543, 152] on button "Hide Show more" at bounding box center [563, 148] width 519 height 24
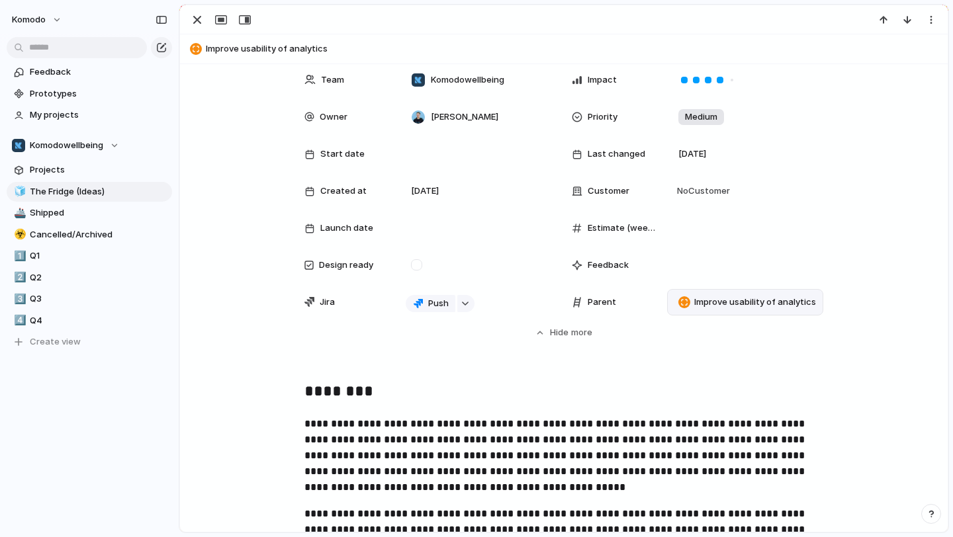
click at [789, 304] on span "Improve usability of analytics" at bounding box center [755, 302] width 122 height 13
type input "**"
click at [566, 392] on div "** Aim for NPS of 60+ AI Ideas" at bounding box center [476, 268] width 953 height 537
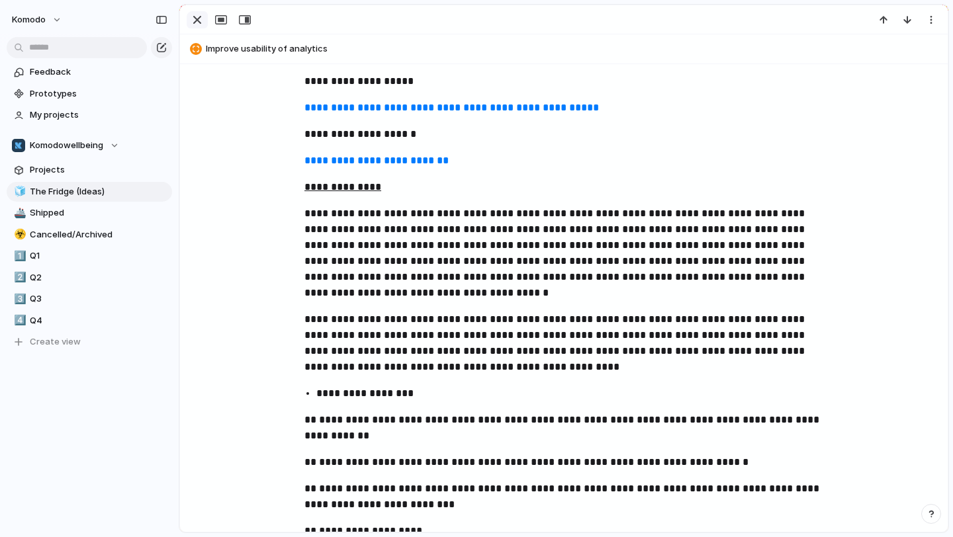
click at [197, 16] on div "button" at bounding box center [197, 20] width 16 height 16
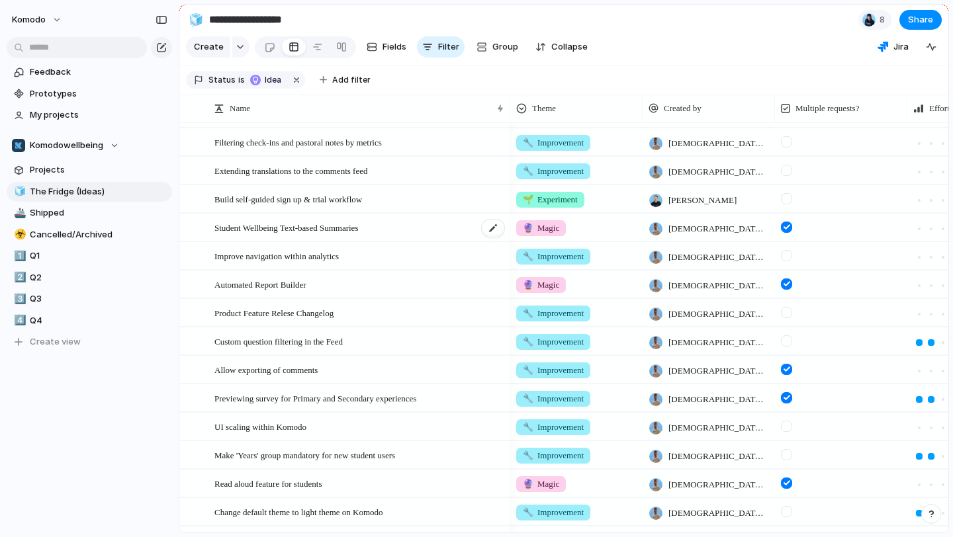
click at [441, 232] on div "Student Wellbeing Text-based Summaries" at bounding box center [359, 227] width 291 height 27
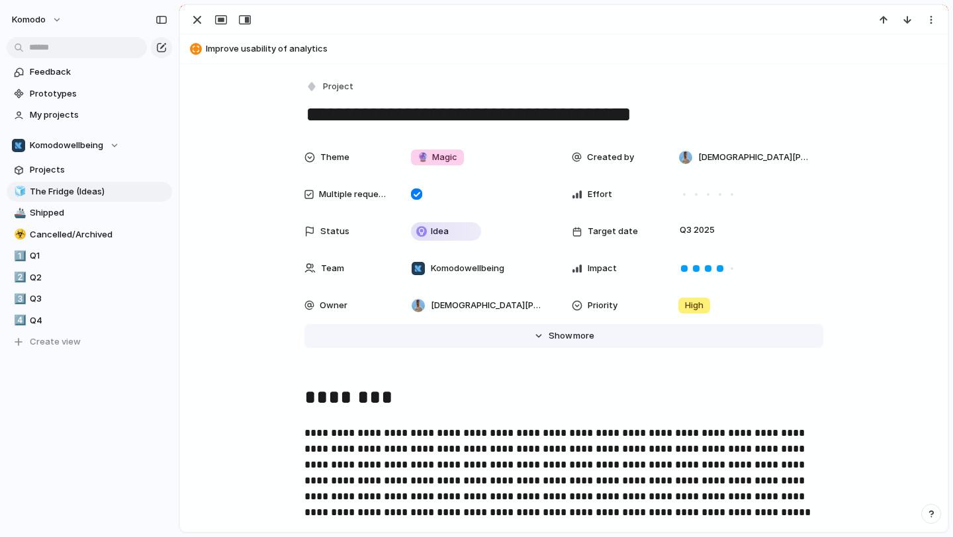
click at [557, 330] on span "Show" at bounding box center [561, 336] width 24 height 13
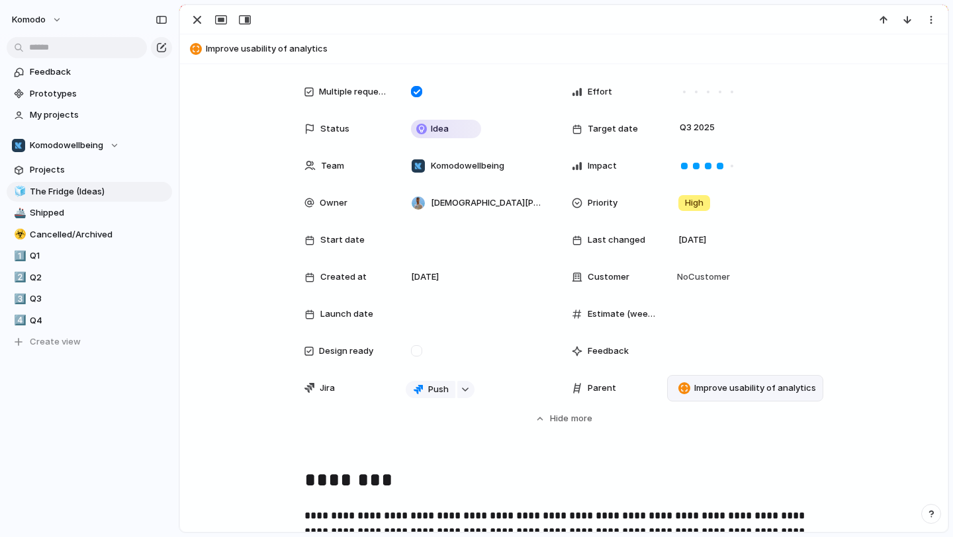
click at [732, 395] on div "Improve usability of analytics" at bounding box center [745, 388] width 144 height 15
type input "**"
click at [758, 460] on li "AI Ideas" at bounding box center [800, 462] width 249 height 21
click at [193, 15] on div "button" at bounding box center [197, 20] width 16 height 16
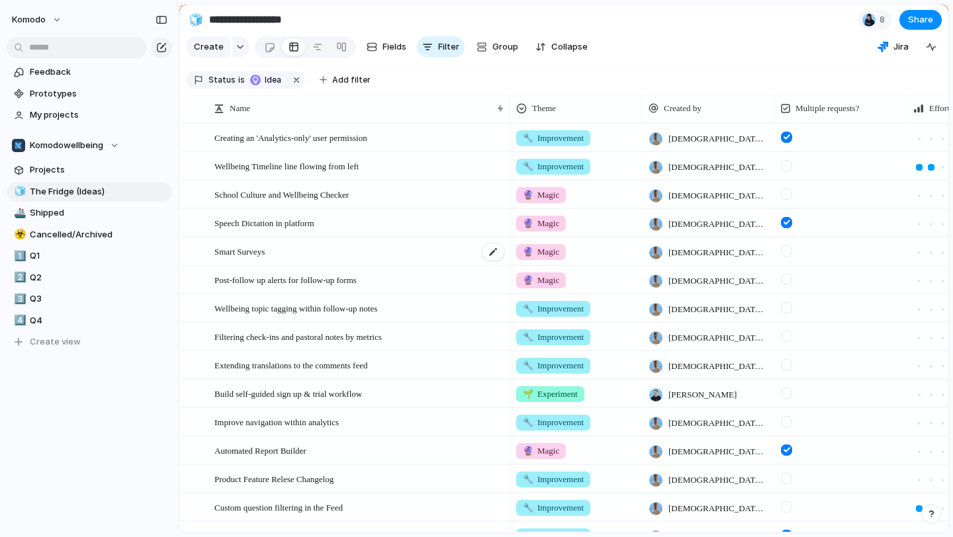
click at [395, 252] on div "Smart Surveys" at bounding box center [359, 251] width 291 height 27
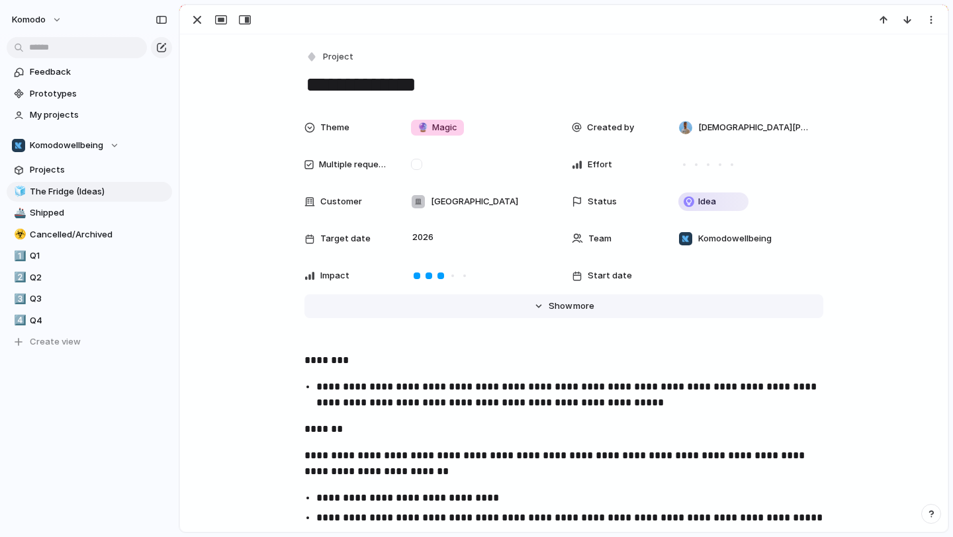
click at [535, 313] on button "Hide Show more" at bounding box center [563, 306] width 519 height 24
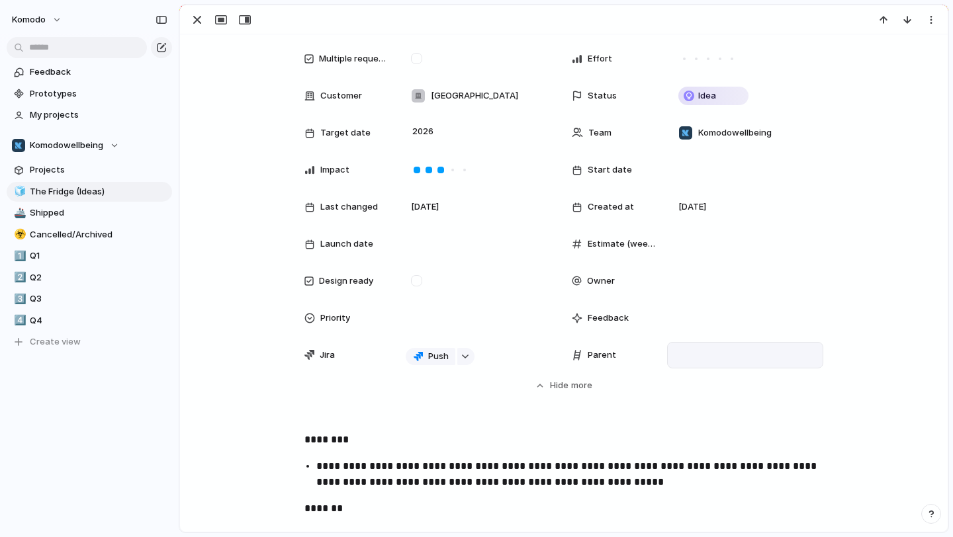
click at [721, 361] on div at bounding box center [745, 355] width 144 height 15
type input "**"
click at [718, 425] on span "AI Ideas" at bounding box center [714, 422] width 32 height 13
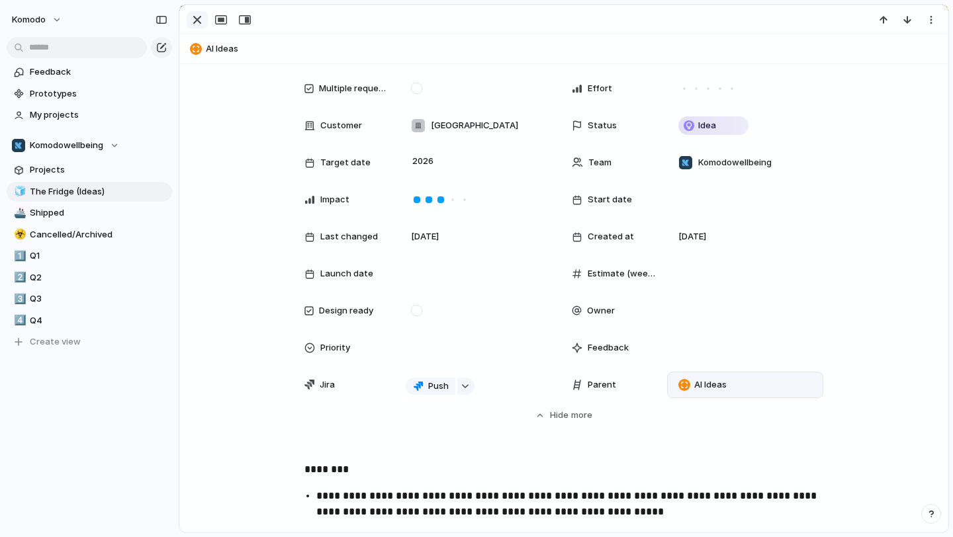
click at [200, 15] on div "button" at bounding box center [197, 20] width 16 height 16
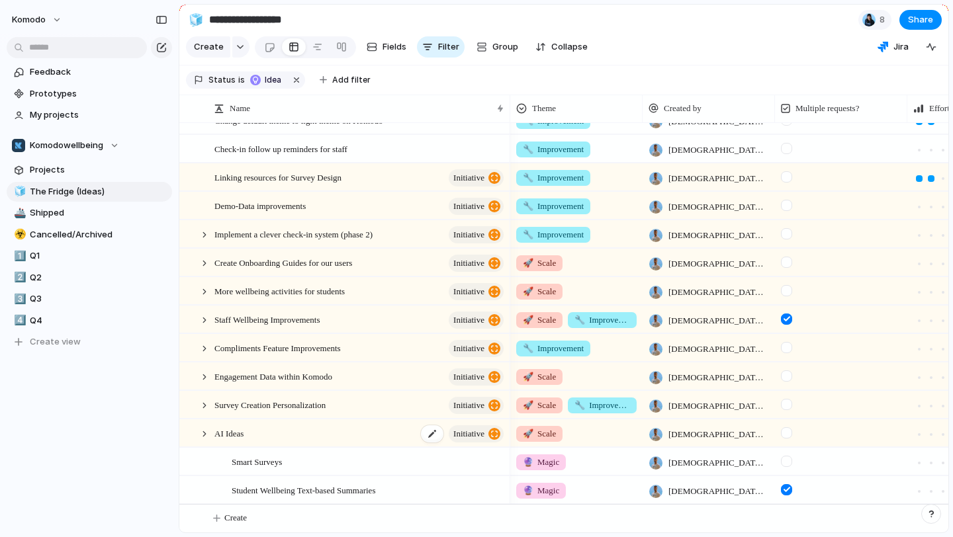
click at [230, 431] on span "AI Ideas" at bounding box center [228, 433] width 29 height 15
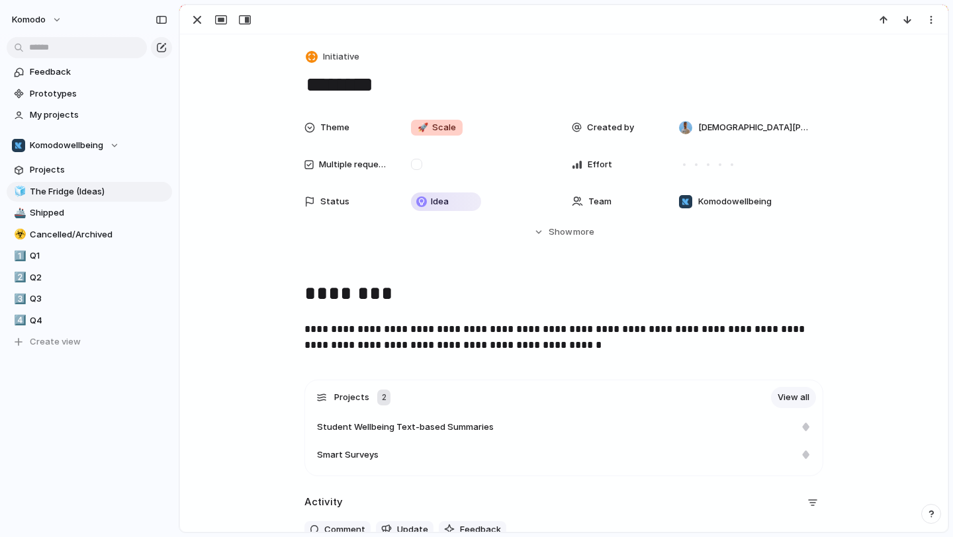
click at [377, 86] on textarea "********" at bounding box center [563, 85] width 519 height 28
click at [325, 83] on textarea "********" at bounding box center [563, 85] width 519 height 28
type textarea "**********"
click at [715, 330] on p "**********" at bounding box center [563, 338] width 519 height 32
click at [197, 24] on div "button" at bounding box center [197, 20] width 16 height 16
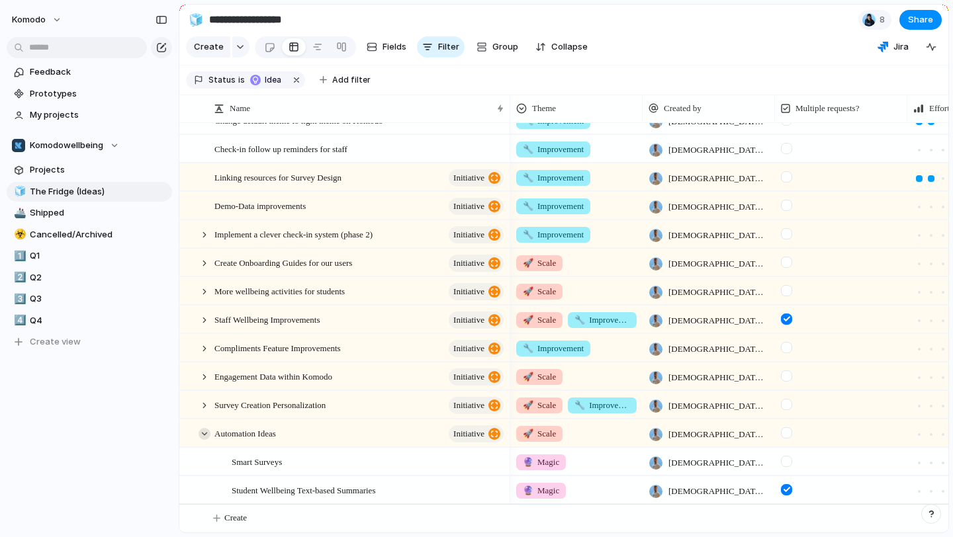
click at [208, 433] on div at bounding box center [205, 434] width 12 height 12
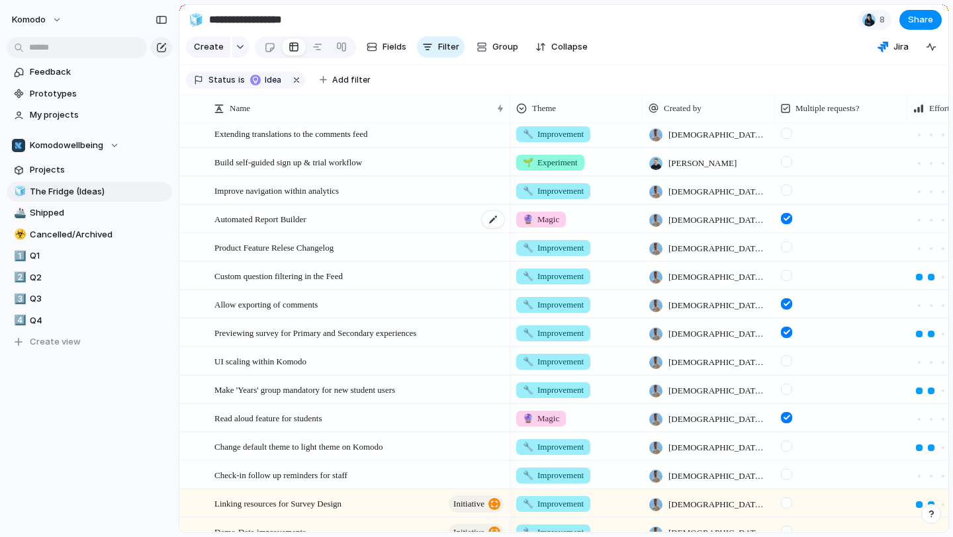
click at [391, 214] on div "Automated Report Builder" at bounding box center [359, 219] width 291 height 27
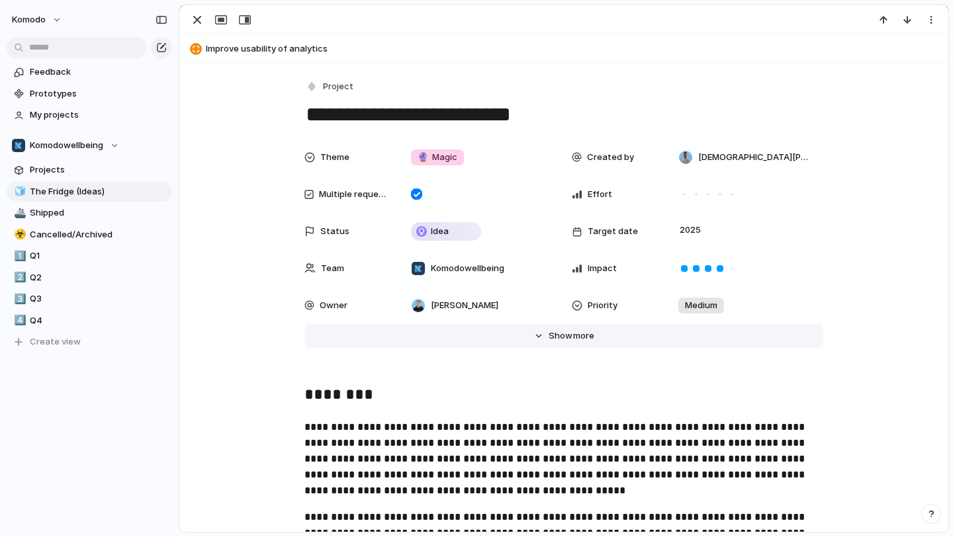
click at [569, 330] on span "Show" at bounding box center [561, 336] width 24 height 13
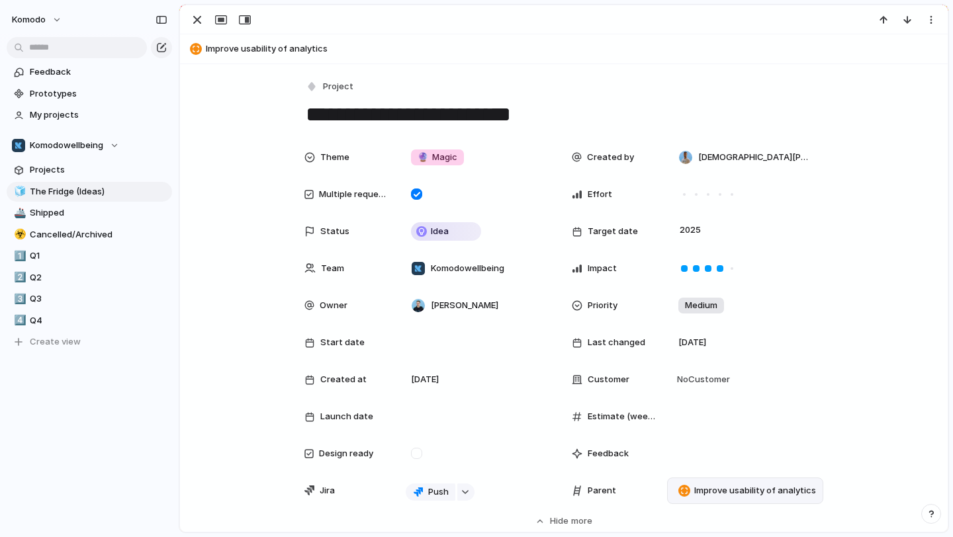
click at [699, 495] on span "Improve usability of analytics" at bounding box center [755, 490] width 122 height 13
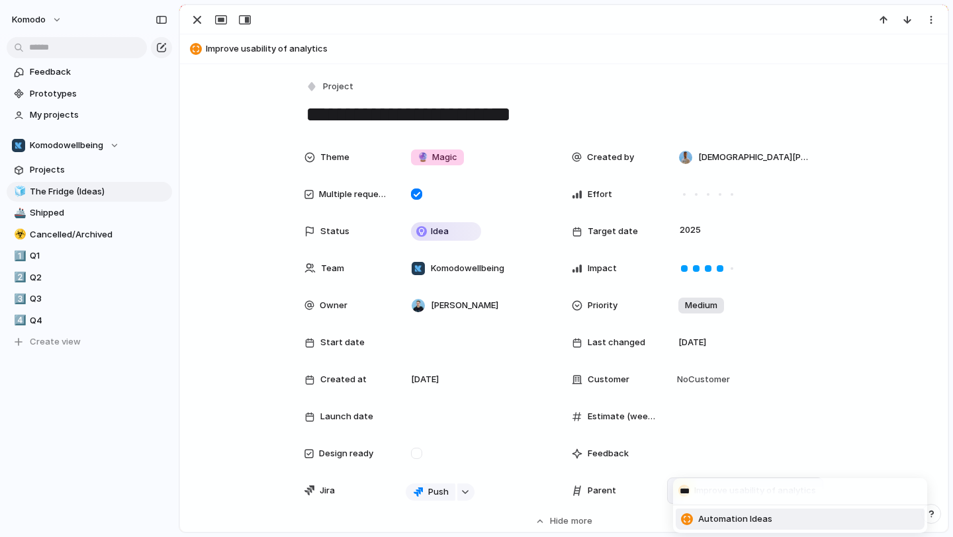
type input "***"
click at [758, 523] on span "Automation Ideas" at bounding box center [735, 519] width 74 height 13
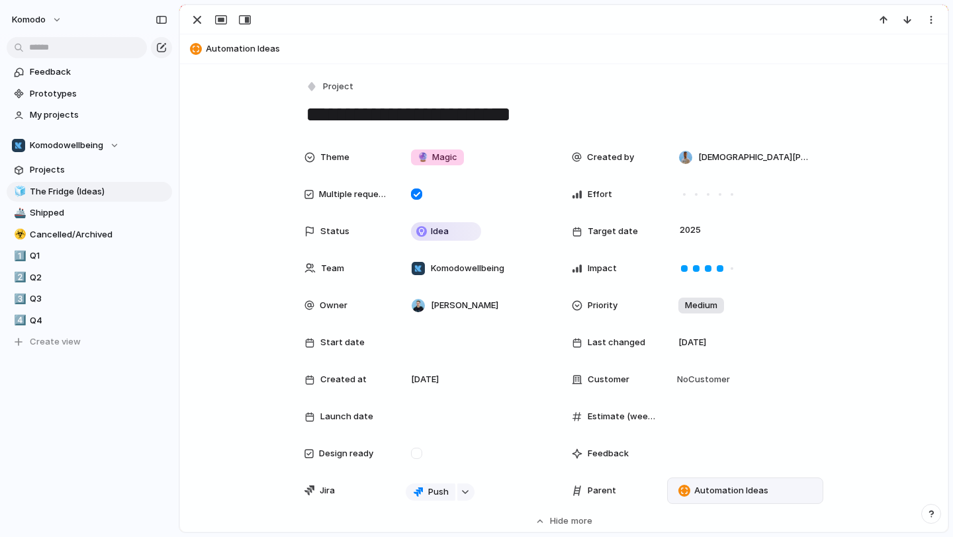
click at [195, 11] on div at bounding box center [564, 19] width 768 height 29
click at [195, 21] on div "button" at bounding box center [197, 20] width 16 height 16
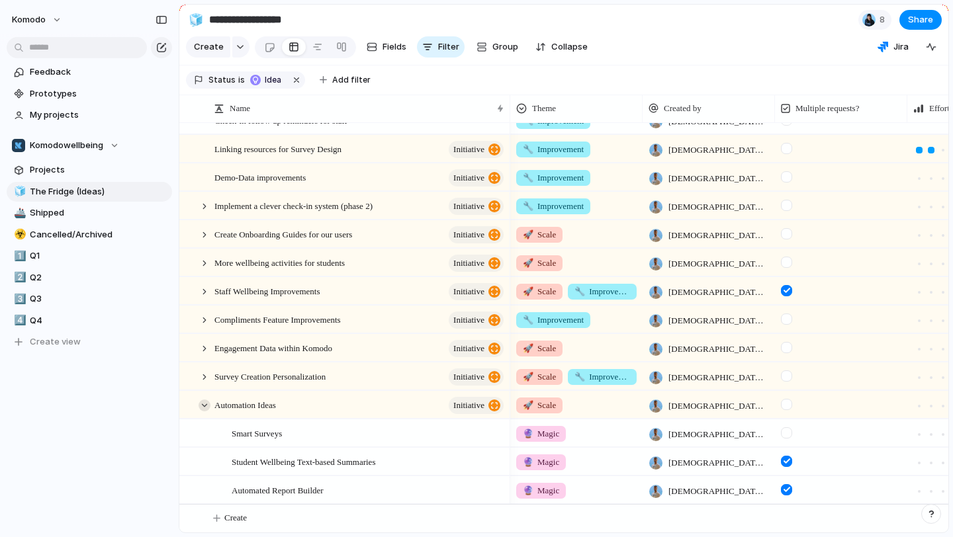
click at [203, 402] on div at bounding box center [205, 406] width 12 height 12
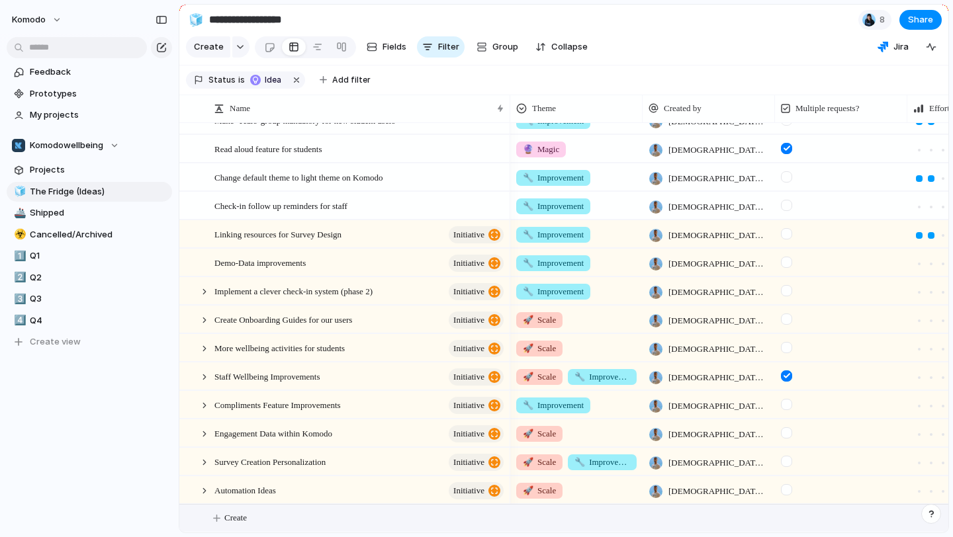
click at [247, 521] on span "Create" at bounding box center [235, 518] width 23 height 13
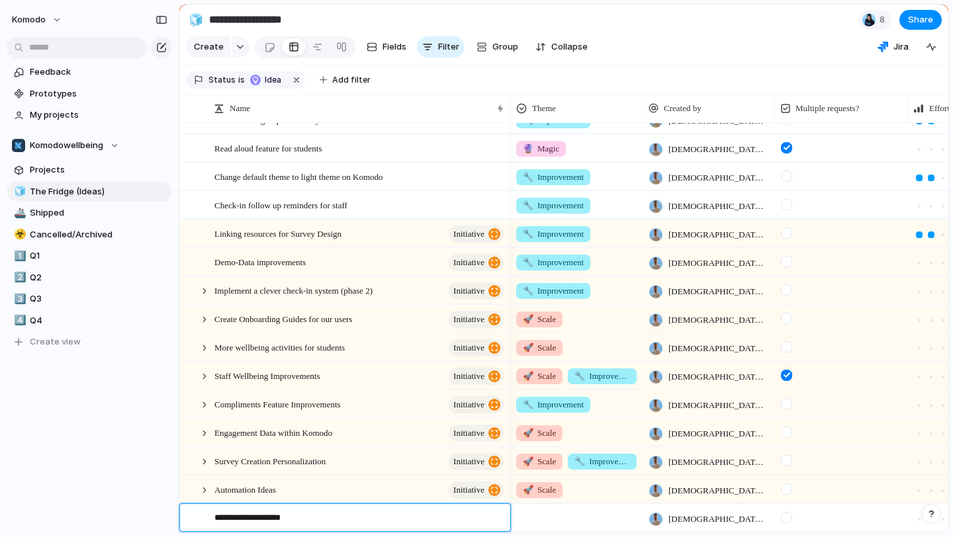
type textarea "**********"
click at [483, 522] on textarea "**********" at bounding box center [357, 520] width 287 height 17
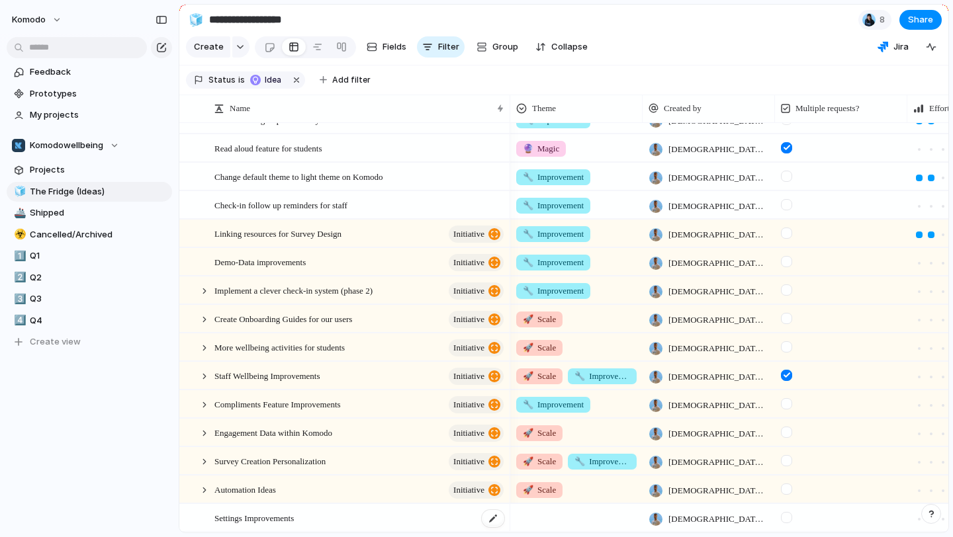
click at [465, 519] on div "Settings Improvements" at bounding box center [359, 518] width 291 height 27
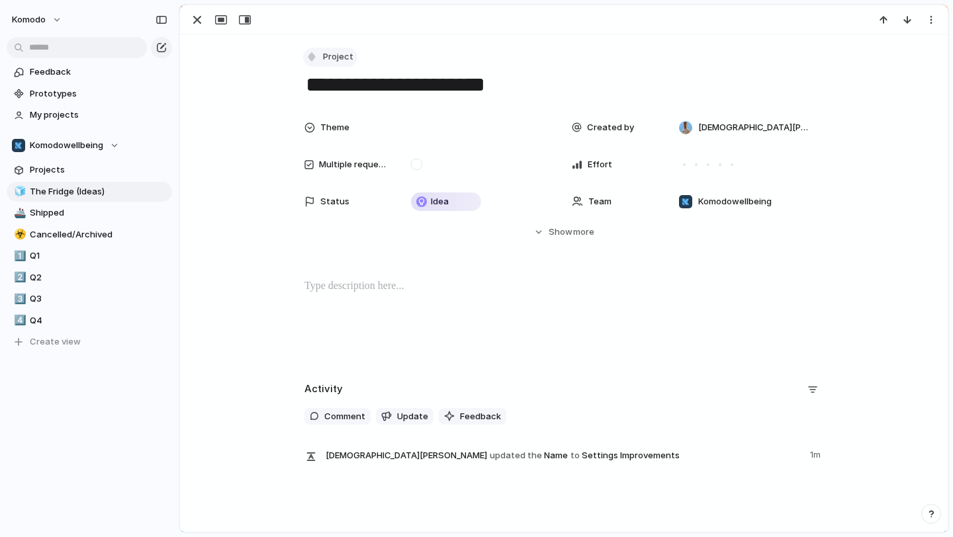
click at [316, 50] on button "Project" at bounding box center [330, 57] width 54 height 19
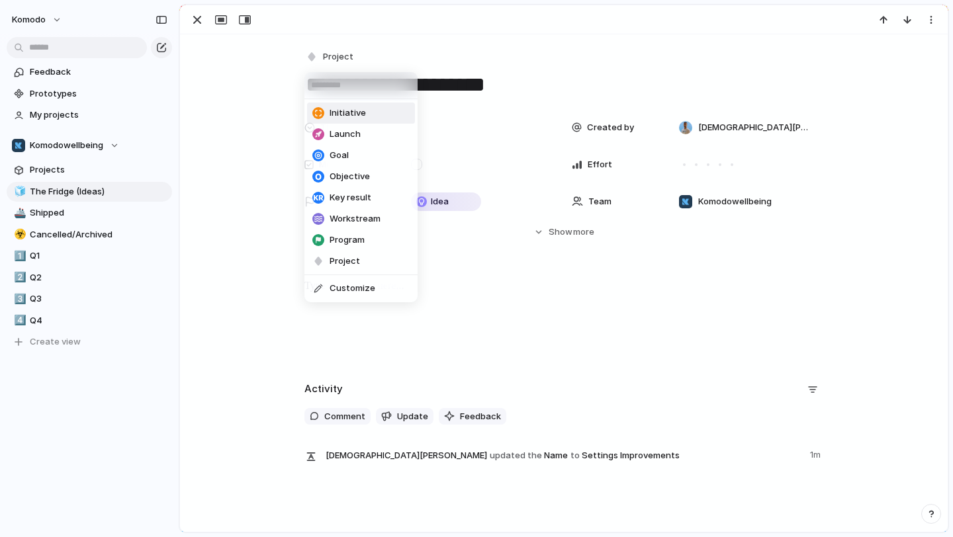
click at [328, 112] on div "Initiative" at bounding box center [339, 113] width 54 height 13
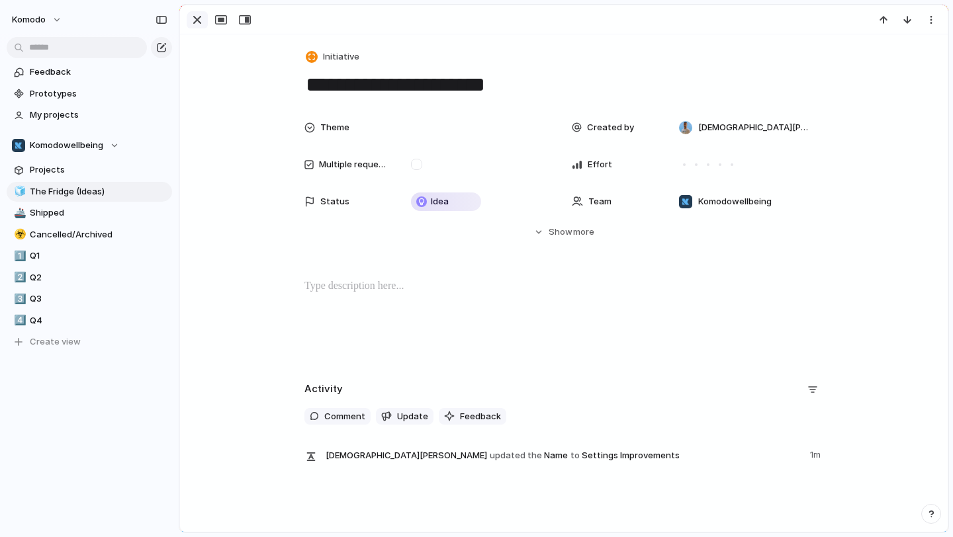
click at [197, 24] on div "button" at bounding box center [197, 20] width 16 height 16
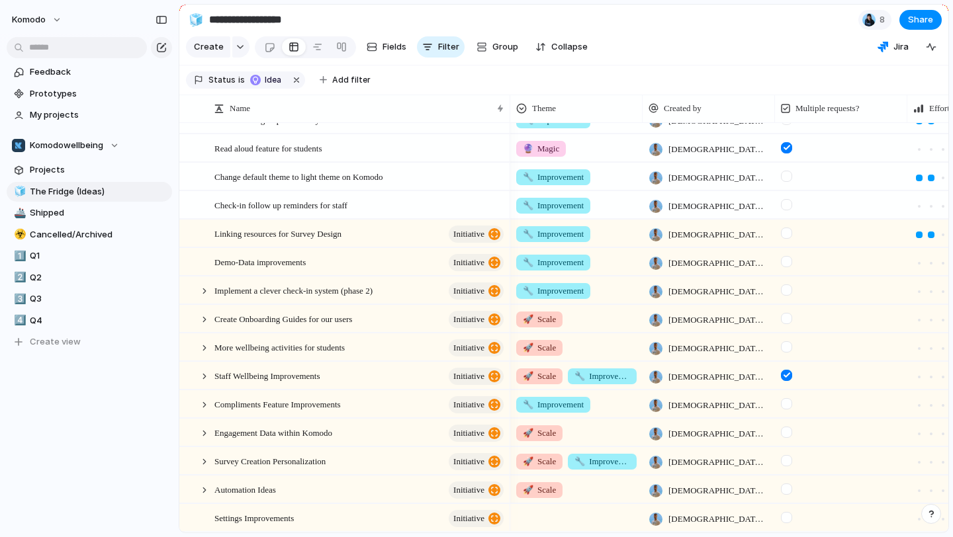
click at [562, 521] on div at bounding box center [576, 516] width 131 height 22
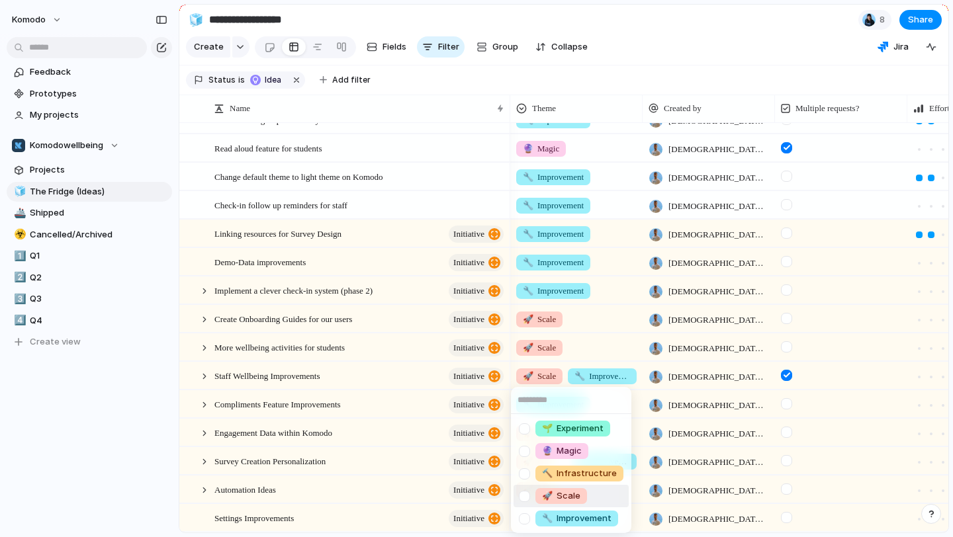
click at [553, 488] on div "🚀 Scale" at bounding box center [561, 496] width 52 height 16
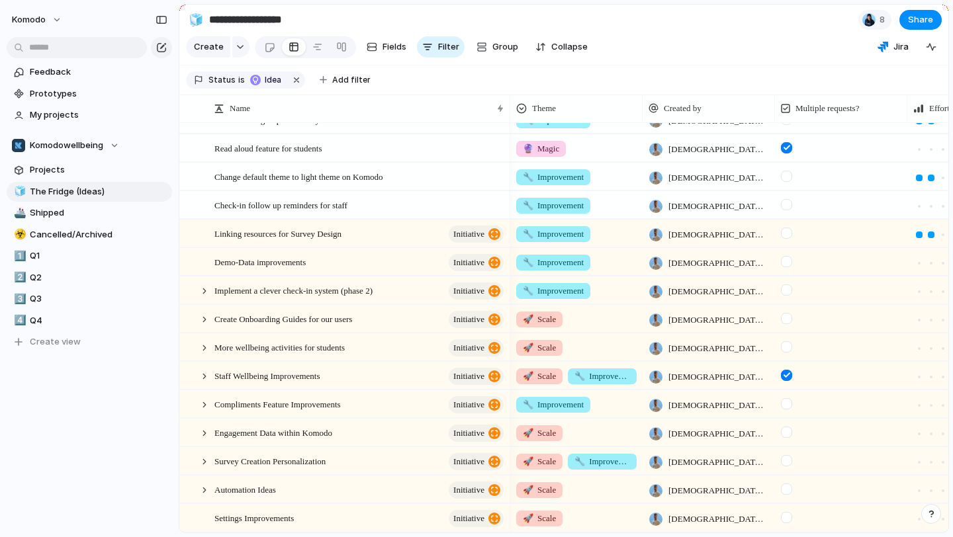
click at [552, 523] on span "🚀 Scale" at bounding box center [539, 518] width 33 height 13
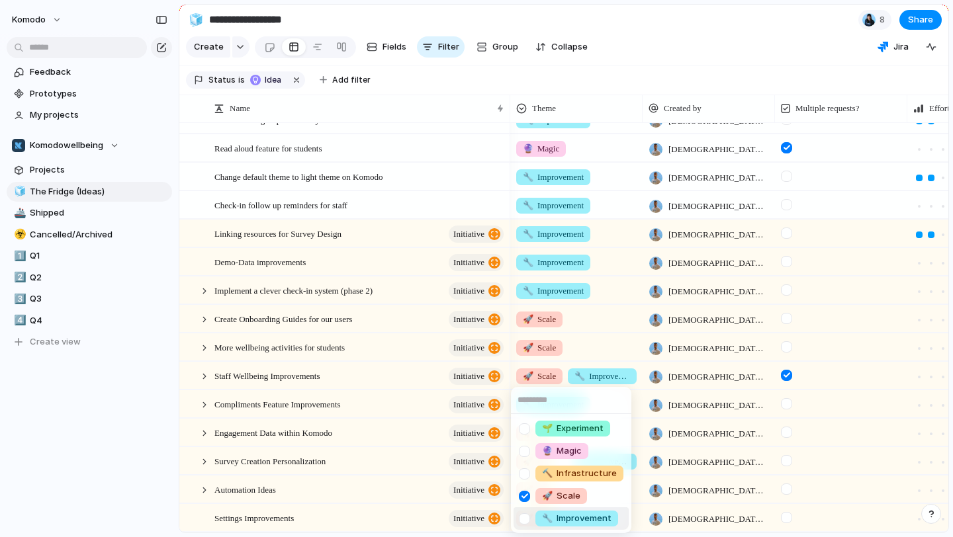
click at [572, 518] on span "🔧 Improvement" at bounding box center [576, 518] width 69 height 13
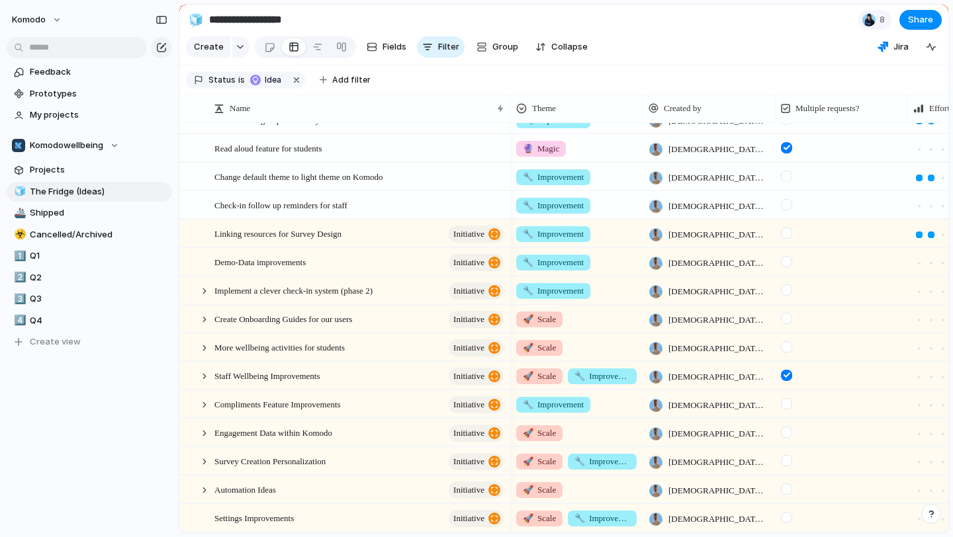
click at [552, 516] on span "🚀 Scale" at bounding box center [539, 518] width 33 height 13
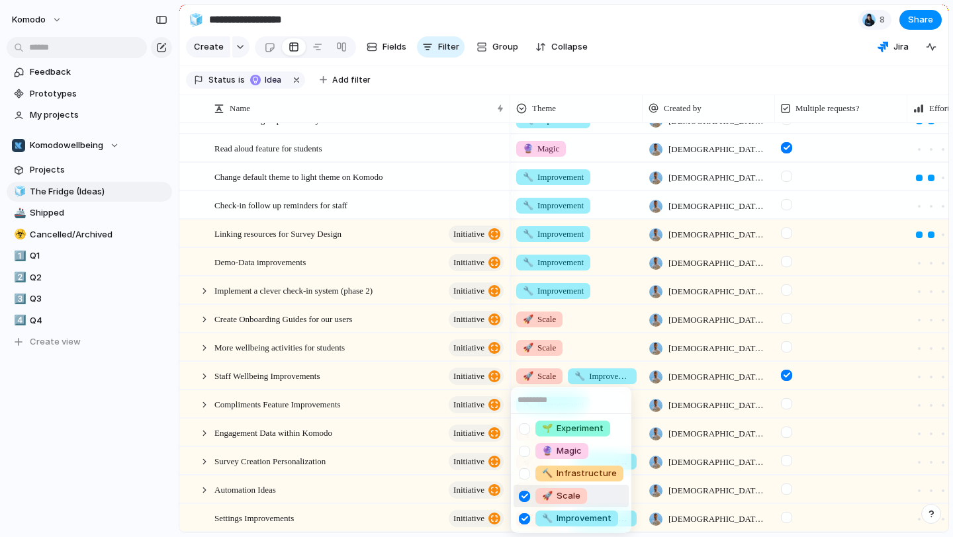
click at [557, 491] on span "🚀 Scale" at bounding box center [561, 496] width 38 height 13
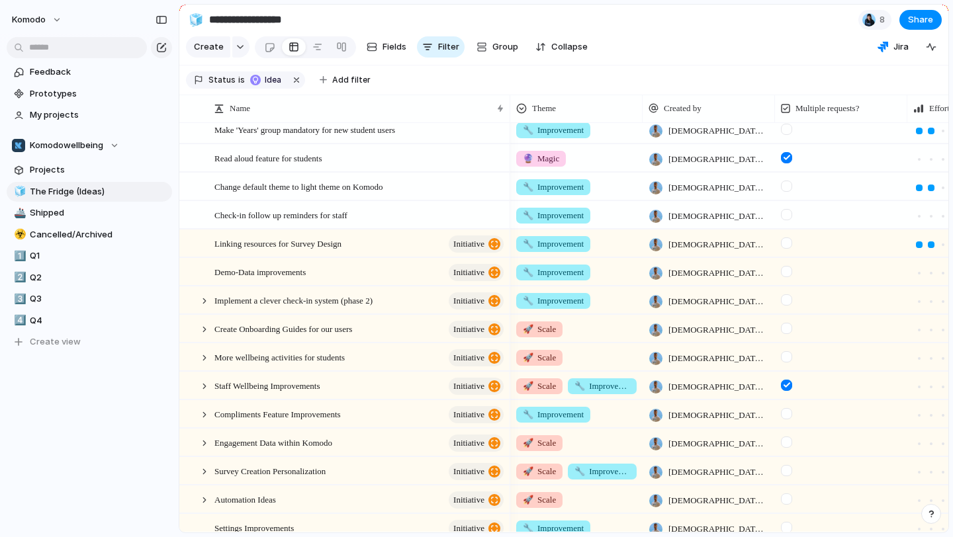
scroll to position [383, 0]
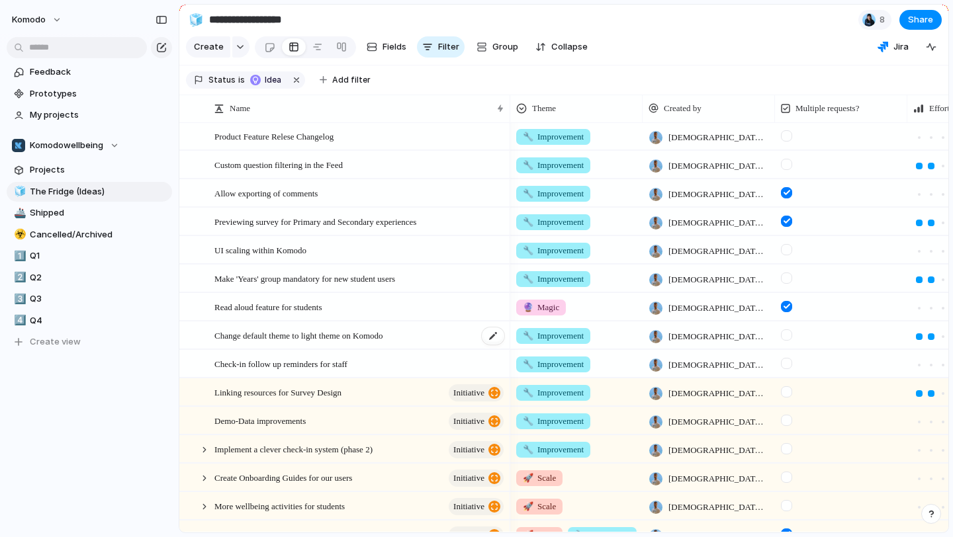
click at [424, 338] on div "Change default theme to light theme on Komodo" at bounding box center [359, 335] width 291 height 27
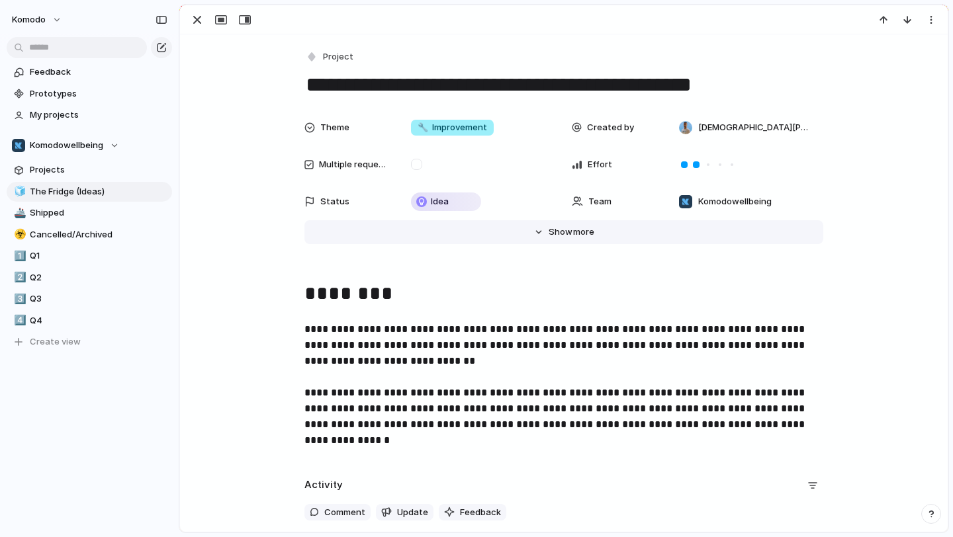
click at [561, 228] on span "Show" at bounding box center [561, 232] width 24 height 13
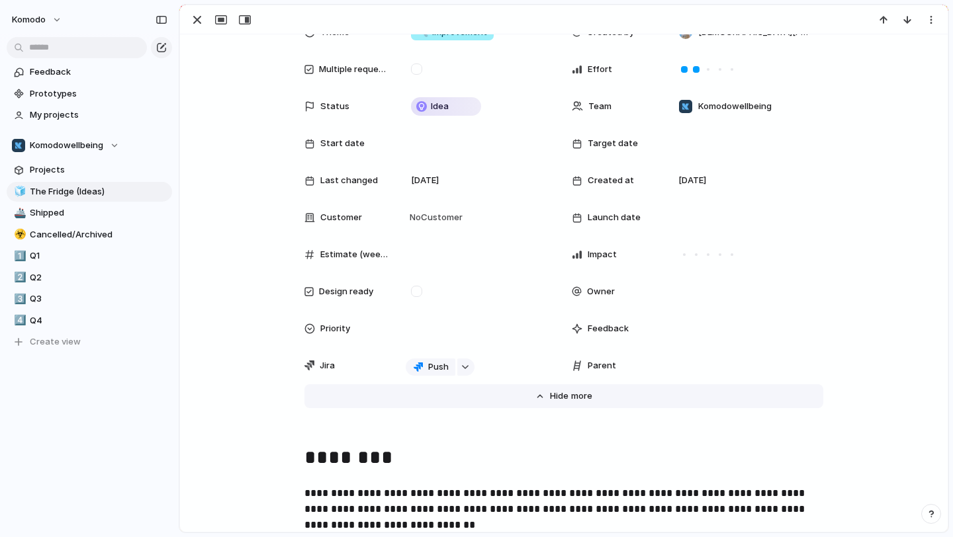
scroll to position [109, 0]
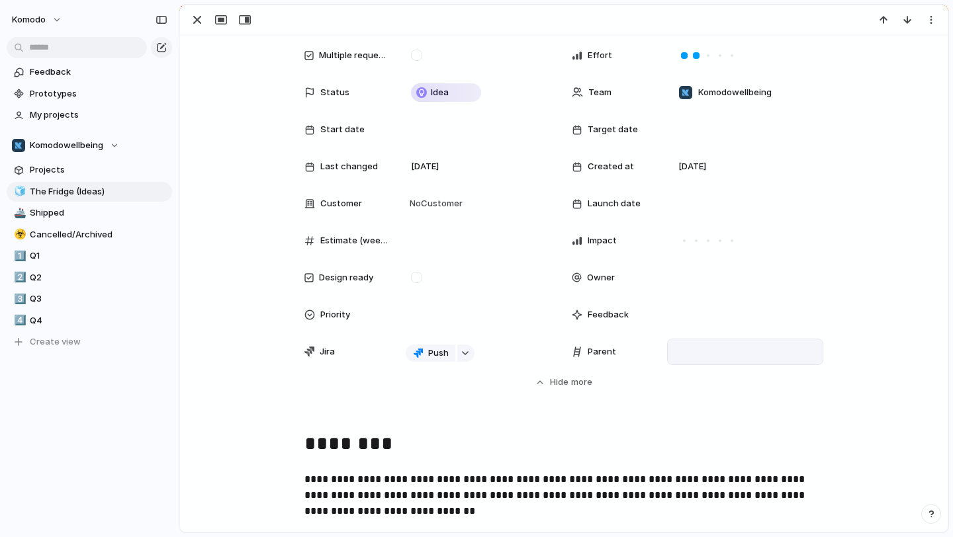
click at [712, 357] on div at bounding box center [745, 352] width 144 height 15
type input "****"
click at [757, 402] on span "Settings Improvements" at bounding box center [747, 398] width 98 height 13
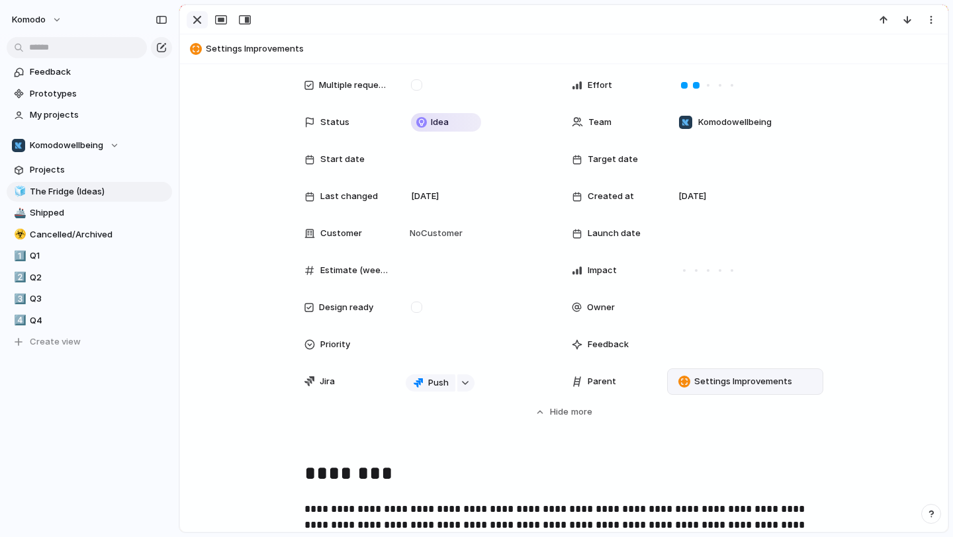
click at [199, 23] on div "button" at bounding box center [197, 20] width 16 height 16
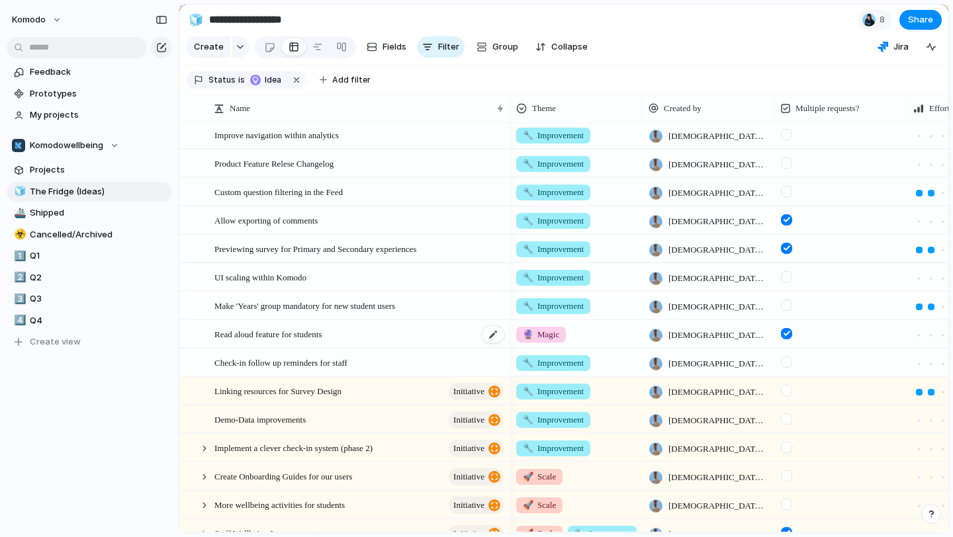
scroll to position [250, 0]
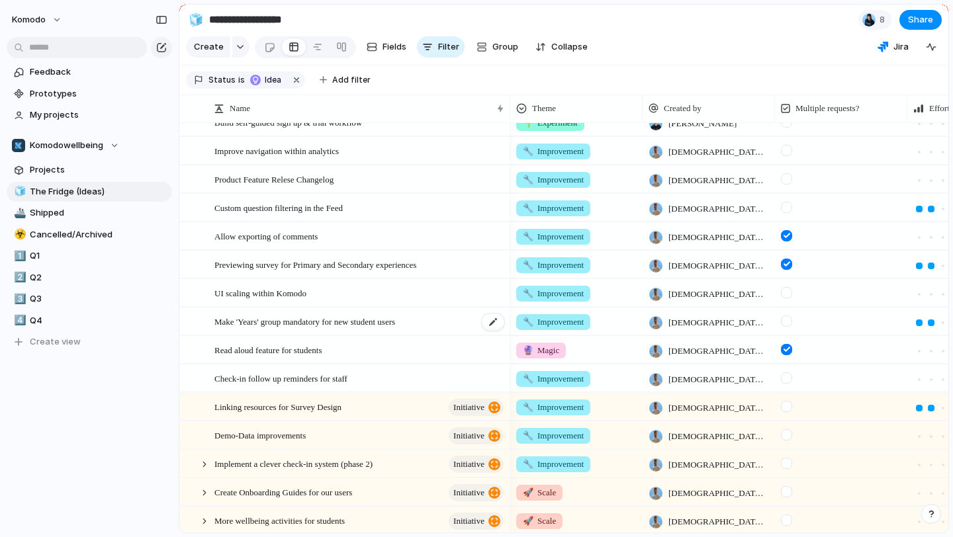
click at [459, 320] on div "Make 'Years' group mandatory for new student users" at bounding box center [359, 321] width 291 height 27
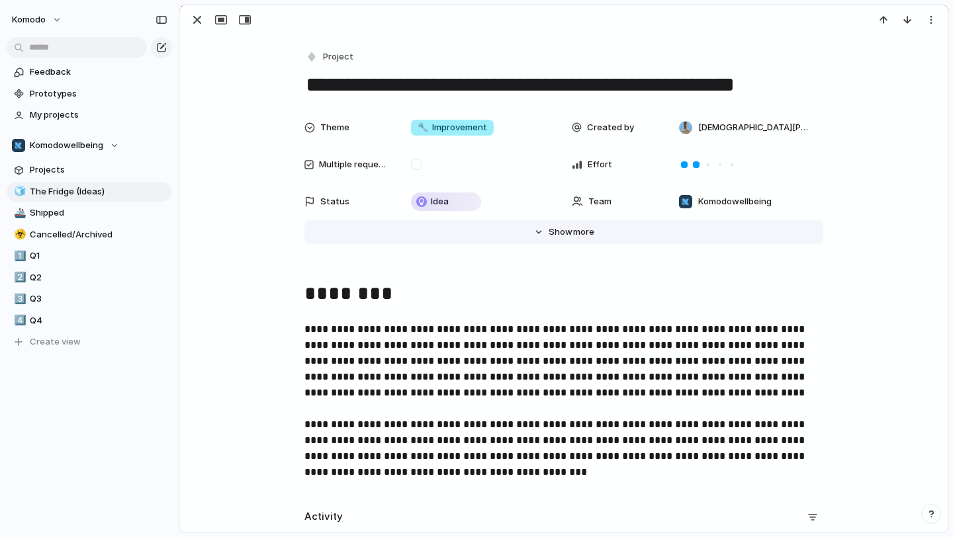
click at [573, 238] on span "more" at bounding box center [583, 232] width 21 height 13
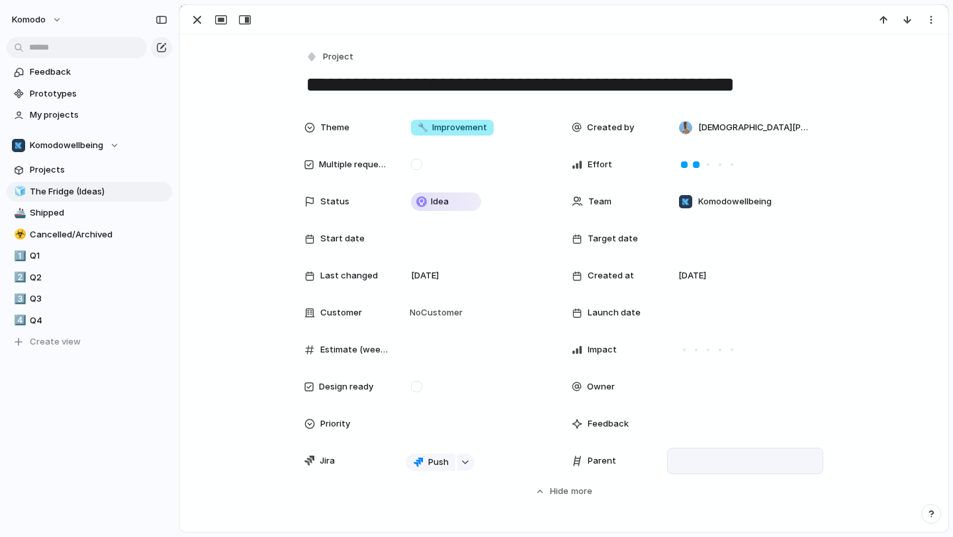
click at [703, 460] on div at bounding box center [745, 461] width 144 height 15
type input "****"
click at [721, 510] on span "Settings Improvements" at bounding box center [747, 507] width 98 height 13
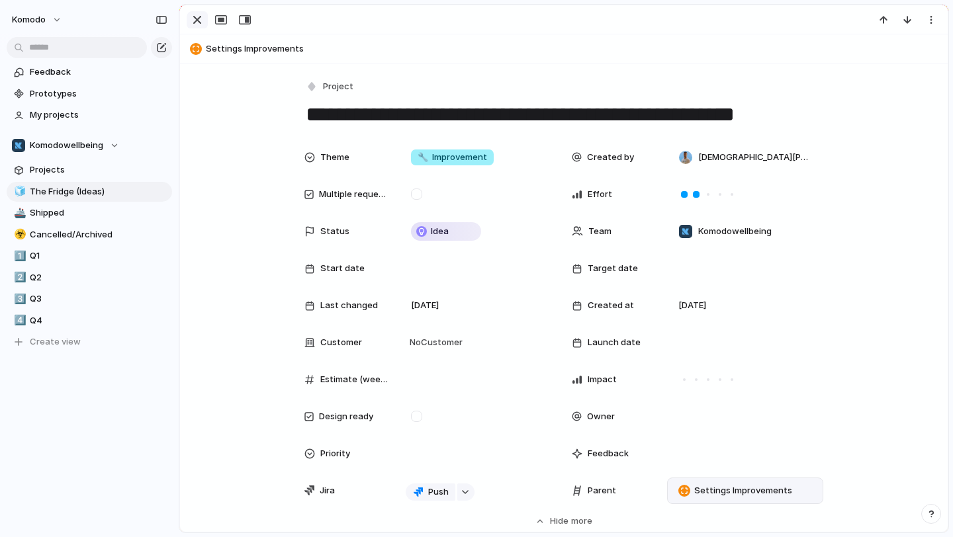
click at [197, 18] on div "button" at bounding box center [197, 20] width 16 height 16
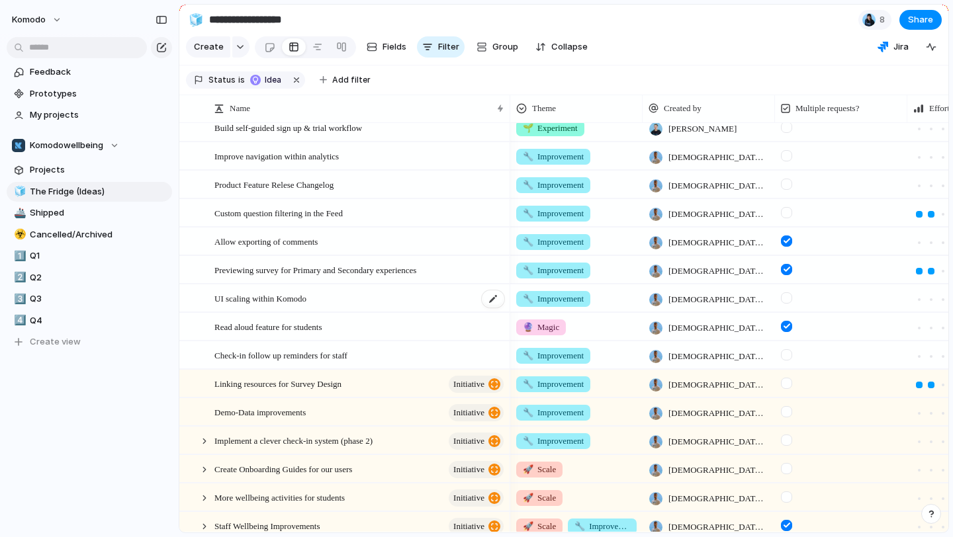
click at [378, 297] on div "UI scaling within Komodo" at bounding box center [359, 298] width 291 height 27
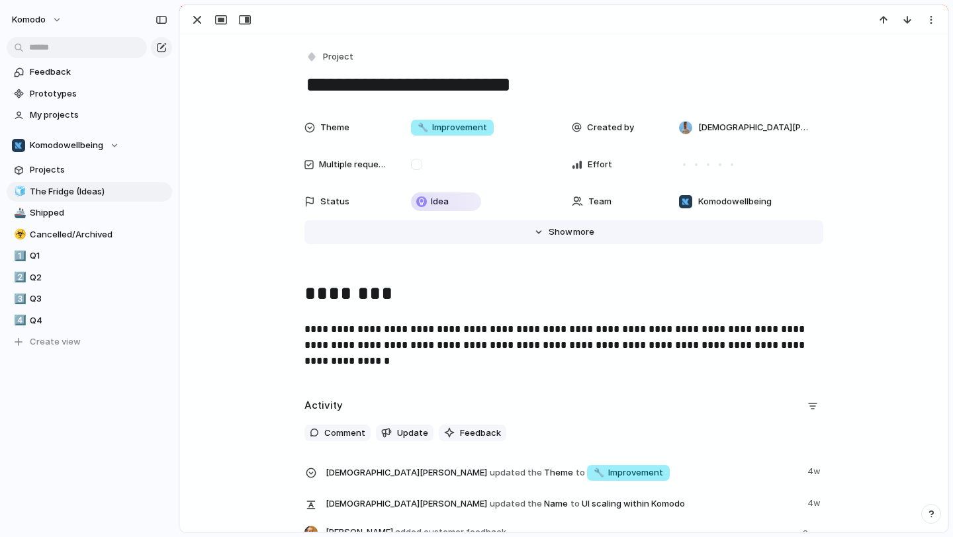
click at [543, 224] on button "Hide Show more" at bounding box center [563, 232] width 519 height 24
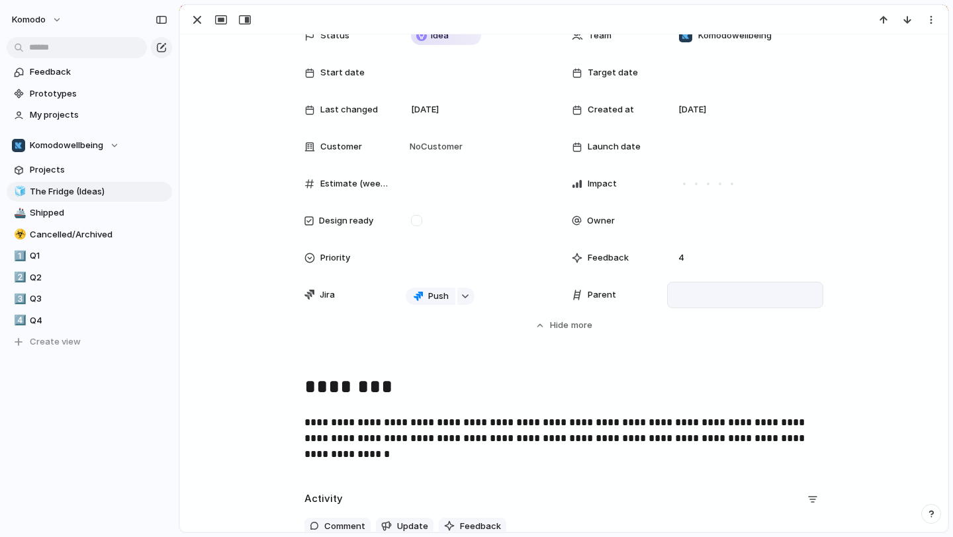
click at [705, 292] on div at bounding box center [745, 295] width 144 height 15
type input "****"
click at [732, 339] on span "Settings Improvements" at bounding box center [747, 341] width 98 height 13
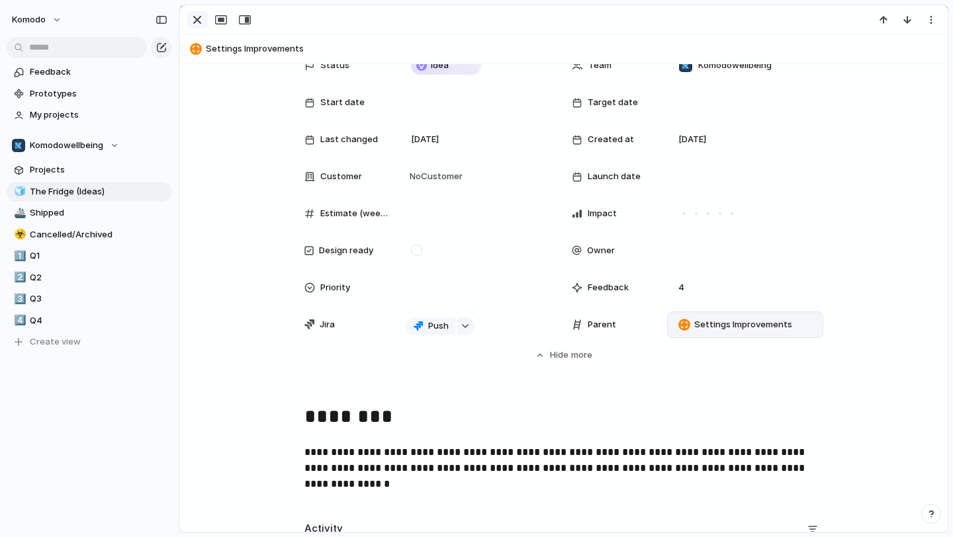
click at [195, 19] on div "button" at bounding box center [197, 20] width 16 height 16
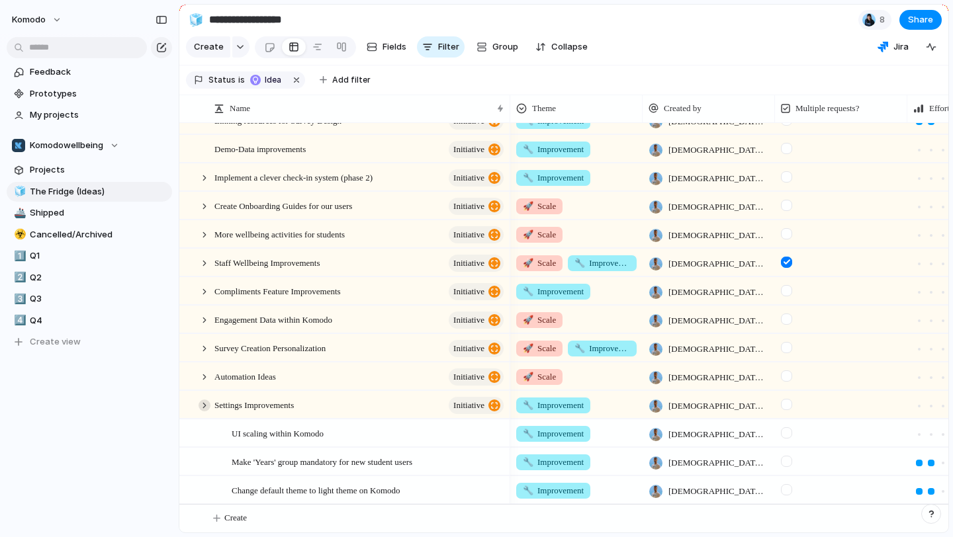
click at [205, 403] on div at bounding box center [205, 406] width 12 height 12
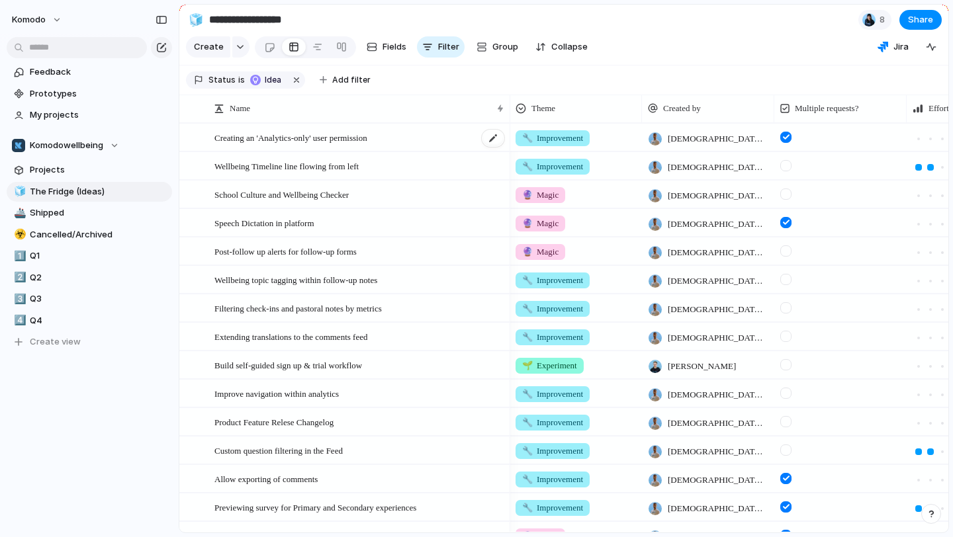
click at [424, 134] on div "Creating an 'Analytics-only' user permission" at bounding box center [359, 137] width 291 height 27
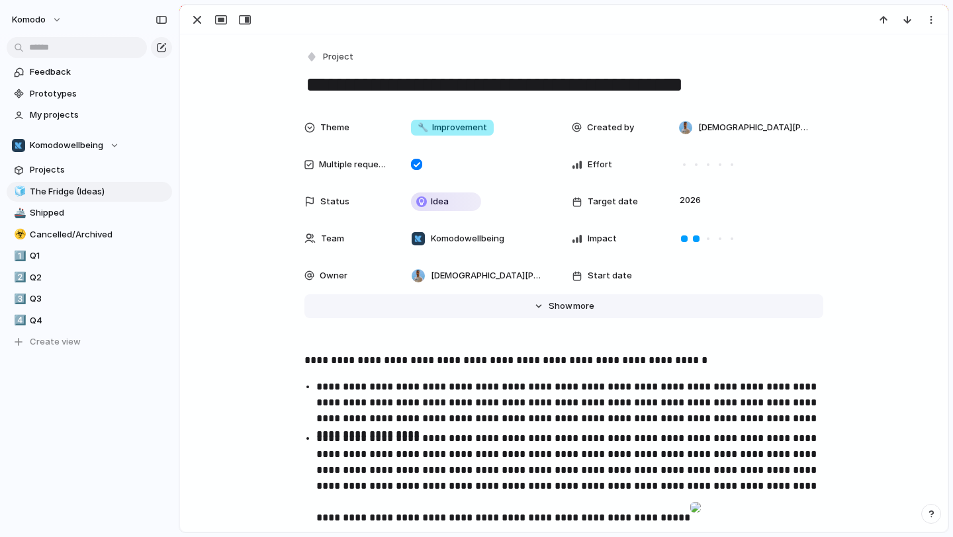
click at [539, 310] on button "Hide Show more" at bounding box center [563, 306] width 519 height 24
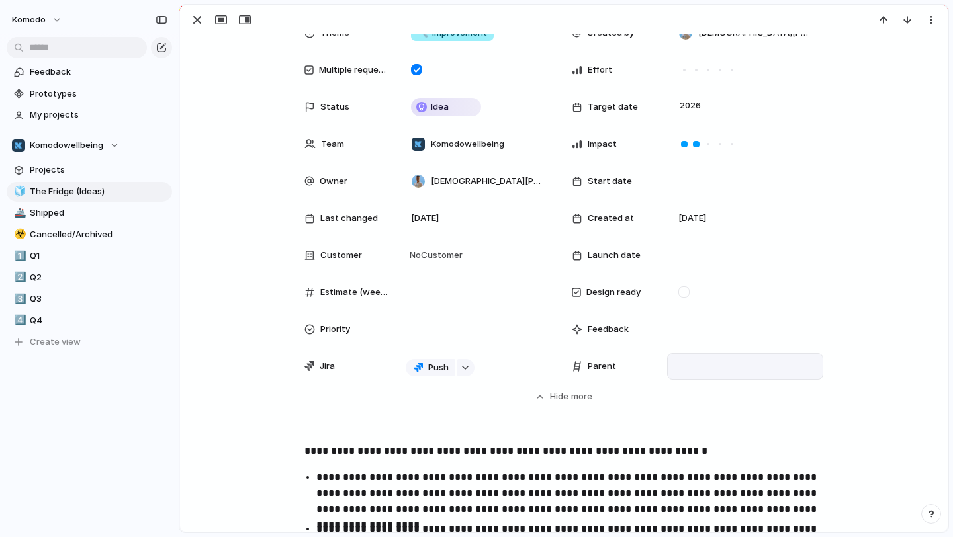
click at [705, 369] on div at bounding box center [745, 366] width 144 height 15
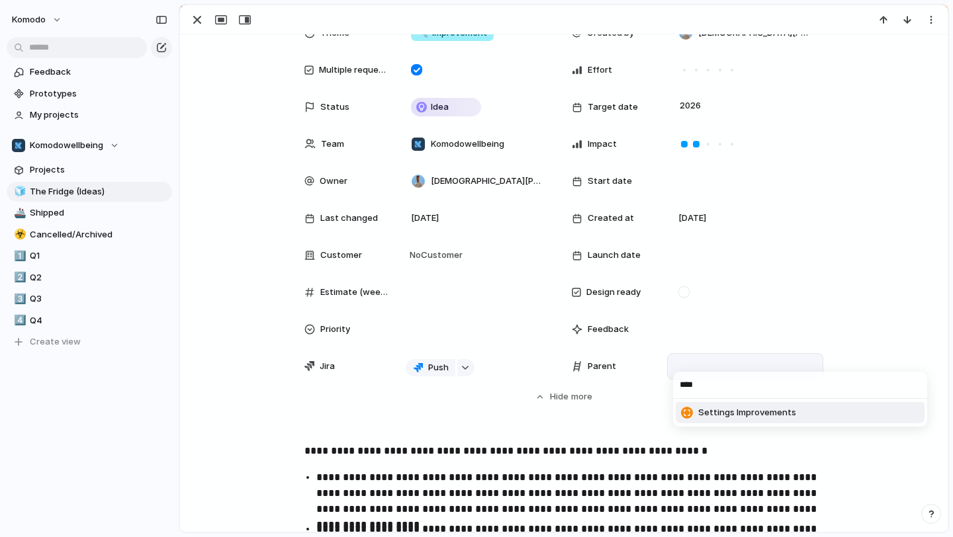
type input "****"
click at [737, 417] on span "Settings Improvements" at bounding box center [747, 412] width 98 height 13
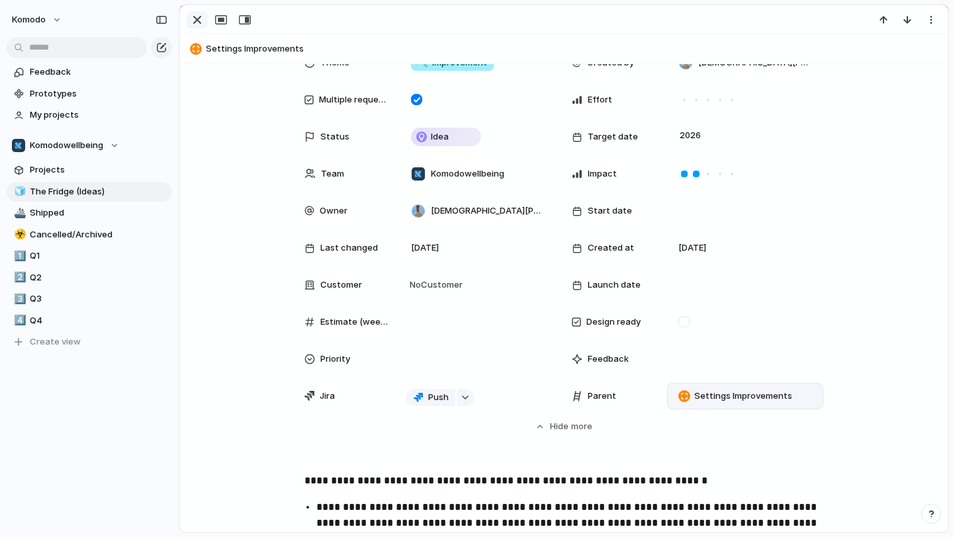
click at [193, 22] on div "button" at bounding box center [197, 20] width 16 height 16
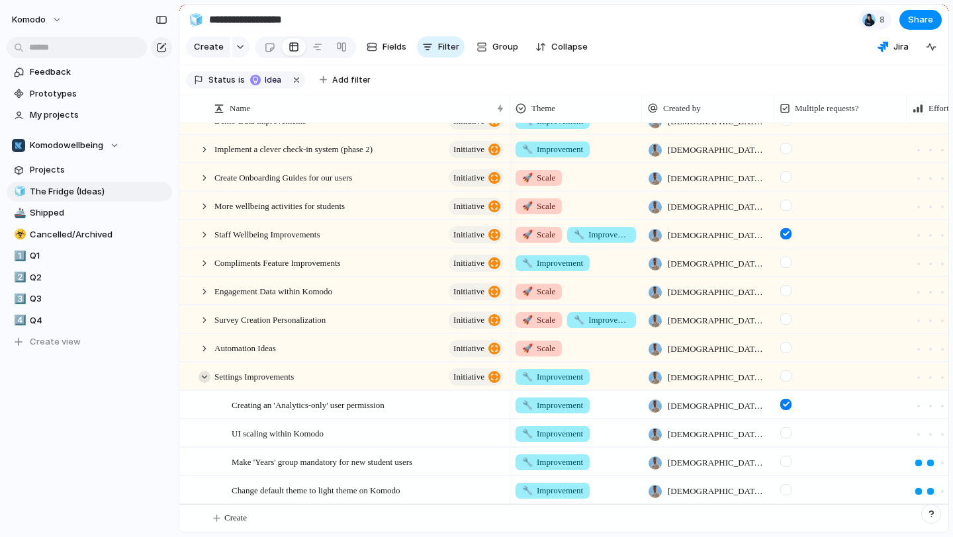
click at [204, 372] on div at bounding box center [205, 377] width 12 height 12
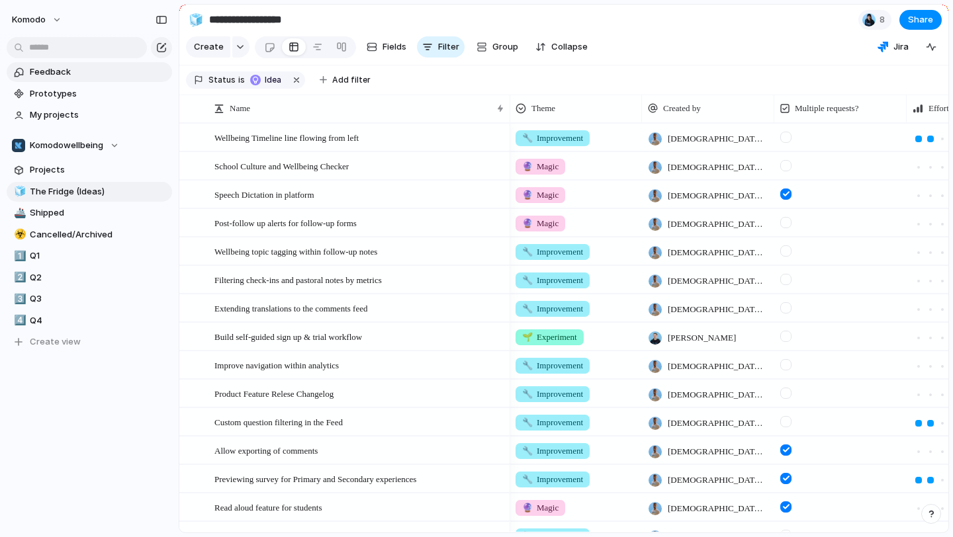
click at [107, 78] on link "Feedback" at bounding box center [89, 72] width 165 height 20
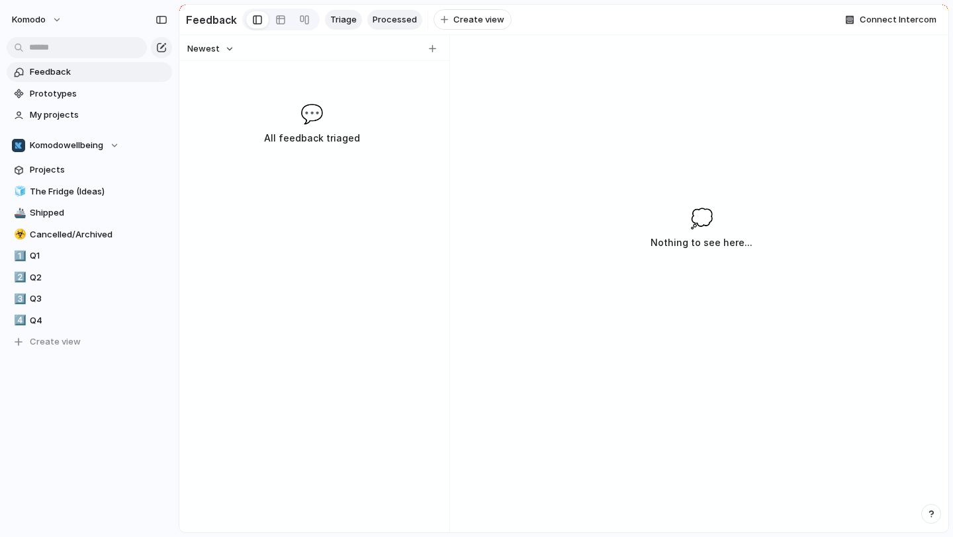
click at [402, 19] on span "Processed" at bounding box center [395, 19] width 44 height 13
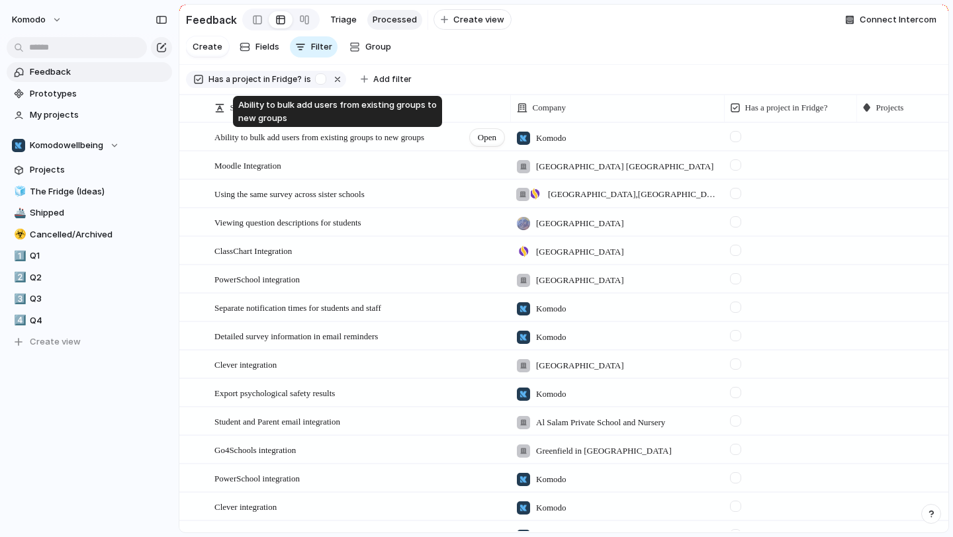
click at [219, 135] on span "Ability to bulk add users from existing groups to new groups" at bounding box center [319, 137] width 210 height 10
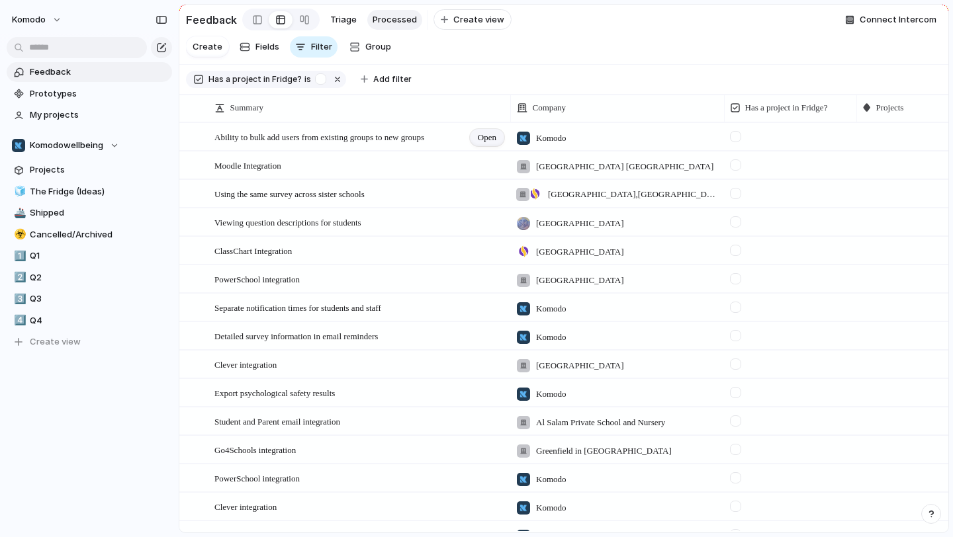
click at [494, 134] on span "Open" at bounding box center [487, 137] width 19 height 13
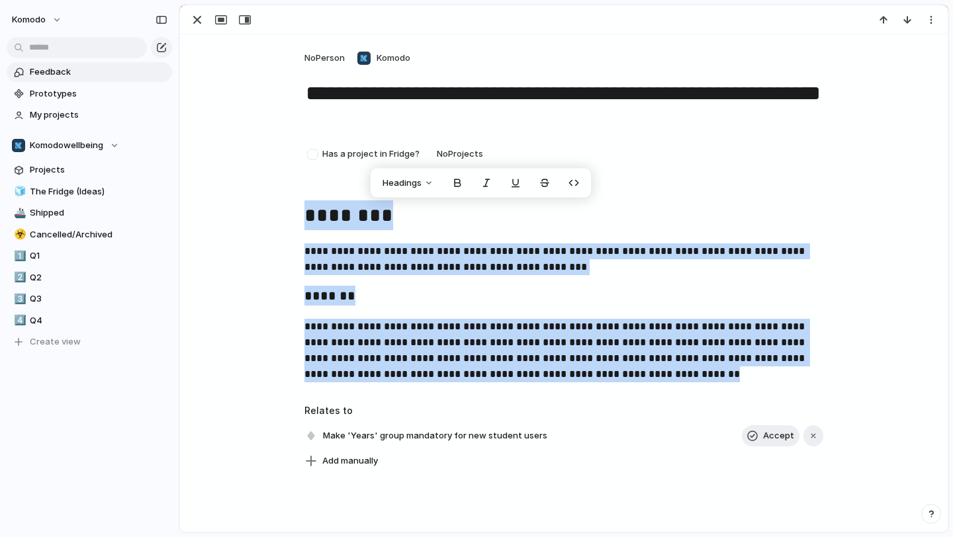
drag, startPoint x: 664, startPoint y: 381, endPoint x: 299, endPoint y: 210, distance: 402.6
click at [299, 210] on div "**********" at bounding box center [564, 297] width 736 height 193
copy div "**********"
click at [82, 193] on span "The Fridge (Ideas)" at bounding box center [99, 191] width 138 height 13
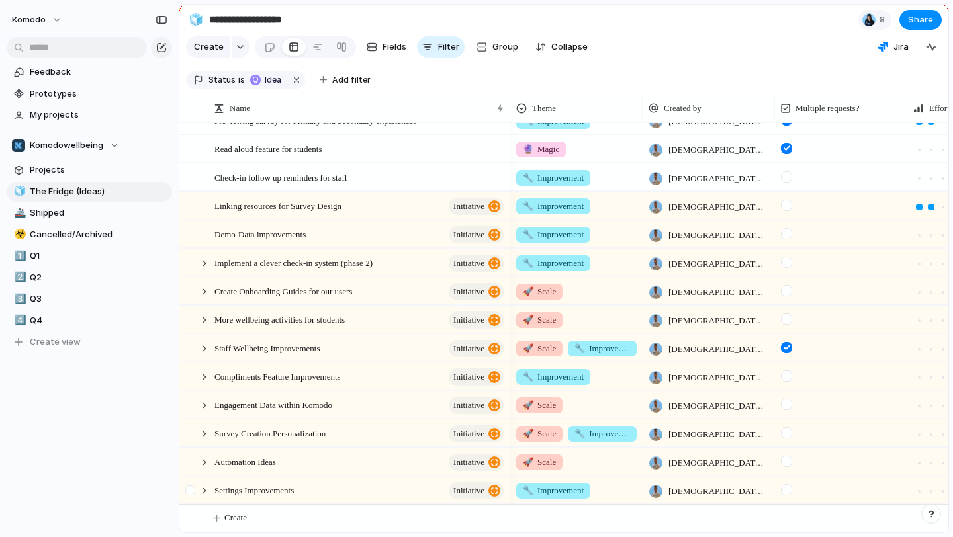
click at [197, 485] on div at bounding box center [192, 495] width 24 height 36
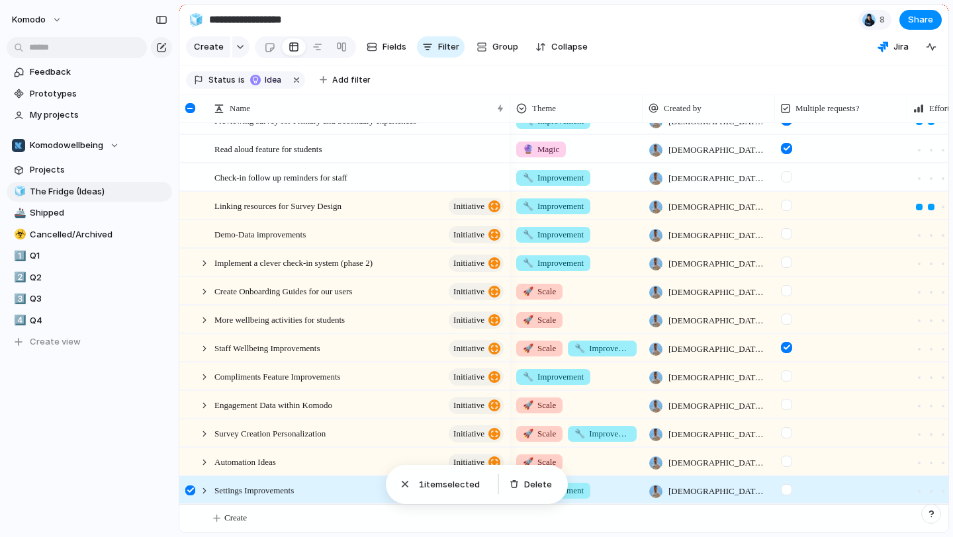
click at [191, 490] on div at bounding box center [190, 491] width 10 height 10
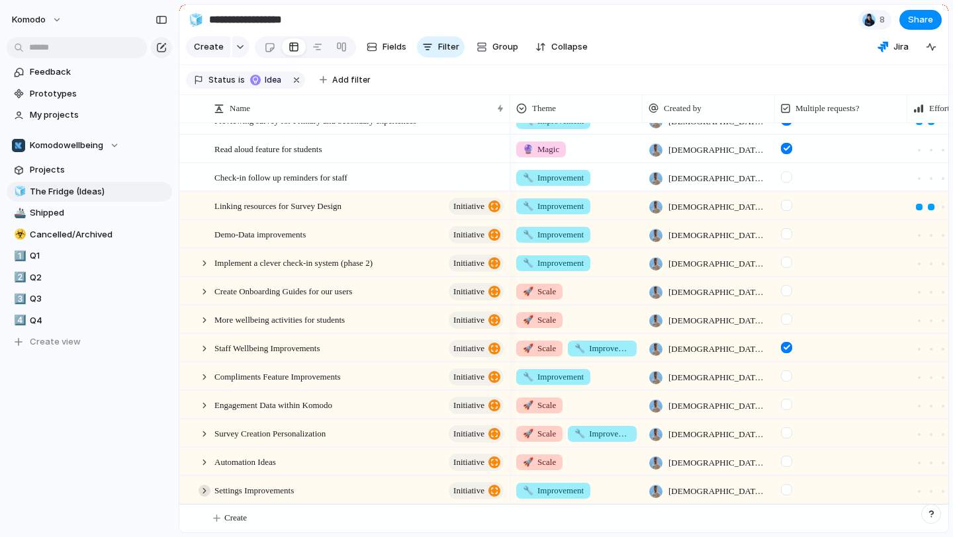
click at [206, 490] on div at bounding box center [205, 491] width 12 height 12
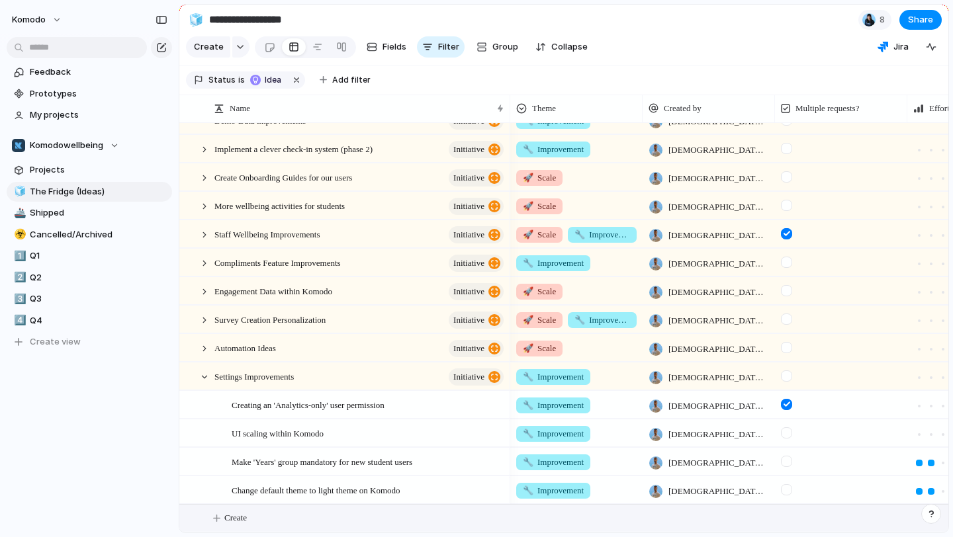
click at [220, 523] on button "Create" at bounding box center [581, 518] width 776 height 27
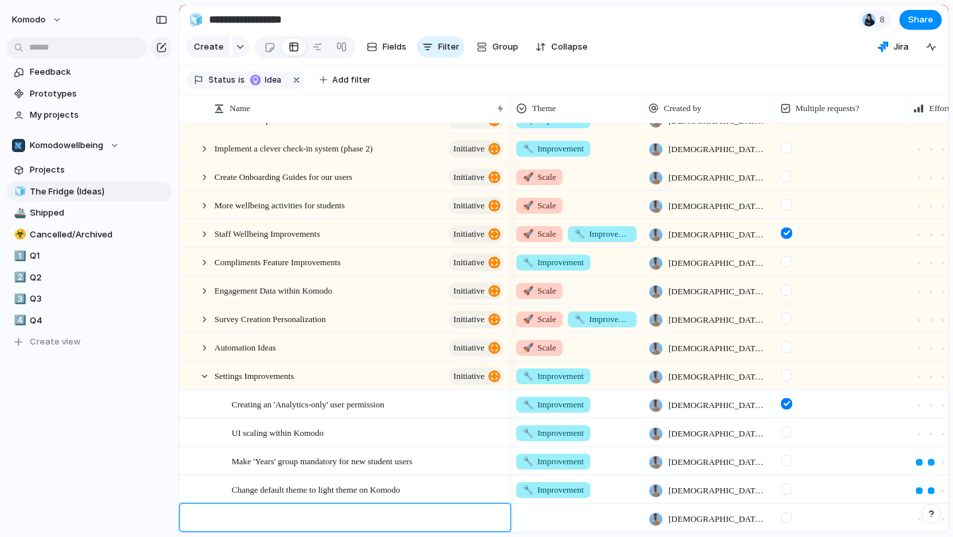
type textarea "**********"
type textarea "*"
type textarea "**********"
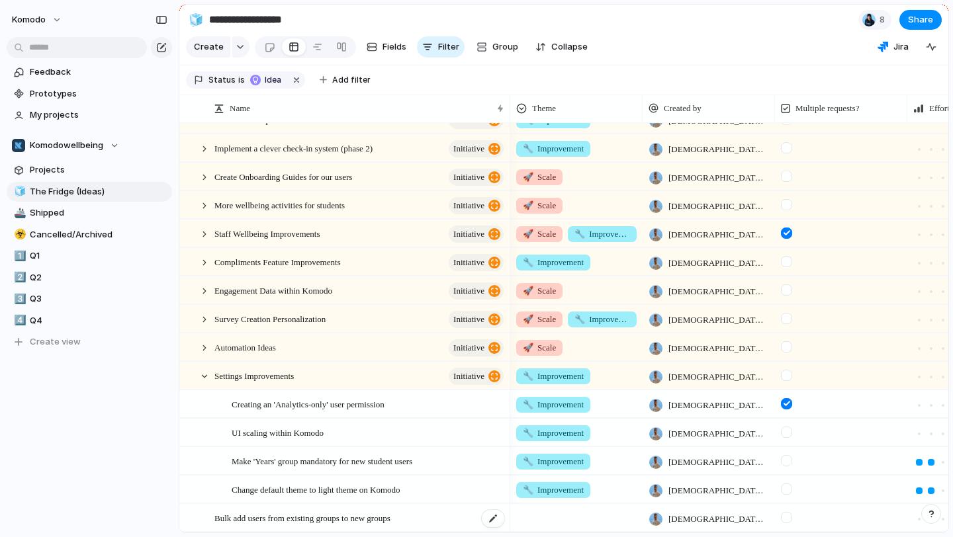
click at [449, 521] on div "Bulk add users from existing groups to new groups" at bounding box center [359, 518] width 291 height 27
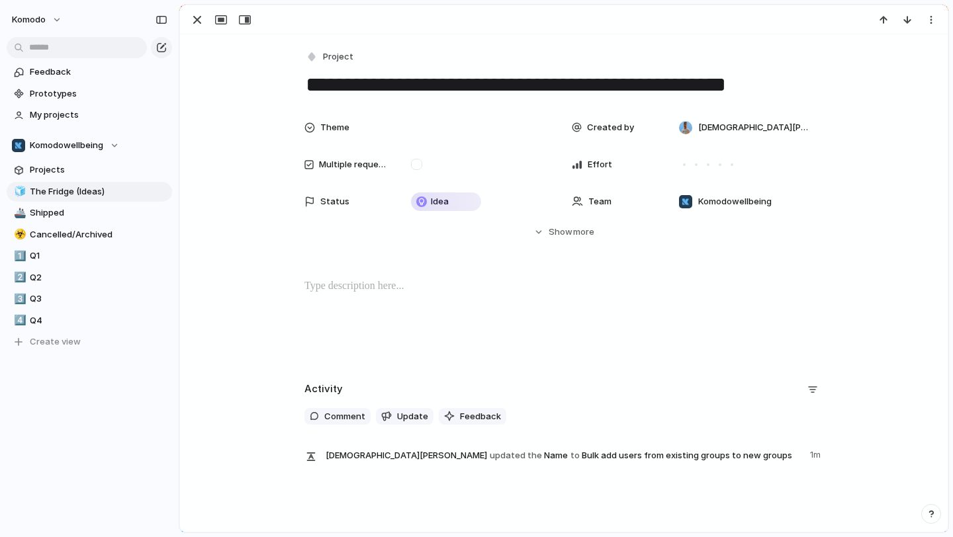
click at [435, 310] on div at bounding box center [564, 321] width 736 height 85
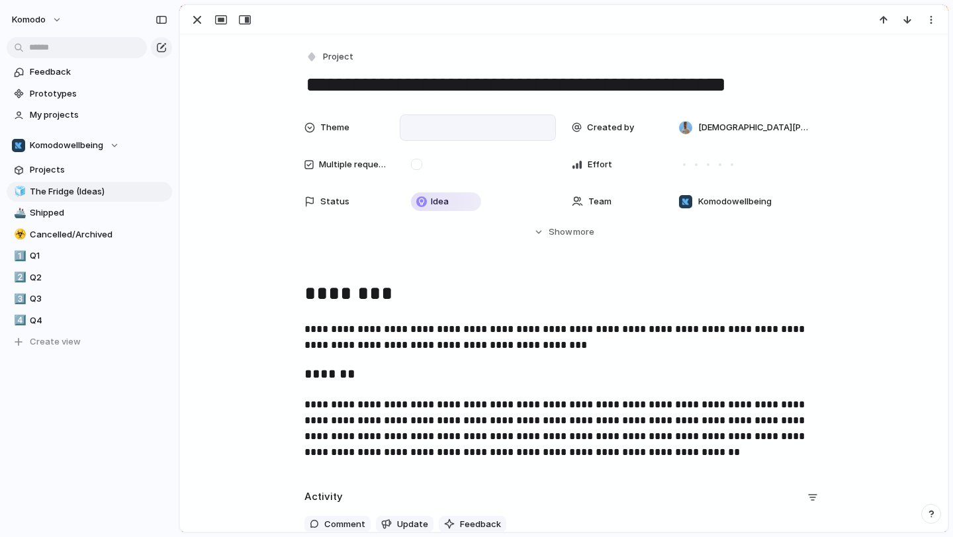
click at [411, 134] on div at bounding box center [478, 127] width 144 height 15
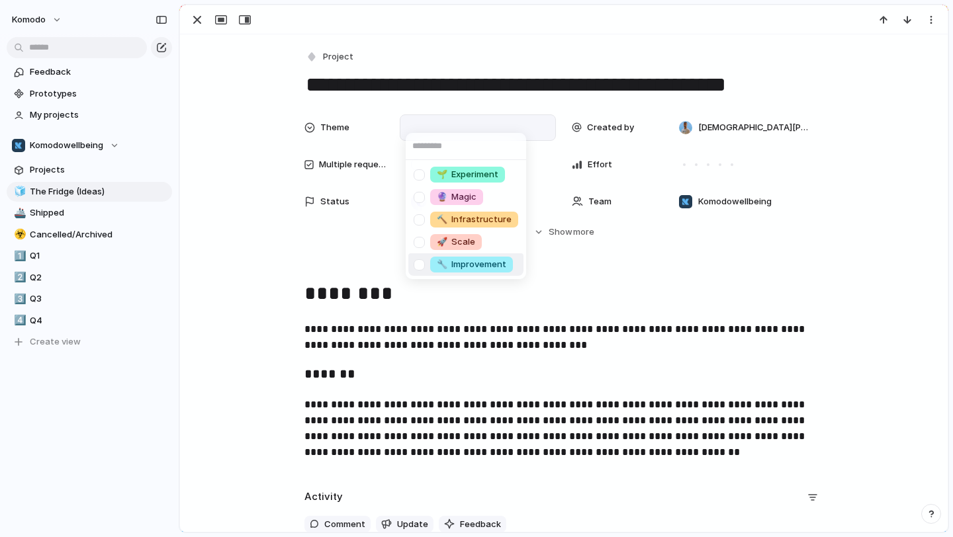
click at [493, 261] on span "🔧 Improvement" at bounding box center [471, 264] width 69 height 13
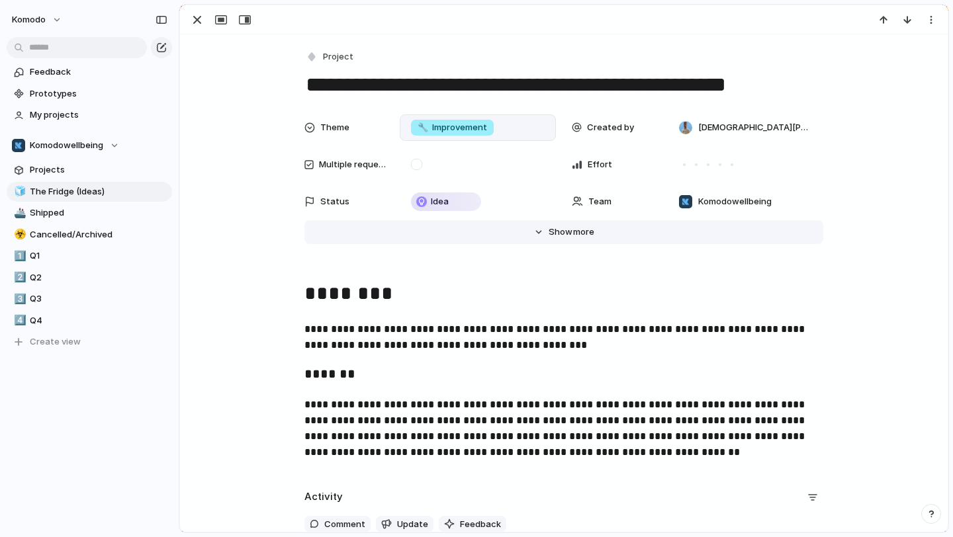
click at [541, 233] on button "Hide Show more" at bounding box center [563, 232] width 519 height 24
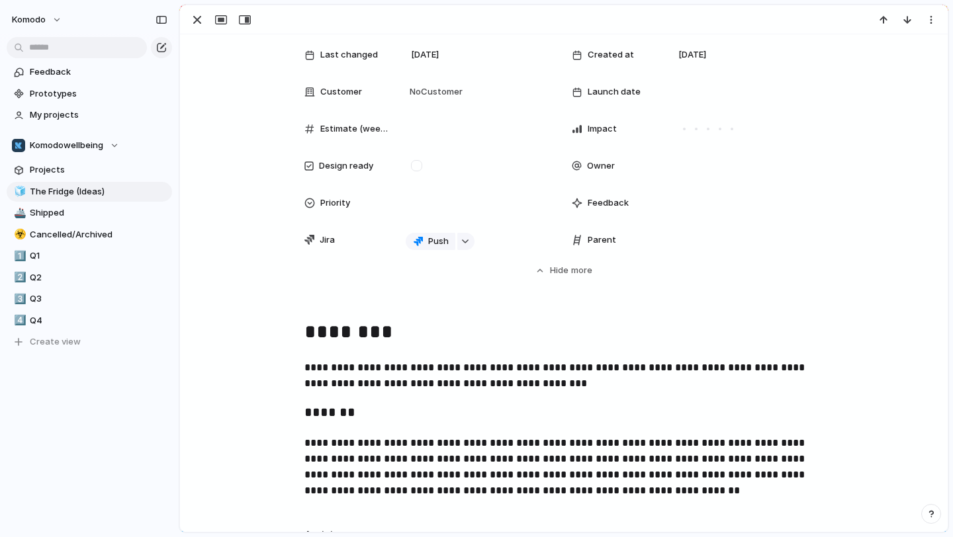
scroll to position [209, 0]
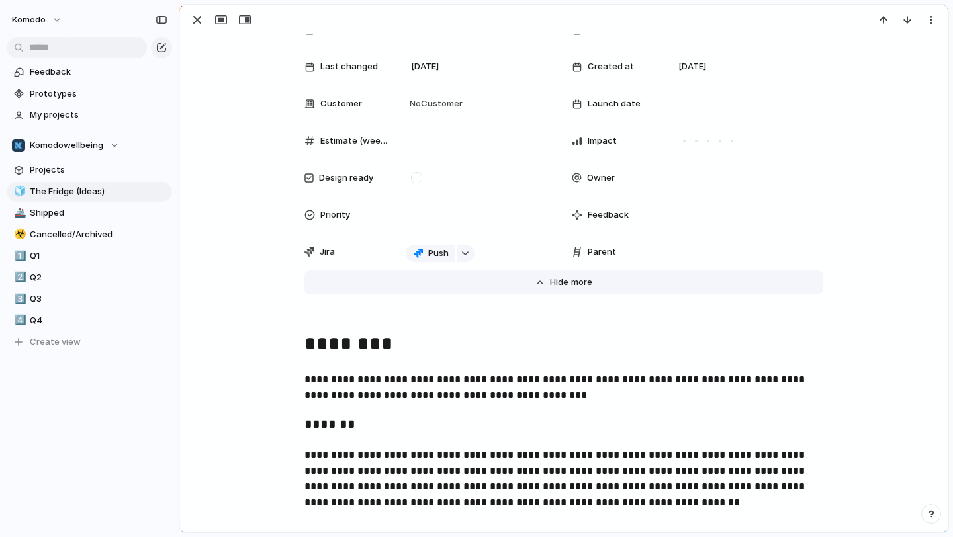
click at [703, 271] on button "Hide Show more" at bounding box center [563, 283] width 519 height 24
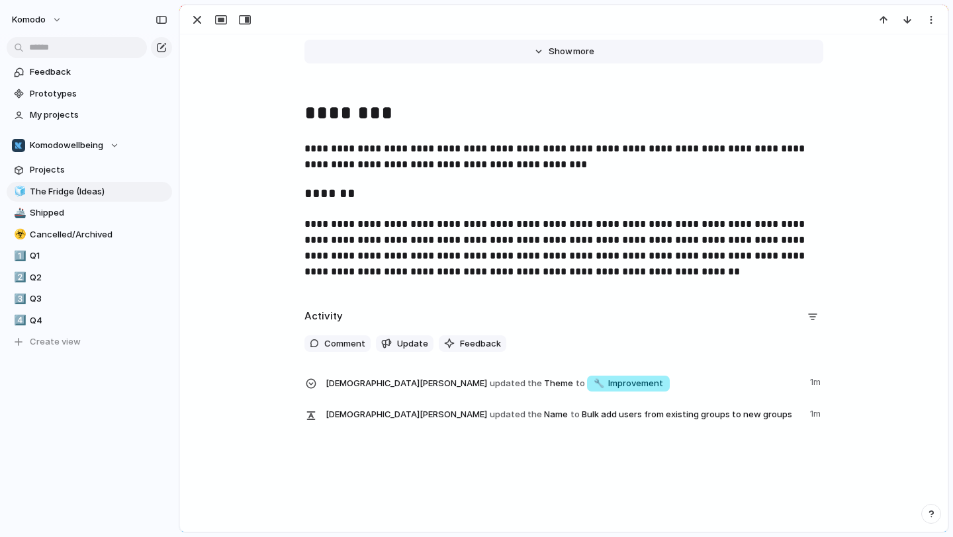
click at [546, 57] on button "Hide Show more" at bounding box center [563, 52] width 519 height 24
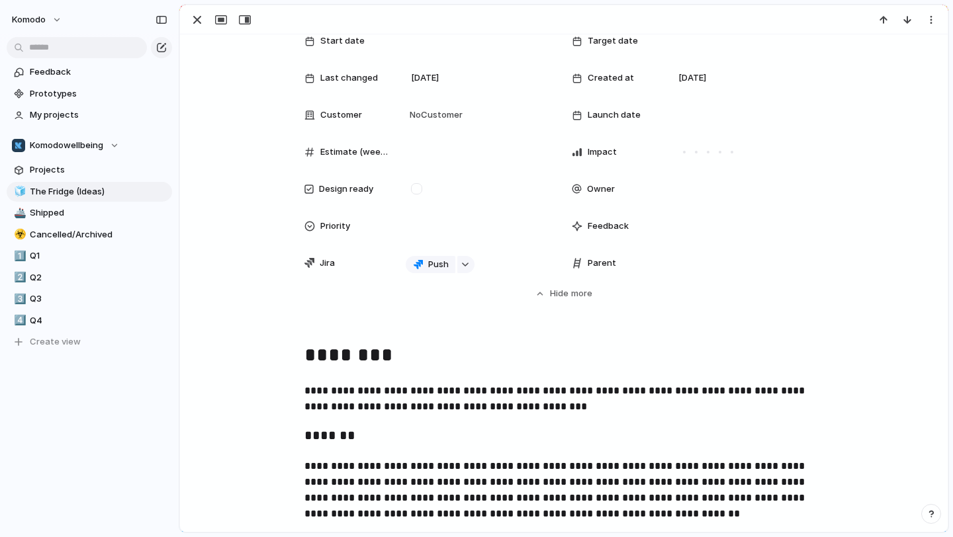
scroll to position [0, 0]
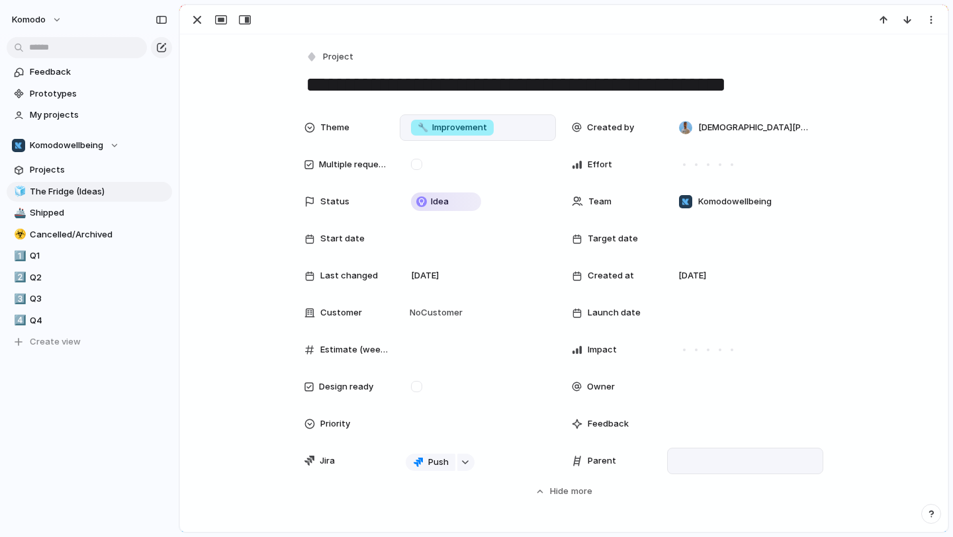
click at [713, 455] on div at bounding box center [745, 461] width 144 height 15
type input "****"
click at [725, 516] on li "Settings Improvements" at bounding box center [800, 507] width 249 height 21
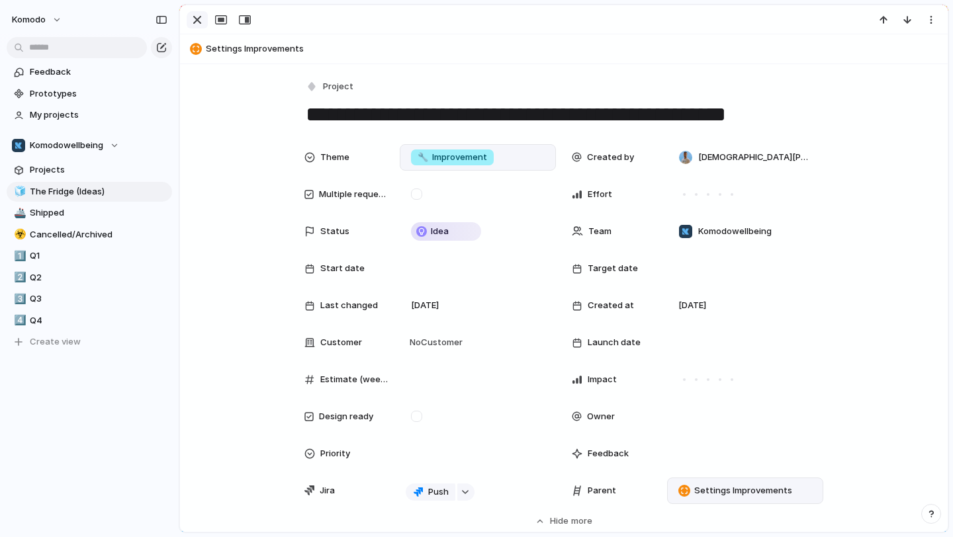
click at [197, 17] on div "button" at bounding box center [197, 20] width 16 height 16
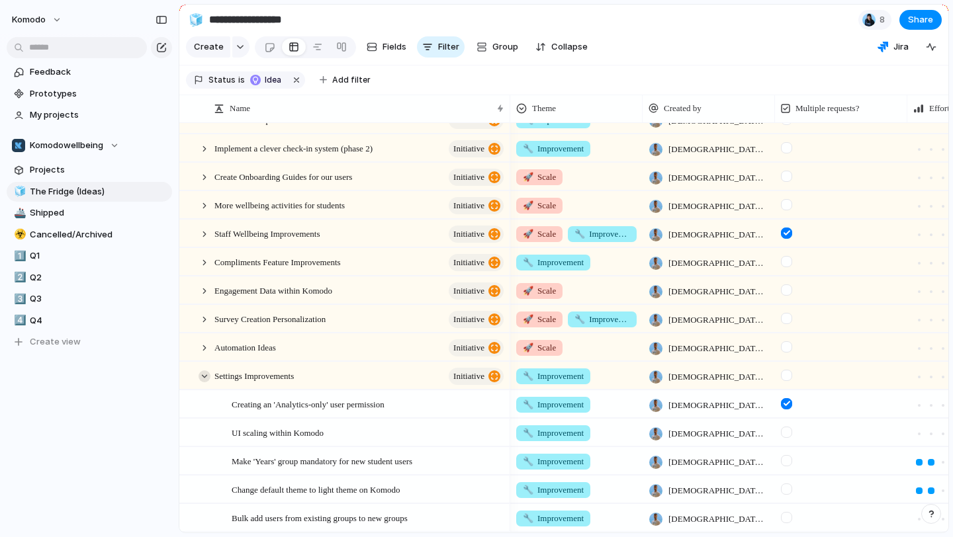
click at [203, 378] on div at bounding box center [205, 377] width 12 height 12
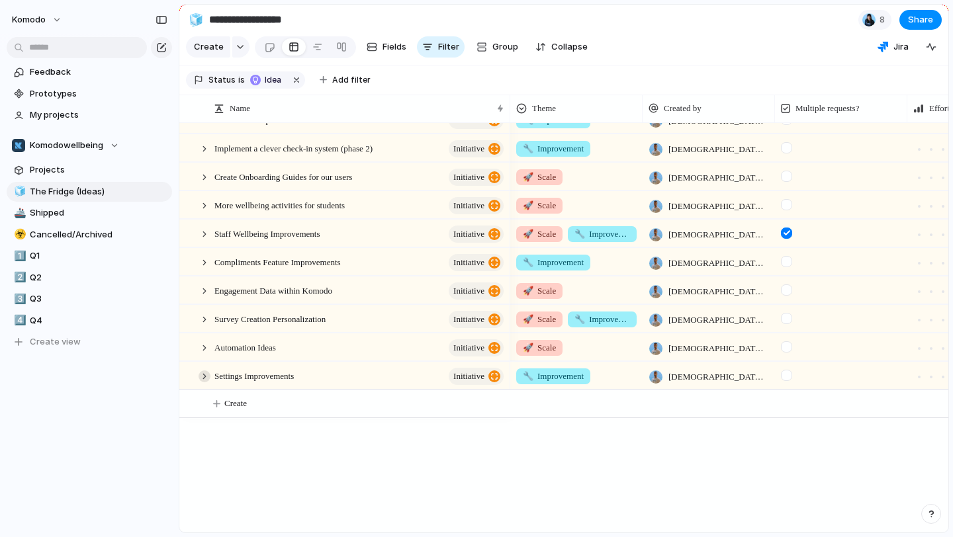
scroll to position [359, 0]
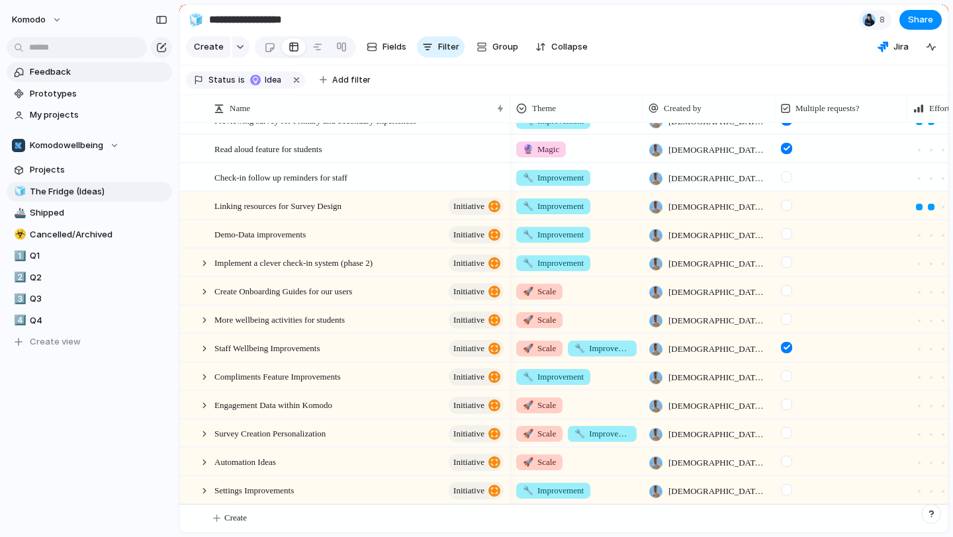
click at [89, 72] on span "Feedback" at bounding box center [99, 72] width 138 height 13
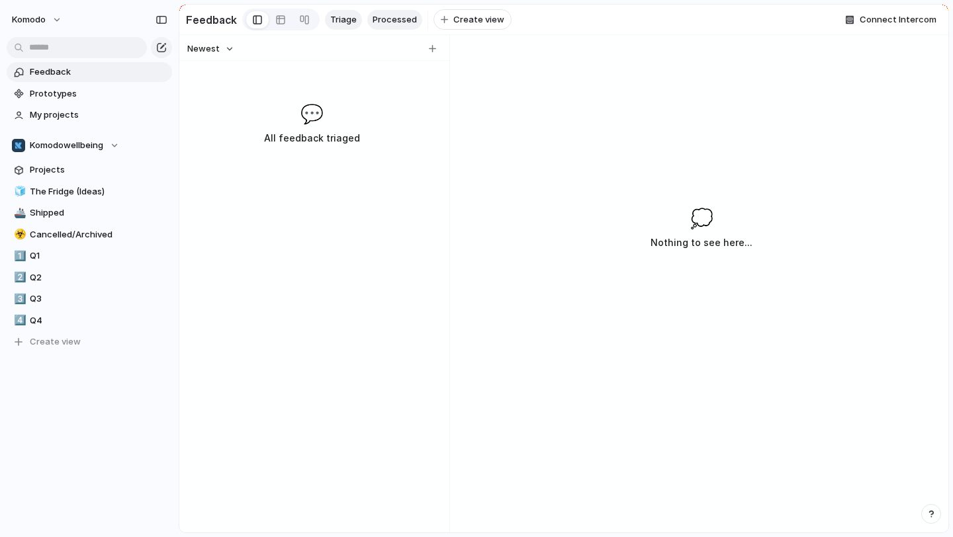
click at [386, 24] on span "Processed" at bounding box center [395, 19] width 44 height 13
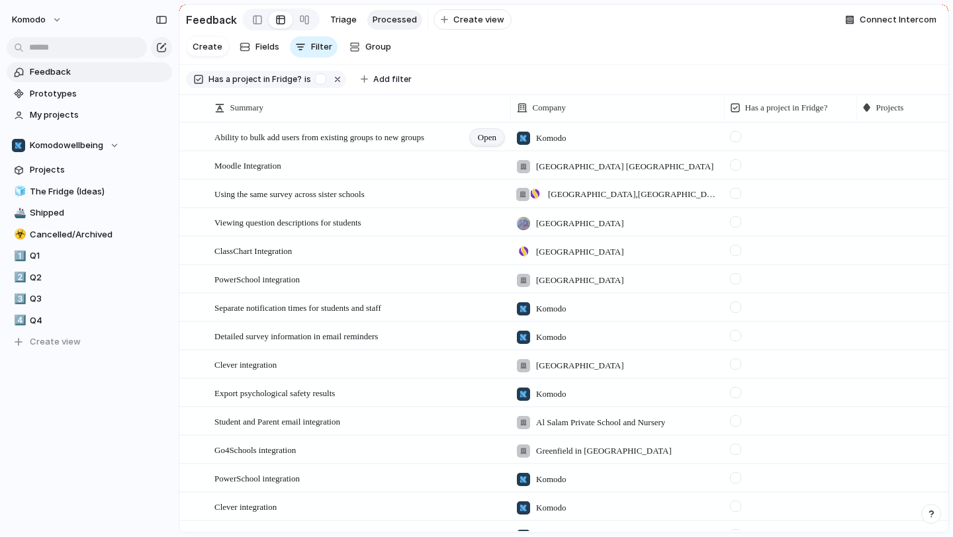
click at [488, 140] on span "Open" at bounding box center [487, 137] width 19 height 13
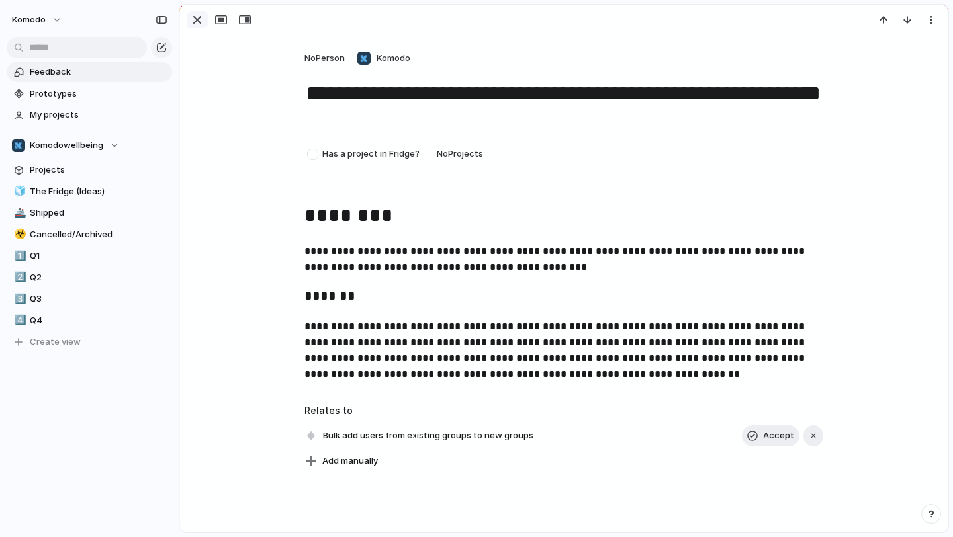
click at [198, 19] on div "button" at bounding box center [197, 20] width 16 height 16
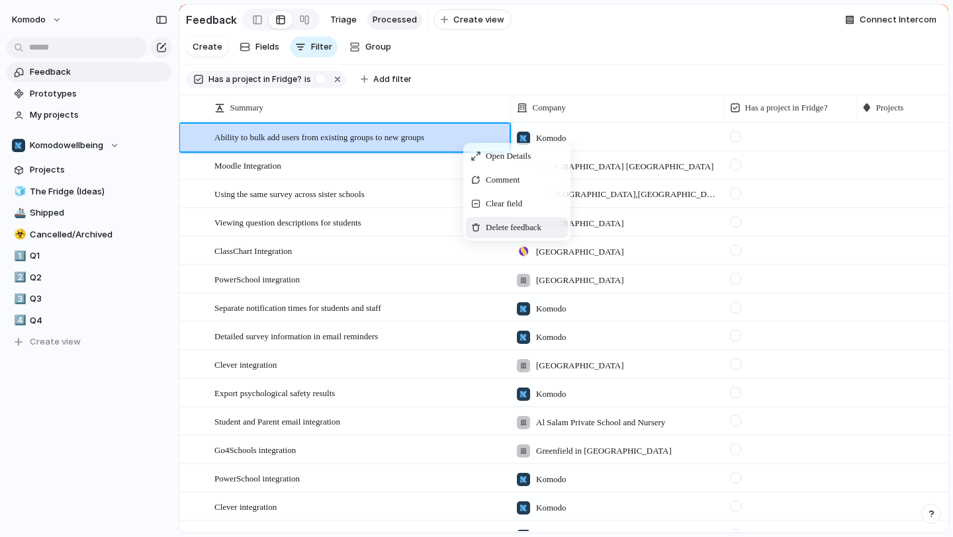
click at [504, 222] on span "Delete feedback" at bounding box center [514, 227] width 56 height 13
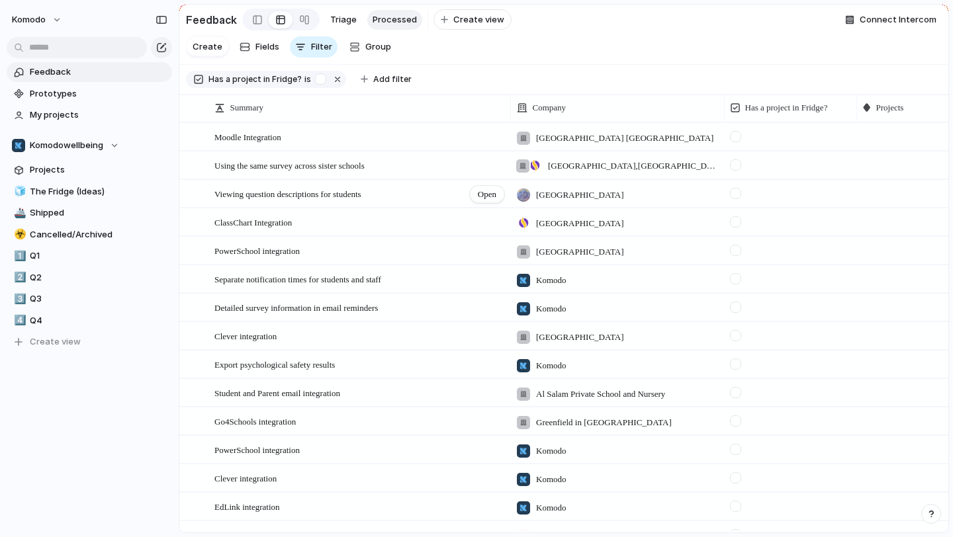
scroll to position [15, 0]
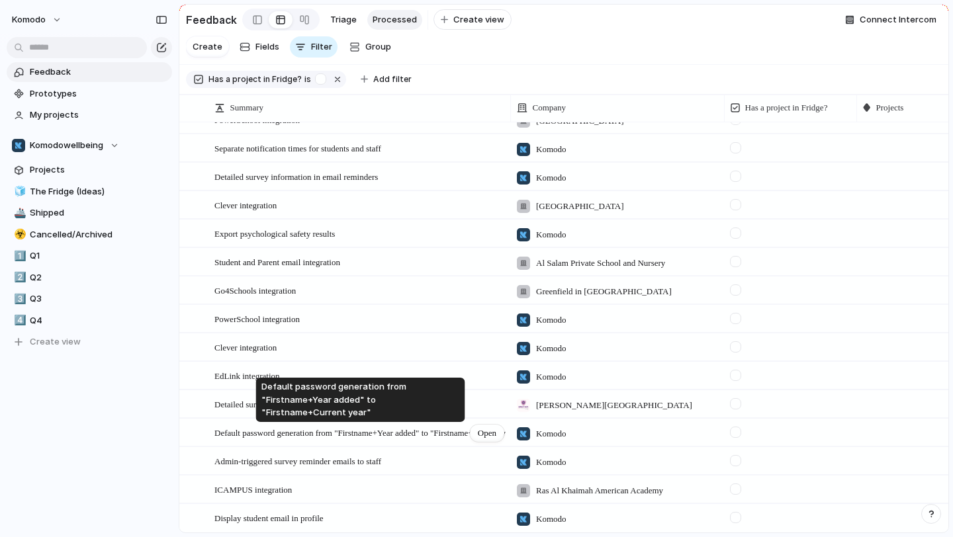
click at [437, 437] on div "Default password generation from "Firstname+Year added" to "Firstname+Current y…" at bounding box center [359, 433] width 291 height 13
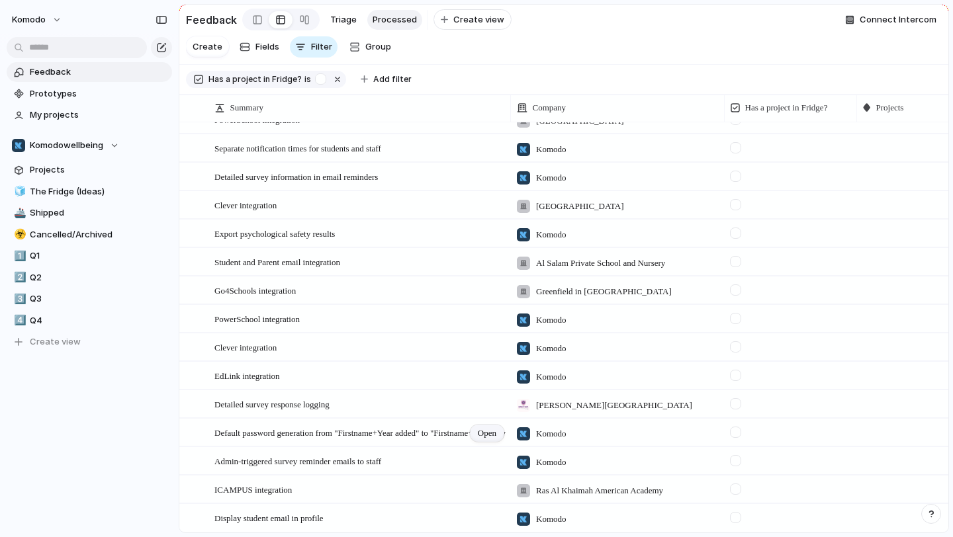
click at [488, 430] on span "Open" at bounding box center [487, 433] width 19 height 13
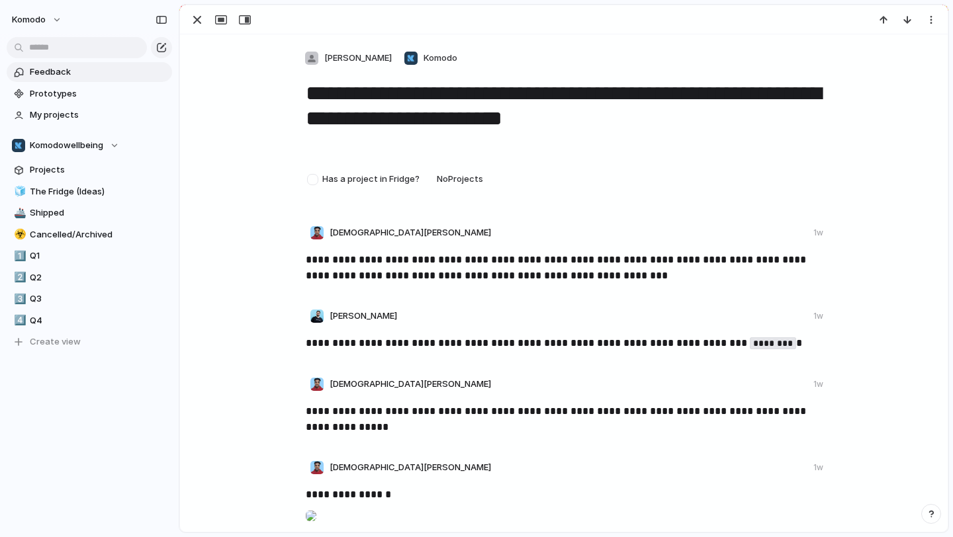
drag, startPoint x: 363, startPoint y: 138, endPoint x: 306, endPoint y: 90, distance: 74.7
click at [306, 90] on textarea "**********" at bounding box center [563, 118] width 519 height 79
click at [74, 191] on span "The Fridge (Ideas)" at bounding box center [99, 191] width 138 height 13
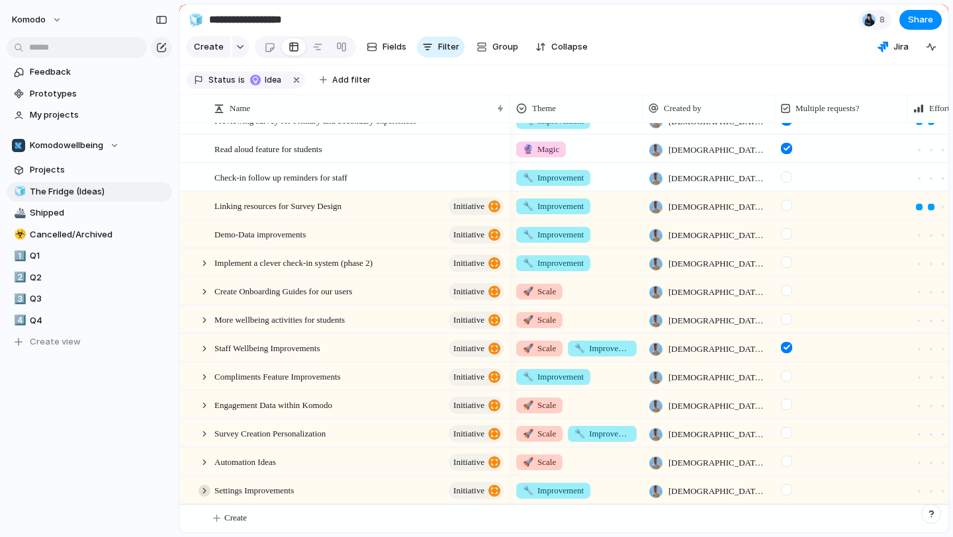
click at [201, 491] on div at bounding box center [205, 491] width 12 height 12
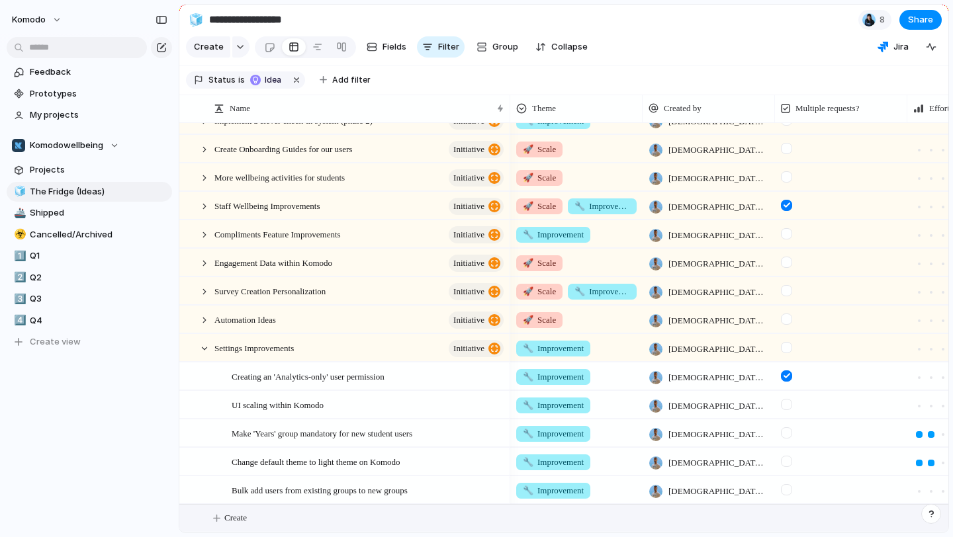
click at [245, 524] on button "Create" at bounding box center [581, 518] width 776 height 27
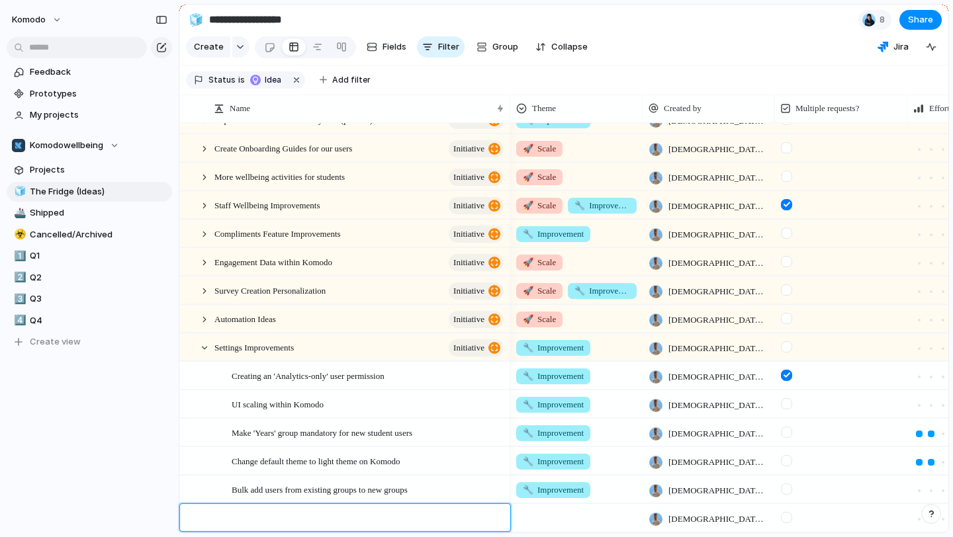
type textarea "**********"
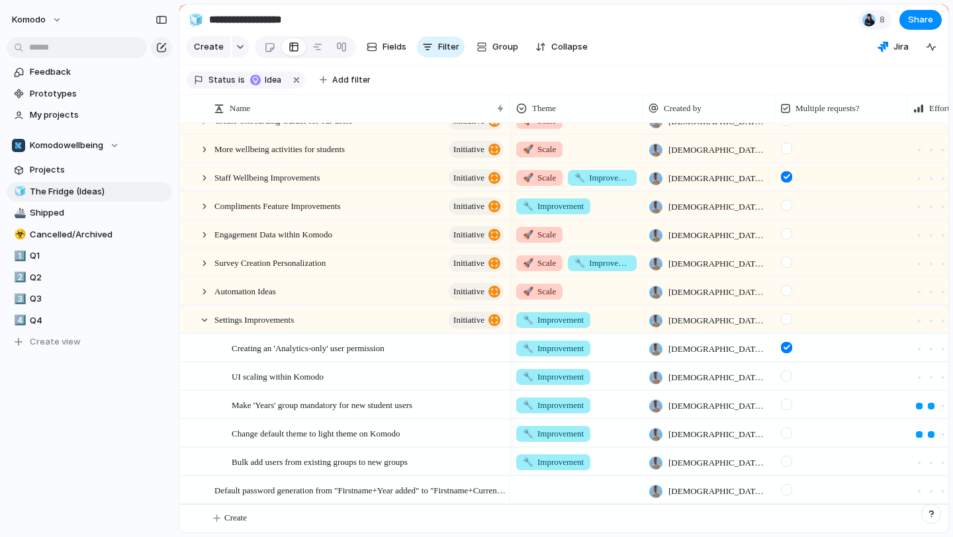
click at [579, 495] on div at bounding box center [576, 488] width 131 height 22
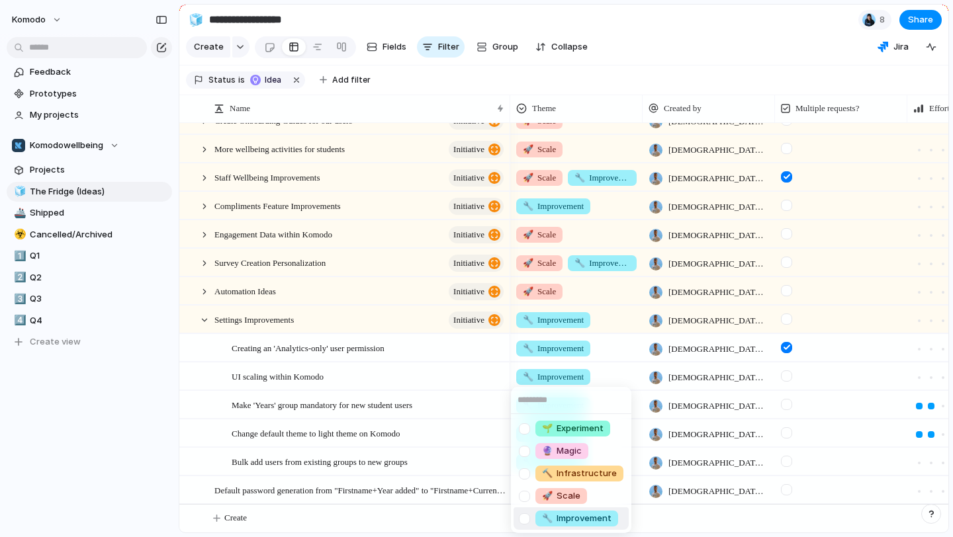
click at [572, 520] on span "🔧 Improvement" at bounding box center [576, 518] width 69 height 13
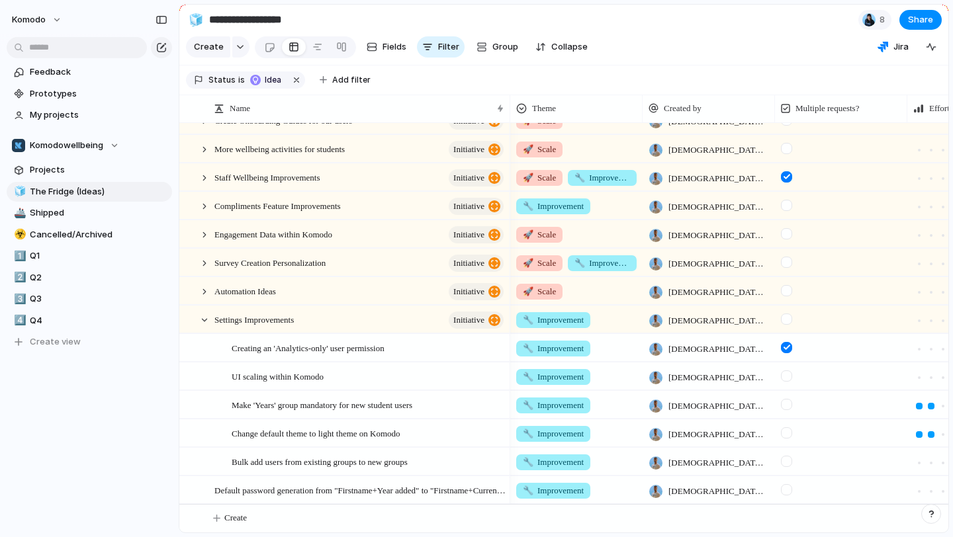
click at [113, 486] on div "Keep using Index You're approaching the free limit of 300 items Upgrade plan" at bounding box center [89, 488] width 179 height 89
click at [203, 486] on div at bounding box center [192, 495] width 24 height 36
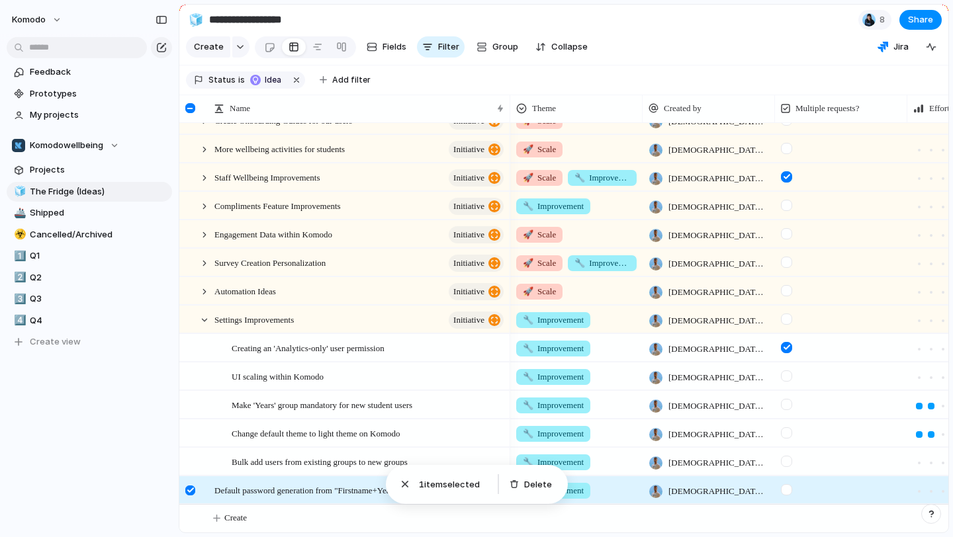
click at [226, 487] on span "Default password generation from "Firstname+Year added" to "Firstname+Current y…" at bounding box center [359, 489] width 291 height 15
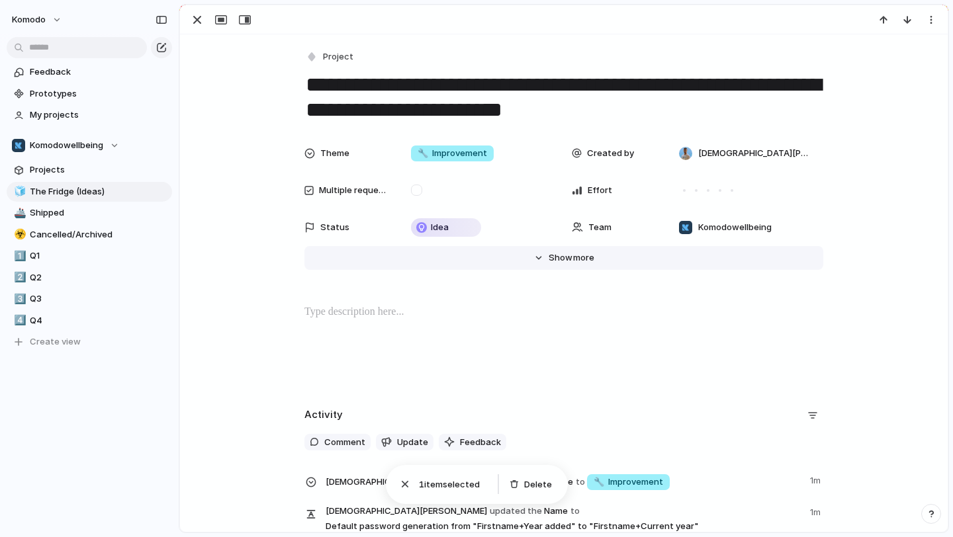
click at [552, 251] on span "Show" at bounding box center [561, 257] width 24 height 13
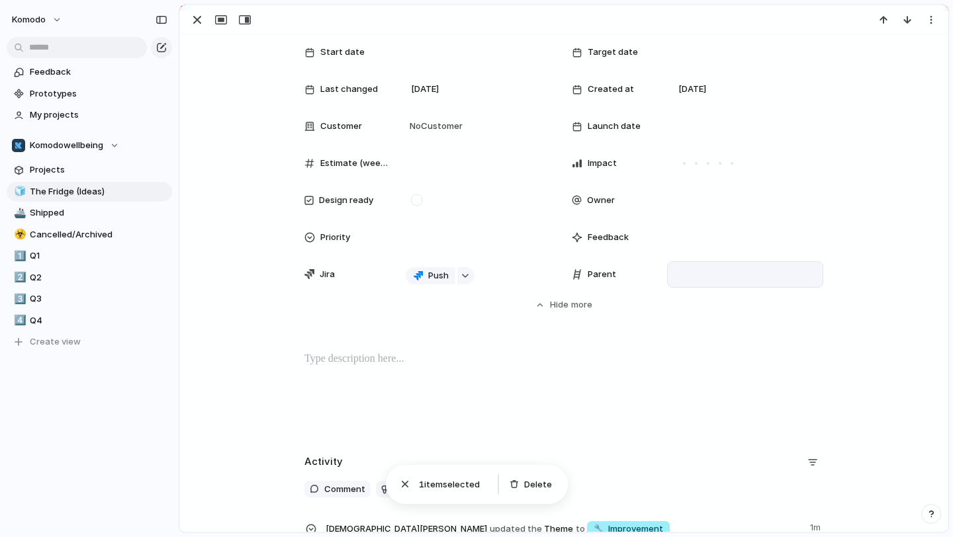
click at [678, 278] on div at bounding box center [745, 274] width 144 height 15
type input "****"
click at [739, 320] on span "Settings Improvements" at bounding box center [747, 320] width 98 height 13
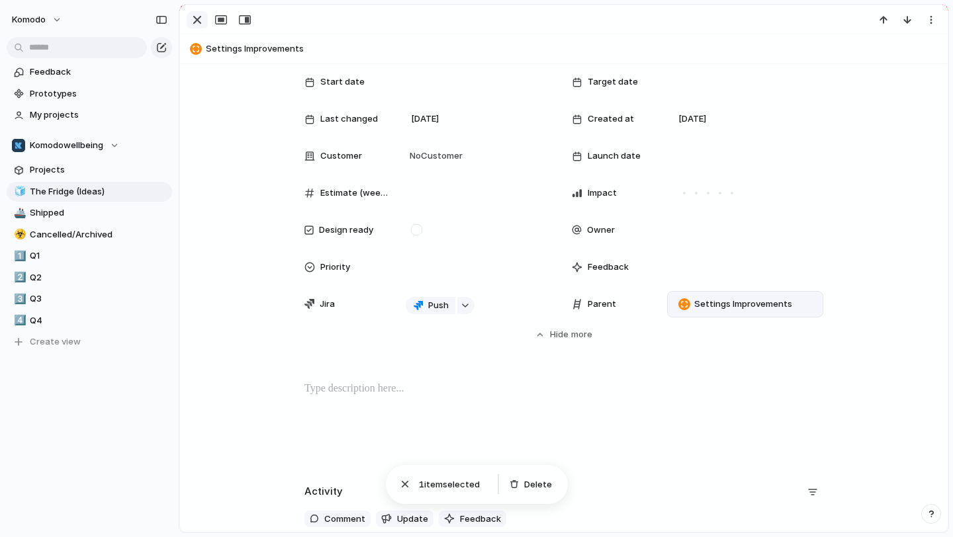
click at [199, 16] on div "button" at bounding box center [197, 20] width 16 height 16
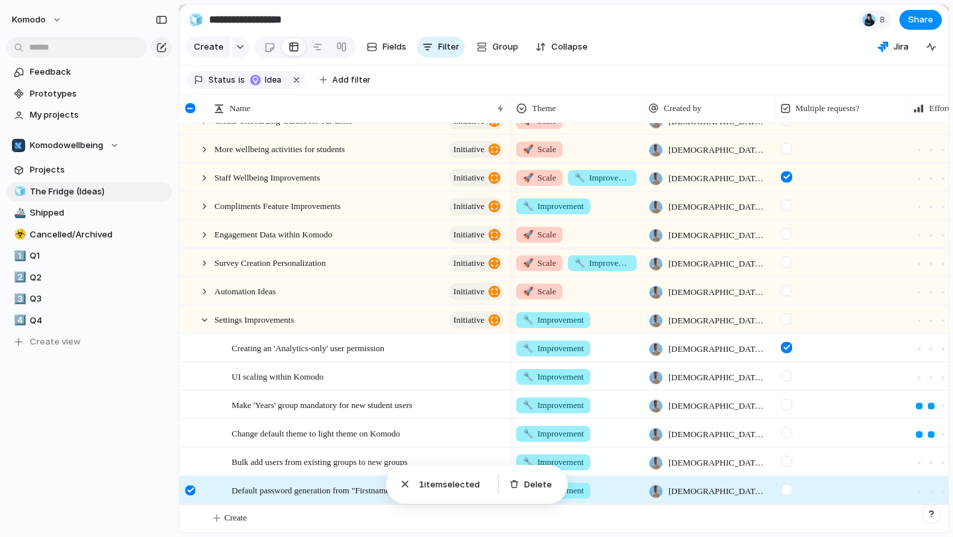
click at [193, 489] on div at bounding box center [190, 491] width 10 height 10
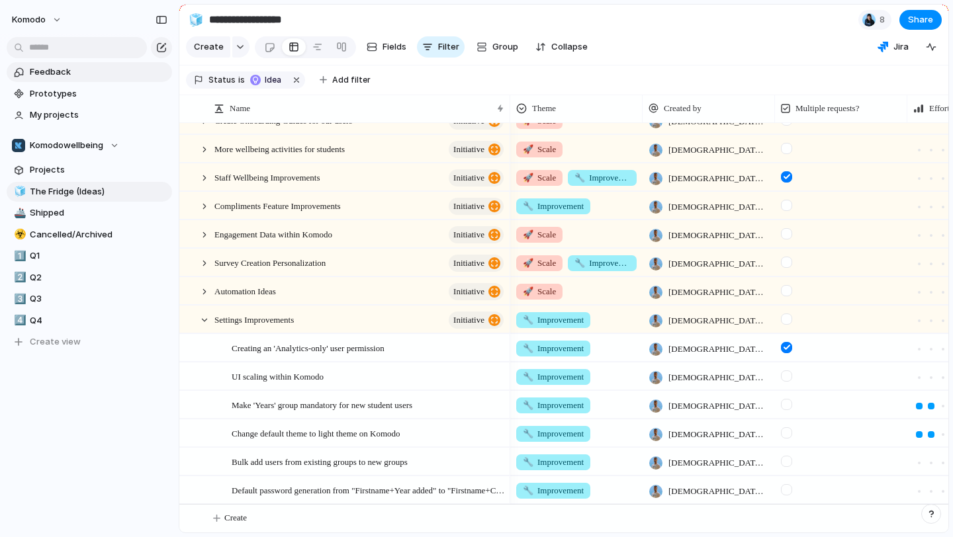
click at [87, 73] on span "Feedback" at bounding box center [99, 72] width 138 height 13
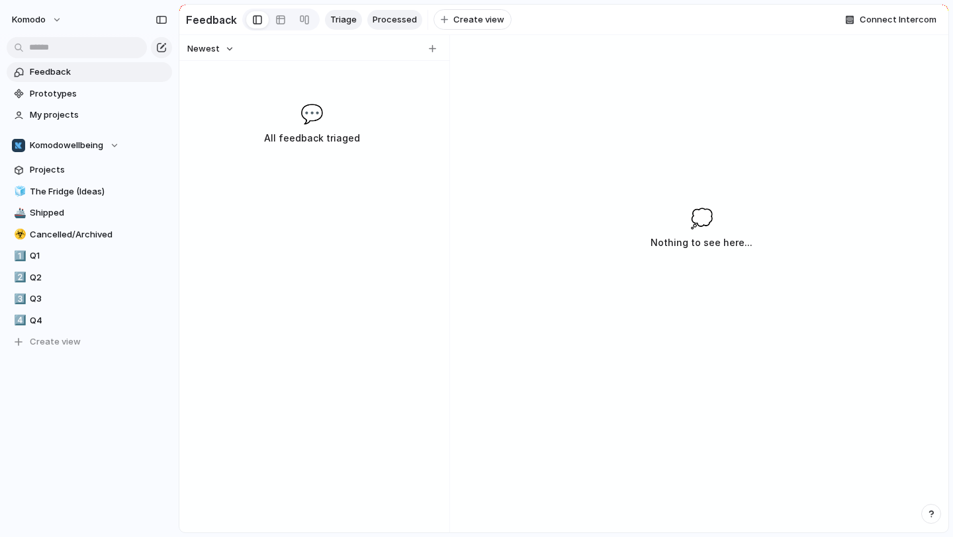
click at [393, 21] on span "Processed" at bounding box center [395, 19] width 44 height 13
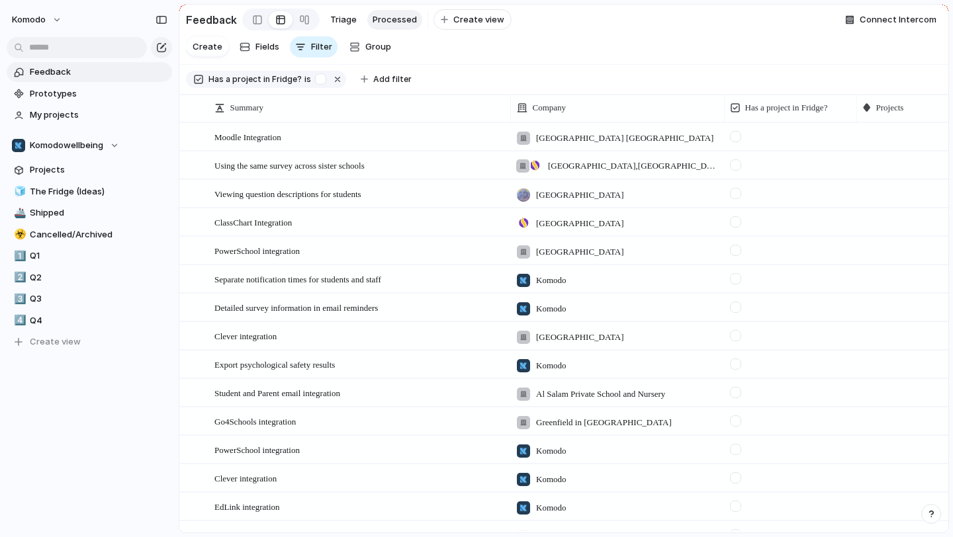
scroll to position [132, 0]
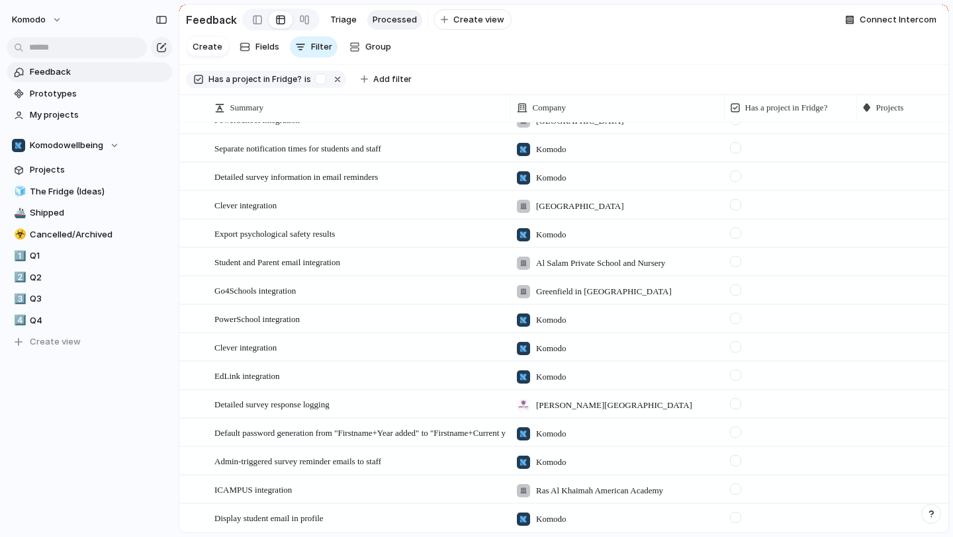
click at [842, 433] on div at bounding box center [790, 429] width 131 height 19
click at [818, 434] on div at bounding box center [790, 429] width 131 height 19
click at [890, 437] on div at bounding box center [922, 431] width 131 height 23
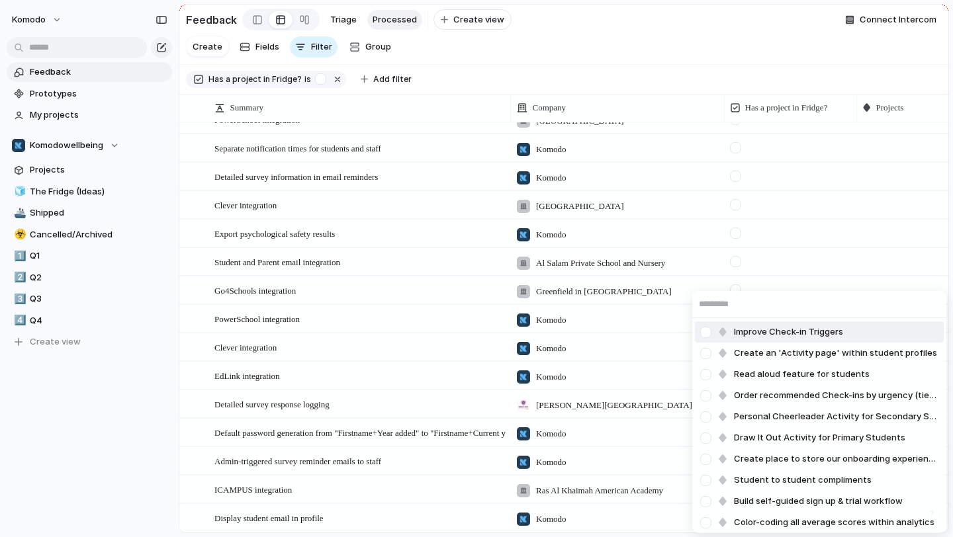
type input "*"
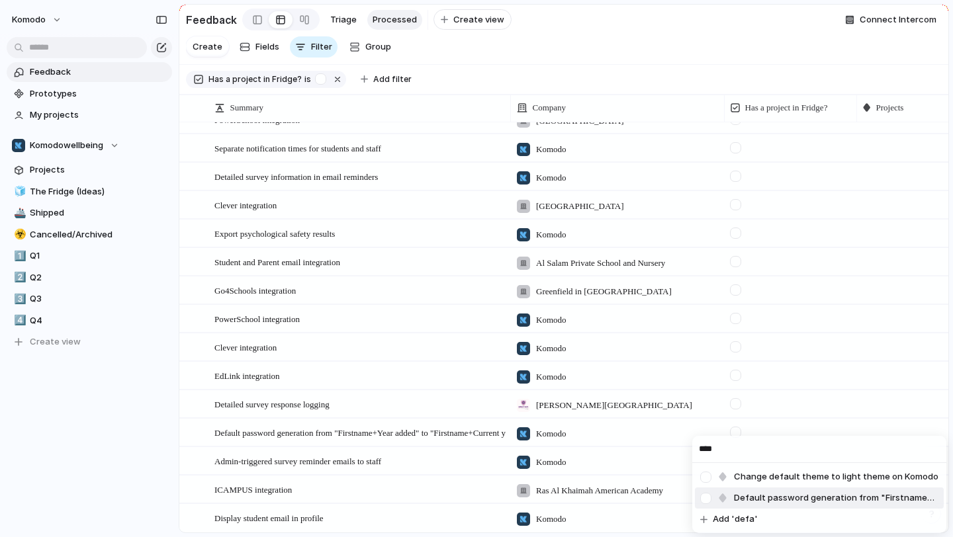
type input "****"
click at [798, 492] on span "Default password generation from "Firstname+Year added" to "Firstname+Current y…" at bounding box center [836, 498] width 204 height 13
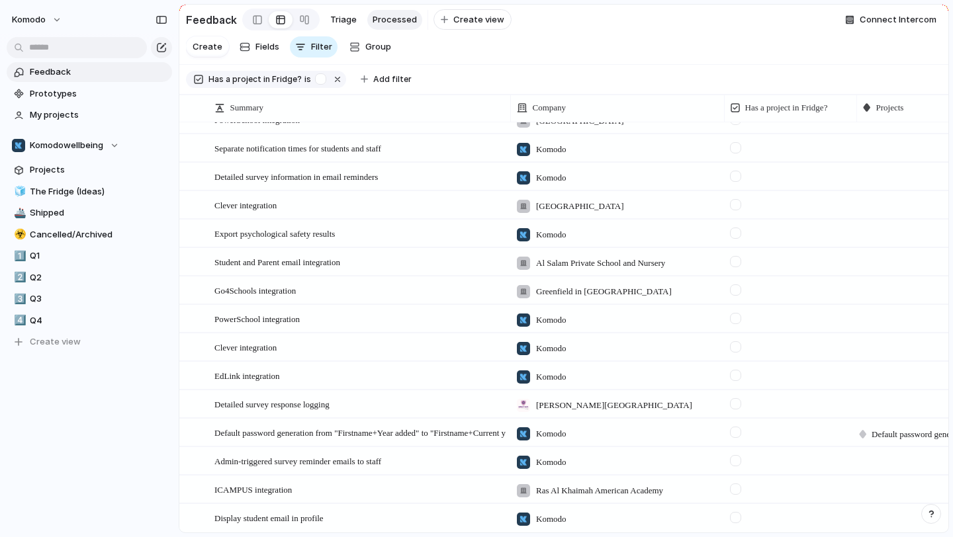
click at [735, 432] on div at bounding box center [735, 432] width 11 height 11
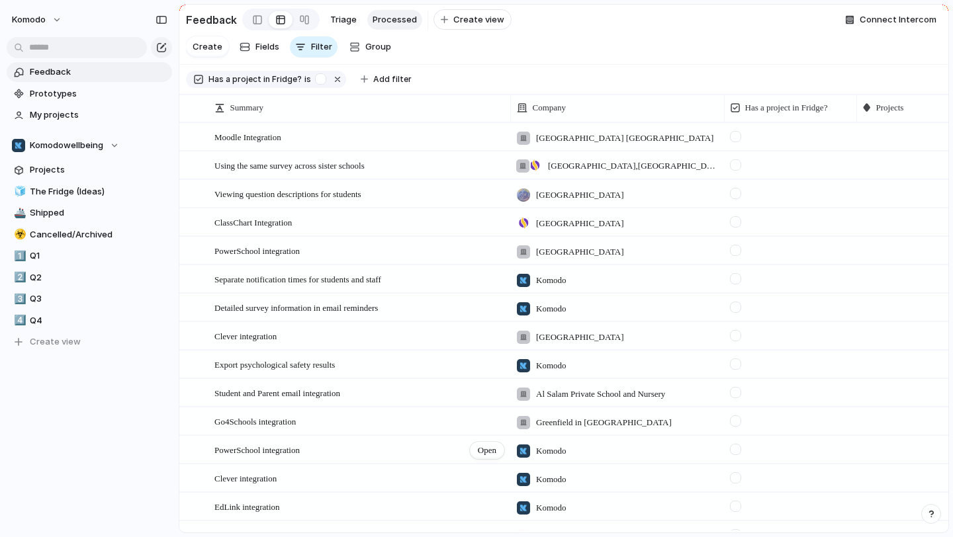
scroll to position [103, 0]
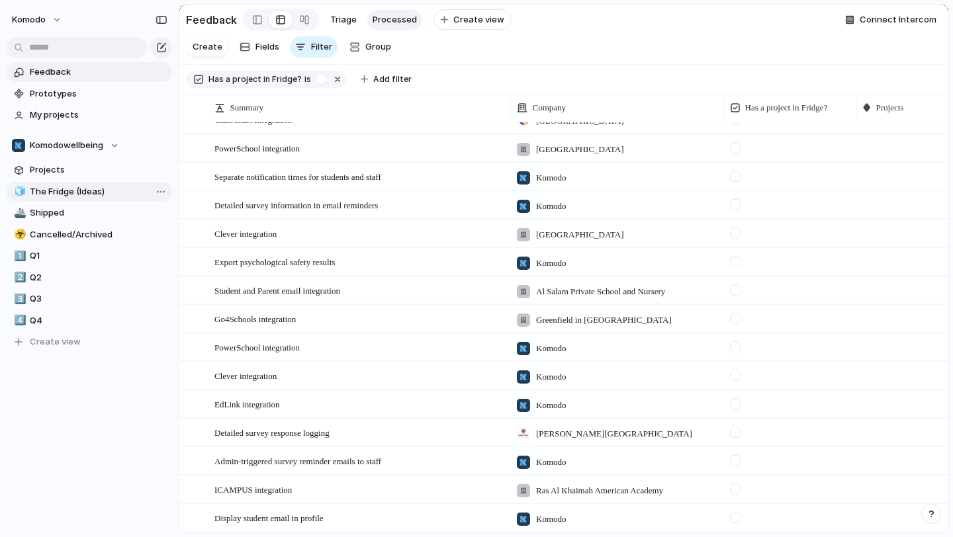
click at [89, 191] on span "The Fridge (Ideas)" at bounding box center [99, 191] width 138 height 13
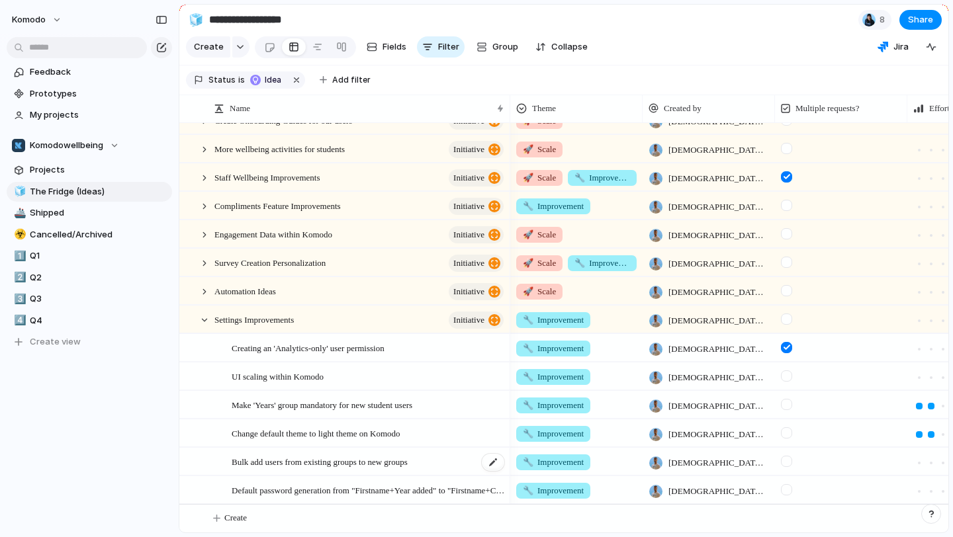
scroll to position [505, 0]
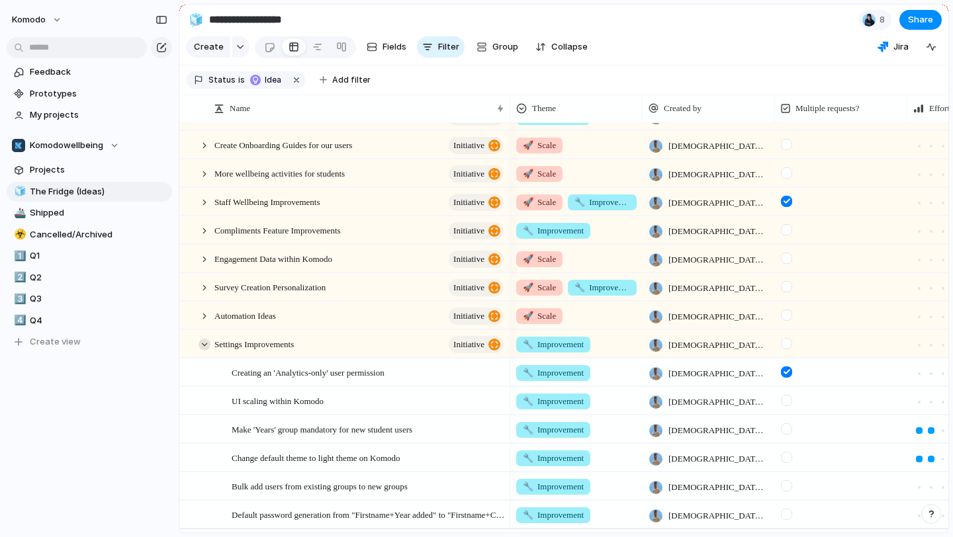
click at [203, 341] on div at bounding box center [205, 345] width 12 height 12
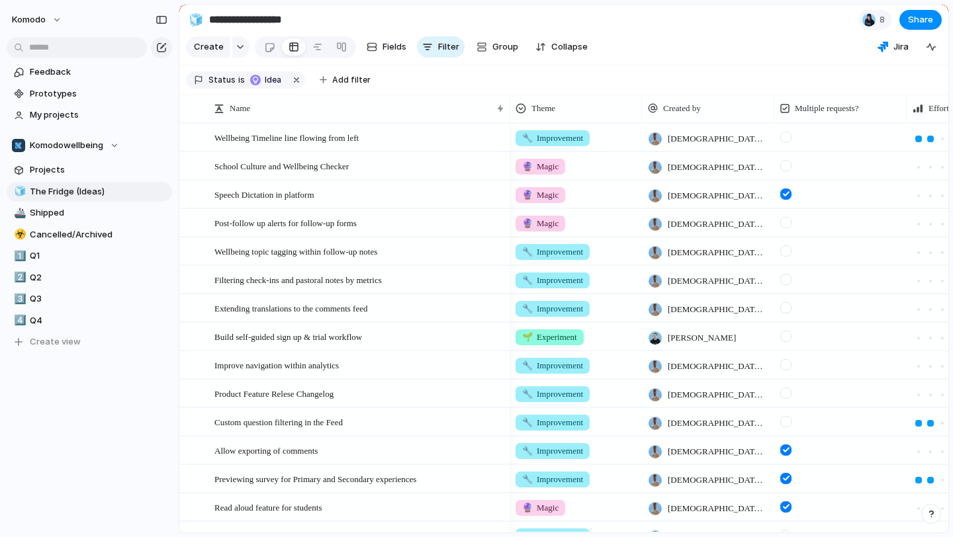
scroll to position [359, 0]
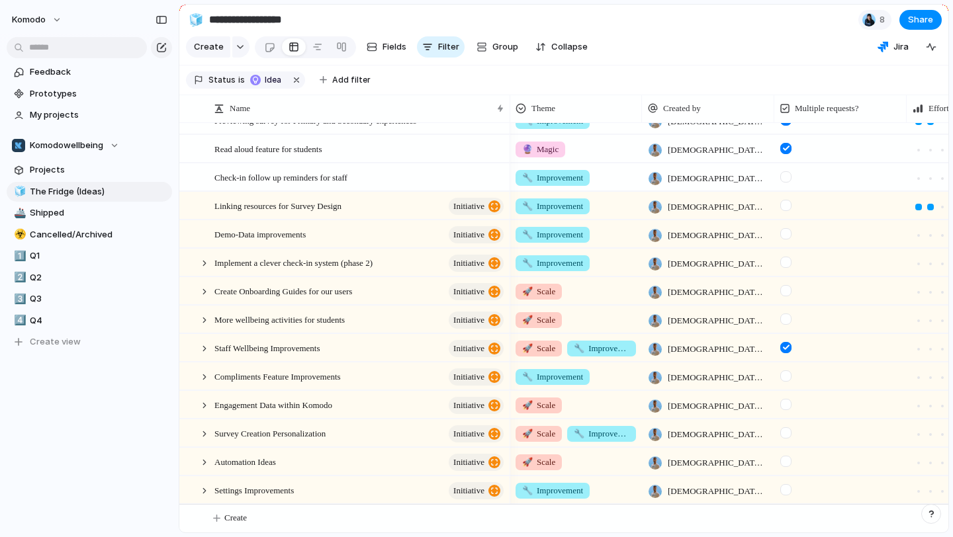
click at [788, 401] on div at bounding box center [785, 404] width 11 height 11
click at [203, 406] on div at bounding box center [205, 406] width 12 height 12
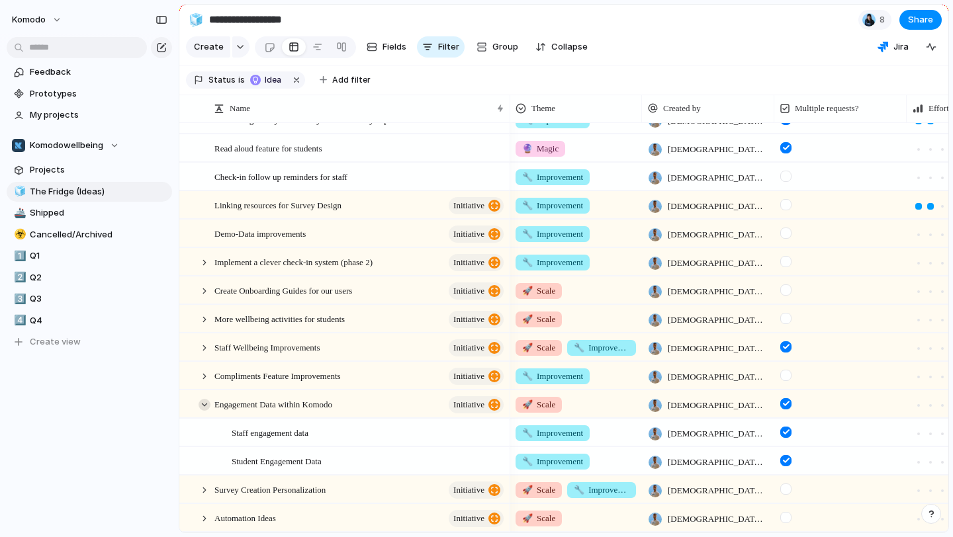
click at [203, 406] on div at bounding box center [205, 405] width 12 height 12
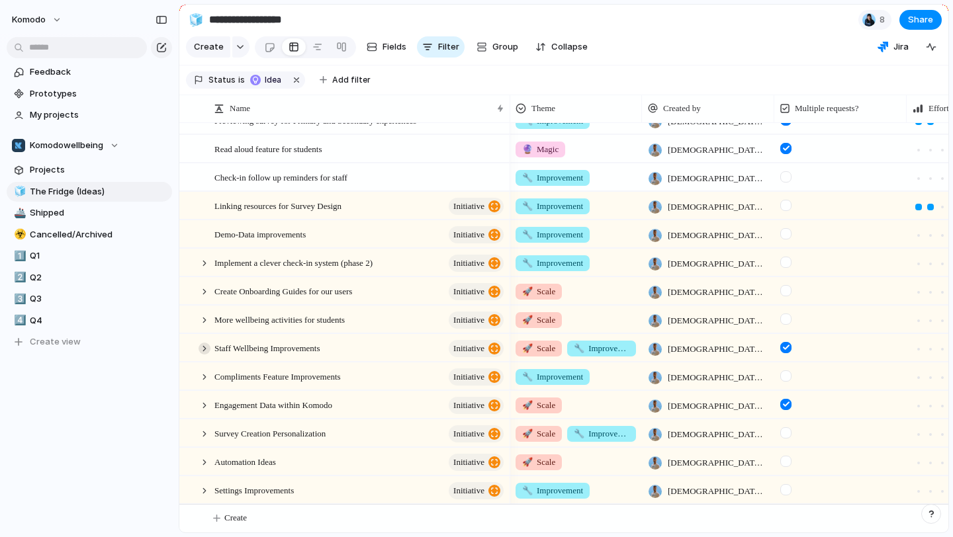
click at [206, 347] on div at bounding box center [205, 349] width 12 height 12
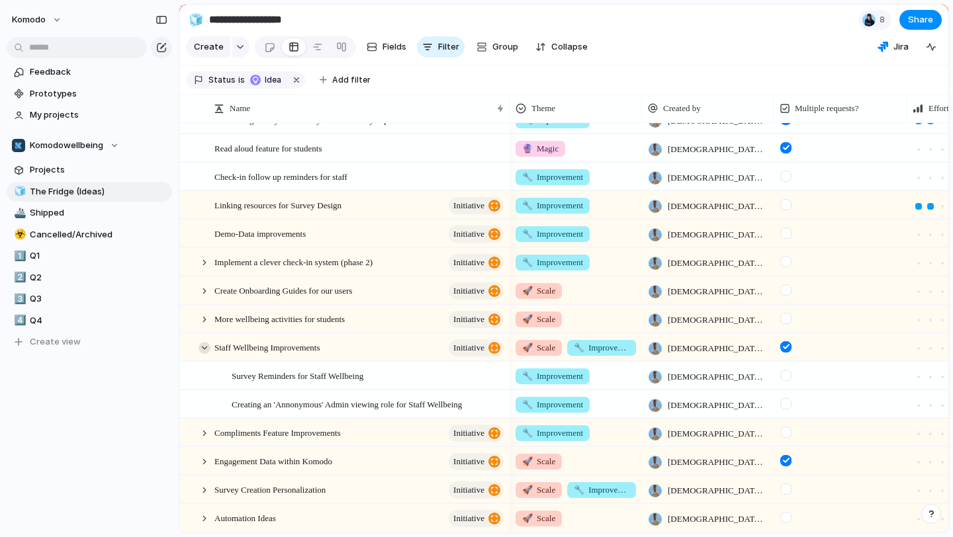
click at [206, 347] on div at bounding box center [205, 348] width 12 height 12
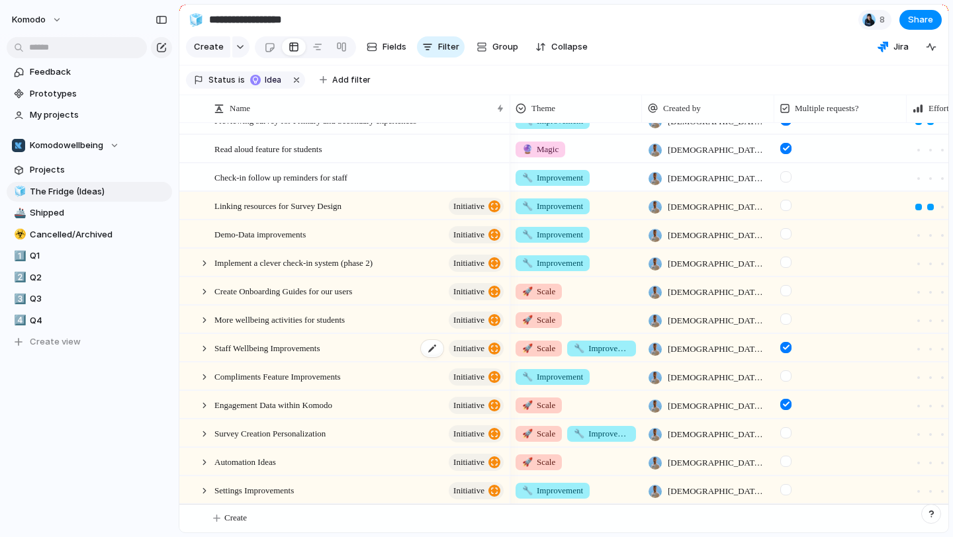
click at [351, 345] on div "Staff Wellbeing Improvements initiative" at bounding box center [359, 348] width 291 height 27
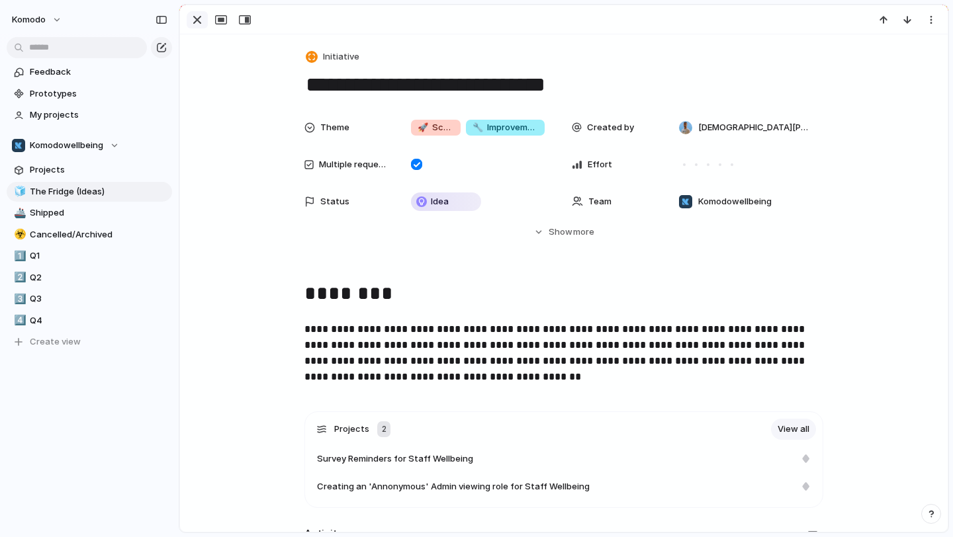
click at [198, 19] on div "button" at bounding box center [197, 20] width 16 height 16
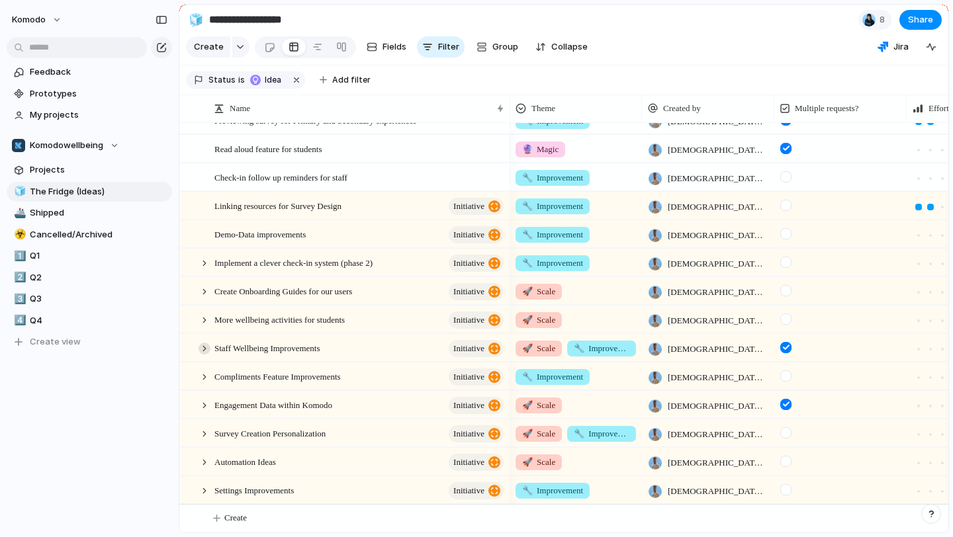
click at [205, 344] on div at bounding box center [205, 349] width 12 height 12
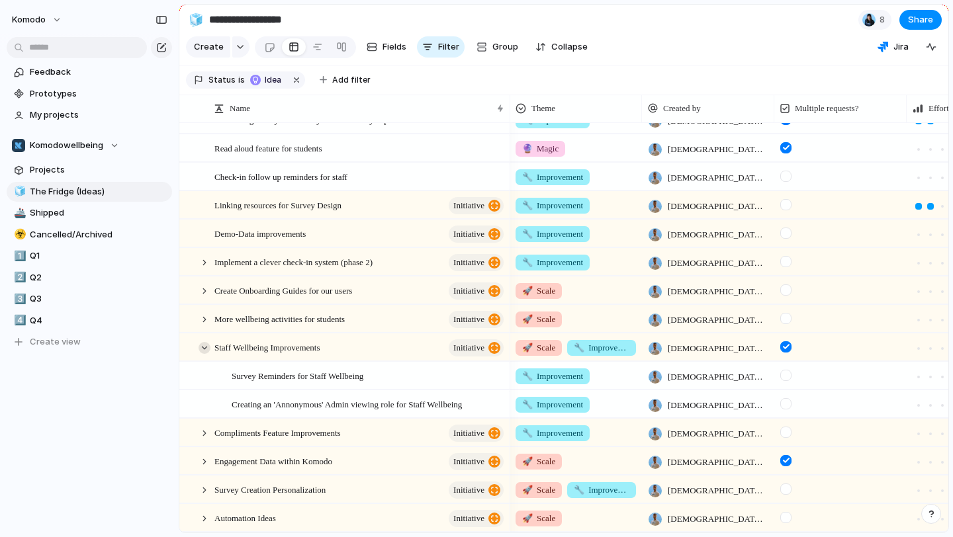
click at [201, 349] on div at bounding box center [205, 348] width 12 height 12
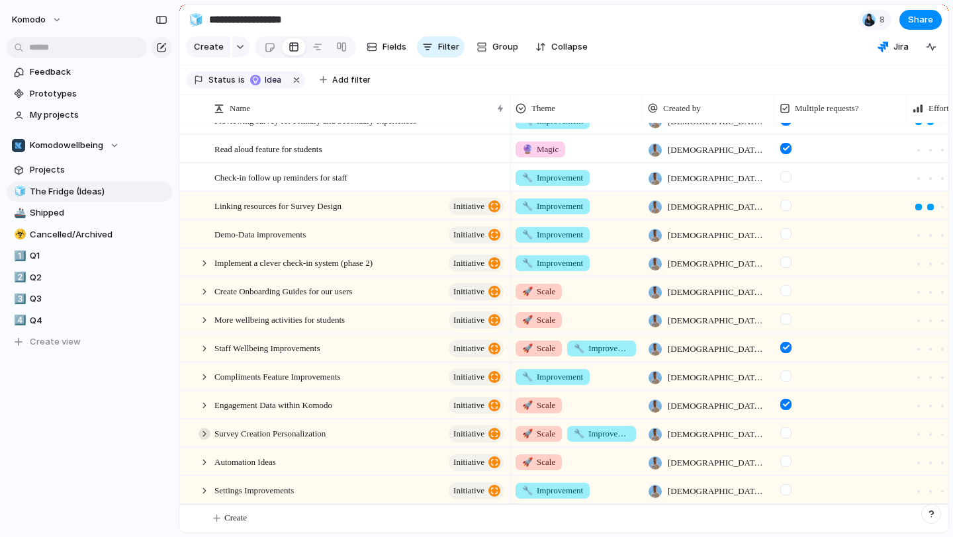
click at [204, 429] on div at bounding box center [205, 434] width 12 height 12
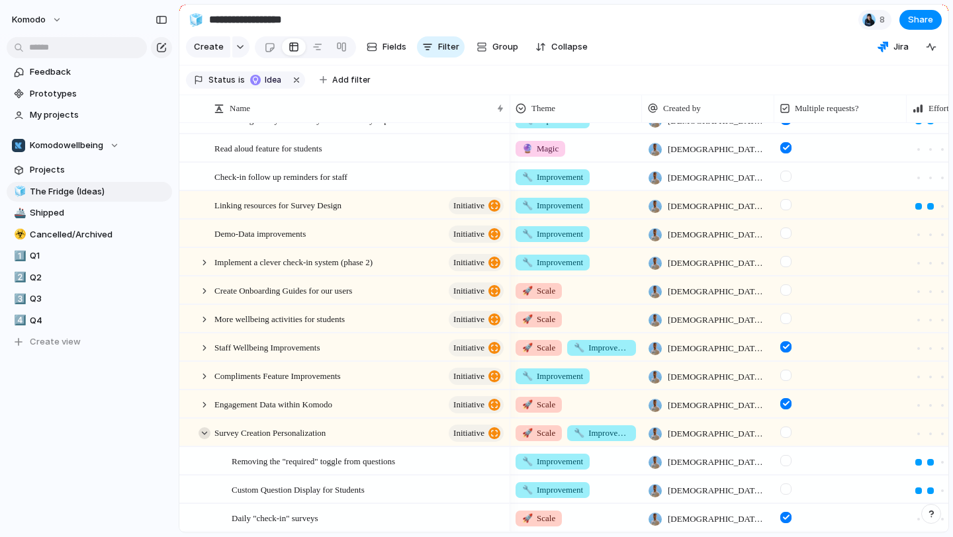
click at [204, 429] on div at bounding box center [205, 434] width 12 height 12
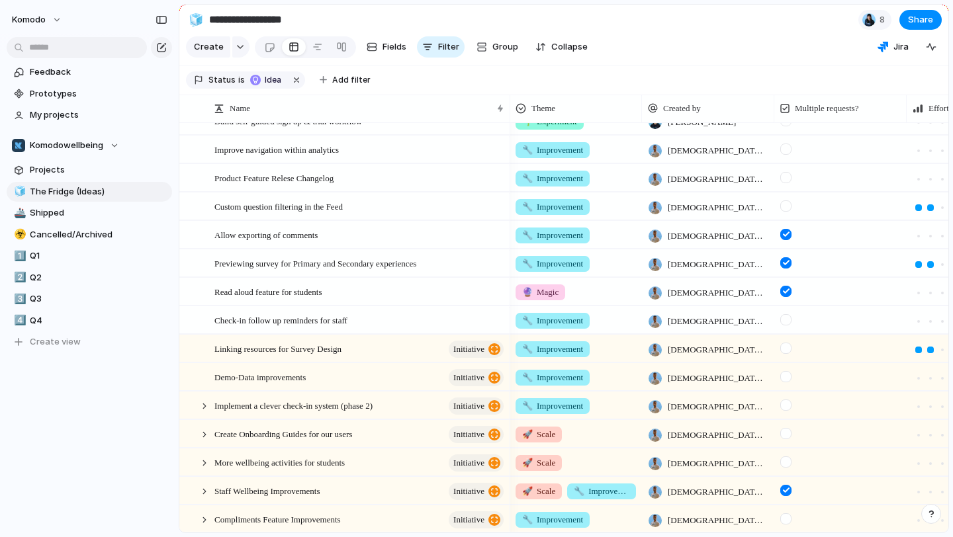
scroll to position [261, 0]
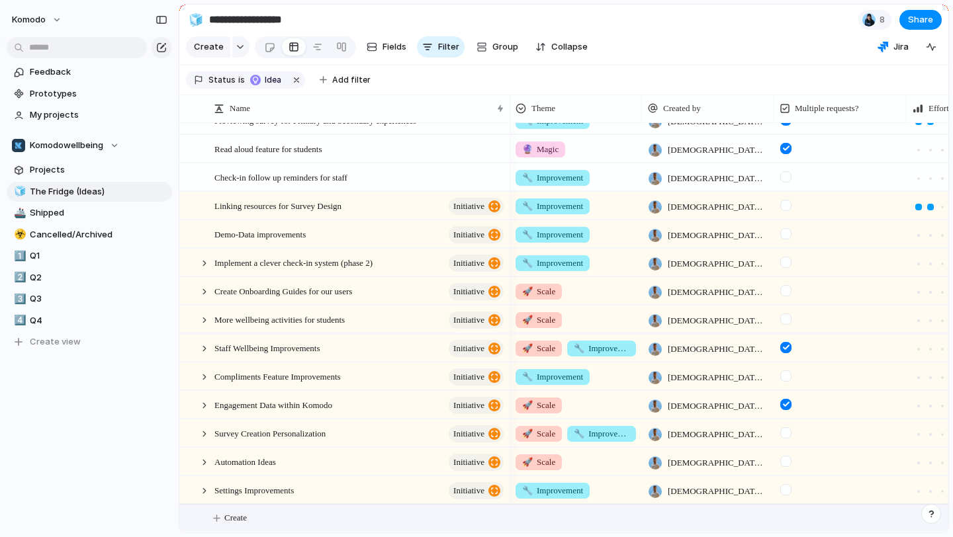
click at [216, 516] on button "Create" at bounding box center [581, 518] width 776 height 27
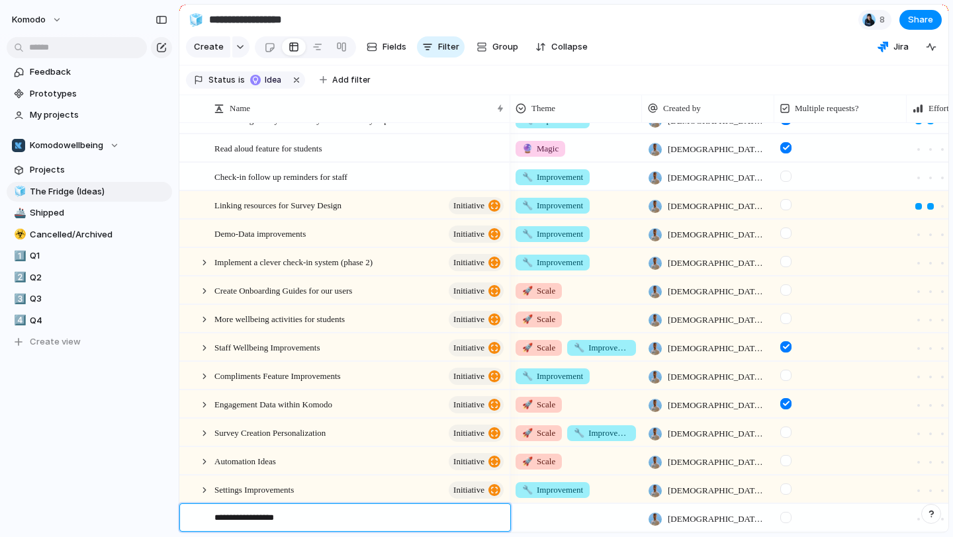
type textarea "**********"
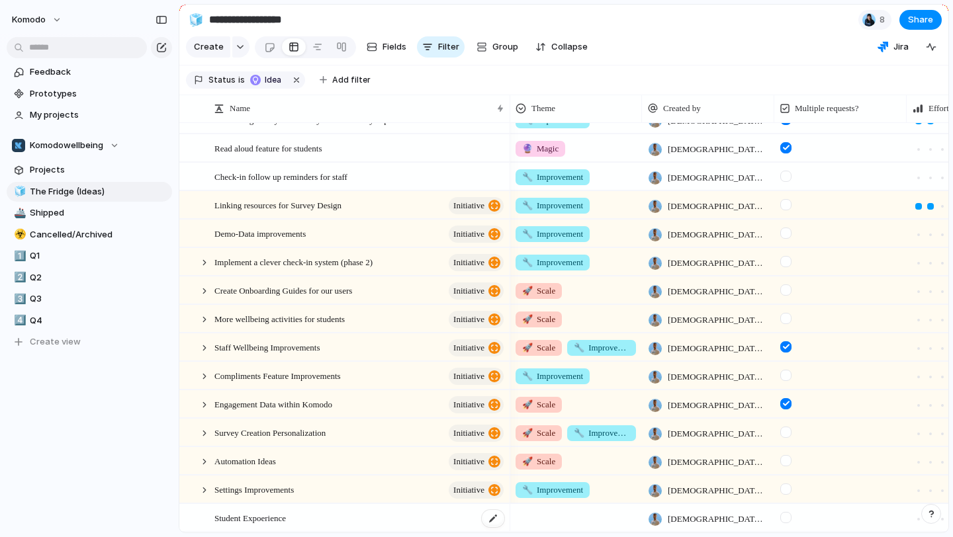
click at [391, 517] on div "Student Expoerience" at bounding box center [359, 518] width 291 height 27
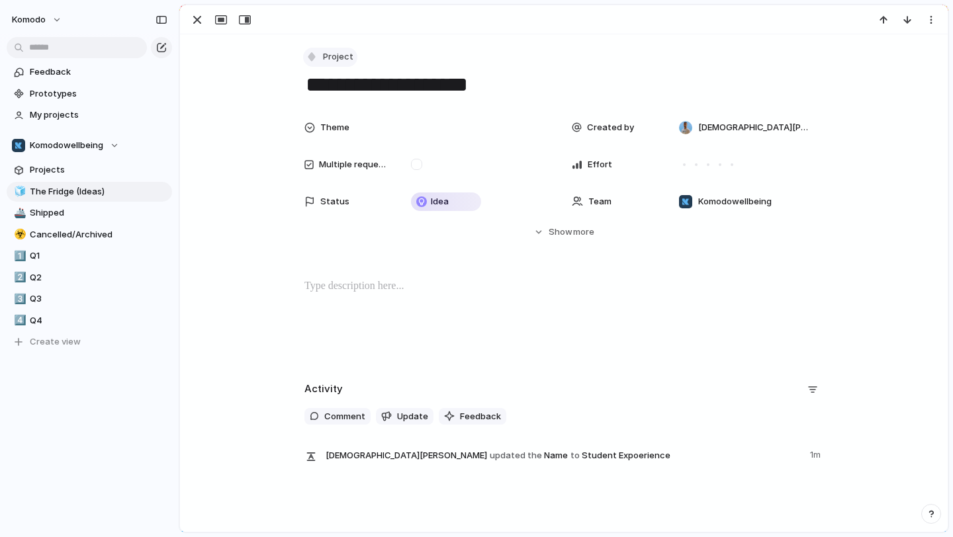
click at [343, 58] on span "Project" at bounding box center [338, 56] width 30 height 13
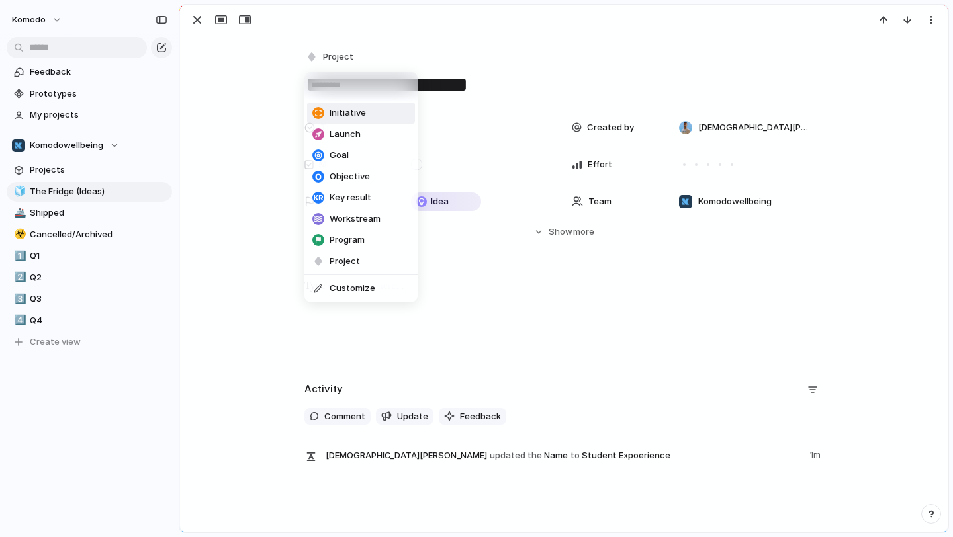
click at [356, 118] on span "Initiative" at bounding box center [348, 113] width 36 height 13
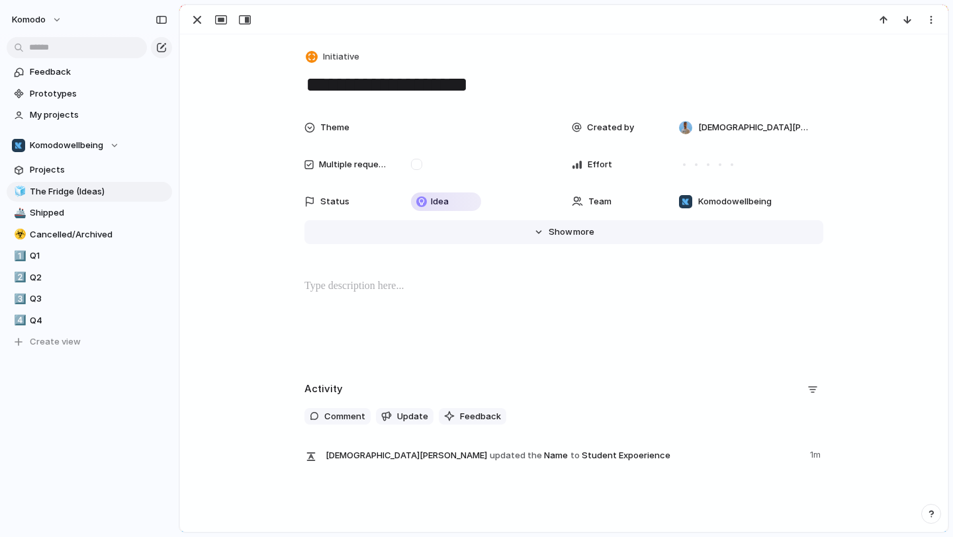
click at [546, 226] on button "Hide Show more" at bounding box center [563, 232] width 519 height 24
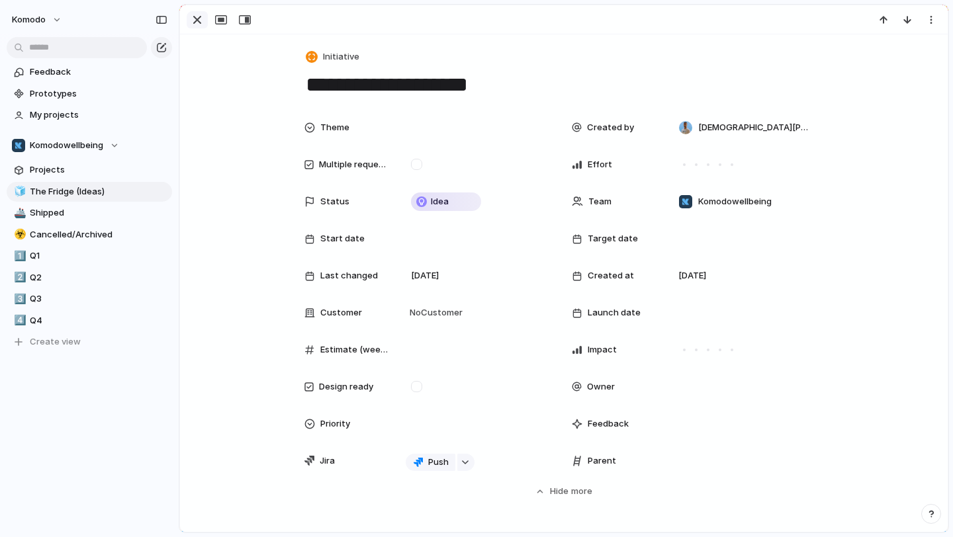
click at [196, 26] on div "button" at bounding box center [197, 20] width 16 height 16
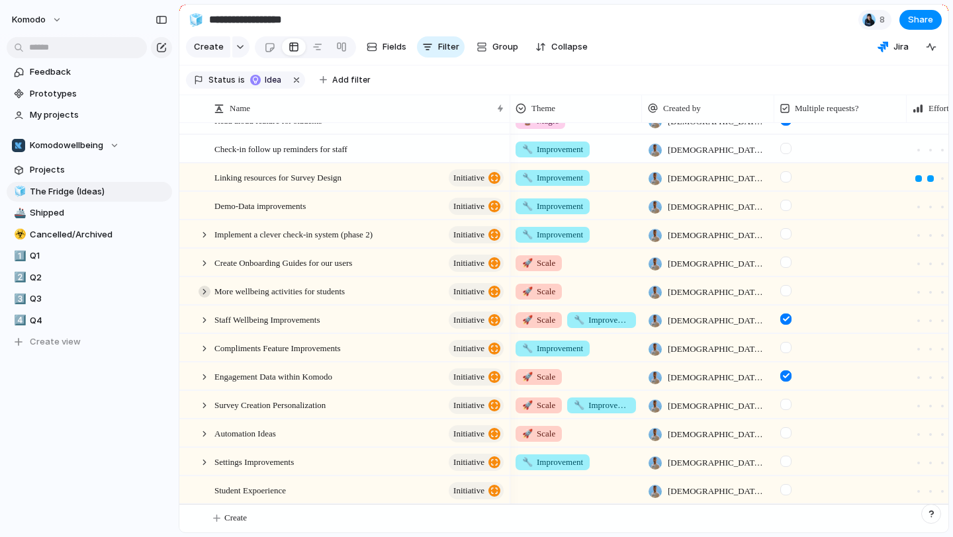
click at [203, 293] on div at bounding box center [205, 292] width 12 height 12
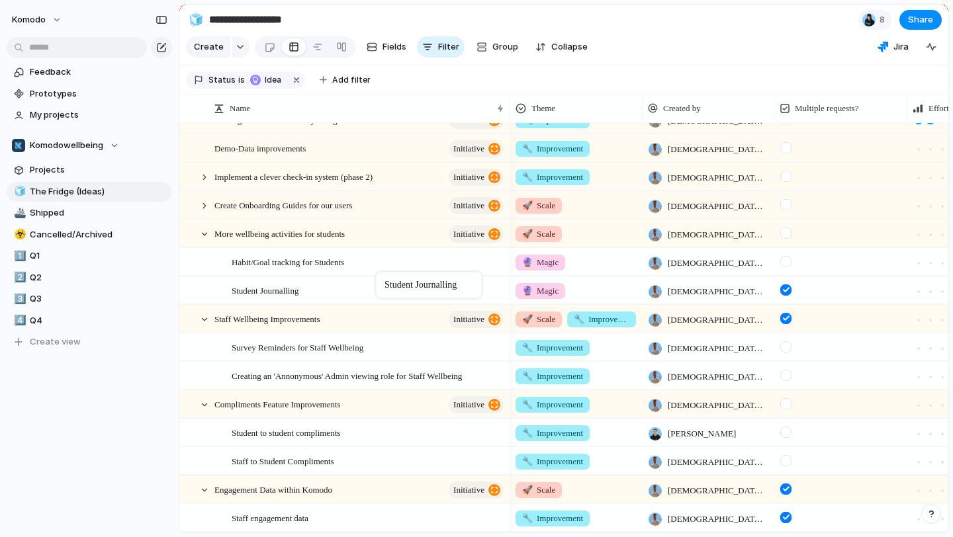
drag, startPoint x: 389, startPoint y: 257, endPoint x: 383, endPoint y: 275, distance: 18.4
click at [373, 287] on div "Student Journalling" at bounding box center [369, 290] width 274 height 27
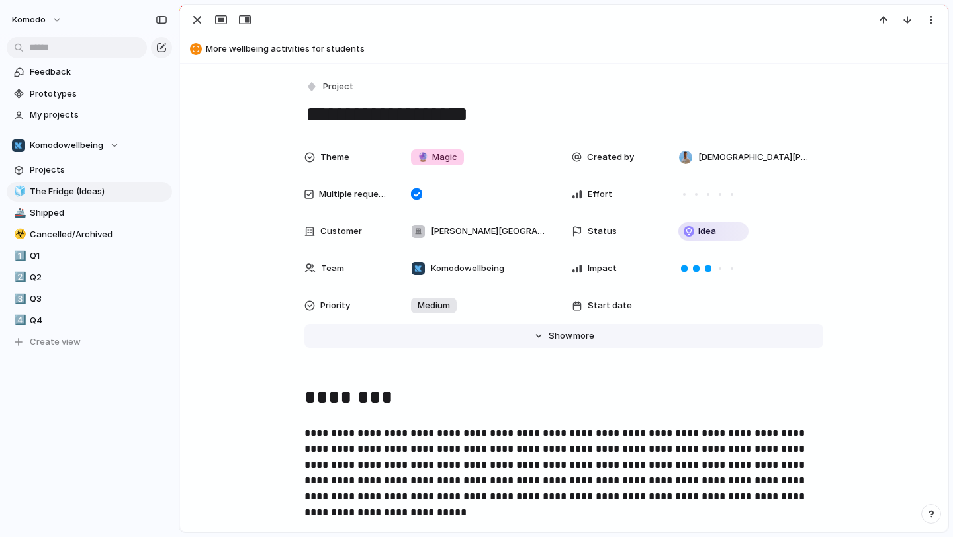
click at [645, 344] on button "Hide Show more" at bounding box center [563, 336] width 519 height 24
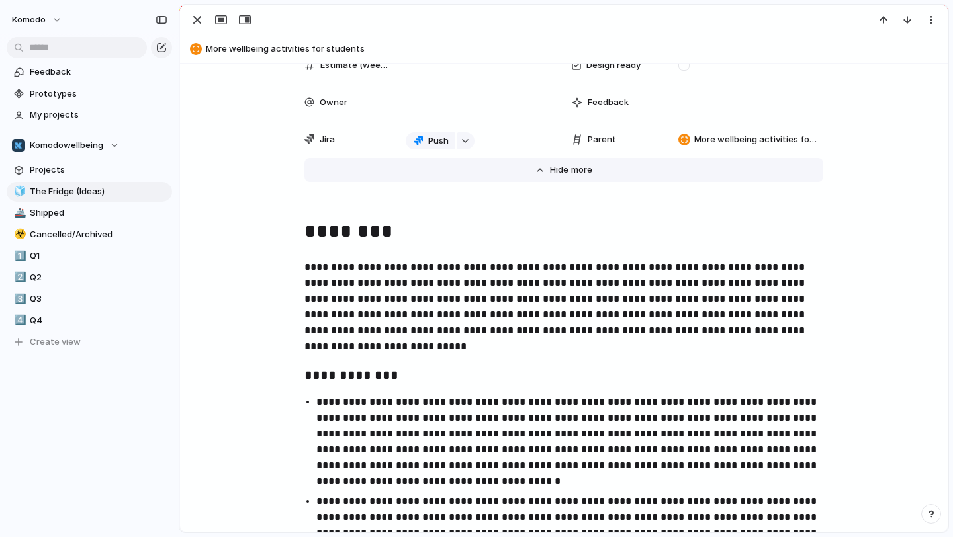
click at [752, 161] on button "Hide Show more" at bounding box center [563, 170] width 519 height 24
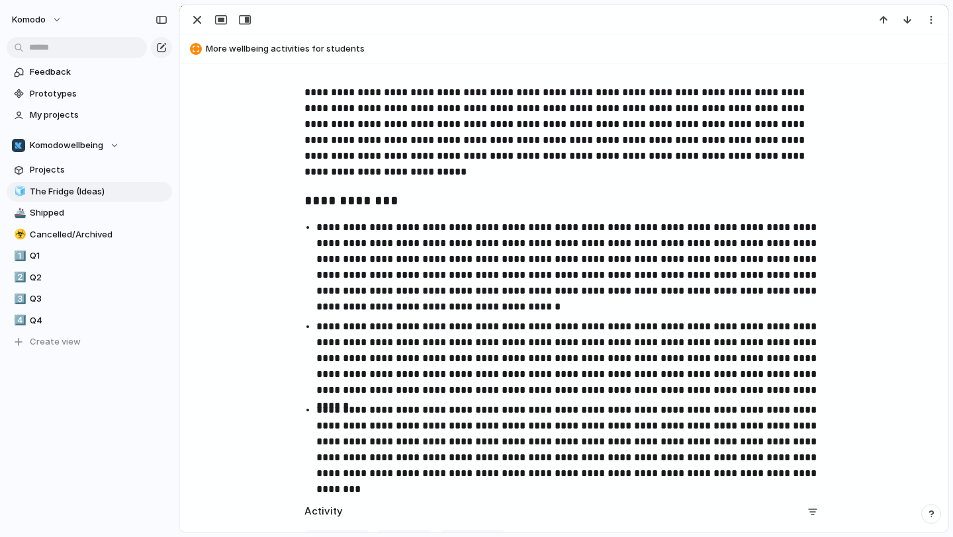
click at [754, 148] on p "**********" at bounding box center [563, 132] width 519 height 95
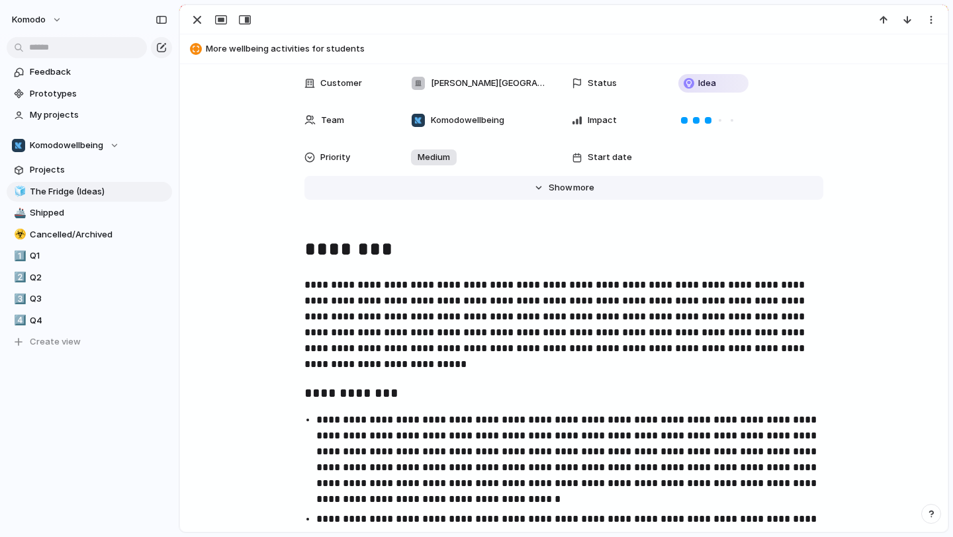
click at [551, 191] on span "Show" at bounding box center [561, 187] width 24 height 13
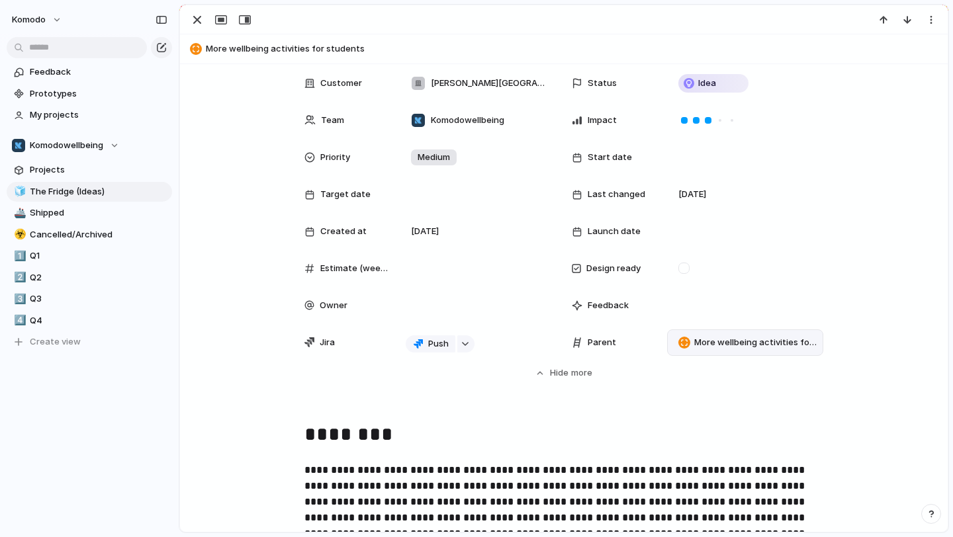
click at [729, 343] on span "More wellbeing activities for students" at bounding box center [755, 342] width 123 height 13
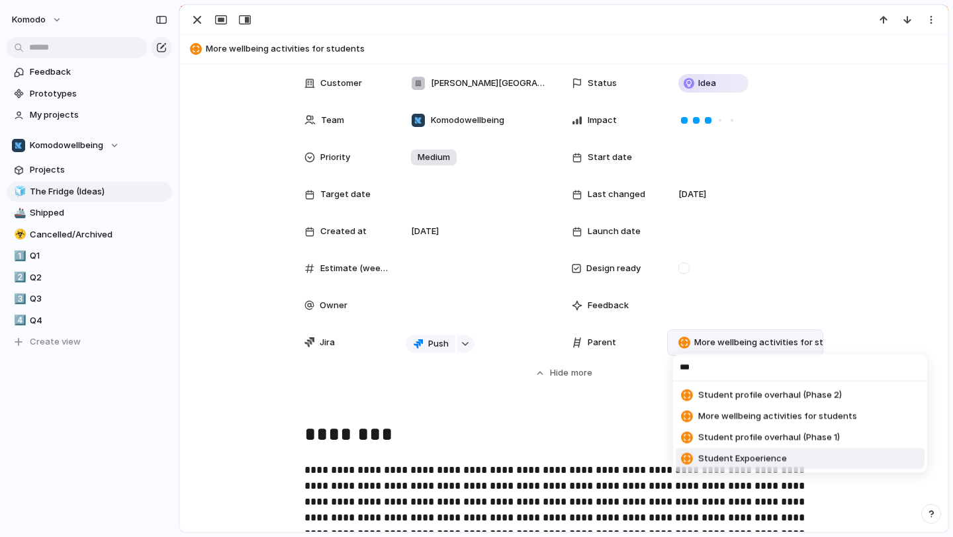
type input "***"
click at [725, 459] on span "Student Expoerience" at bounding box center [742, 459] width 89 height 13
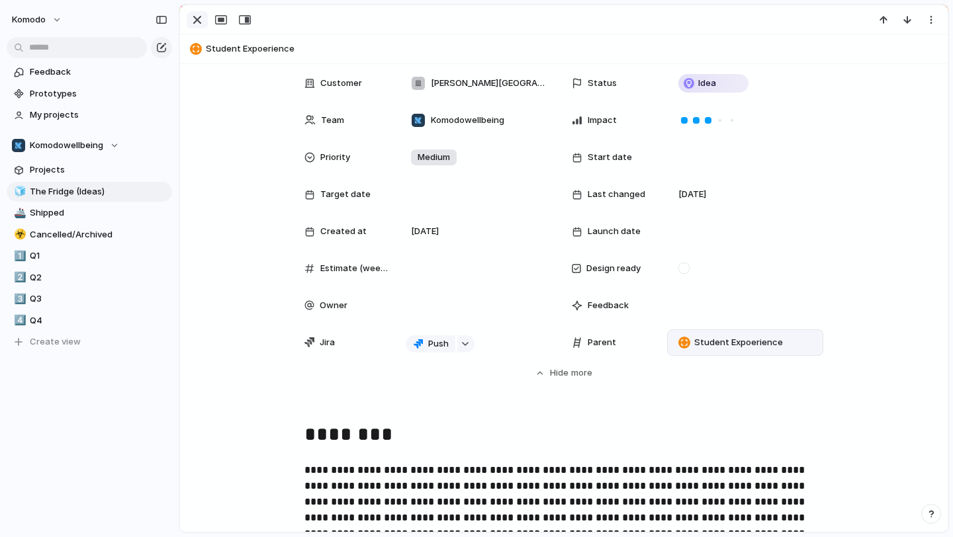
click at [200, 26] on div "button" at bounding box center [197, 20] width 16 height 16
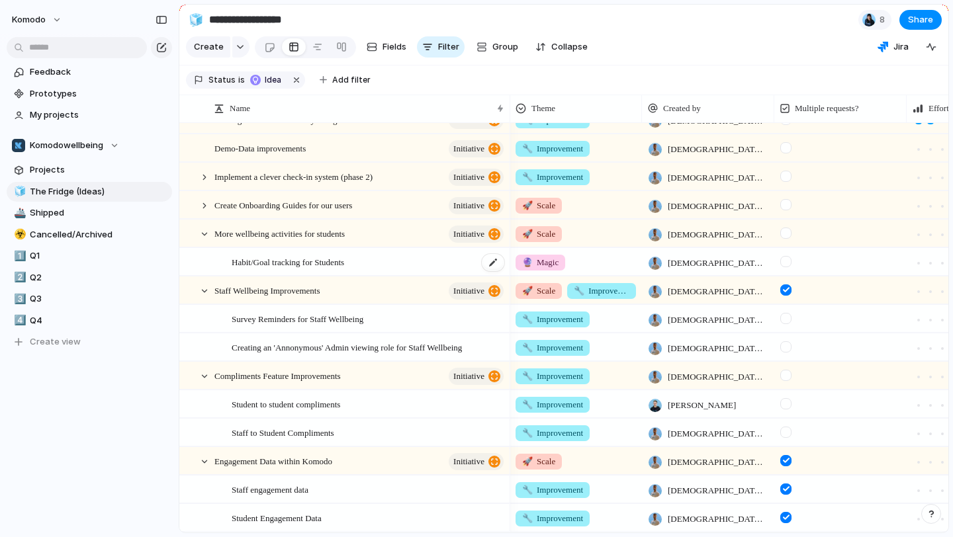
click at [383, 262] on div "Habit/Goal tracking for Students" at bounding box center [369, 262] width 274 height 27
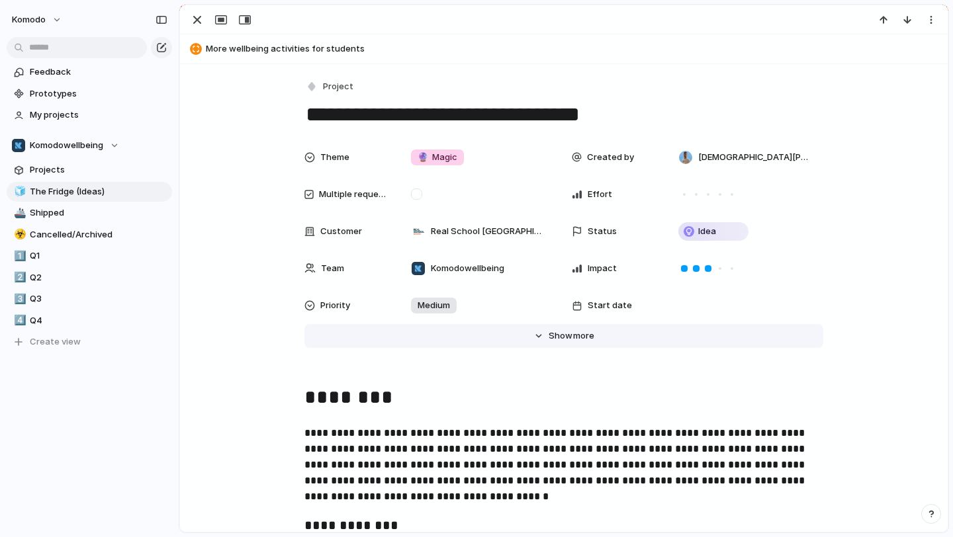
click at [547, 339] on button "Hide Show more" at bounding box center [563, 336] width 519 height 24
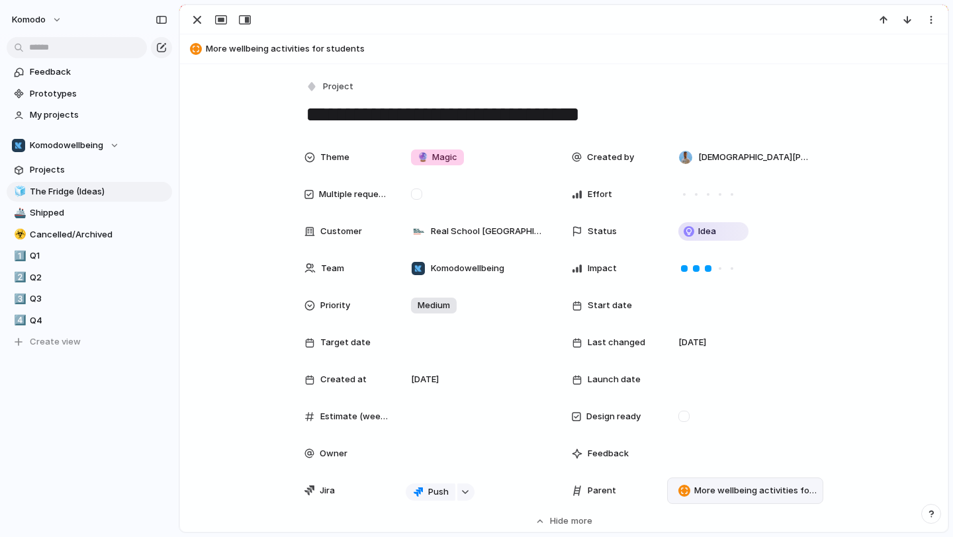
click at [721, 494] on span "More wellbeing activities for students" at bounding box center [755, 490] width 123 height 13
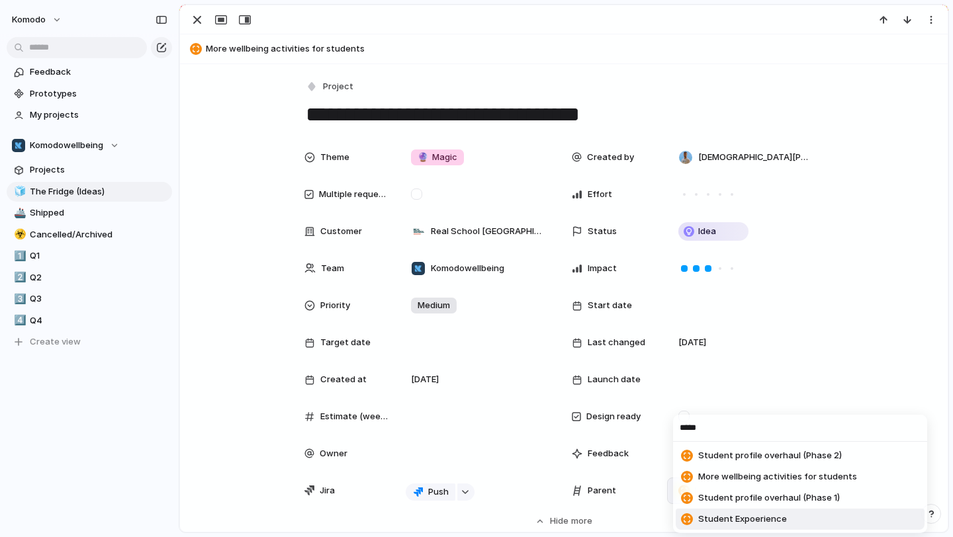
type input "*****"
click at [743, 523] on span "Student Expoerience" at bounding box center [742, 519] width 89 height 13
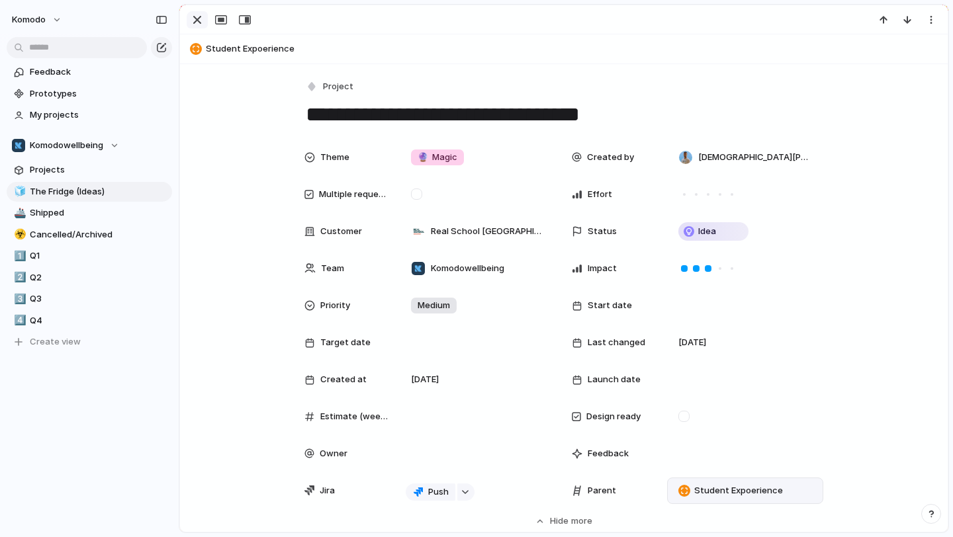
click at [193, 17] on div "button" at bounding box center [197, 20] width 16 height 16
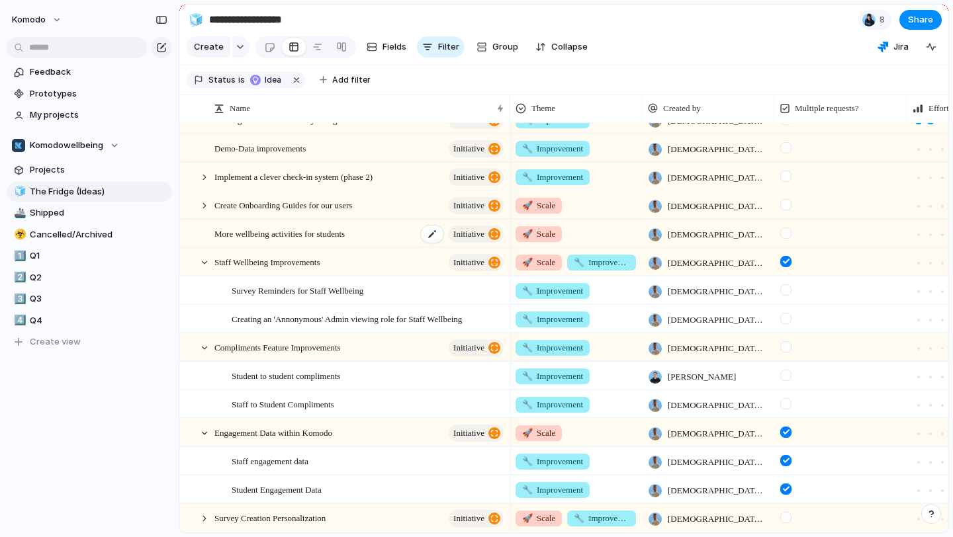
click at [392, 235] on div "More wellbeing activities for students initiative" at bounding box center [359, 233] width 291 height 27
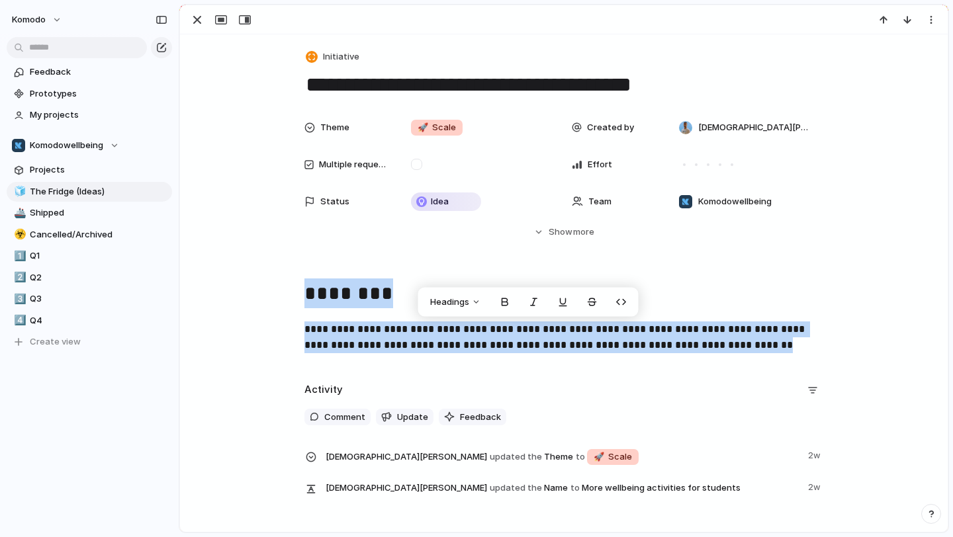
drag, startPoint x: 780, startPoint y: 343, endPoint x: 287, endPoint y: 299, distance: 495.7
click at [287, 299] on div "**********" at bounding box center [564, 321] width 736 height 85
copy div "**********"
click at [199, 18] on div "button" at bounding box center [197, 20] width 16 height 16
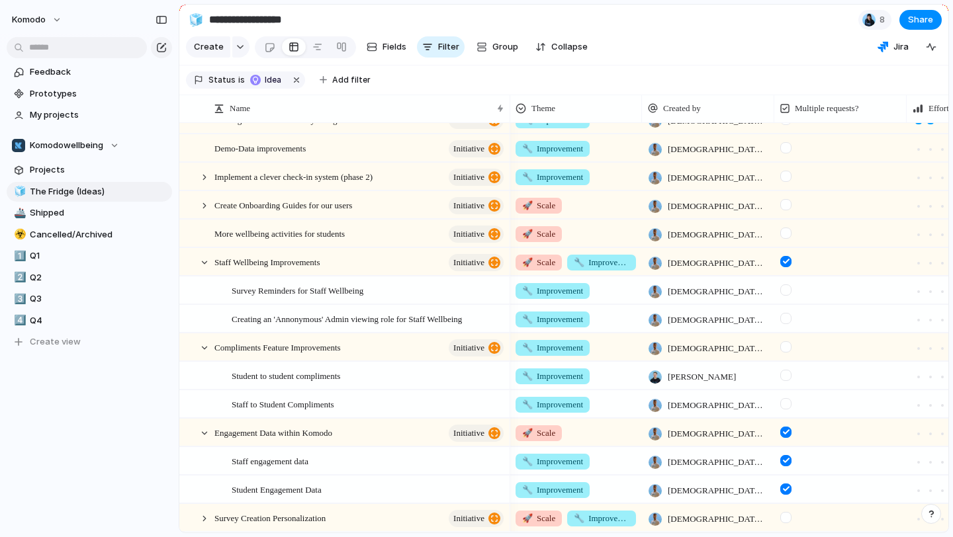
scroll to position [615, 0]
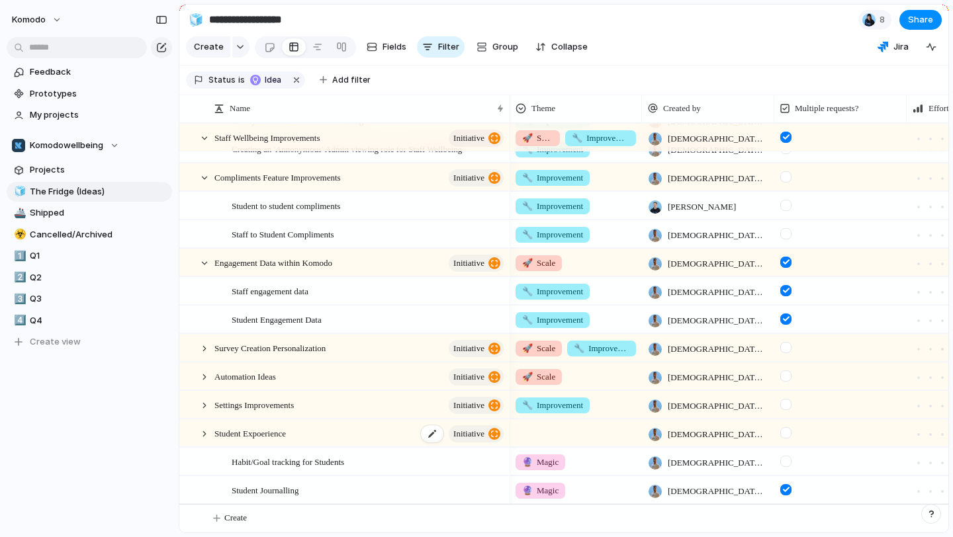
click at [339, 443] on div "Student Expoerience initiative" at bounding box center [359, 433] width 291 height 27
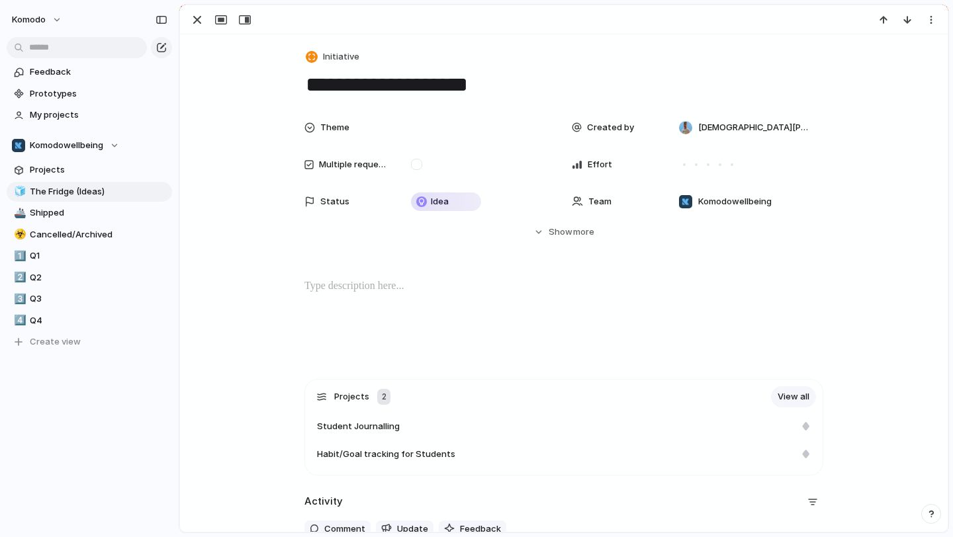
click at [394, 302] on div at bounding box center [564, 321] width 736 height 85
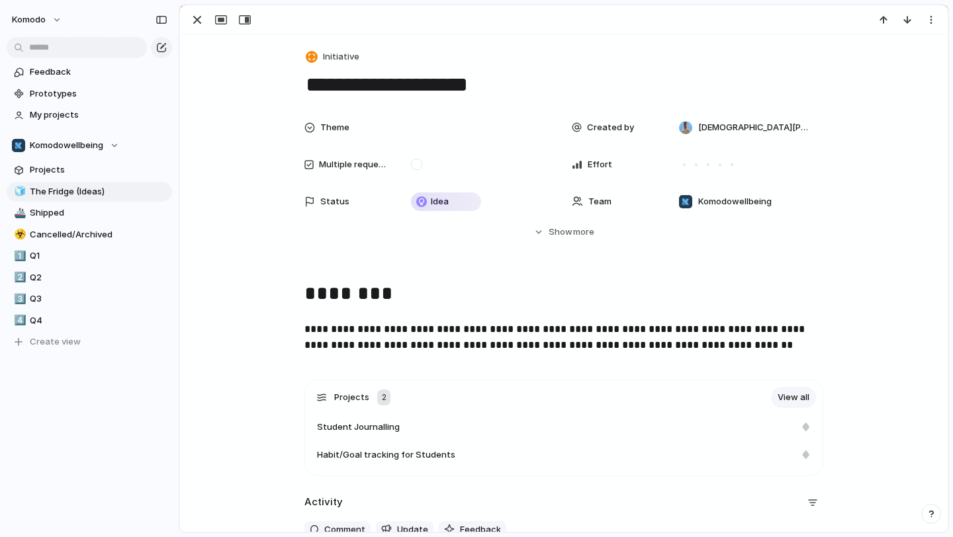
click at [514, 97] on textarea "**********" at bounding box center [563, 85] width 519 height 28
click at [428, 89] on textarea "**********" at bounding box center [563, 85] width 519 height 28
click at [530, 89] on textarea "**********" at bounding box center [563, 85] width 519 height 28
click at [223, 110] on div "**********" at bounding box center [564, 312] width 768 height 557
click at [559, 89] on textarea "**********" at bounding box center [563, 85] width 519 height 28
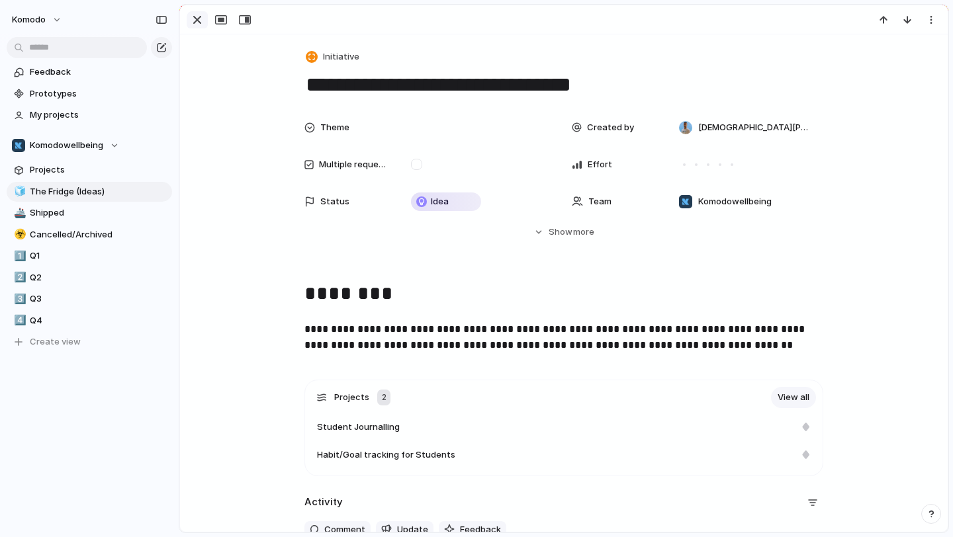
type textarea "**********"
click at [196, 24] on div "button" at bounding box center [197, 20] width 16 height 16
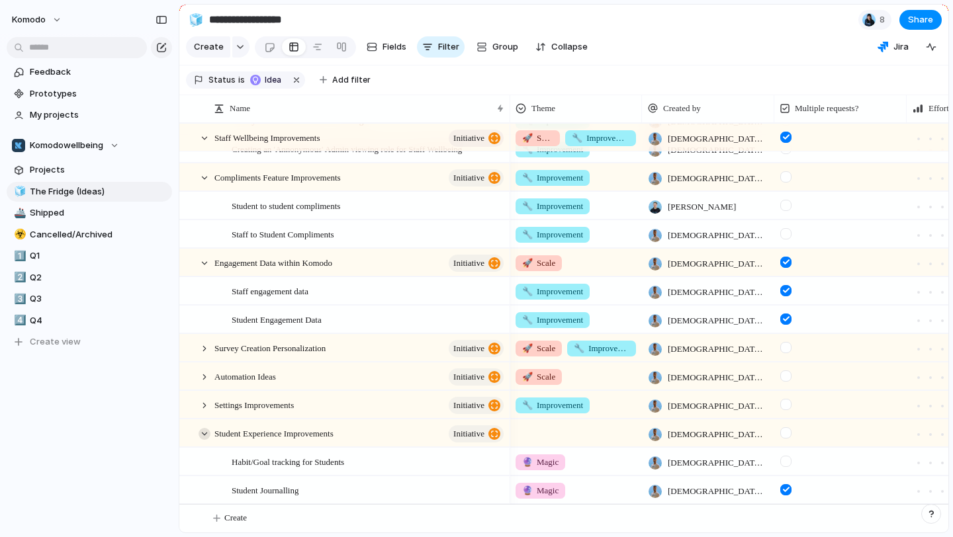
click at [201, 429] on div at bounding box center [205, 434] width 12 height 12
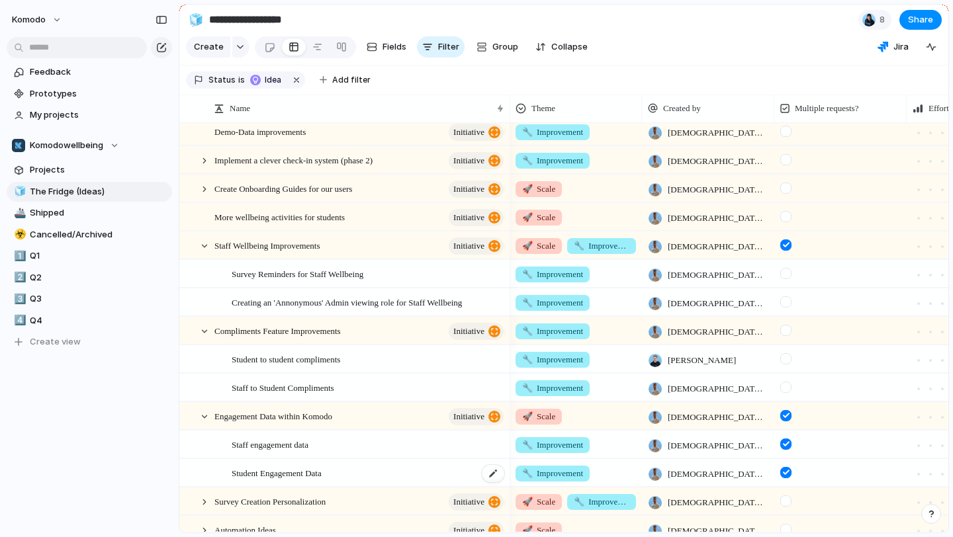
scroll to position [438, 0]
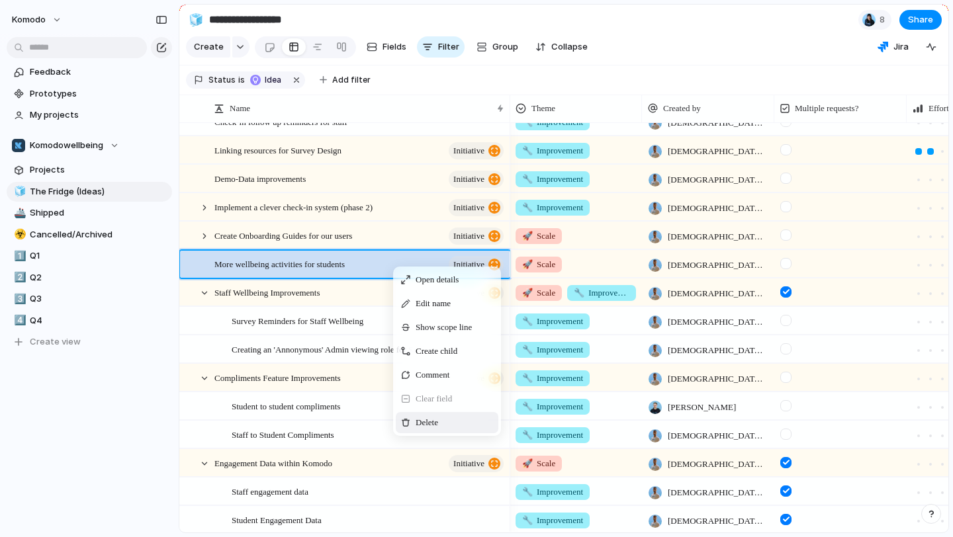
click at [435, 414] on div "Delete" at bounding box center [447, 422] width 103 height 21
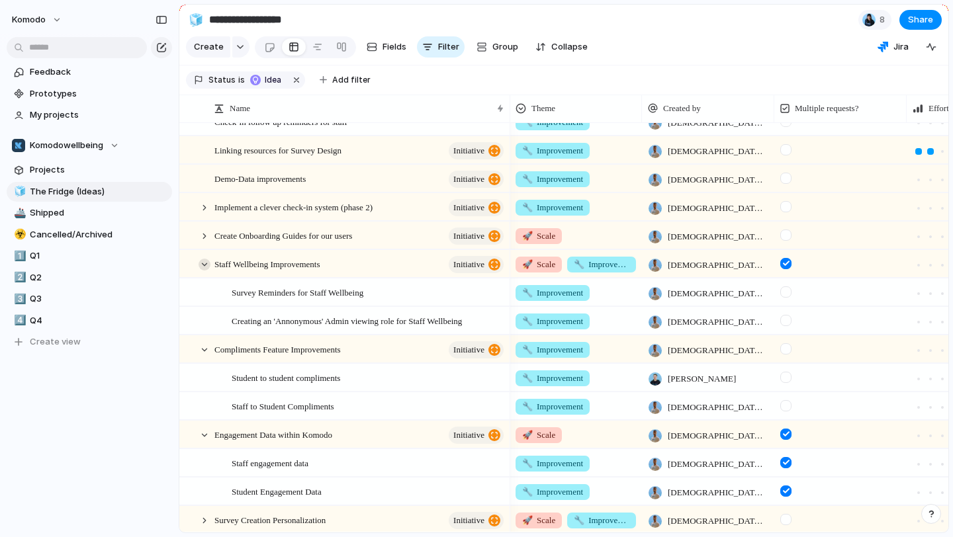
click at [204, 265] on div at bounding box center [205, 265] width 12 height 12
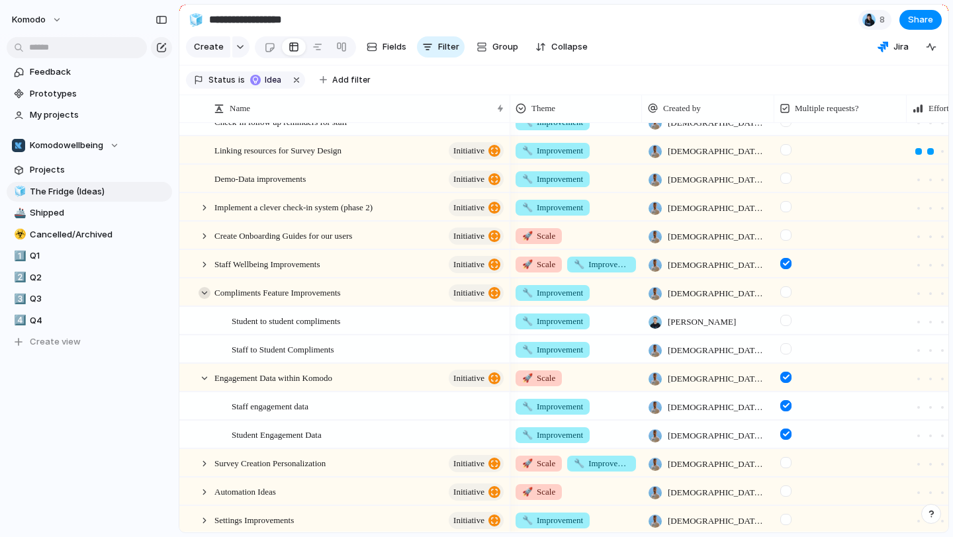
click at [204, 297] on div at bounding box center [205, 293] width 12 height 12
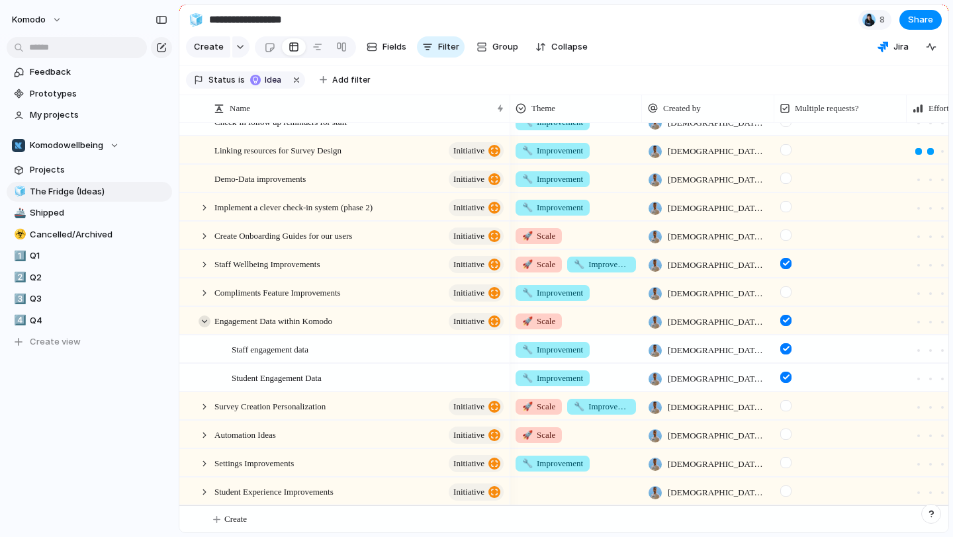
click at [209, 320] on div at bounding box center [205, 322] width 12 height 12
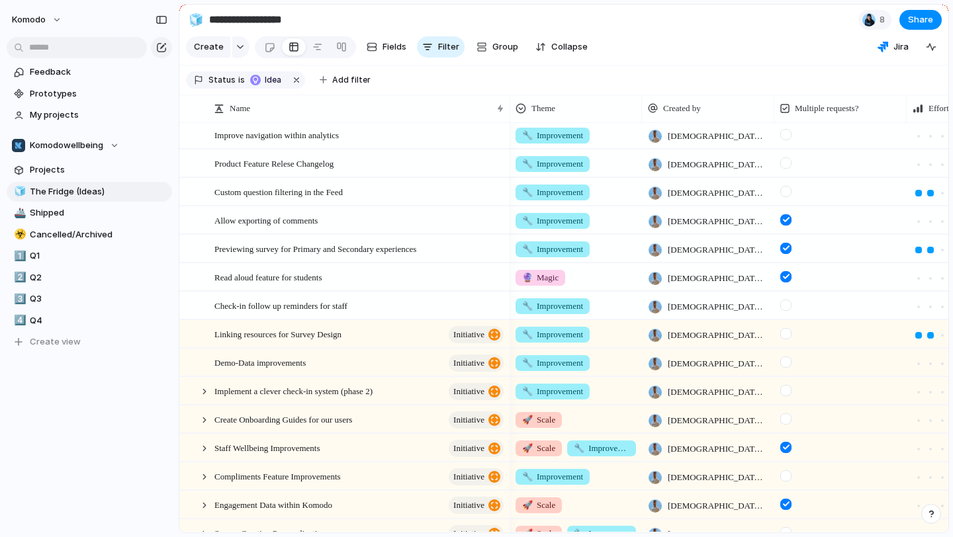
scroll to position [220, 0]
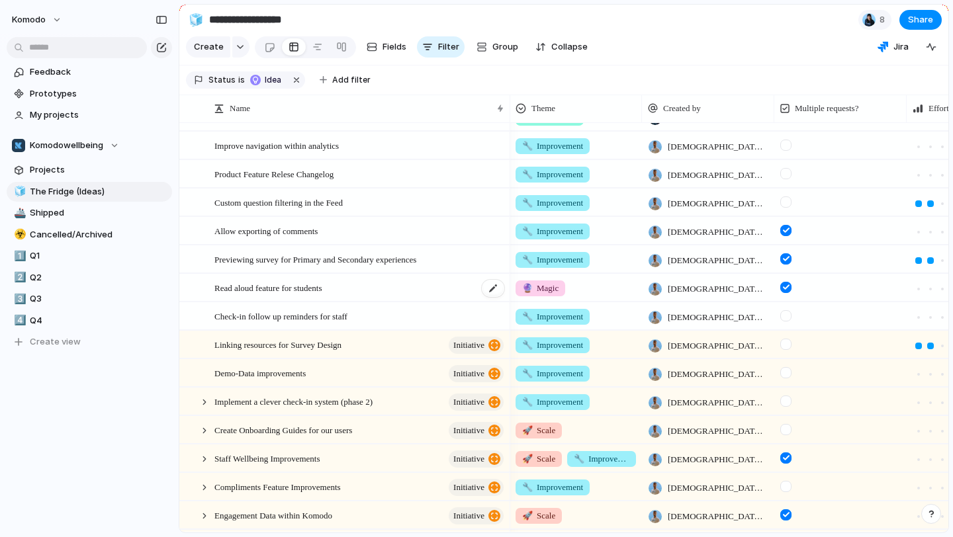
click at [407, 285] on div "Read aloud feature for students" at bounding box center [359, 288] width 291 height 27
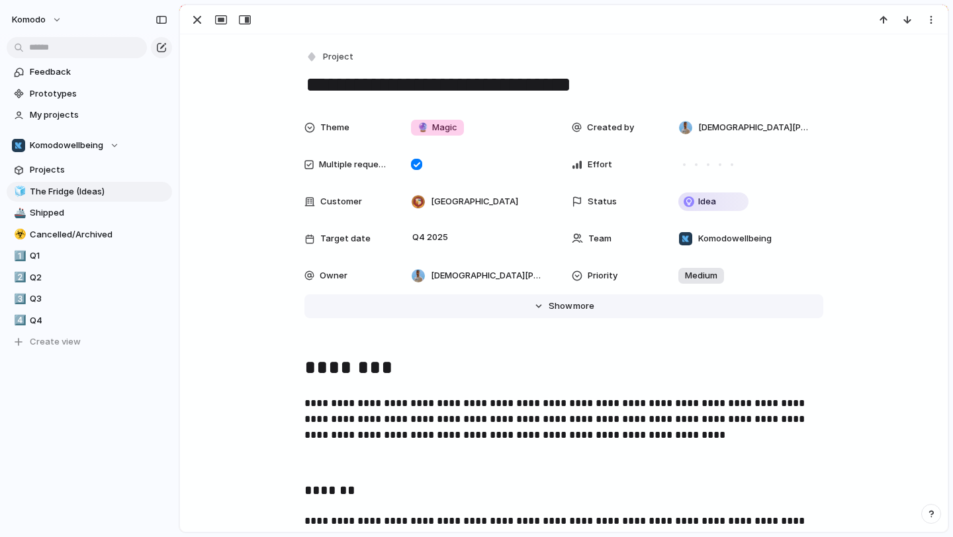
click at [547, 298] on button "Hide Show more" at bounding box center [563, 306] width 519 height 24
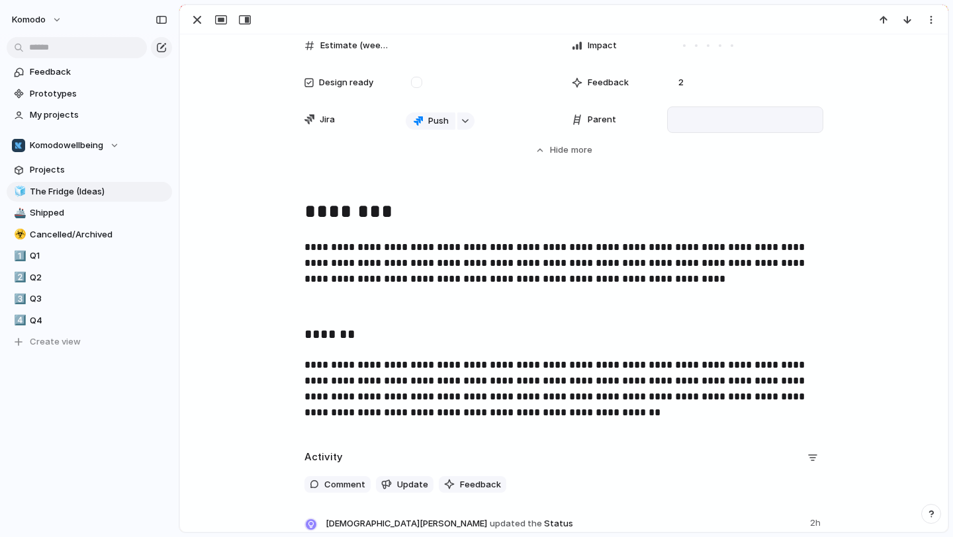
click at [694, 120] on div at bounding box center [745, 120] width 144 height 15
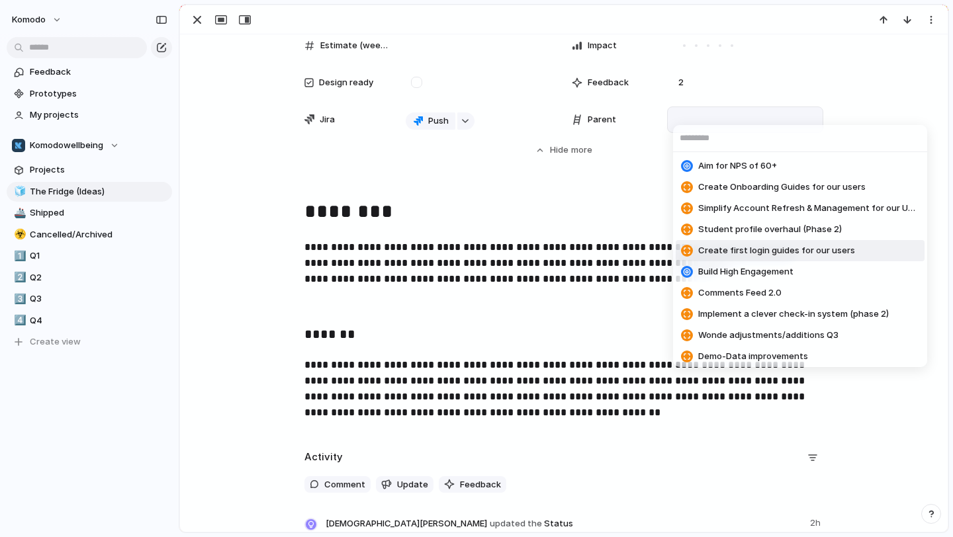
click at [560, 239] on div "Aim for NPS of 60+ Create Onboarding Guides for our users Simplify Account Refr…" at bounding box center [476, 268] width 953 height 537
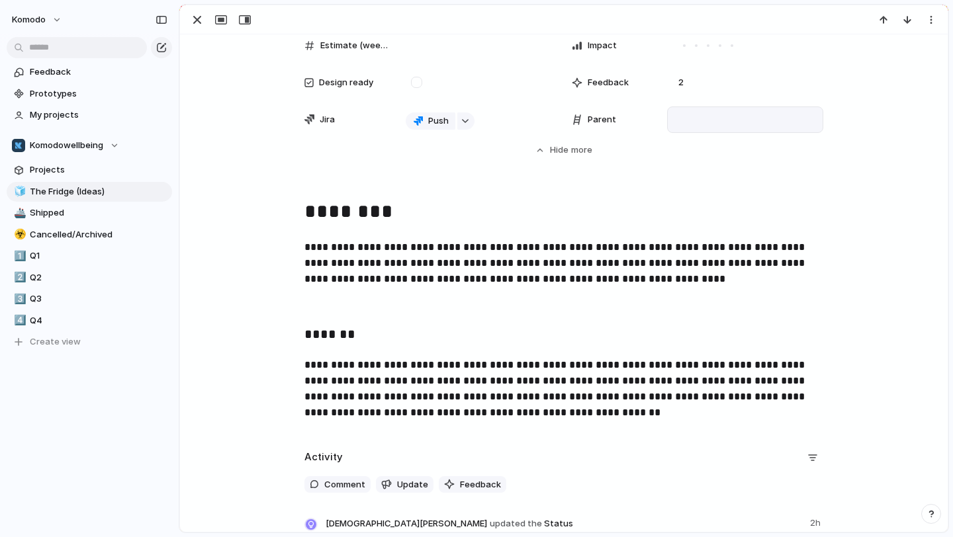
scroll to position [15, 0]
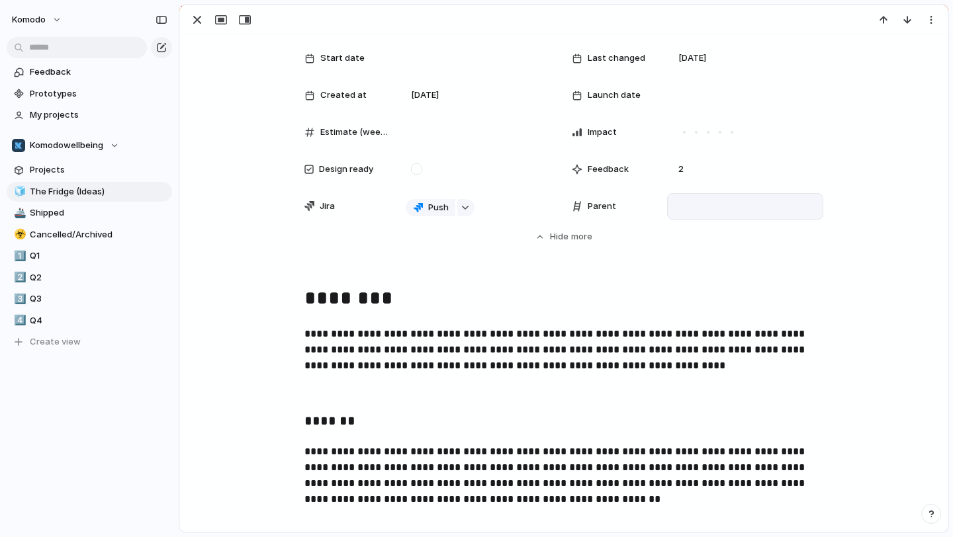
click at [705, 212] on div at bounding box center [745, 206] width 144 height 15
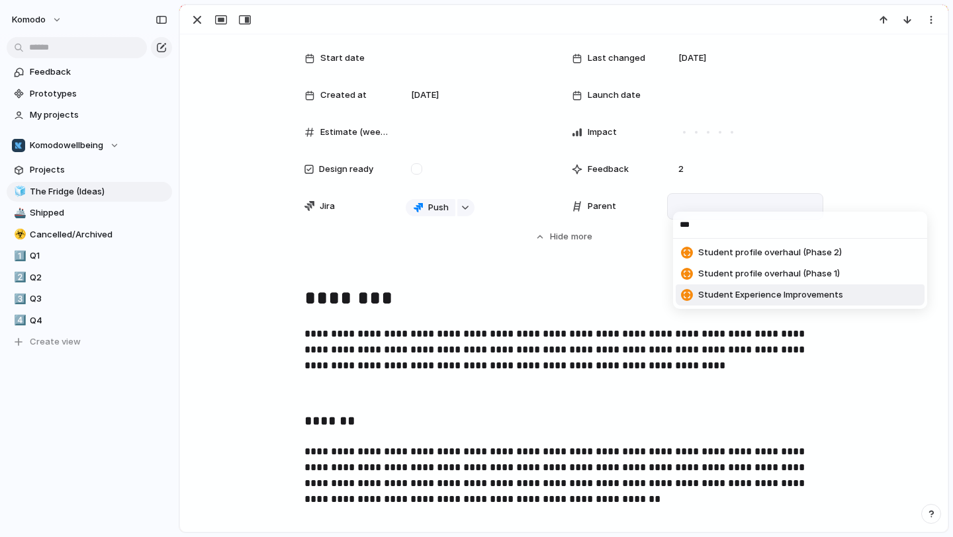
type input "***"
click at [775, 298] on span "Student Experience Improvements" at bounding box center [770, 295] width 145 height 13
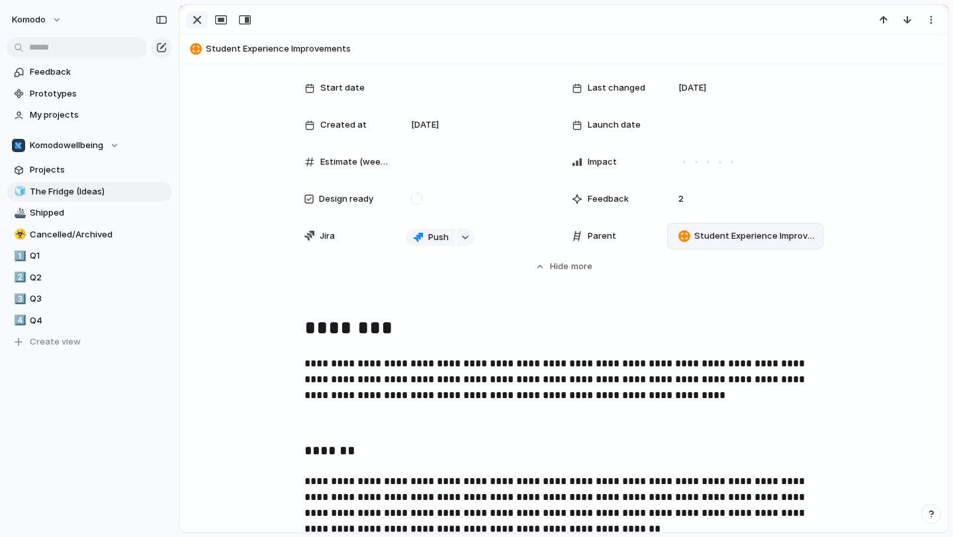
click at [203, 23] on div "button" at bounding box center [197, 20] width 16 height 16
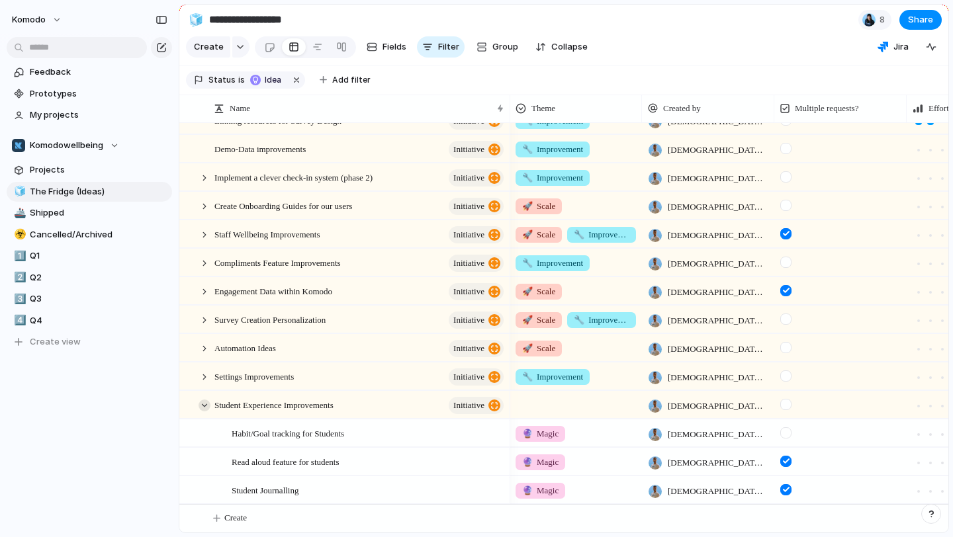
click at [208, 402] on div at bounding box center [205, 406] width 12 height 12
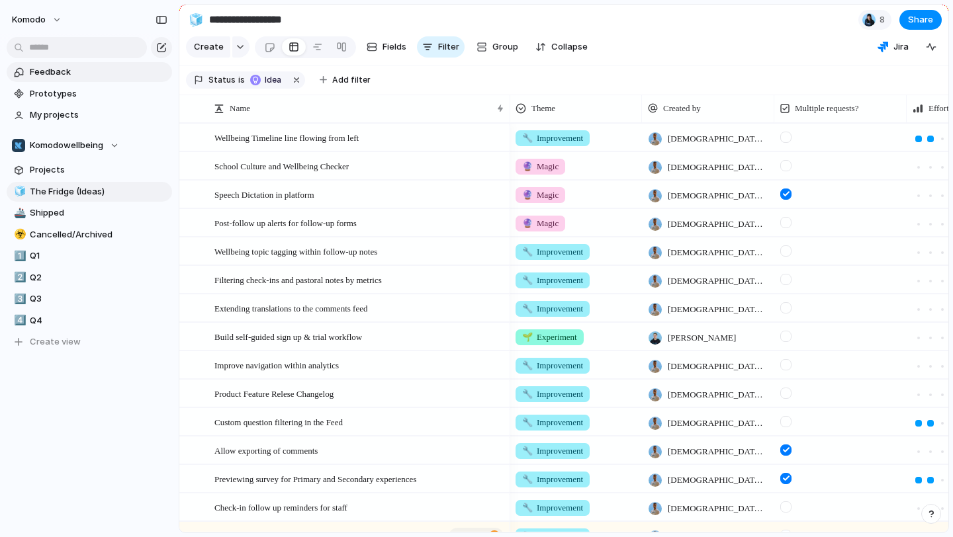
click at [89, 81] on link "Feedback" at bounding box center [89, 72] width 165 height 20
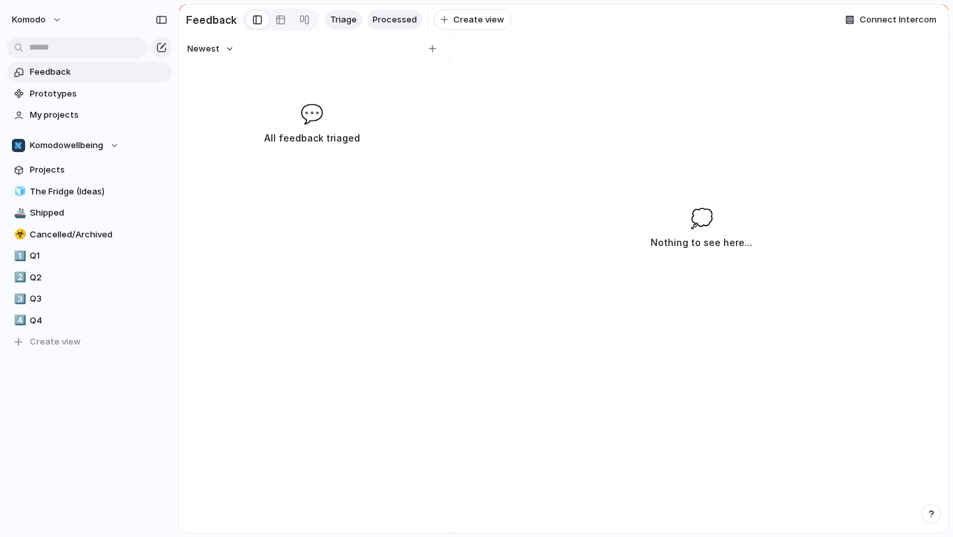
click at [388, 17] on span "Processed" at bounding box center [395, 19] width 44 height 13
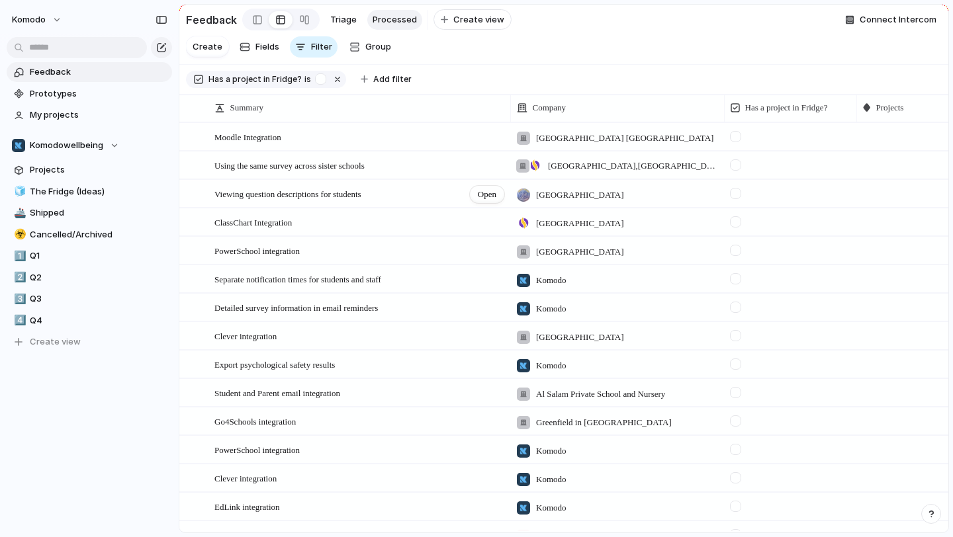
click at [424, 193] on div "Viewing question descriptions for students Open" at bounding box center [359, 195] width 291 height 28
click at [495, 196] on span "Open" at bounding box center [487, 194] width 19 height 13
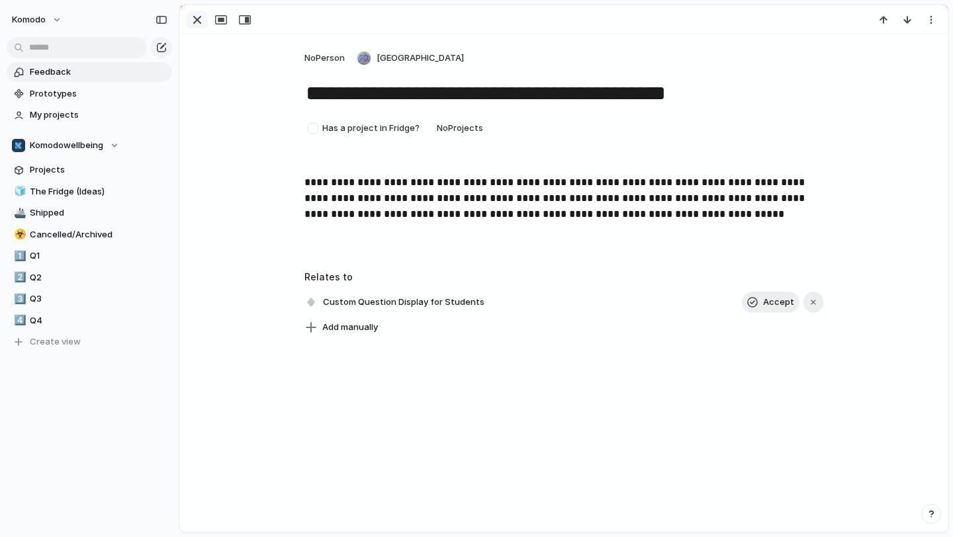
click at [199, 23] on div "button" at bounding box center [197, 20] width 16 height 16
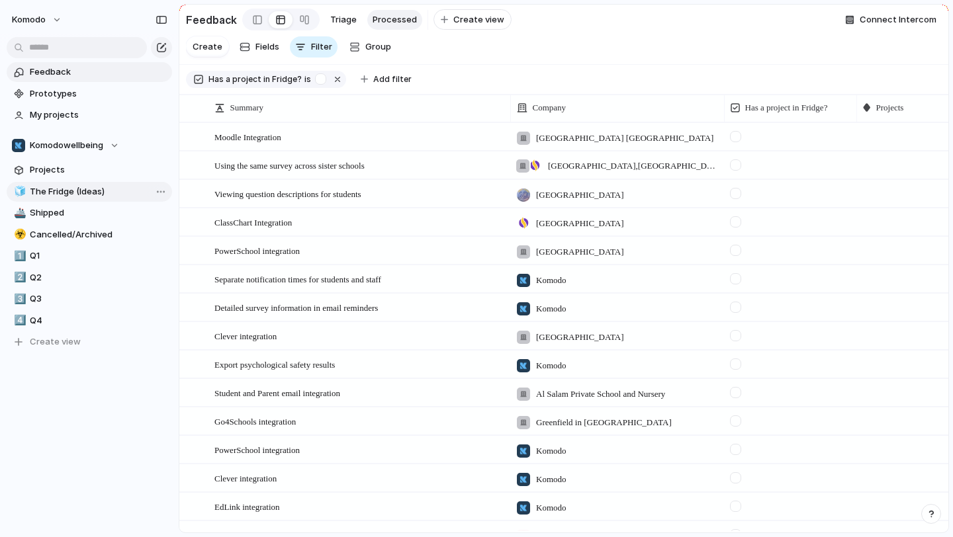
click at [76, 191] on span "The Fridge (Ideas)" at bounding box center [99, 191] width 138 height 13
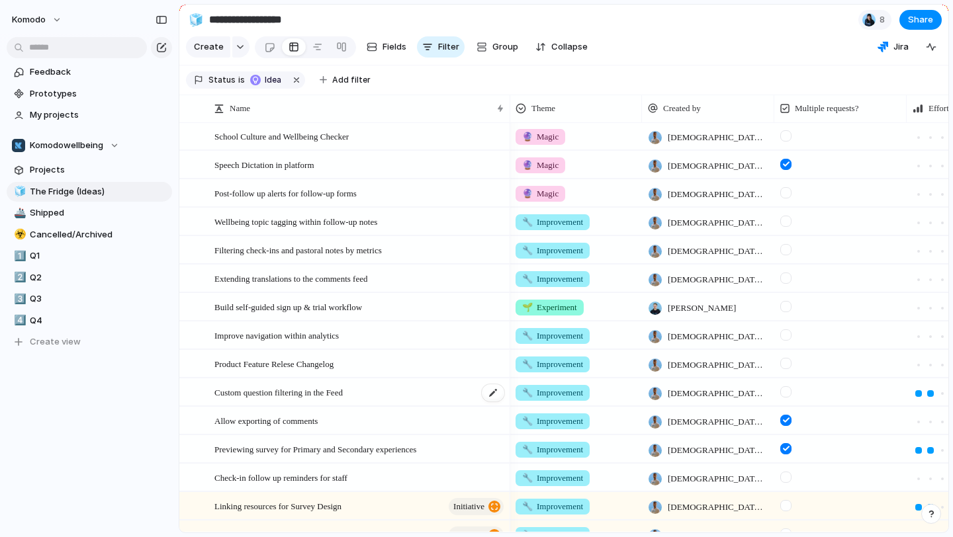
scroll to position [23, 0]
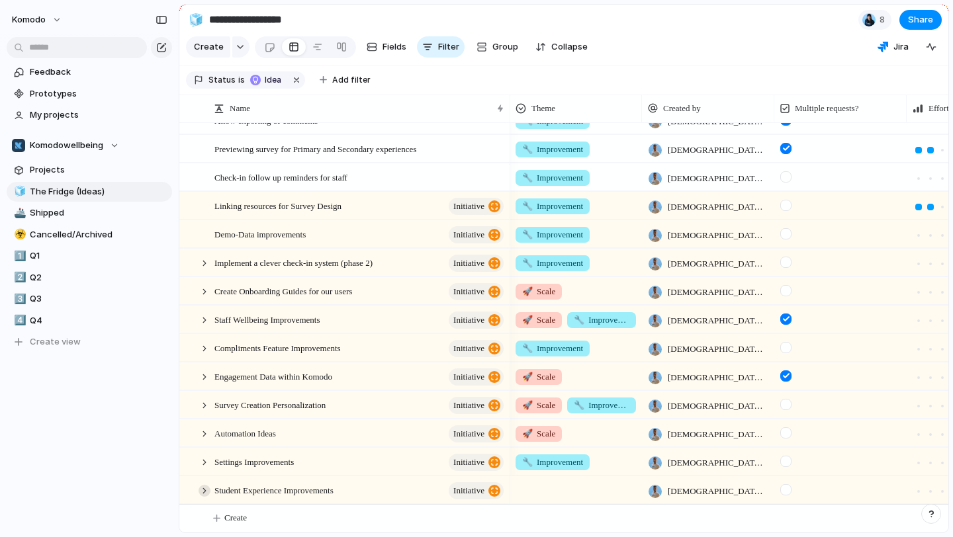
click at [204, 486] on div at bounding box center [205, 491] width 12 height 12
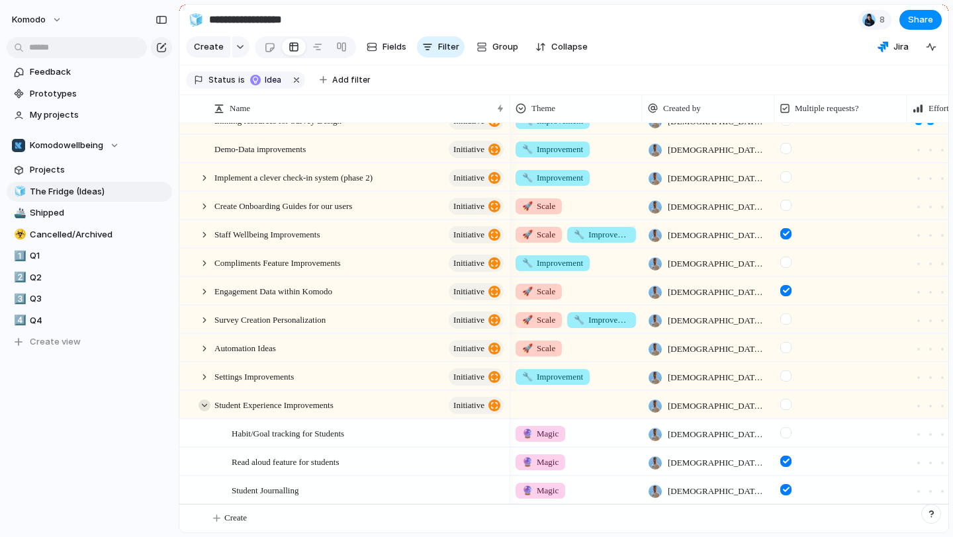
click at [201, 402] on div at bounding box center [205, 406] width 12 height 12
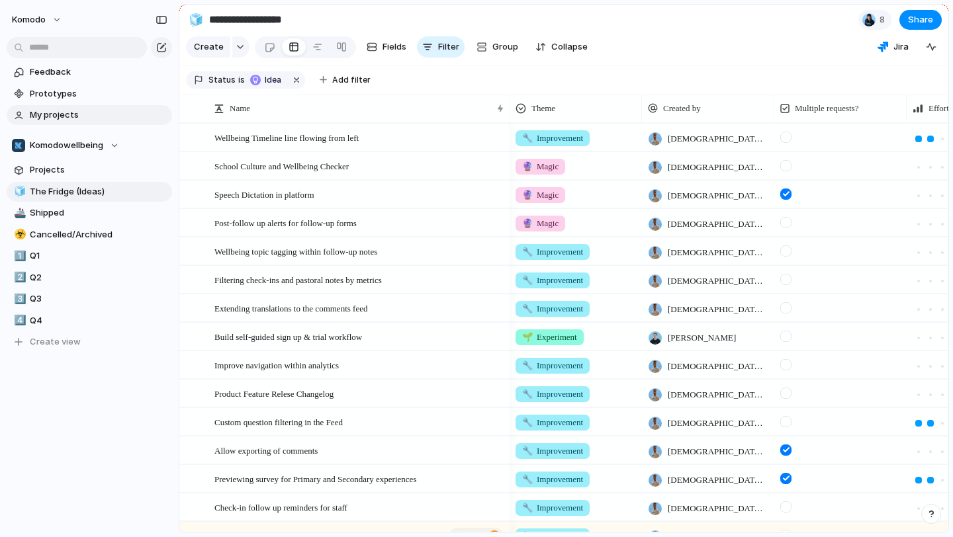
click at [64, 113] on span "My projects" at bounding box center [99, 115] width 138 height 13
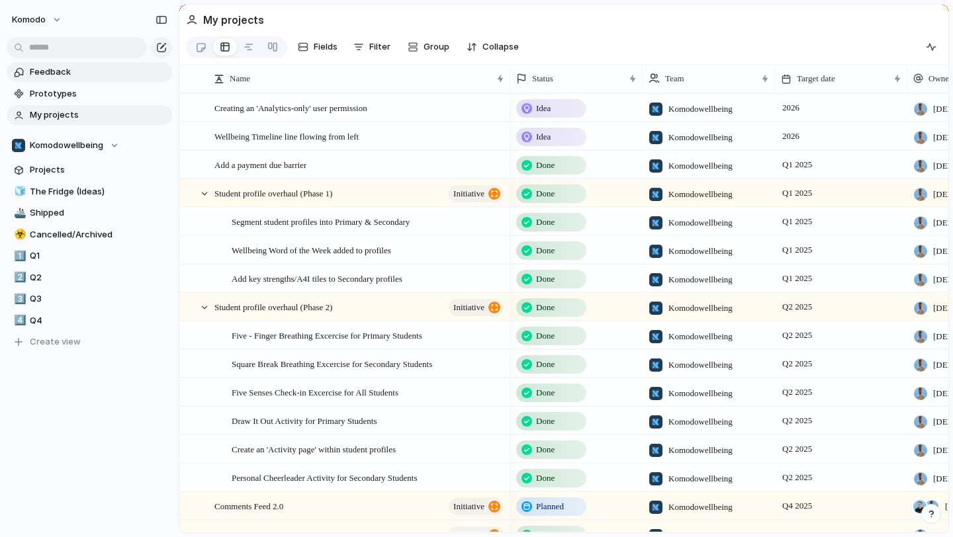
click at [93, 77] on span "Feedback" at bounding box center [99, 72] width 138 height 13
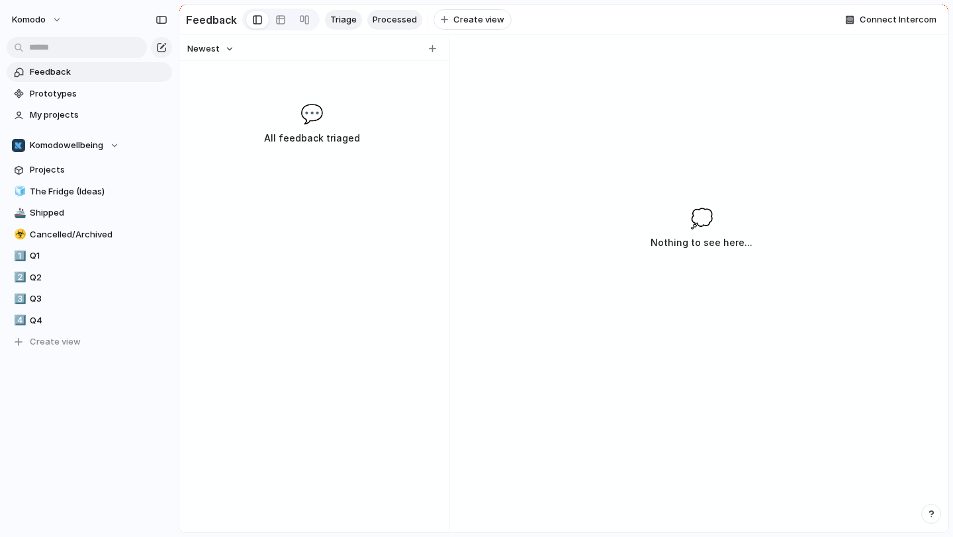
click at [390, 26] on link "Processed" at bounding box center [394, 20] width 55 height 20
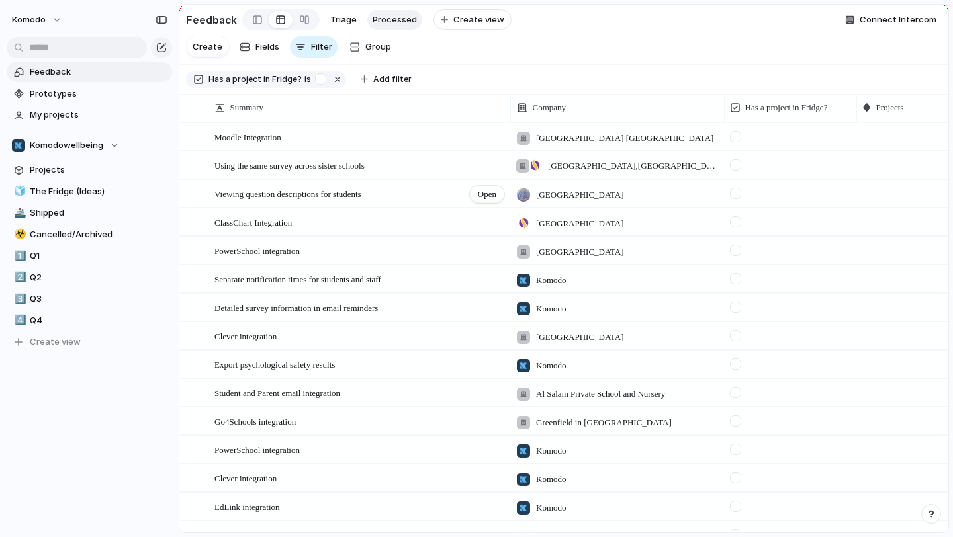
click at [416, 191] on div "Viewing question descriptions for students Open" at bounding box center [359, 195] width 291 height 28
click at [445, 199] on textarea "**********" at bounding box center [357, 195] width 287 height 11
click at [491, 198] on span "Open" at bounding box center [487, 194] width 19 height 13
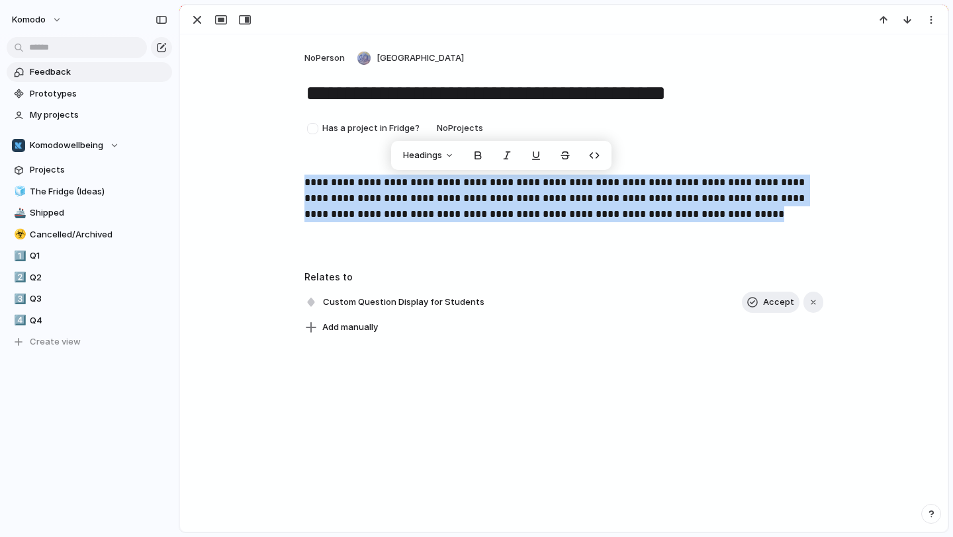
drag, startPoint x: 725, startPoint y: 216, endPoint x: 246, endPoint y: 164, distance: 481.9
click at [246, 164] on div "**********" at bounding box center [564, 185] width 768 height 302
copy p "**********"
click at [108, 192] on span "The Fridge (Ideas)" at bounding box center [99, 191] width 138 height 13
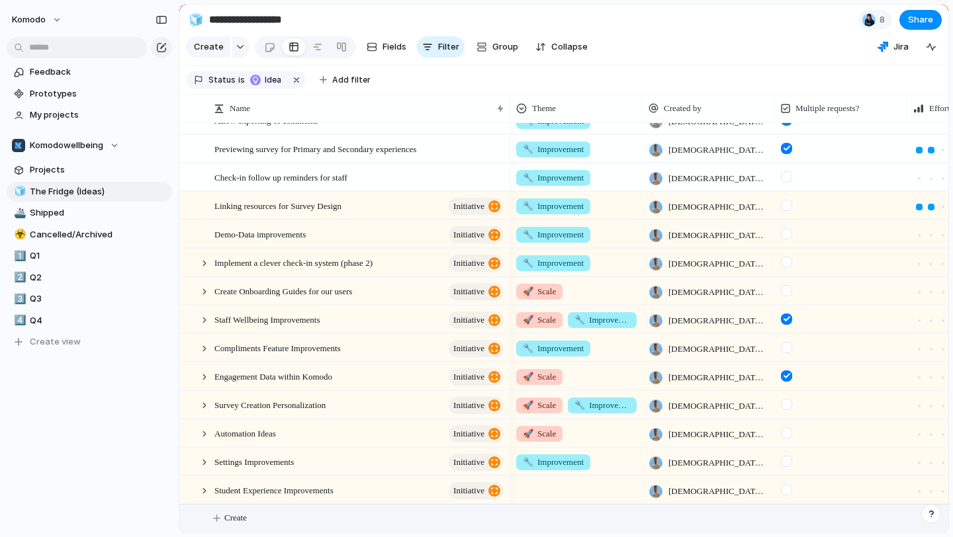
click at [240, 514] on span "Create" at bounding box center [235, 518] width 23 height 13
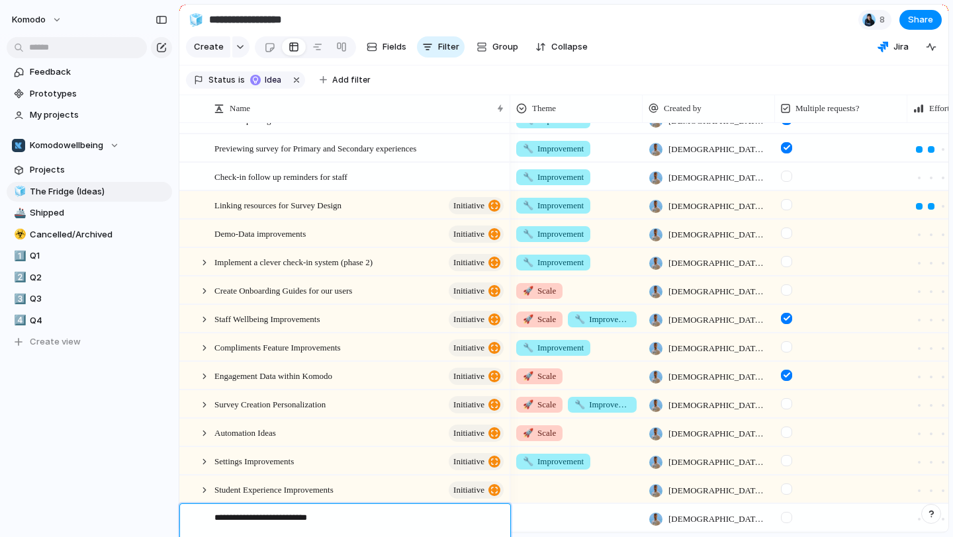
type textarea "**********"
click at [357, 518] on div "Viewing Question Descriptions" at bounding box center [359, 518] width 291 height 27
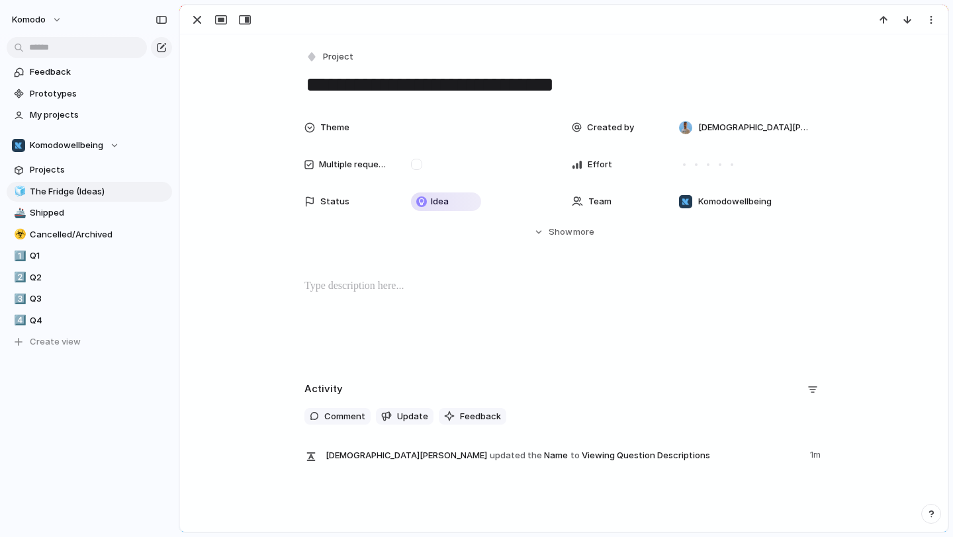
click at [474, 283] on p at bounding box center [563, 287] width 519 height 16
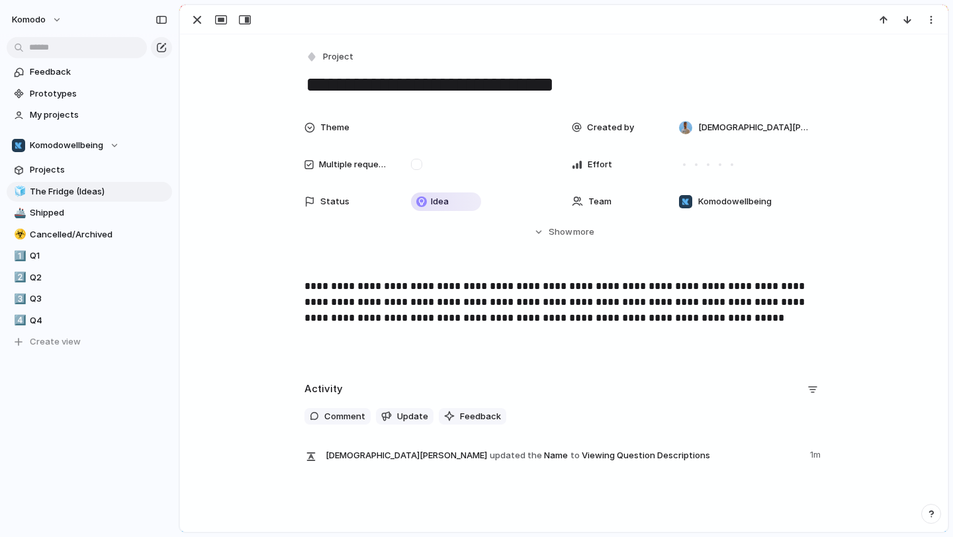
click at [306, 284] on p "**********" at bounding box center [563, 303] width 519 height 48
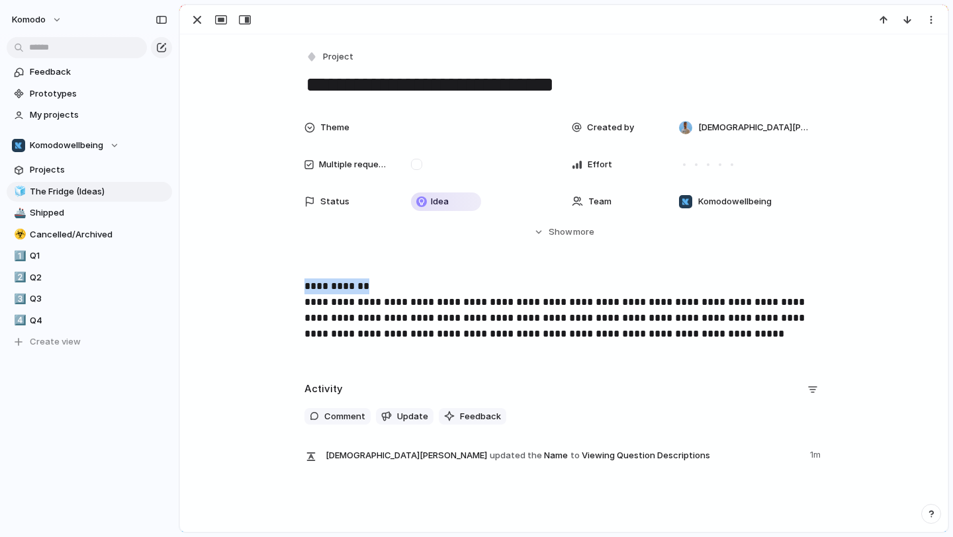
drag, startPoint x: 396, startPoint y: 287, endPoint x: 254, endPoint y: 279, distance: 141.8
click at [254, 279] on div "**********" at bounding box center [564, 321] width 736 height 85
click at [296, 257] on button "Headings" at bounding box center [271, 259] width 67 height 21
click at [287, 330] on button "H3" at bounding box center [273, 330] width 64 height 21
click at [388, 287] on p "**********" at bounding box center [563, 311] width 519 height 64
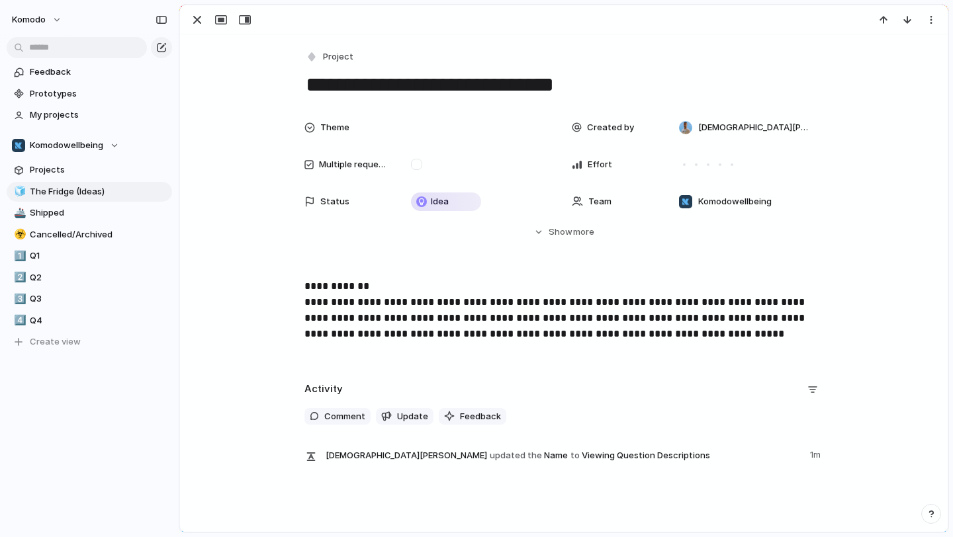
click at [351, 288] on p "**********" at bounding box center [563, 311] width 519 height 64
click at [382, 289] on p "**********" at bounding box center [563, 311] width 519 height 64
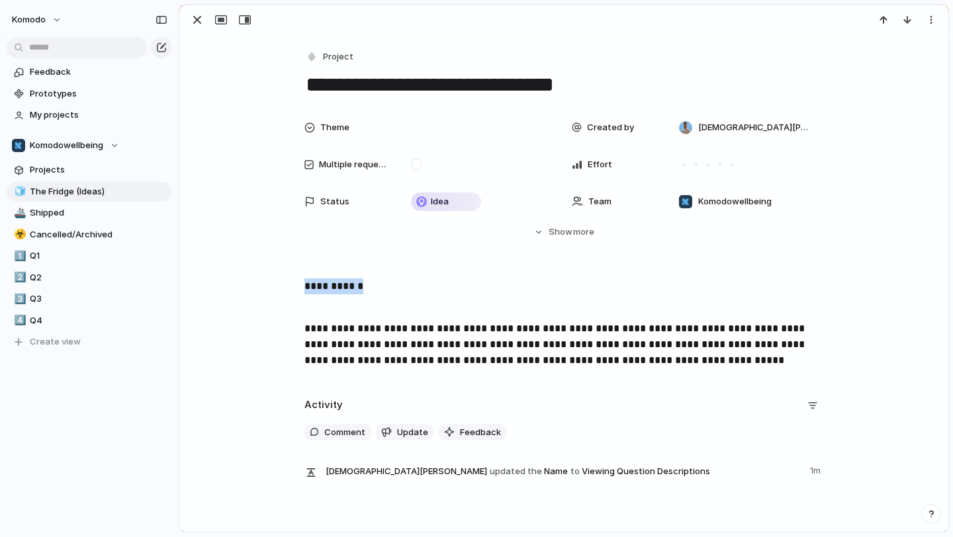
drag, startPoint x: 415, startPoint y: 281, endPoint x: 228, endPoint y: 285, distance: 187.3
click at [228, 285] on div "**********" at bounding box center [564, 329] width 736 height 101
click at [285, 263] on button "Headings" at bounding box center [270, 259] width 67 height 21
click at [287, 333] on button "H3" at bounding box center [272, 330] width 64 height 21
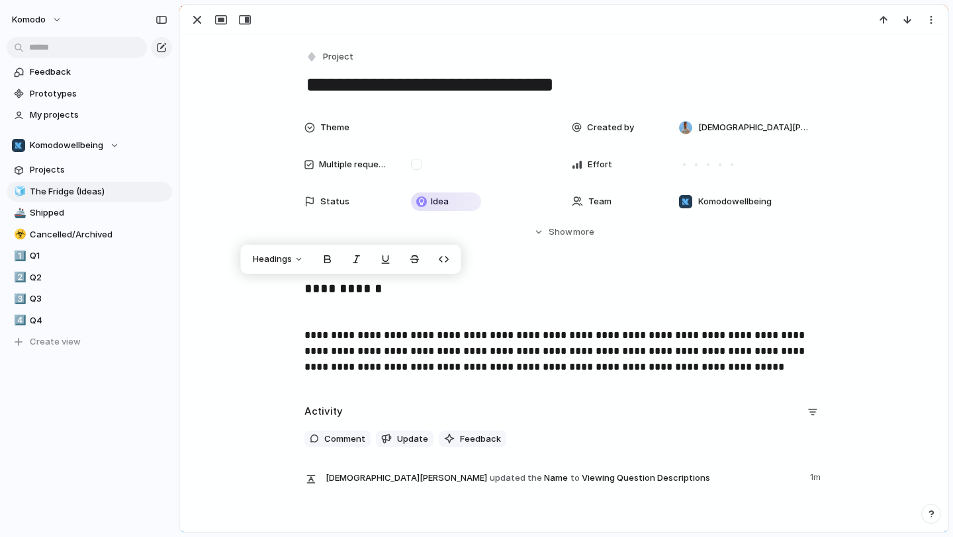
click at [300, 336] on div "**********" at bounding box center [564, 332] width 736 height 107
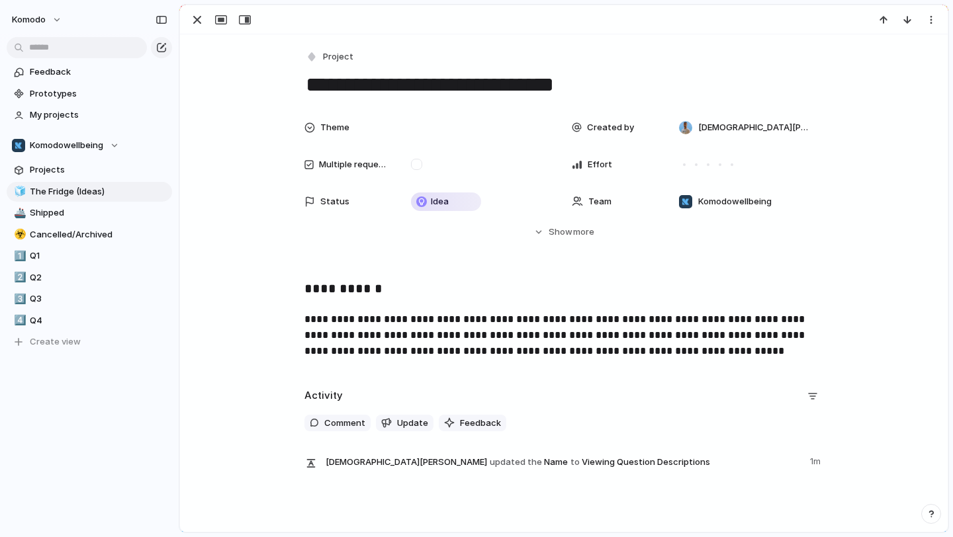
click at [323, 262] on div "Theme Created by Christian Dsouza Multiple requests? Effort Status Idea Team Ko…" at bounding box center [564, 188] width 736 height 148
click at [308, 286] on h3 "**********" at bounding box center [563, 290] width 519 height 23
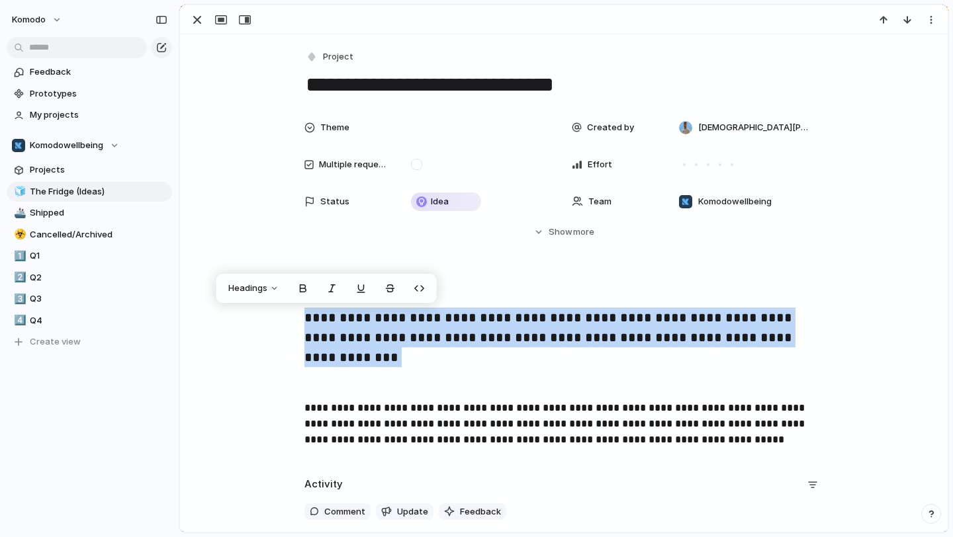
drag, startPoint x: 838, startPoint y: 348, endPoint x: 289, endPoint y: 312, distance: 551.1
click at [289, 312] on div "**********" at bounding box center [564, 369] width 736 height 180
click at [267, 288] on button "Headings" at bounding box center [241, 288] width 67 height 21
click at [251, 384] on button "Text" at bounding box center [243, 381] width 64 height 21
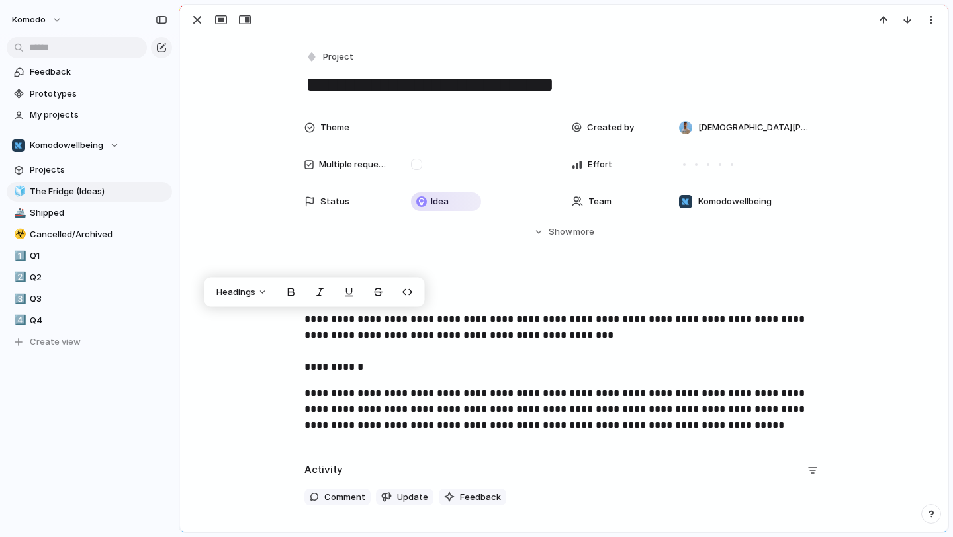
click at [422, 325] on p "**********" at bounding box center [563, 344] width 519 height 64
click at [375, 362] on p "**********" at bounding box center [563, 344] width 519 height 64
click at [306, 370] on p "**********" at bounding box center [563, 344] width 519 height 64
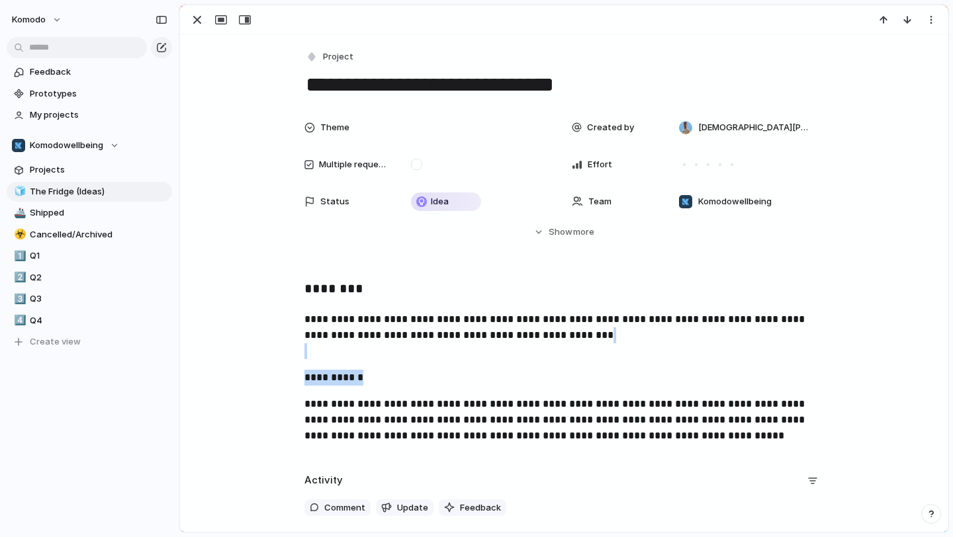
drag, startPoint x: 365, startPoint y: 377, endPoint x: 222, endPoint y: 355, distance: 145.3
click at [222, 355] on div "**********" at bounding box center [564, 367] width 736 height 176
click at [293, 333] on button "Headings" at bounding box center [270, 324] width 67 height 21
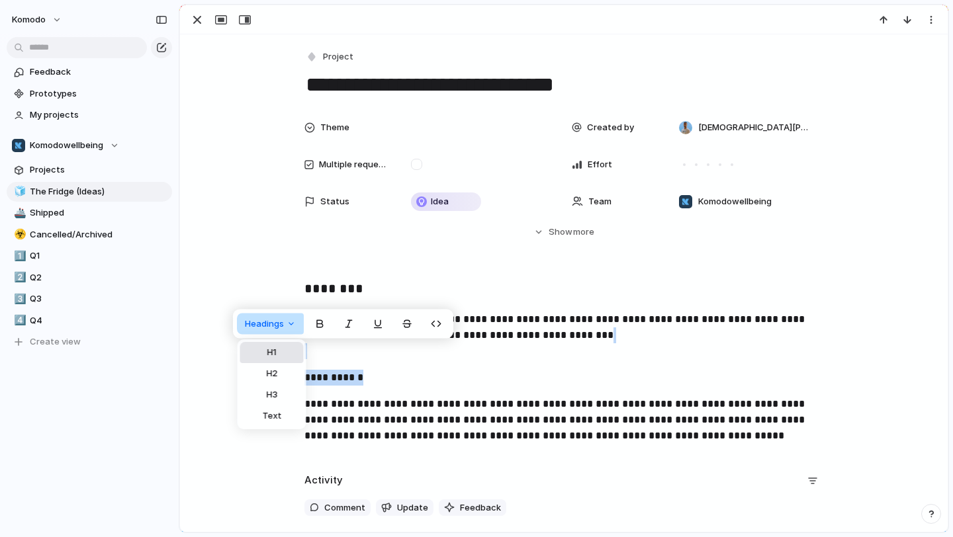
click at [277, 355] on button "H1" at bounding box center [272, 352] width 64 height 21
click at [484, 381] on p "**********" at bounding box center [563, 378] width 519 height 16
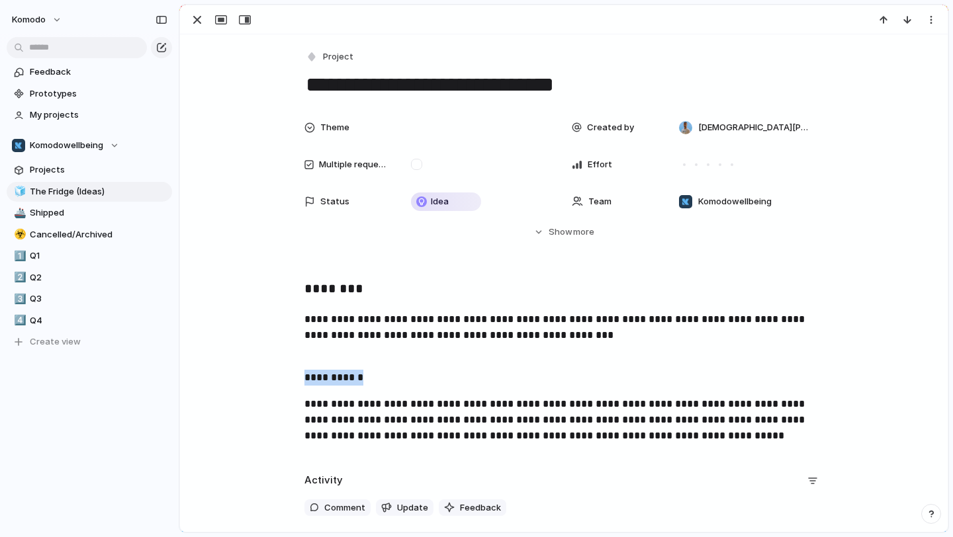
drag, startPoint x: 372, startPoint y: 381, endPoint x: 265, endPoint y: 373, distance: 106.8
click at [265, 373] on div "**********" at bounding box center [564, 367] width 736 height 176
click at [277, 351] on span "Headings" at bounding box center [264, 350] width 39 height 13
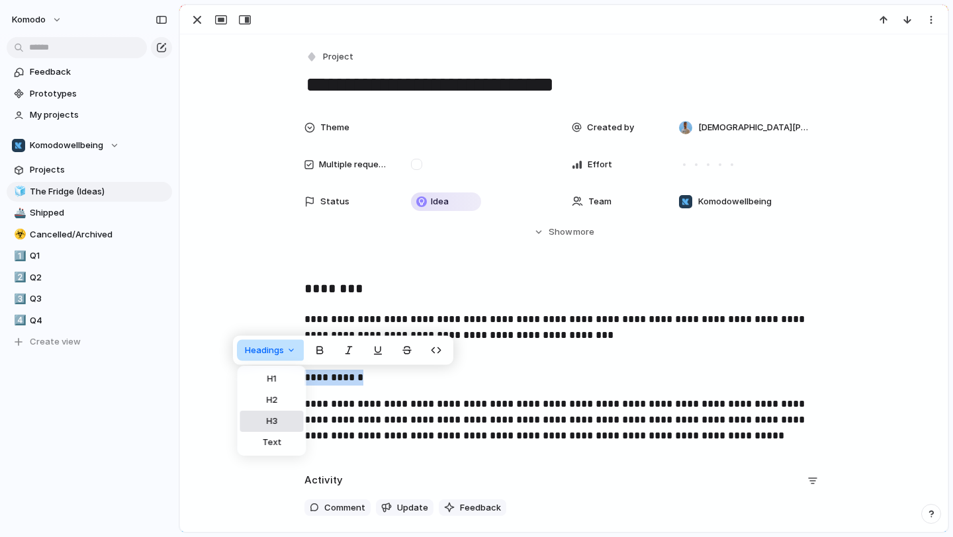
click at [271, 414] on button "H3" at bounding box center [272, 421] width 64 height 21
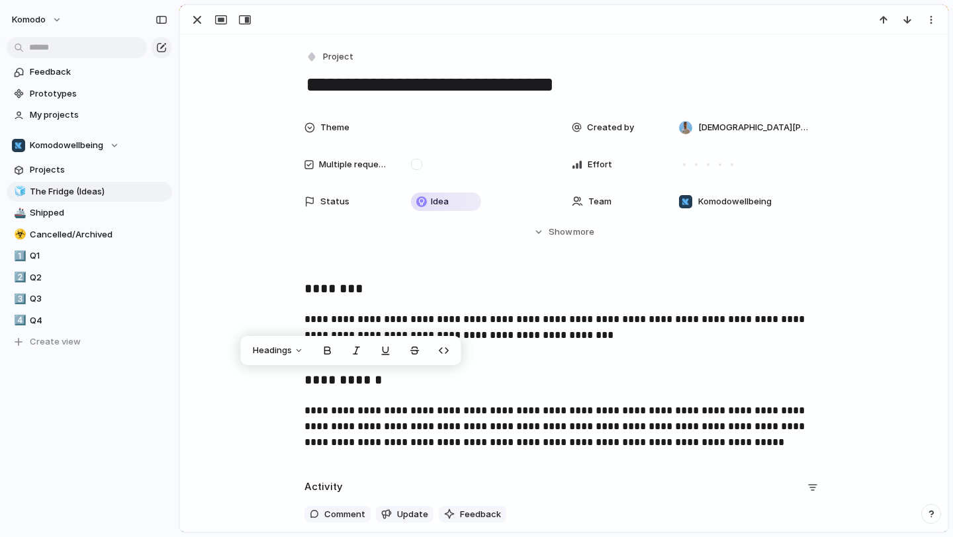
drag, startPoint x: 435, startPoint y: 355, endPoint x: 470, endPoint y: 398, distance: 55.0
click at [470, 398] on div "**********" at bounding box center [564, 370] width 736 height 183
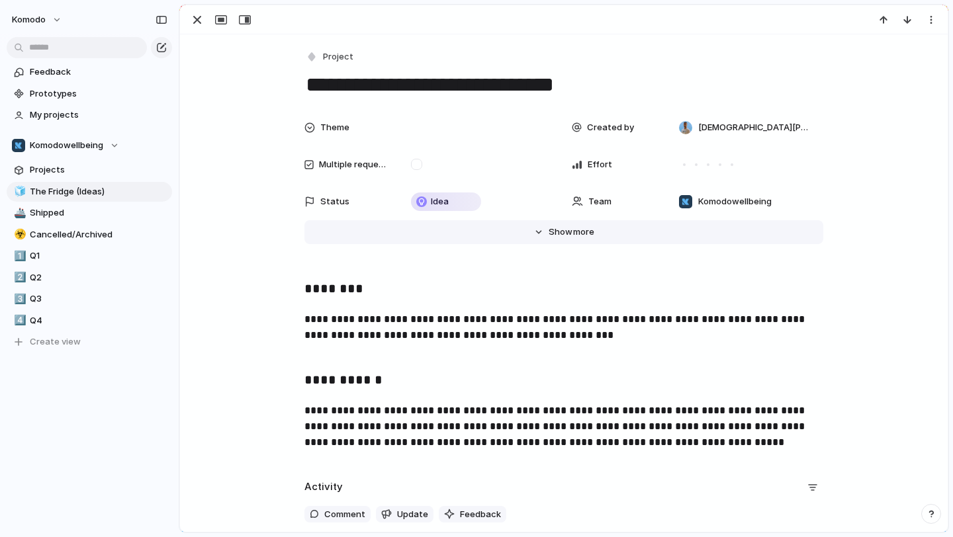
click at [550, 232] on span "Show" at bounding box center [561, 232] width 24 height 13
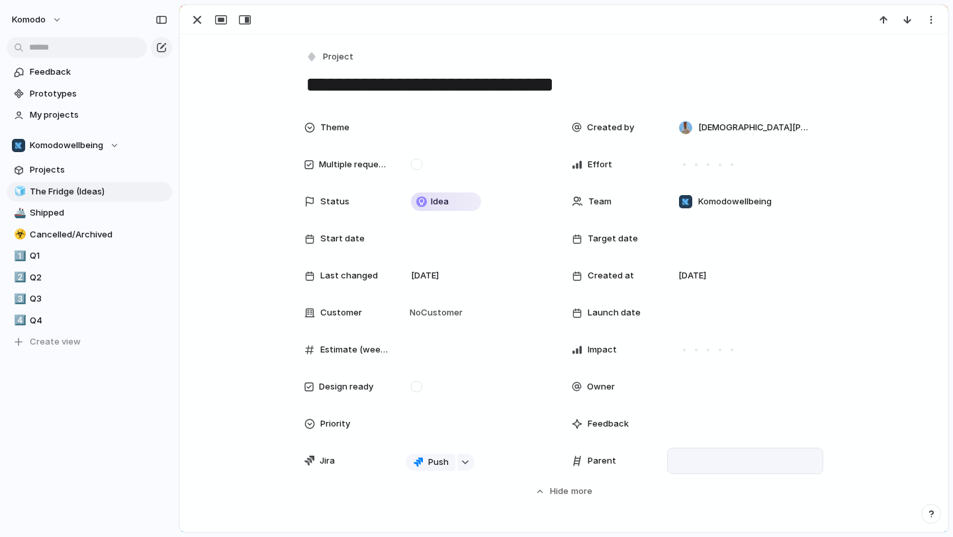
click at [676, 462] on div at bounding box center [745, 461] width 144 height 15
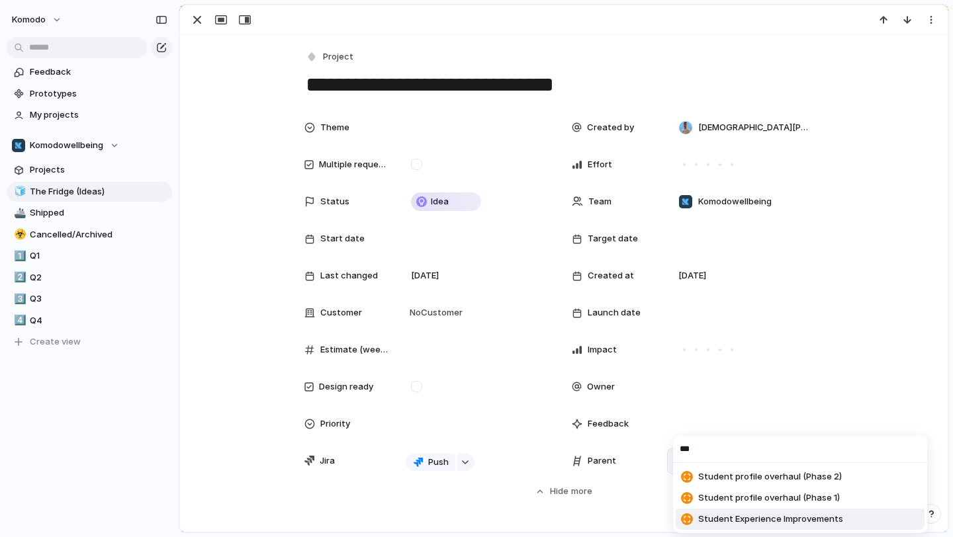
type input "***"
click at [734, 518] on span "Student Experience Improvements" at bounding box center [770, 519] width 145 height 13
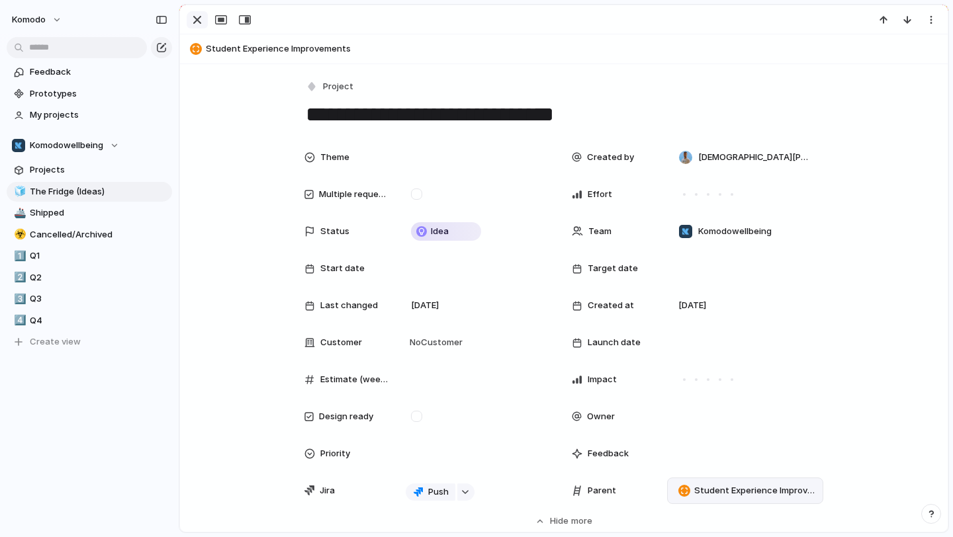
click at [200, 23] on div "button" at bounding box center [197, 20] width 16 height 16
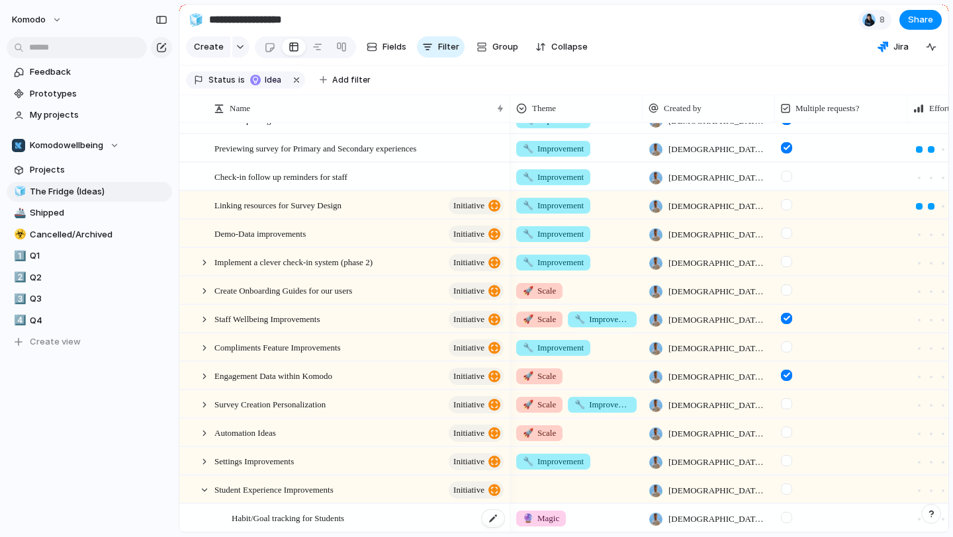
scroll to position [445, 0]
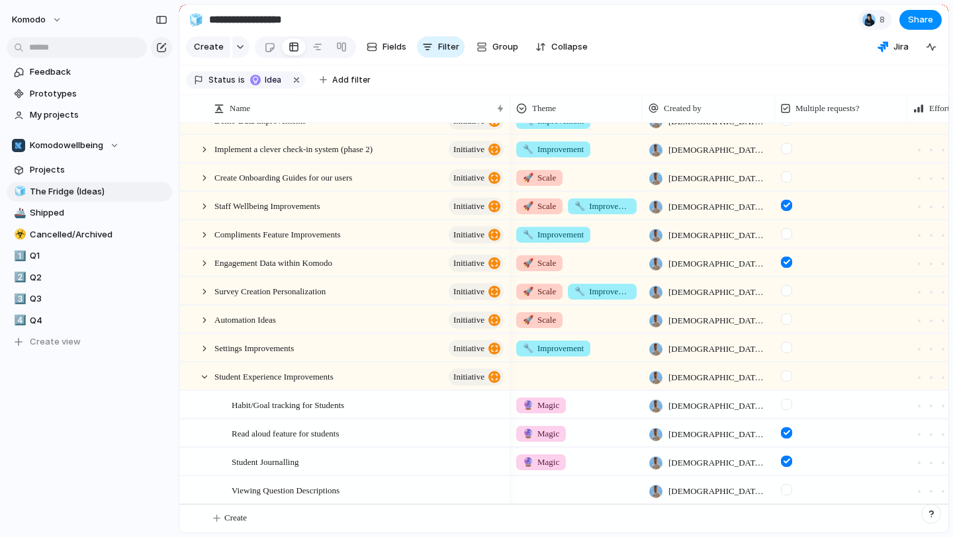
click at [555, 491] on div at bounding box center [576, 488] width 131 height 22
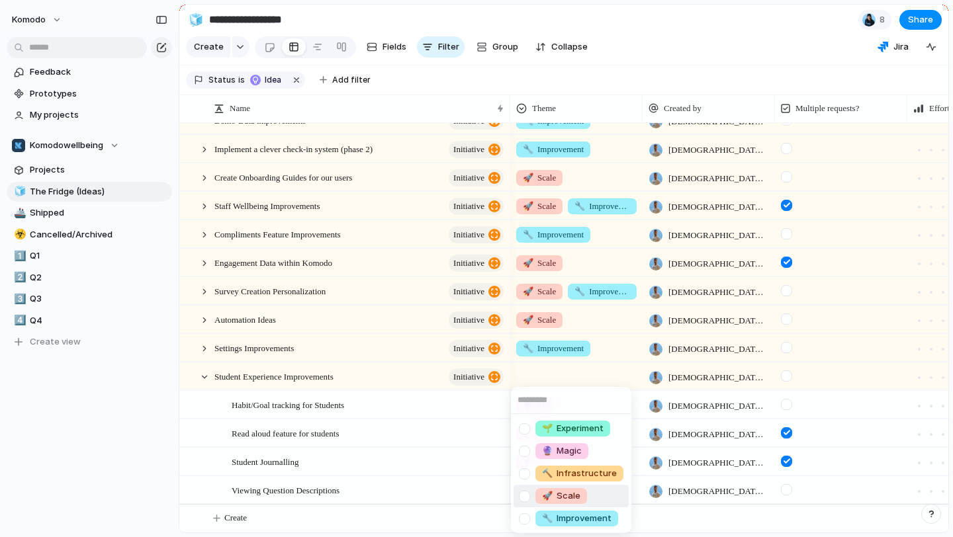
click at [568, 506] on li "🚀 Scale" at bounding box center [571, 496] width 115 height 23
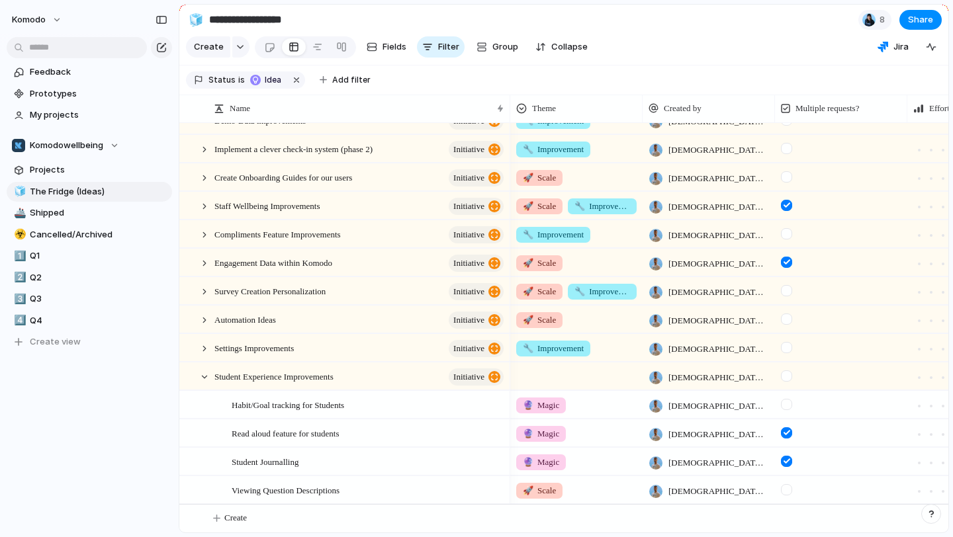
click at [563, 492] on div "🚀 Scale" at bounding box center [539, 491] width 46 height 16
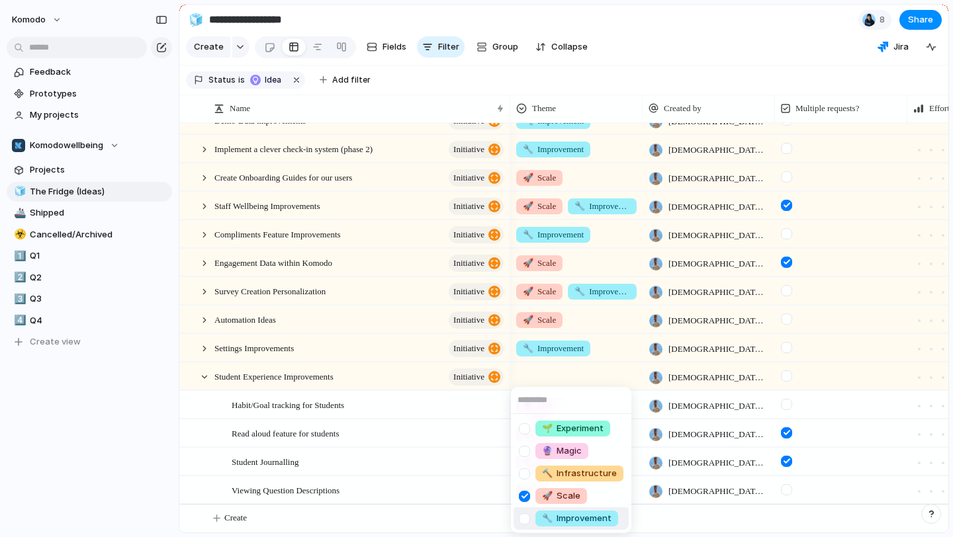
click at [568, 520] on span "🔧 Improvement" at bounding box center [576, 518] width 69 height 13
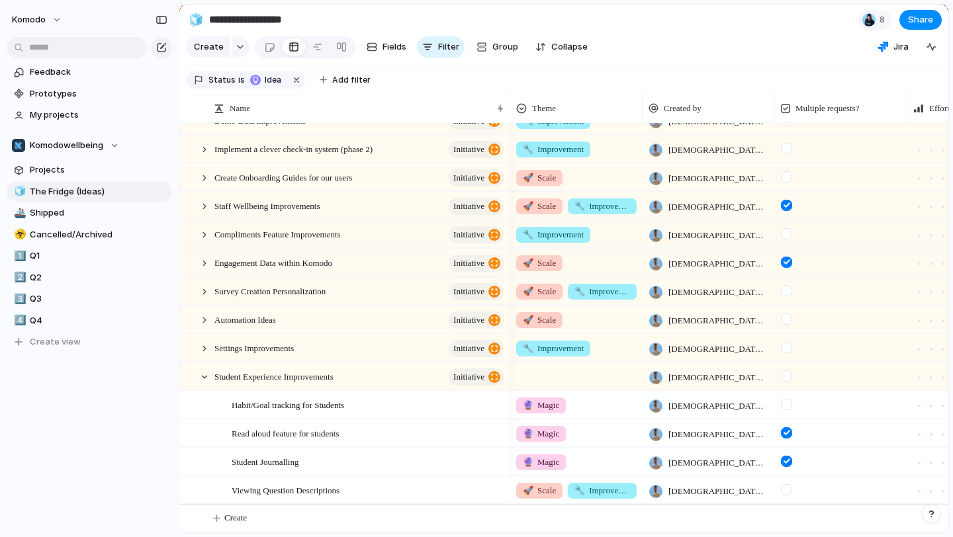
click at [547, 494] on span "🚀 Scale" at bounding box center [539, 490] width 33 height 13
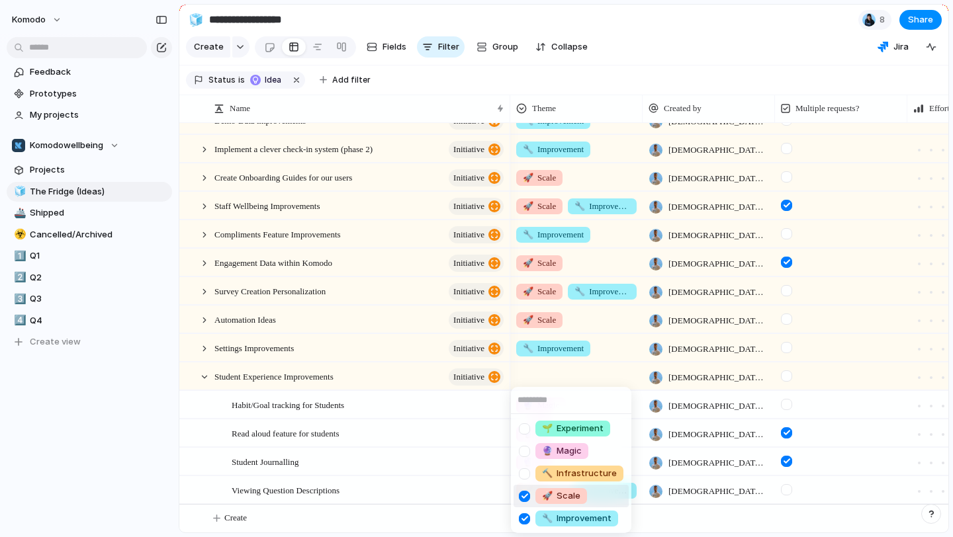
click at [521, 492] on div at bounding box center [524, 496] width 23 height 23
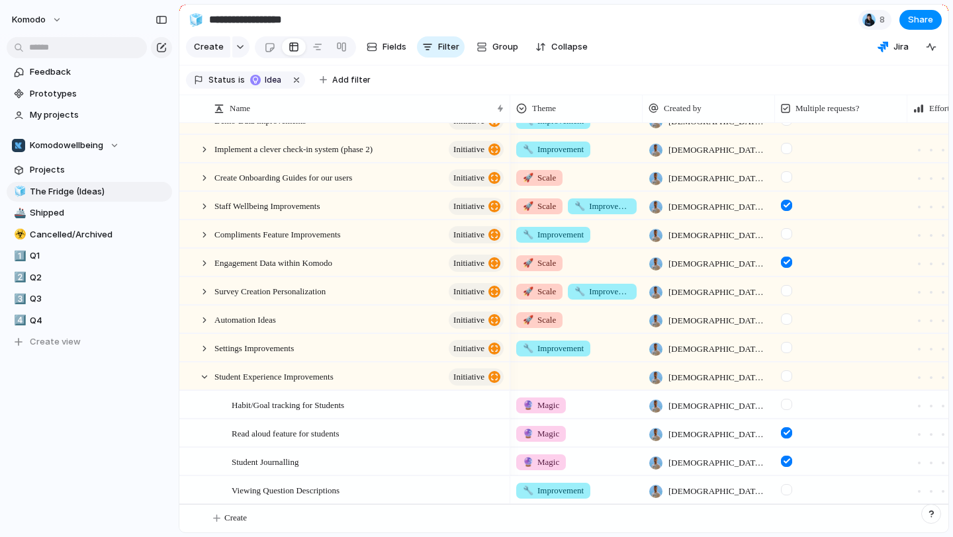
click at [153, 449] on div "🌱 Experiment 🔮 Magic 🔨 Infrastructure 🚀 Scale 🔧 Improvement" at bounding box center [476, 268] width 953 height 537
click at [202, 379] on div at bounding box center [205, 377] width 12 height 12
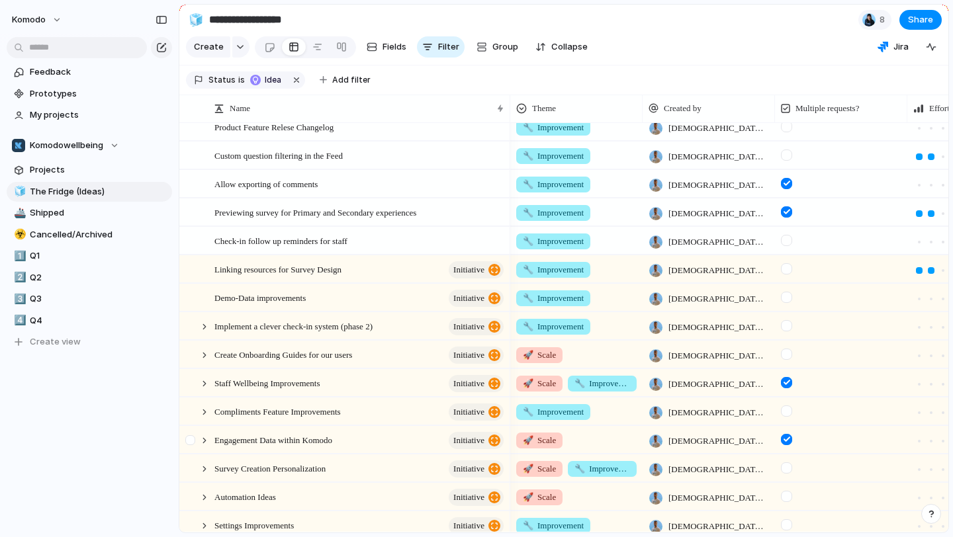
scroll to position [0, 1]
click at [118, 76] on span "Feedback" at bounding box center [99, 72] width 138 height 13
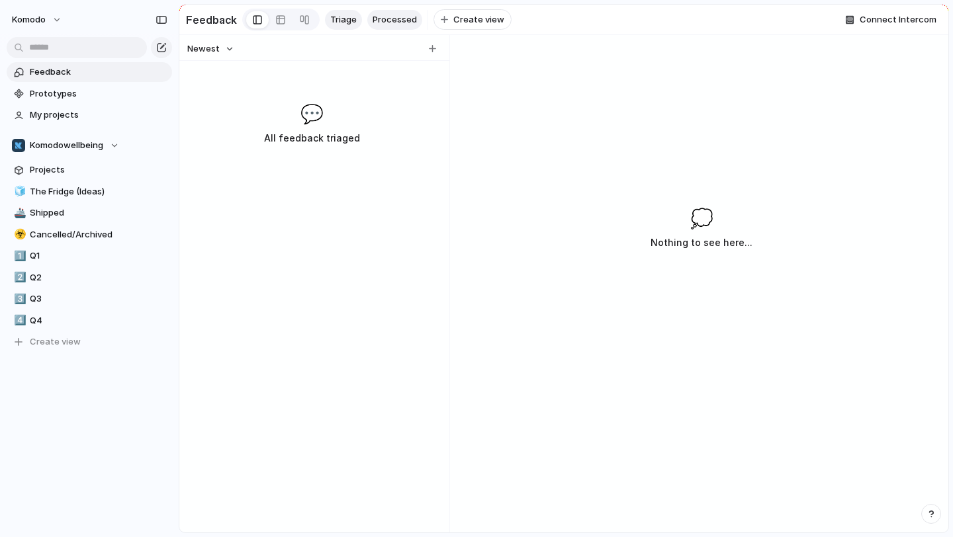
click at [386, 24] on span "Processed" at bounding box center [395, 19] width 44 height 13
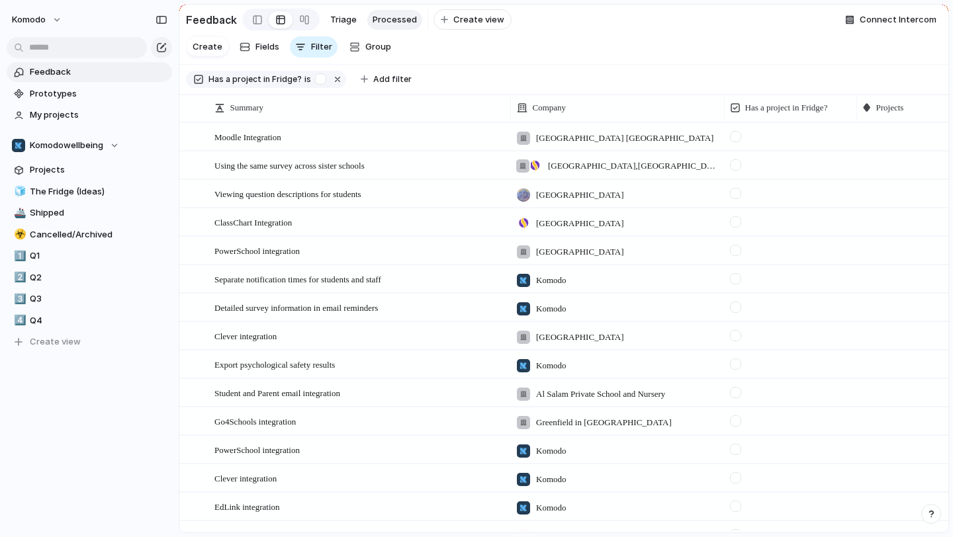
click at [862, 193] on div at bounding box center [922, 192] width 131 height 23
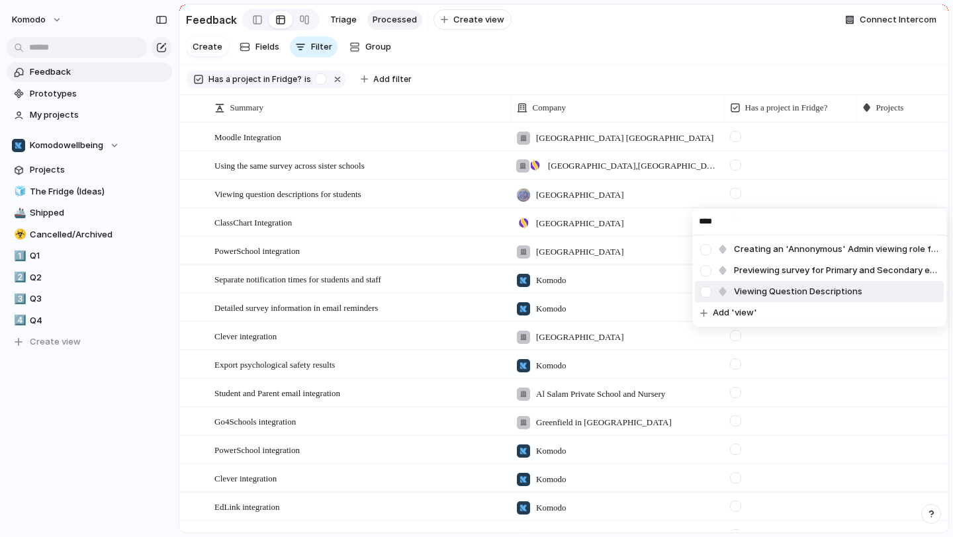
type input "****"
click at [874, 297] on li "Viewing Question Descriptions" at bounding box center [819, 291] width 249 height 21
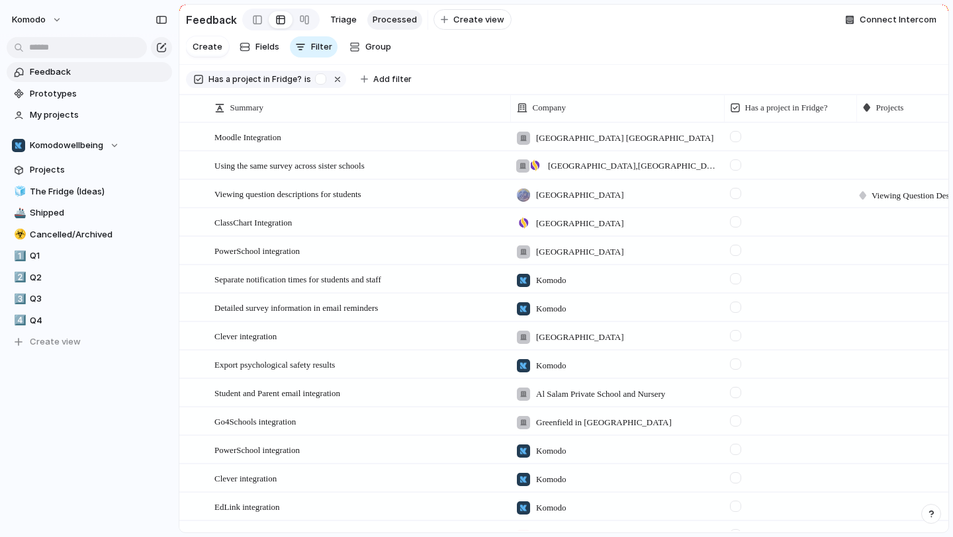
click at [733, 194] on div at bounding box center [735, 193] width 11 height 11
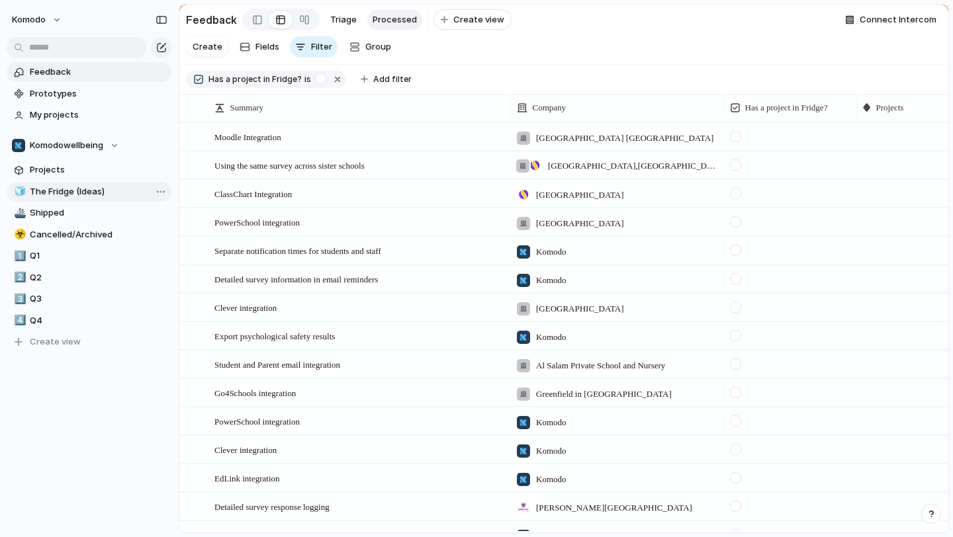
click at [96, 186] on span "The Fridge (Ideas)" at bounding box center [99, 191] width 138 height 13
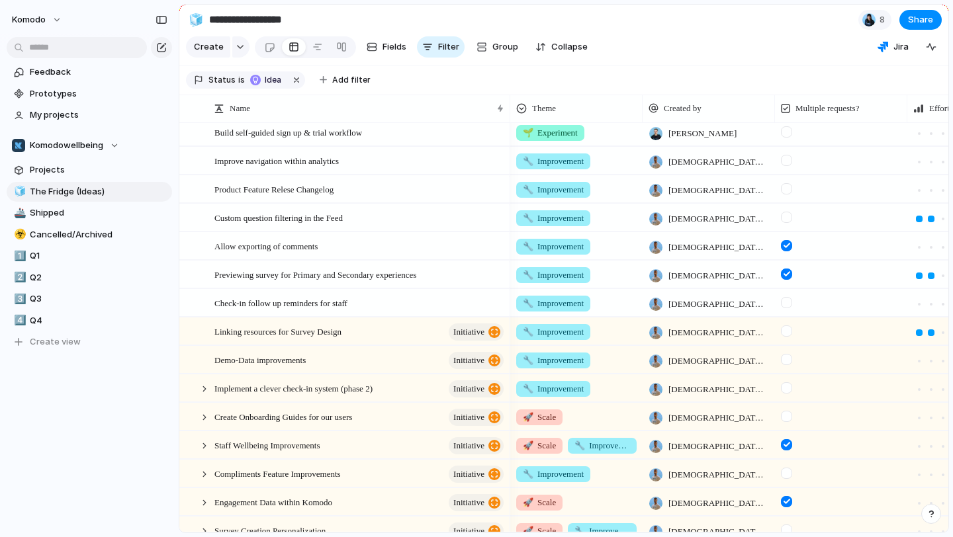
scroll to position [331, 0]
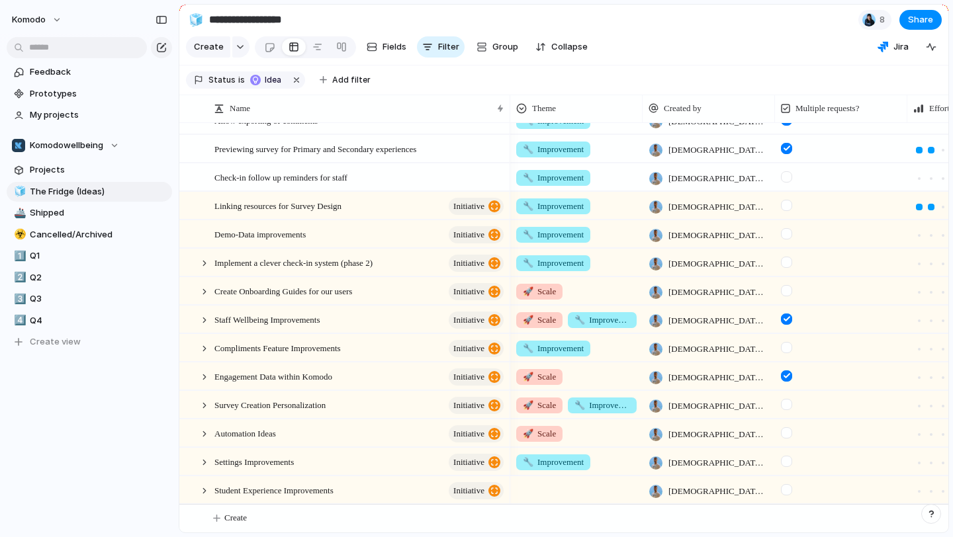
click at [547, 488] on div at bounding box center [576, 488] width 131 height 22
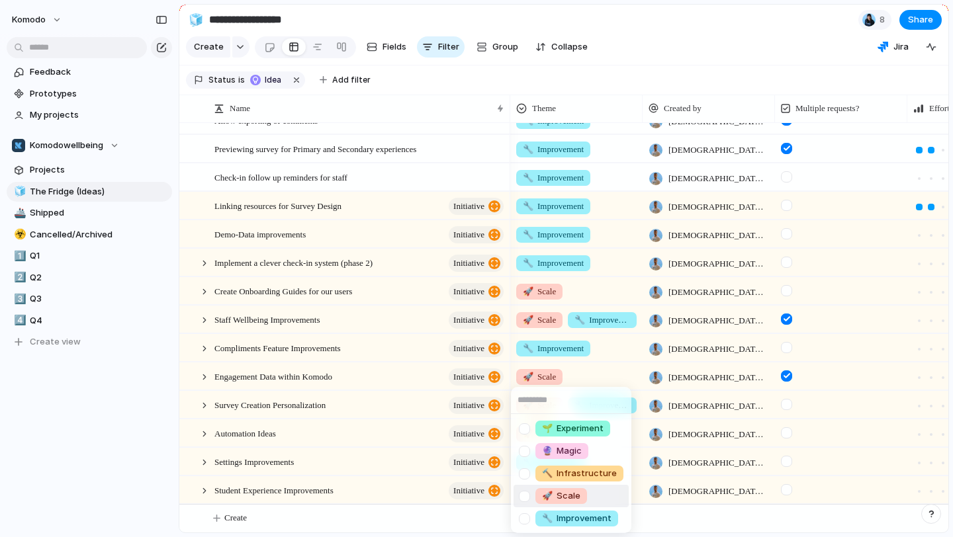
click at [596, 500] on li "🚀 Scale" at bounding box center [571, 496] width 115 height 23
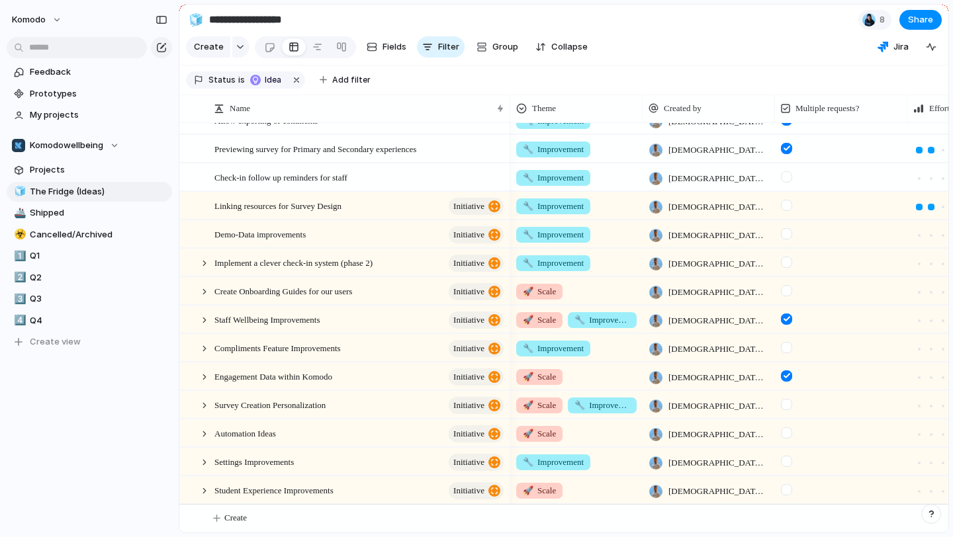
click at [589, 492] on div "🚀 Scale" at bounding box center [576, 488] width 131 height 22
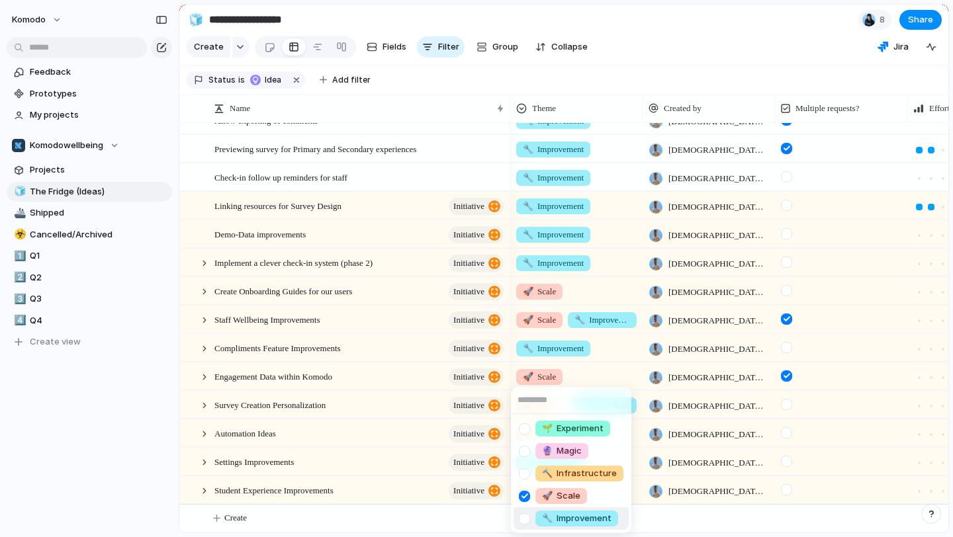
click at [584, 519] on span "🔧 Improvement" at bounding box center [576, 518] width 69 height 13
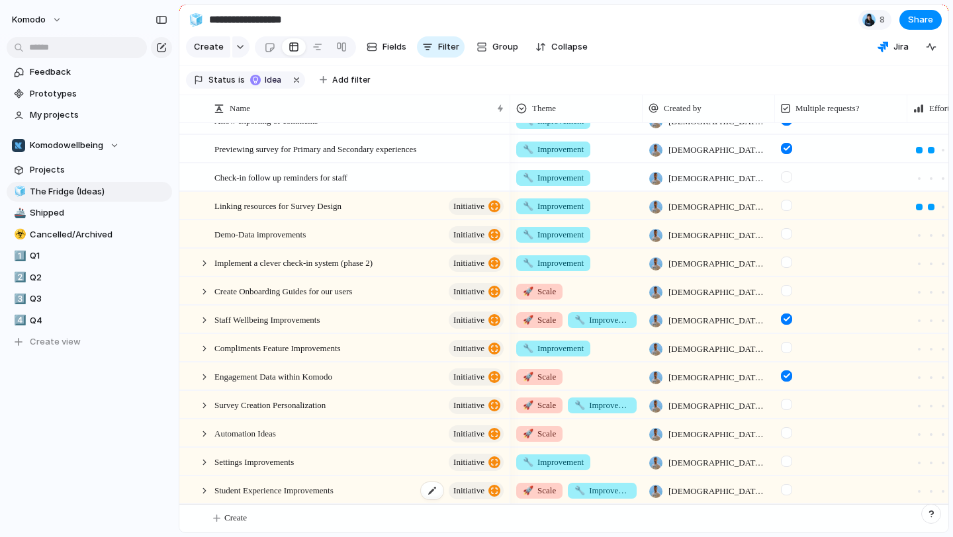
click at [369, 490] on div "Student Experience Improvements initiative" at bounding box center [359, 490] width 291 height 27
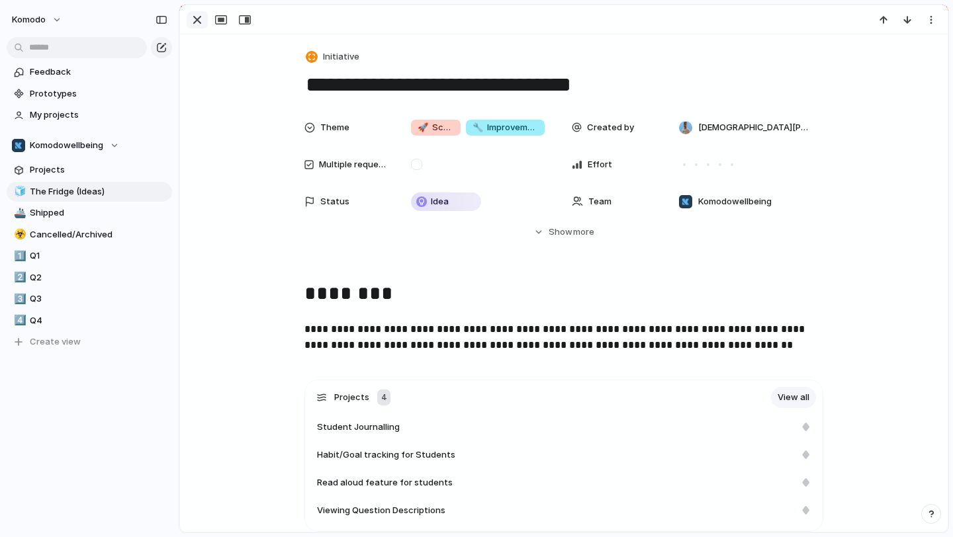
click at [196, 19] on div "button" at bounding box center [197, 20] width 16 height 16
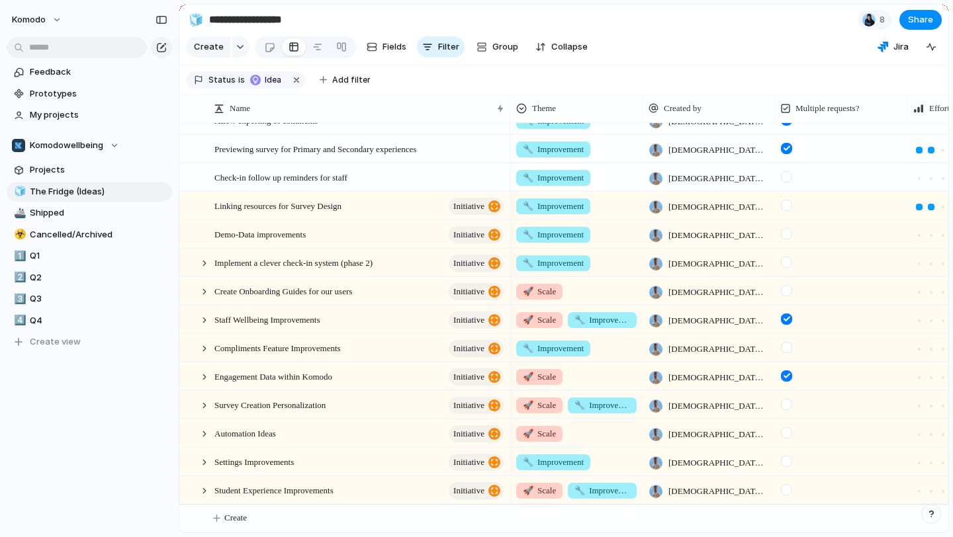
click at [639, 489] on div "🚀 Scale 🔧 Improvement" at bounding box center [576, 488] width 131 height 22
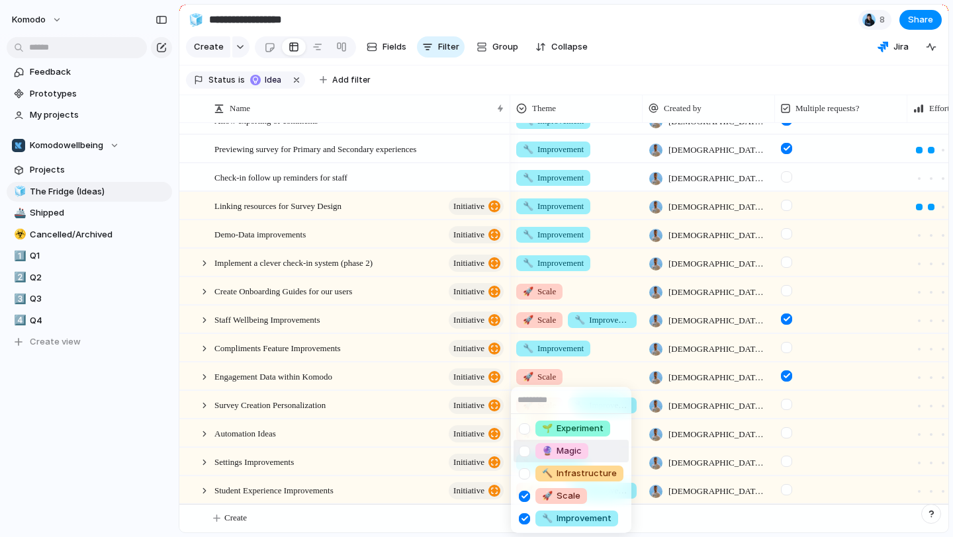
click at [582, 455] on div "🔮 Magic" at bounding box center [561, 451] width 53 height 16
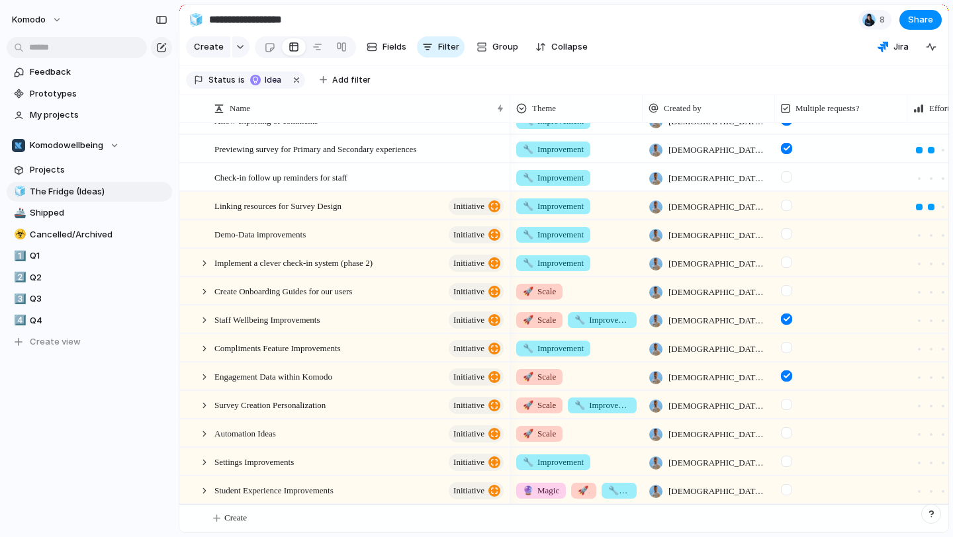
click at [598, 478] on div "🔮 Magic 🚀 Scale 🔧 Improvement" at bounding box center [576, 488] width 131 height 22
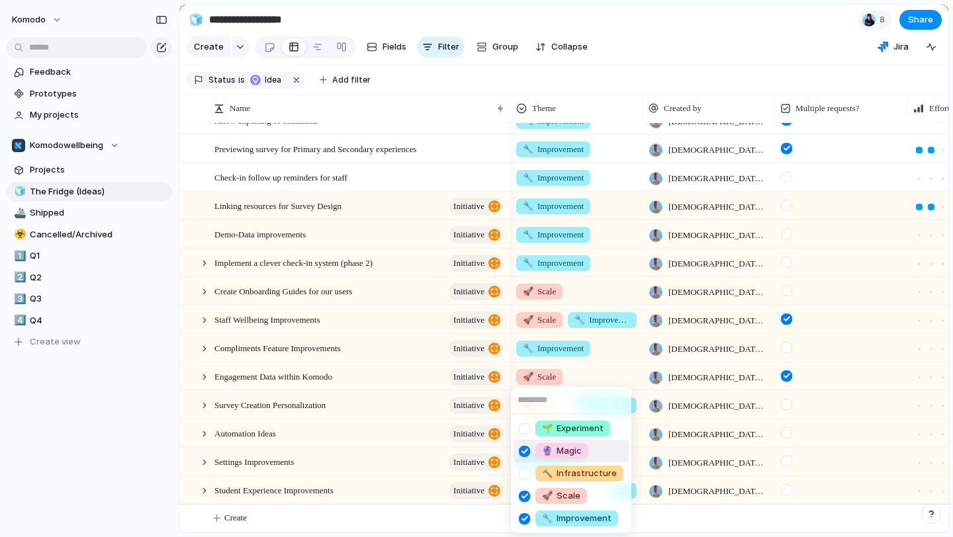
click at [523, 449] on div at bounding box center [524, 451] width 23 height 23
click at [171, 461] on div "🌱 Experiment 🔮 Magic 🔨 Infrastructure 🚀 Scale 🔧 Improvement" at bounding box center [476, 268] width 953 height 537
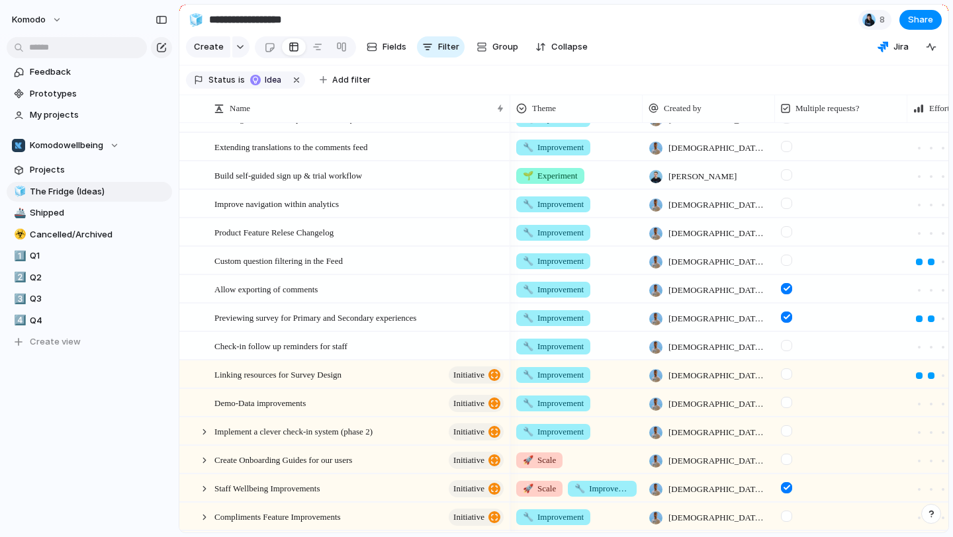
scroll to position [123, 0]
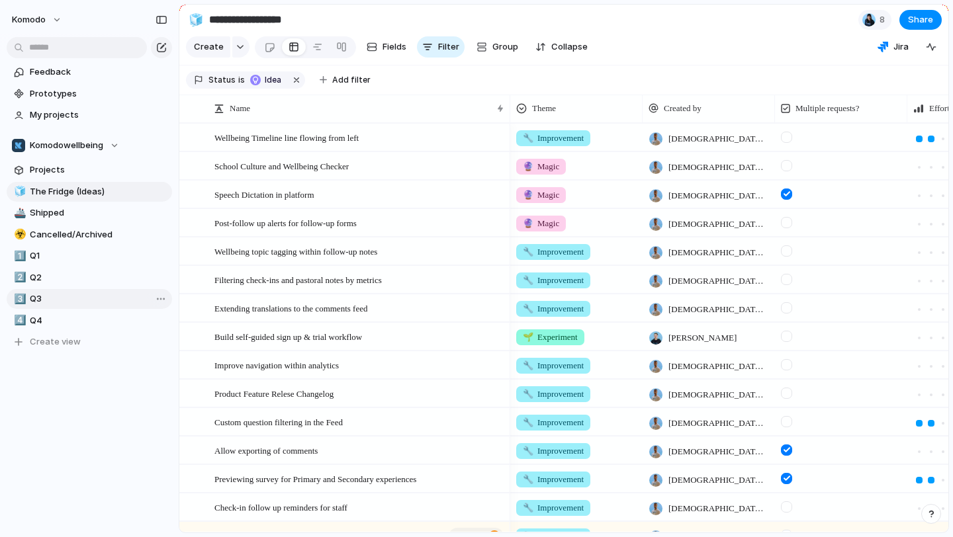
click at [44, 305] on span "Q3" at bounding box center [99, 299] width 138 height 13
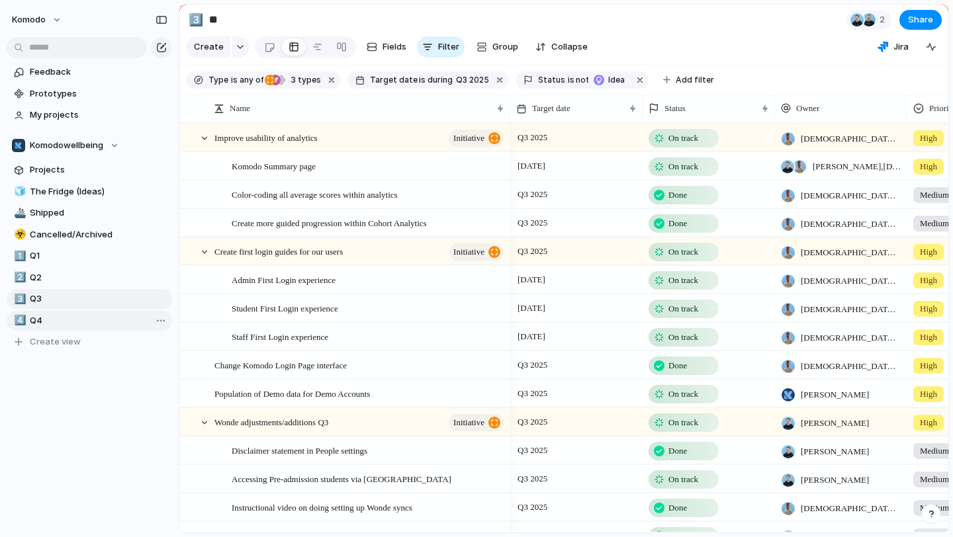
click at [42, 318] on span "Q4" at bounding box center [99, 320] width 138 height 13
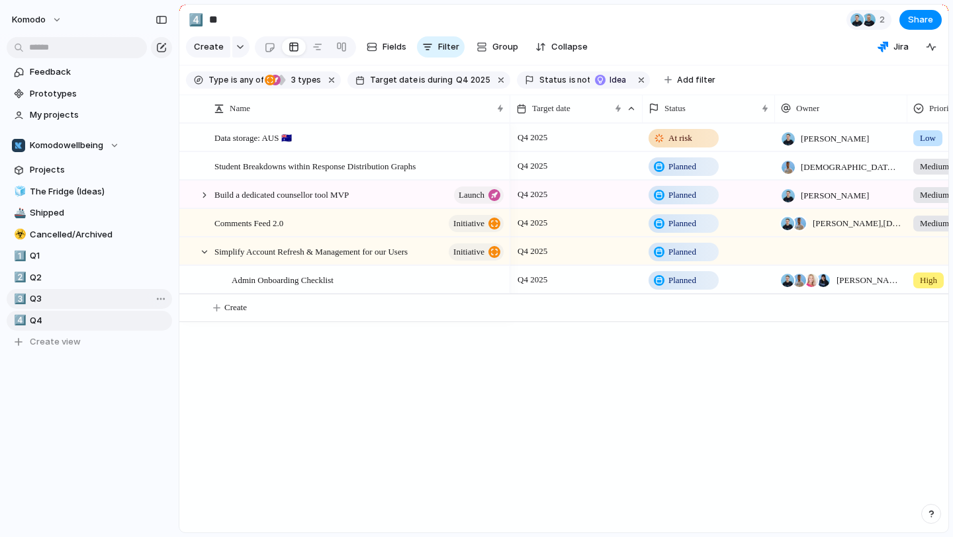
click at [67, 298] on span "Q3" at bounding box center [99, 299] width 138 height 13
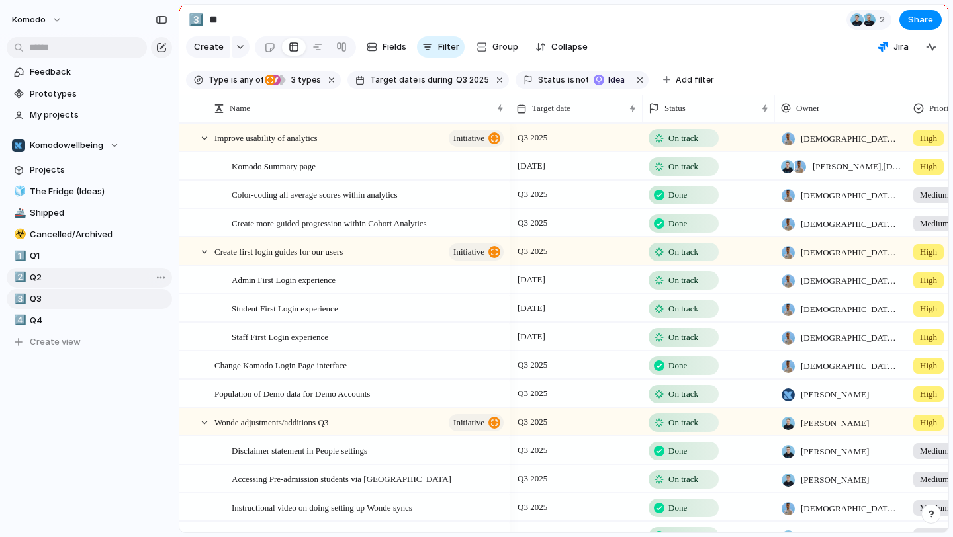
click at [75, 280] on span "Q2" at bounding box center [99, 277] width 138 height 13
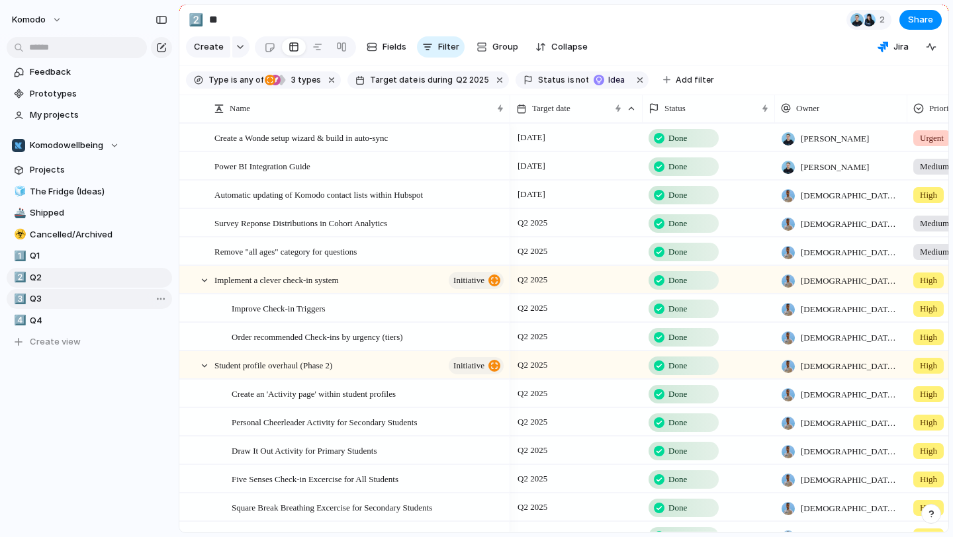
click at [71, 294] on span "Q3" at bounding box center [99, 299] width 138 height 13
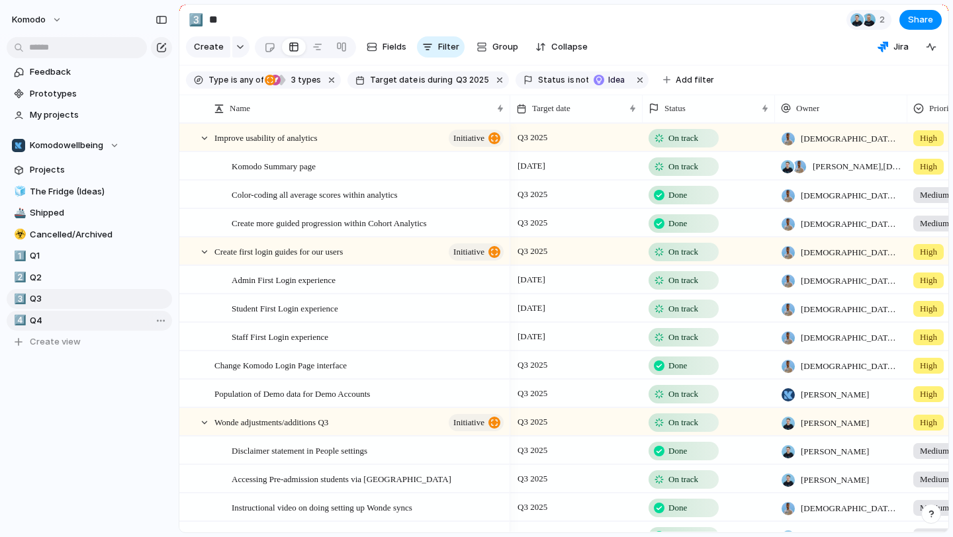
click at [80, 324] on span "Q4" at bounding box center [99, 320] width 138 height 13
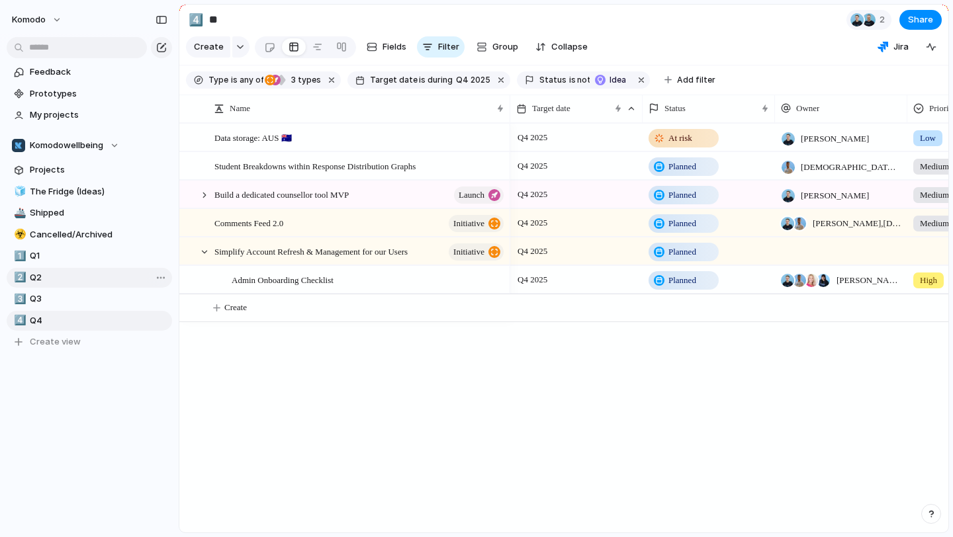
click at [96, 272] on span "Q2" at bounding box center [99, 277] width 138 height 13
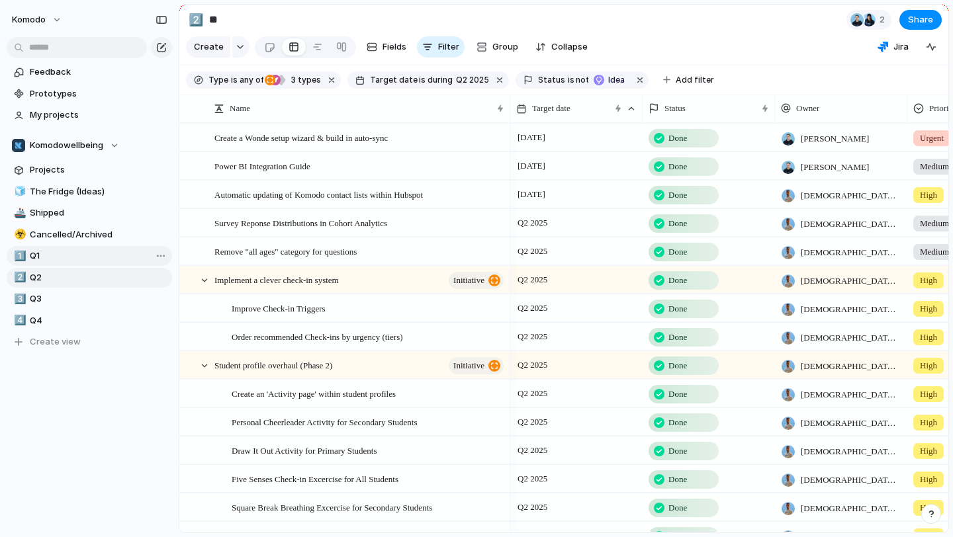
click at [100, 257] on span "Q1" at bounding box center [99, 255] width 138 height 13
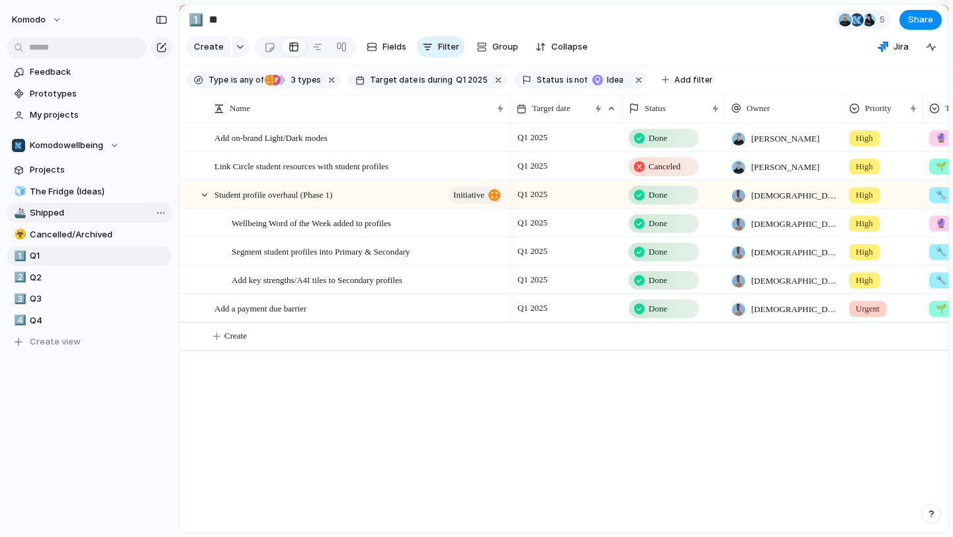
click at [100, 221] on link "🚢 Shipped" at bounding box center [89, 213] width 165 height 20
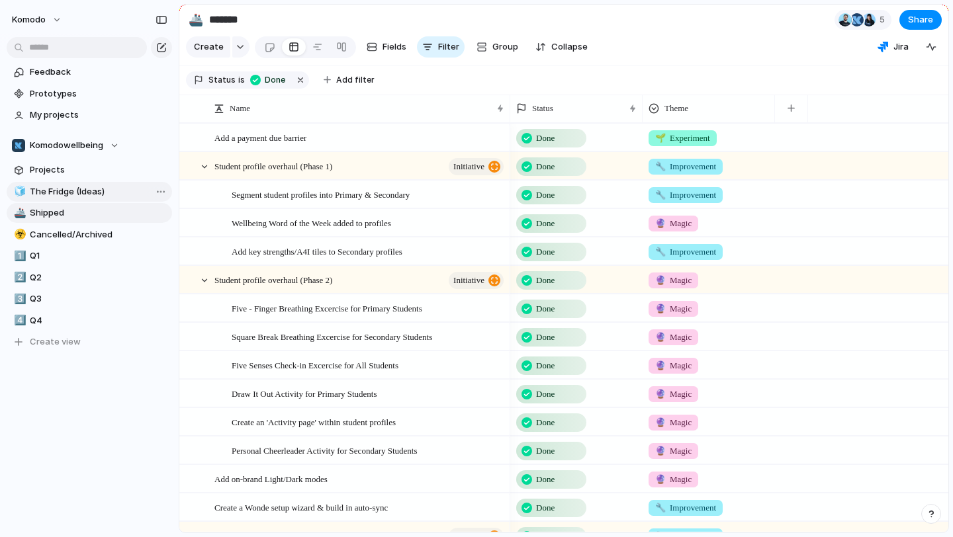
click at [105, 198] on link "🧊 The Fridge (Ideas)" at bounding box center [89, 192] width 165 height 20
type input "**********"
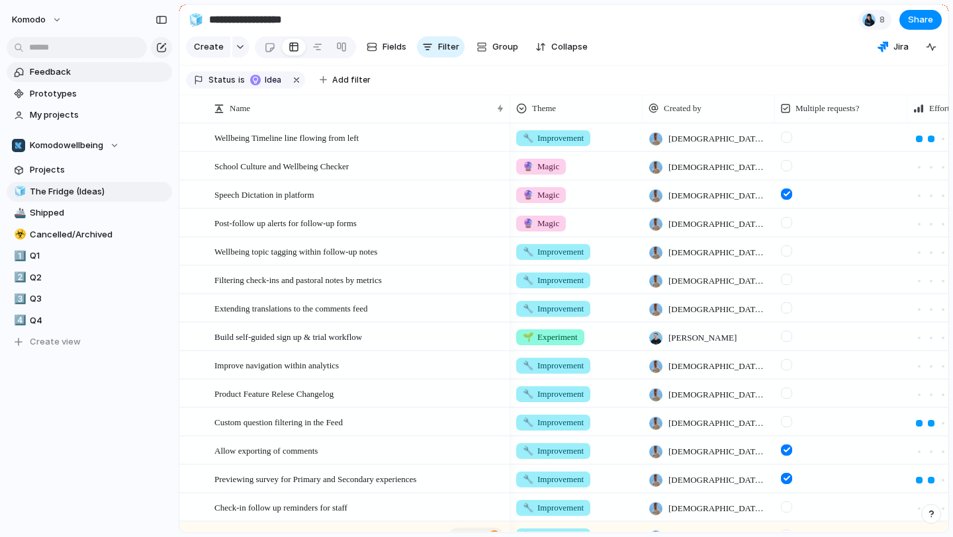
click at [95, 71] on span "Feedback" at bounding box center [99, 72] width 138 height 13
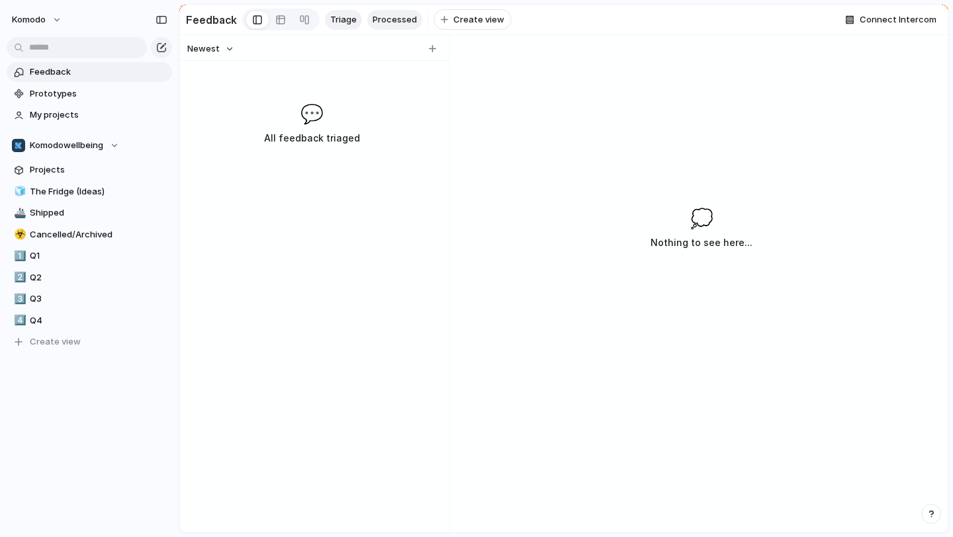
click at [384, 18] on span "Processed" at bounding box center [395, 19] width 44 height 13
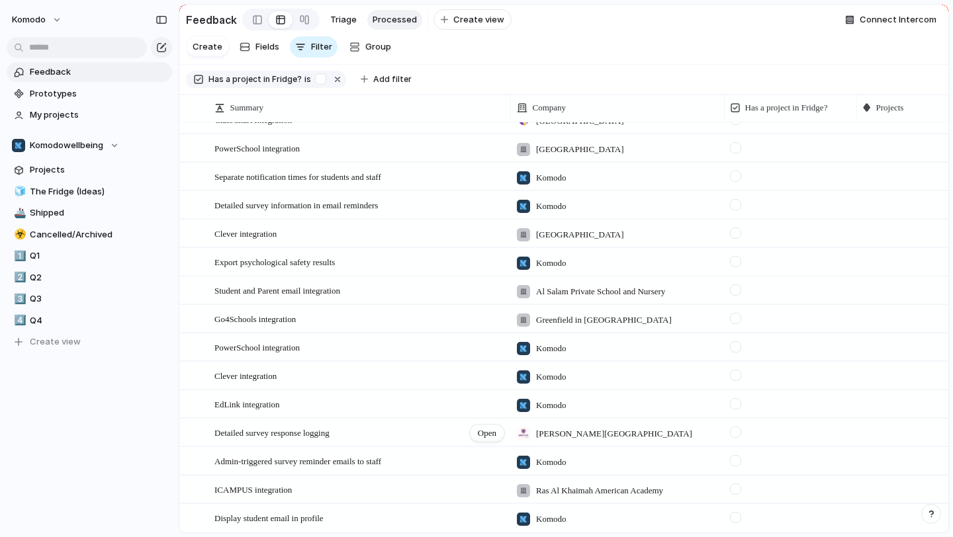
click at [385, 431] on div "Detailed survey response logging Open" at bounding box center [359, 434] width 291 height 28
click at [207, 436] on div at bounding box center [198, 434] width 36 height 28
click at [242, 435] on span "Detailed survey response logging" at bounding box center [271, 433] width 115 height 10
click at [480, 430] on span "Open" at bounding box center [487, 433] width 19 height 13
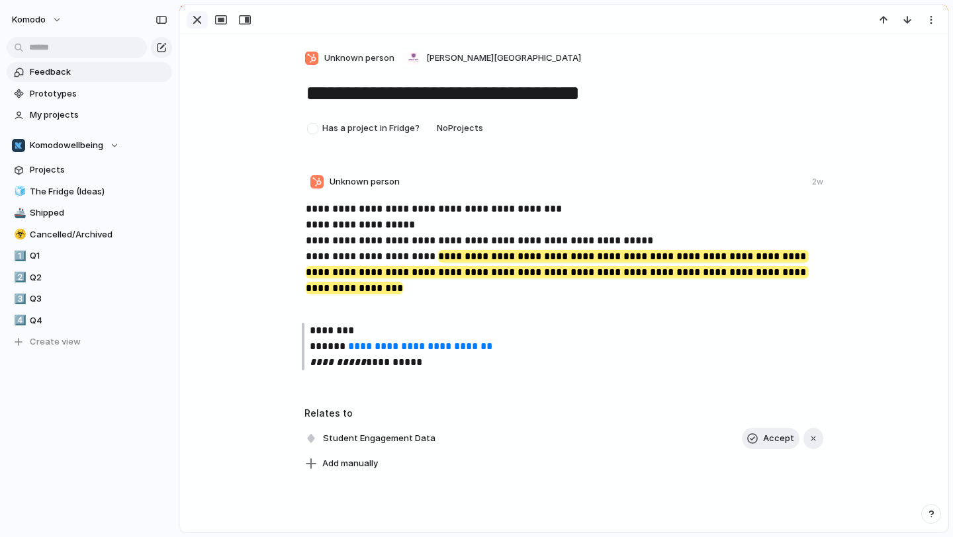
click at [197, 26] on div "button" at bounding box center [197, 20] width 16 height 16
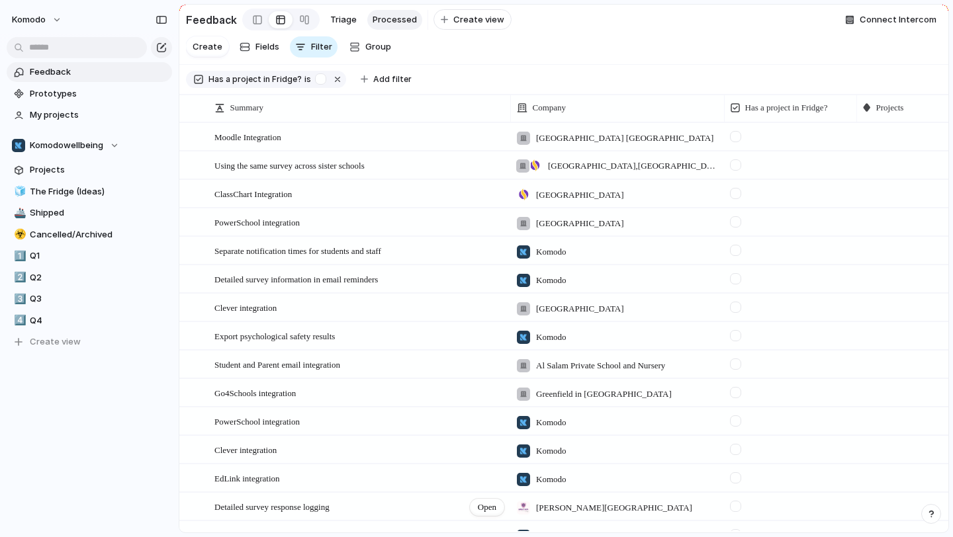
scroll to position [75, 0]
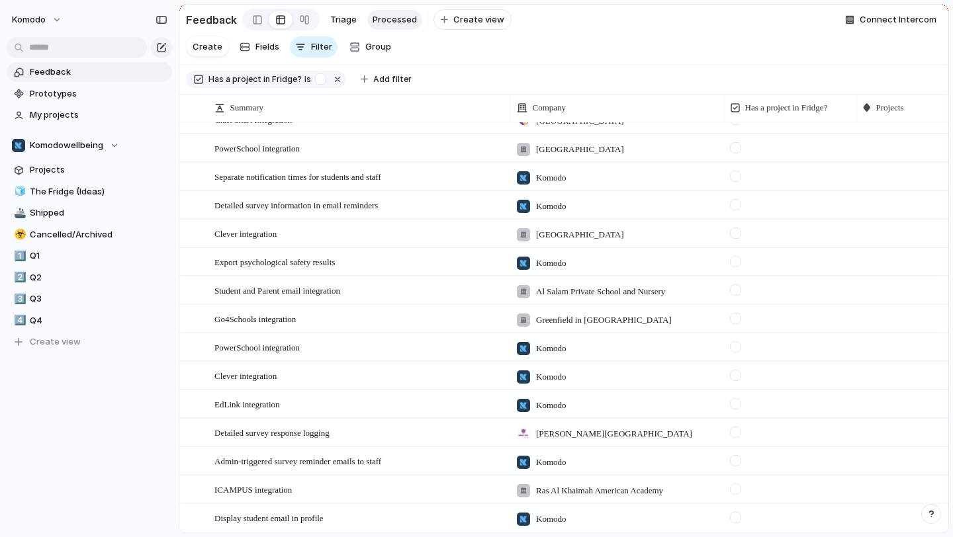
click at [812, 435] on div at bounding box center [790, 429] width 131 height 19
click at [852, 431] on div at bounding box center [790, 429] width 131 height 19
click at [878, 441] on div at bounding box center [922, 431] width 131 height 23
type input "**********"
click at [886, 491] on li "Student Experience Improvements" at bounding box center [819, 487] width 249 height 21
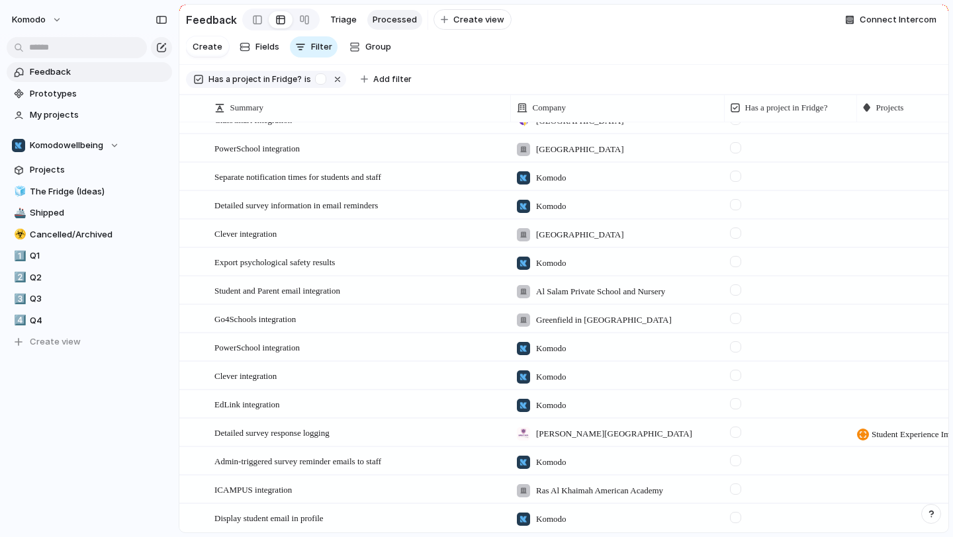
click at [737, 432] on div at bounding box center [735, 432] width 11 height 11
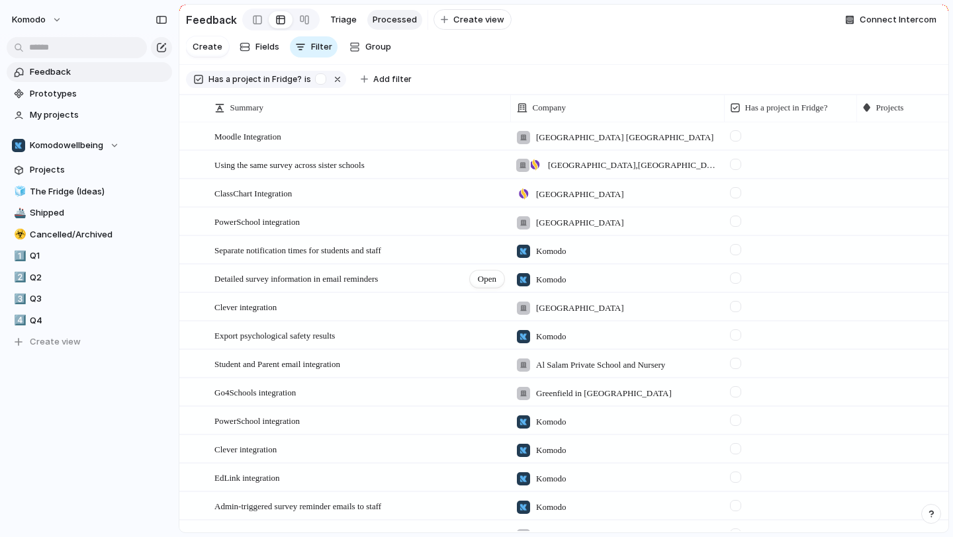
scroll to position [0, 0]
click at [95, 193] on span "The Fridge (Ideas)" at bounding box center [99, 191] width 138 height 13
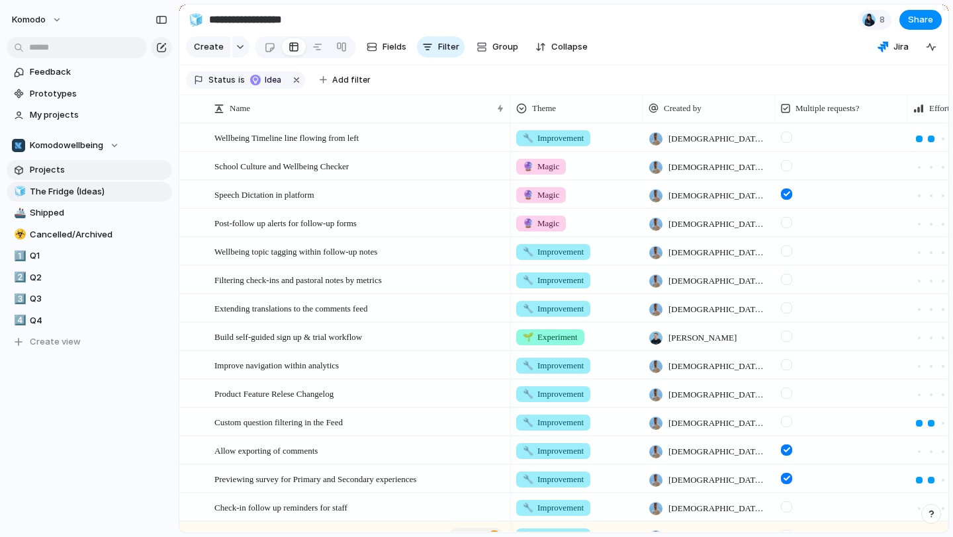
click at [101, 171] on span "Projects" at bounding box center [99, 169] width 138 height 13
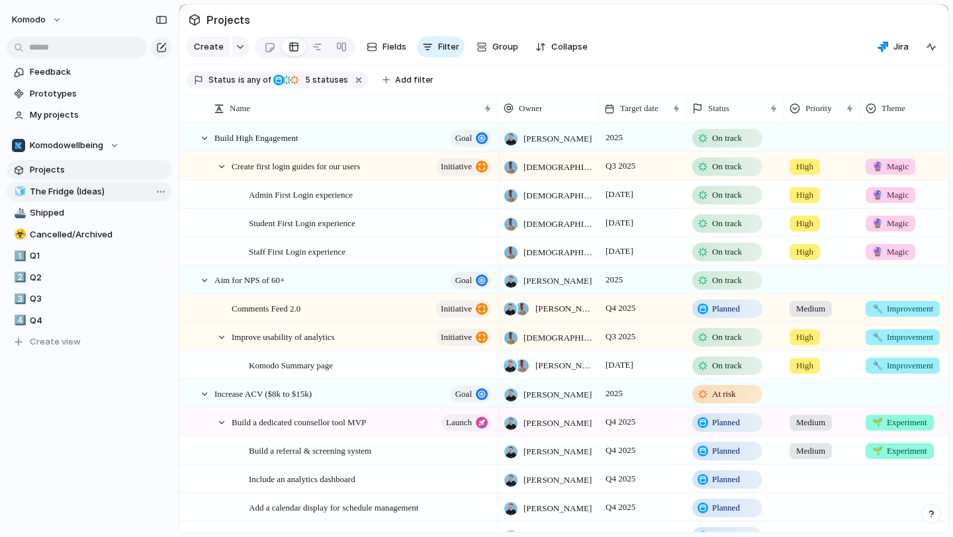
click at [82, 193] on span "The Fridge (Ideas)" at bounding box center [99, 191] width 138 height 13
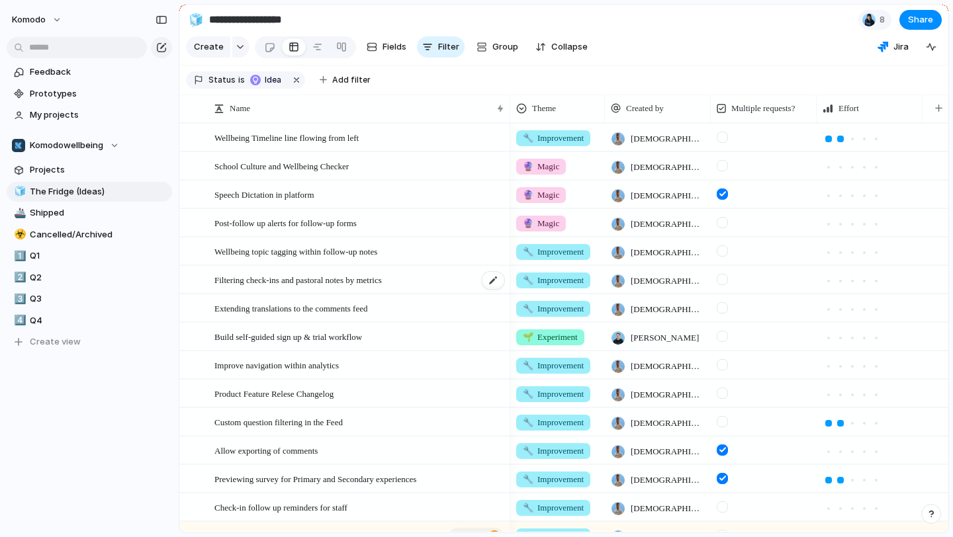
scroll to position [13, 0]
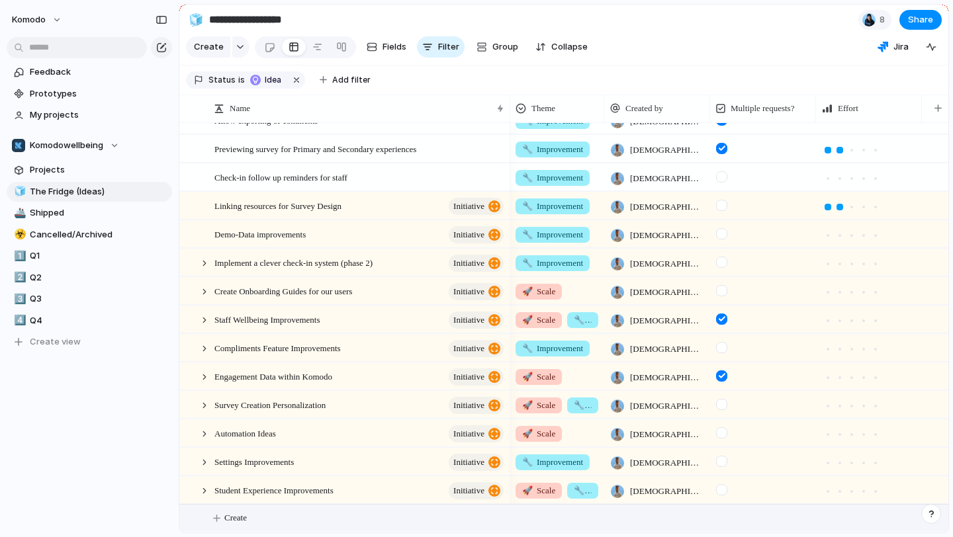
click at [228, 523] on span "Create" at bounding box center [235, 518] width 23 height 13
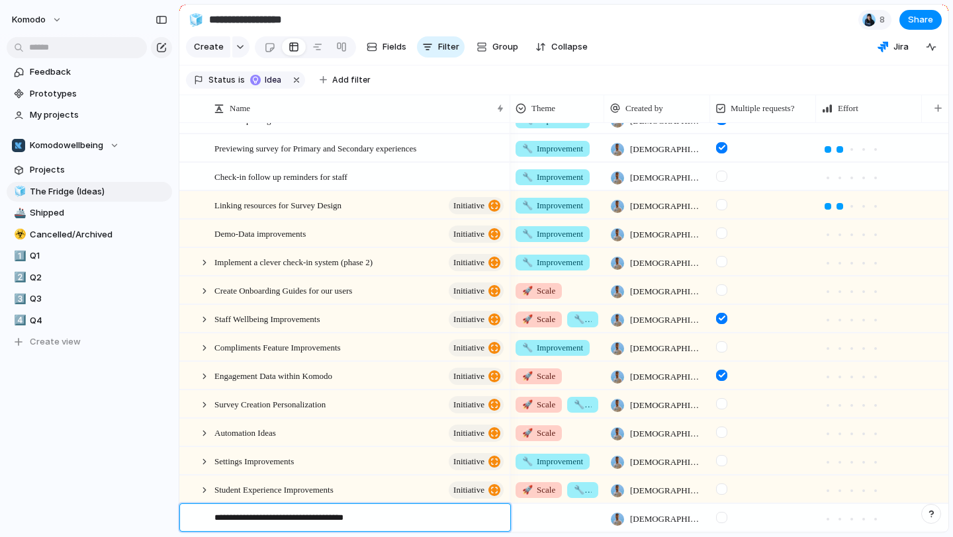
type textarea "**********"
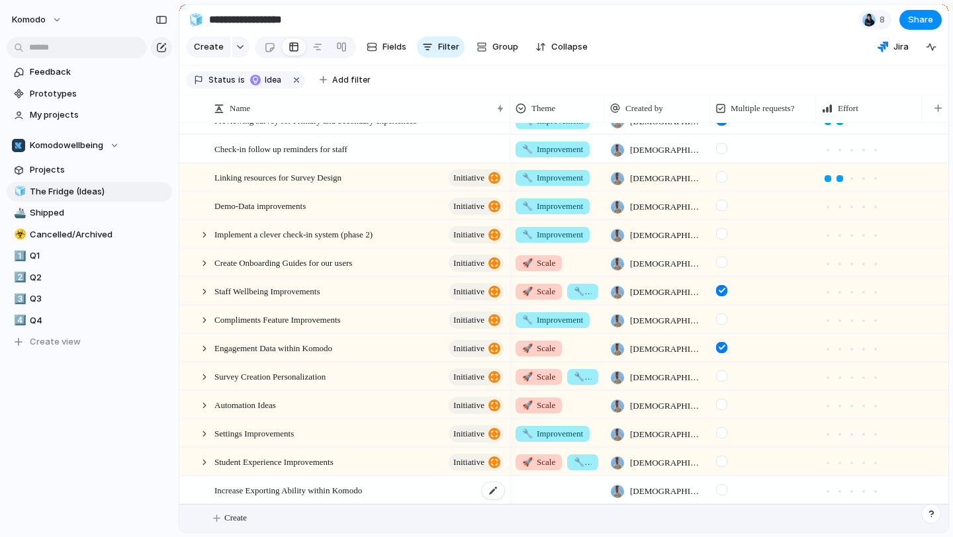
click at [436, 486] on div "Increase Exporting Ability within Komodo" at bounding box center [359, 490] width 291 height 27
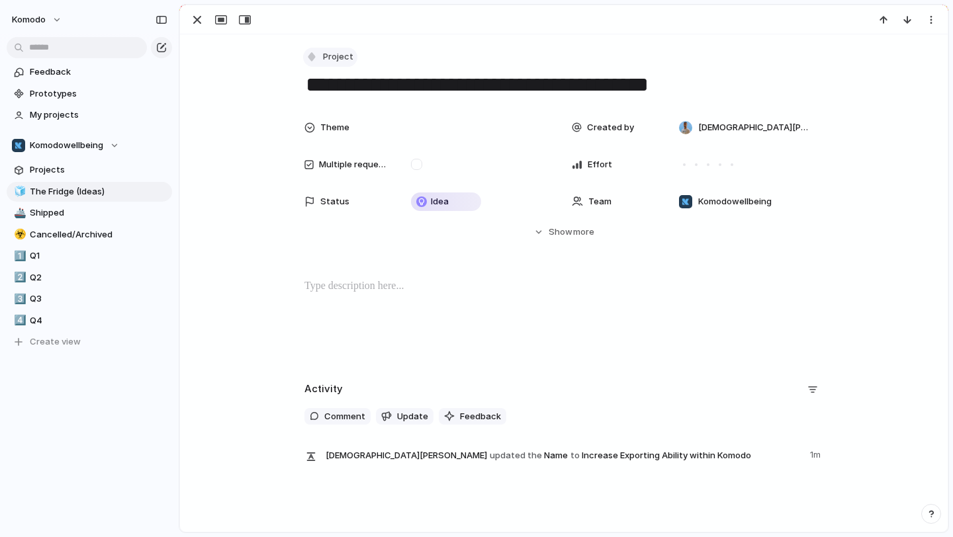
click at [334, 64] on button "Project" at bounding box center [330, 57] width 54 height 19
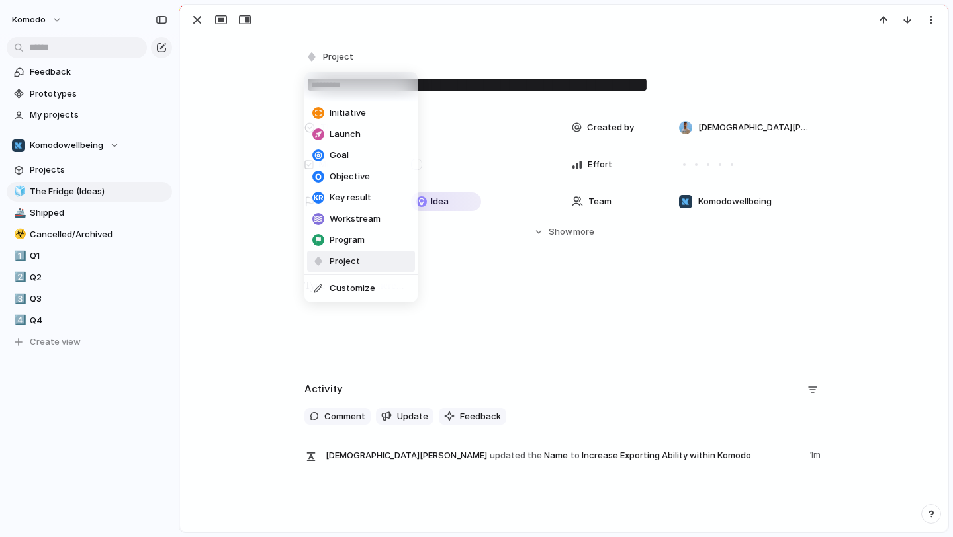
click at [350, 116] on span "Initiative" at bounding box center [348, 113] width 36 height 13
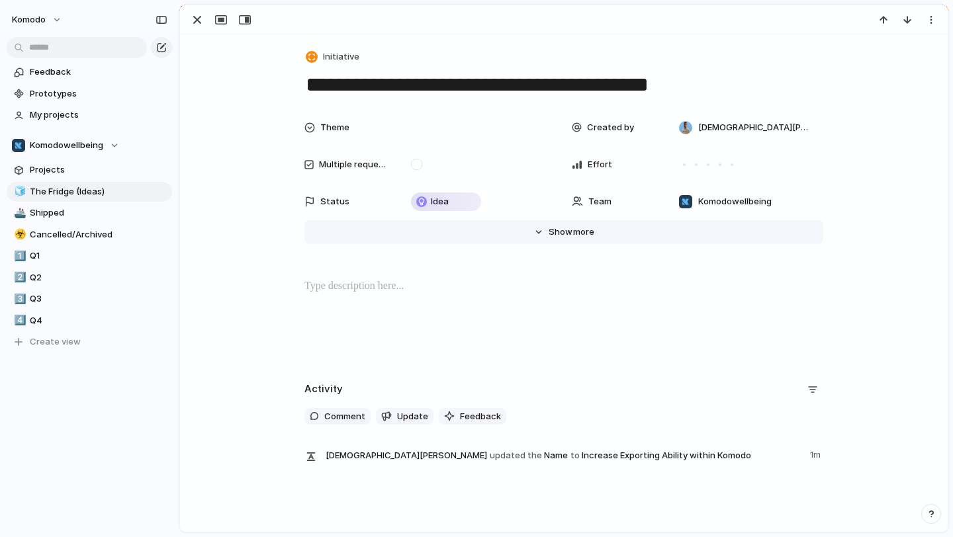
click at [551, 238] on button "Hide Show more" at bounding box center [563, 232] width 519 height 24
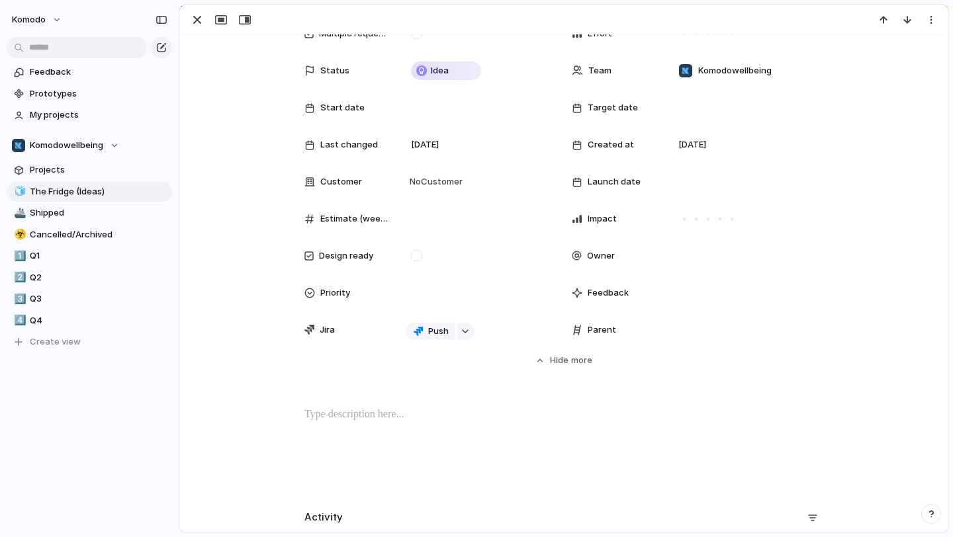
scroll to position [130, 0]
click at [709, 322] on div at bounding box center [745, 331] width 156 height 26
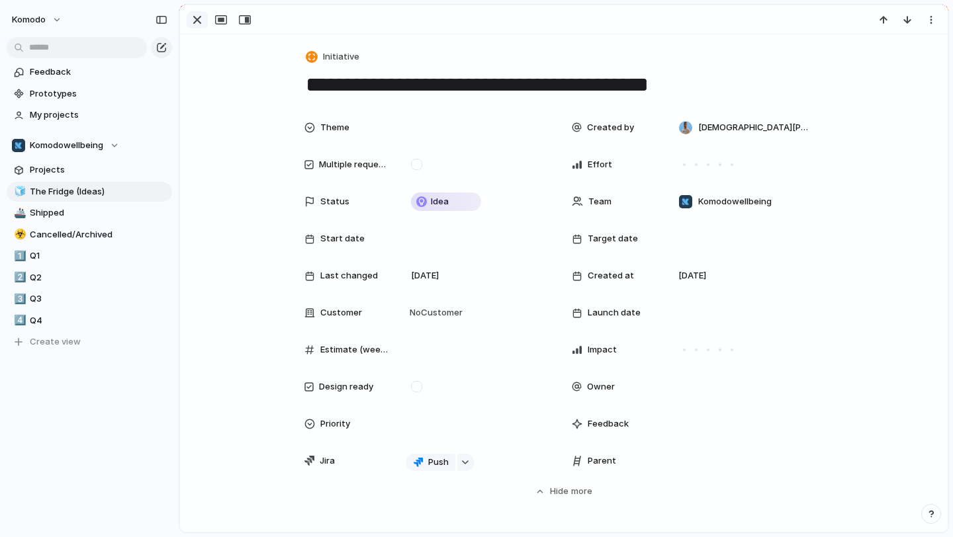
click at [194, 21] on div "button" at bounding box center [197, 20] width 16 height 16
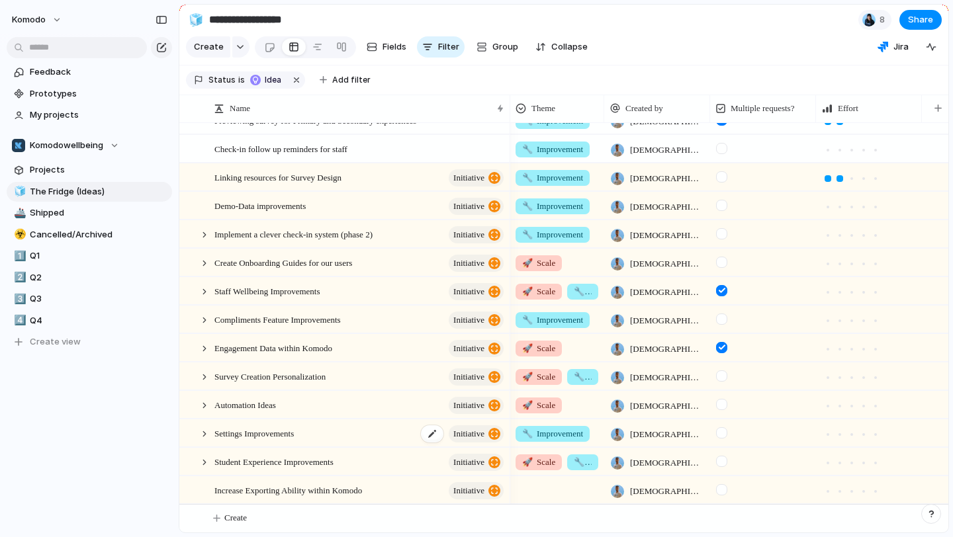
scroll to position [359, 0]
click at [543, 492] on div at bounding box center [556, 488] width 93 height 22
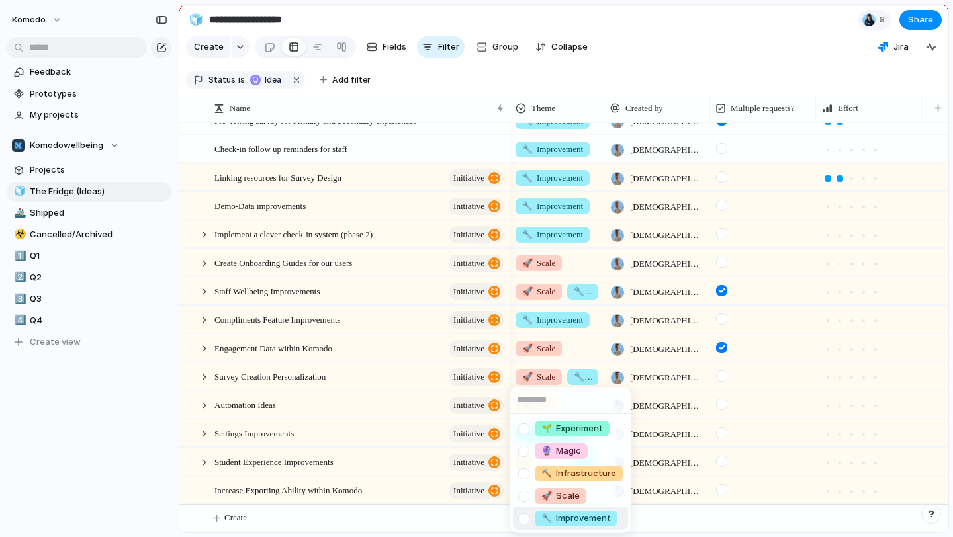
click at [593, 518] on span "🔧 Improvement" at bounding box center [575, 518] width 69 height 13
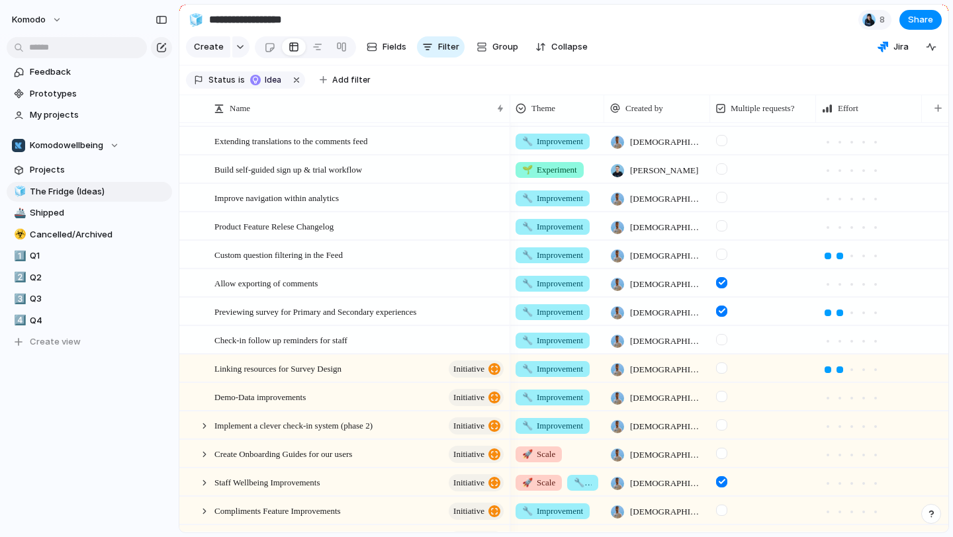
scroll to position [164, 0]
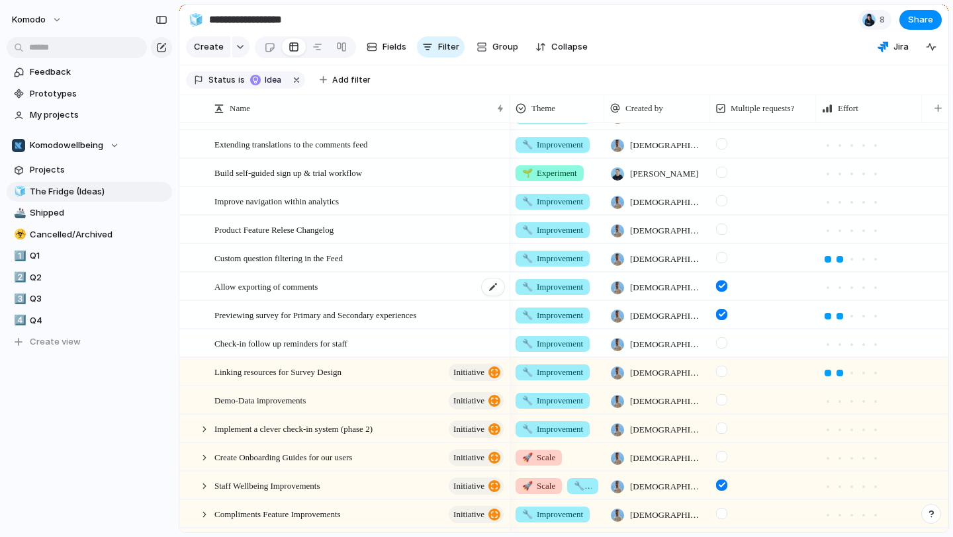
click at [400, 285] on div "Allow exporting of comments" at bounding box center [359, 286] width 291 height 27
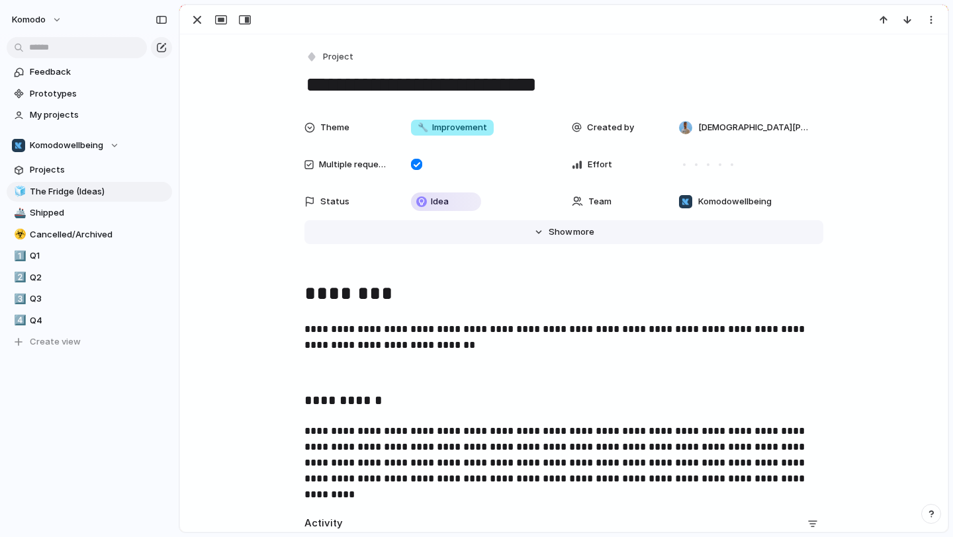
click at [549, 232] on span "Show" at bounding box center [561, 232] width 24 height 13
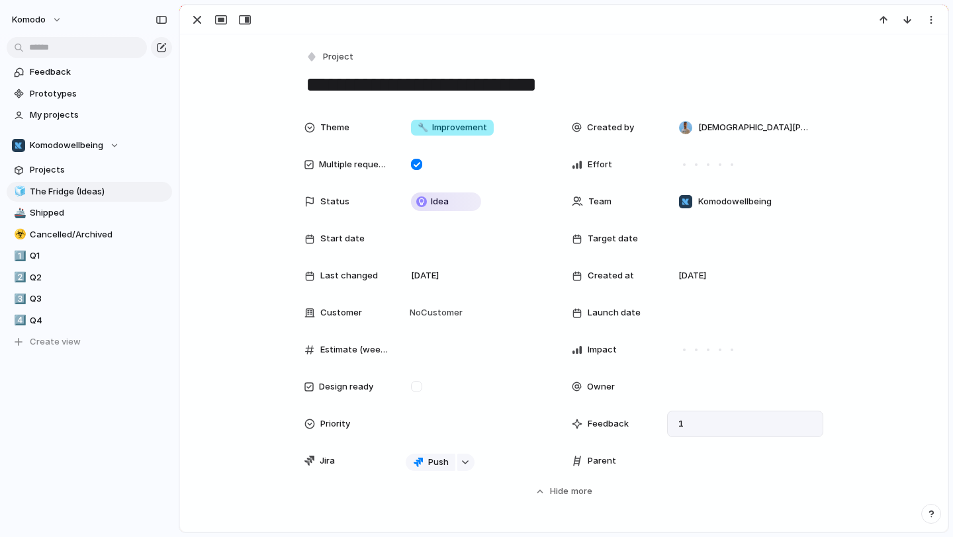
scroll to position [69, 0]
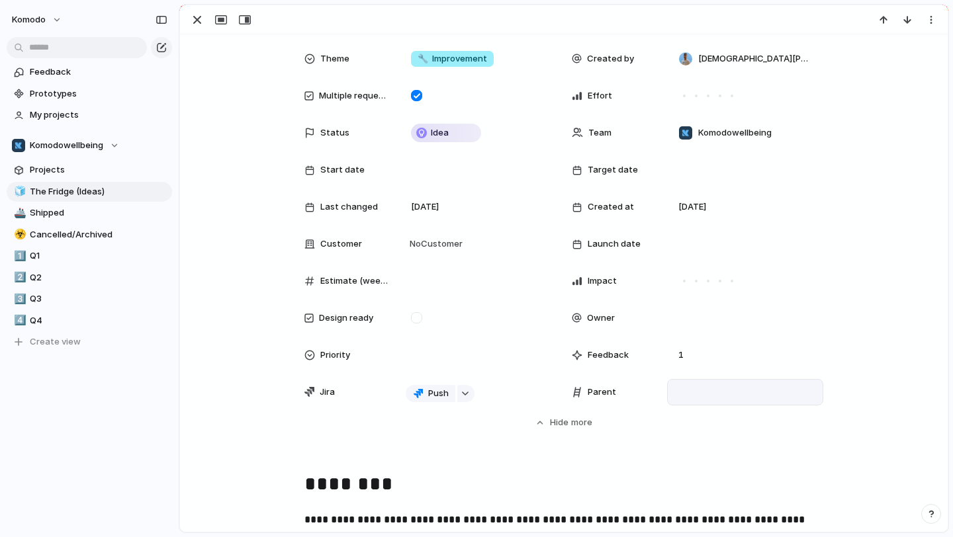
click at [711, 401] on div at bounding box center [745, 392] width 156 height 26
click at [716, 387] on div at bounding box center [745, 392] width 144 height 15
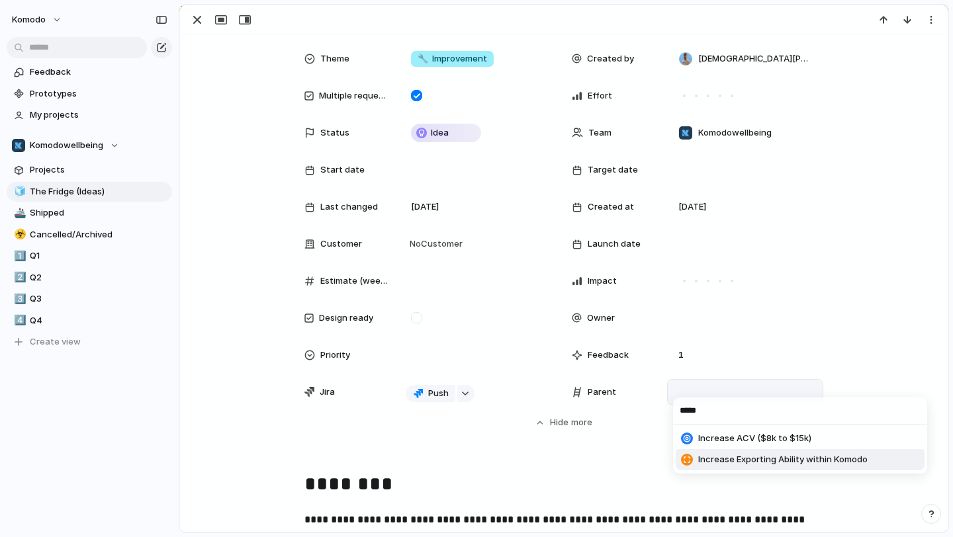
type input "*****"
click at [787, 464] on span "Increase Exporting Ability within Komodo" at bounding box center [782, 459] width 169 height 13
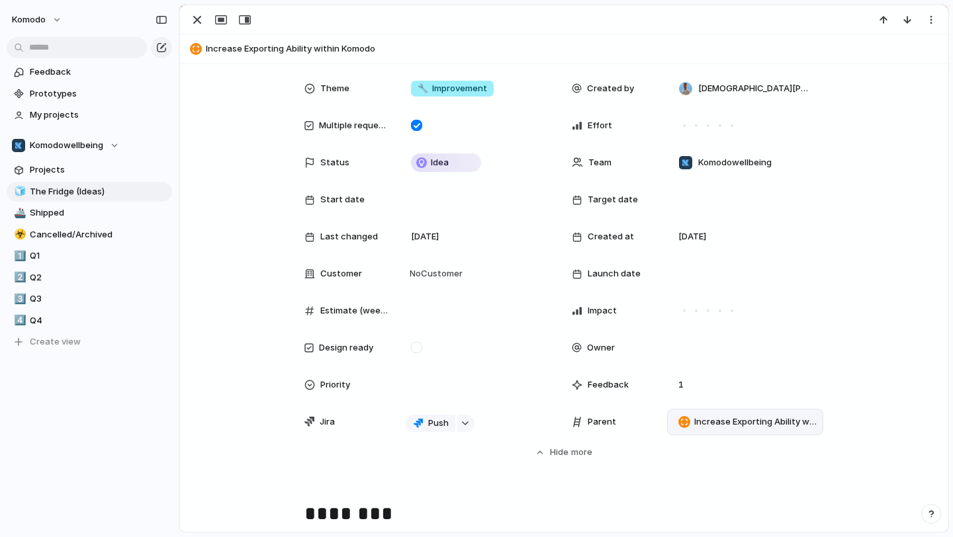
scroll to position [0, 0]
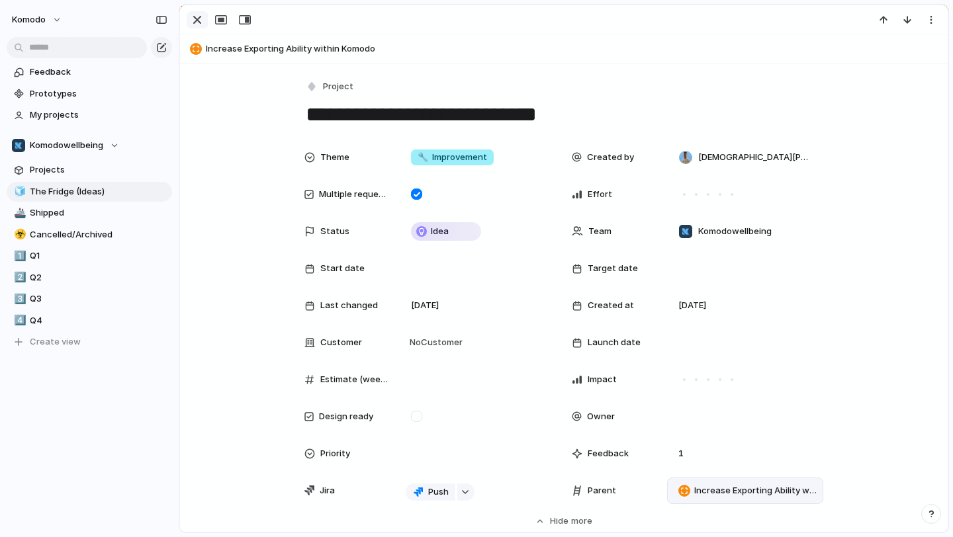
click at [203, 16] on div "button" at bounding box center [197, 20] width 16 height 16
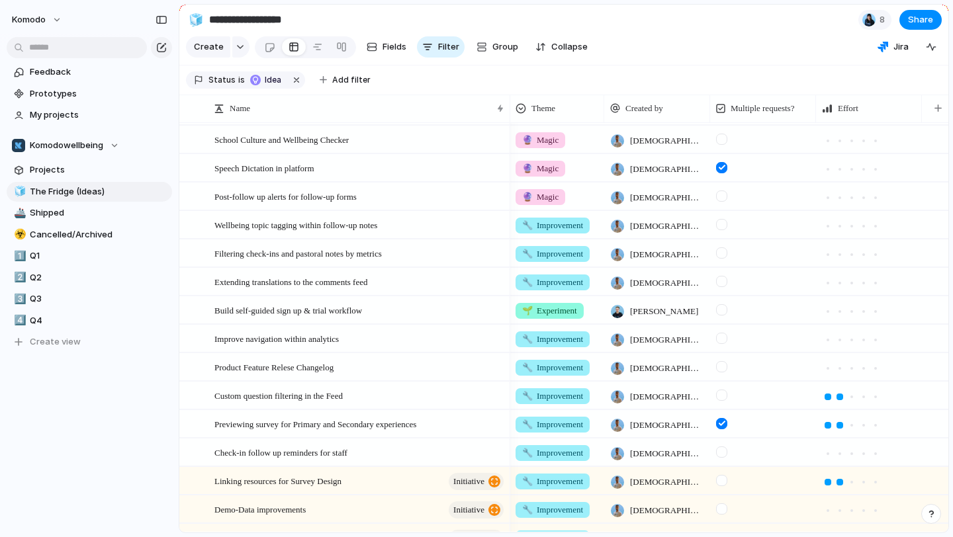
scroll to position [45, 0]
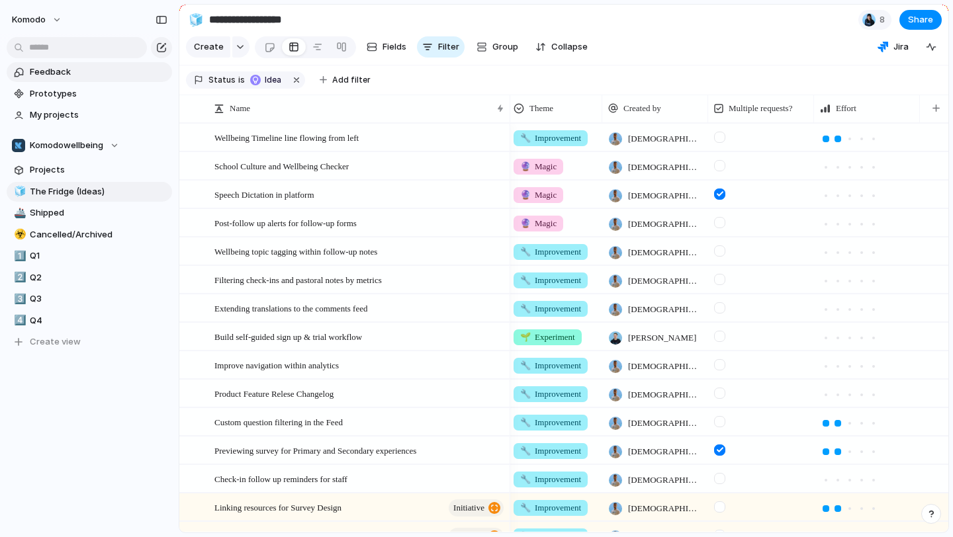
click at [81, 71] on span "Feedback" at bounding box center [99, 72] width 138 height 13
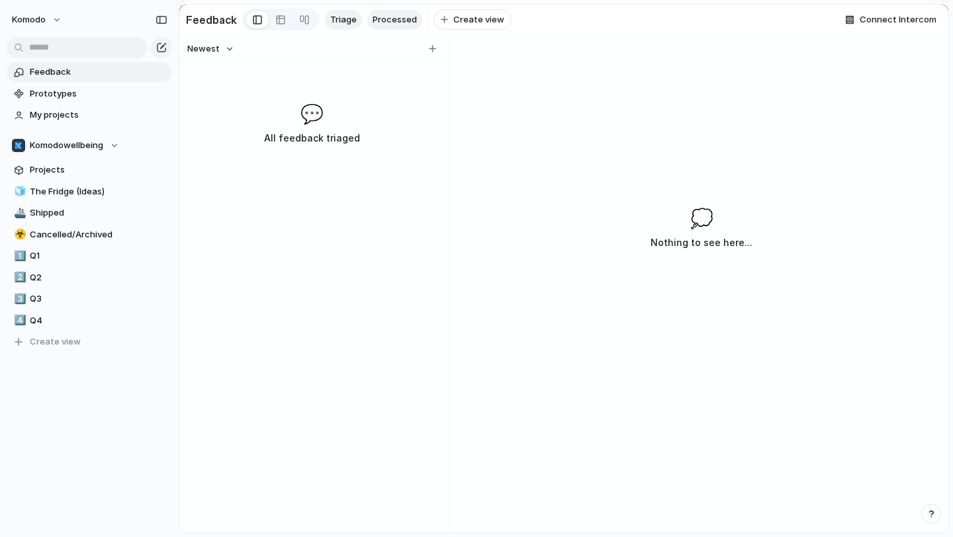
click at [390, 25] on span "Processed" at bounding box center [395, 19] width 44 height 13
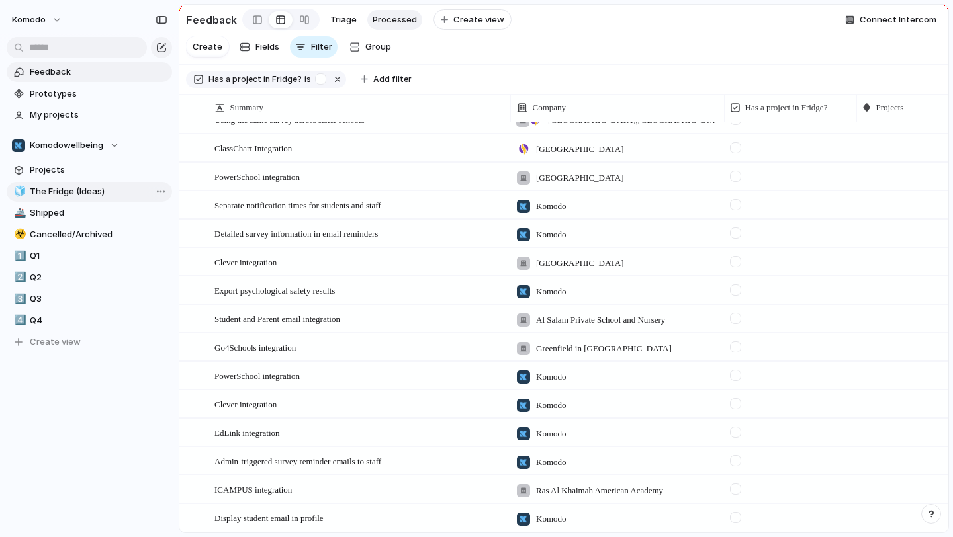
click at [100, 194] on span "The Fridge (Ideas)" at bounding box center [99, 191] width 138 height 13
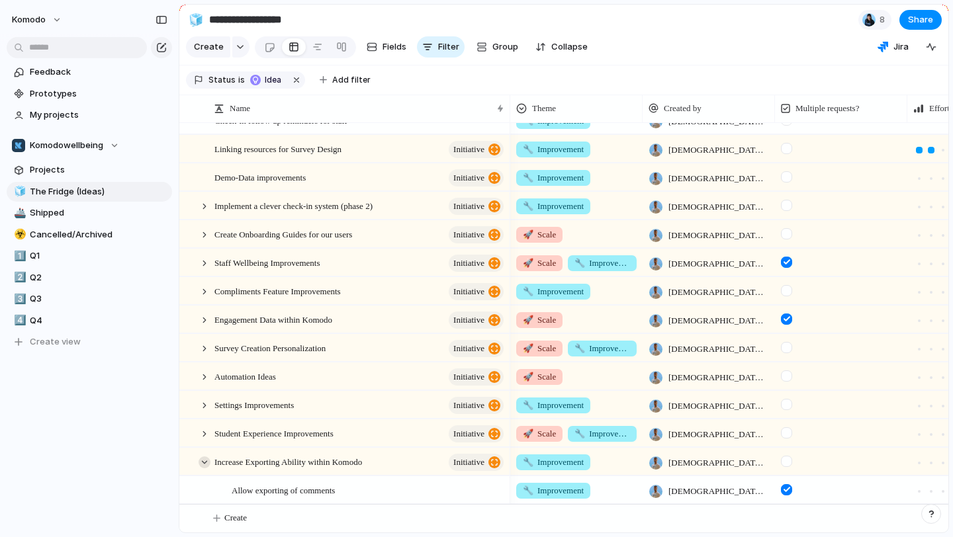
click at [205, 460] on div at bounding box center [205, 463] width 12 height 12
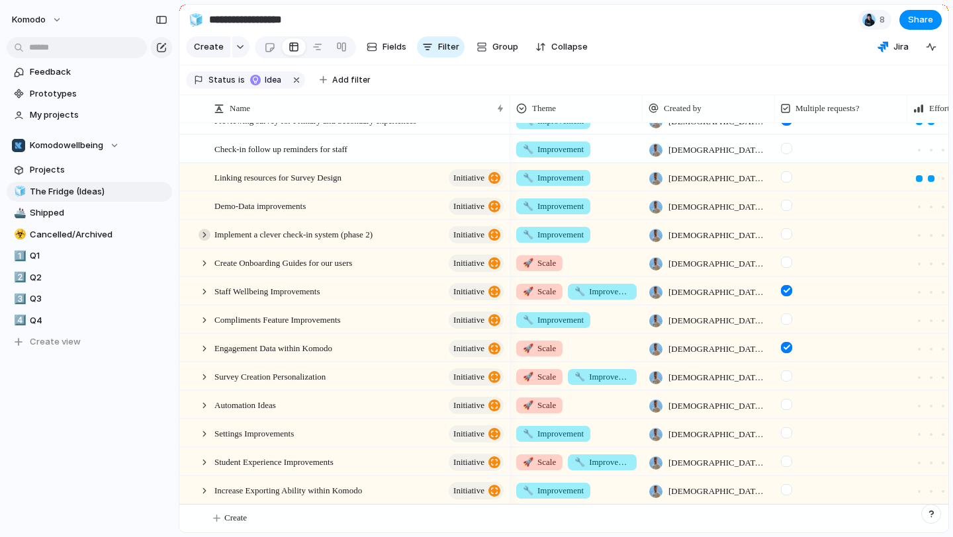
click at [203, 234] on div at bounding box center [205, 235] width 12 height 12
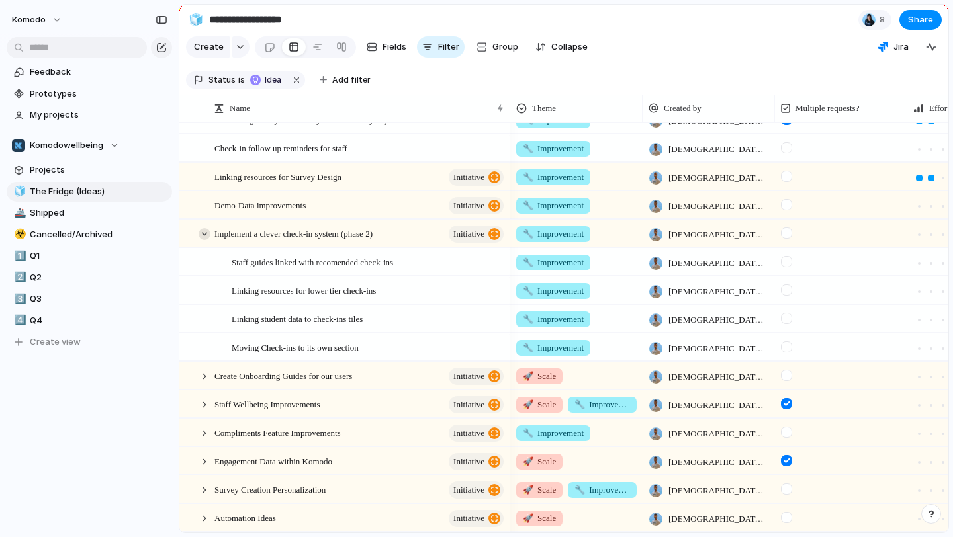
click at [203, 234] on div at bounding box center [205, 234] width 12 height 12
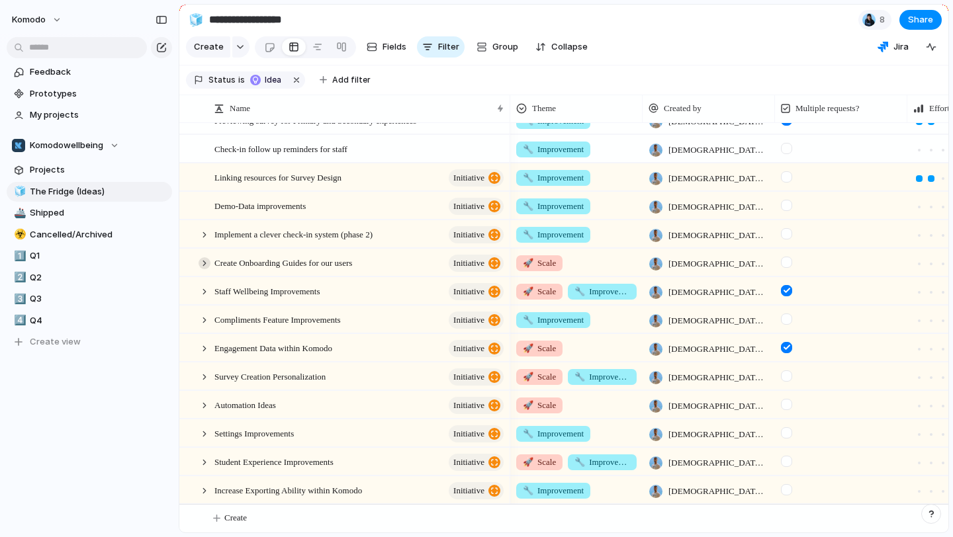
click at [205, 261] on div at bounding box center [205, 263] width 12 height 12
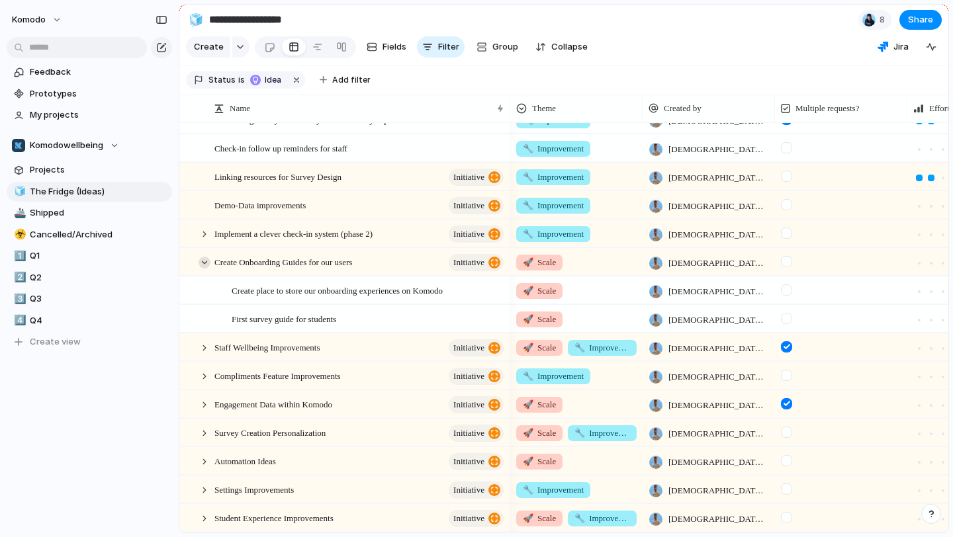
click at [205, 261] on div at bounding box center [205, 263] width 12 height 12
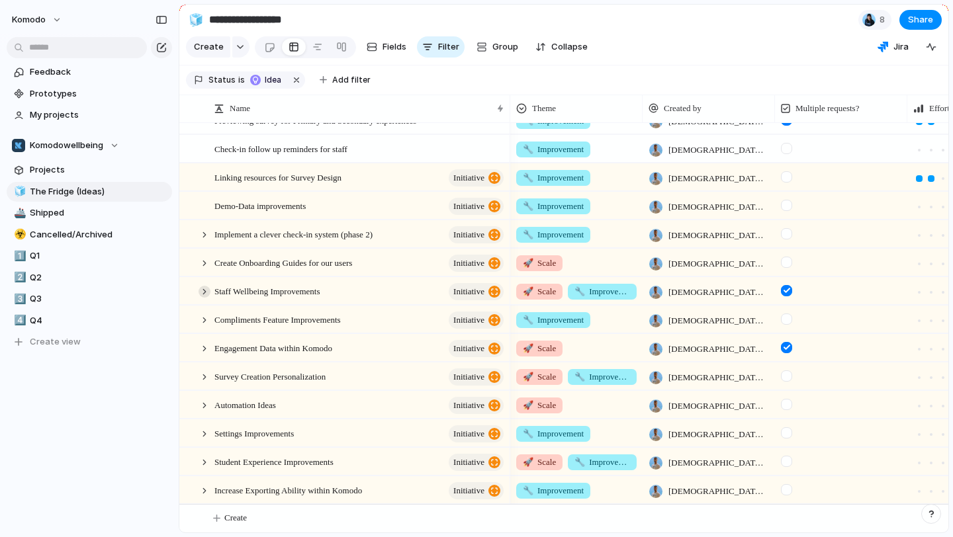
click at [204, 293] on div at bounding box center [205, 292] width 12 height 12
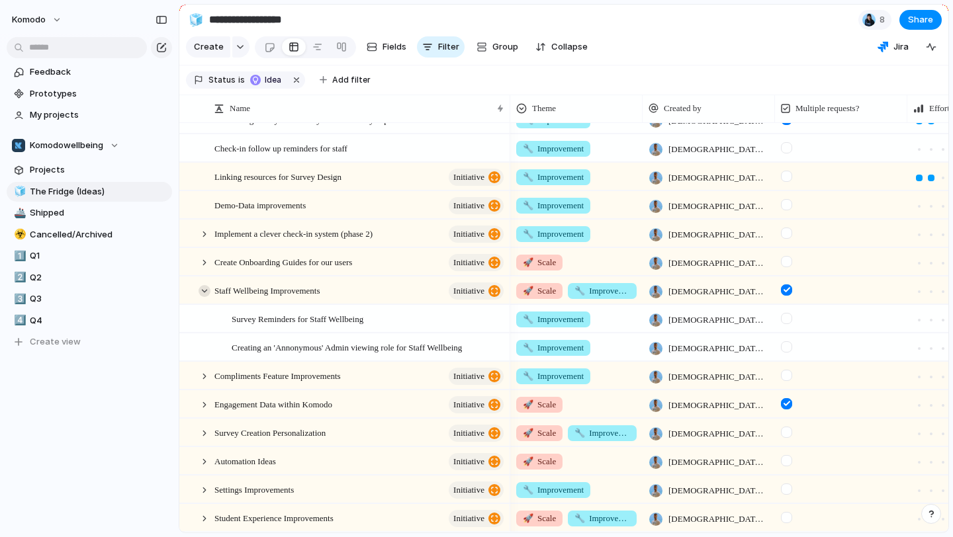
click at [204, 293] on div at bounding box center [205, 291] width 12 height 12
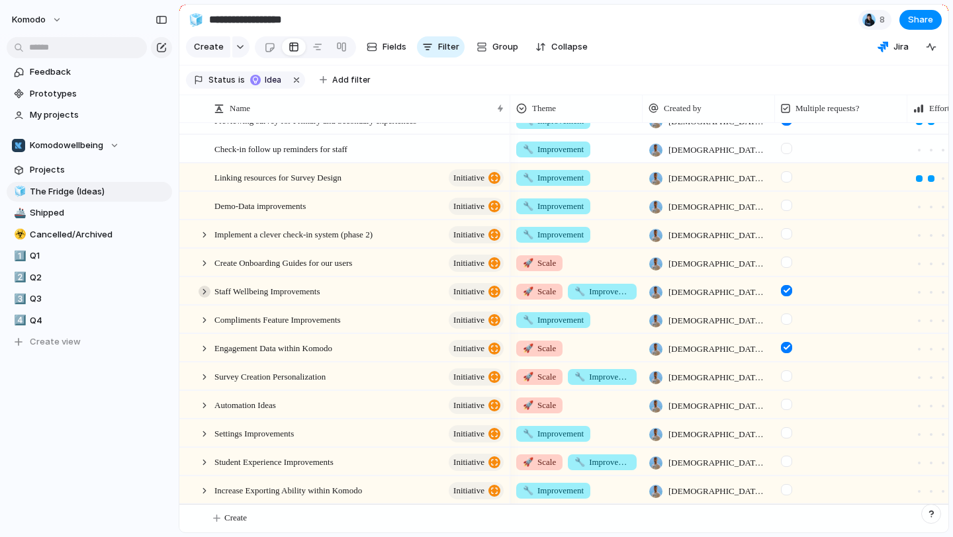
click at [204, 293] on div at bounding box center [205, 292] width 12 height 12
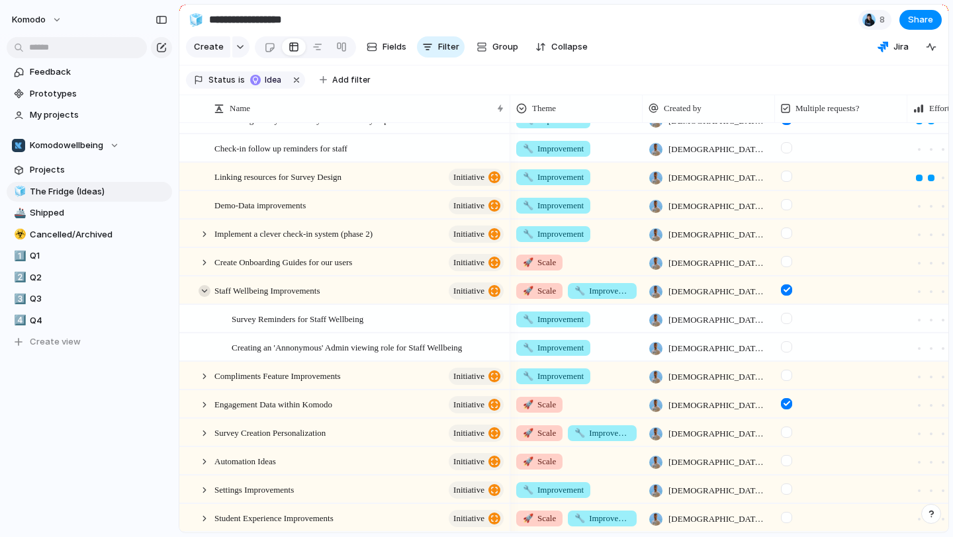
click at [204, 293] on div at bounding box center [205, 291] width 12 height 12
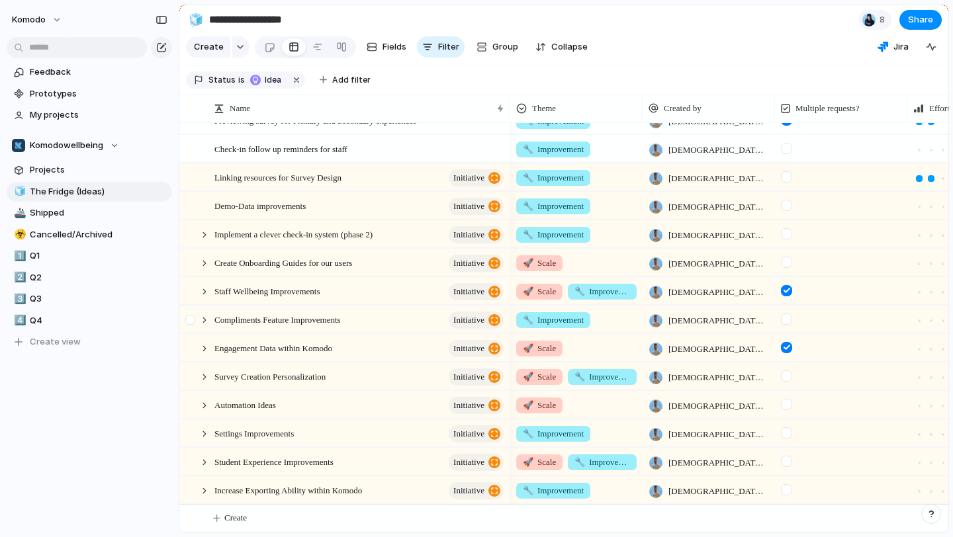
click at [203, 326] on div at bounding box center [192, 324] width 24 height 36
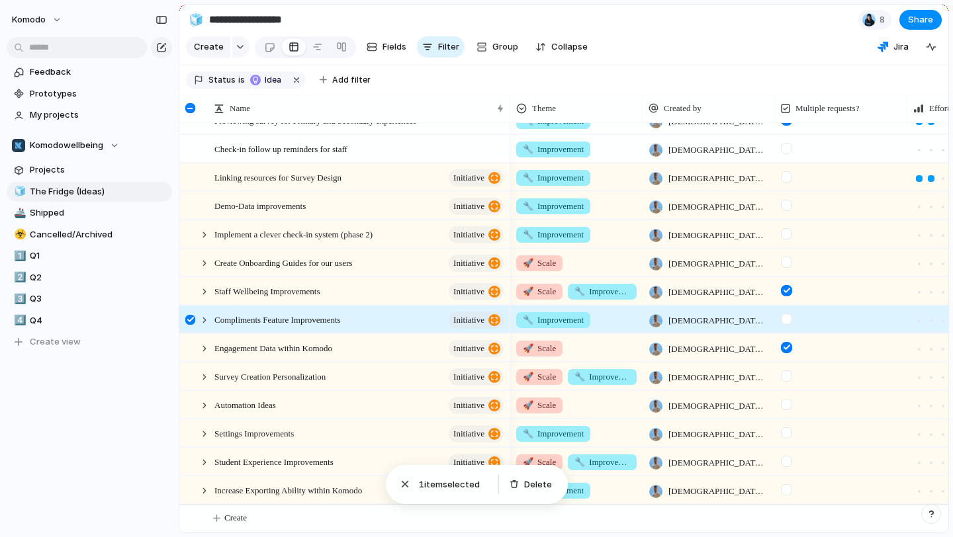
click at [190, 322] on div at bounding box center [190, 320] width 10 height 10
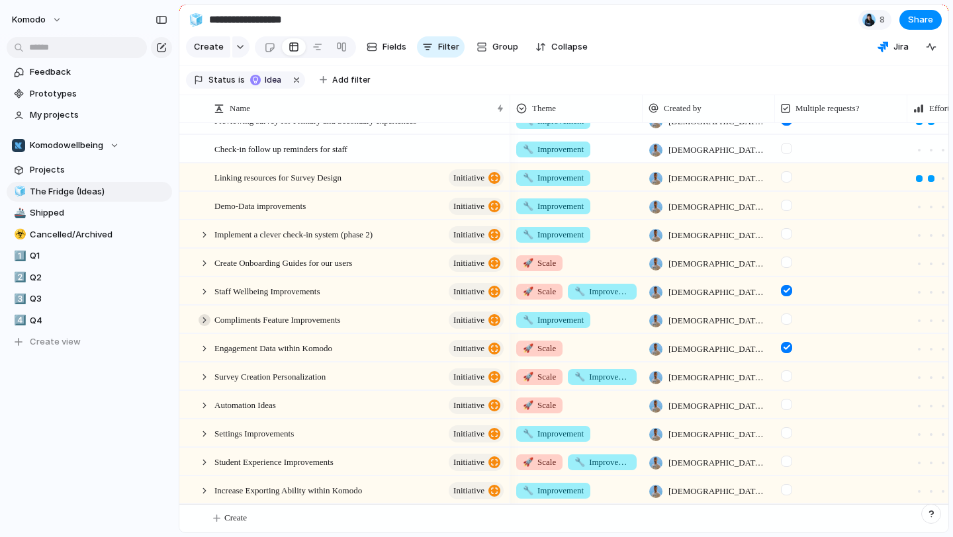
click at [203, 319] on div at bounding box center [205, 320] width 12 height 12
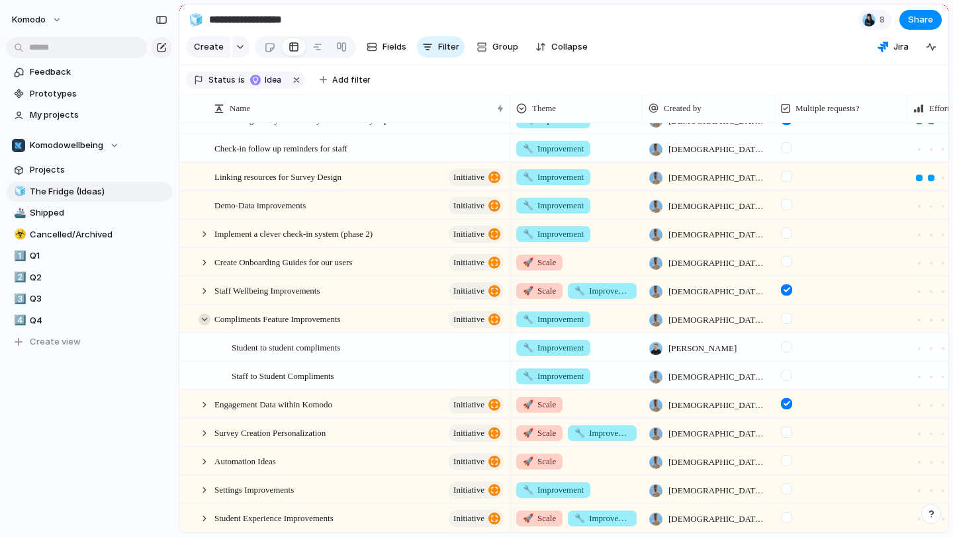
click at [203, 319] on div at bounding box center [205, 320] width 12 height 12
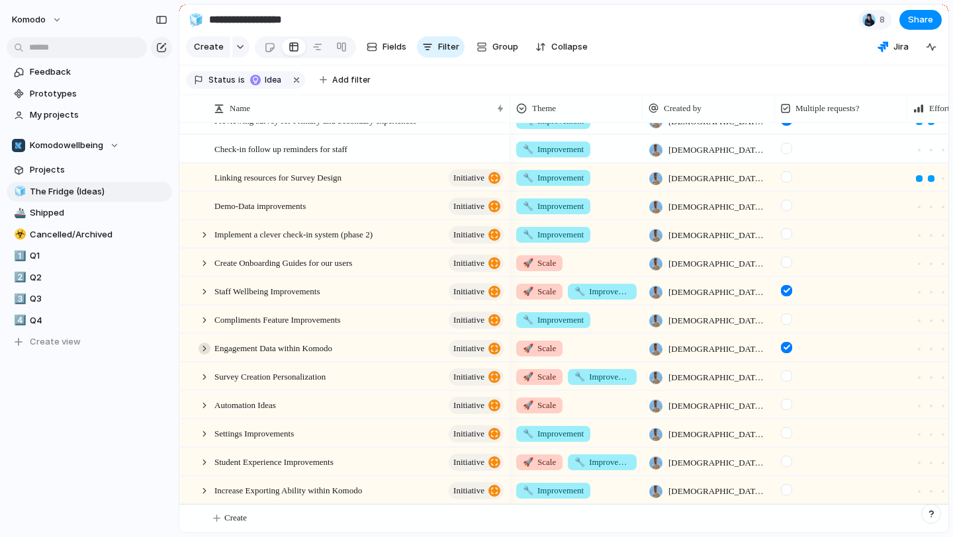
click at [202, 343] on div at bounding box center [205, 349] width 12 height 12
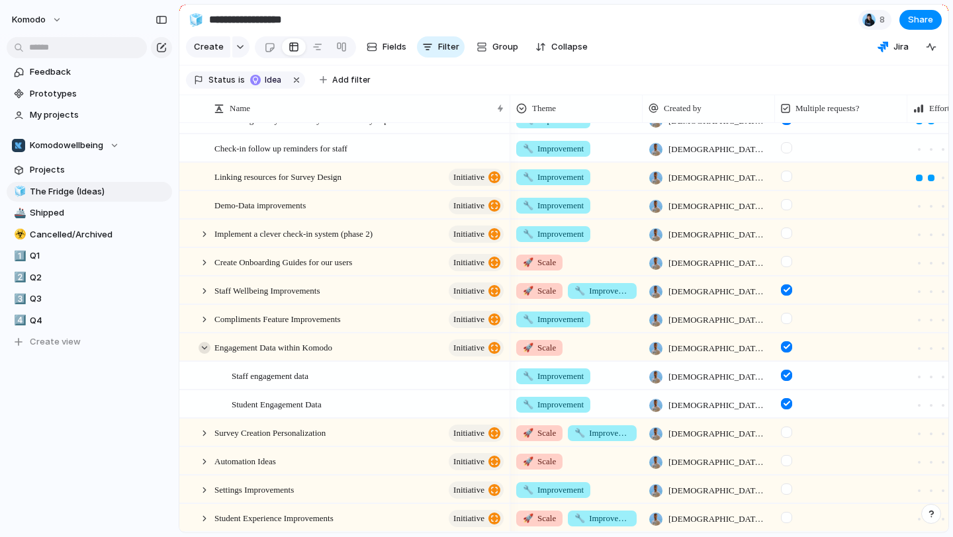
click at [202, 349] on div at bounding box center [205, 348] width 12 height 12
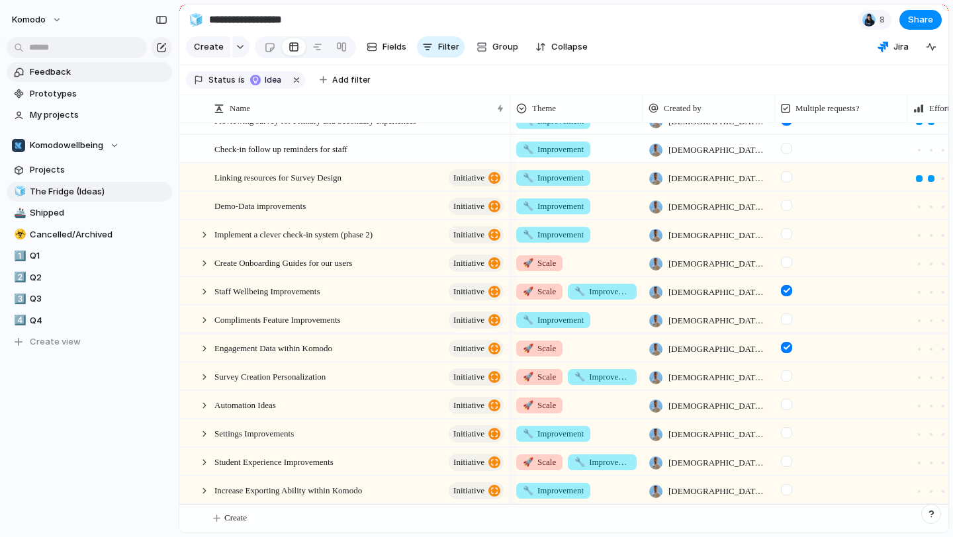
click at [80, 76] on span "Feedback" at bounding box center [99, 72] width 138 height 13
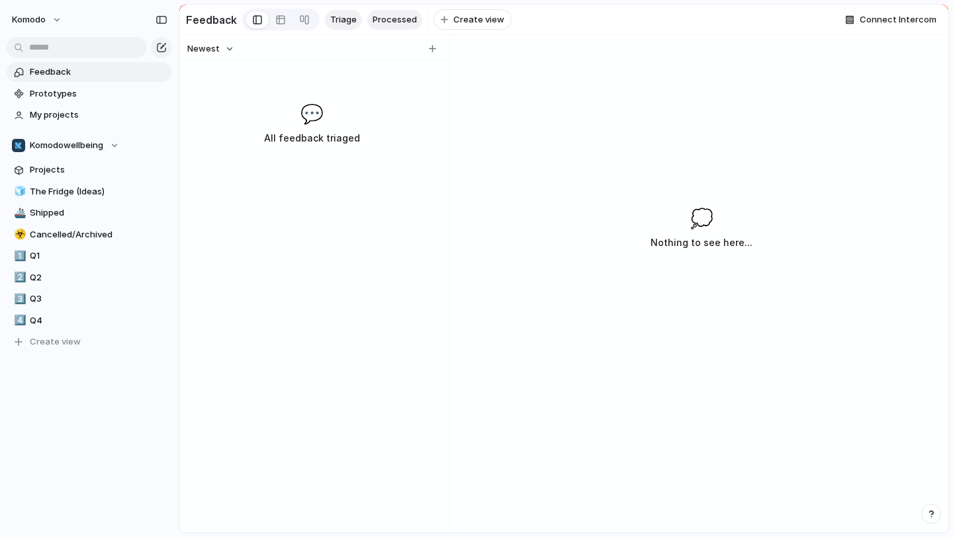
click at [383, 21] on span "Processed" at bounding box center [395, 19] width 44 height 13
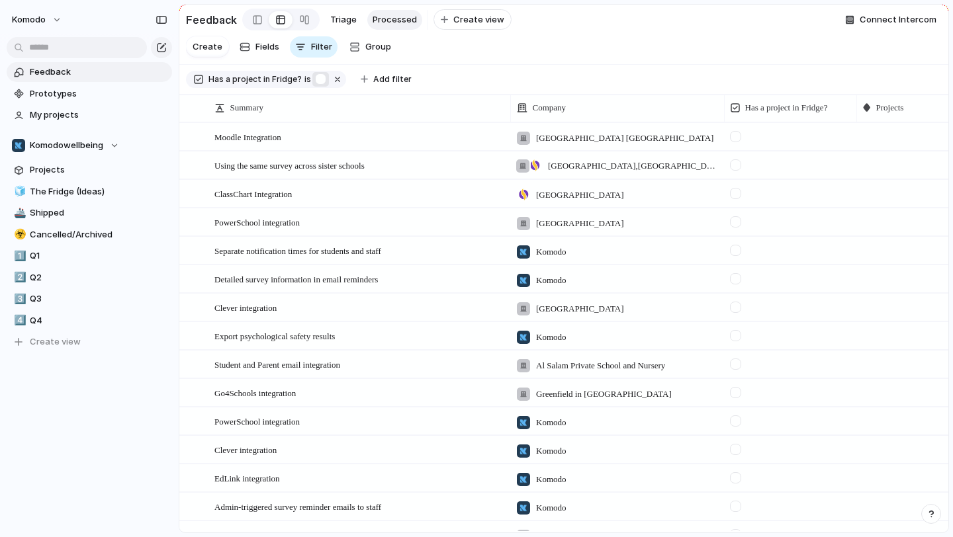
click at [315, 80] on div "button" at bounding box center [320, 78] width 11 height 11
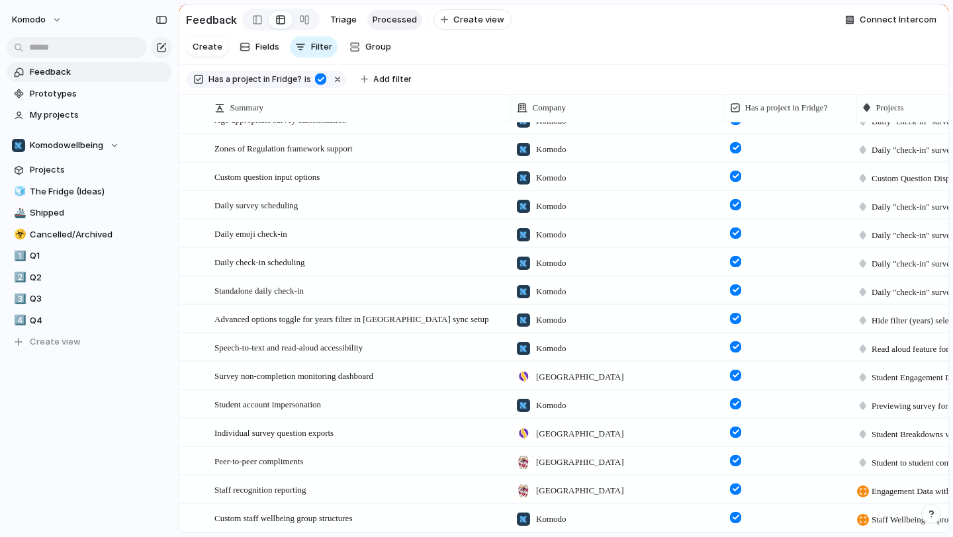
scroll to position [957, 0]
click at [357, 490] on div "Staff recognition reporting Open" at bounding box center [359, 490] width 291 height 28
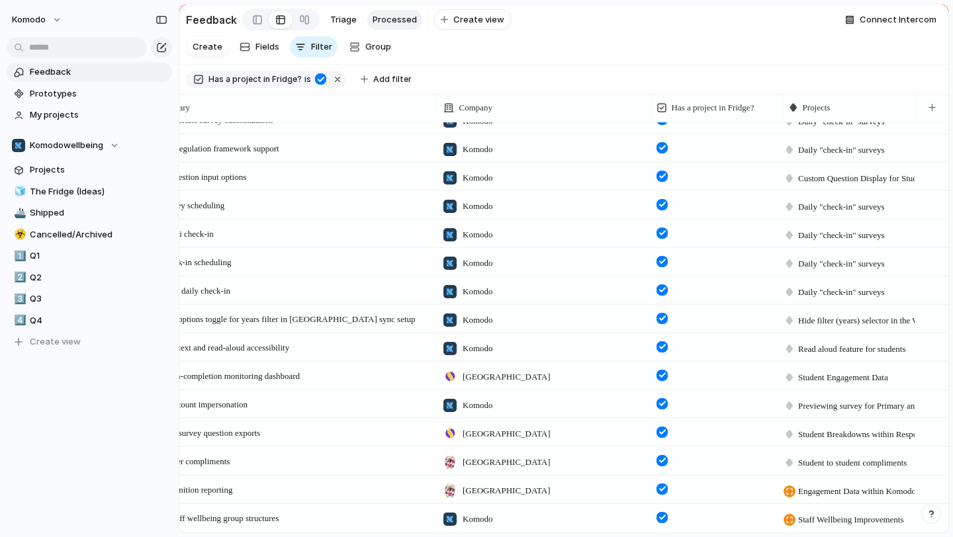
click at [662, 490] on div at bounding box center [661, 489] width 11 height 11
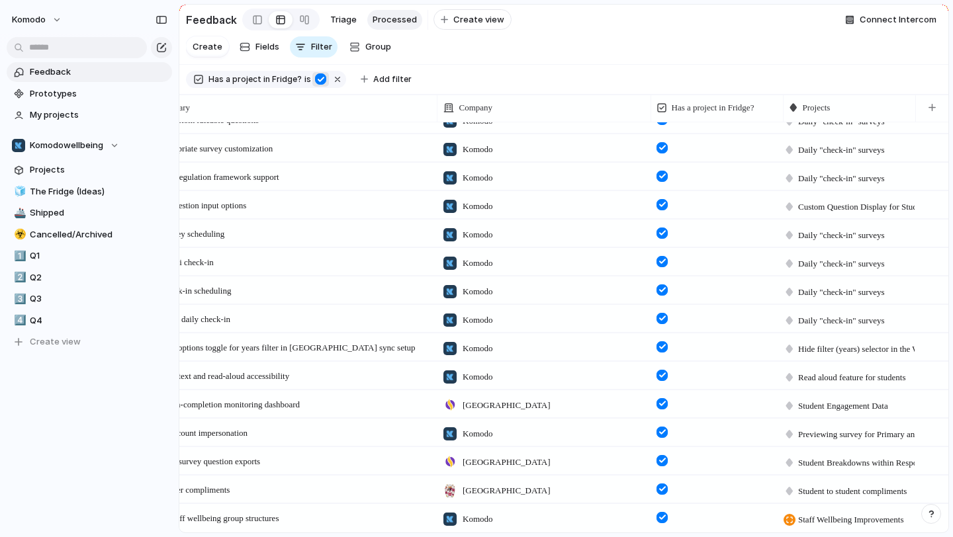
click at [318, 79] on div "button" at bounding box center [320, 78] width 11 height 11
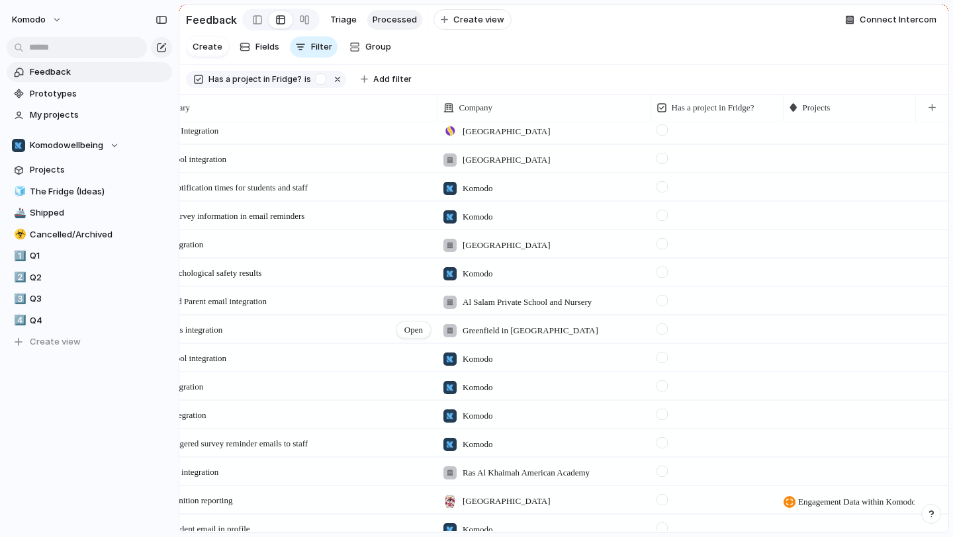
scroll to position [0, 0]
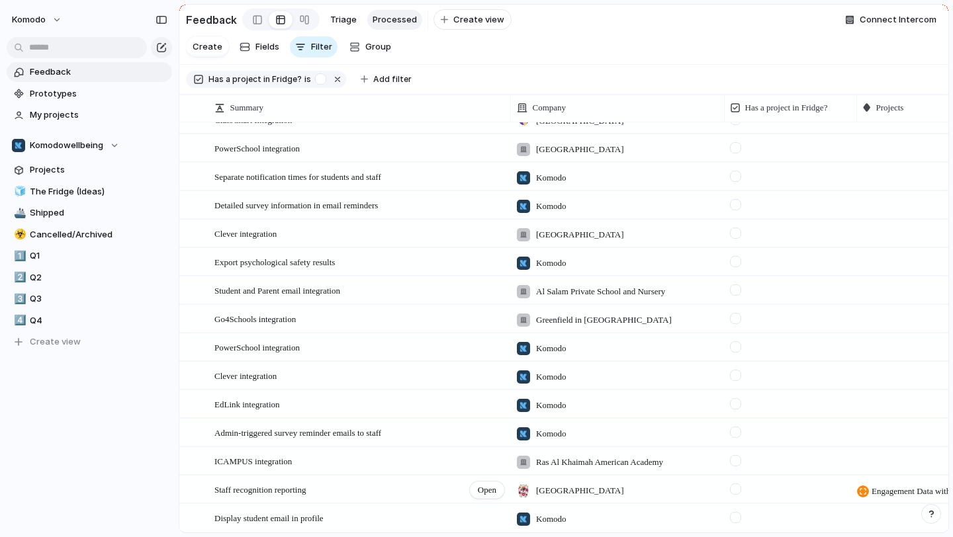
click at [410, 486] on div "Staff recognition reporting Open" at bounding box center [359, 490] width 291 height 28
click at [486, 491] on span "Open" at bounding box center [487, 490] width 19 height 13
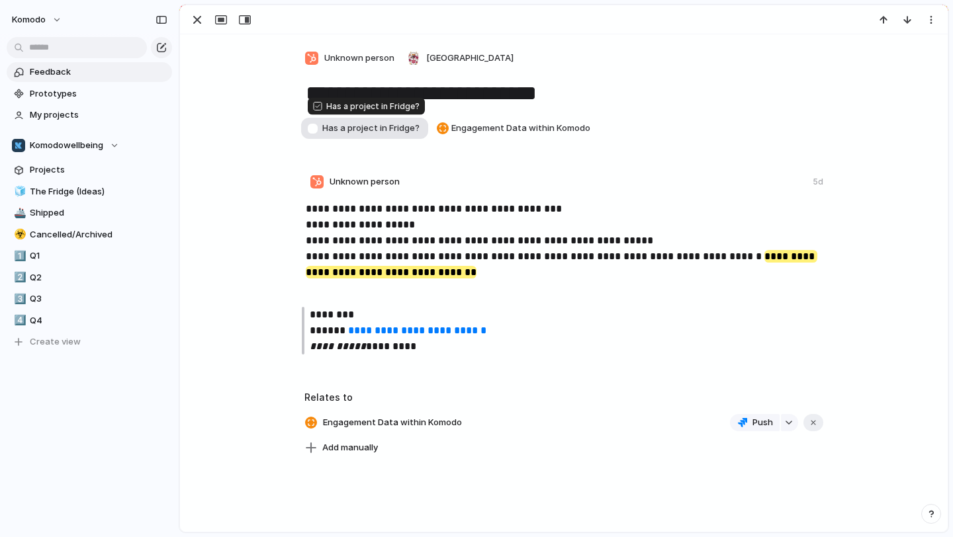
click at [312, 130] on div "button" at bounding box center [312, 128] width 11 height 11
click at [197, 21] on div "button" at bounding box center [197, 20] width 16 height 16
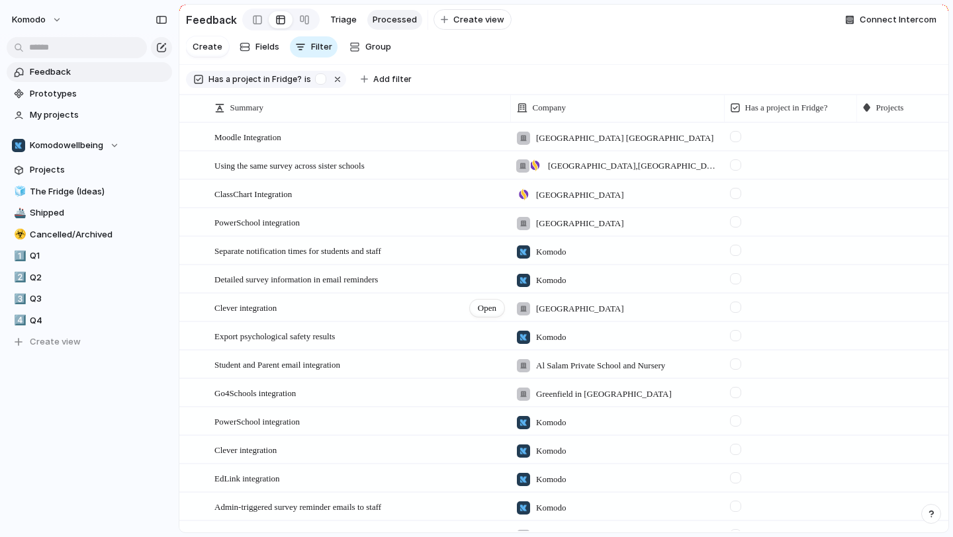
scroll to position [46, 0]
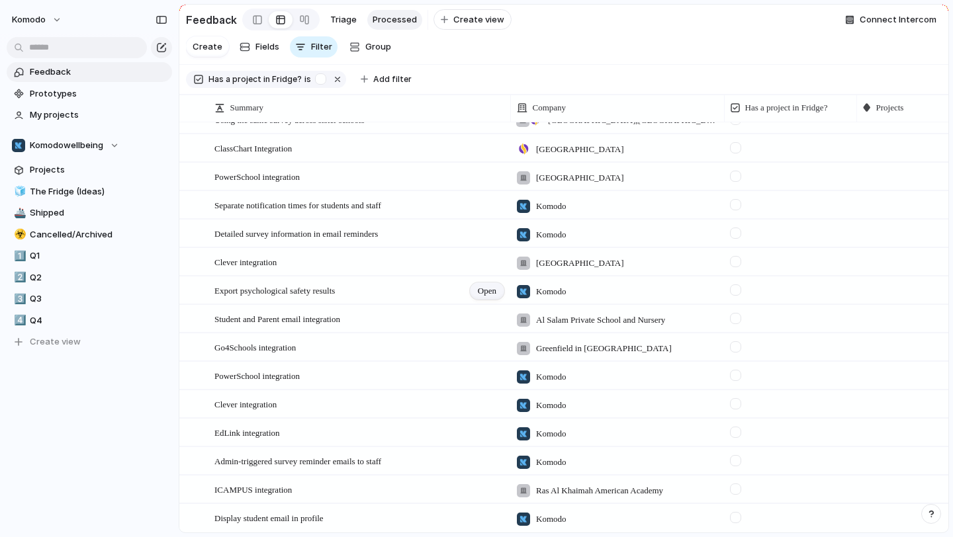
click at [493, 294] on span "Open" at bounding box center [487, 291] width 19 height 13
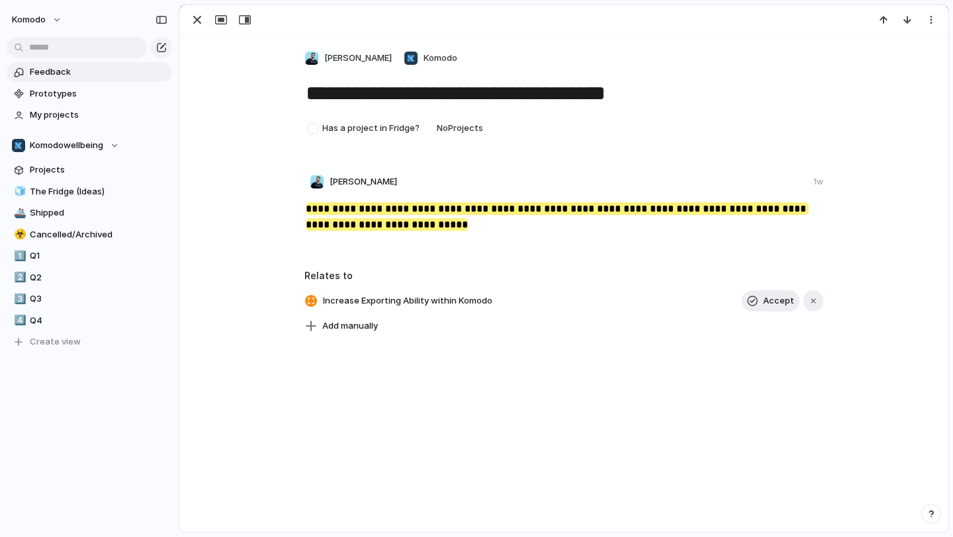
click at [451, 221] on p "**********" at bounding box center [565, 217] width 519 height 32
click at [460, 224] on p "**********" at bounding box center [565, 217] width 519 height 32
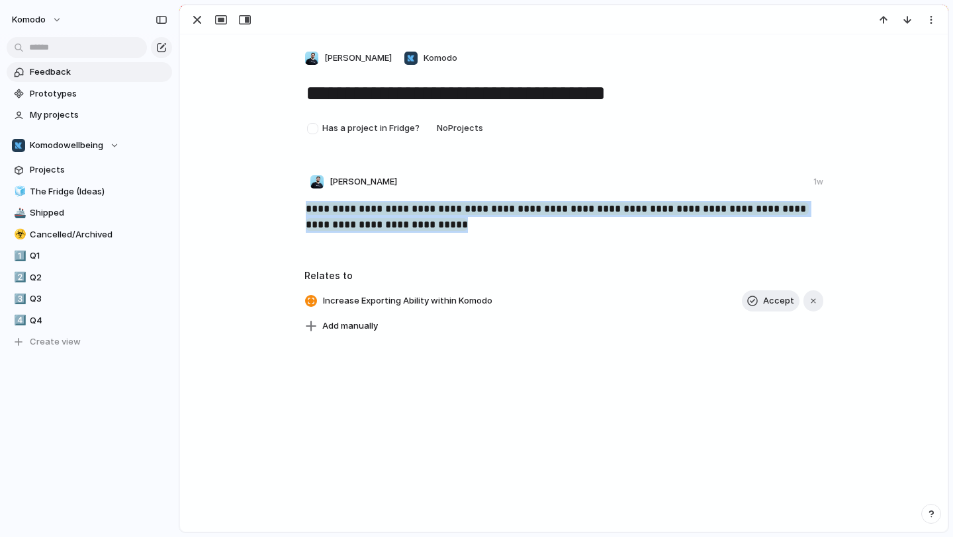
drag, startPoint x: 452, startPoint y: 226, endPoint x: 304, endPoint y: 213, distance: 148.1
click at [306, 213] on p "**********" at bounding box center [565, 217] width 519 height 32
copy mark "**********"
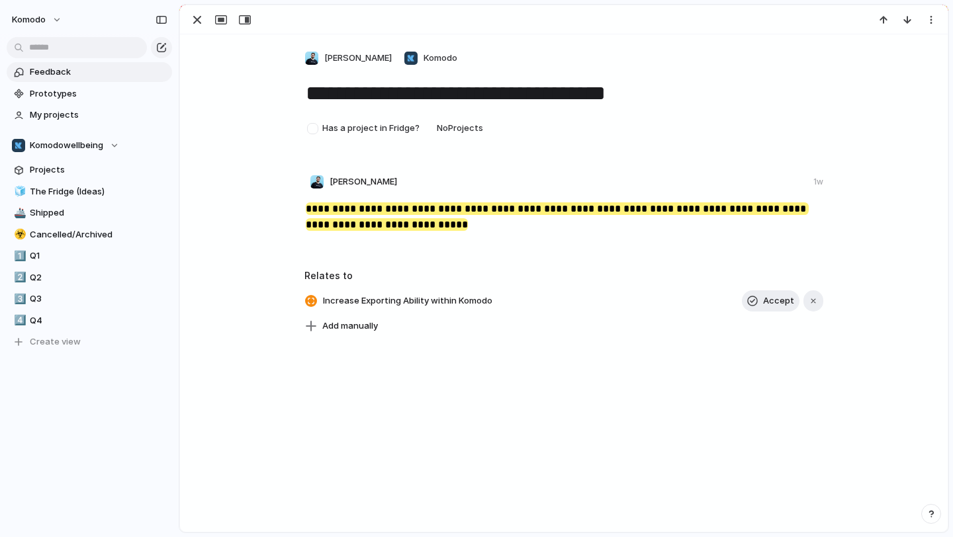
drag, startPoint x: 660, startPoint y: 96, endPoint x: 251, endPoint y: 71, distance: 409.1
click at [253, 73] on div "**********" at bounding box center [564, 184] width 768 height 301
click at [79, 189] on span "The Fridge (Ideas)" at bounding box center [99, 191] width 138 height 13
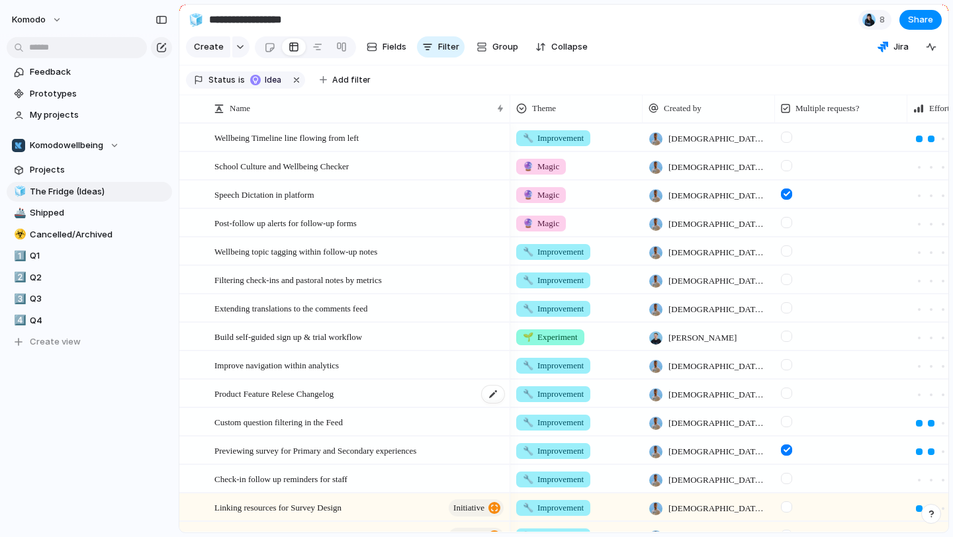
scroll to position [331, 0]
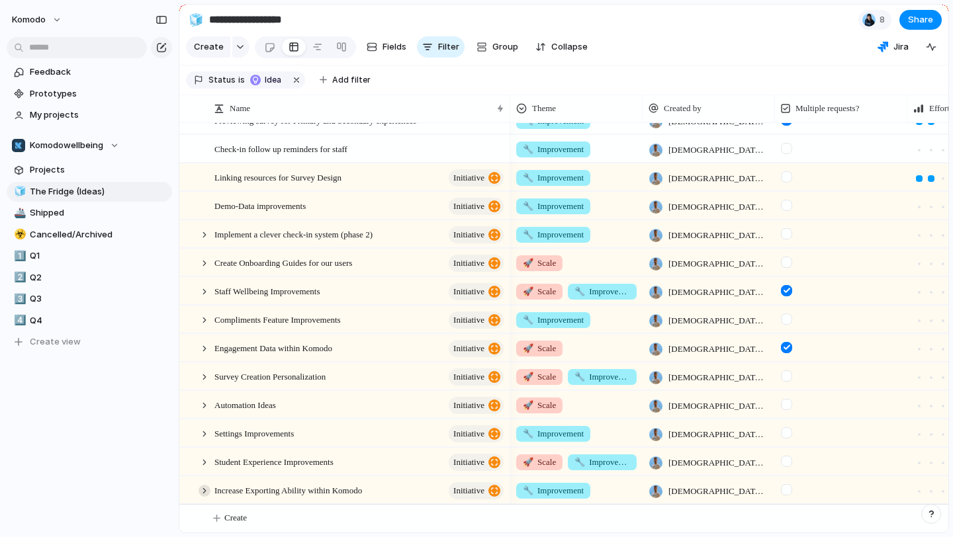
click at [203, 490] on div at bounding box center [205, 491] width 12 height 12
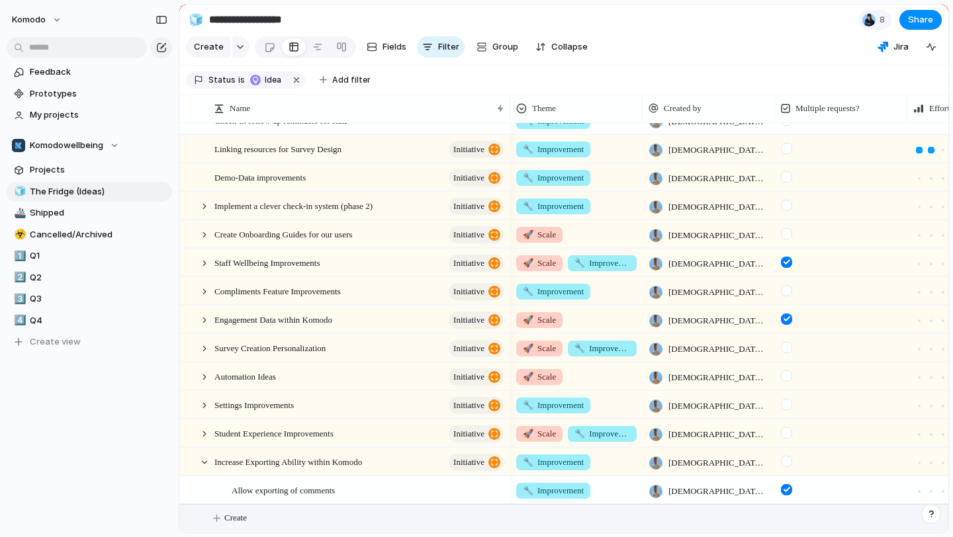
click at [244, 519] on span "Create" at bounding box center [235, 518] width 23 height 13
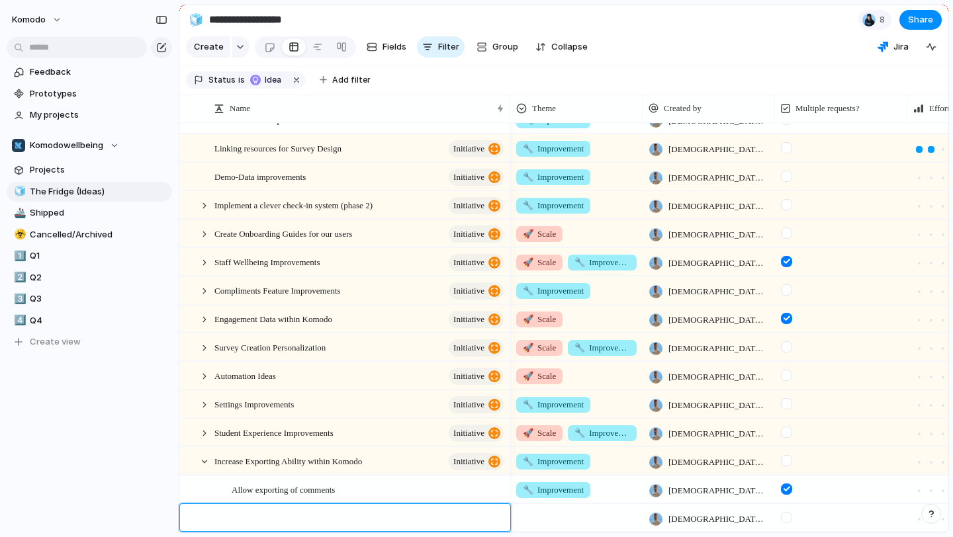
type textarea "**********"
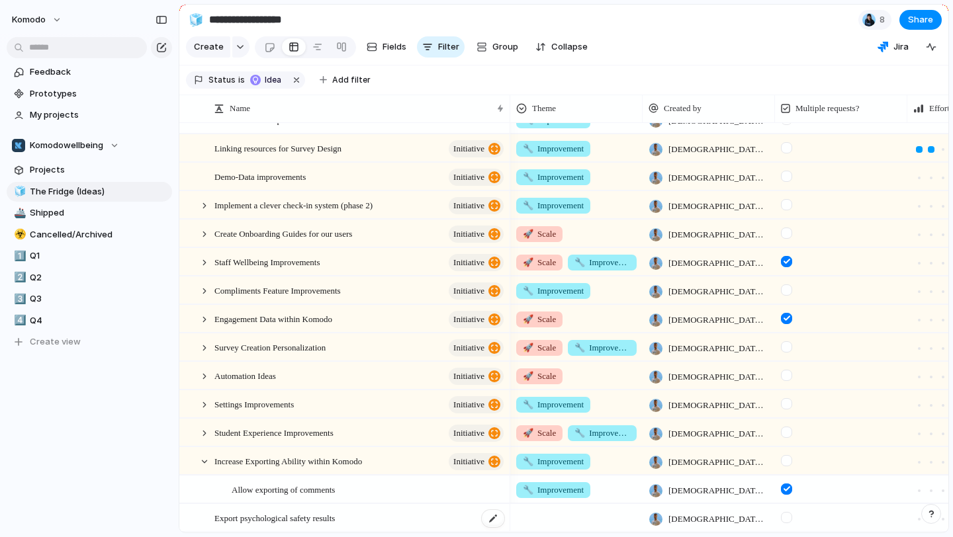
click at [410, 515] on div "Export psychological safety results" at bounding box center [359, 518] width 291 height 27
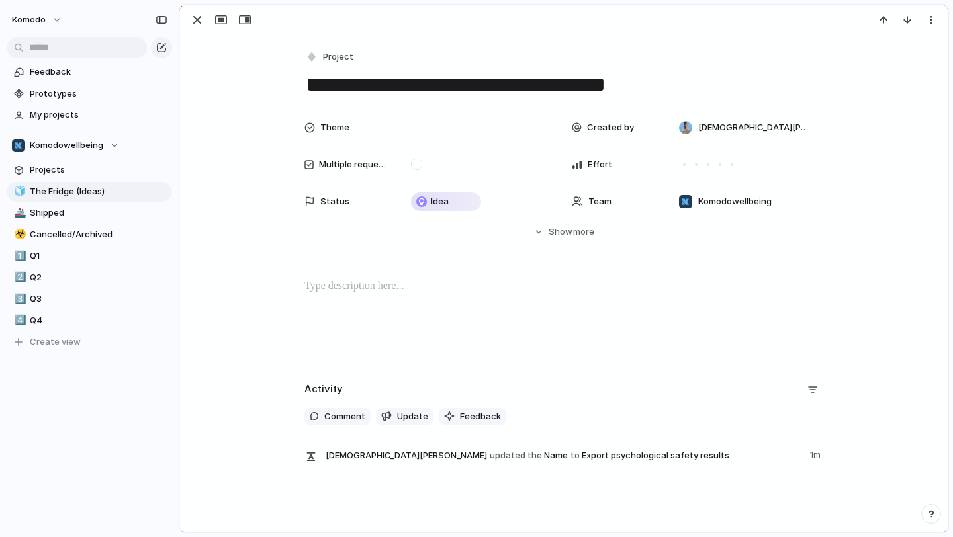
click at [390, 294] on p at bounding box center [563, 287] width 519 height 16
click at [566, 234] on span "Show" at bounding box center [561, 232] width 24 height 13
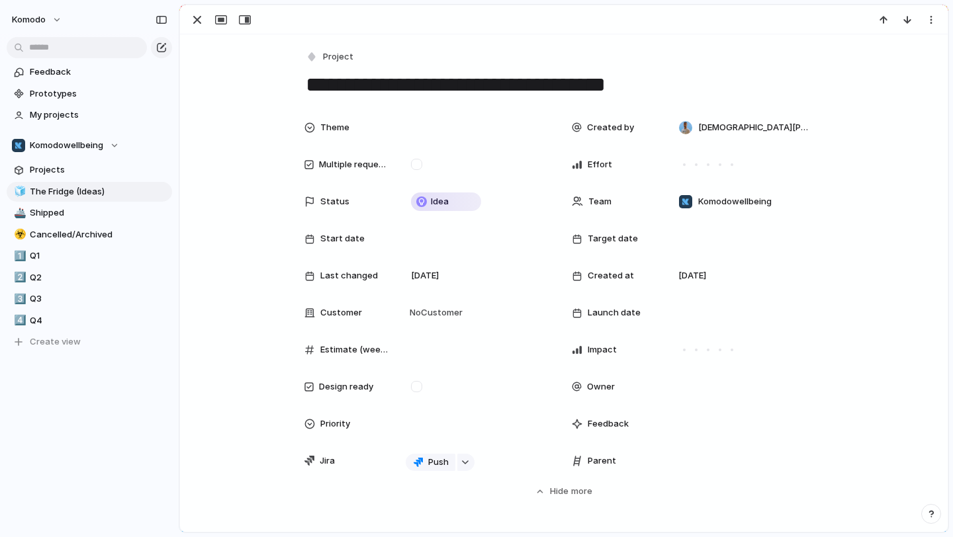
scroll to position [301, 0]
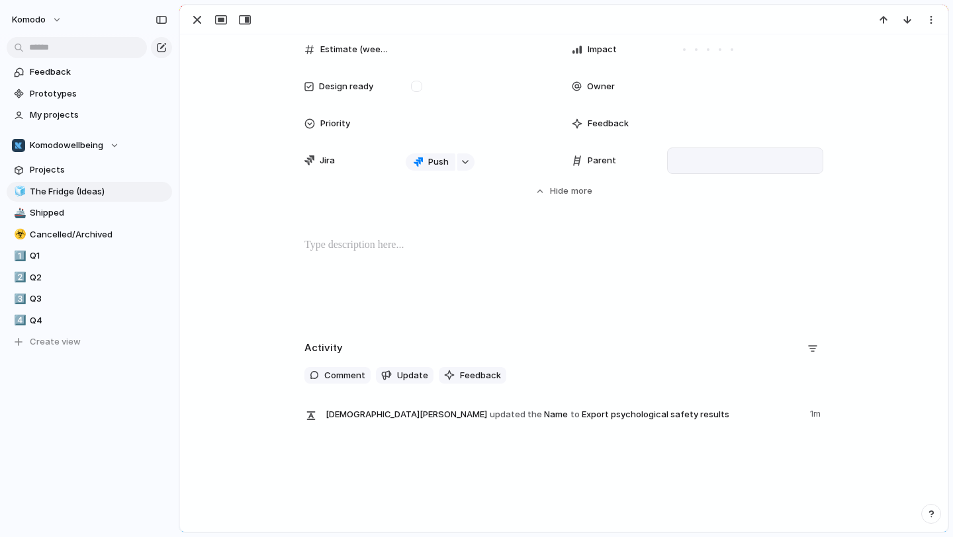
click at [709, 159] on div at bounding box center [745, 161] width 144 height 15
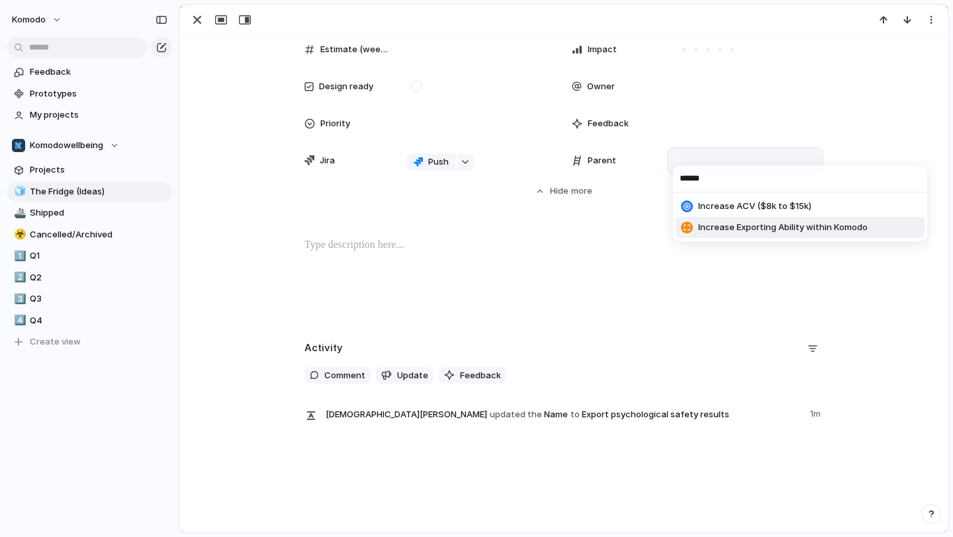
type input "******"
click at [801, 230] on span "Increase Exporting Ability within Komodo" at bounding box center [782, 227] width 169 height 13
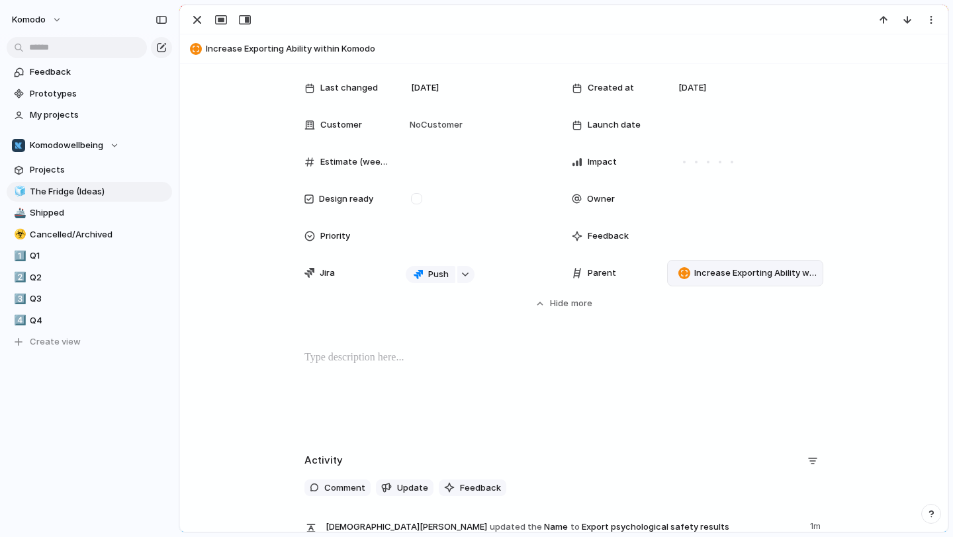
scroll to position [216, 0]
click at [201, 17] on div "button" at bounding box center [197, 20] width 16 height 16
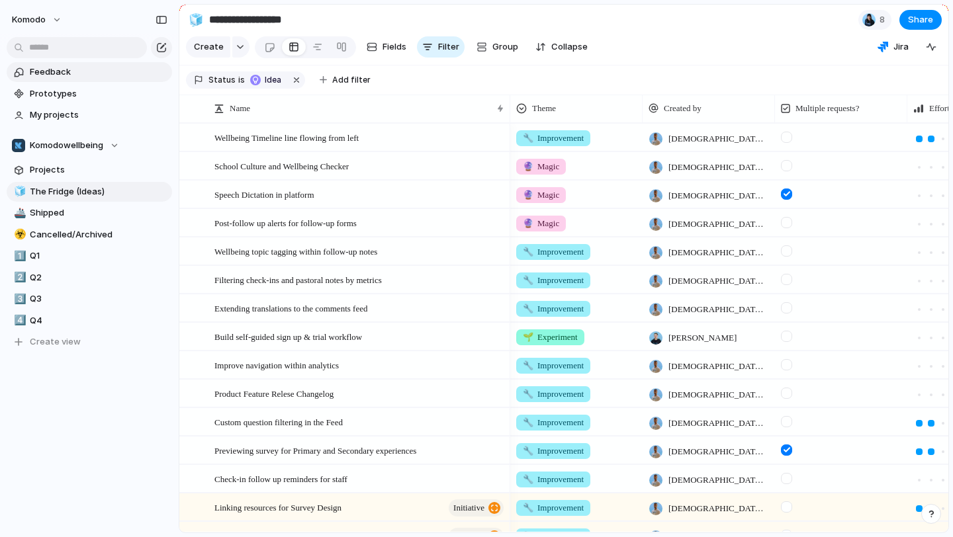
click at [85, 71] on span "Feedback" at bounding box center [99, 72] width 138 height 13
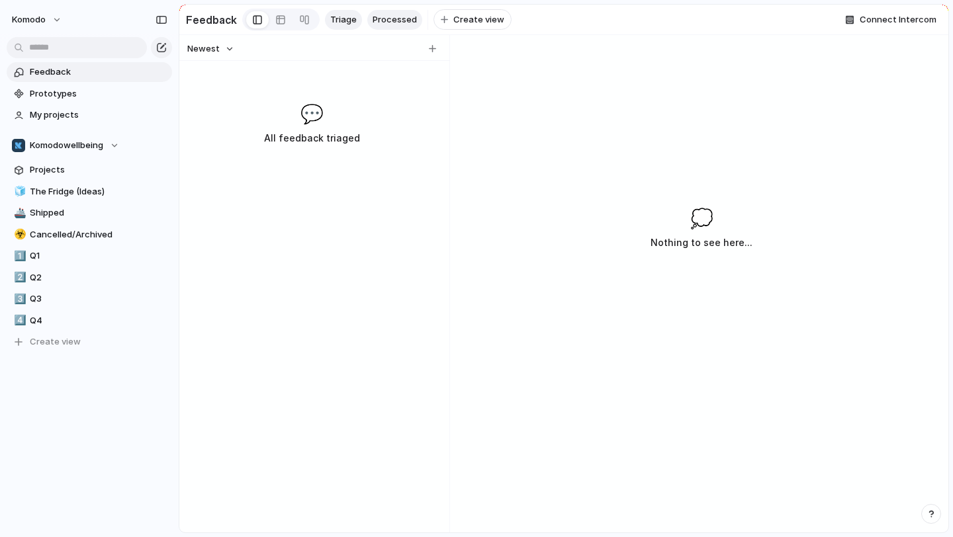
click at [396, 24] on span "Processed" at bounding box center [395, 19] width 44 height 13
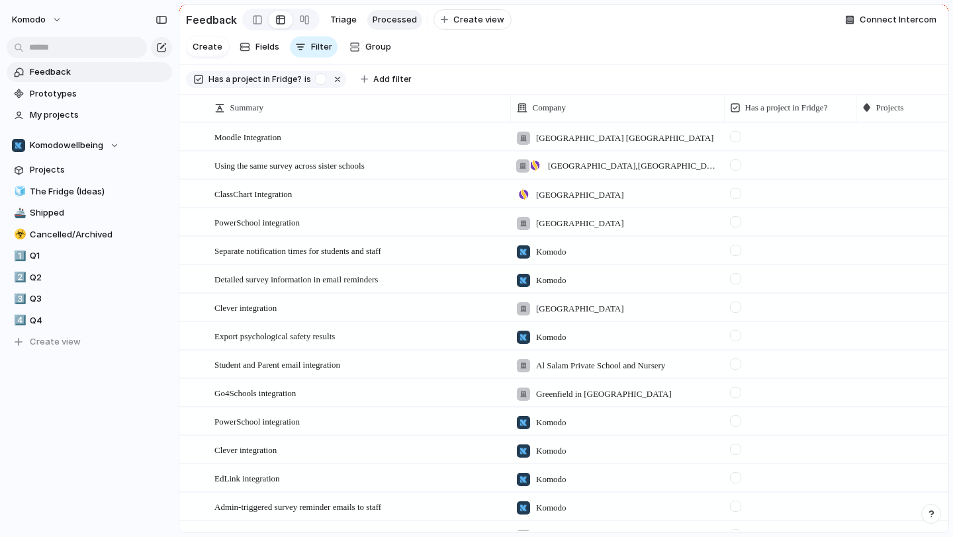
scroll to position [46, 0]
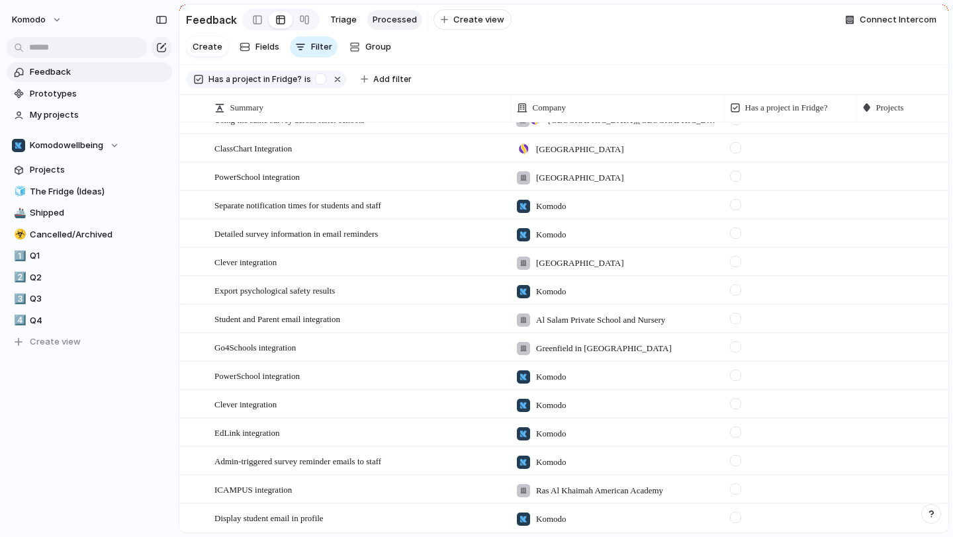
click at [897, 289] on div at bounding box center [922, 288] width 131 height 23
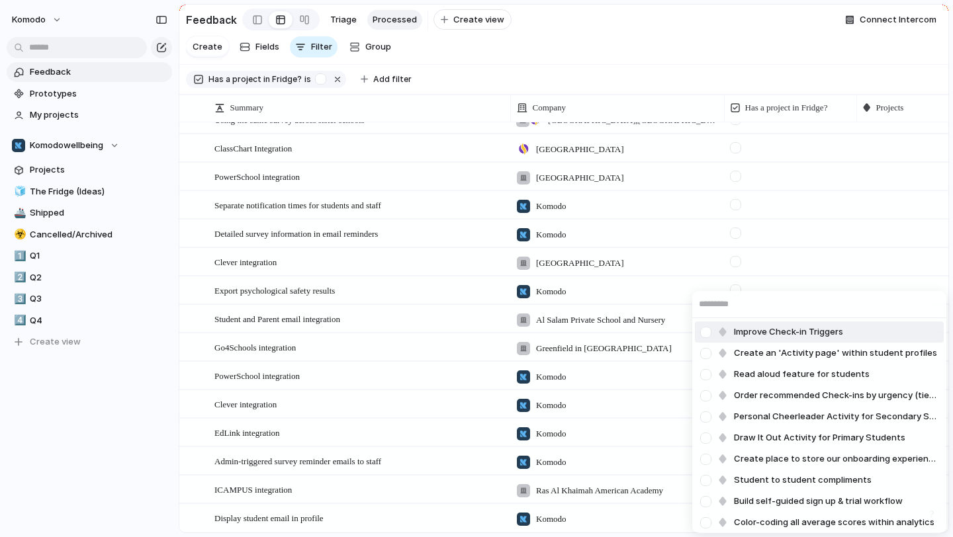
type input "*"
type input "***"
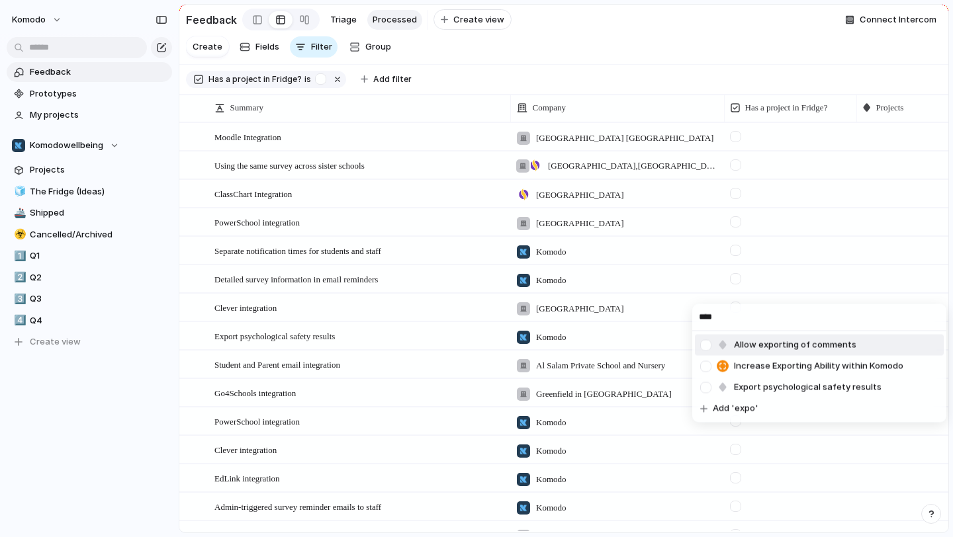
scroll to position [46, 0]
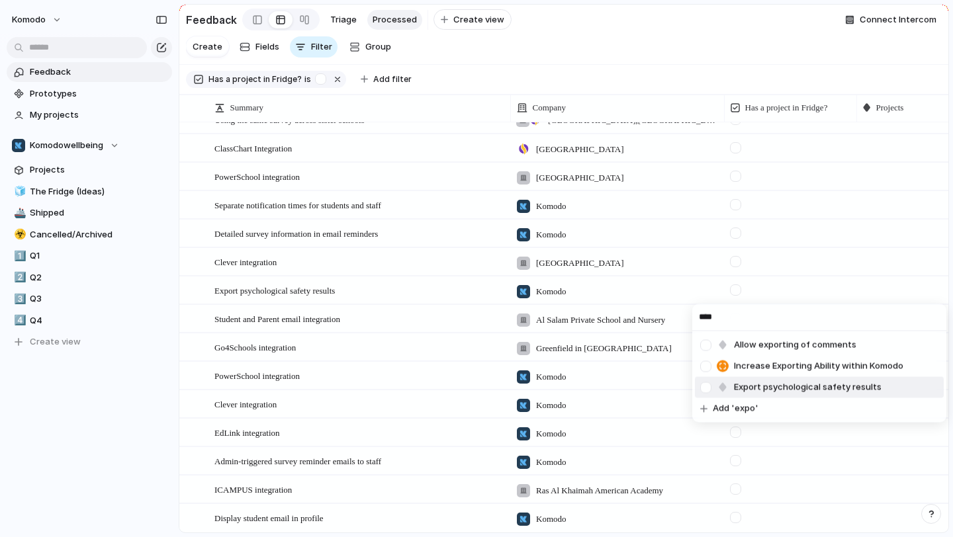
type input "****"
click at [901, 383] on li "Export psychological safety results" at bounding box center [819, 387] width 249 height 21
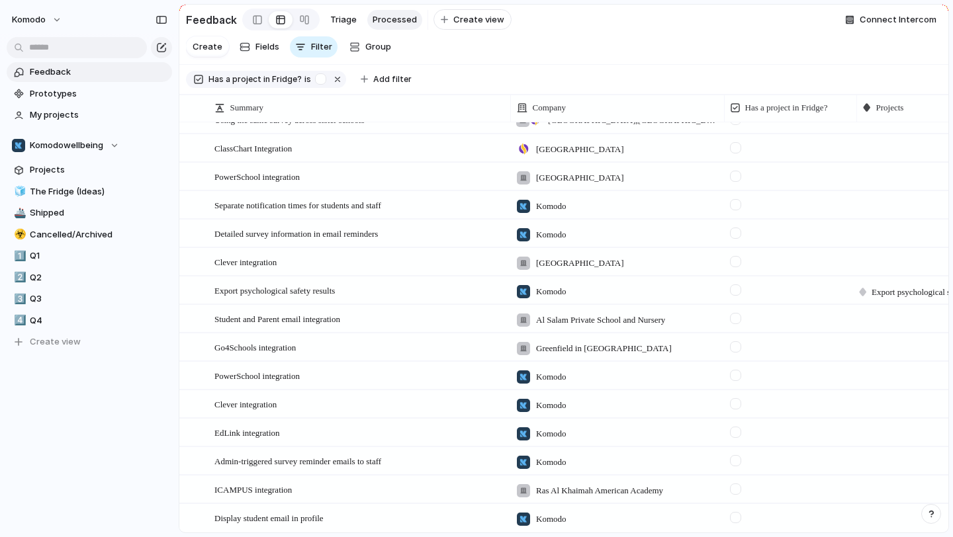
click at [733, 291] on div at bounding box center [735, 290] width 11 height 11
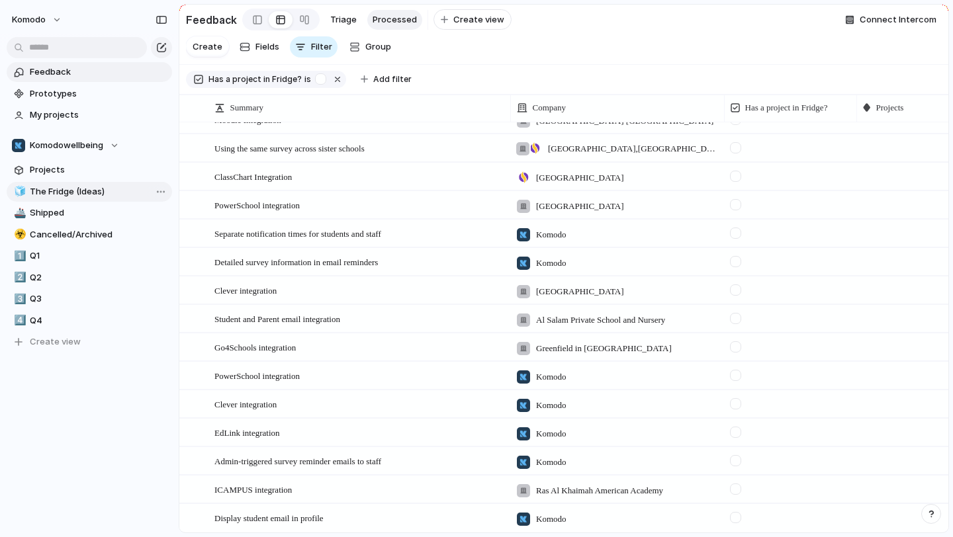
click at [91, 201] on link "🧊 The Fridge (Ideas)" at bounding box center [89, 192] width 165 height 20
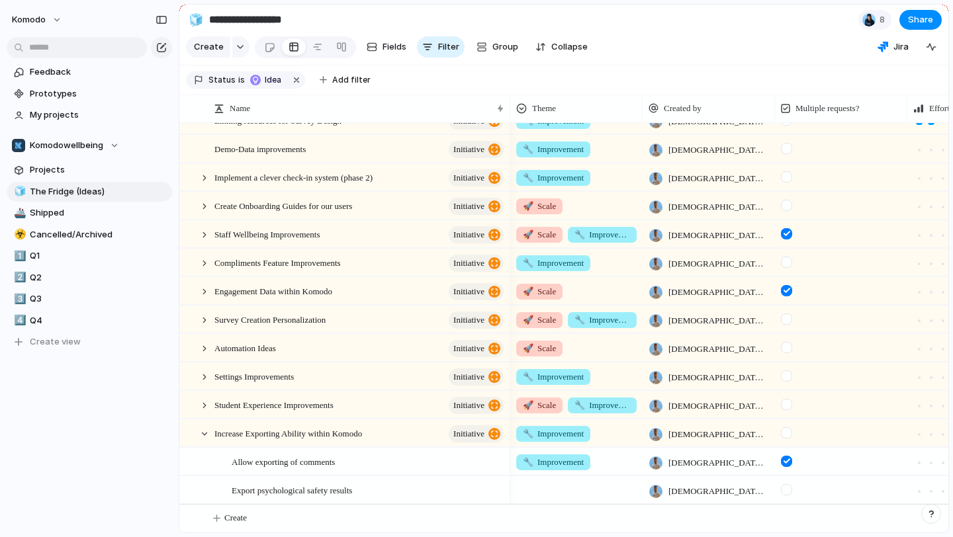
scroll to position [388, 0]
click at [561, 490] on div at bounding box center [576, 488] width 131 height 22
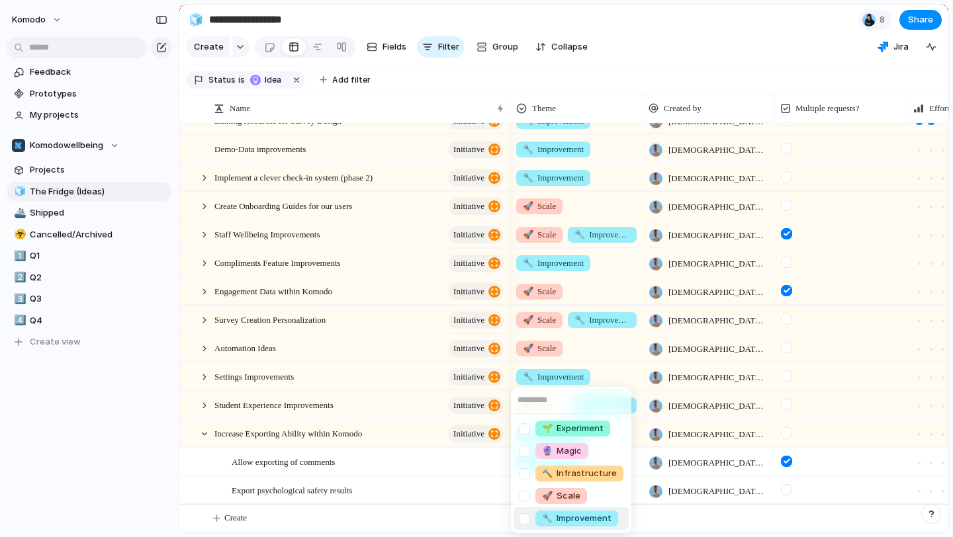
click at [586, 521] on span "🔧 Improvement" at bounding box center [576, 518] width 69 height 13
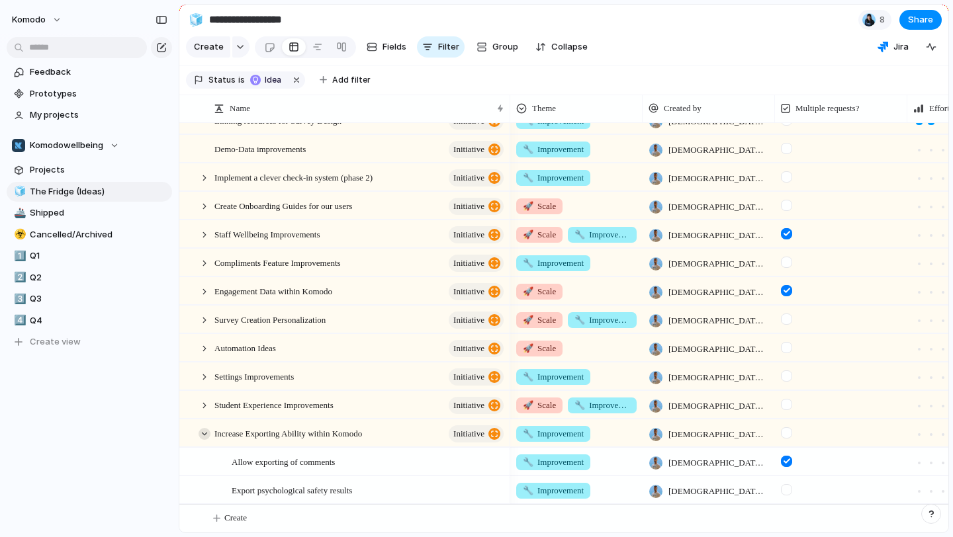
click at [205, 433] on div at bounding box center [205, 434] width 12 height 12
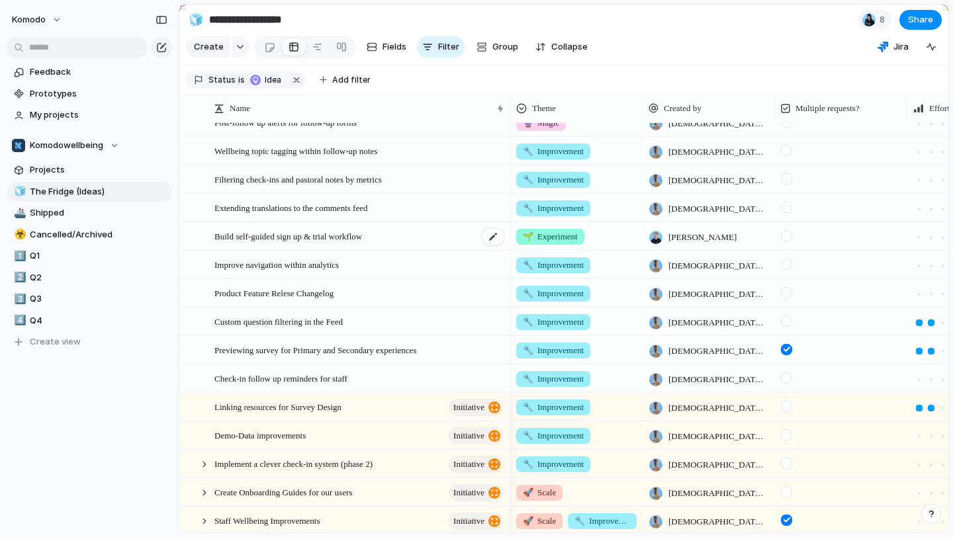
scroll to position [331, 0]
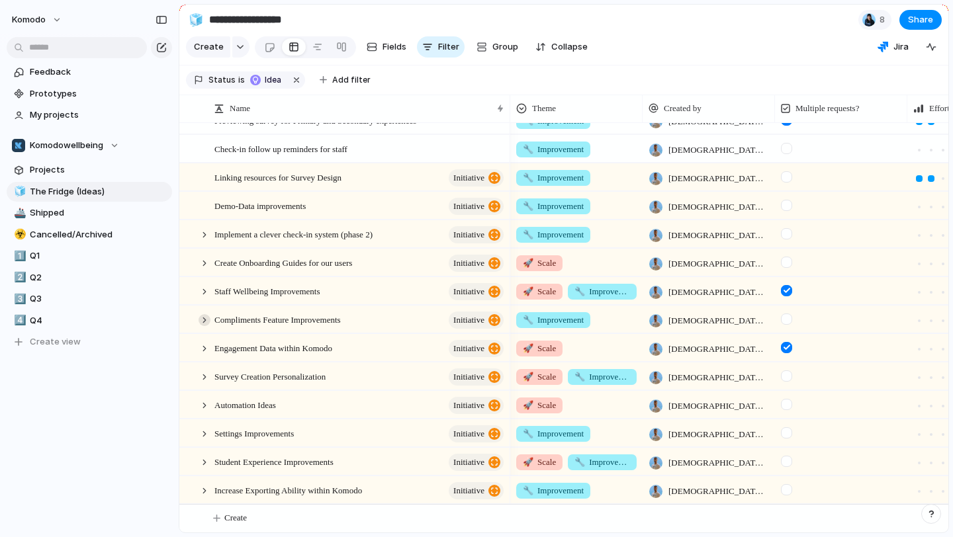
click at [204, 319] on div at bounding box center [205, 320] width 12 height 12
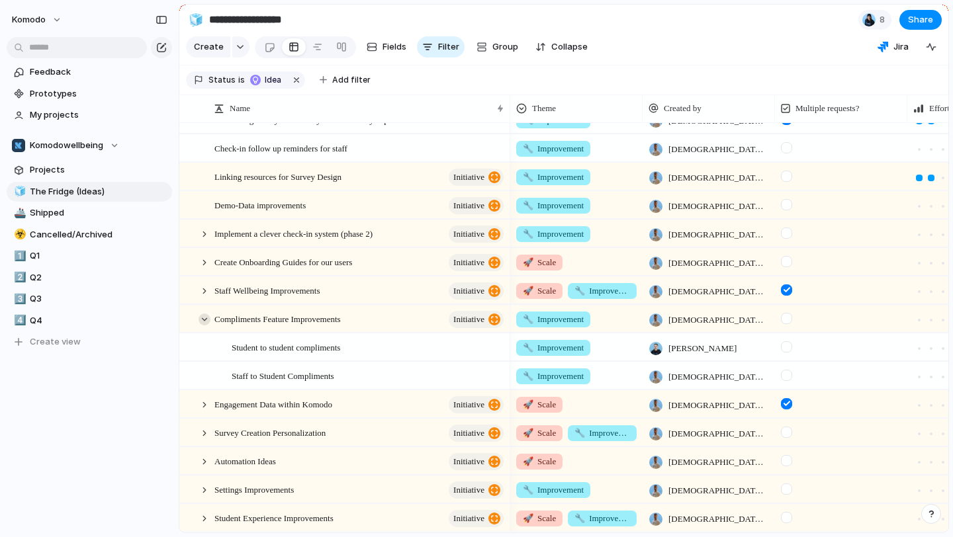
click at [204, 319] on div at bounding box center [205, 320] width 12 height 12
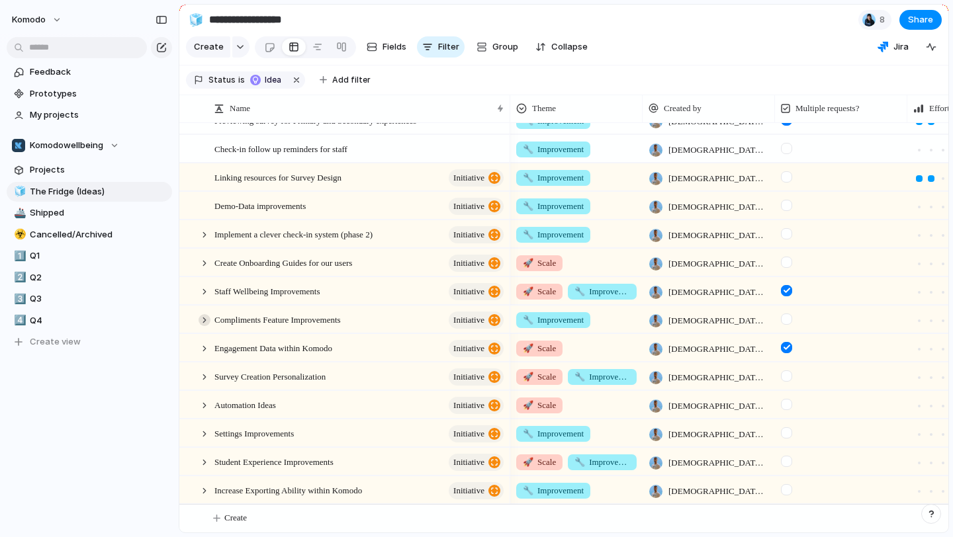
click at [204, 319] on div at bounding box center [205, 320] width 12 height 12
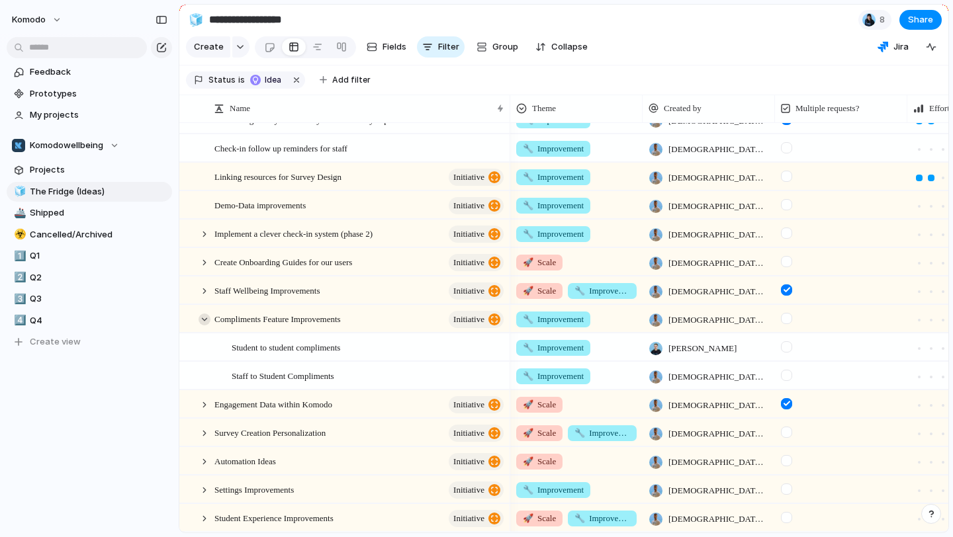
click at [206, 315] on div at bounding box center [205, 320] width 12 height 12
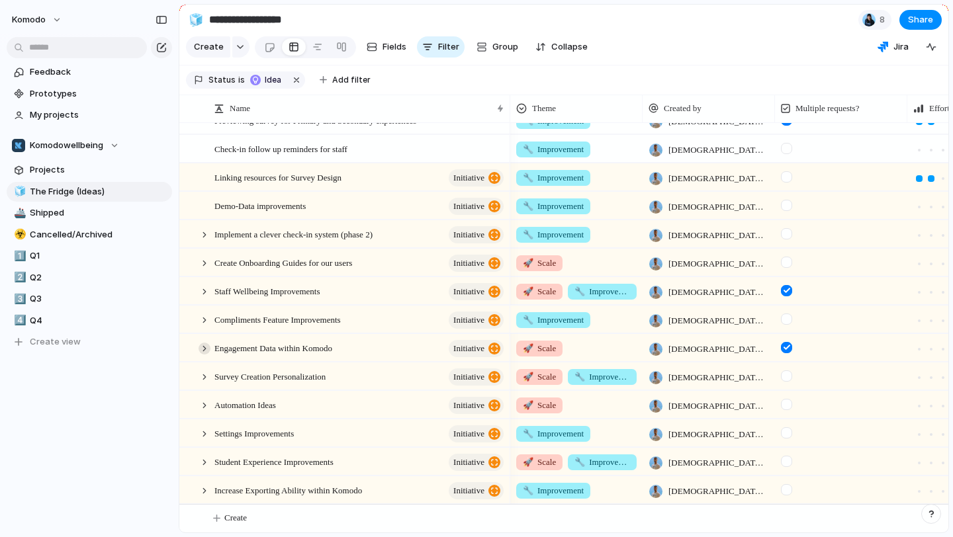
click at [205, 347] on div at bounding box center [205, 349] width 12 height 12
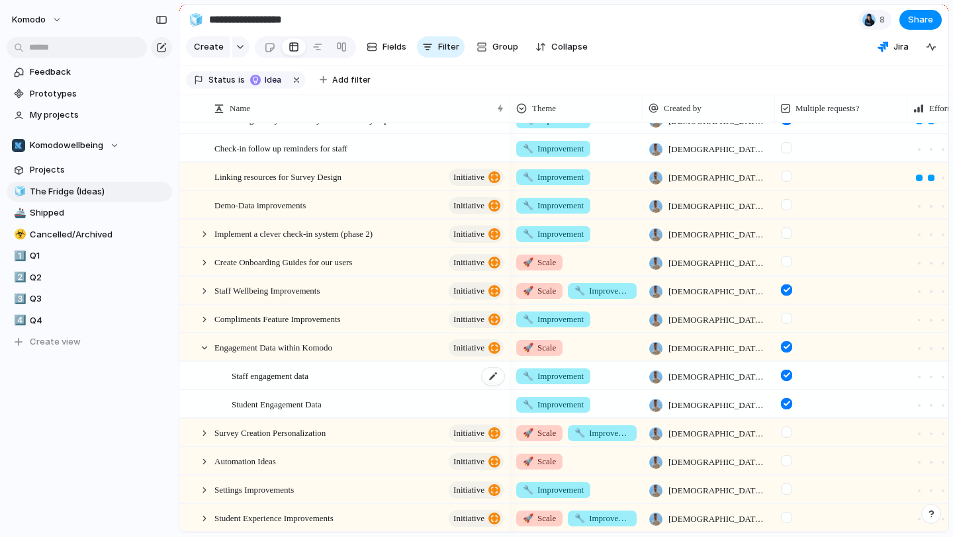
click at [351, 388] on div "Staff engagement data" at bounding box center [369, 376] width 274 height 27
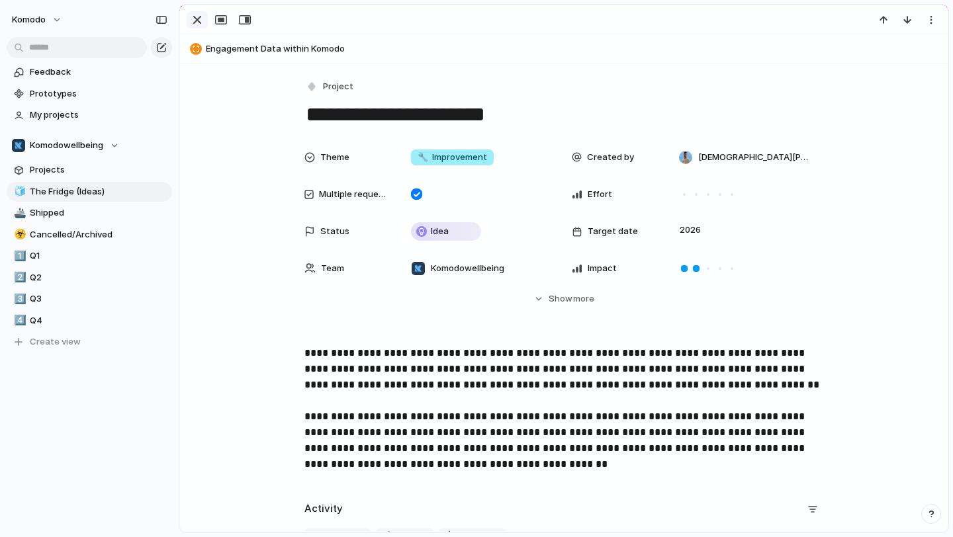
click at [197, 21] on div "button" at bounding box center [197, 20] width 16 height 16
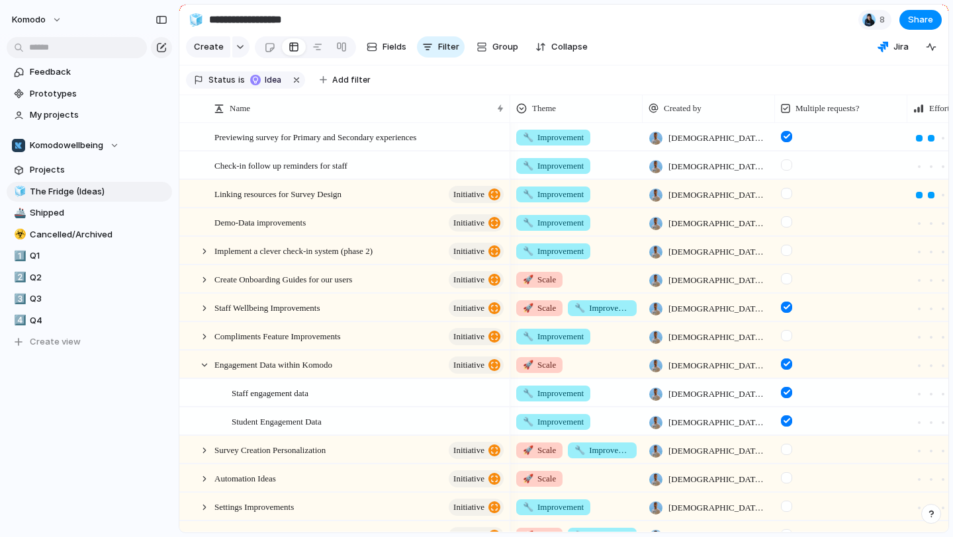
scroll to position [307, 0]
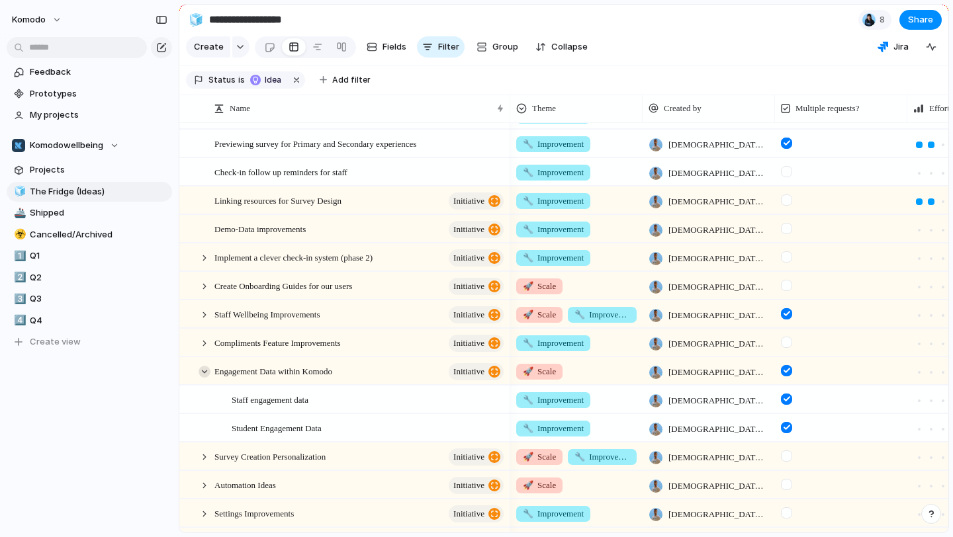
click at [204, 372] on div at bounding box center [205, 372] width 12 height 12
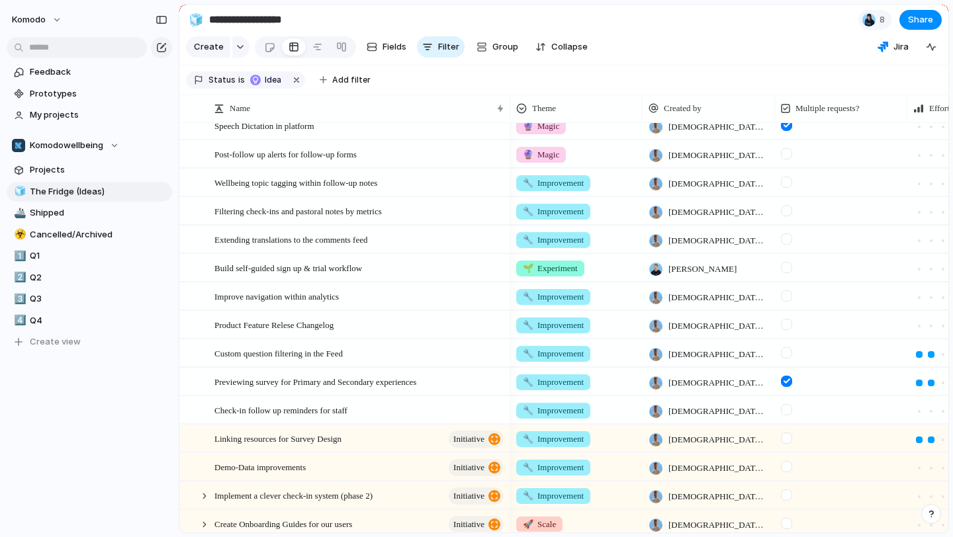
scroll to position [0, 0]
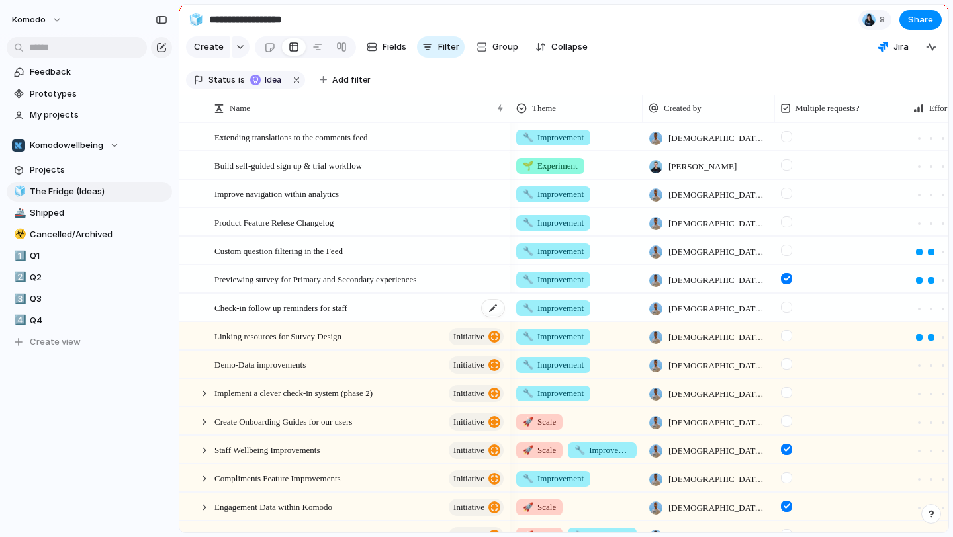
click at [406, 306] on div "Check-in follow up reminders for staff" at bounding box center [359, 307] width 291 height 27
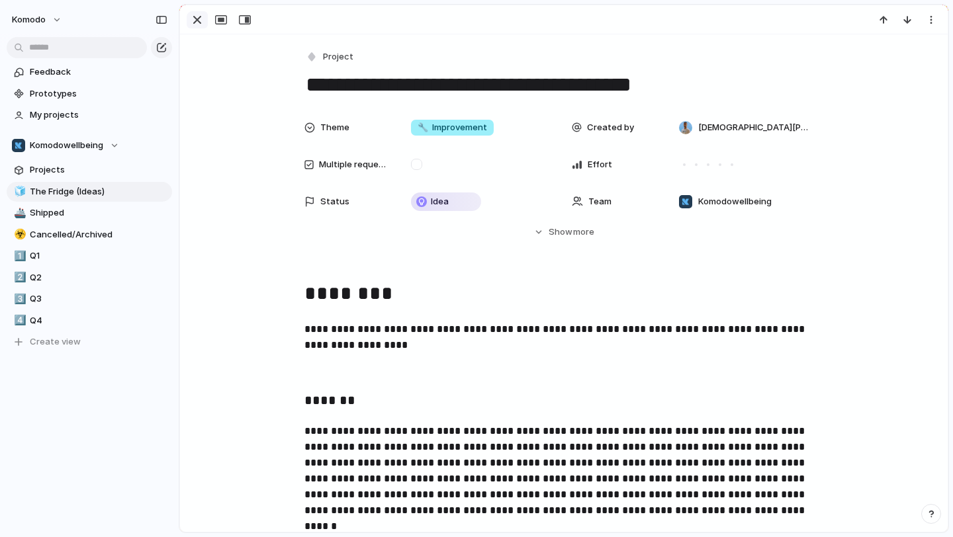
click at [199, 21] on div "button" at bounding box center [197, 20] width 16 height 16
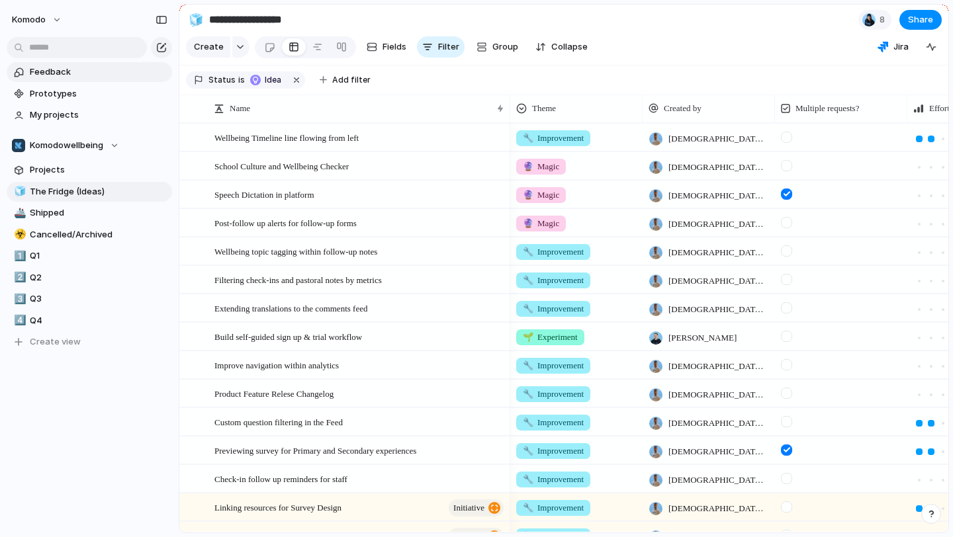
click at [104, 71] on span "Feedback" at bounding box center [99, 72] width 138 height 13
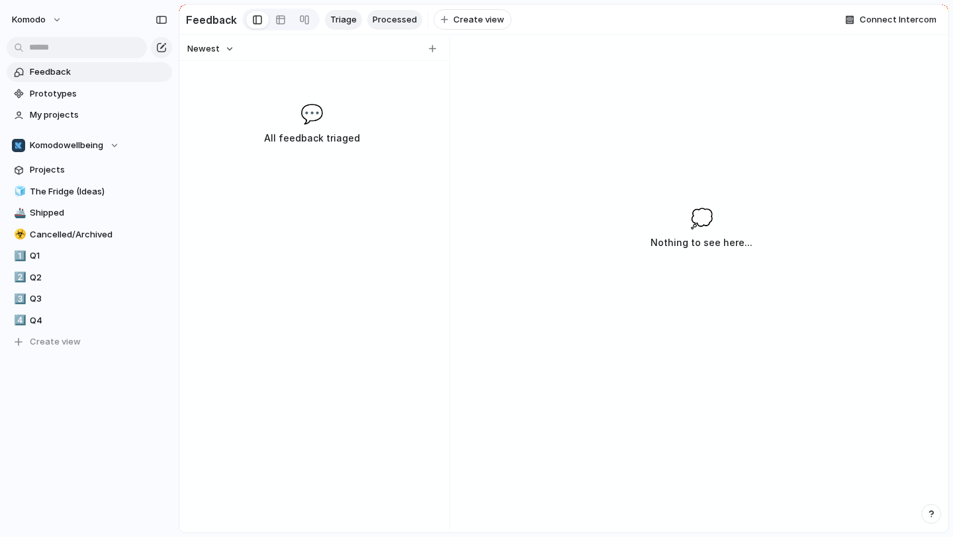
click at [392, 11] on link "Processed" at bounding box center [394, 20] width 55 height 20
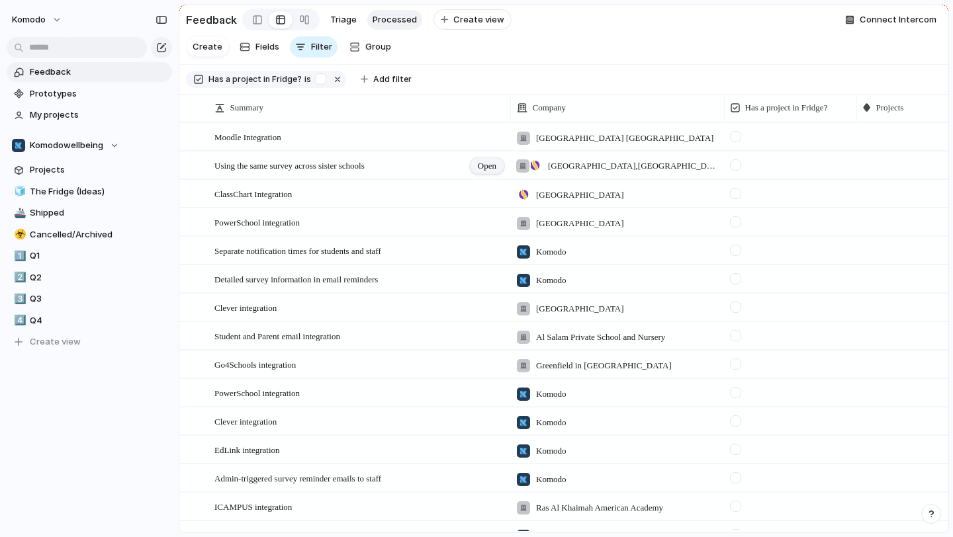
click at [478, 167] on span "Open" at bounding box center [487, 165] width 19 height 13
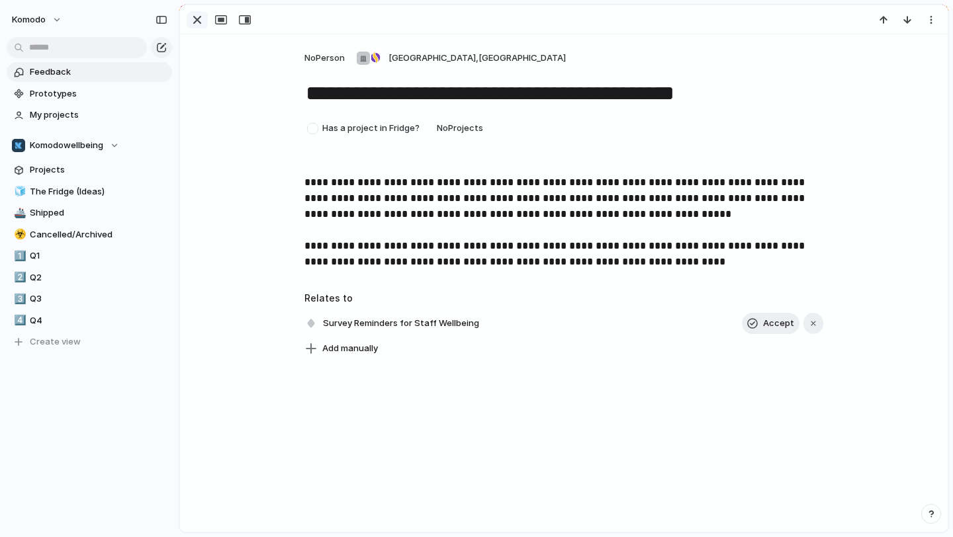
click at [197, 15] on div "button" at bounding box center [197, 20] width 16 height 16
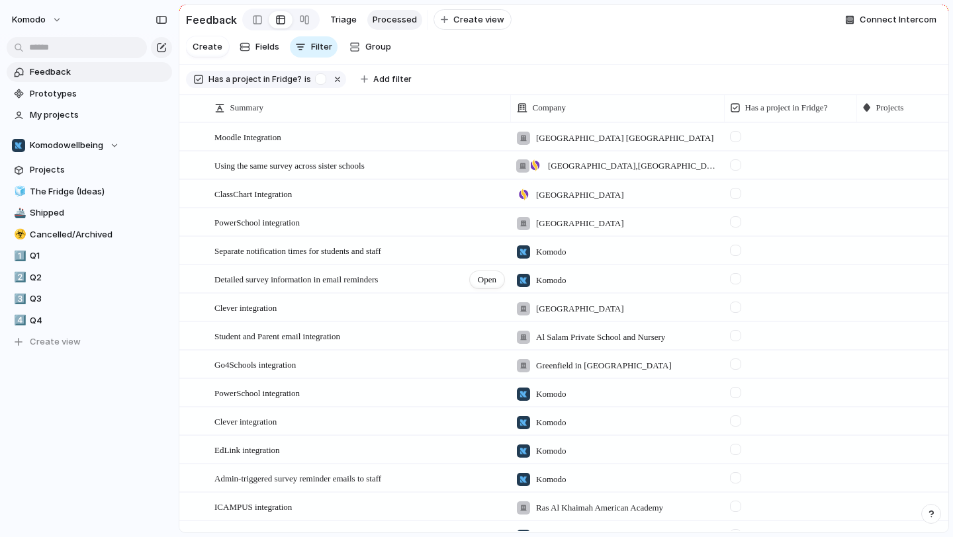
scroll to position [18, 0]
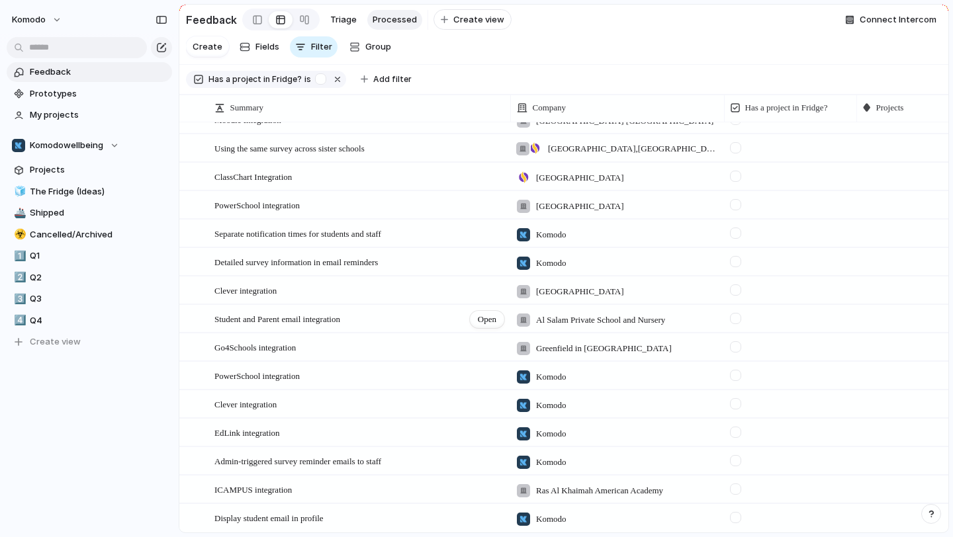
click at [378, 312] on div "Student and Parent email integration Open" at bounding box center [359, 320] width 291 height 28
click at [485, 324] on span "Open" at bounding box center [487, 319] width 19 height 13
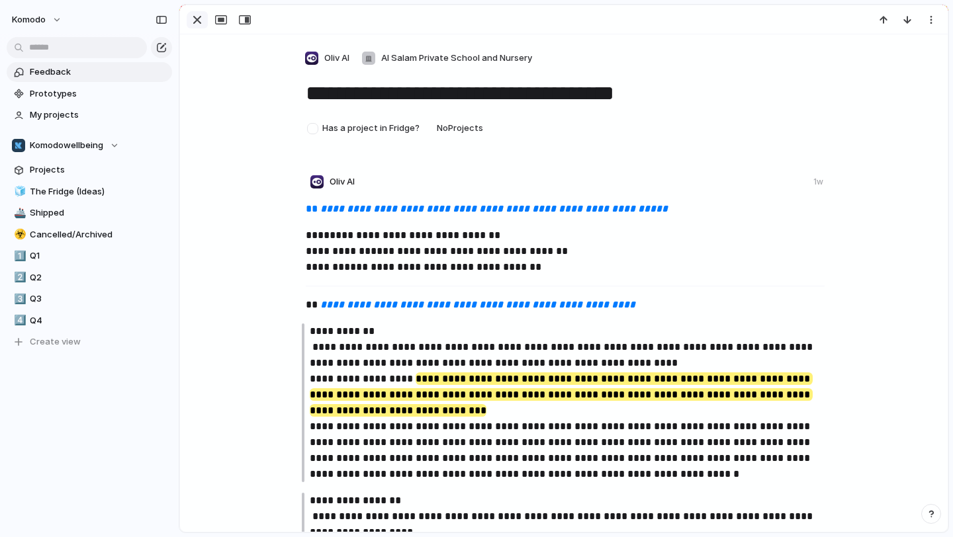
click at [197, 23] on div "button" at bounding box center [197, 20] width 16 height 16
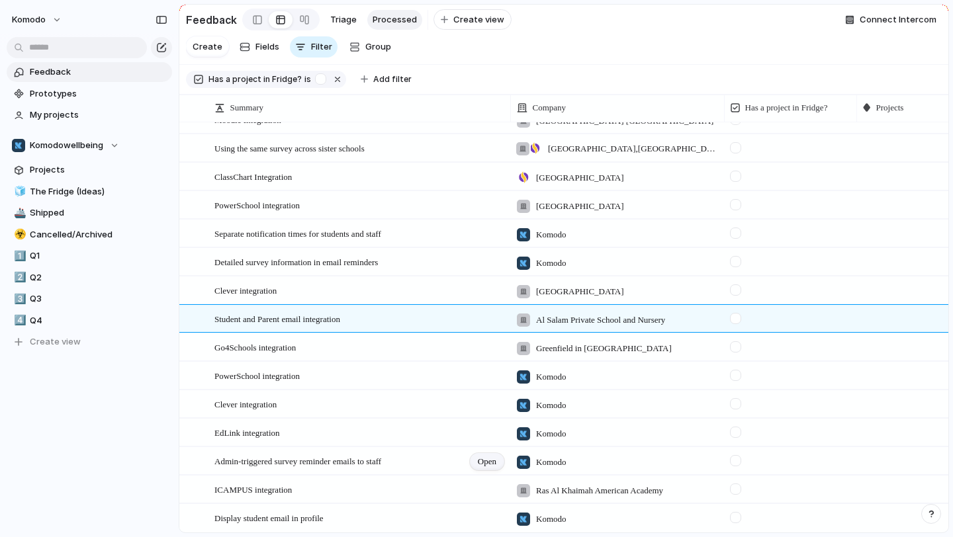
click at [485, 456] on span "Open" at bounding box center [487, 461] width 19 height 13
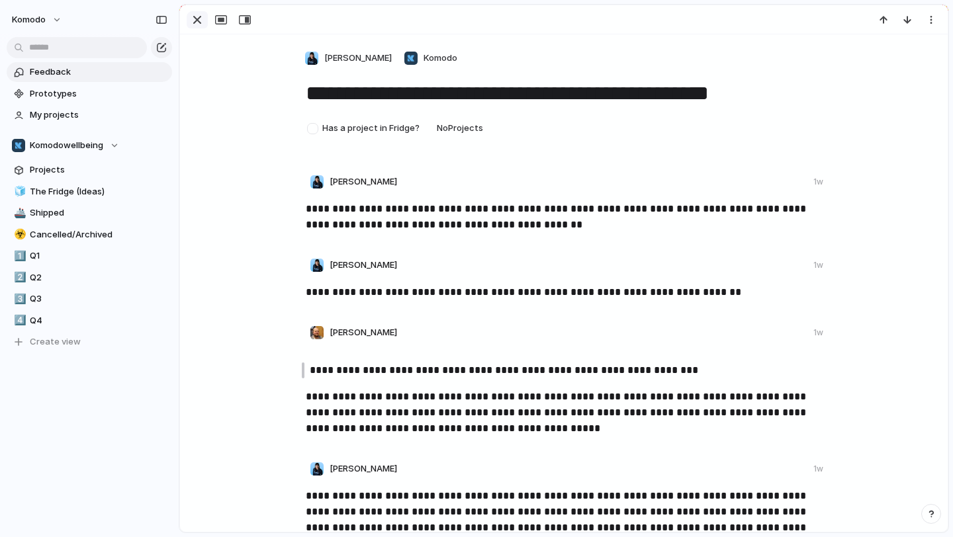
click at [201, 23] on div "button" at bounding box center [197, 20] width 16 height 16
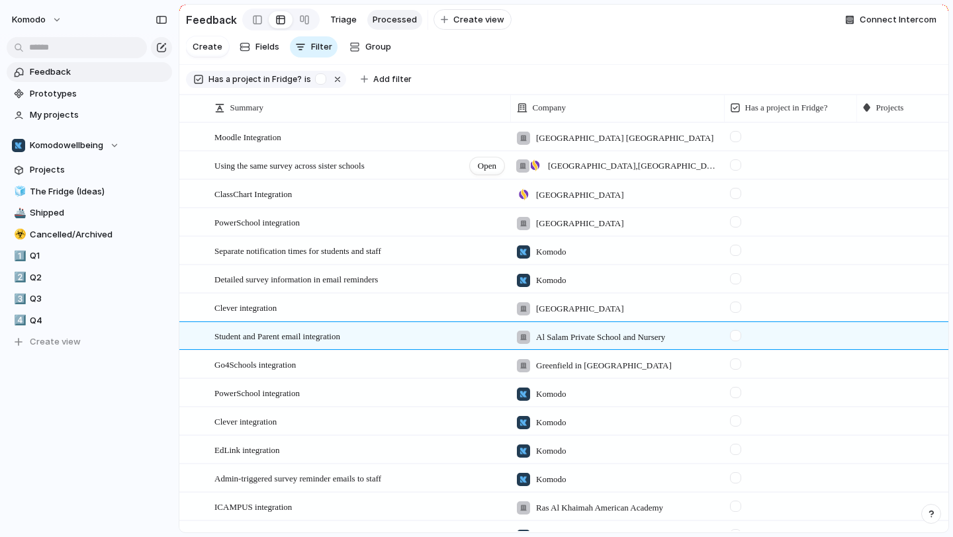
scroll to position [18, 0]
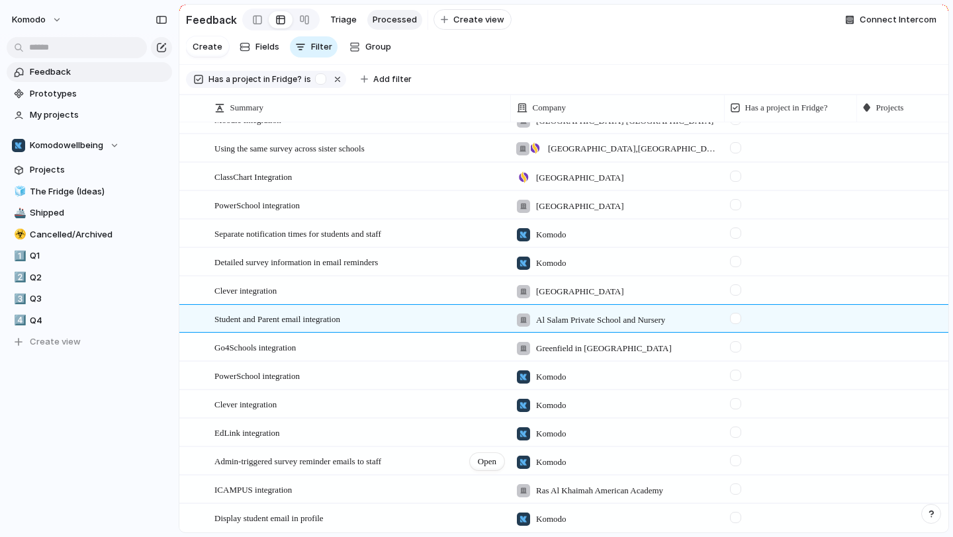
click at [452, 469] on div "Admin-triggered survey reminder emails to staff Open" at bounding box center [359, 462] width 291 height 28
click at [487, 465] on span "Open" at bounding box center [487, 461] width 19 height 13
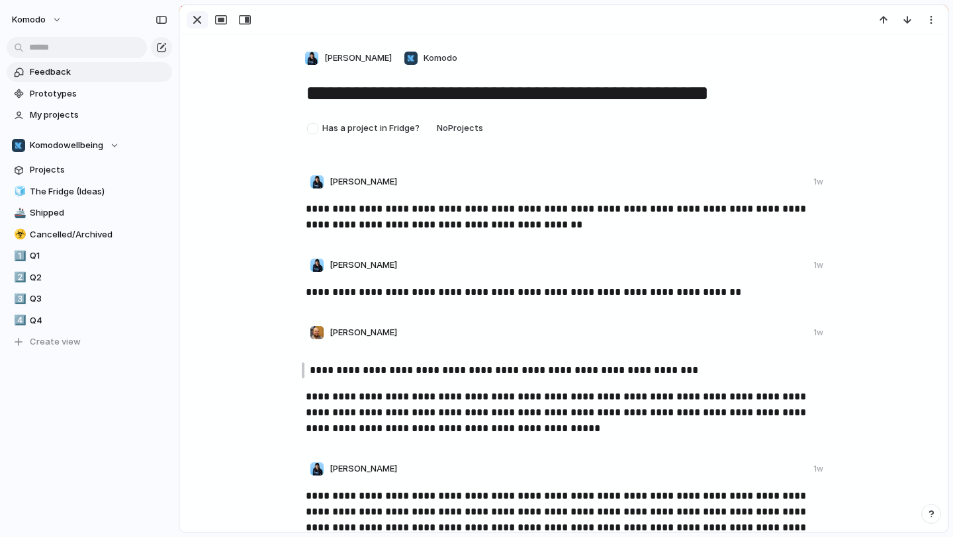
click at [194, 22] on div "button" at bounding box center [197, 20] width 16 height 16
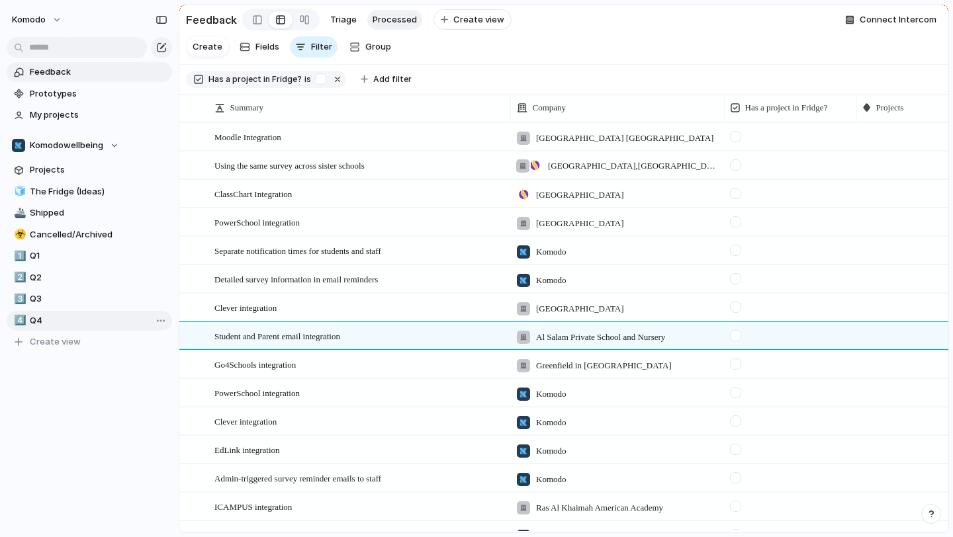
click at [47, 324] on span "Q4" at bounding box center [99, 320] width 138 height 13
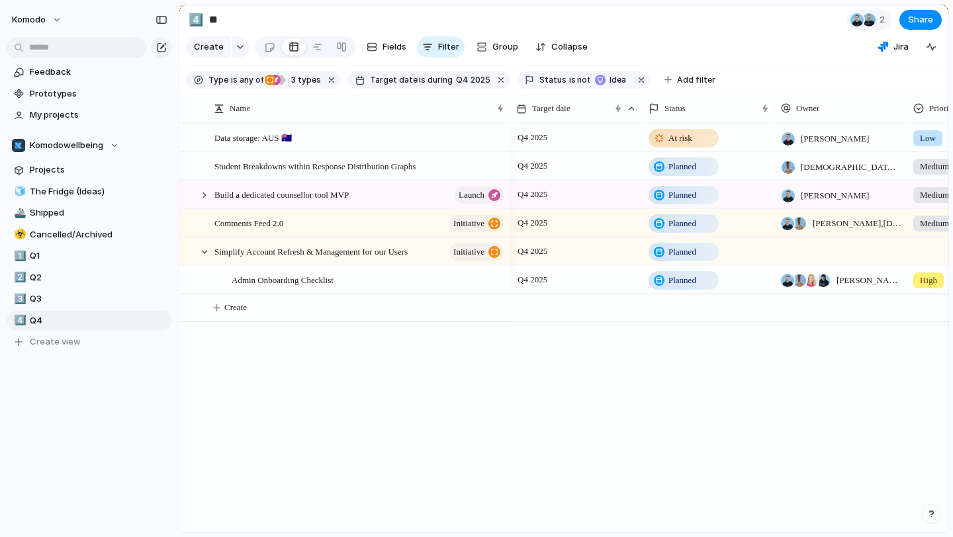
click at [856, 281] on span "[PERSON_NAME] , [PERSON_NAME] , [PERSON_NAME] , [PERSON_NAME]" at bounding box center [868, 280] width 65 height 13
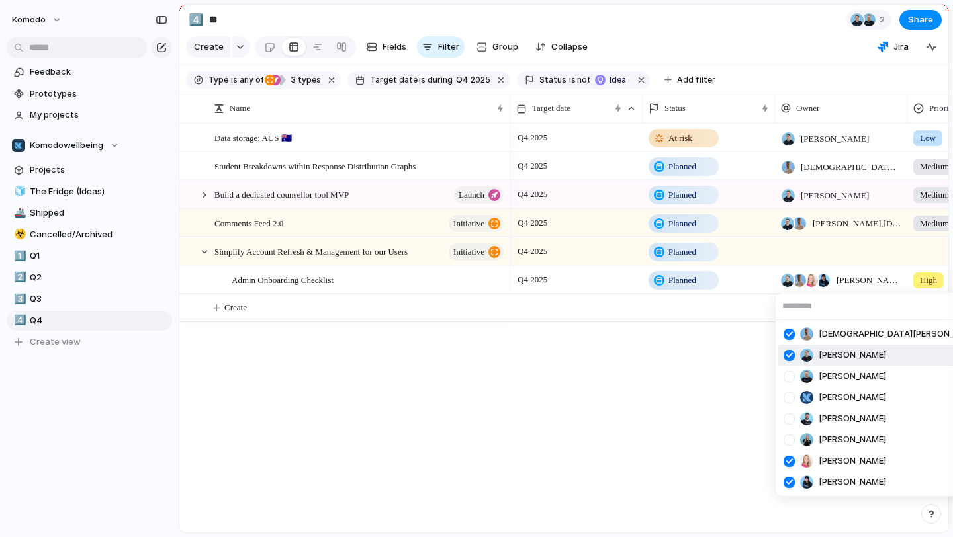
click at [785, 355] on div at bounding box center [789, 355] width 23 height 23
click at [791, 466] on div at bounding box center [789, 461] width 23 height 23
click at [790, 486] on div at bounding box center [789, 482] width 23 height 23
click at [807, 252] on div "[PERSON_NAME] [PERSON_NAME] [PERSON_NAME] [PERSON_NAME] [PERSON_NAME] [PERSON_N…" at bounding box center [476, 268] width 953 height 537
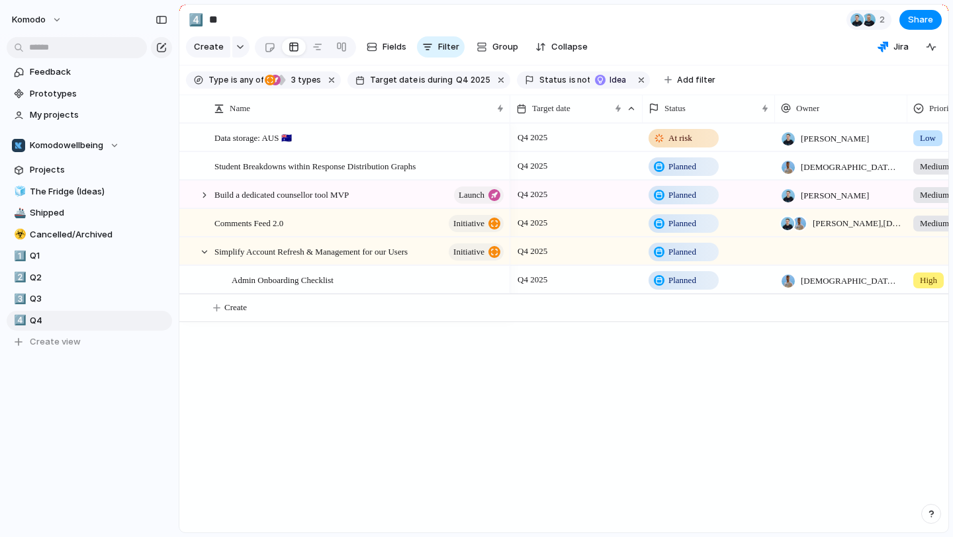
click at [807, 252] on div at bounding box center [841, 251] width 132 height 27
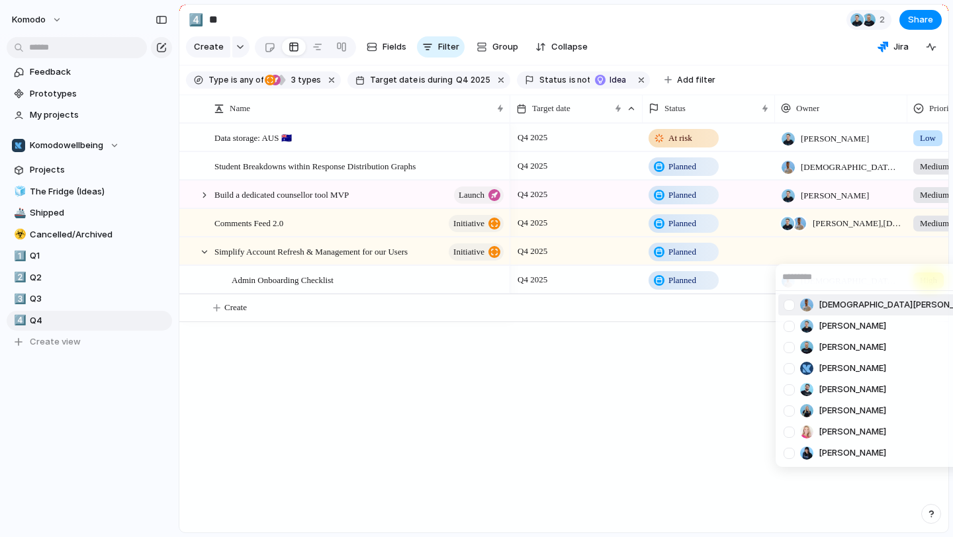
click at [825, 314] on li "[DEMOGRAPHIC_DATA][PERSON_NAME]" at bounding box center [881, 304] width 207 height 21
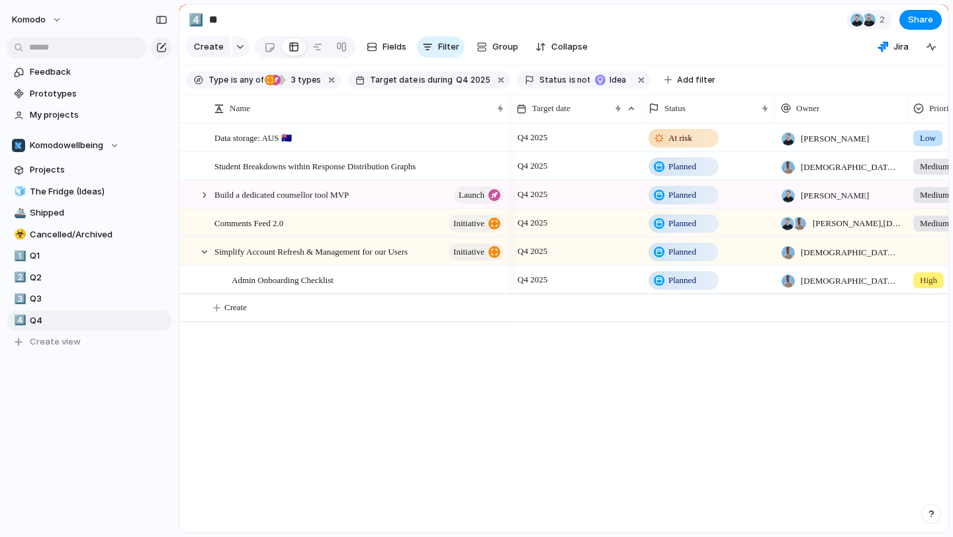
click at [846, 250] on span "[DEMOGRAPHIC_DATA][PERSON_NAME]" at bounding box center [851, 252] width 101 height 13
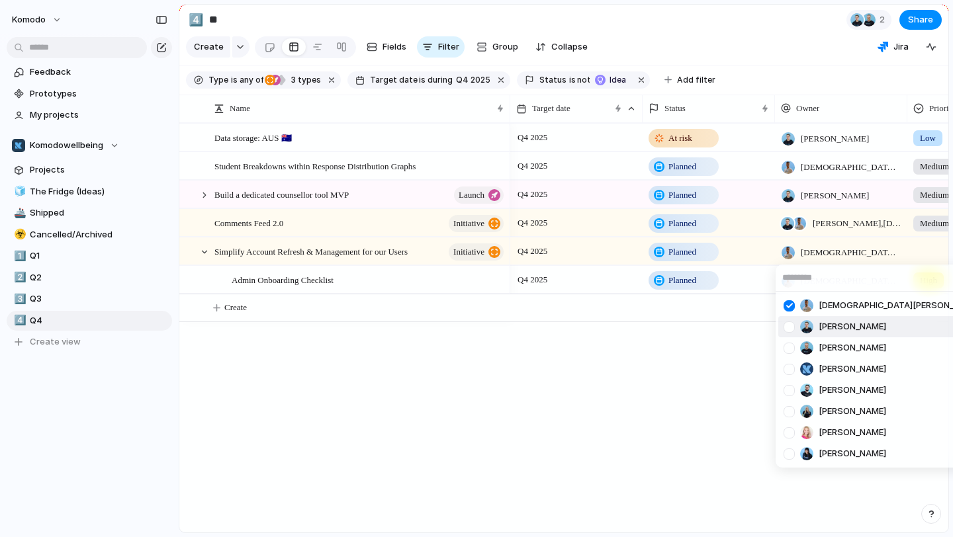
click at [827, 328] on span "[PERSON_NAME]" at bounding box center [853, 326] width 68 height 13
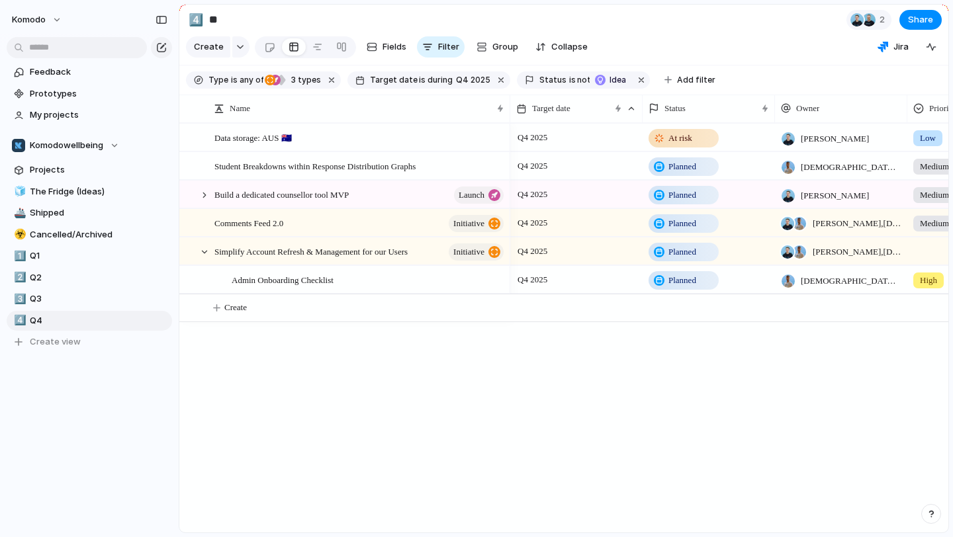
click at [866, 253] on span "[PERSON_NAME] , [PERSON_NAME]" at bounding box center [857, 252] width 89 height 13
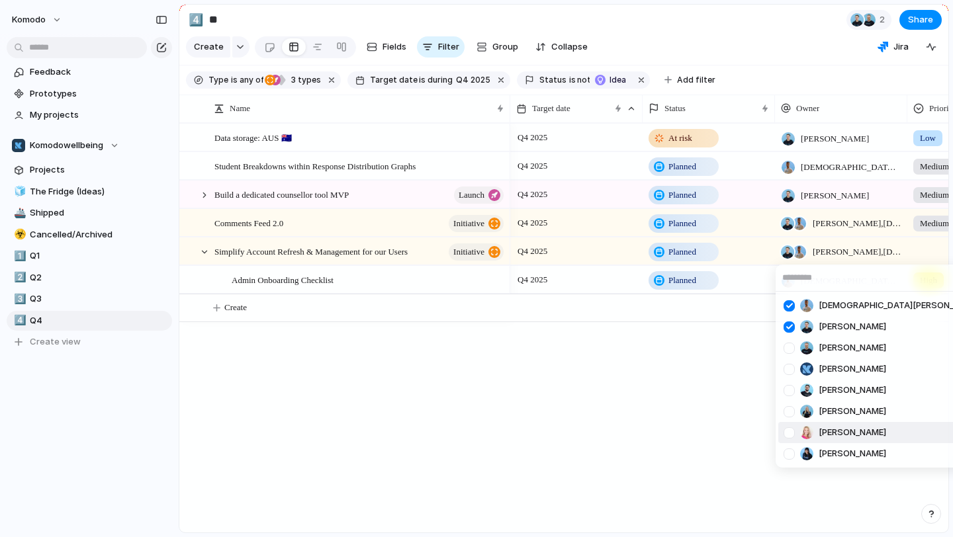
click at [833, 434] on span "[PERSON_NAME]" at bounding box center [853, 432] width 68 height 13
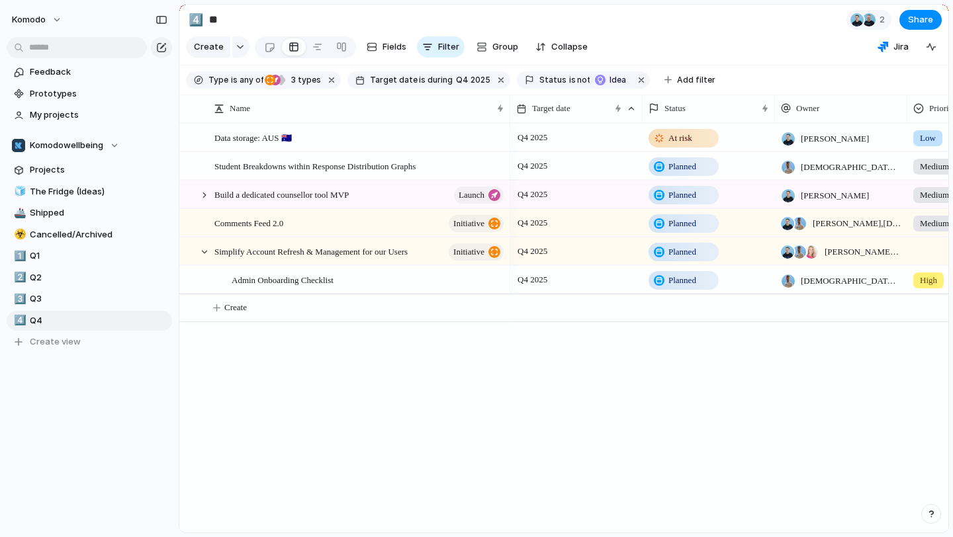
click at [838, 253] on span "[PERSON_NAME] , [PERSON_NAME] , [PERSON_NAME]" at bounding box center [863, 252] width 77 height 13
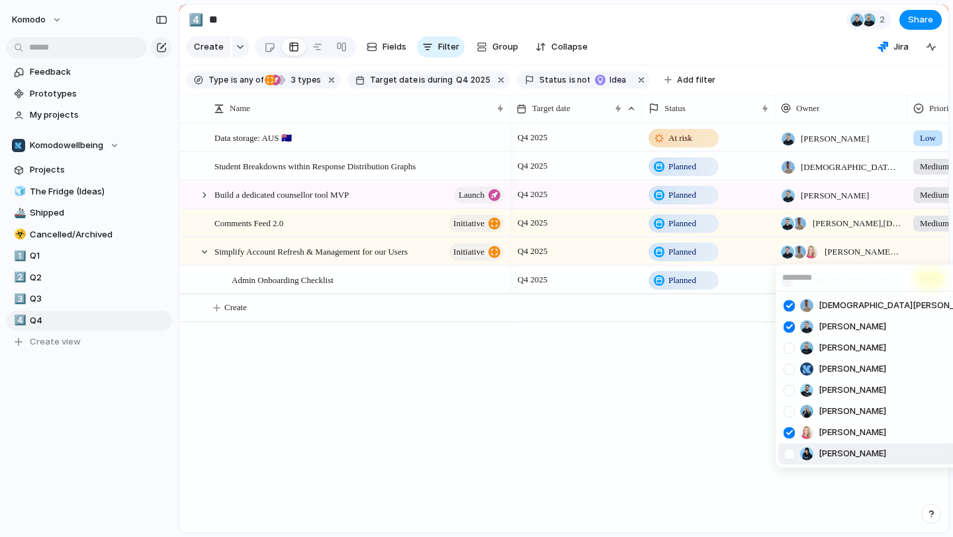
click at [831, 455] on span "[PERSON_NAME]" at bounding box center [853, 453] width 68 height 13
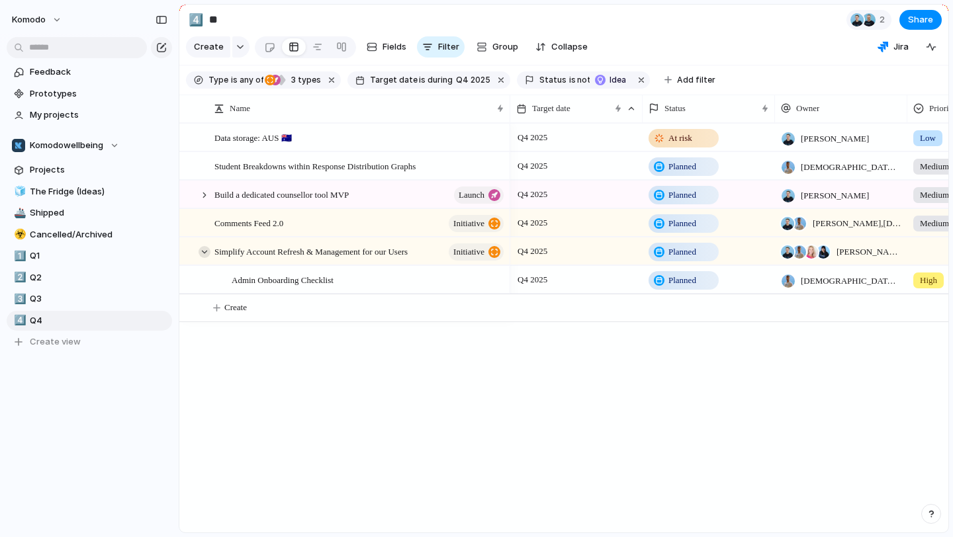
click at [202, 249] on div at bounding box center [205, 252] width 12 height 12
click at [202, 223] on div at bounding box center [205, 224] width 12 height 12
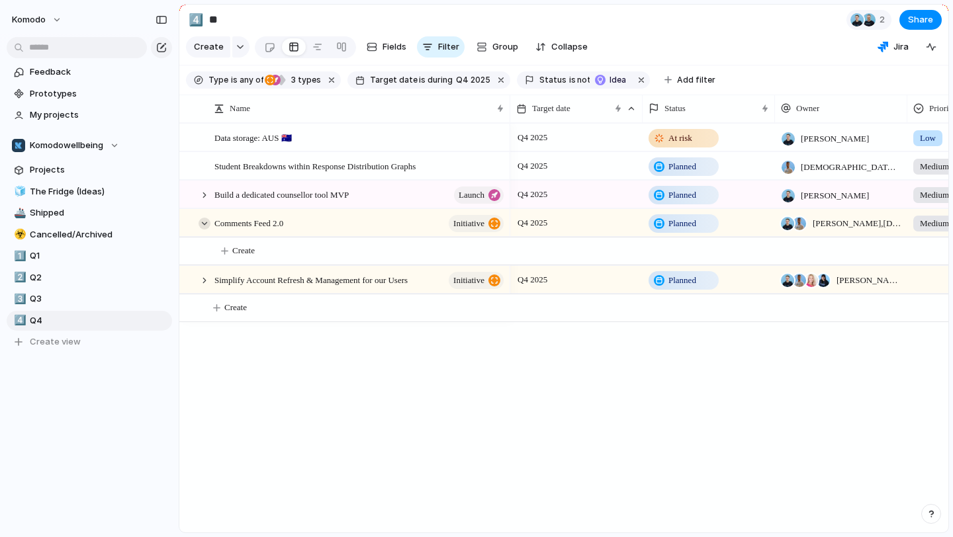
click at [202, 223] on div at bounding box center [205, 224] width 12 height 12
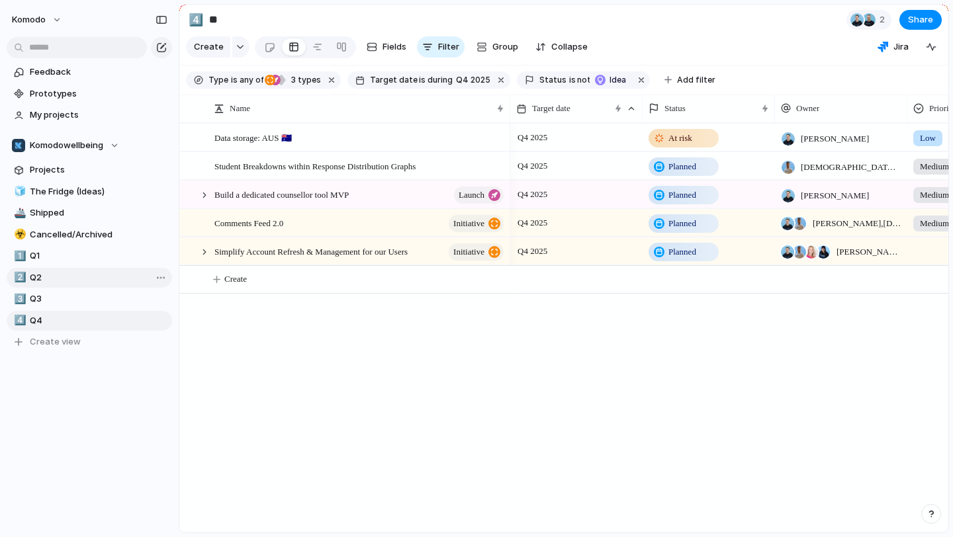
click at [71, 275] on span "Q2" at bounding box center [99, 277] width 138 height 13
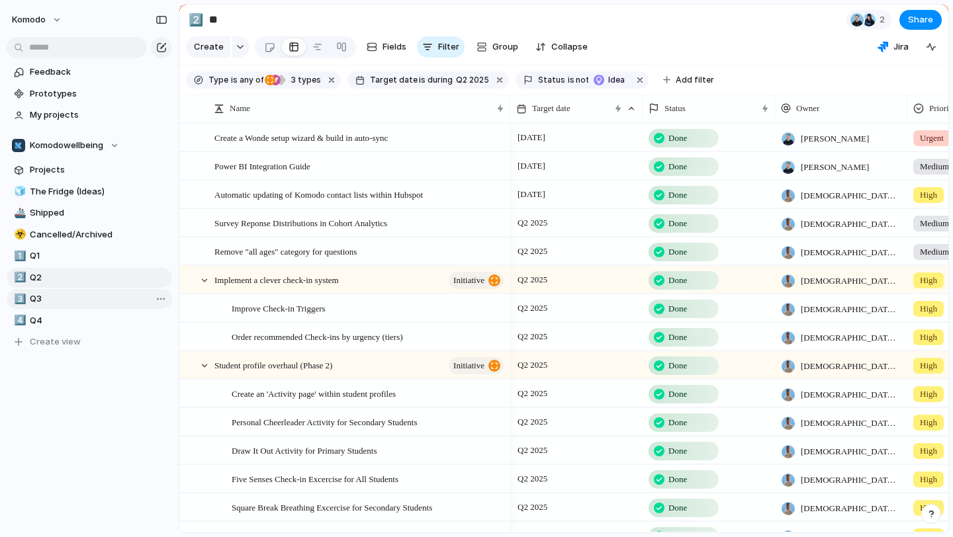
click at [64, 296] on span "Q3" at bounding box center [99, 299] width 138 height 13
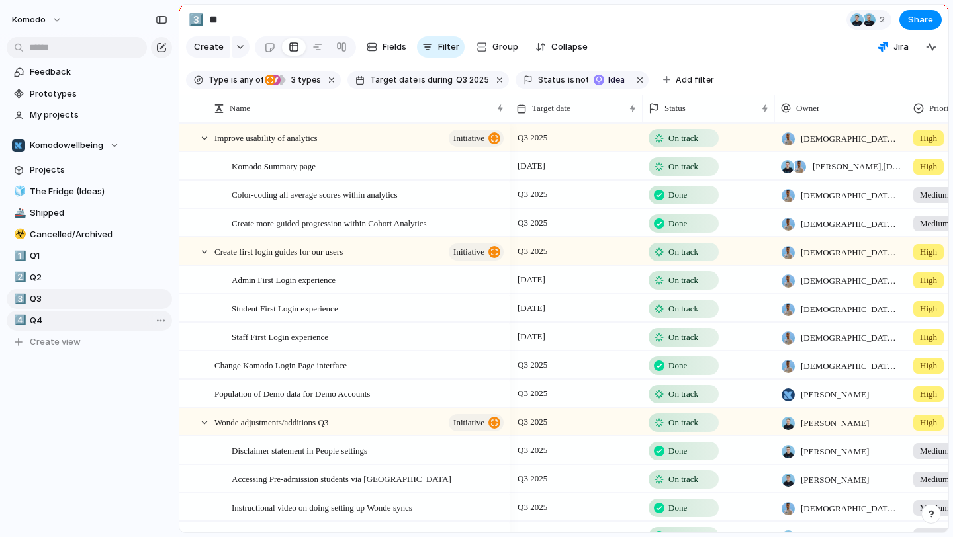
click at [64, 315] on span "Q4" at bounding box center [99, 320] width 138 height 13
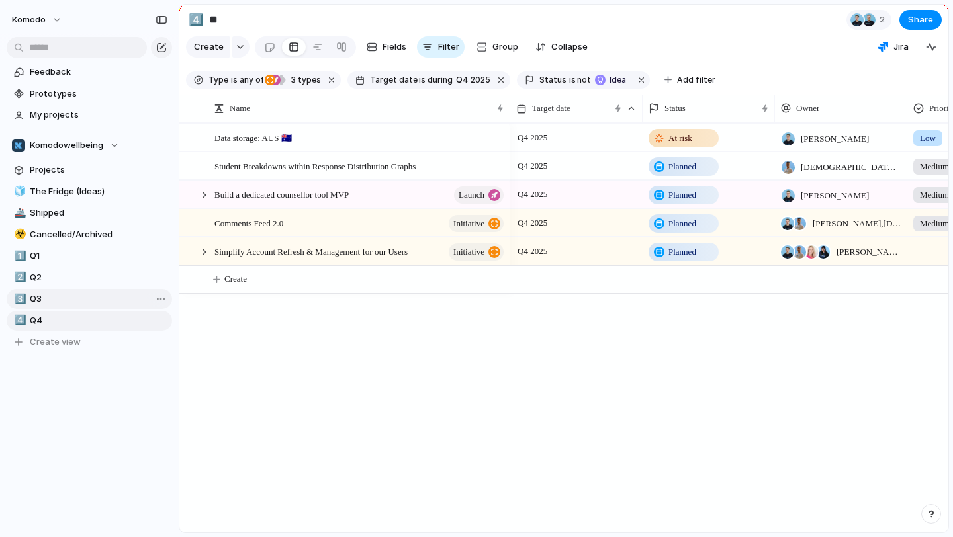
click at [81, 297] on span "Q3" at bounding box center [99, 299] width 138 height 13
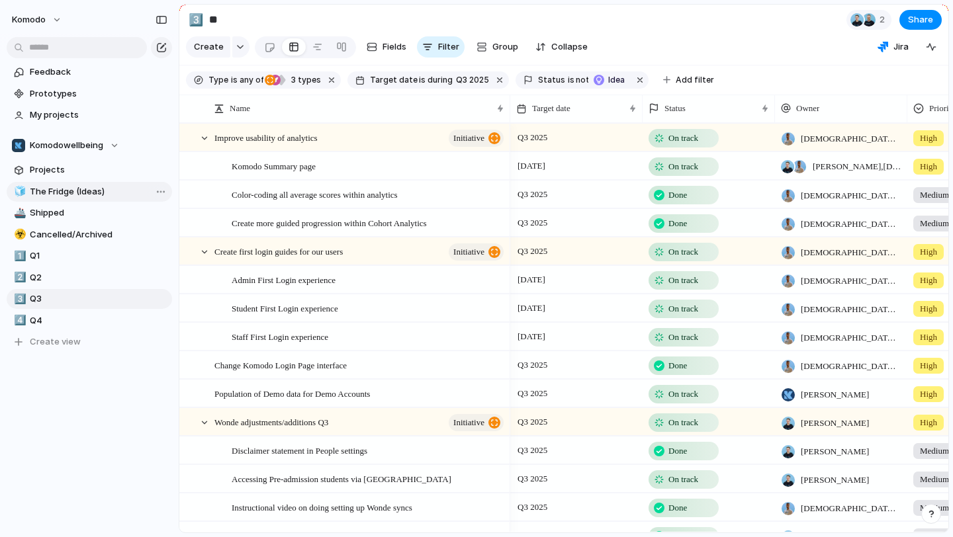
click at [96, 193] on span "The Fridge (Ideas)" at bounding box center [99, 191] width 138 height 13
type input "**********"
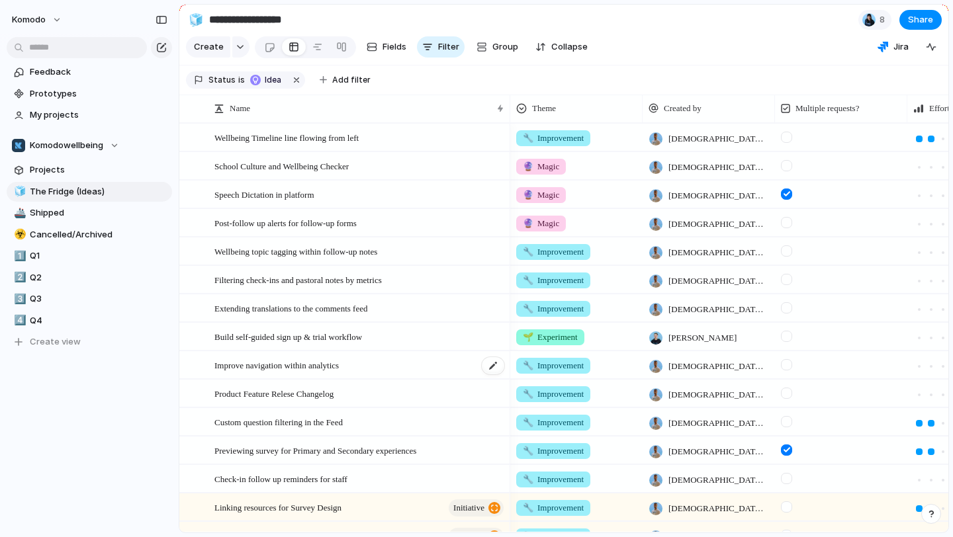
click at [392, 375] on div "Improve navigation within analytics" at bounding box center [359, 365] width 291 height 27
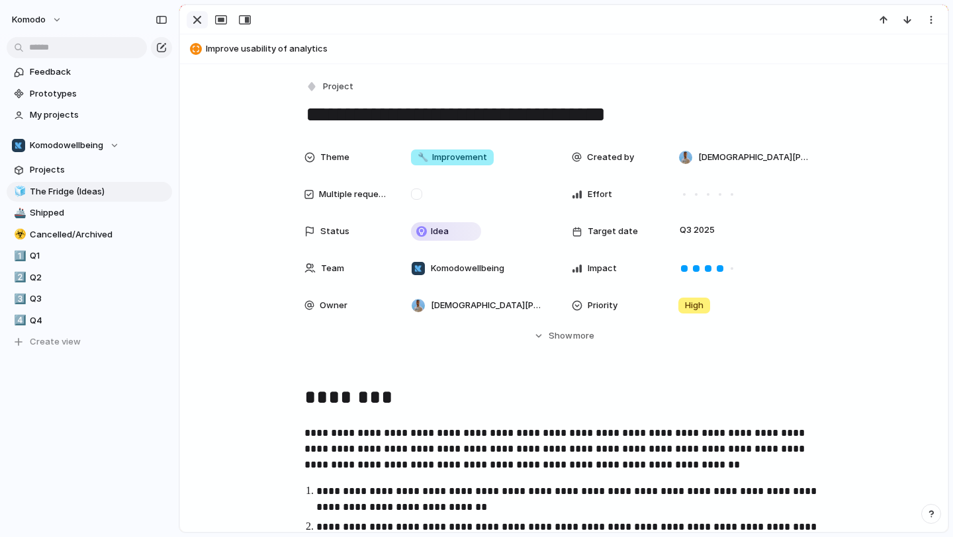
click at [198, 23] on div "button" at bounding box center [197, 20] width 16 height 16
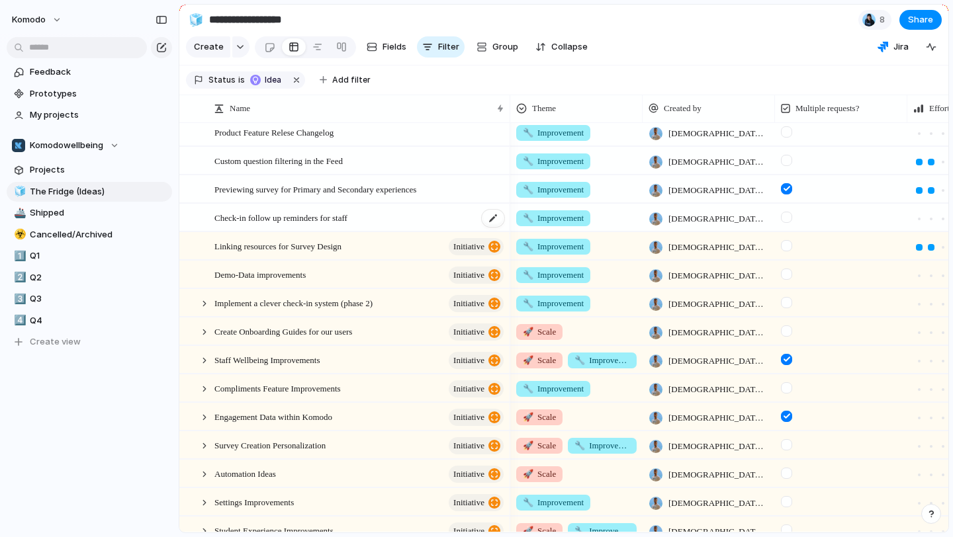
scroll to position [331, 0]
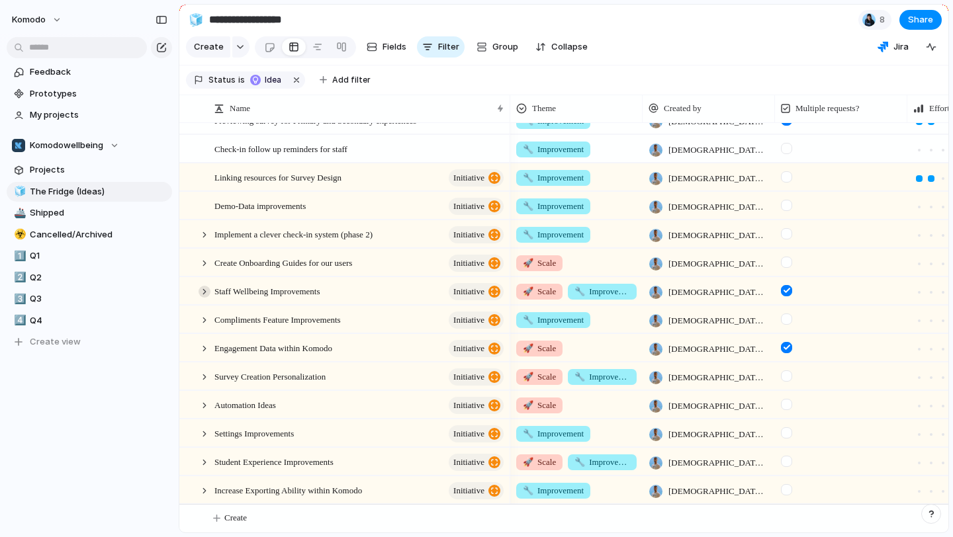
click at [204, 286] on div at bounding box center [205, 292] width 12 height 12
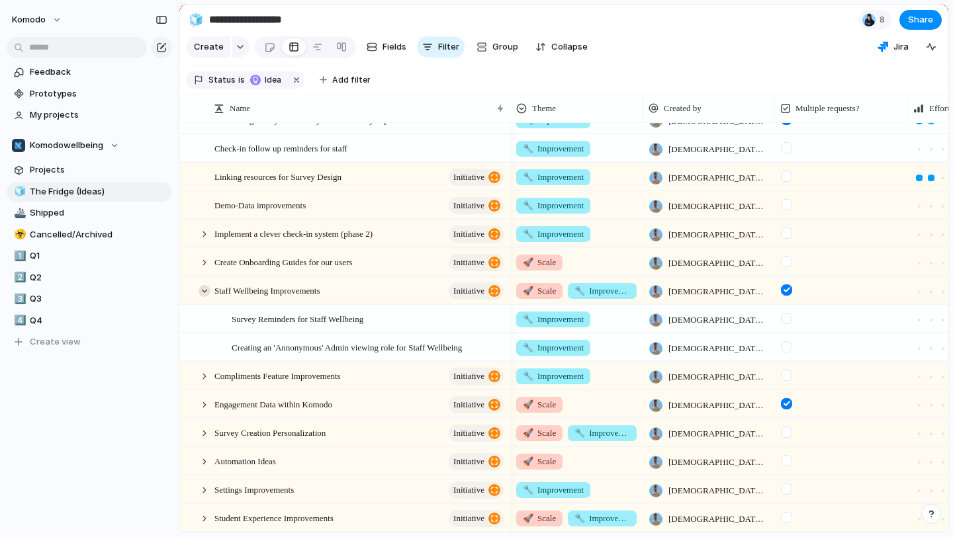
click at [204, 286] on div at bounding box center [205, 291] width 12 height 12
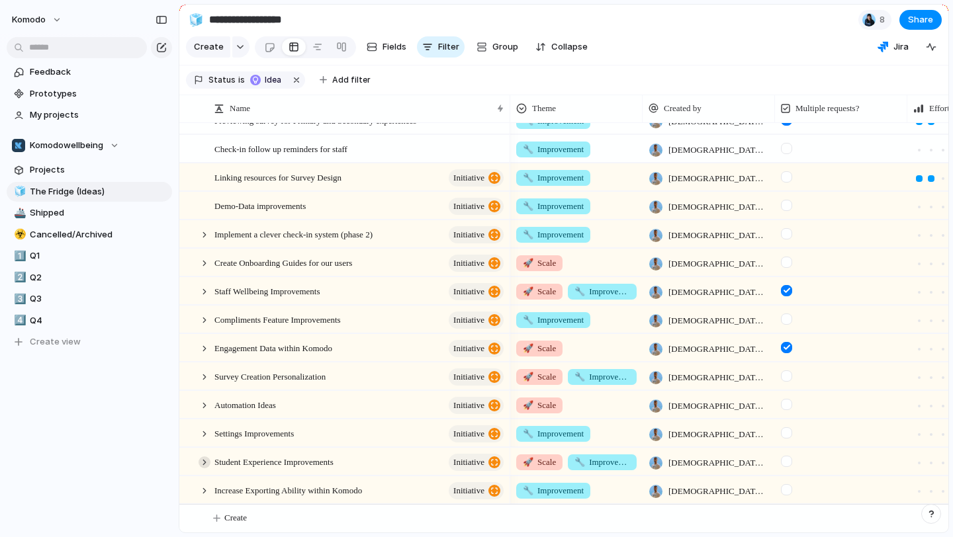
click at [206, 457] on div at bounding box center [205, 463] width 12 height 12
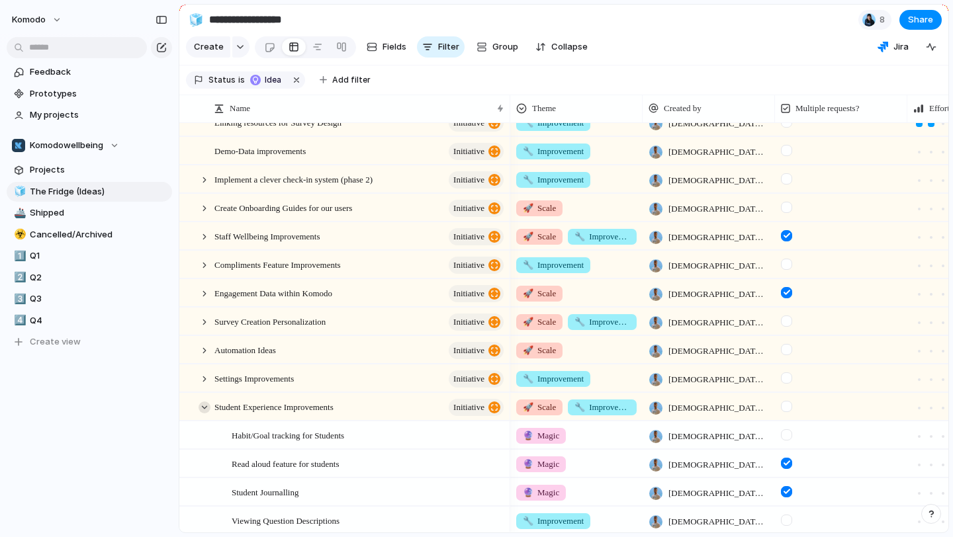
scroll to position [423, 0]
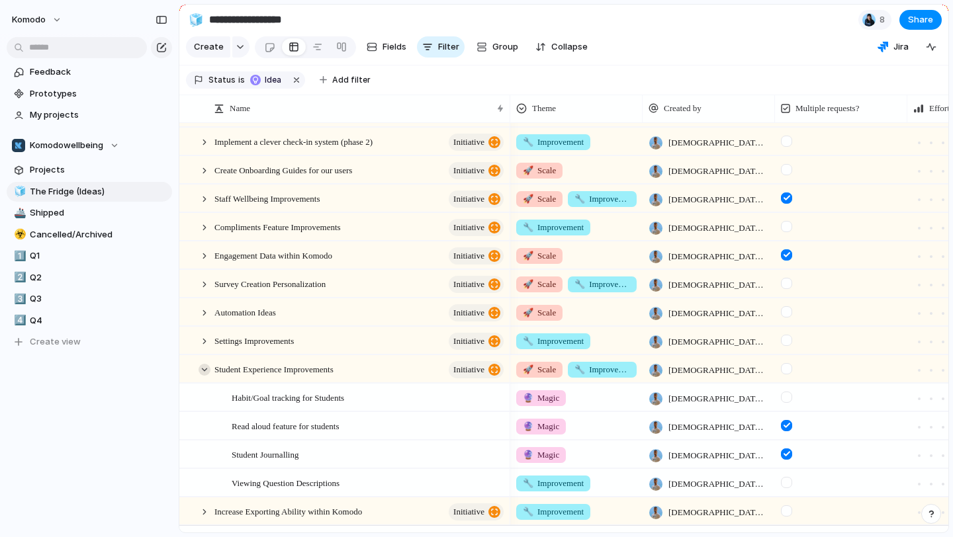
click at [205, 369] on div at bounding box center [205, 370] width 12 height 12
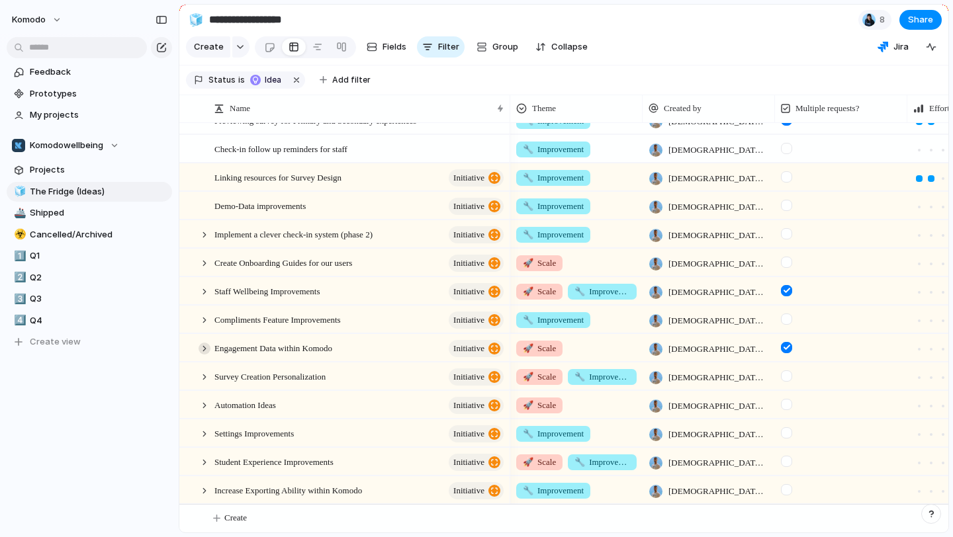
click at [207, 346] on div at bounding box center [205, 349] width 12 height 12
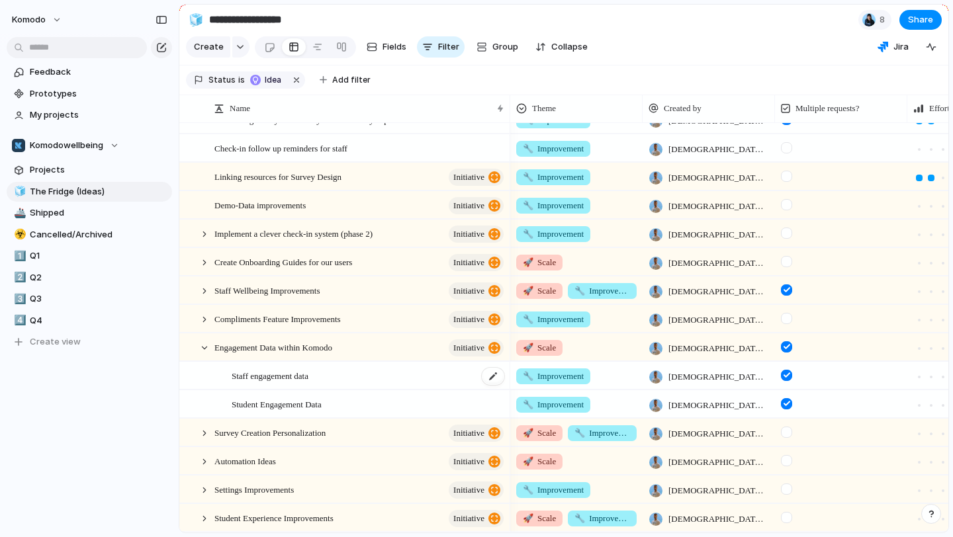
click at [365, 377] on div "Staff engagement data" at bounding box center [369, 376] width 274 height 27
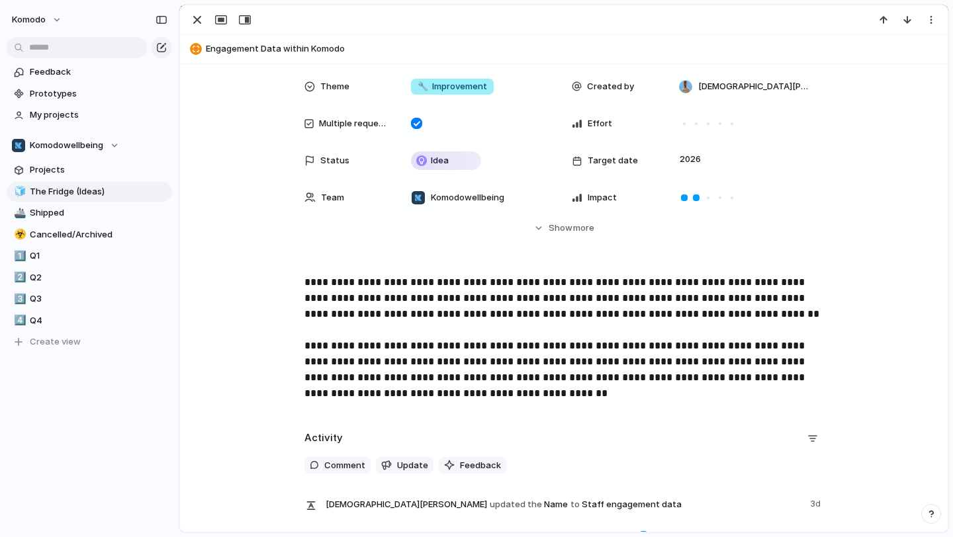
scroll to position [79, 0]
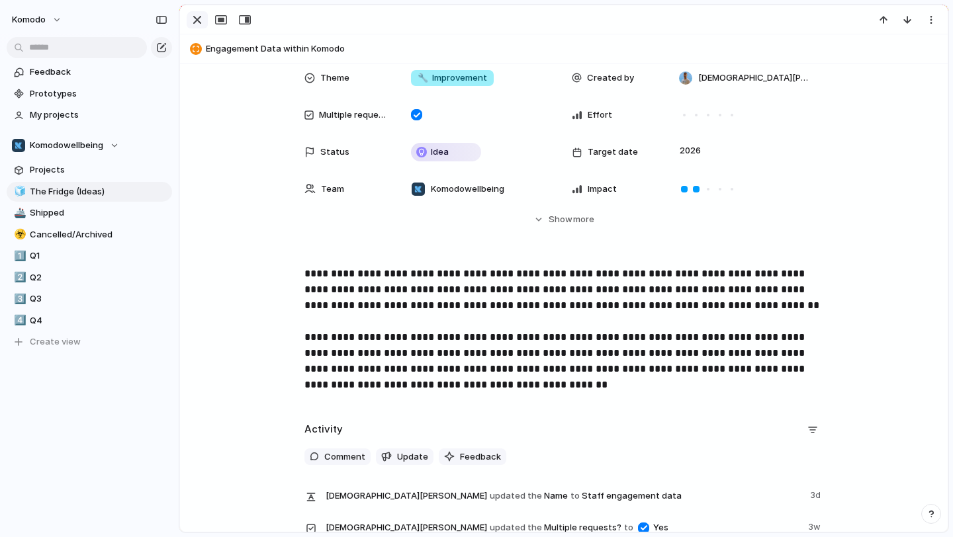
click at [197, 19] on div "button" at bounding box center [197, 20] width 16 height 16
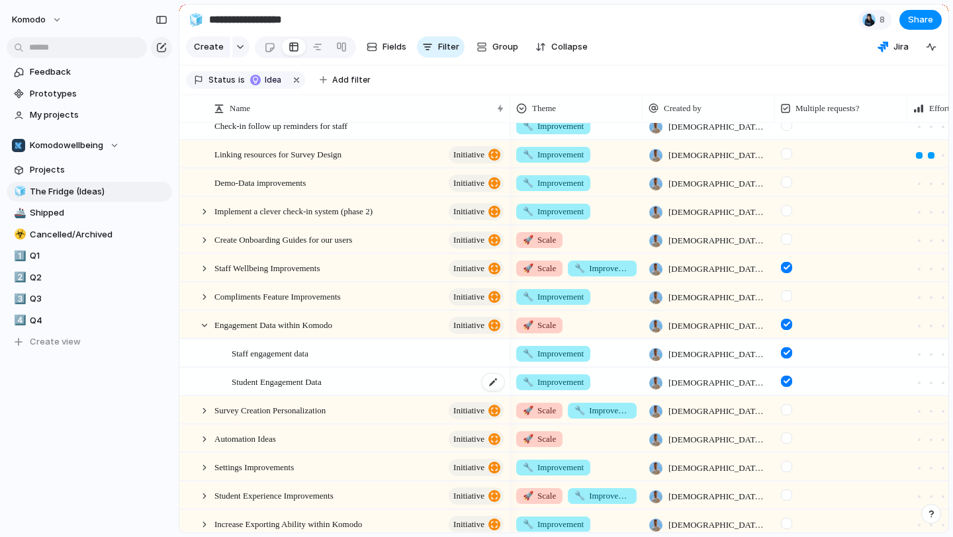
scroll to position [356, 0]
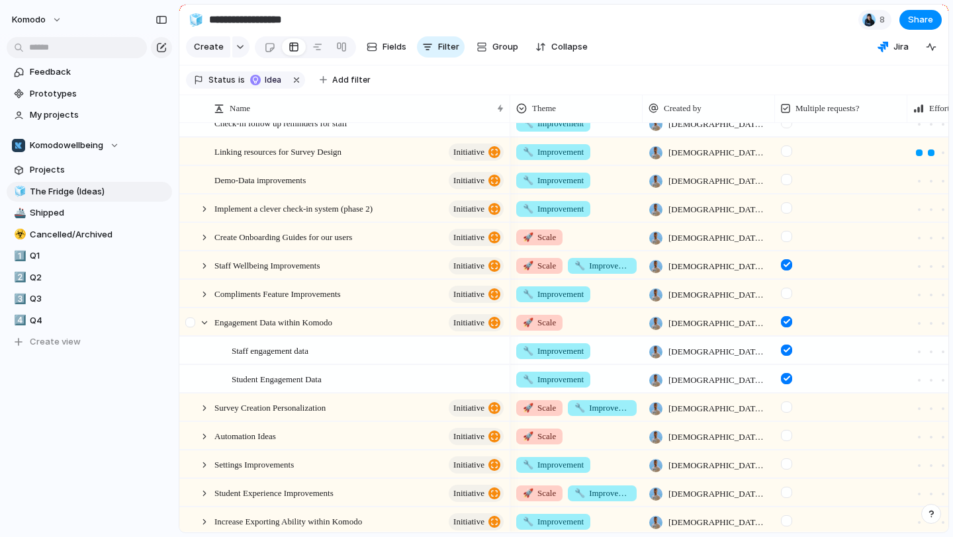
click at [208, 326] on div at bounding box center [198, 322] width 36 height 27
click at [204, 312] on div at bounding box center [198, 322] width 36 height 27
click at [204, 322] on div at bounding box center [205, 323] width 12 height 12
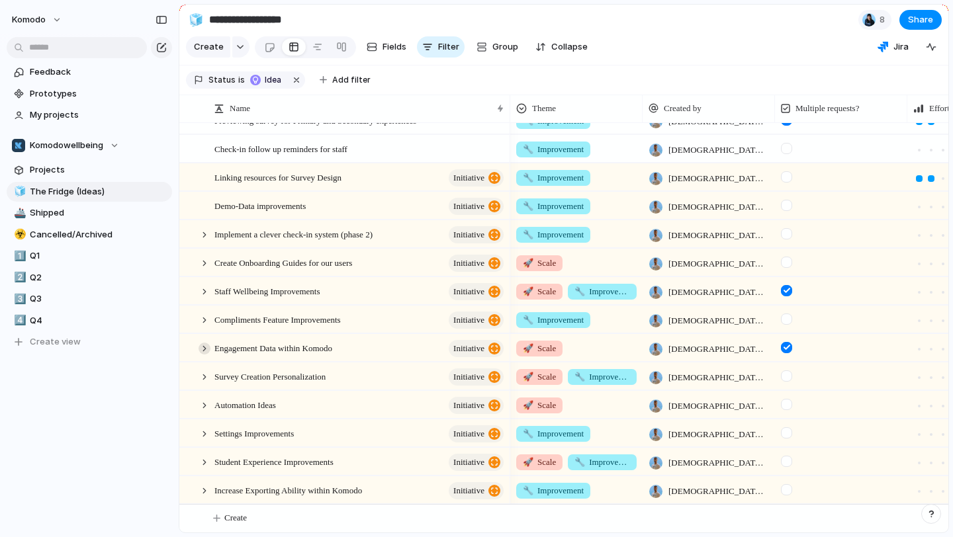
scroll to position [331, 0]
click at [204, 314] on div at bounding box center [205, 320] width 12 height 12
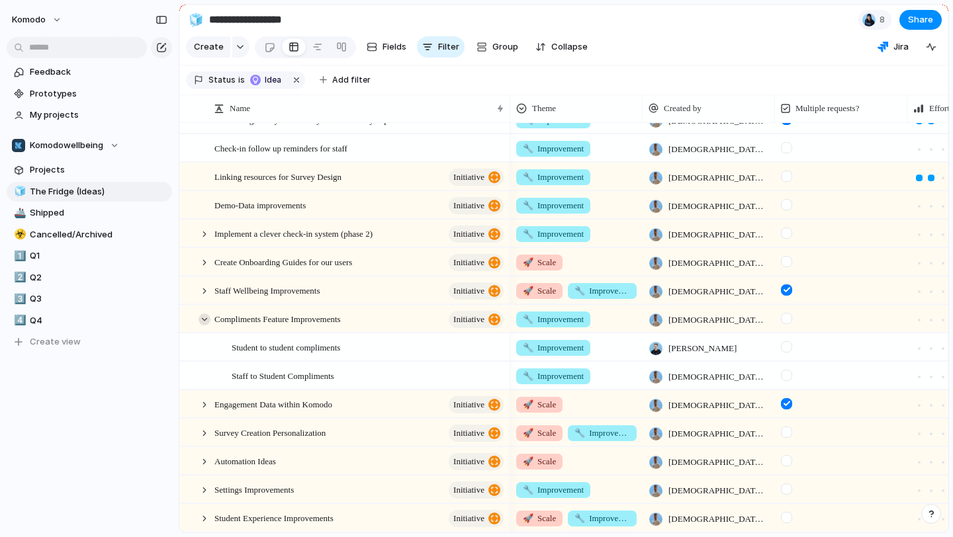
click at [204, 314] on div at bounding box center [205, 320] width 12 height 12
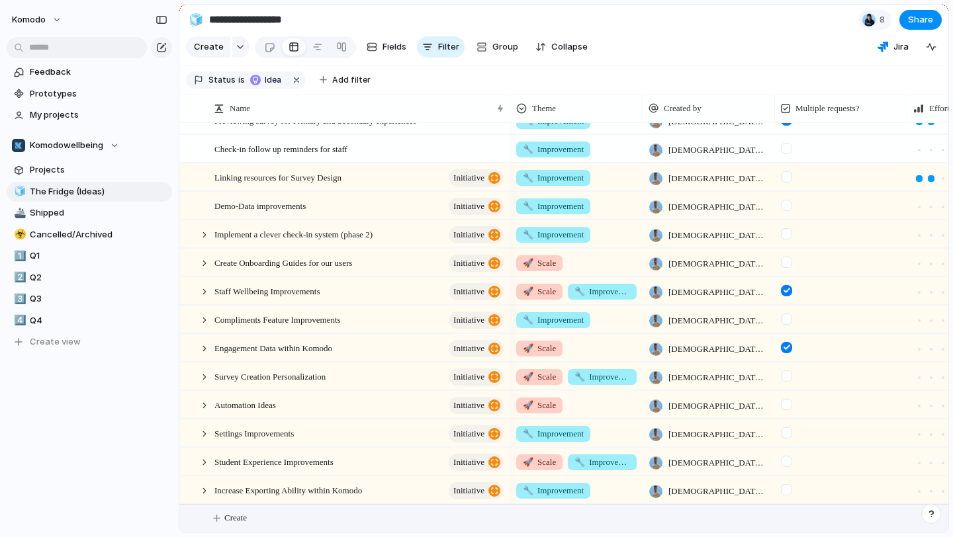
click at [218, 519] on button "Create" at bounding box center [581, 518] width 776 height 27
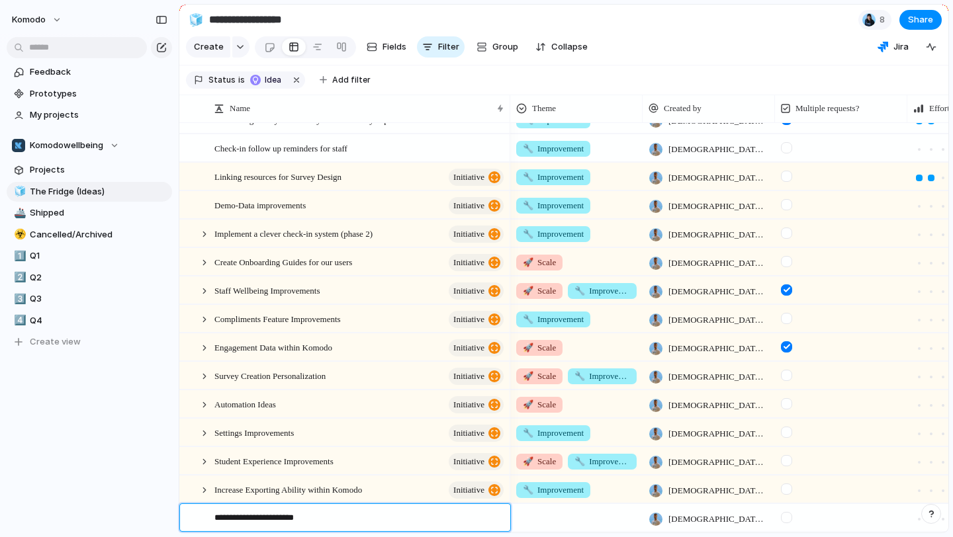
type textarea "**********"
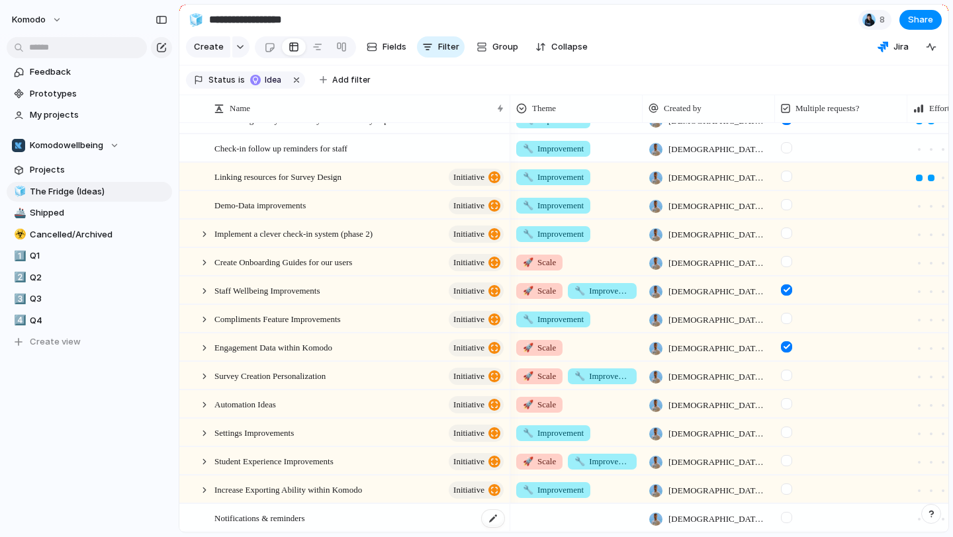
click at [410, 529] on div "Notifications & reminders" at bounding box center [359, 518] width 291 height 27
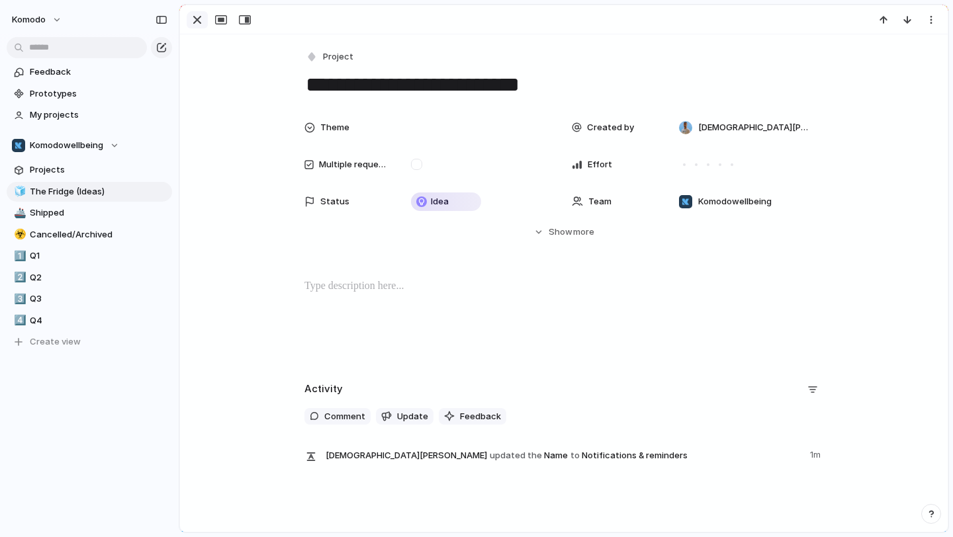
click at [197, 23] on div "button" at bounding box center [197, 20] width 16 height 16
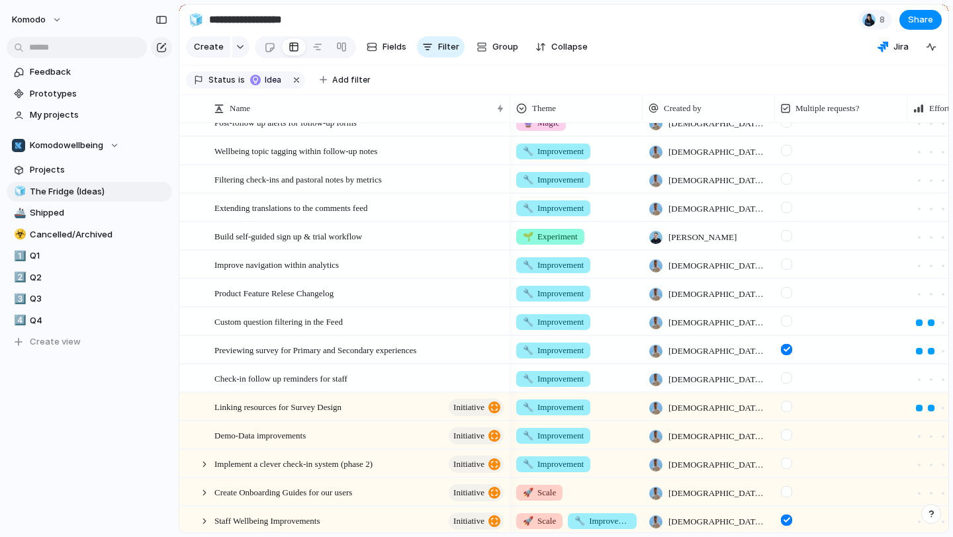
scroll to position [58, 0]
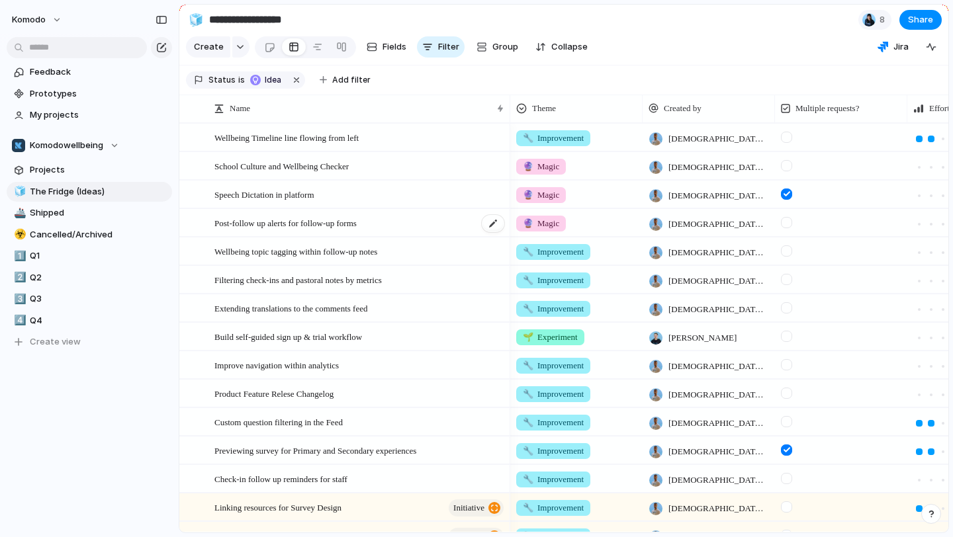
click at [412, 230] on div "Post-follow up alerts for follow-up forms" at bounding box center [359, 223] width 291 height 27
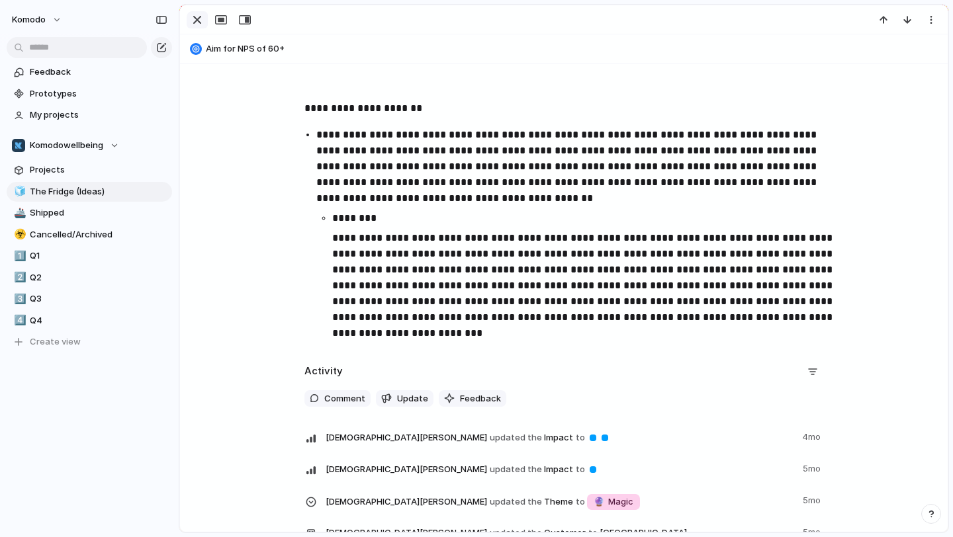
click at [199, 24] on div "button" at bounding box center [197, 20] width 16 height 16
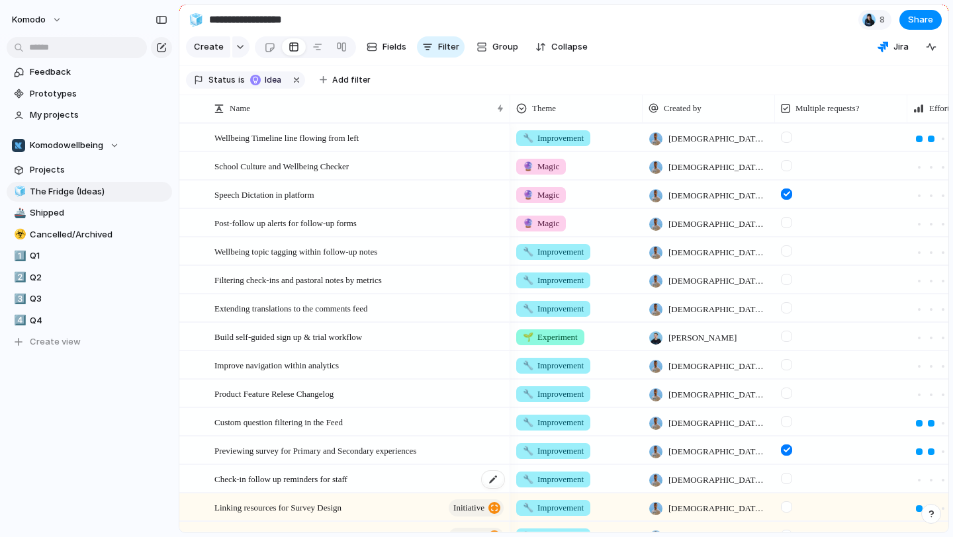
click at [398, 477] on div "Check-in follow up reminders for staff" at bounding box center [359, 479] width 291 height 27
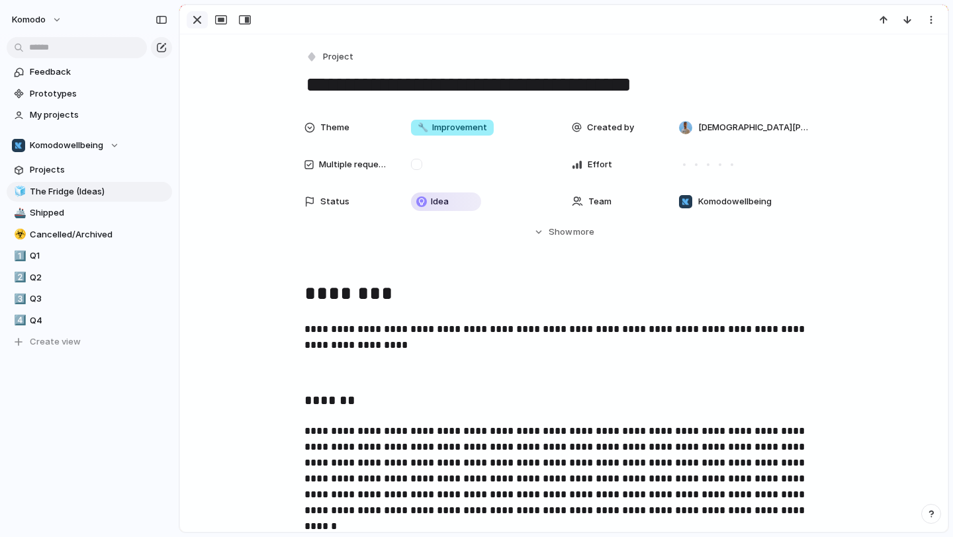
click at [200, 22] on div "button" at bounding box center [197, 20] width 16 height 16
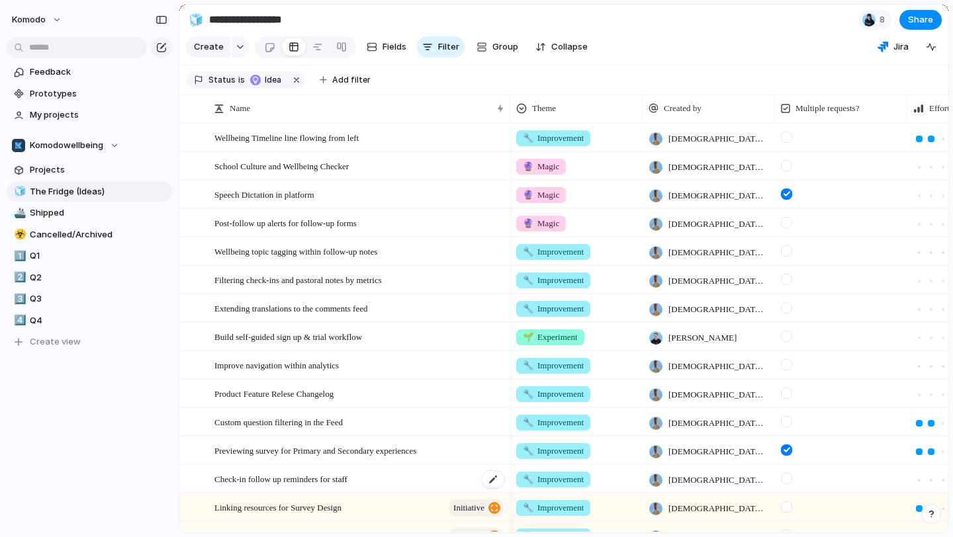
click at [420, 474] on div "Check-in follow up reminders for staff" at bounding box center [359, 479] width 291 height 27
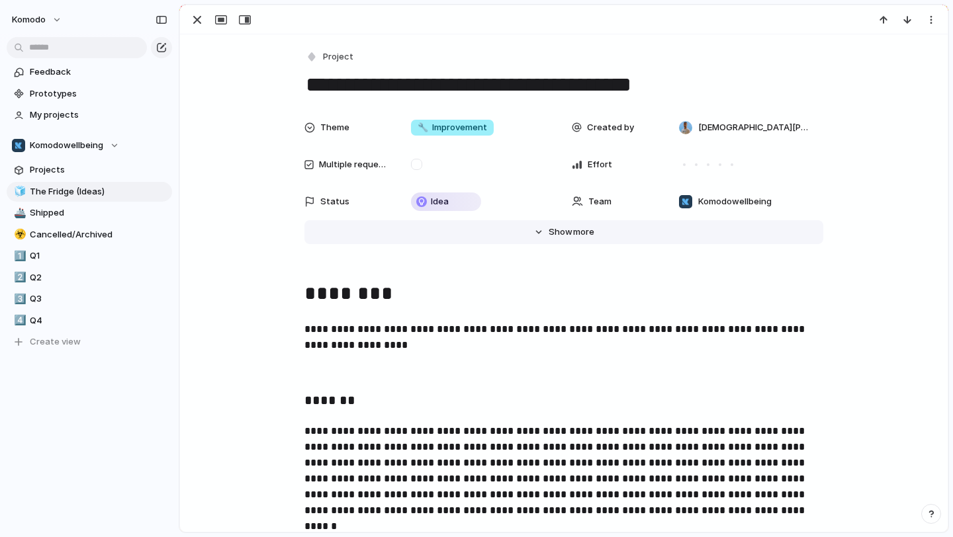
click at [543, 240] on button "Hide Show more" at bounding box center [563, 232] width 519 height 24
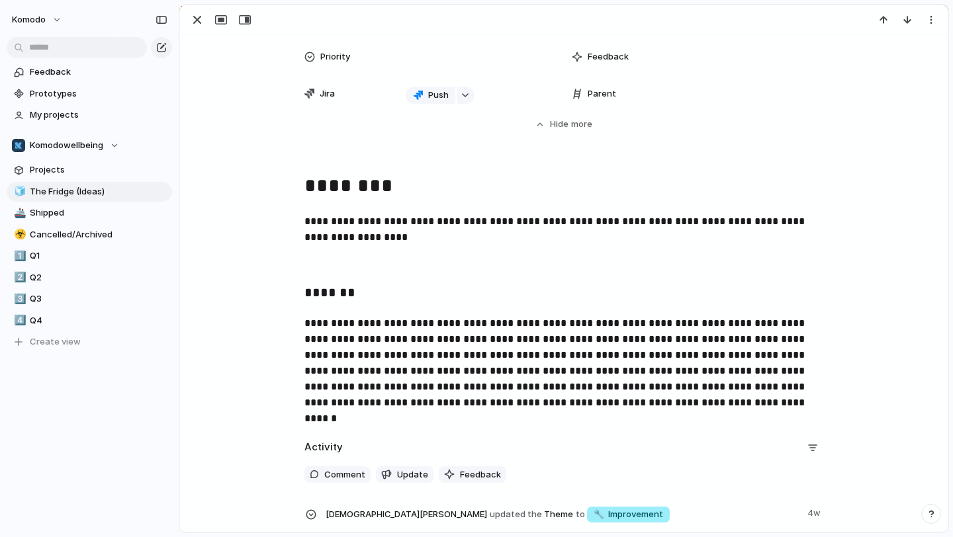
scroll to position [346, 0]
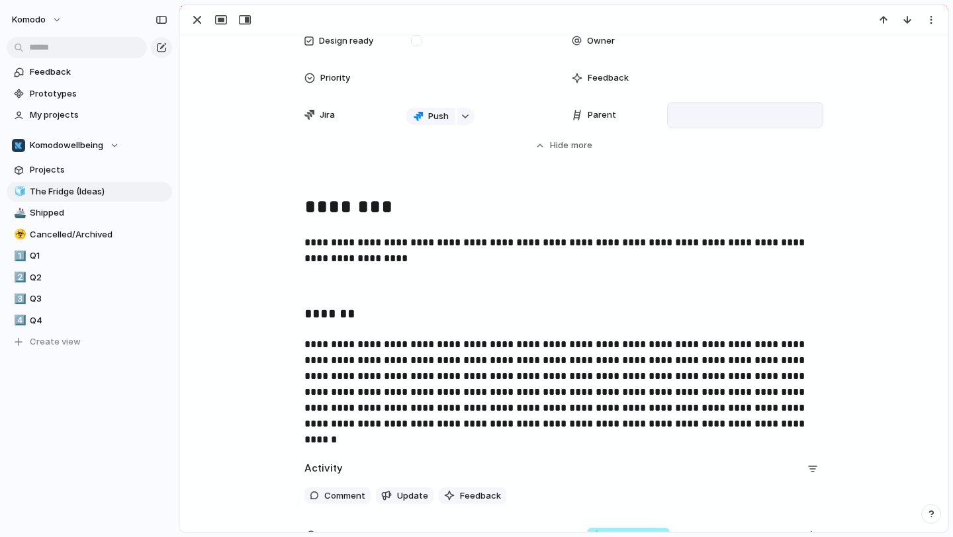
click at [705, 114] on div at bounding box center [745, 115] width 144 height 15
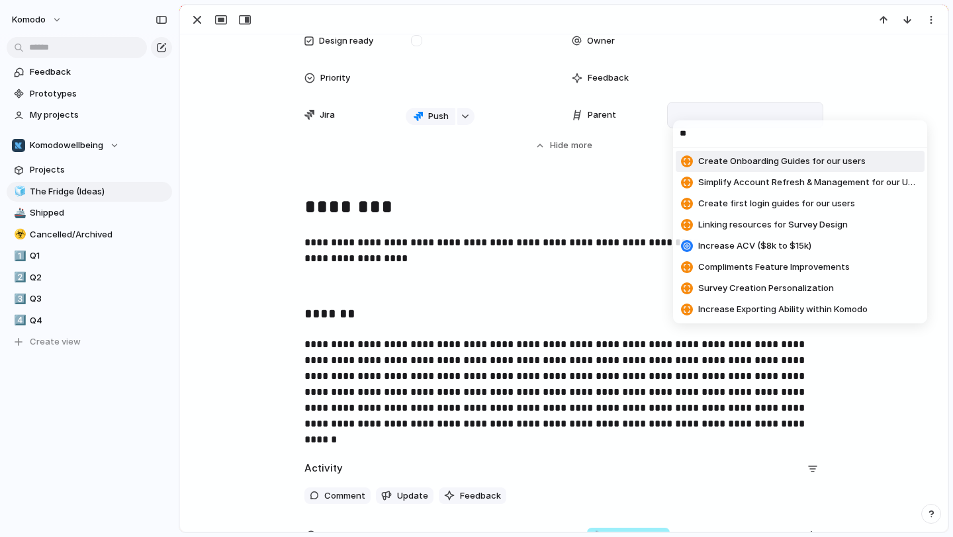
type input "*"
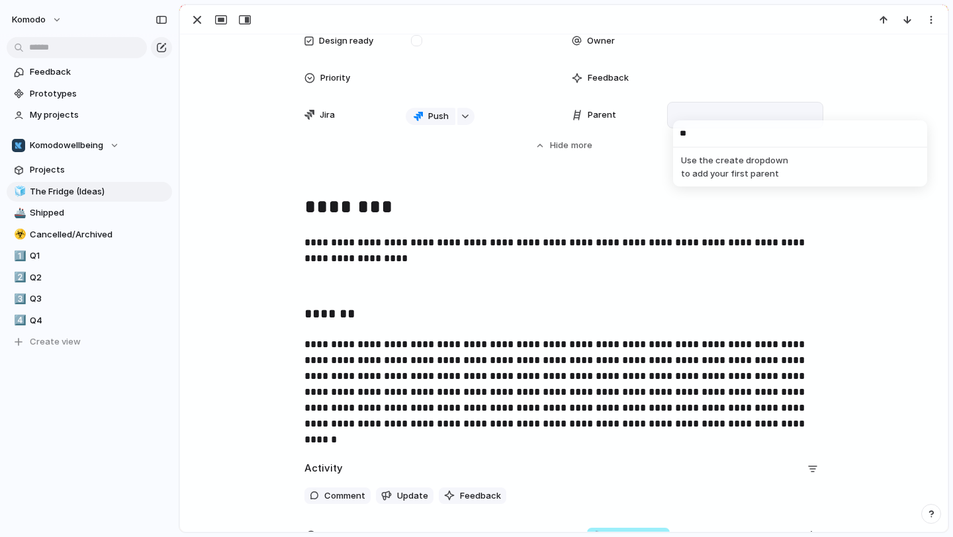
type input "*"
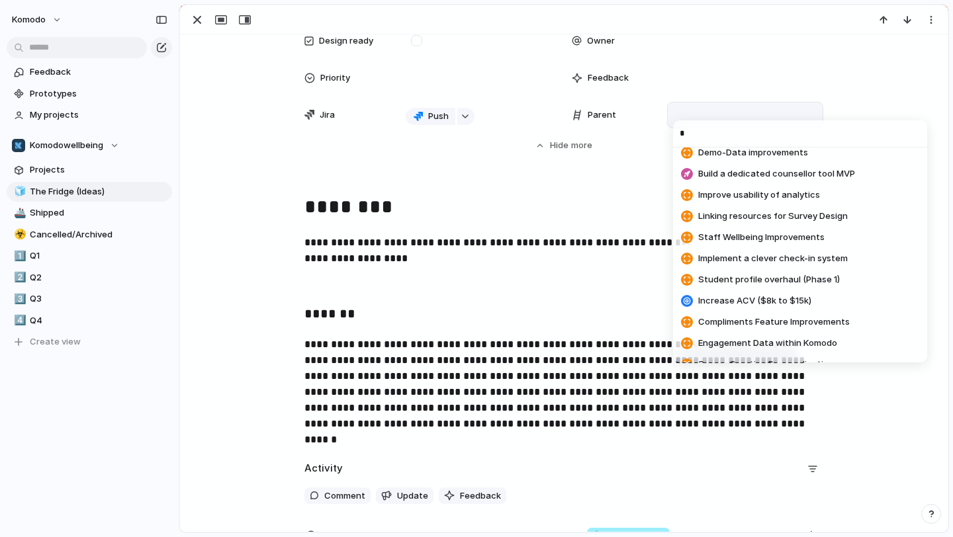
scroll to position [191, 0]
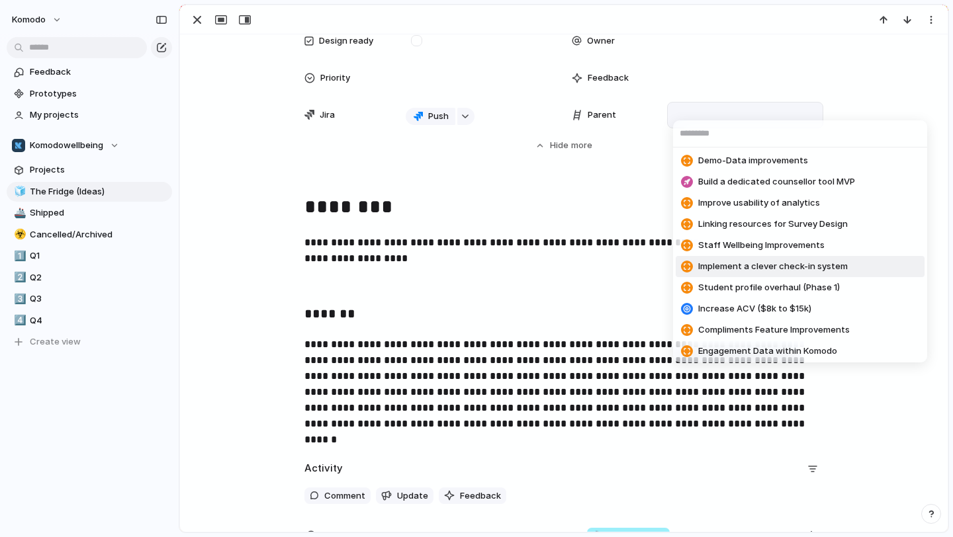
click at [197, 16] on div "Aim for NPS of 60+ Create Onboarding Guides for our users Simplify Account Refr…" at bounding box center [476, 268] width 953 height 537
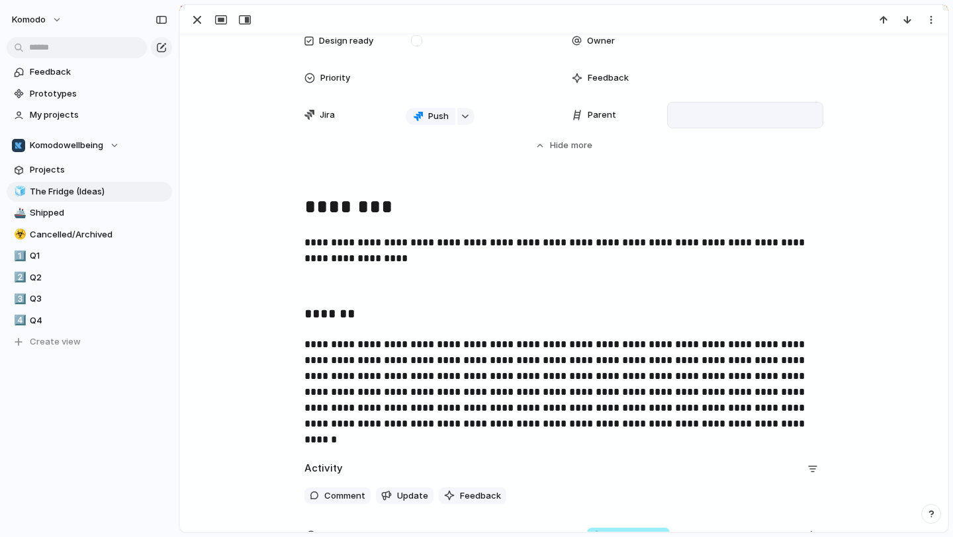
click at [197, 16] on div "button" at bounding box center [197, 20] width 16 height 16
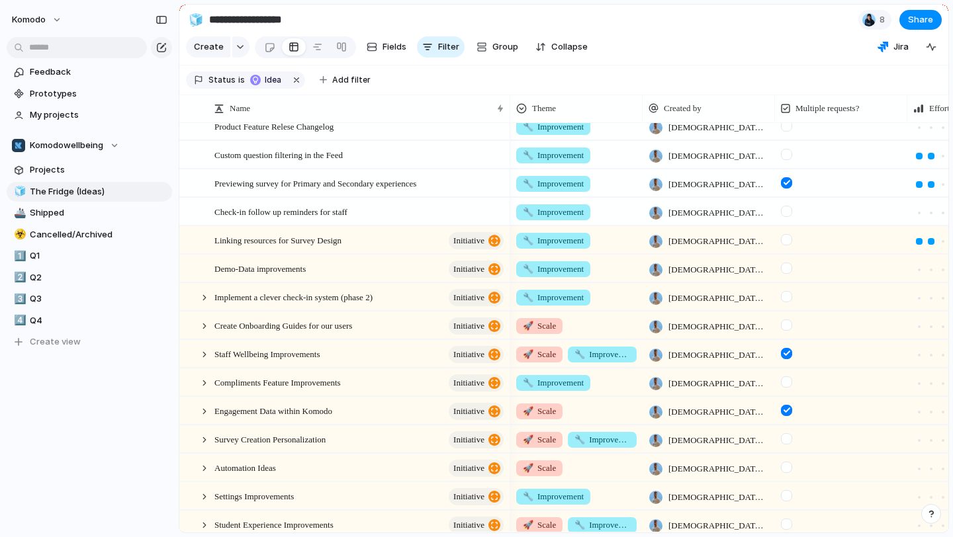
scroll to position [359, 0]
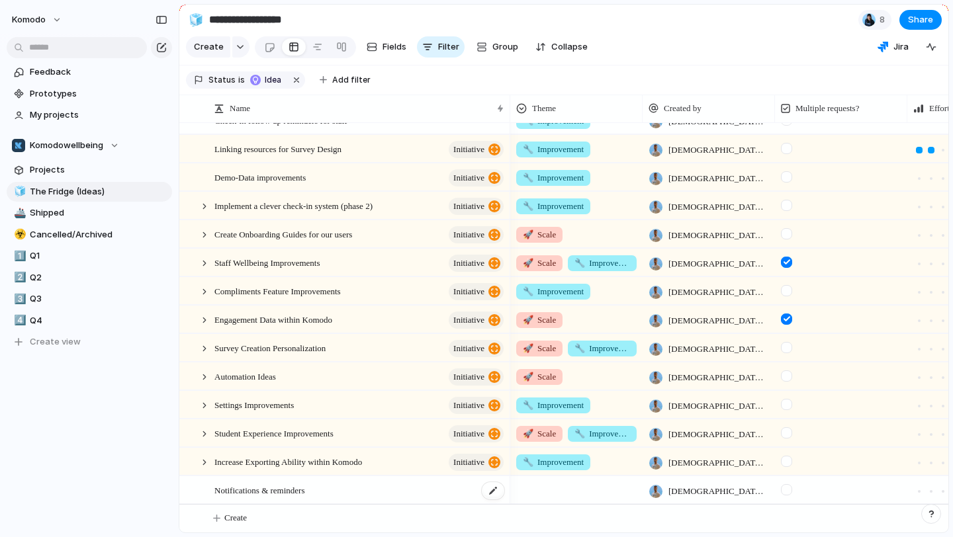
click at [359, 487] on div "Notifications & reminders" at bounding box center [359, 490] width 291 height 27
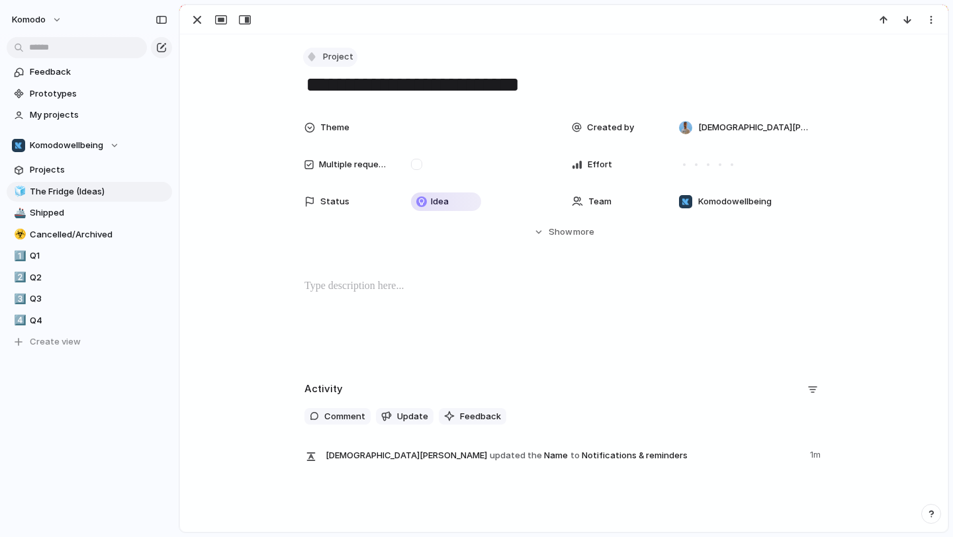
click at [330, 48] on button "Project" at bounding box center [330, 57] width 54 height 19
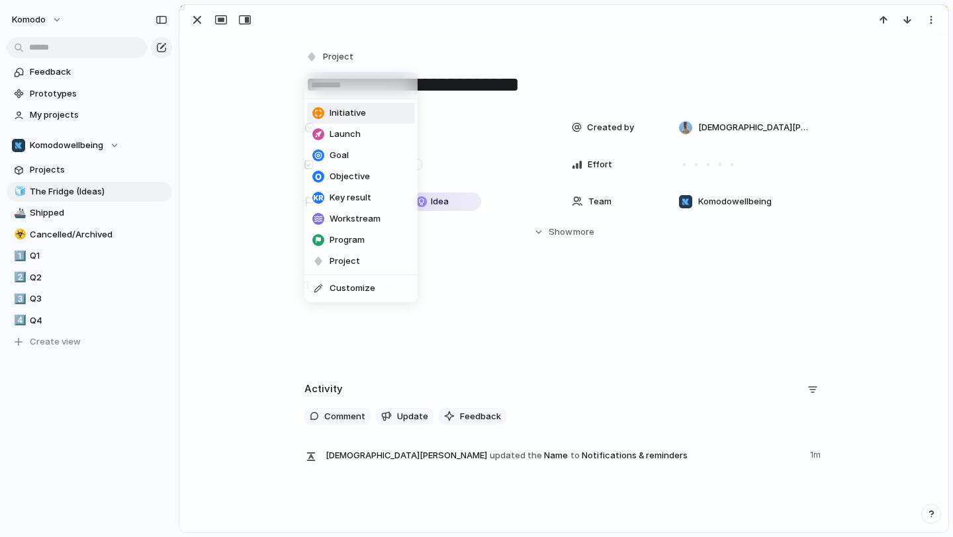
click at [358, 122] on li "Initiative" at bounding box center [361, 113] width 108 height 21
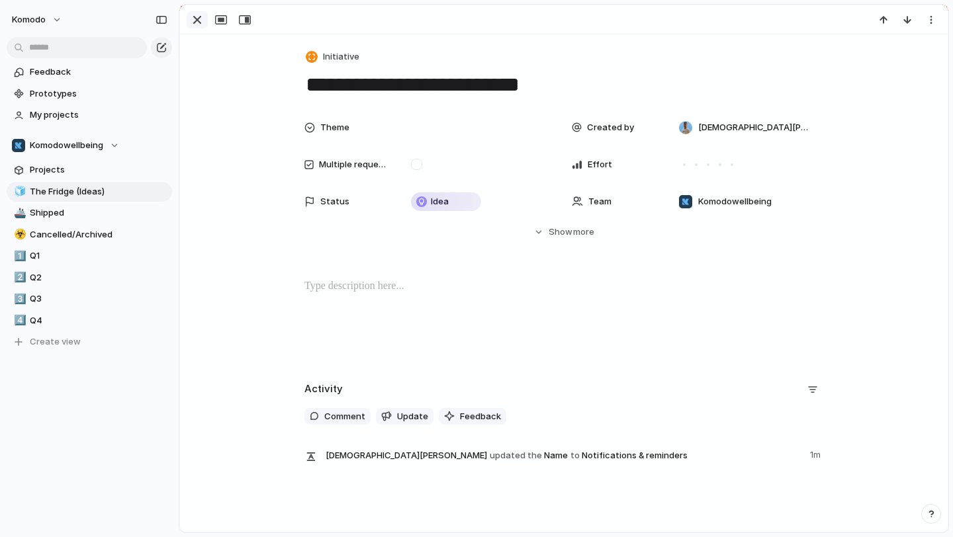
click at [198, 22] on div "button" at bounding box center [197, 20] width 16 height 16
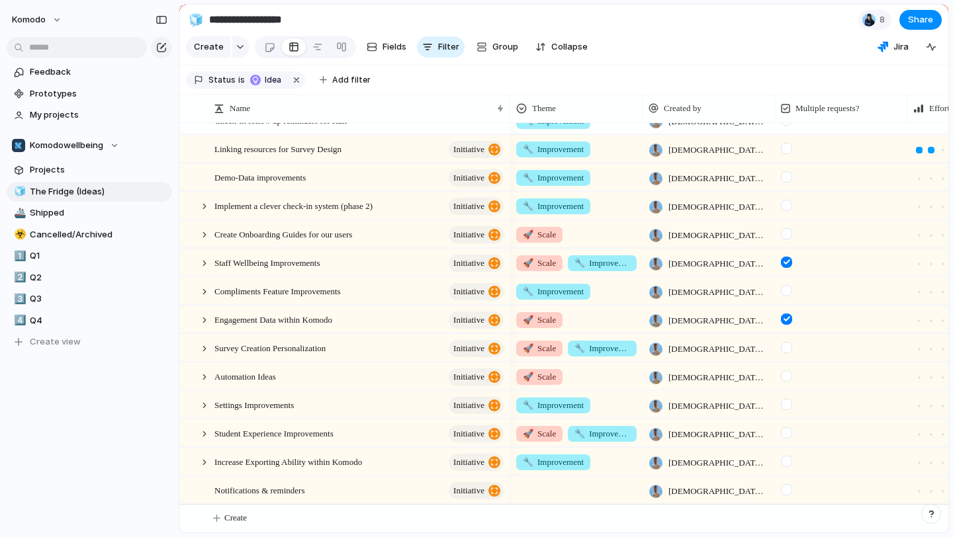
click at [548, 492] on div at bounding box center [576, 488] width 131 height 22
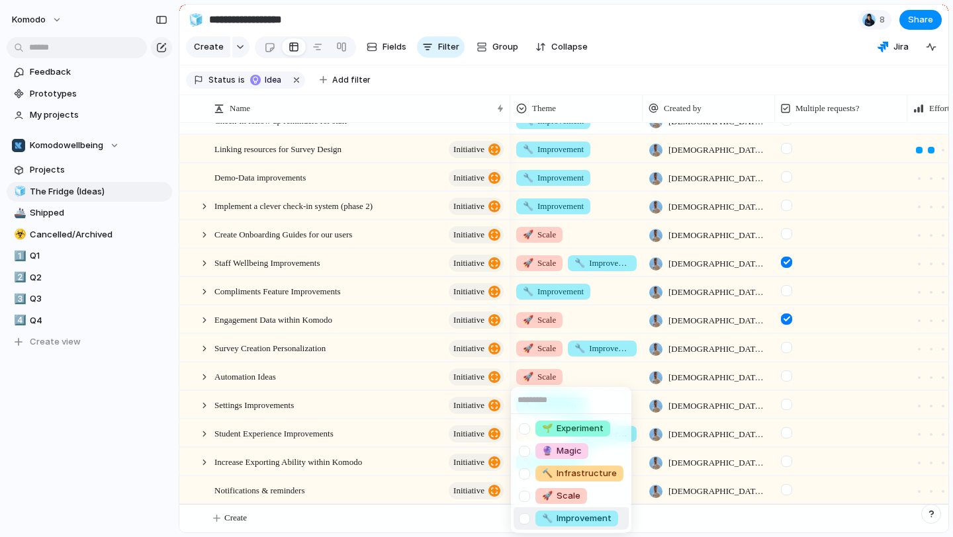
click at [572, 517] on span "🔧 Improvement" at bounding box center [576, 518] width 69 height 13
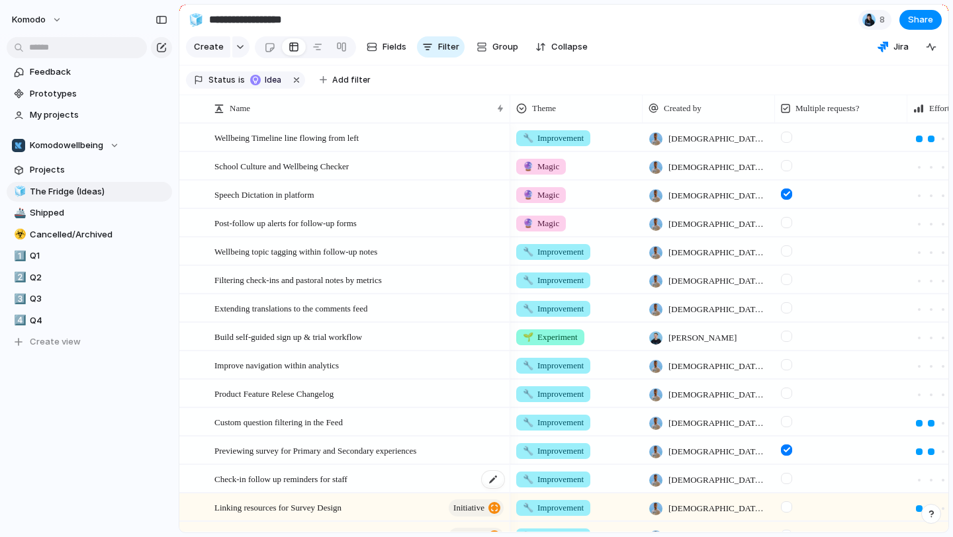
click at [375, 476] on div "Check-in follow up reminders for staff" at bounding box center [359, 479] width 291 height 27
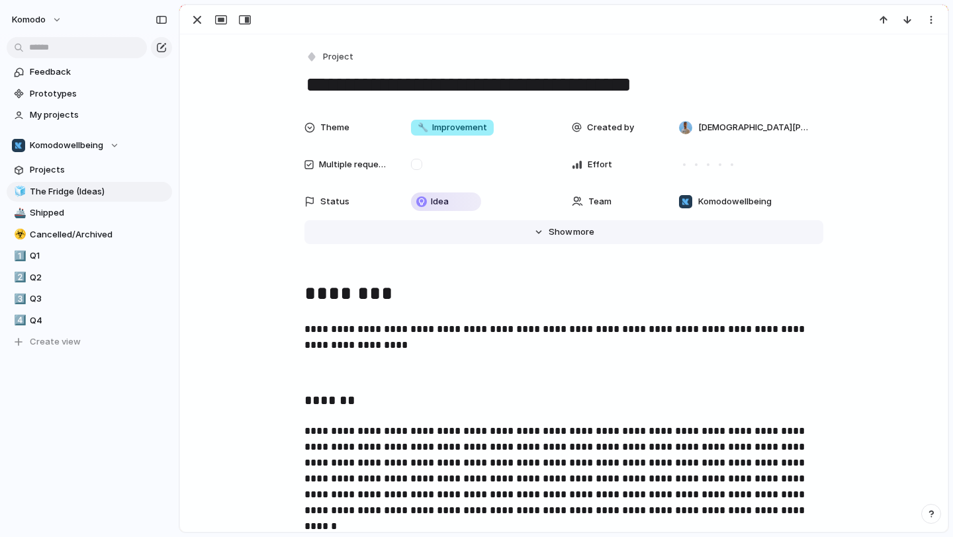
click at [543, 238] on button "Hide Show more" at bounding box center [563, 232] width 519 height 24
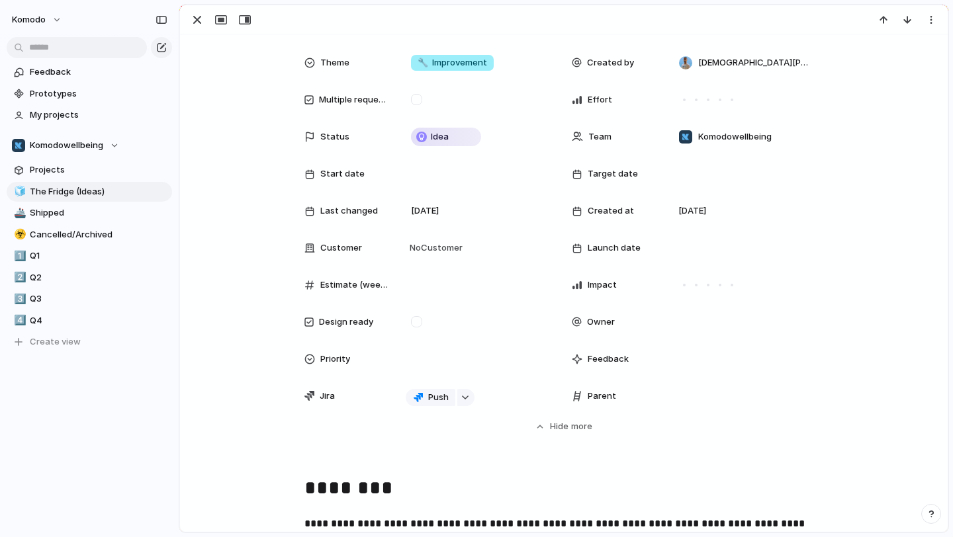
scroll to position [87, 0]
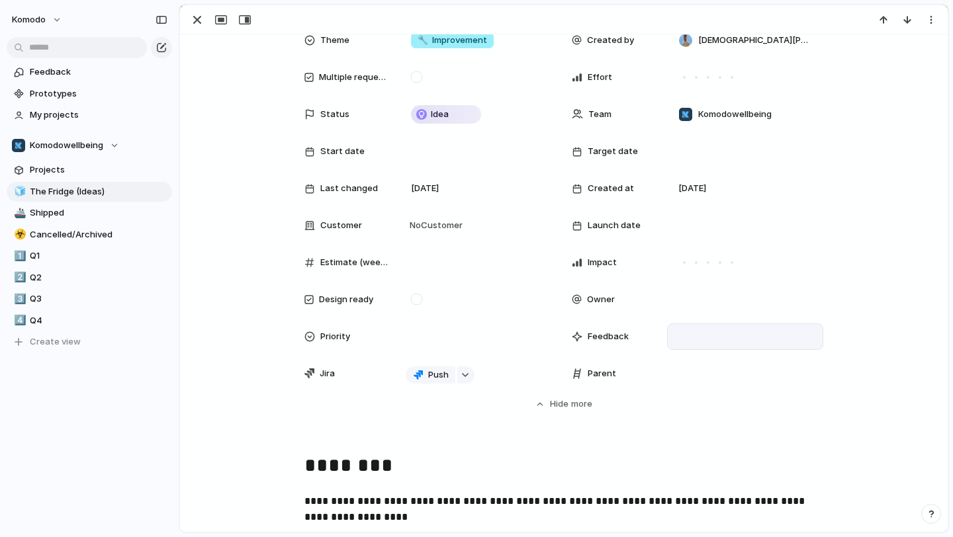
click at [715, 336] on div at bounding box center [745, 337] width 156 height 26
click at [703, 378] on div at bounding box center [745, 374] width 144 height 15
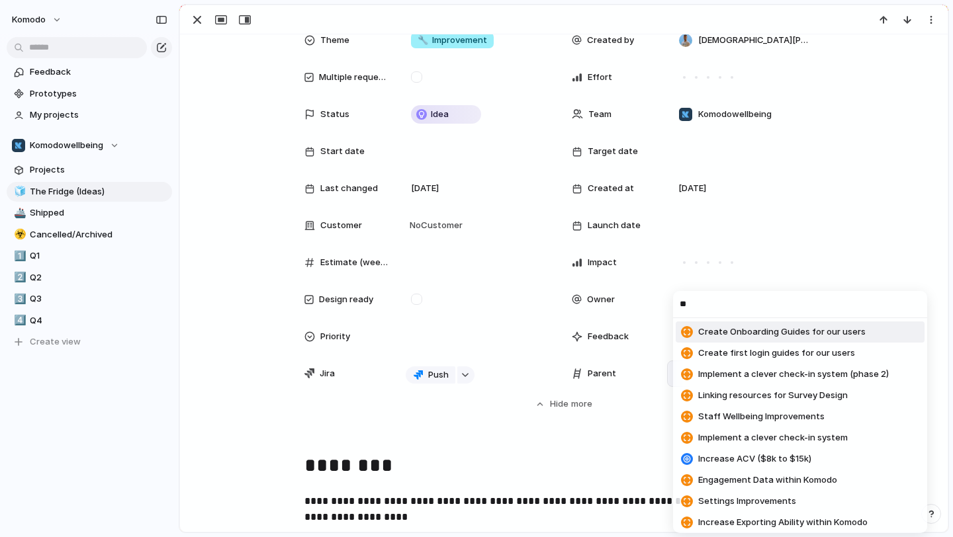
type input "*"
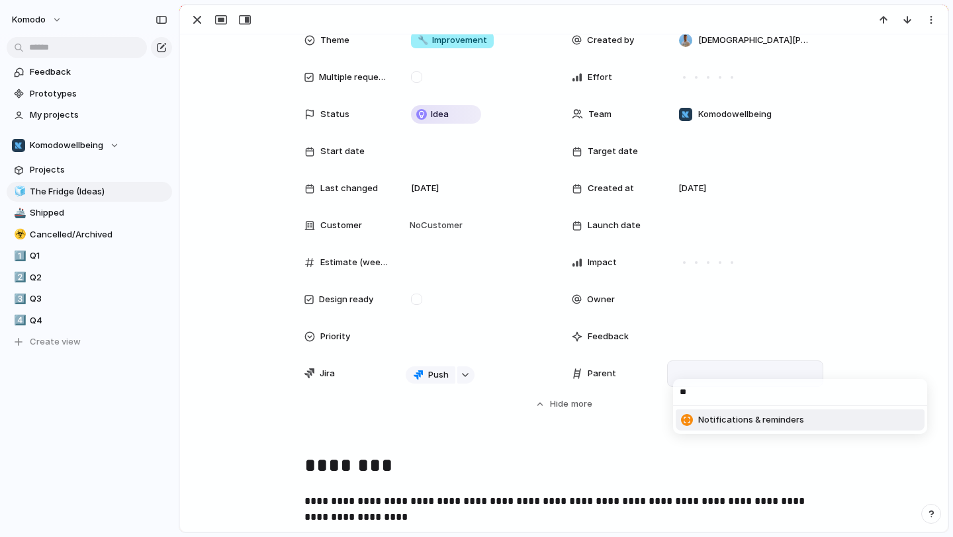
type input "**"
click at [776, 426] on span "Notifications & reminders" at bounding box center [751, 420] width 106 height 13
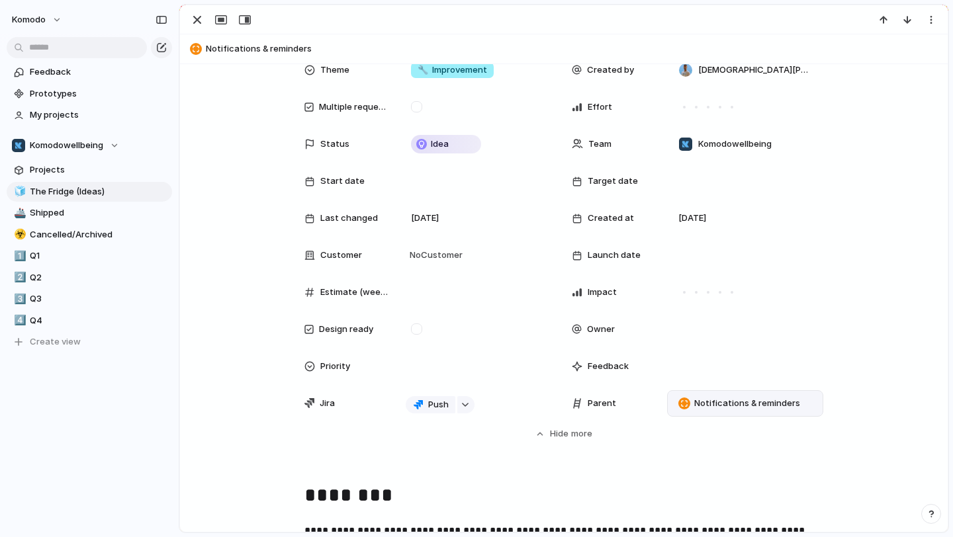
scroll to position [0, 0]
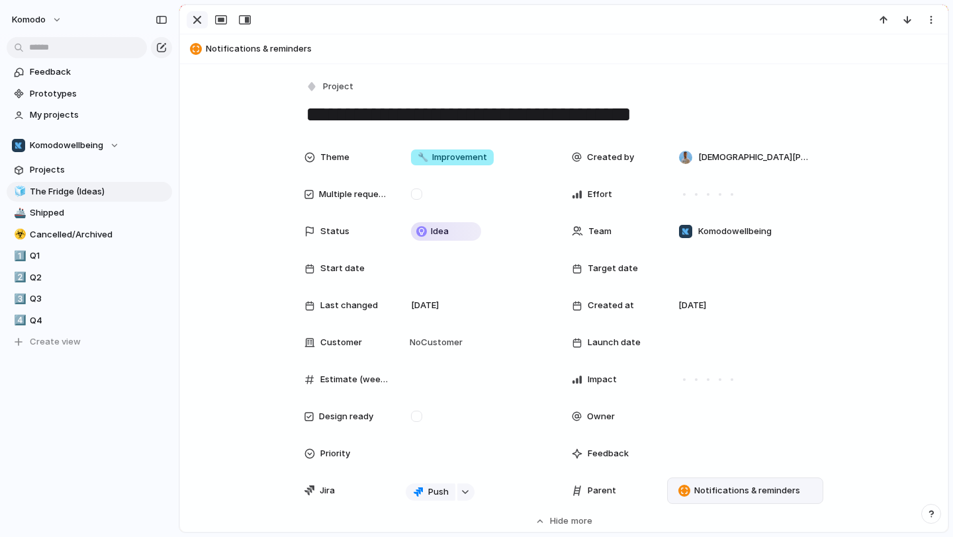
click at [201, 26] on div "button" at bounding box center [197, 20] width 16 height 16
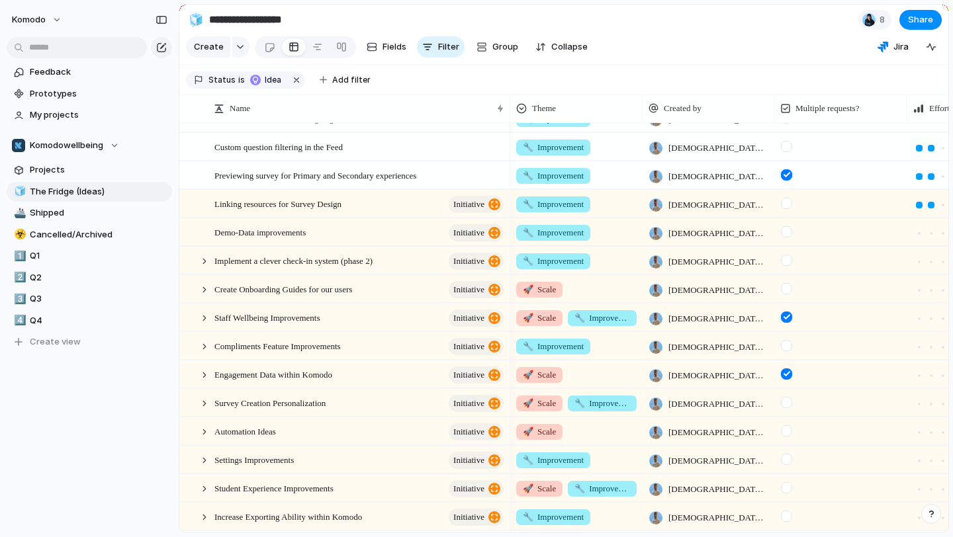
scroll to position [359, 0]
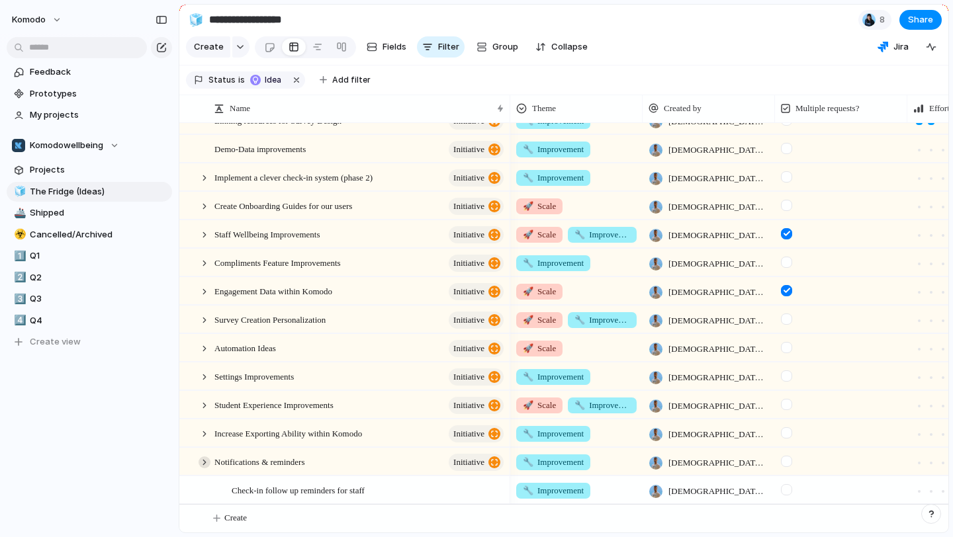
click at [204, 463] on div at bounding box center [205, 463] width 12 height 12
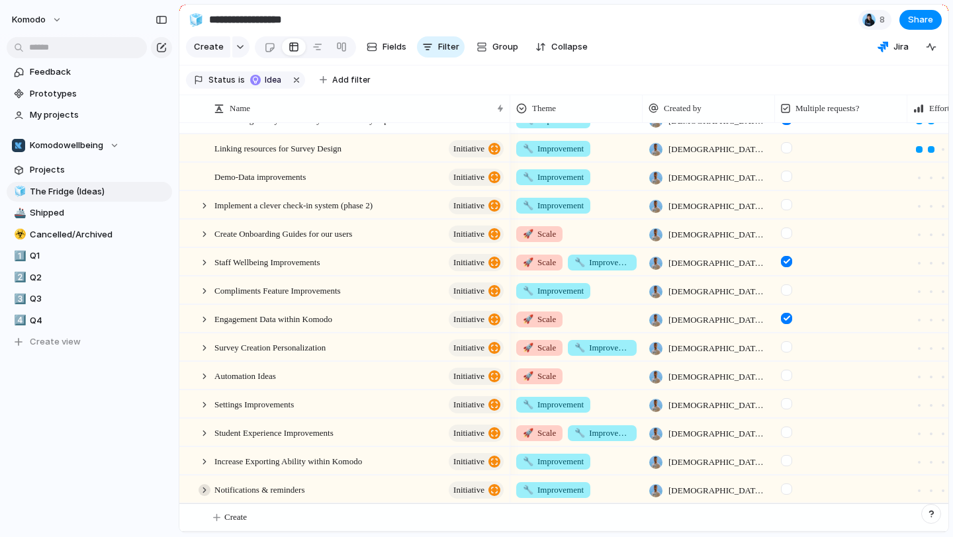
scroll to position [331, 0]
click at [334, 492] on div "Notifications & reminders initiative" at bounding box center [359, 490] width 291 height 27
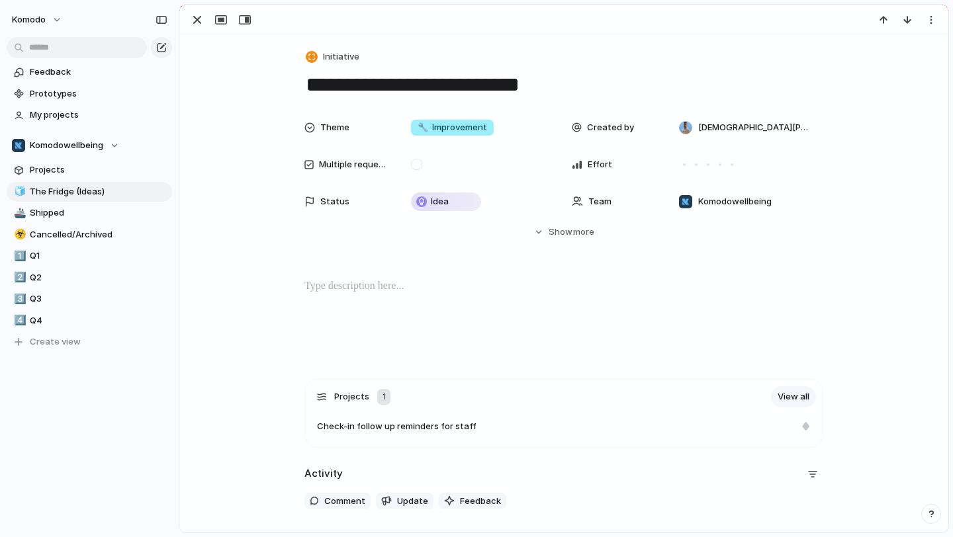
click at [306, 91] on textarea "**********" at bounding box center [563, 85] width 519 height 28
click at [616, 90] on textarea "**********" at bounding box center [563, 85] width 519 height 28
click at [514, 88] on textarea "**********" at bounding box center [563, 85] width 519 height 28
type textarea "**********"
click at [203, 24] on div "button" at bounding box center [197, 20] width 16 height 16
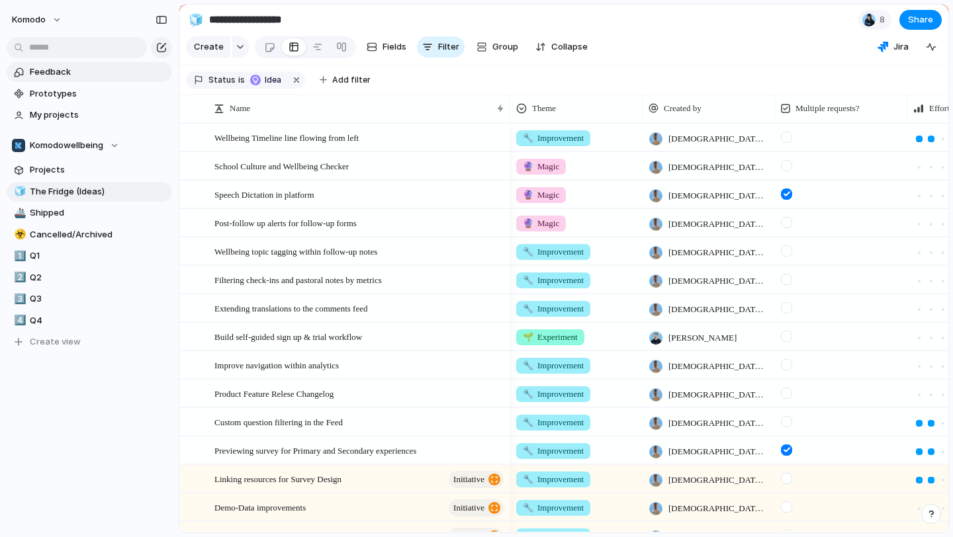
click at [91, 78] on span "Feedback" at bounding box center [99, 72] width 138 height 13
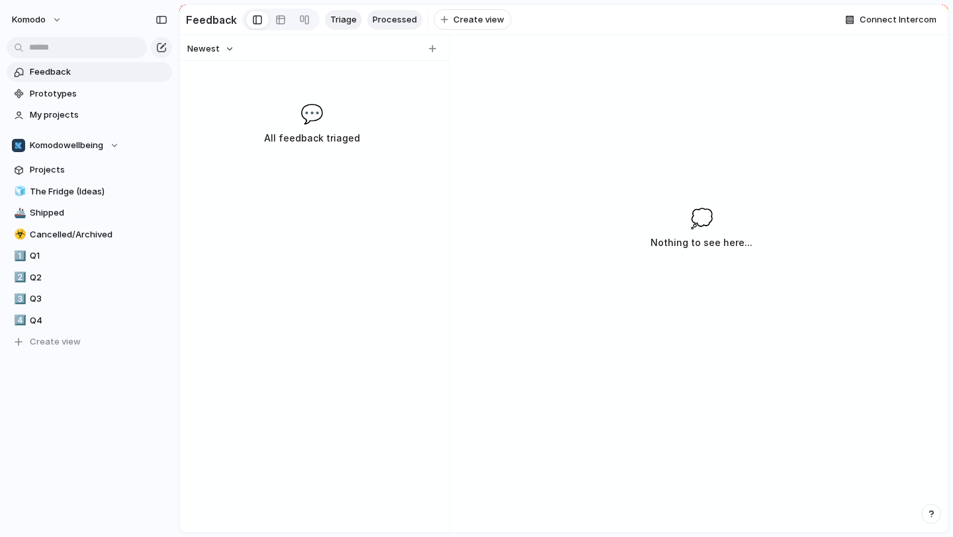
click at [381, 17] on span "Processed" at bounding box center [395, 19] width 44 height 13
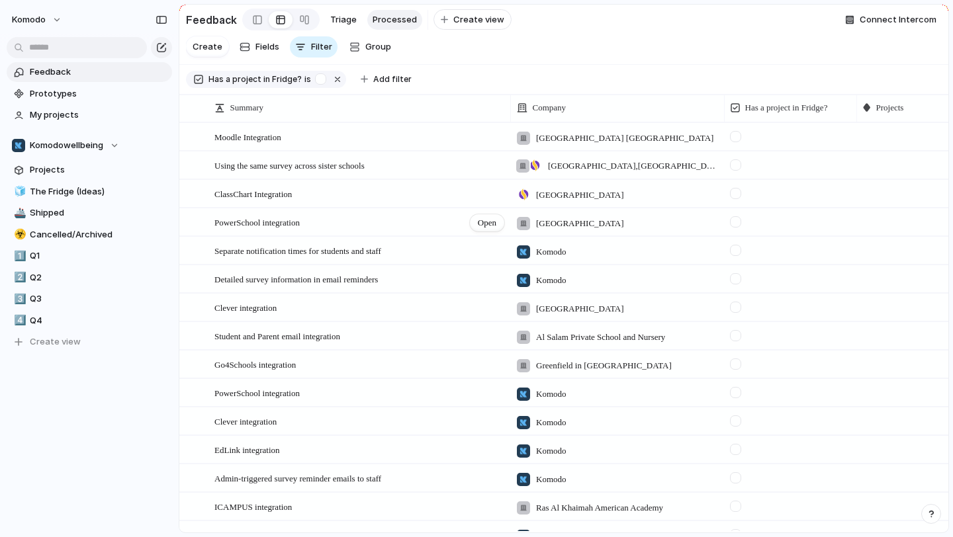
scroll to position [18, 0]
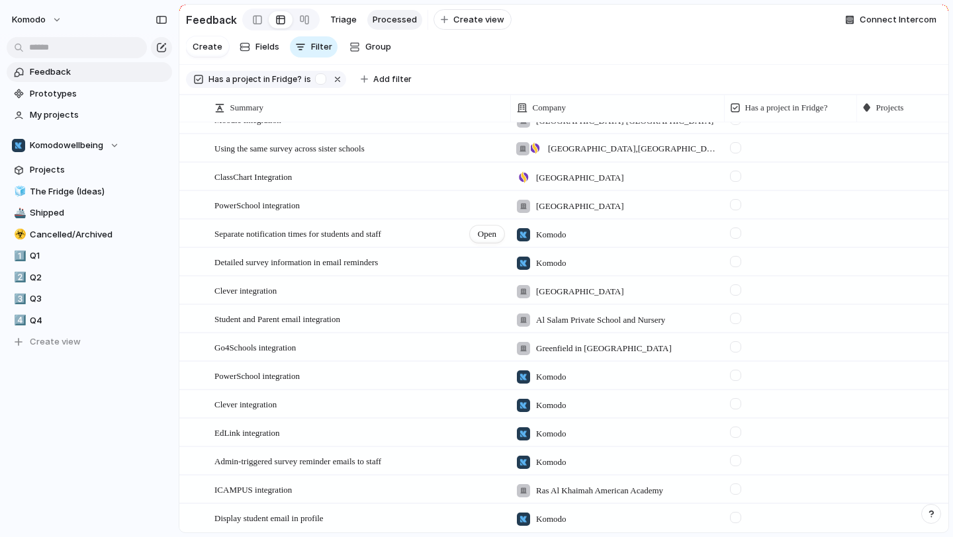
click at [441, 240] on div "Separate notification times for students and staff Open" at bounding box center [359, 234] width 291 height 28
click at [478, 237] on span "Open" at bounding box center [487, 234] width 19 height 13
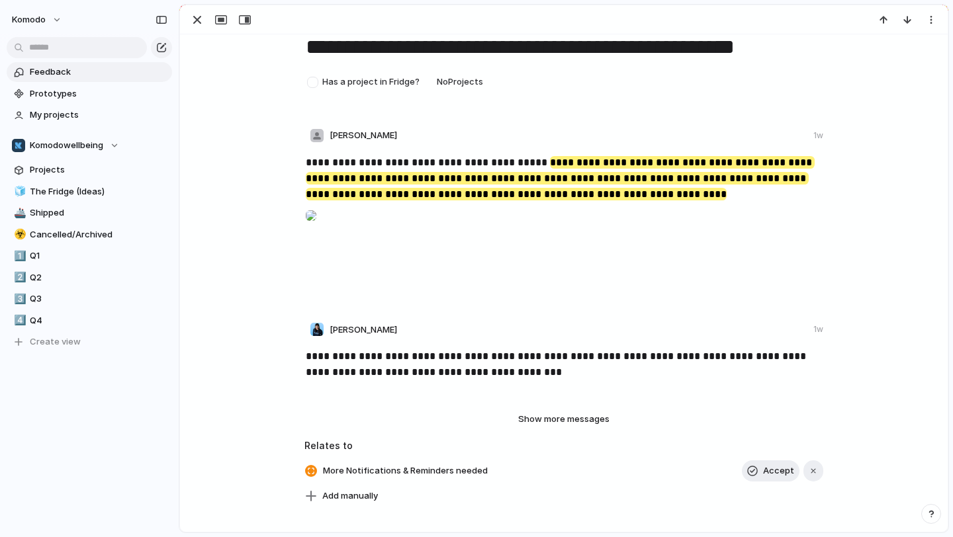
scroll to position [57, 0]
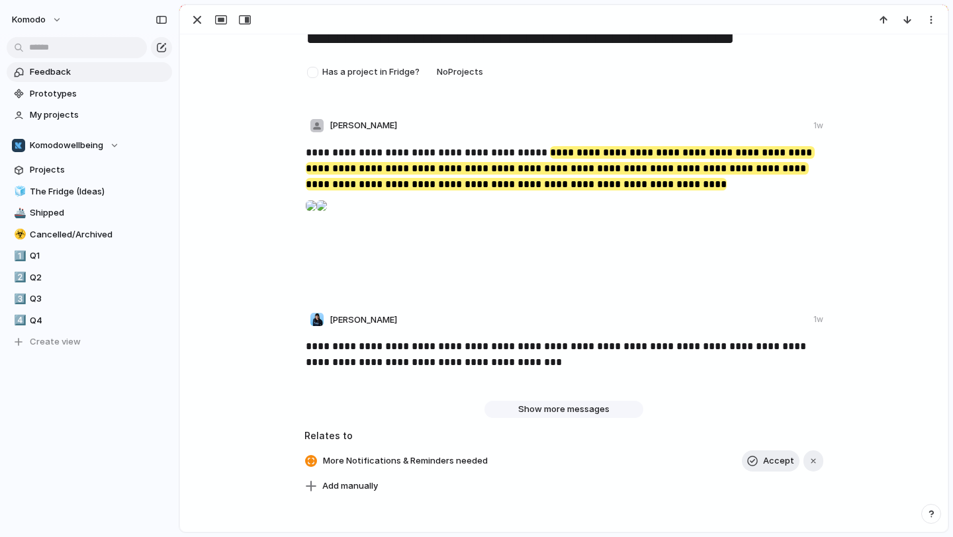
click at [531, 404] on span "Show more messages" at bounding box center [563, 409] width 91 height 13
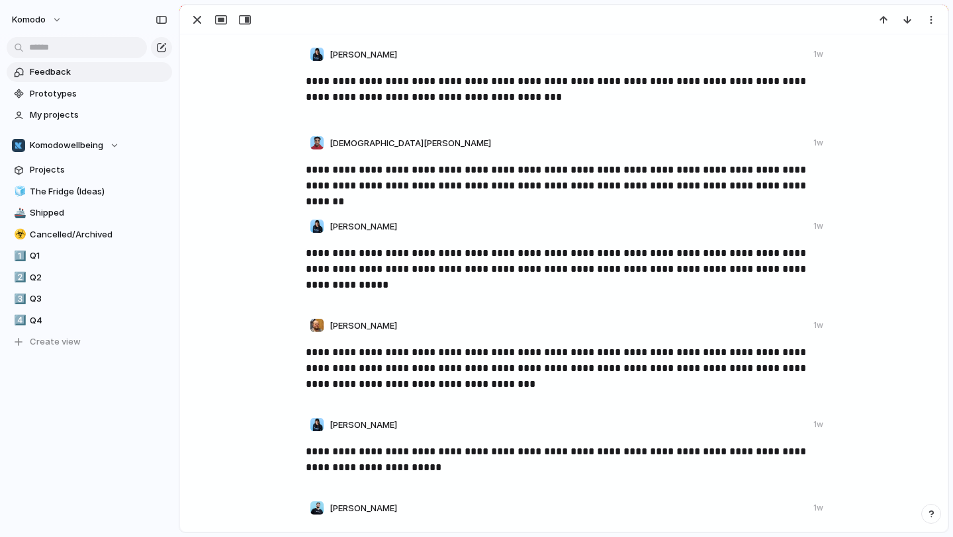
scroll to position [0, 0]
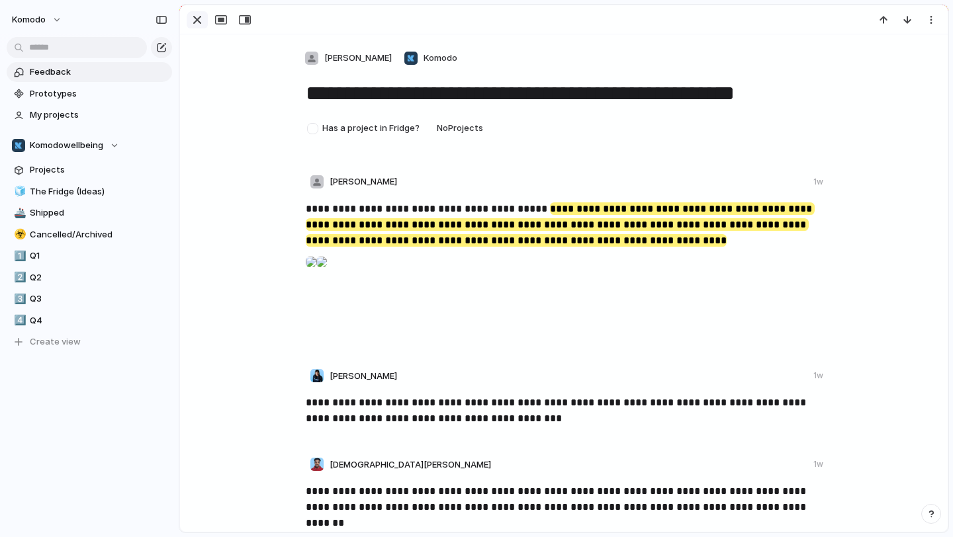
click at [196, 20] on div "button" at bounding box center [197, 20] width 16 height 16
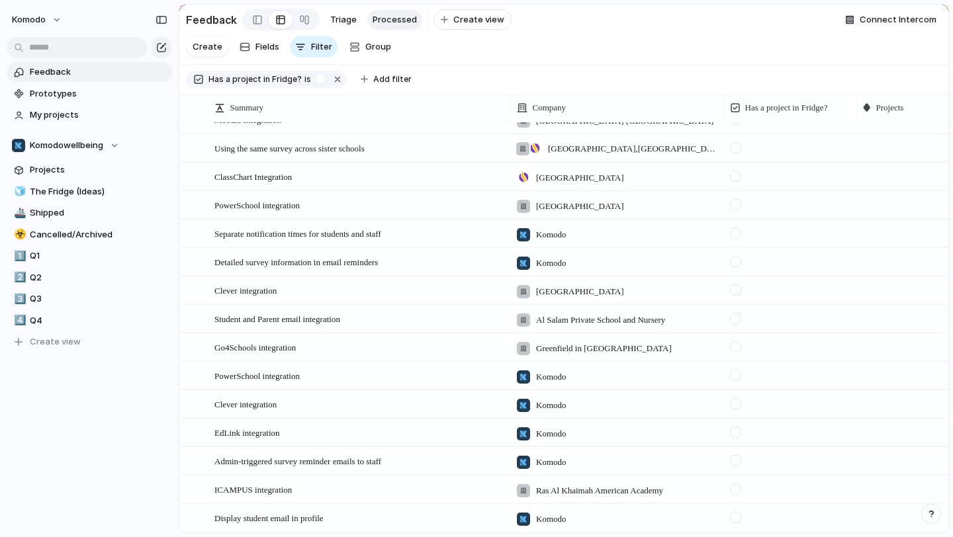
click at [891, 228] on div at bounding box center [922, 231] width 131 height 23
type input "****"
click at [881, 287] on span "More Notifications & Reminders needed" at bounding box center [816, 288] width 165 height 13
click at [733, 234] on div at bounding box center [735, 233] width 11 height 11
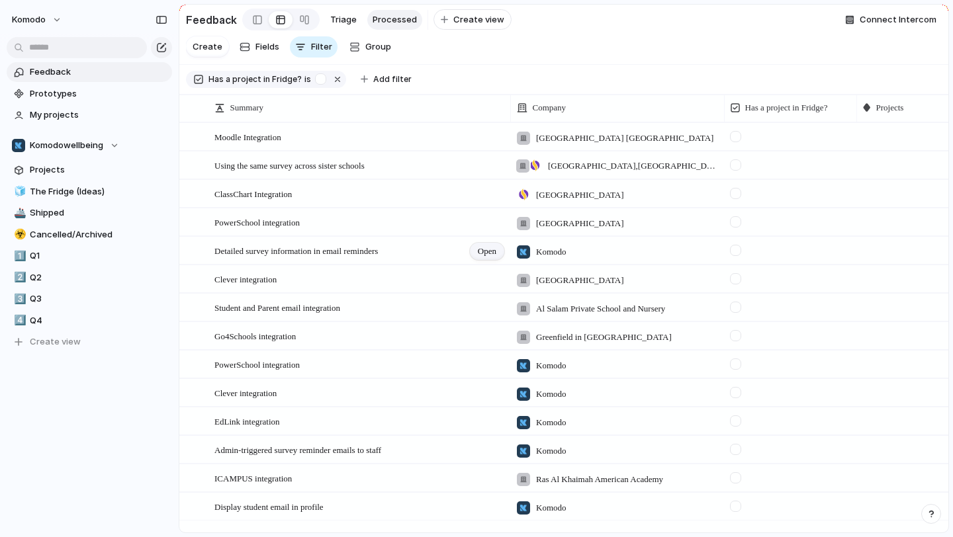
click at [482, 254] on span "Open" at bounding box center [487, 251] width 19 height 13
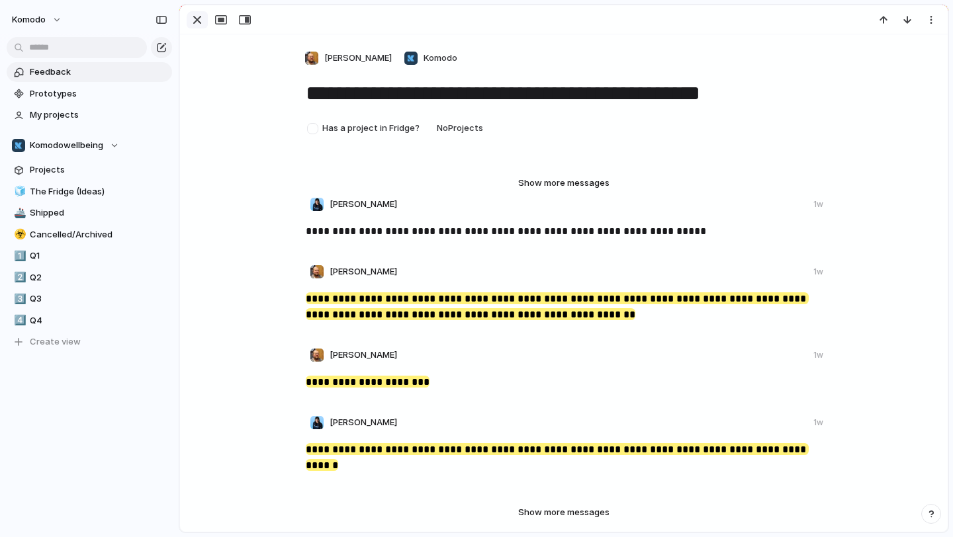
click at [199, 26] on div "button" at bounding box center [197, 20] width 16 height 16
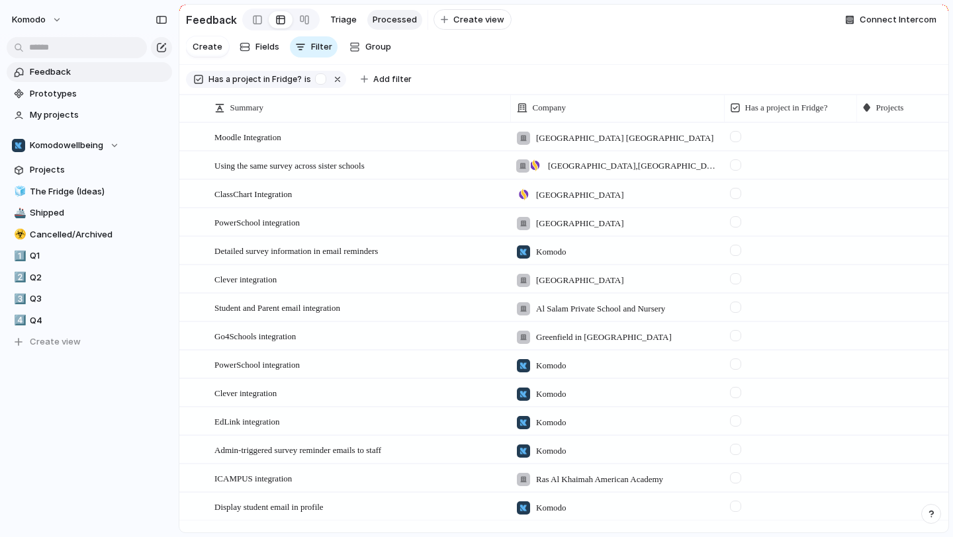
click at [886, 242] on div at bounding box center [922, 249] width 131 height 23
click at [889, 255] on div "Improve Check-in Triggers Create an 'Activity page' within student profiles Rea…" at bounding box center [476, 268] width 953 height 537
click at [889, 255] on div at bounding box center [922, 249] width 131 height 23
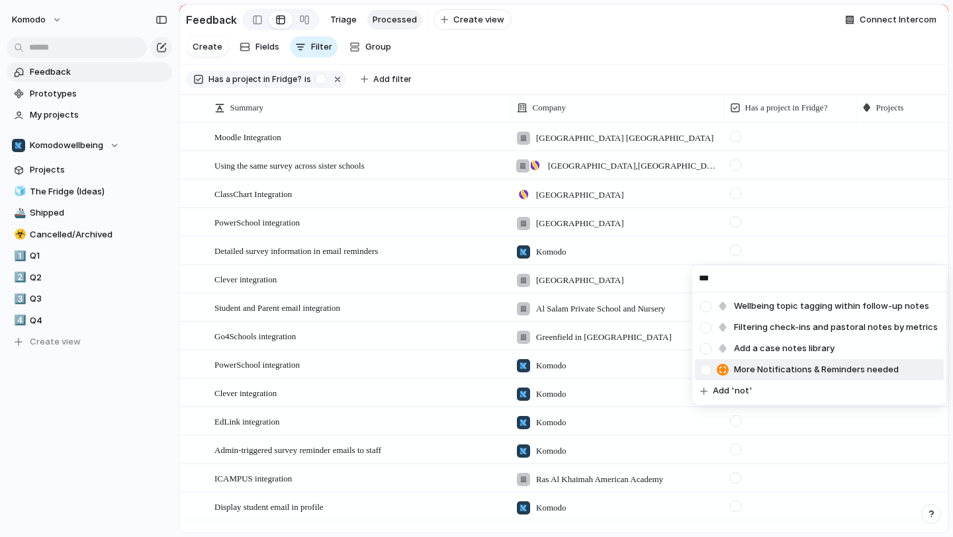
type input "***"
click at [889, 365] on span "More Notifications & Reminders needed" at bounding box center [816, 369] width 165 height 13
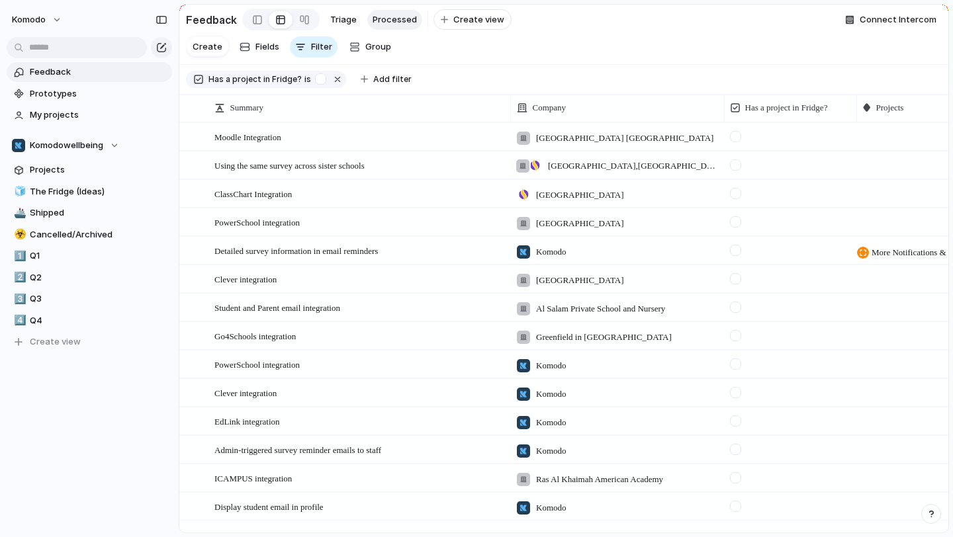
click at [737, 255] on div at bounding box center [735, 250] width 11 height 11
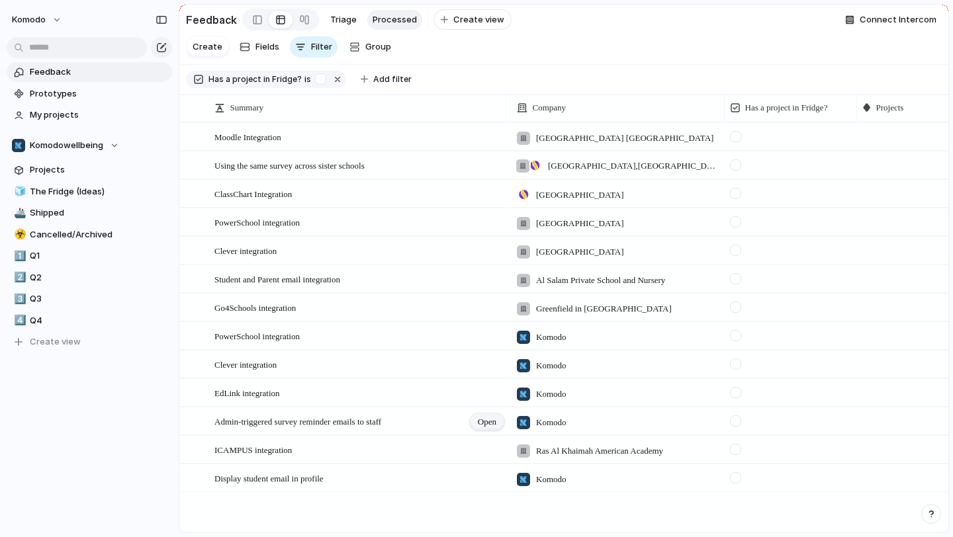
click at [471, 421] on div "Open" at bounding box center [487, 422] width 34 height 17
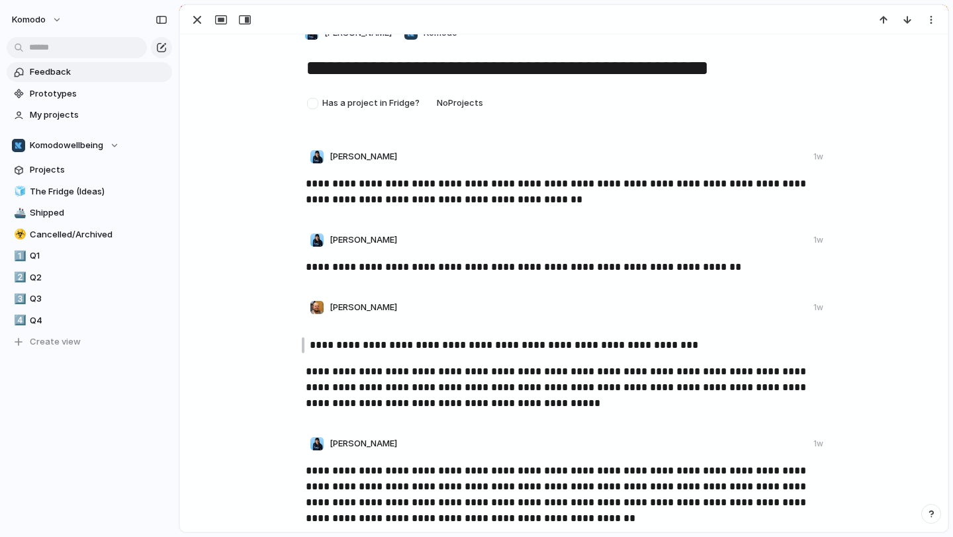
scroll to position [29, 0]
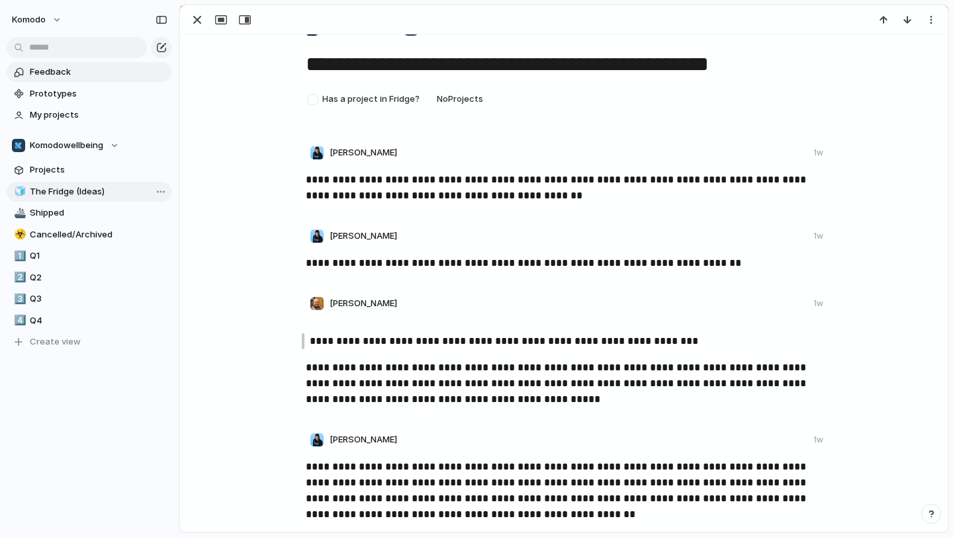
click at [94, 197] on span "The Fridge (Ideas)" at bounding box center [99, 191] width 138 height 13
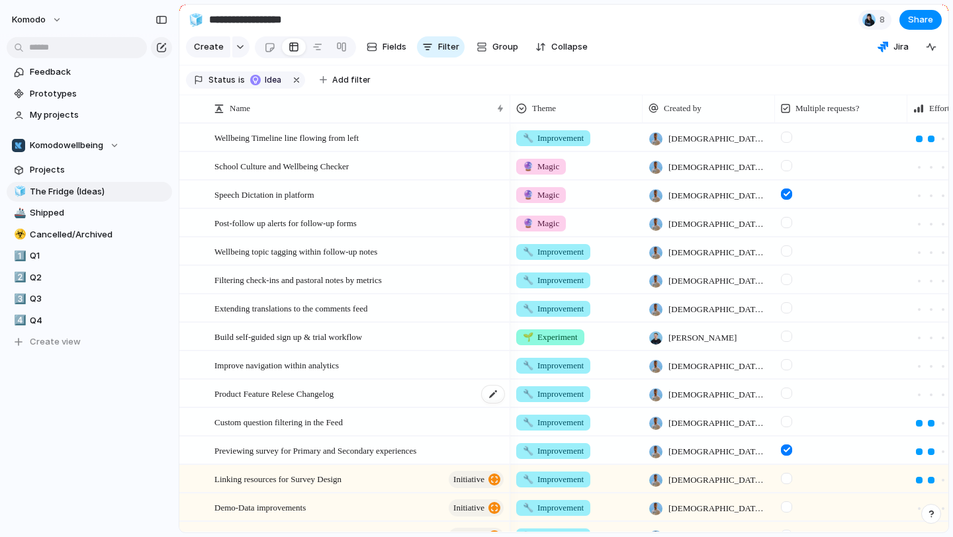
scroll to position [331, 0]
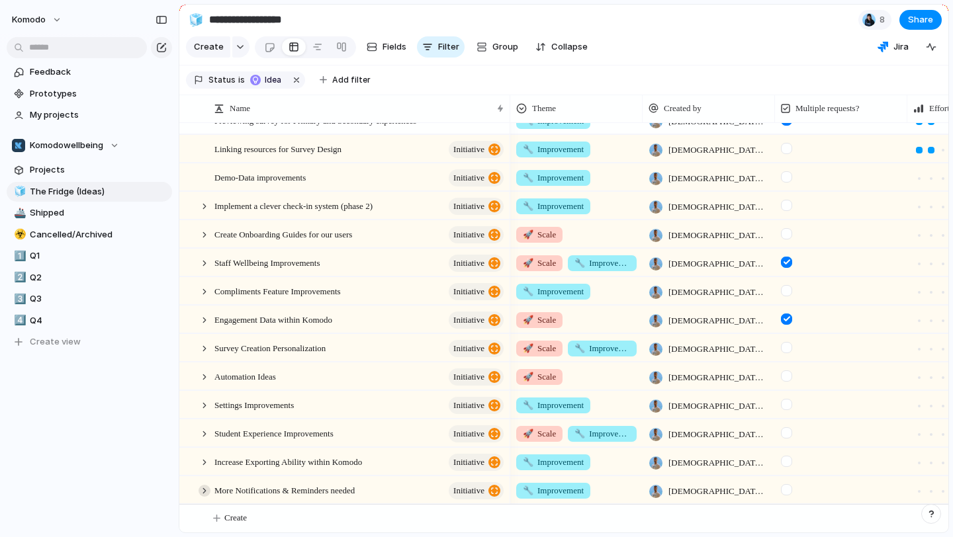
click at [202, 488] on div at bounding box center [205, 491] width 12 height 12
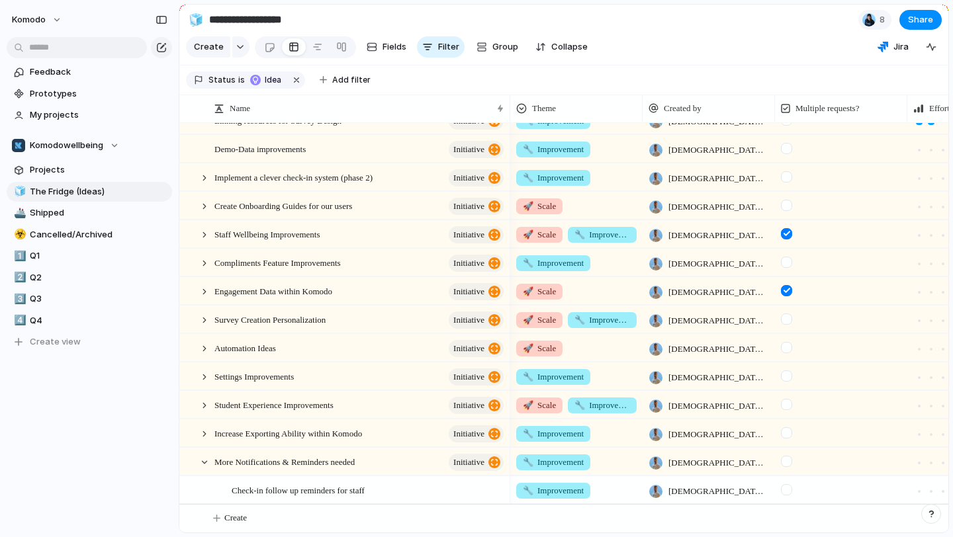
scroll to position [359, 0]
click at [408, 491] on div "Check-in follow up reminders for staff" at bounding box center [369, 490] width 274 height 27
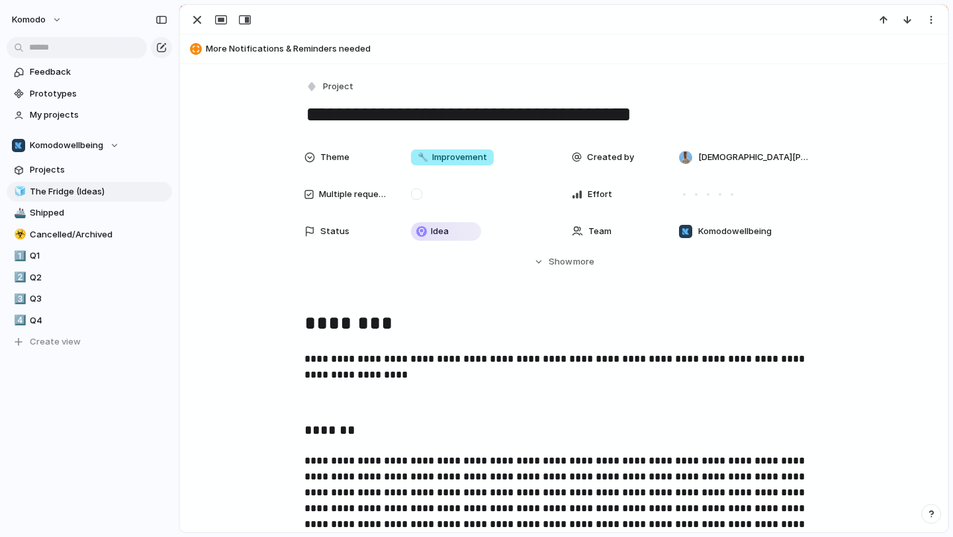
scroll to position [100, 0]
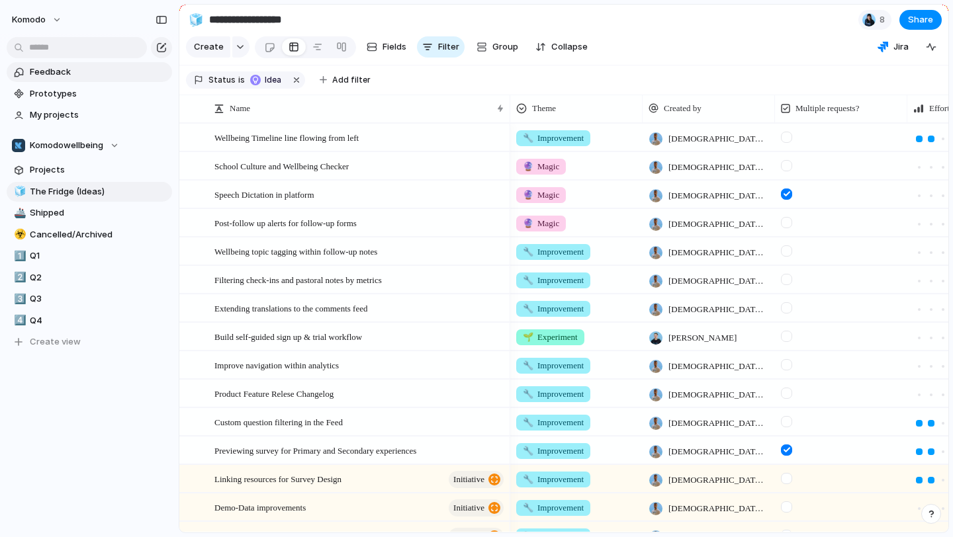
click at [95, 75] on span "Feedback" at bounding box center [99, 72] width 138 height 13
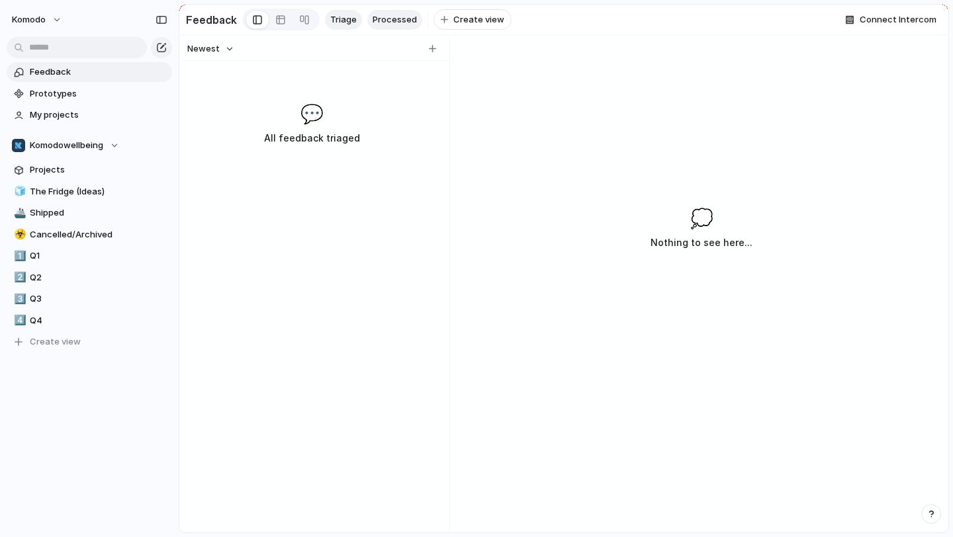
click at [394, 26] on link "Processed" at bounding box center [394, 20] width 55 height 20
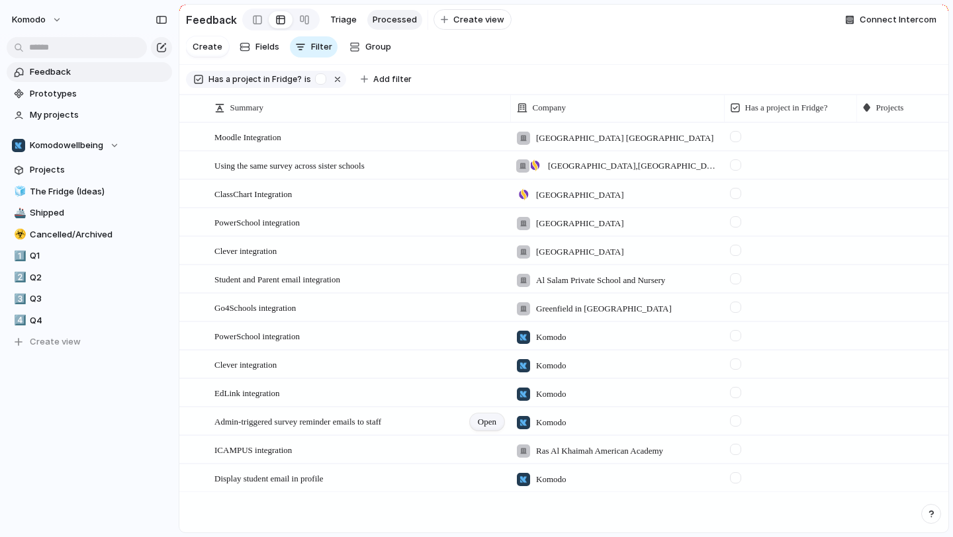
click at [474, 420] on div "Open" at bounding box center [487, 422] width 34 height 17
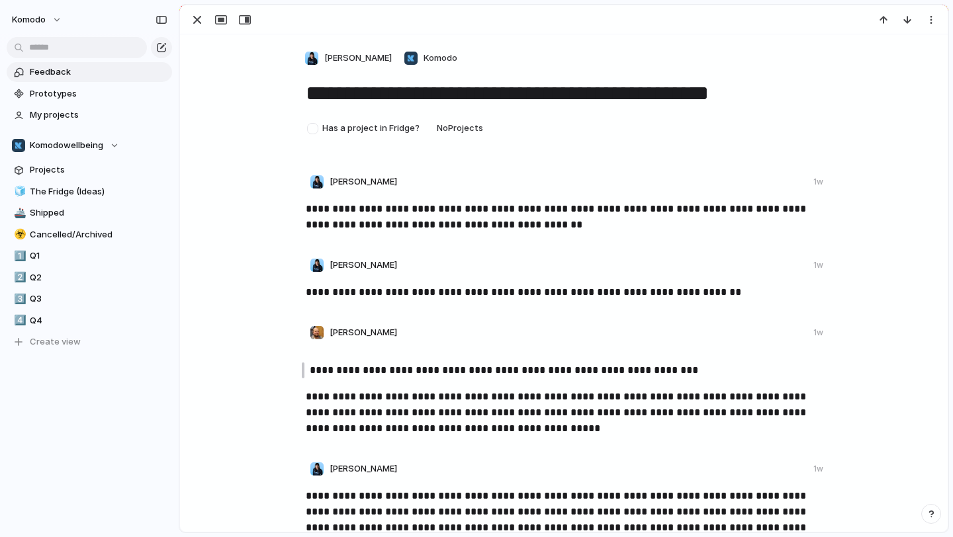
drag, startPoint x: 797, startPoint y: 96, endPoint x: 307, endPoint y: 92, distance: 490.4
click at [307, 92] on textarea "**********" at bounding box center [563, 93] width 519 height 28
click at [94, 201] on link "🧊 The Fridge (Ideas)" at bounding box center [89, 192] width 165 height 20
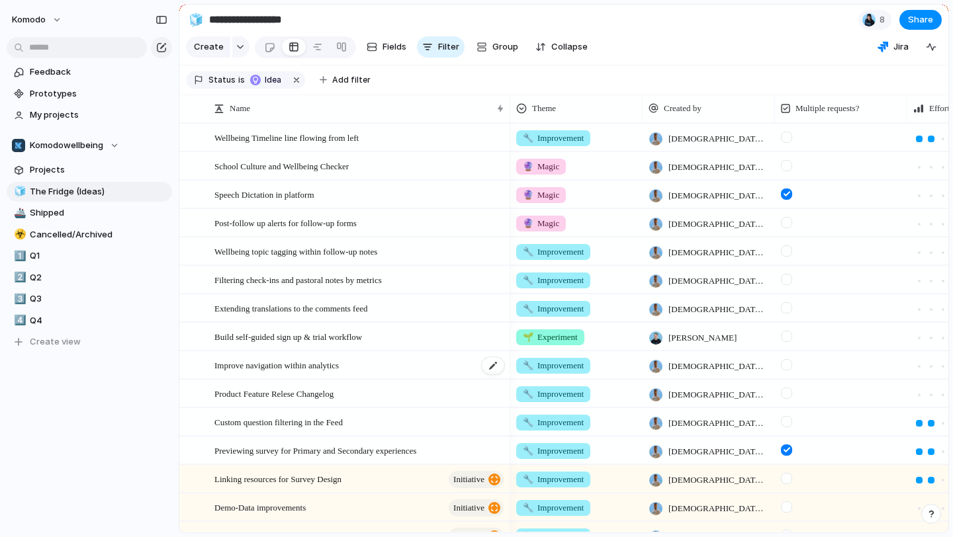
scroll to position [359, 0]
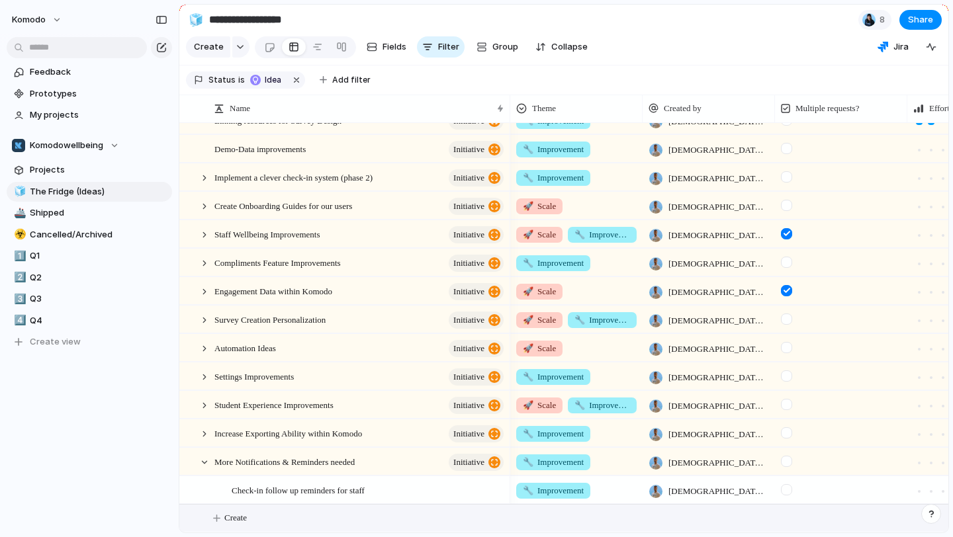
click at [223, 518] on button "Create" at bounding box center [581, 518] width 776 height 27
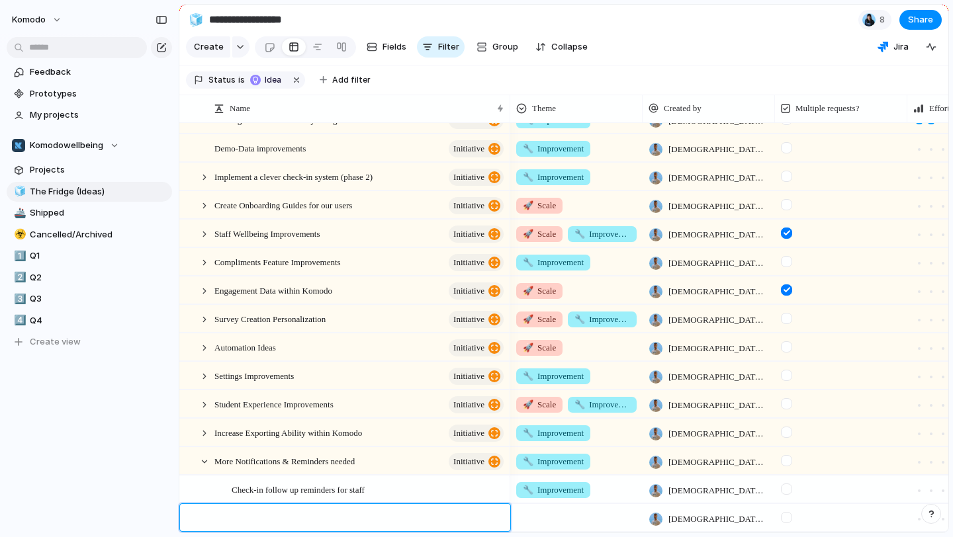
type textarea "**********"
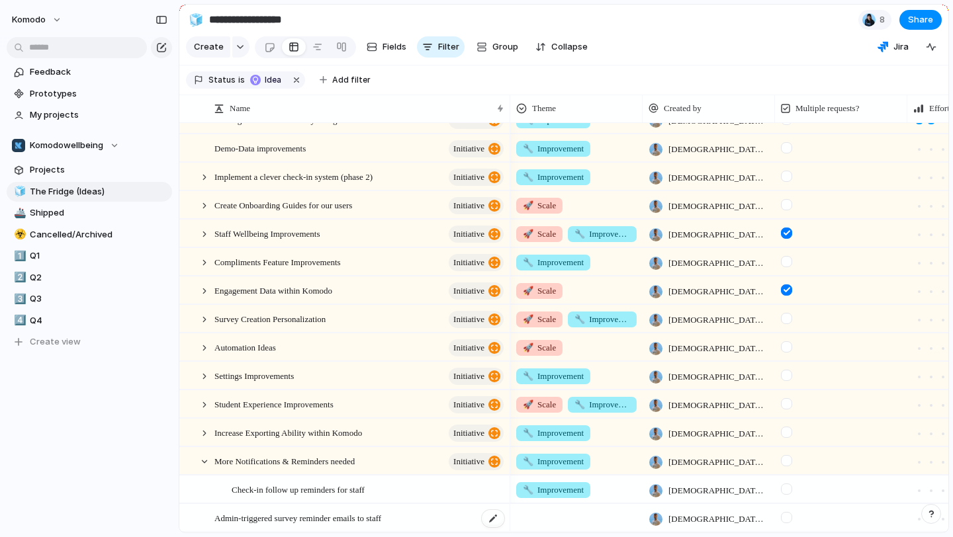
click at [453, 527] on div "Admin-triggered survey reminder emails to staff" at bounding box center [359, 518] width 291 height 27
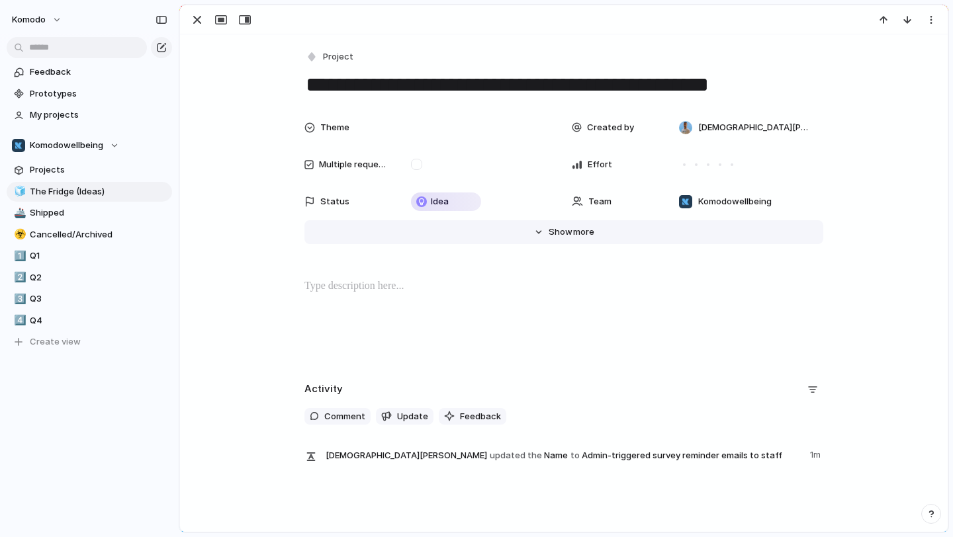
click at [535, 230] on button "Hide Show more" at bounding box center [563, 232] width 519 height 24
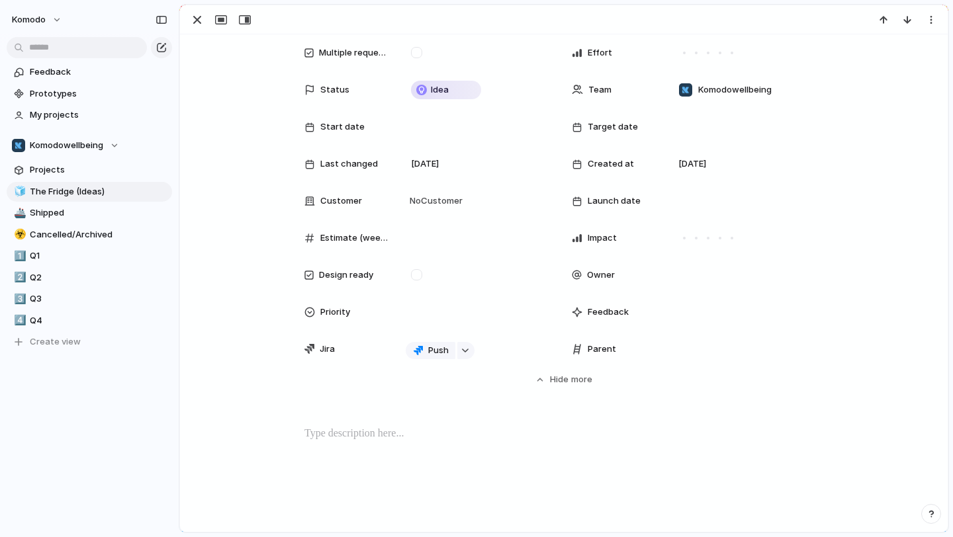
scroll to position [301, 0]
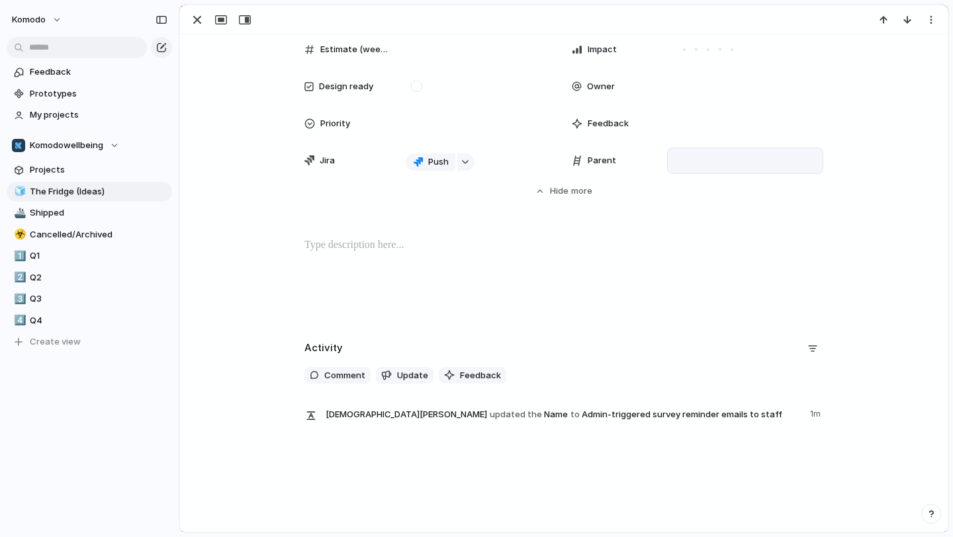
click at [723, 160] on div at bounding box center [745, 161] width 144 height 15
type input "****"
click at [788, 205] on span "More Notifications & Reminders needed" at bounding box center [780, 206] width 165 height 13
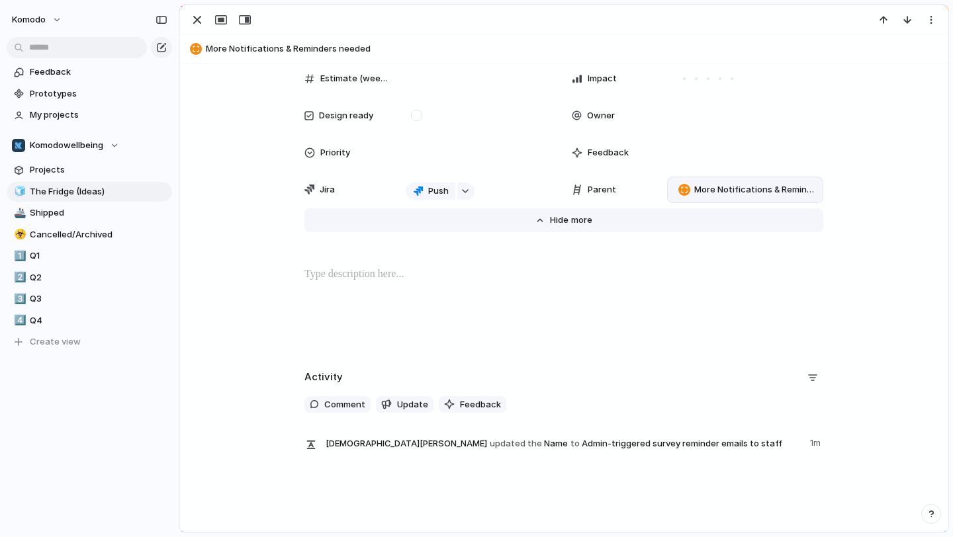
click at [535, 228] on button "Hide Show more" at bounding box center [563, 220] width 519 height 24
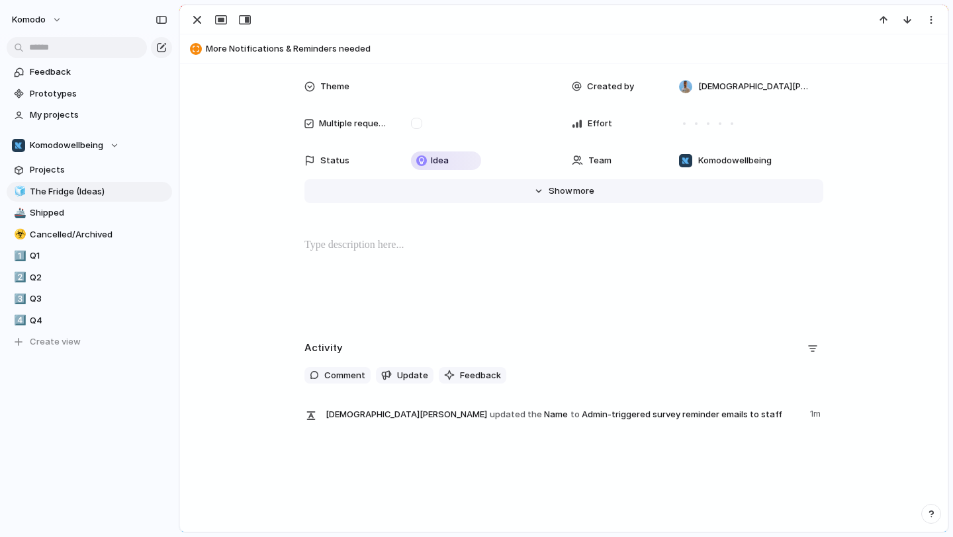
scroll to position [71, 0]
click at [451, 239] on p at bounding box center [563, 246] width 519 height 16
drag, startPoint x: 381, startPoint y: 251, endPoint x: 298, endPoint y: 247, distance: 82.8
click at [298, 247] on div "****" at bounding box center [564, 280] width 736 height 85
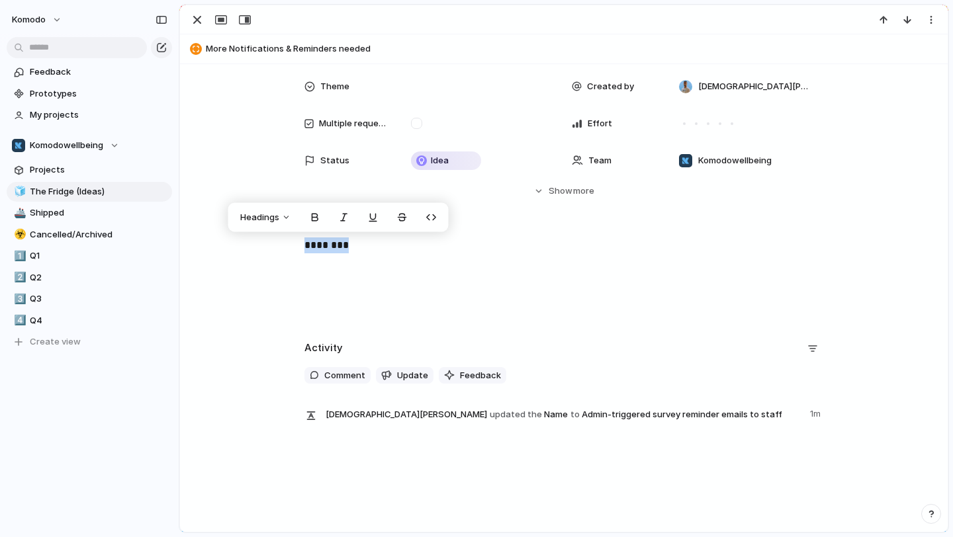
drag, startPoint x: 377, startPoint y: 250, endPoint x: 290, endPoint y: 246, distance: 86.8
click at [290, 246] on div "********" at bounding box center [564, 280] width 736 height 85
click at [279, 226] on button "Headings" at bounding box center [265, 217] width 67 height 21
click at [275, 246] on button "H1" at bounding box center [267, 246] width 64 height 21
click at [415, 264] on h1 "********" at bounding box center [563, 254] width 519 height 32
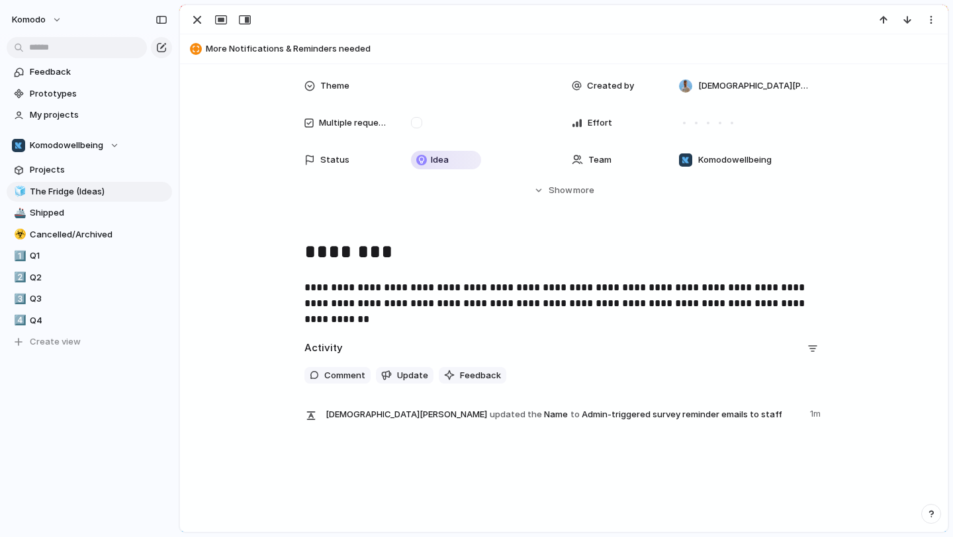
scroll to position [0, 0]
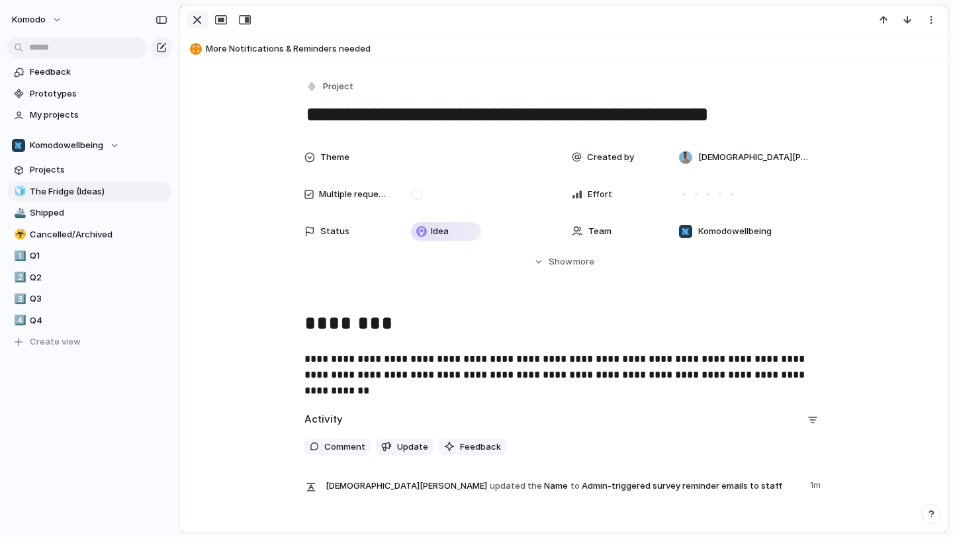
click at [197, 24] on div "button" at bounding box center [197, 20] width 16 height 16
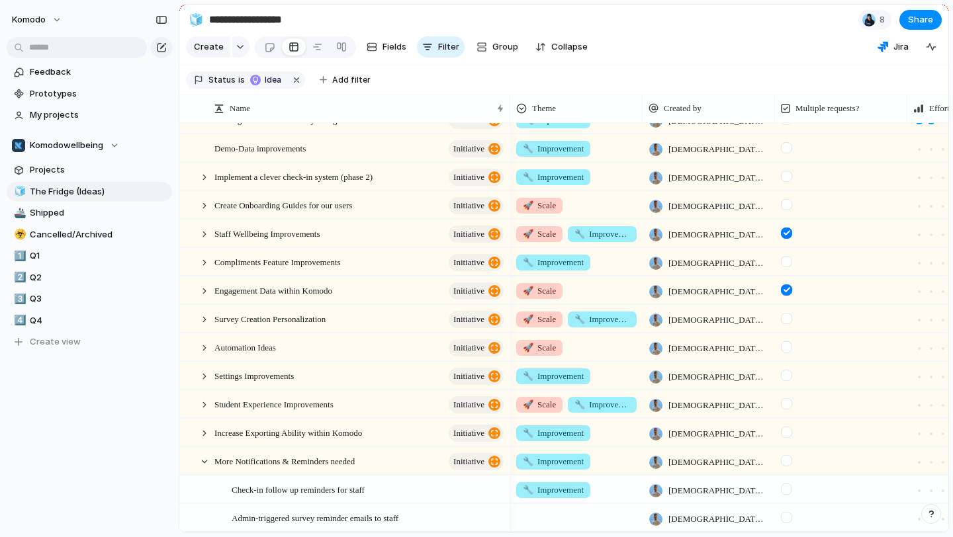
scroll to position [388, 0]
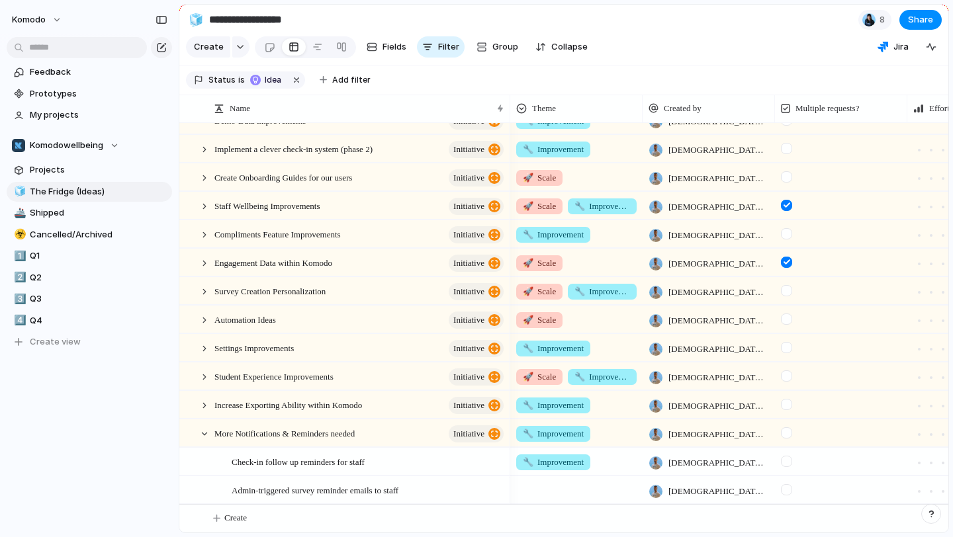
click at [553, 490] on div at bounding box center [576, 488] width 131 height 22
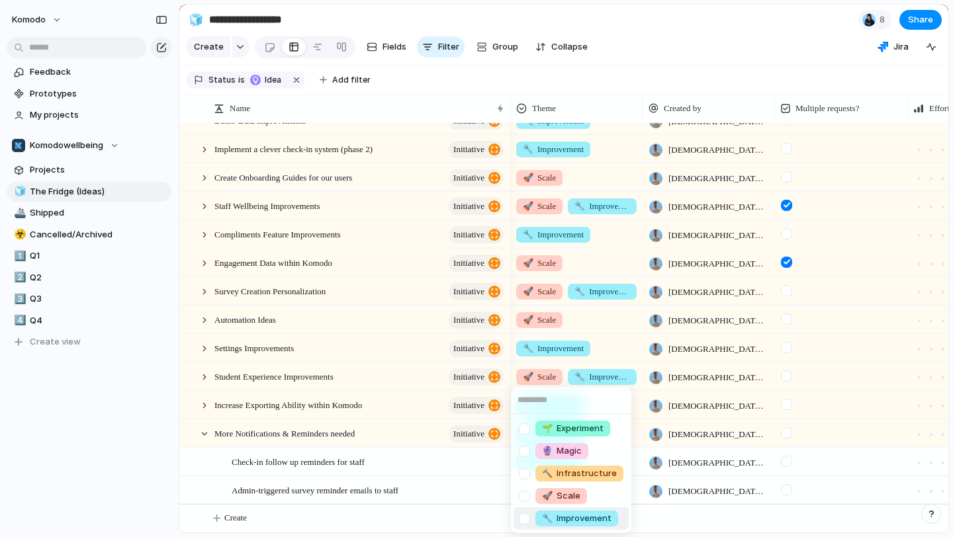
click at [569, 522] on span "🔧 Improvement" at bounding box center [576, 518] width 69 height 13
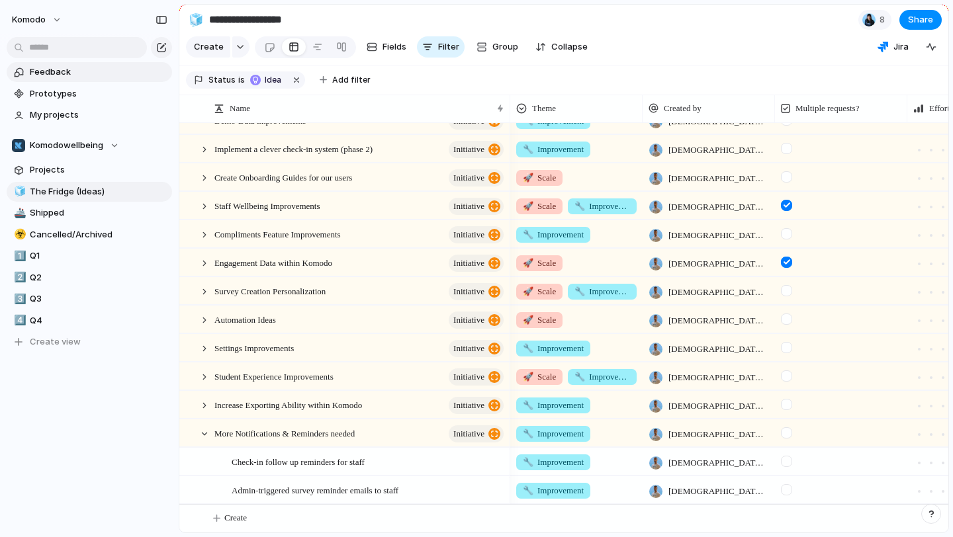
click at [81, 78] on span "Feedback" at bounding box center [99, 72] width 138 height 13
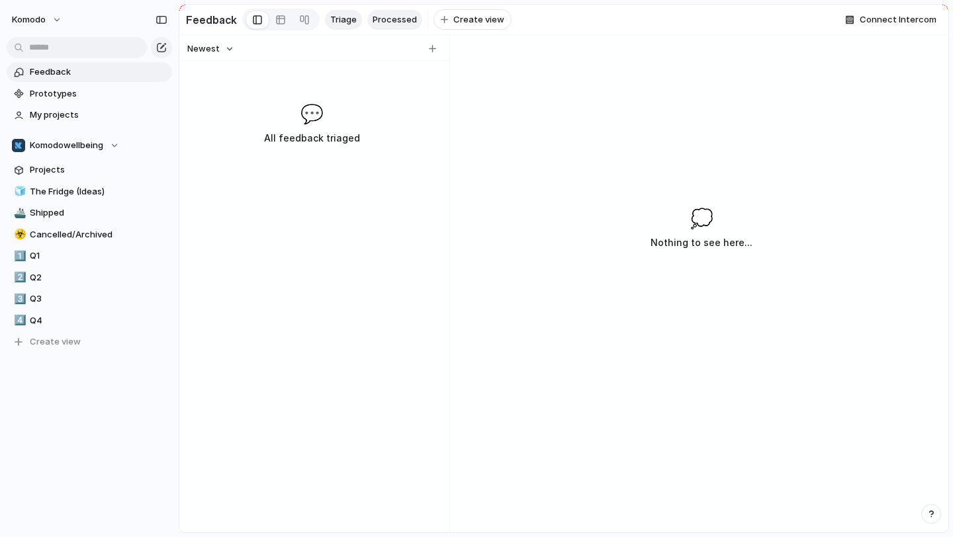
click at [388, 19] on span "Processed" at bounding box center [395, 19] width 44 height 13
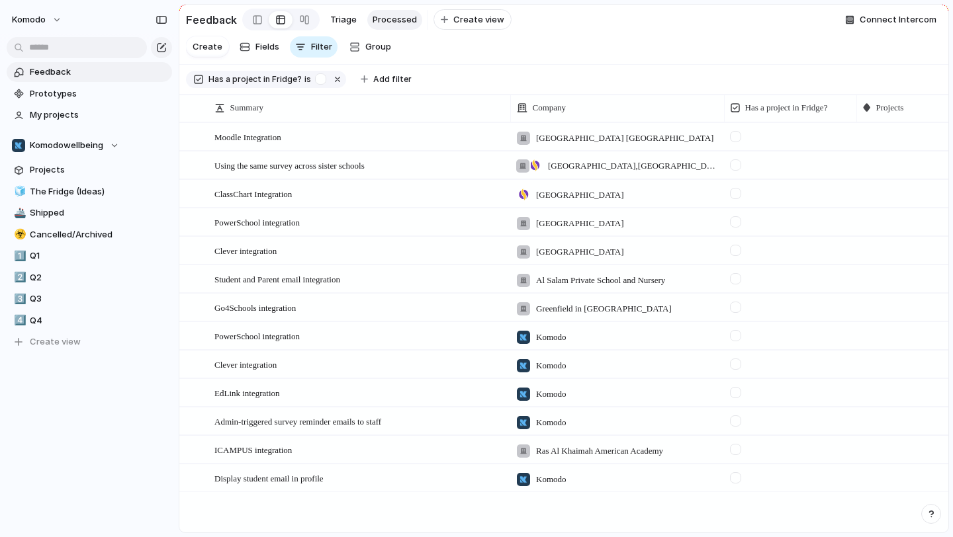
click at [845, 420] on div at bounding box center [790, 417] width 131 height 19
click at [881, 420] on div at bounding box center [922, 419] width 131 height 23
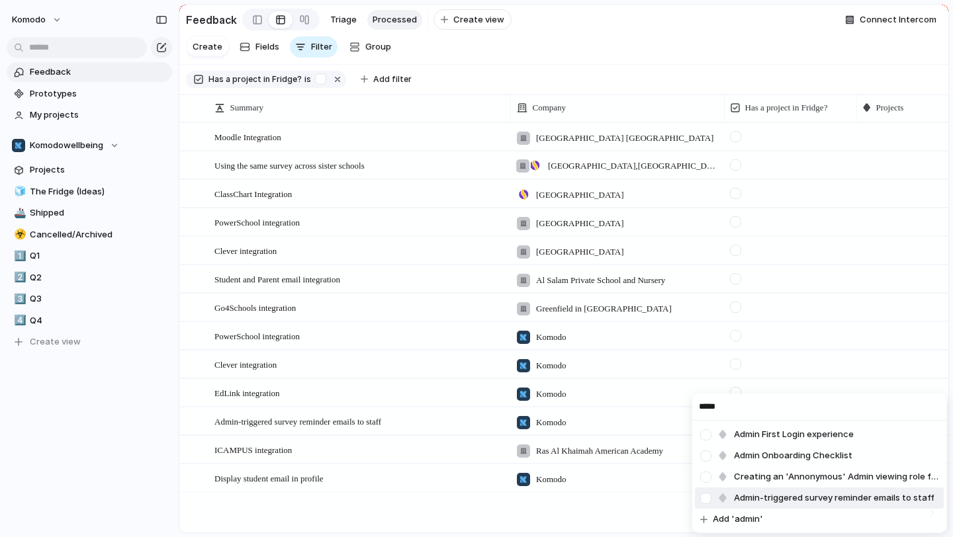
type input "*****"
click at [854, 500] on span "Admin-triggered survey reminder emails to staff" at bounding box center [834, 498] width 201 height 13
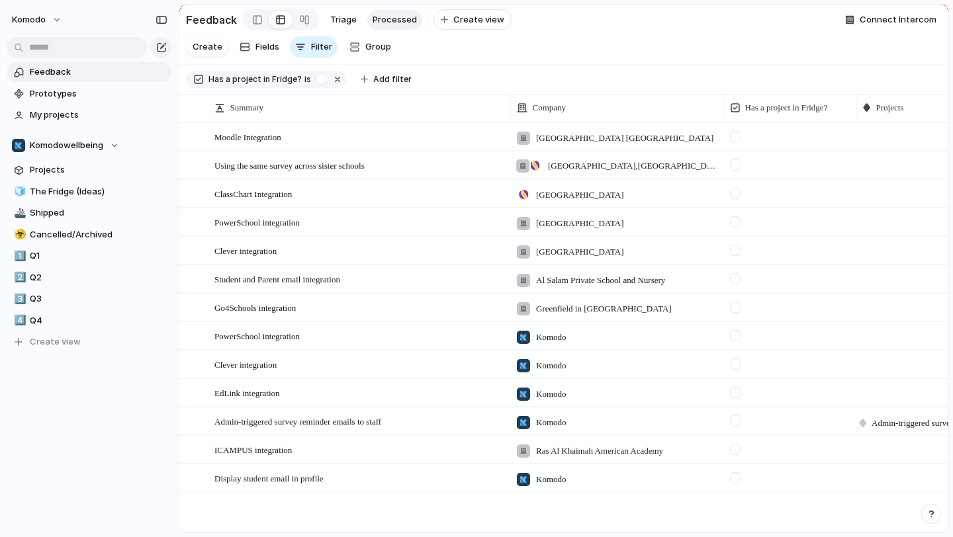
click at [736, 421] on div at bounding box center [735, 421] width 11 height 11
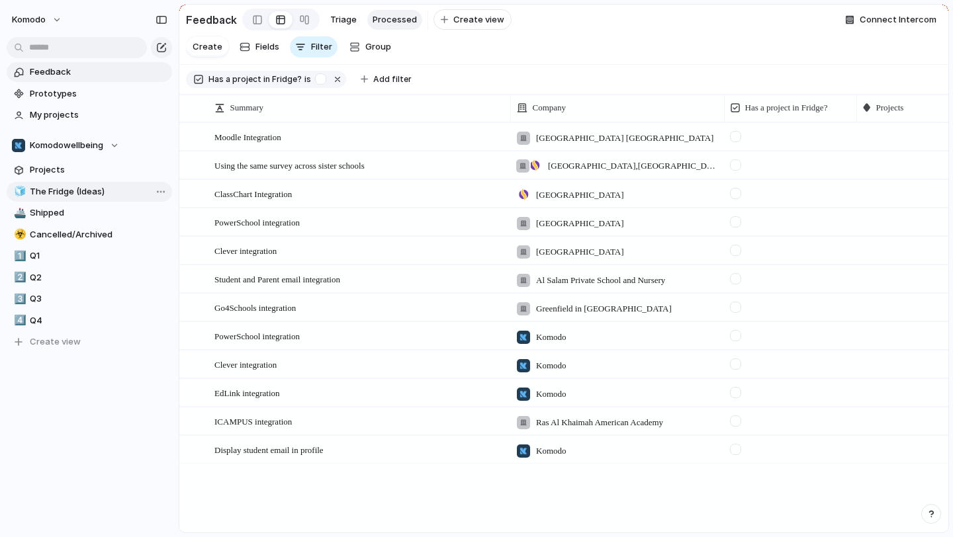
click at [75, 188] on span "The Fridge (Ideas)" at bounding box center [99, 191] width 138 height 13
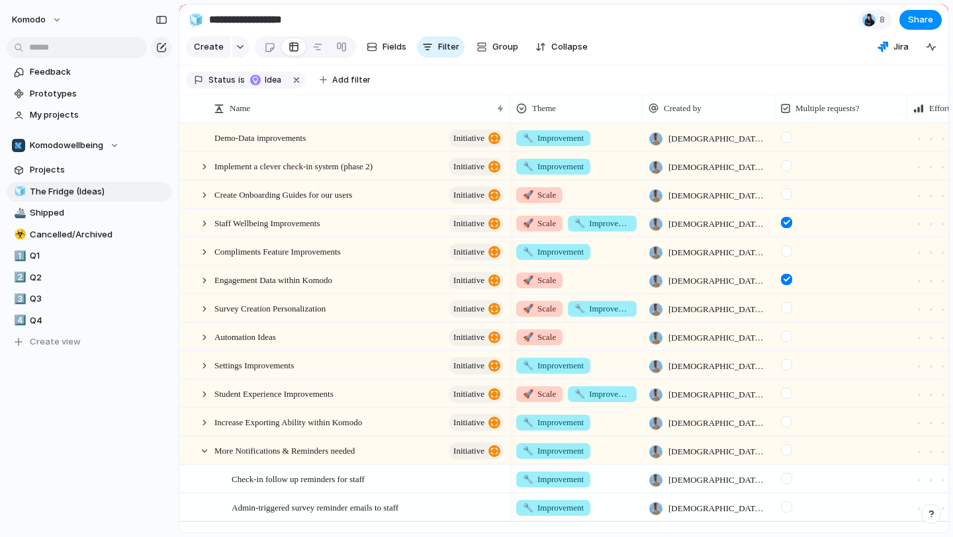
scroll to position [388, 0]
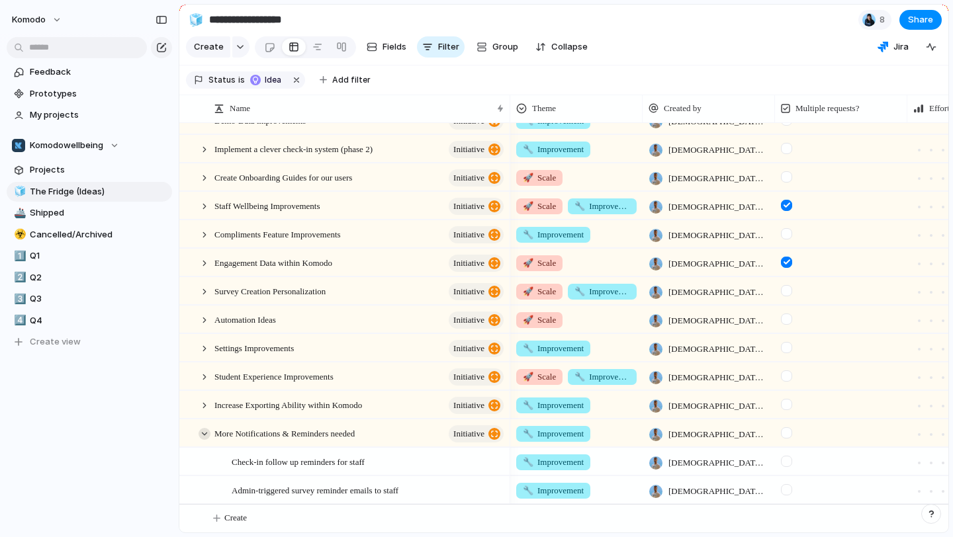
click at [203, 429] on div at bounding box center [205, 434] width 12 height 12
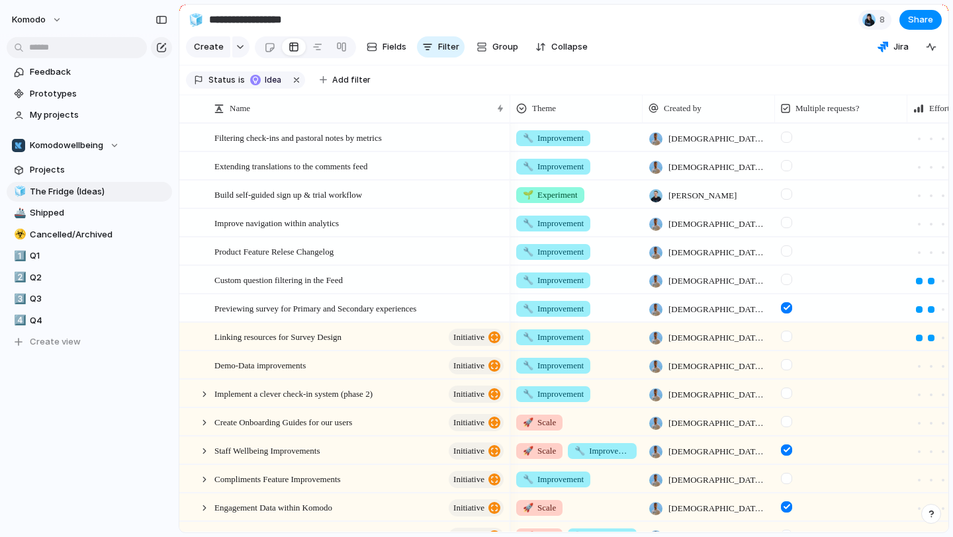
scroll to position [331, 0]
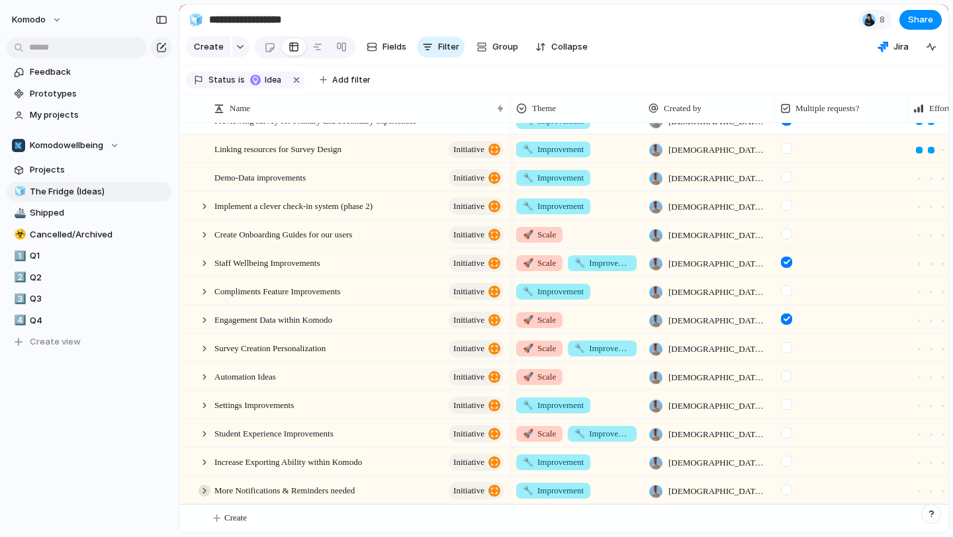
click at [209, 489] on div at bounding box center [205, 491] width 12 height 12
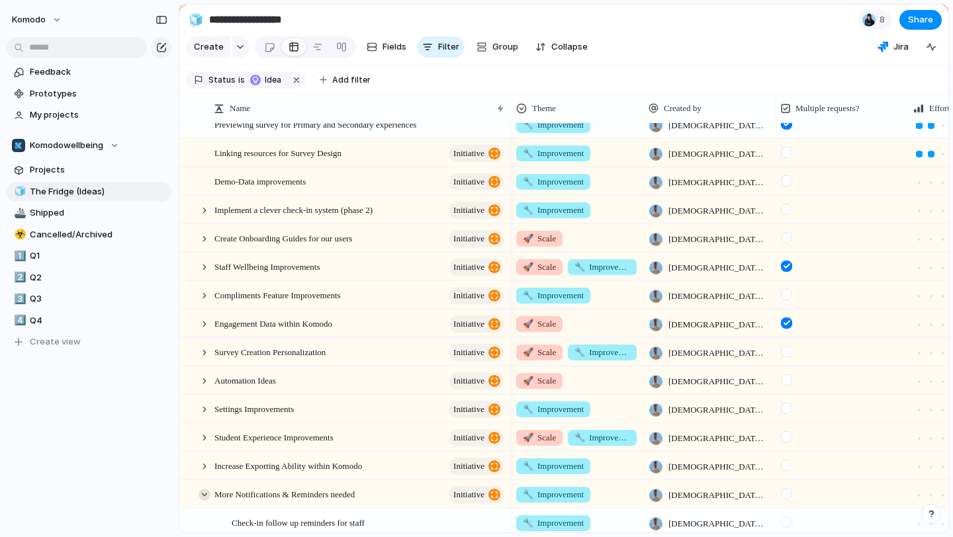
click at [206, 492] on div at bounding box center [205, 495] width 12 height 12
click at [208, 467] on div at bounding box center [205, 467] width 12 height 12
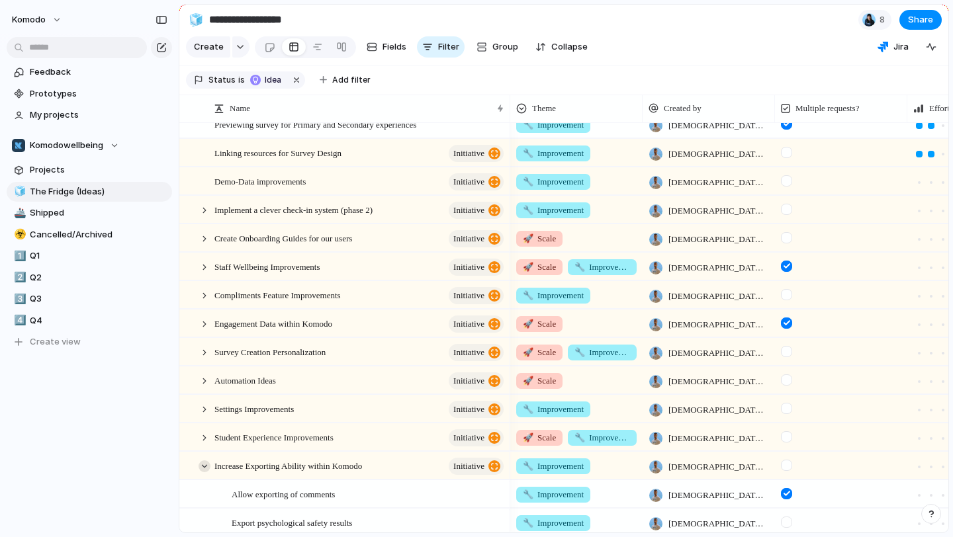
click at [208, 467] on div at bounding box center [205, 467] width 12 height 12
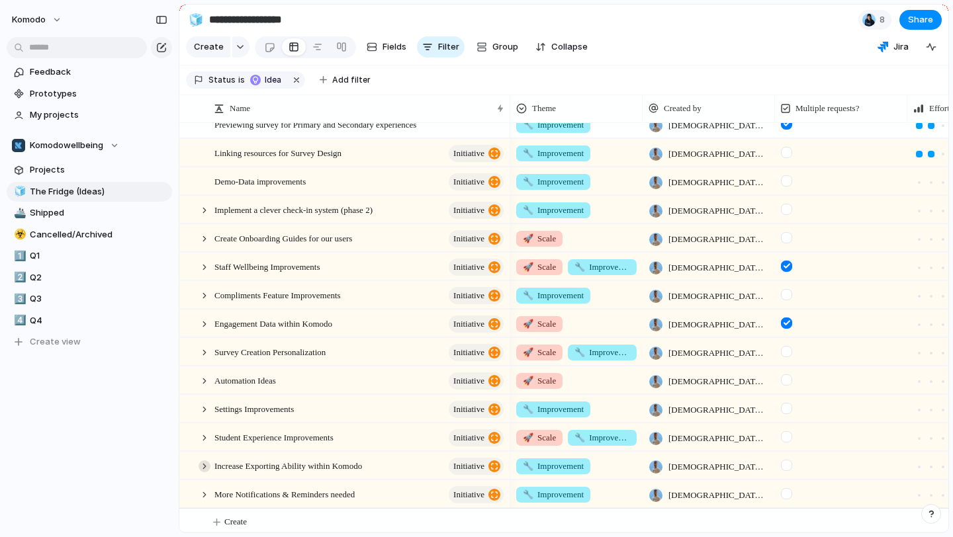
click at [208, 467] on div at bounding box center [205, 467] width 12 height 12
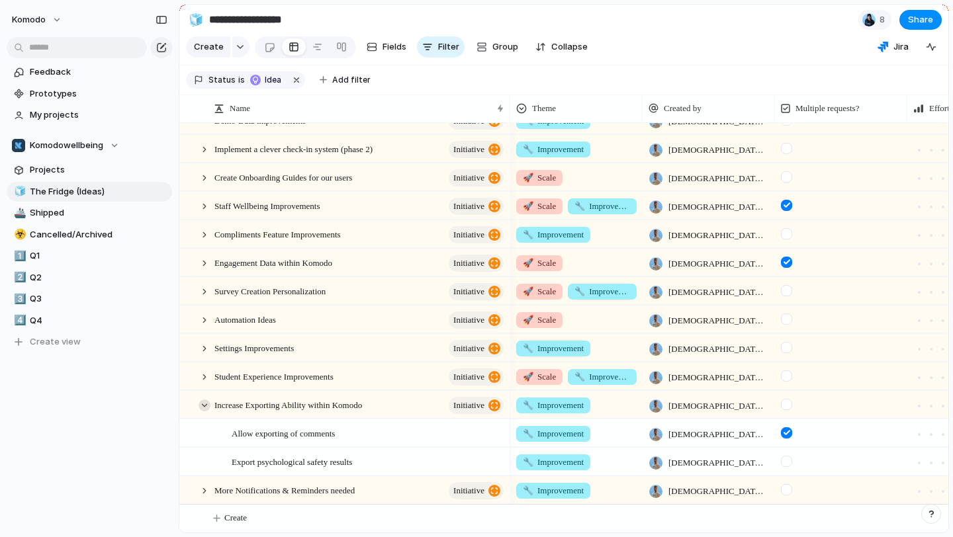
click at [203, 400] on div at bounding box center [205, 406] width 12 height 12
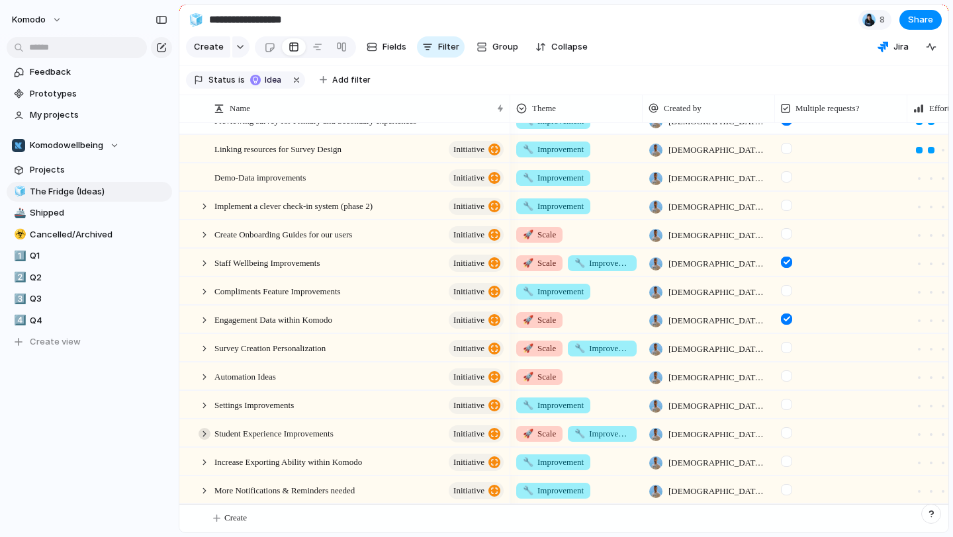
click at [206, 430] on div at bounding box center [205, 434] width 12 height 12
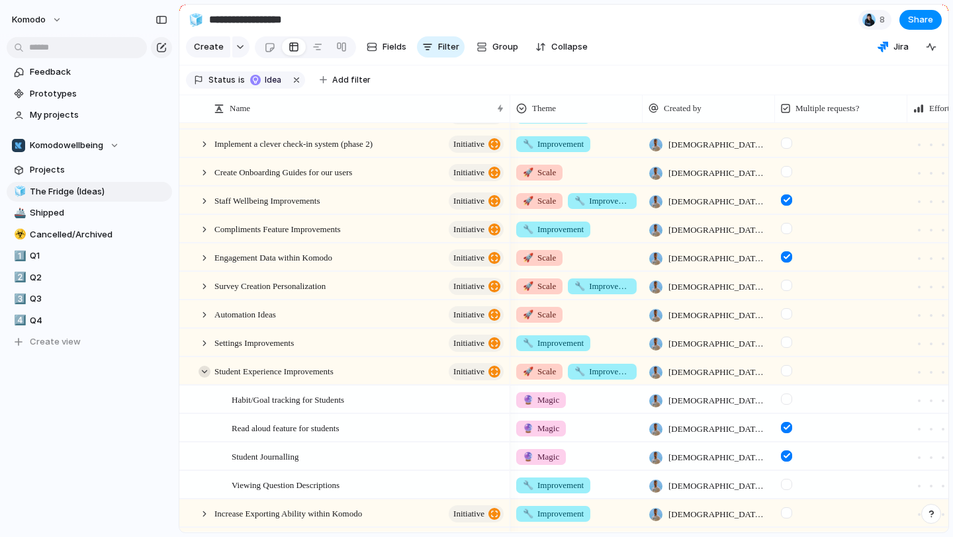
click at [208, 371] on div at bounding box center [205, 372] width 12 height 12
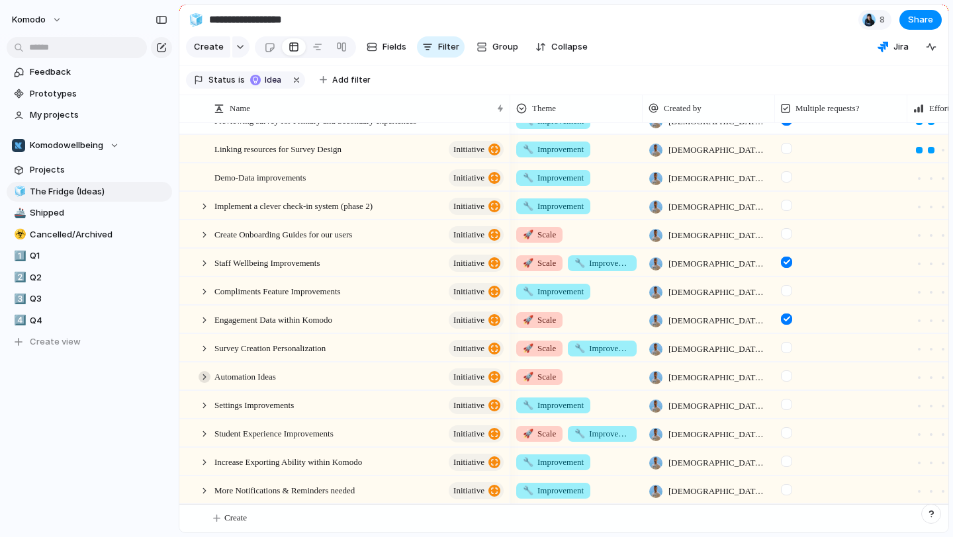
click at [203, 377] on div at bounding box center [205, 377] width 12 height 12
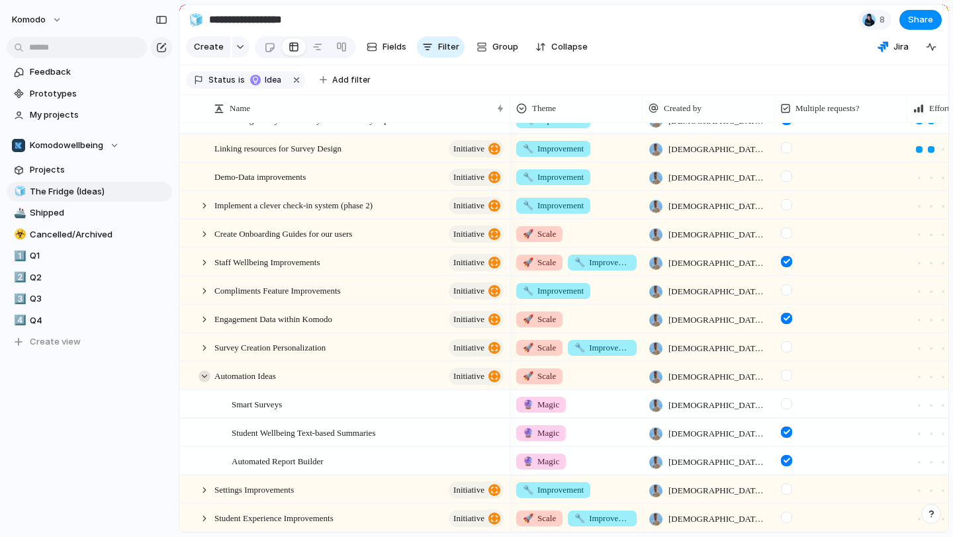
click at [203, 377] on div at bounding box center [205, 377] width 12 height 12
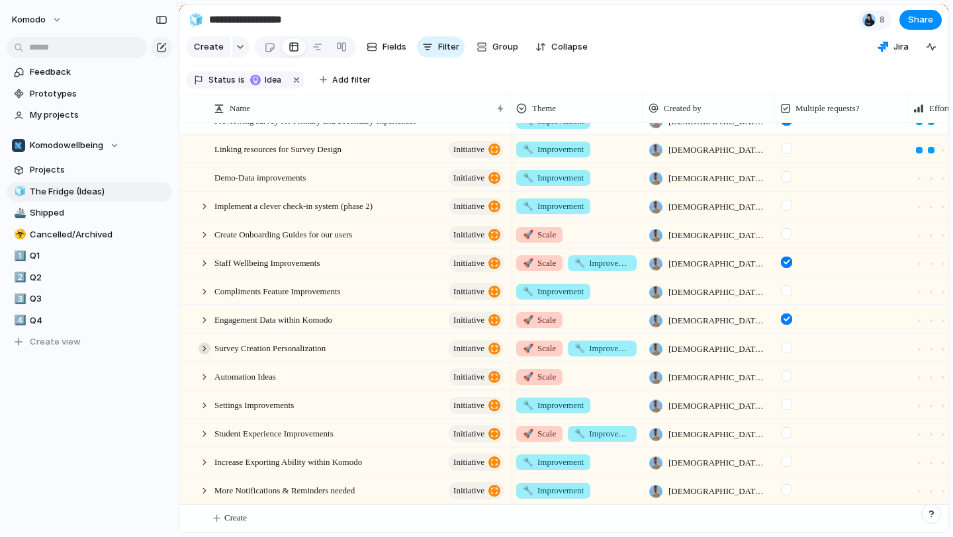
click at [205, 349] on div at bounding box center [205, 349] width 12 height 12
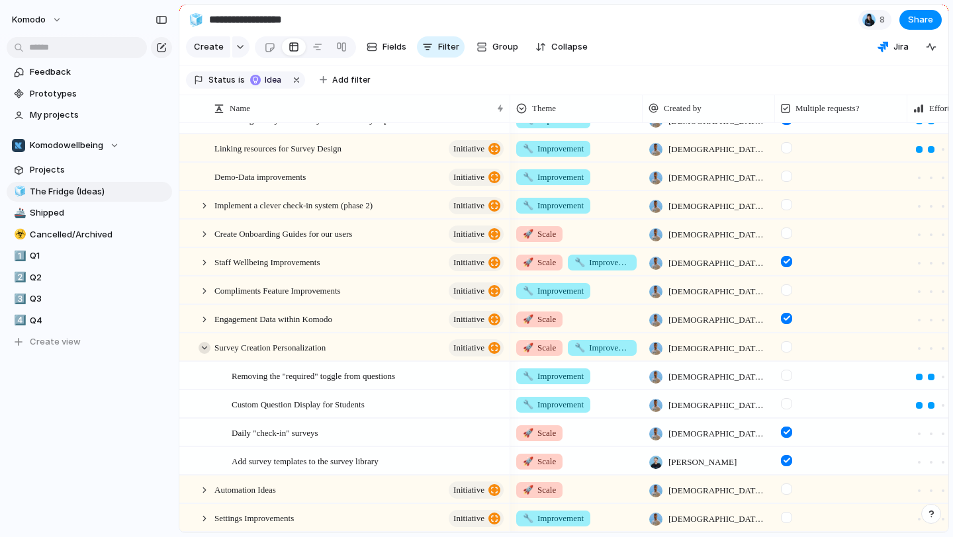
click at [205, 349] on div at bounding box center [205, 348] width 12 height 12
